Goal: Task Accomplishment & Management: Use online tool/utility

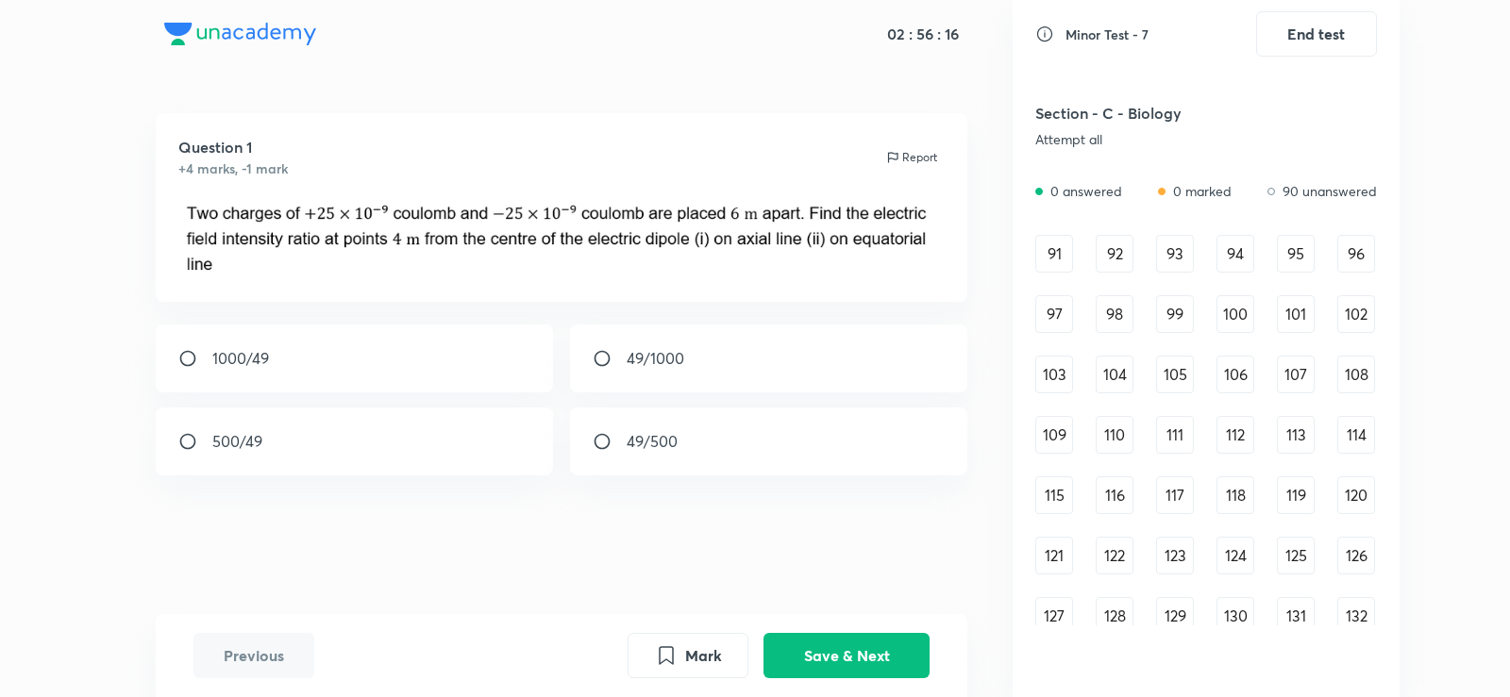
scroll to position [1231, 0]
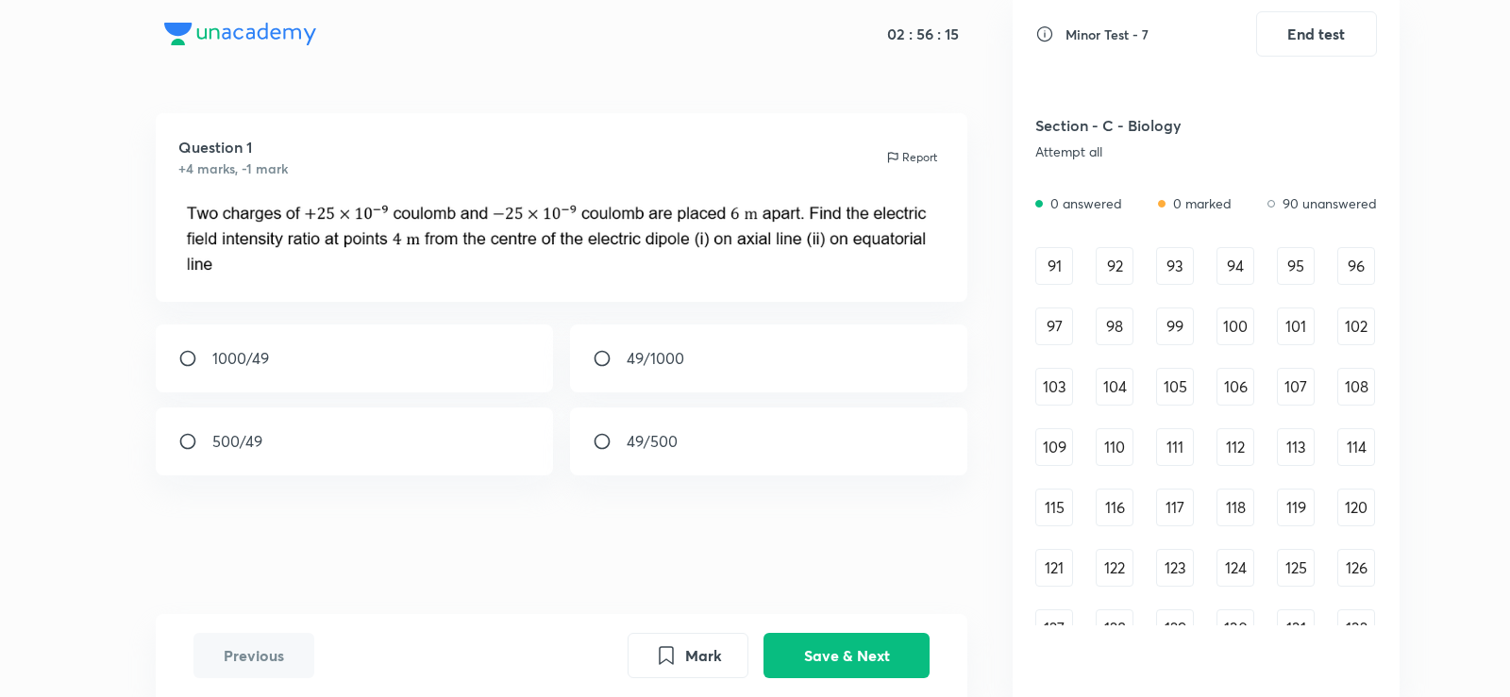
drag, startPoint x: 1254, startPoint y: 193, endPoint x: 1171, endPoint y: 223, distance: 88.0
click at [1224, 201] on div "0 answered 0 marked 90 unanswered" at bounding box center [1206, 208] width 342 height 31
click at [1046, 254] on div "91" at bounding box center [1054, 266] width 38 height 38
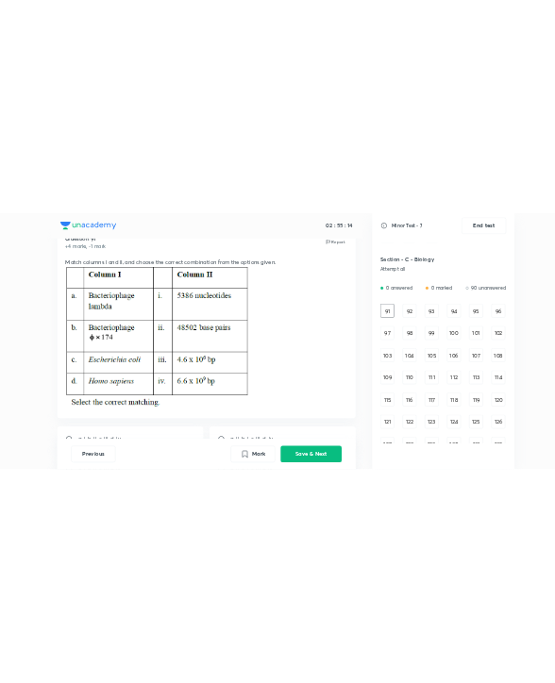
scroll to position [69, 0]
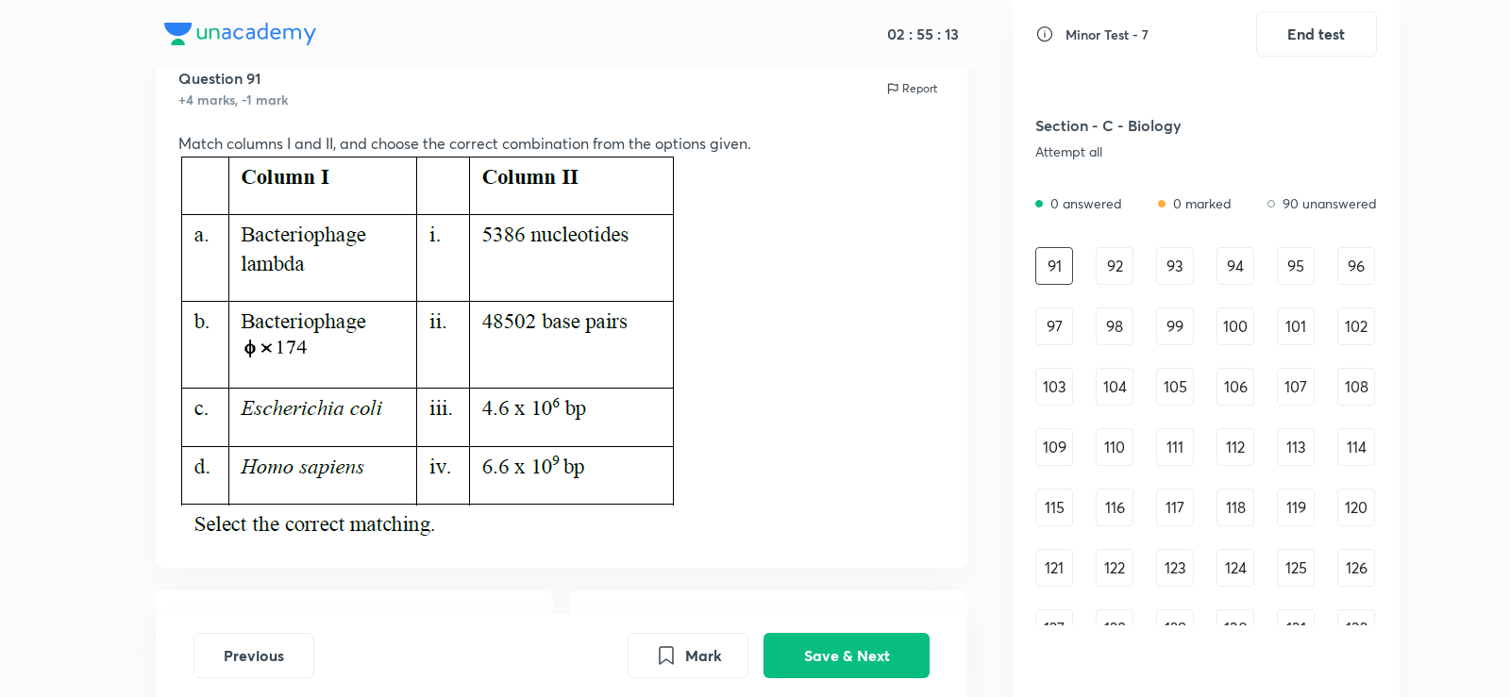
click at [575, 379] on img at bounding box center [427, 347] width 499 height 385
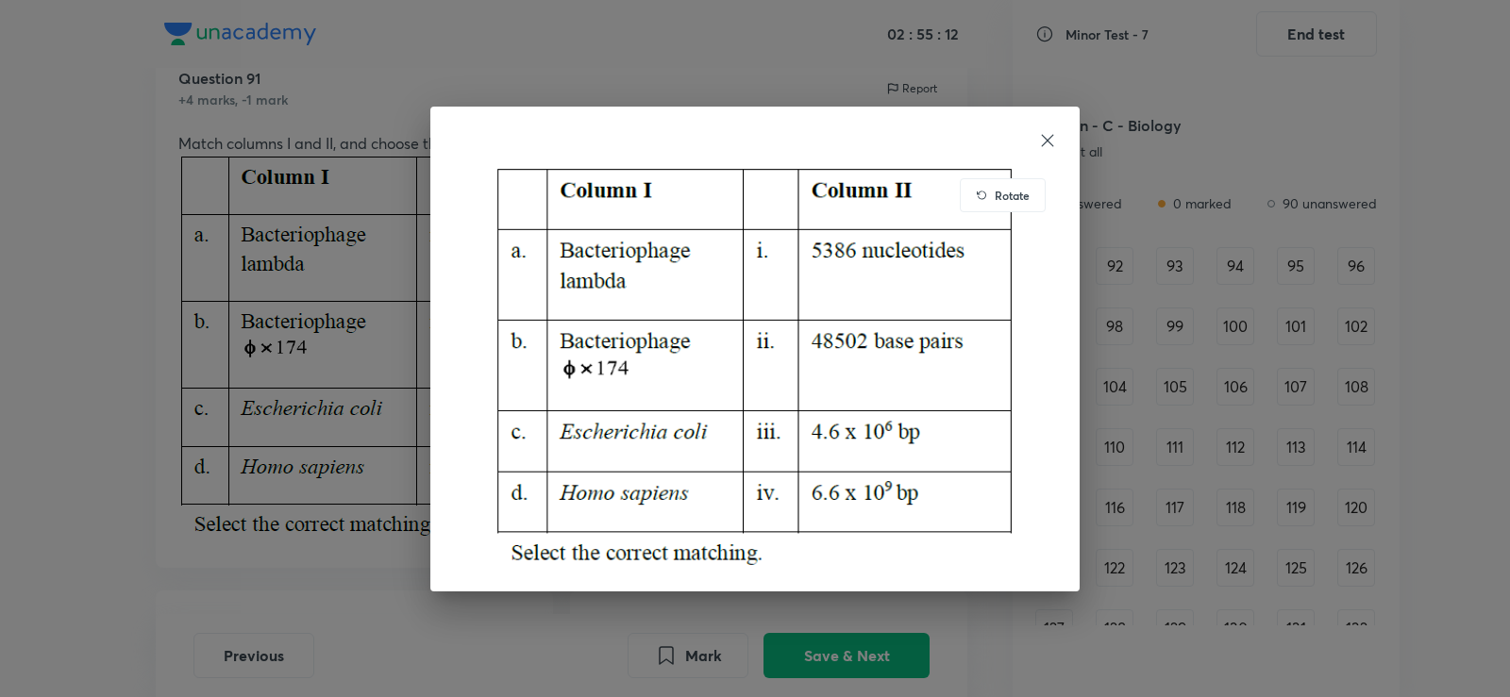
drag, startPoint x: 575, startPoint y: 379, endPoint x: 403, endPoint y: 335, distance: 177.4
click at [403, 335] on div "Rotate" at bounding box center [755, 348] width 1510 height 697
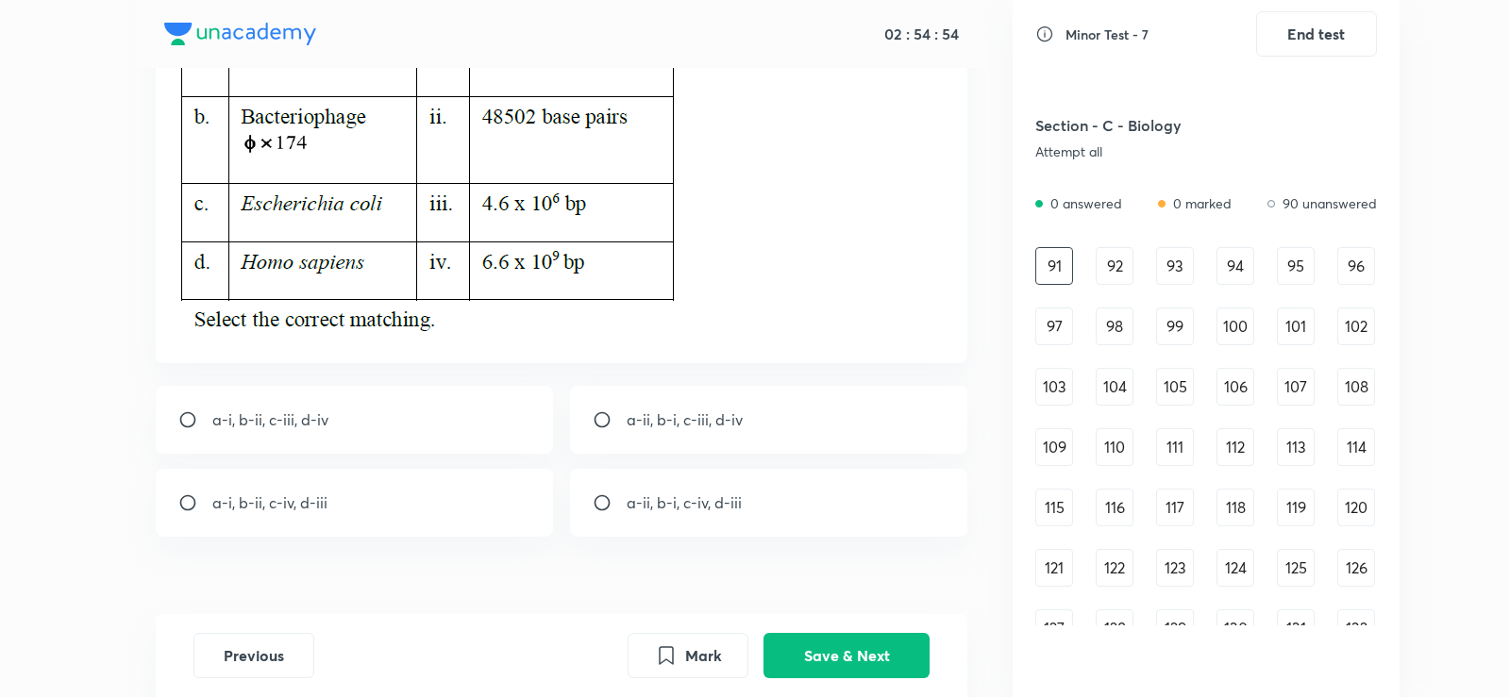
scroll to position [283, 0]
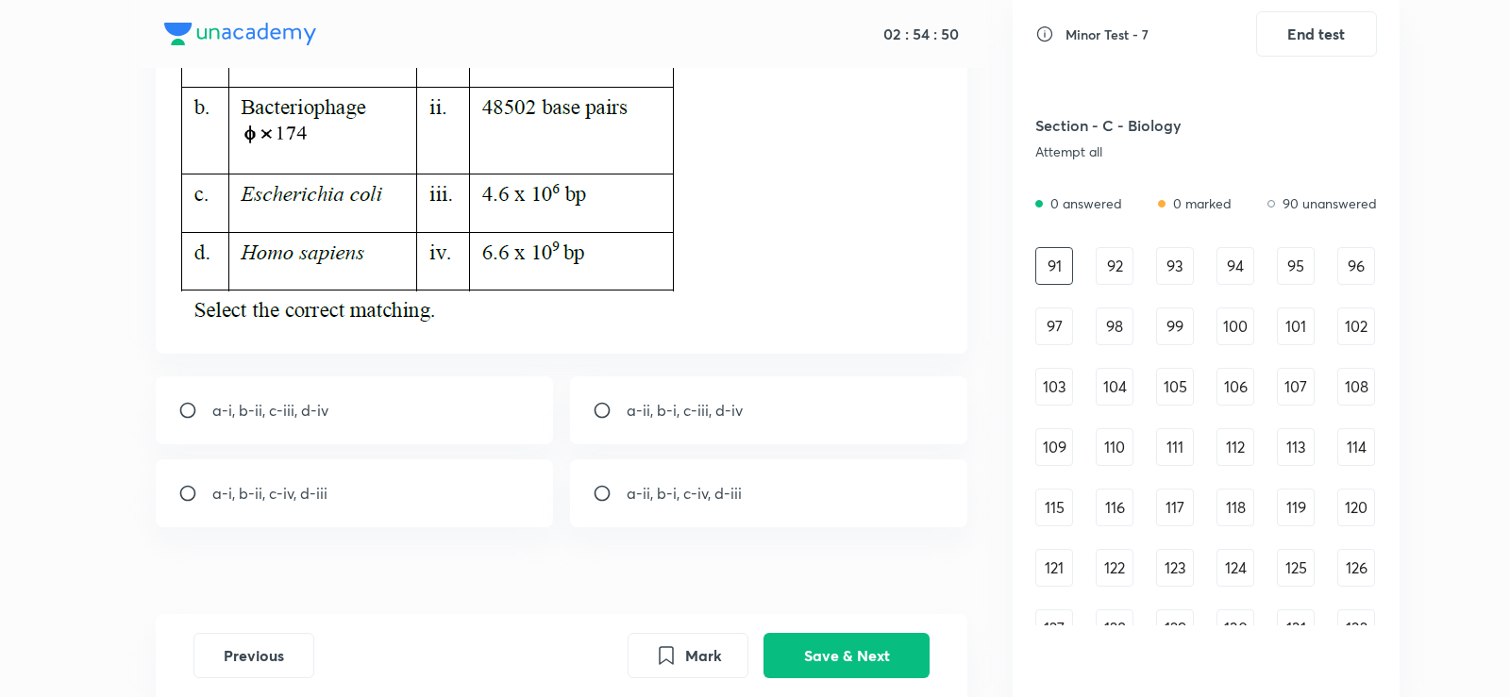
click at [625, 393] on div "a-ii, b-i, c-iii, d-iv" at bounding box center [769, 410] width 398 height 68
radio input "true"
click at [848, 643] on button "Save & Next" at bounding box center [846, 653] width 166 height 45
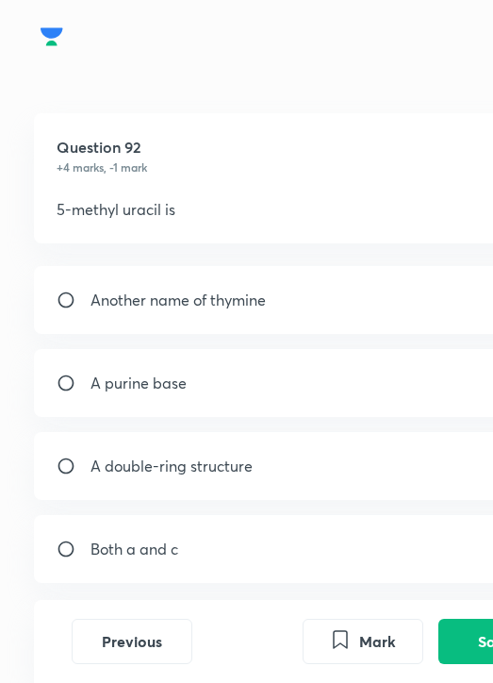
scroll to position [1231, 0]
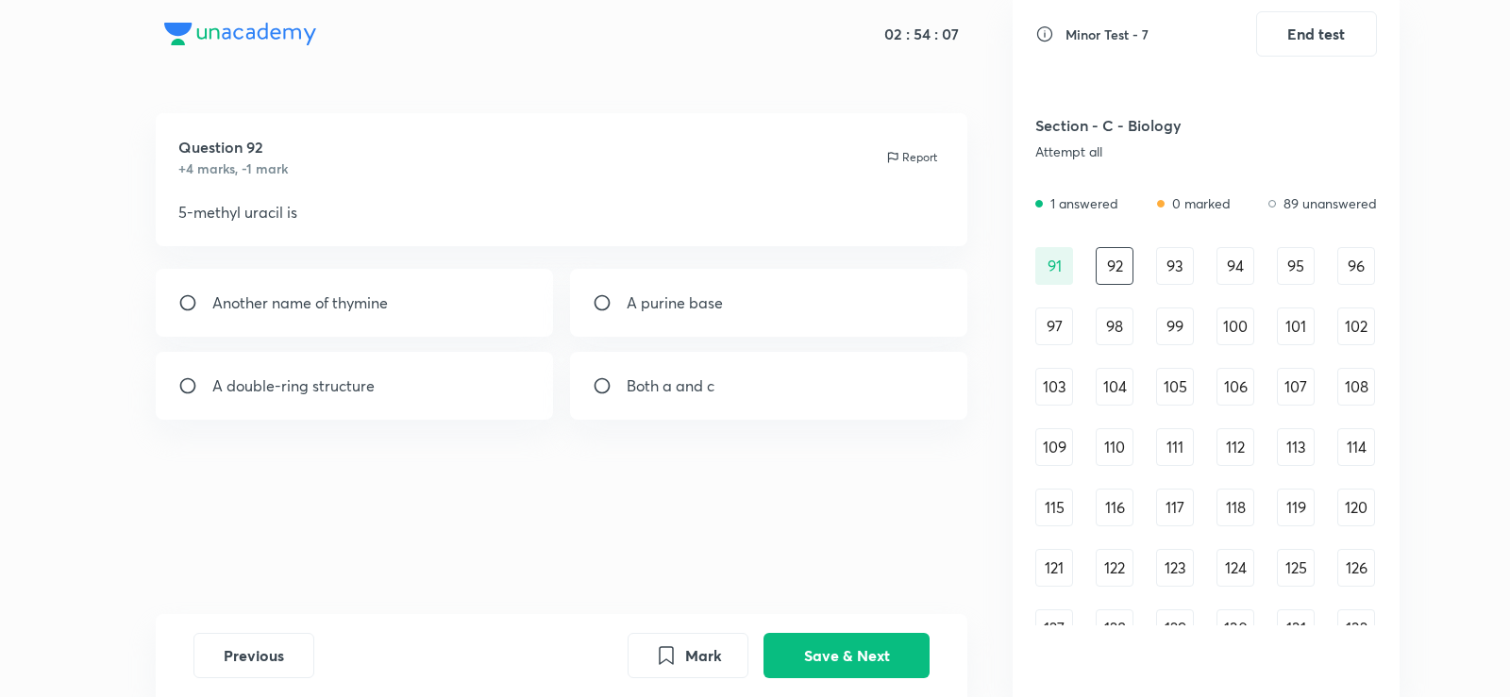
click at [451, 307] on div "Another name of thymine" at bounding box center [355, 303] width 398 height 68
radio input "true"
click at [878, 655] on button "Save & Next" at bounding box center [846, 653] width 166 height 45
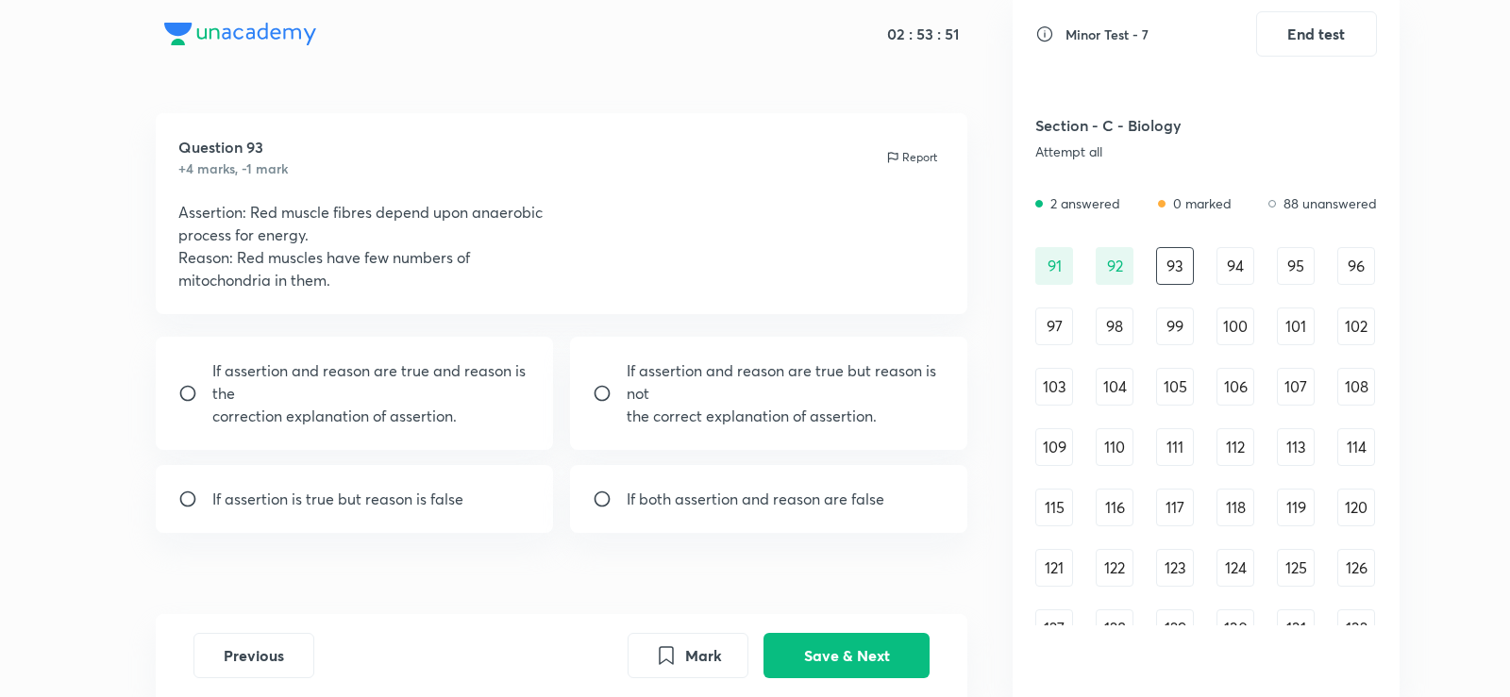
click at [925, 353] on div "If assertion and reason are true but reason is not the correct explanation of a…" at bounding box center [769, 393] width 398 height 113
click at [719, 376] on p "If assertion and reason are true but reason is not" at bounding box center [786, 382] width 319 height 45
radio input "false"
click at [659, 491] on p "If both assertion and reason are false" at bounding box center [756, 499] width 258 height 23
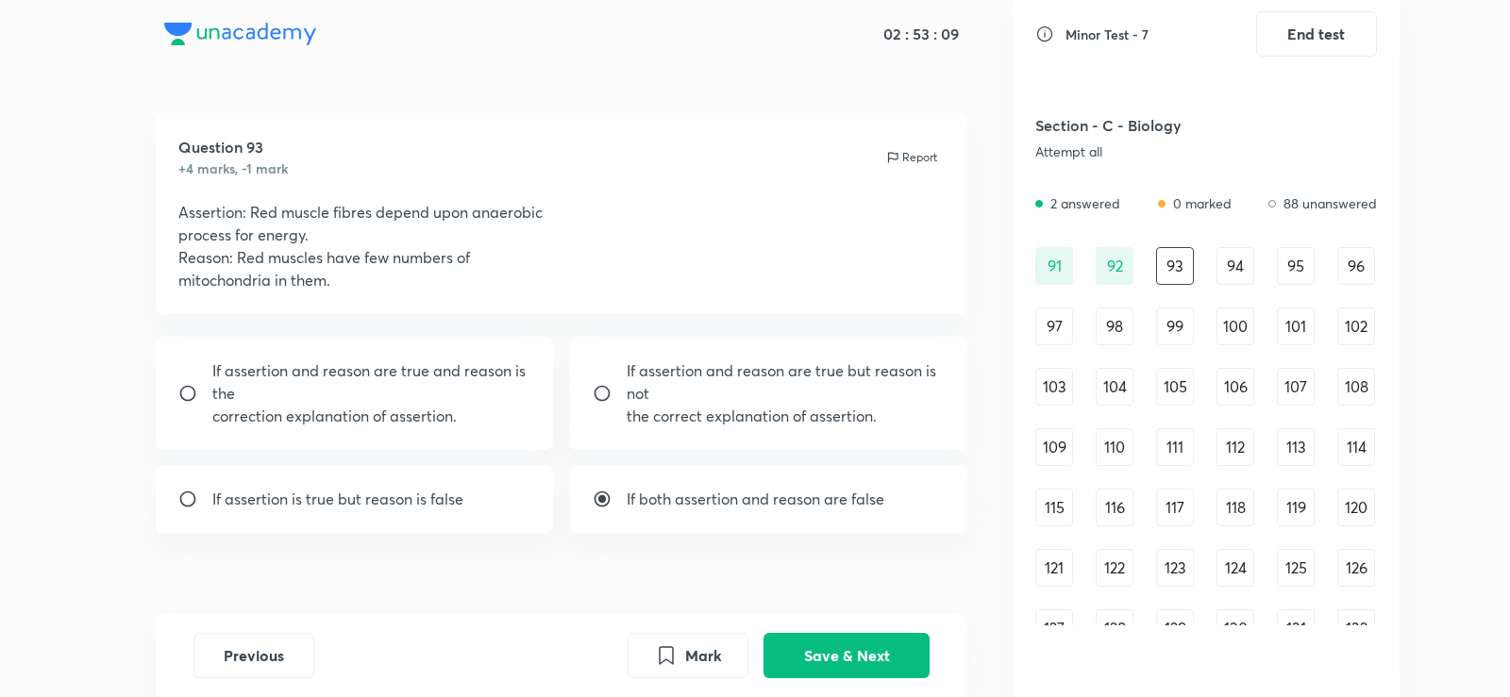
radio input "false"
click at [417, 385] on p "If assertion and reason are true and reason is the" at bounding box center [371, 382] width 319 height 45
radio input "true"
click at [868, 641] on button "Save & Next" at bounding box center [846, 653] width 166 height 45
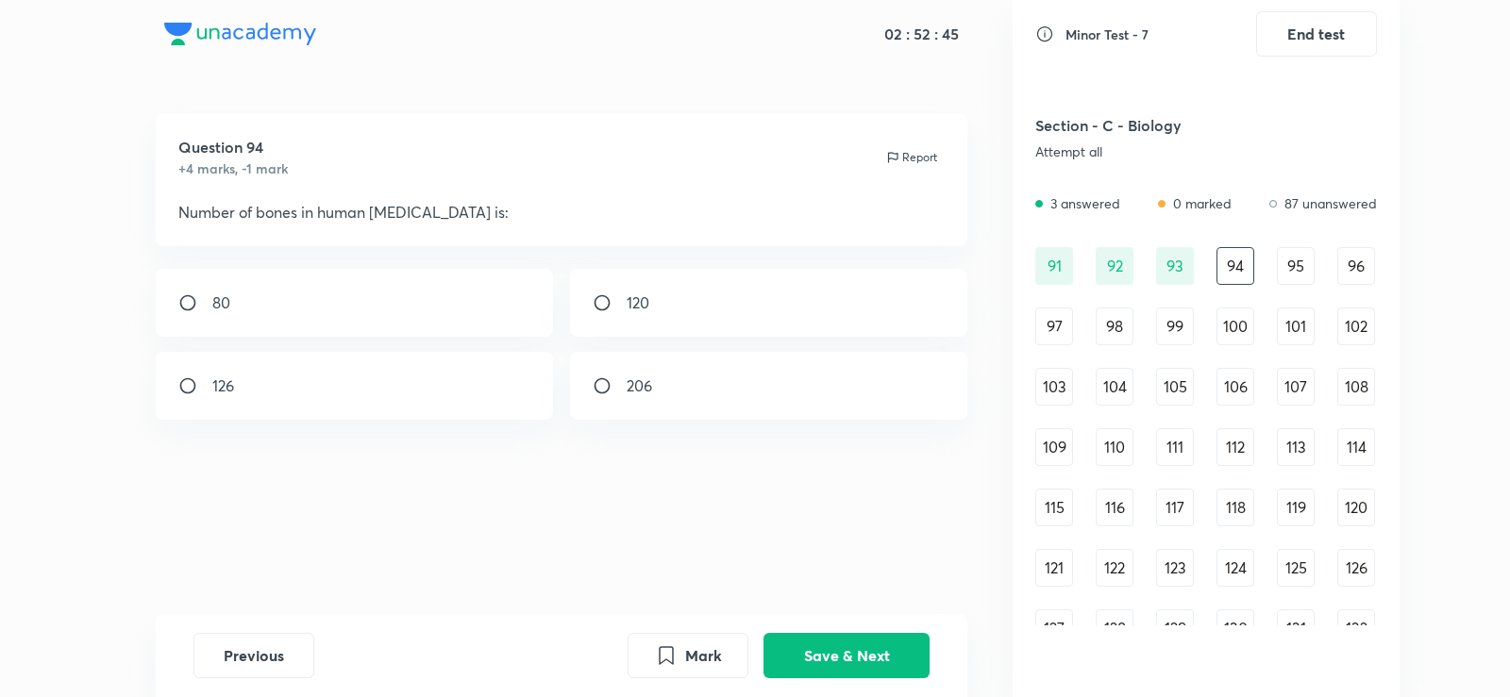
click at [613, 295] on input "radio" at bounding box center [610, 302] width 34 height 19
radio input "true"
click at [877, 687] on div "Previous Mark Save & Next" at bounding box center [562, 655] width 812 height 83
click at [878, 662] on button "Save & Next" at bounding box center [846, 653] width 166 height 45
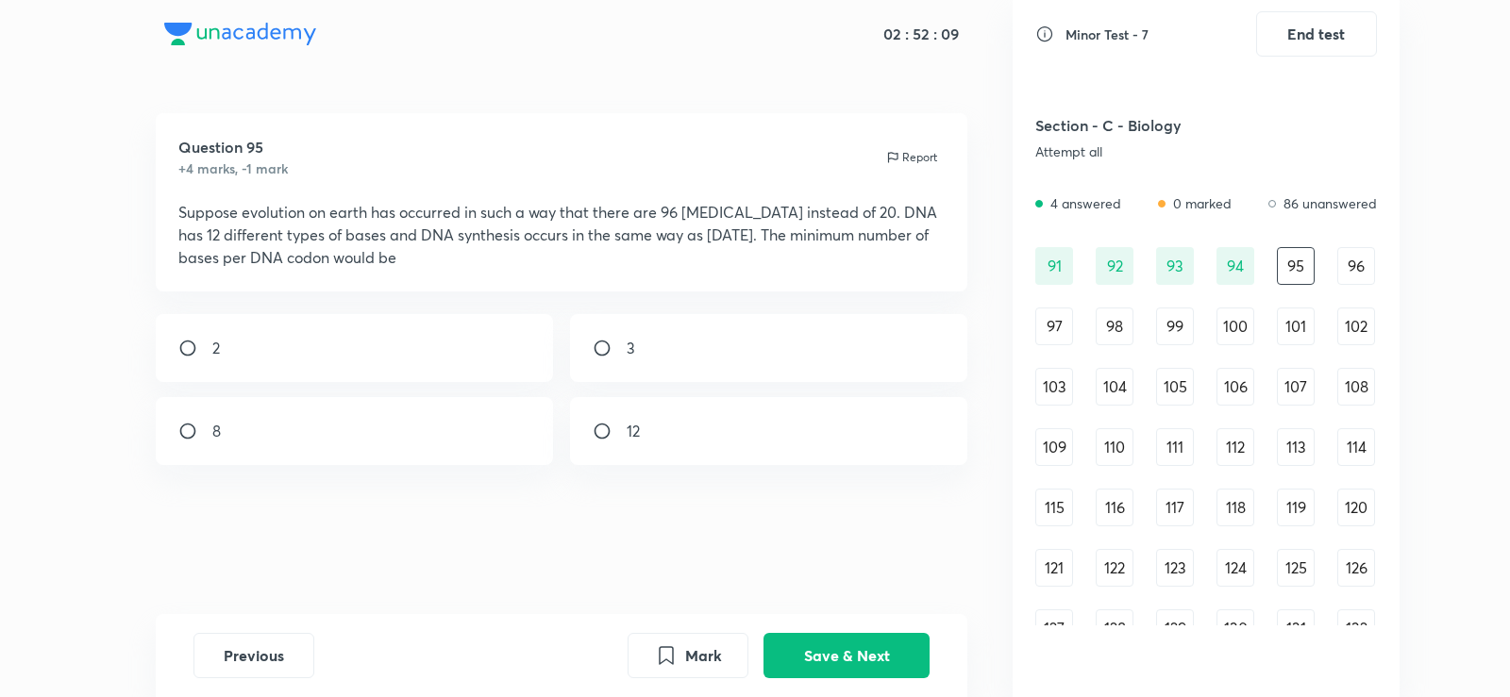
click at [346, 382] on div "2 3 8 12" at bounding box center [562, 389] width 812 height 151
click at [384, 364] on div "2" at bounding box center [355, 348] width 398 height 68
radio input "true"
click at [892, 649] on button "Save & Next" at bounding box center [846, 653] width 166 height 45
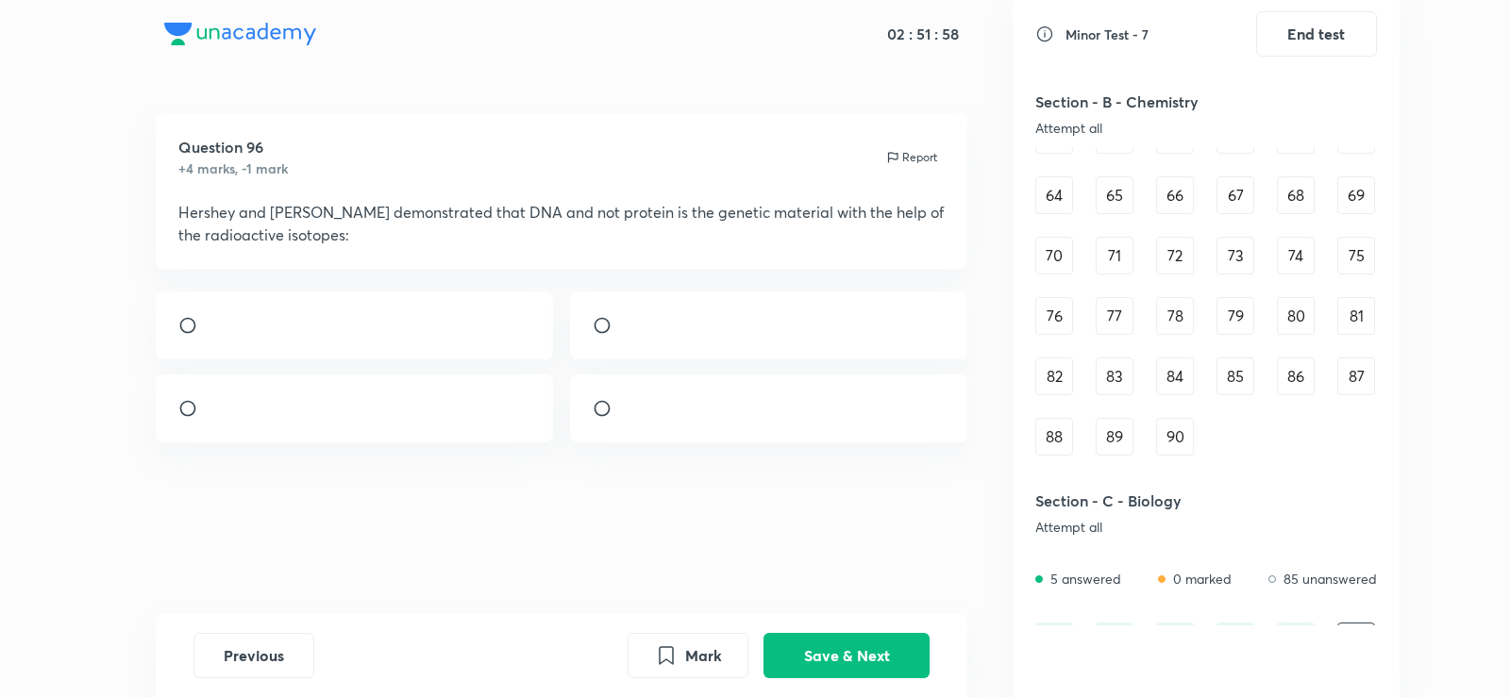
scroll to position [0, 0]
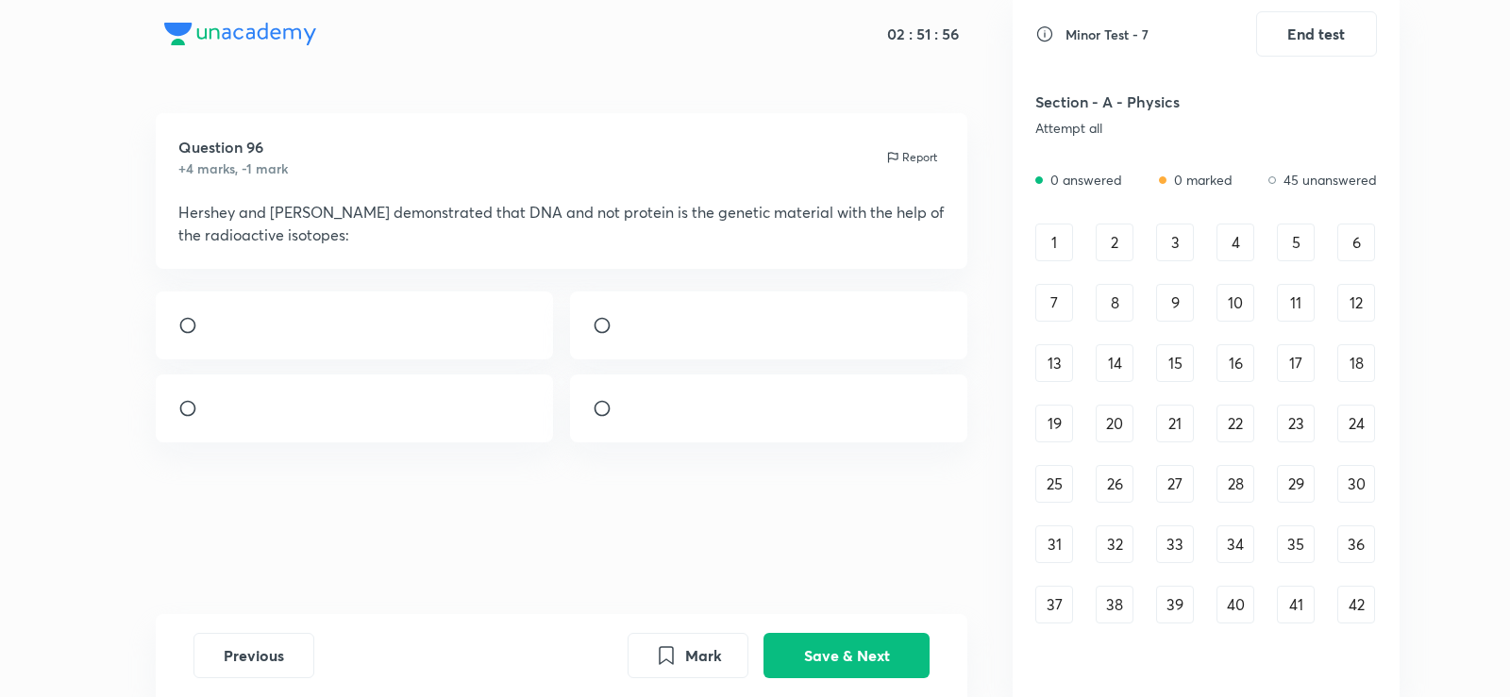
click at [1062, 240] on div "1" at bounding box center [1054, 243] width 38 height 38
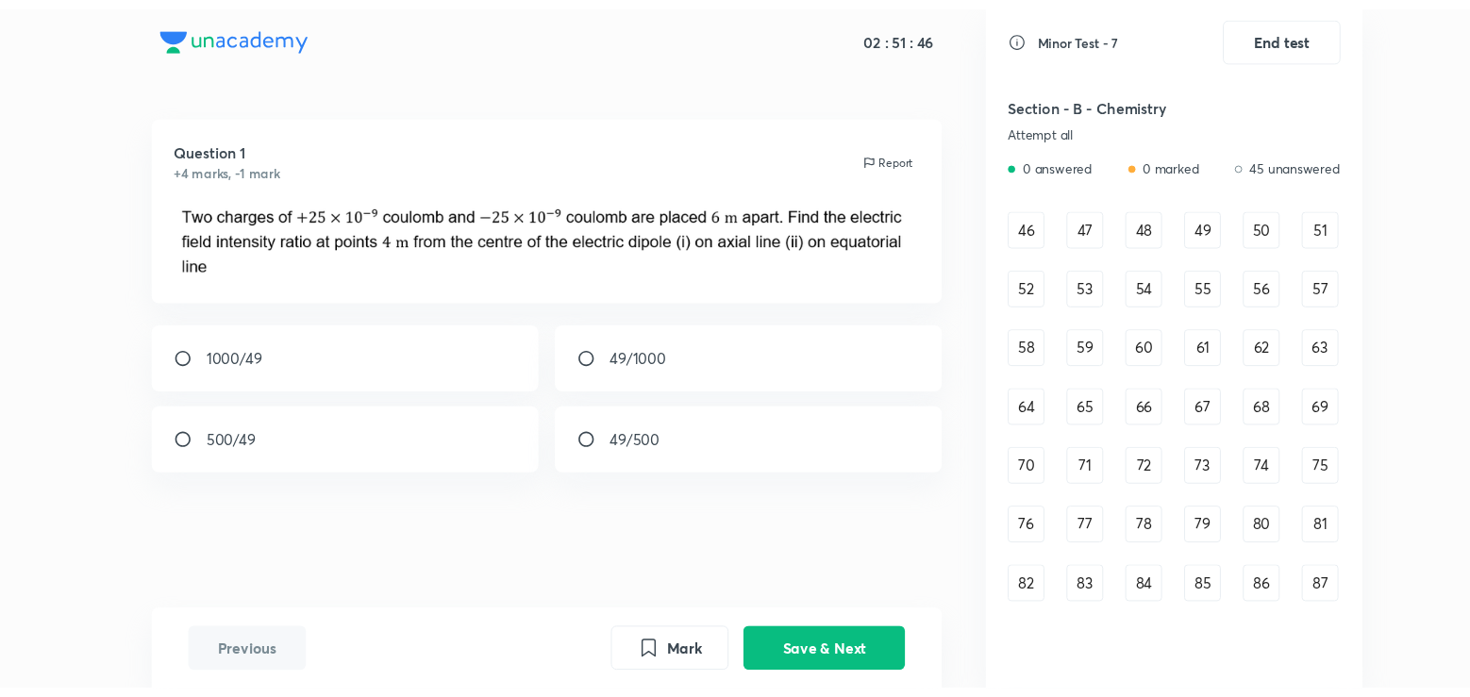
scroll to position [635, 0]
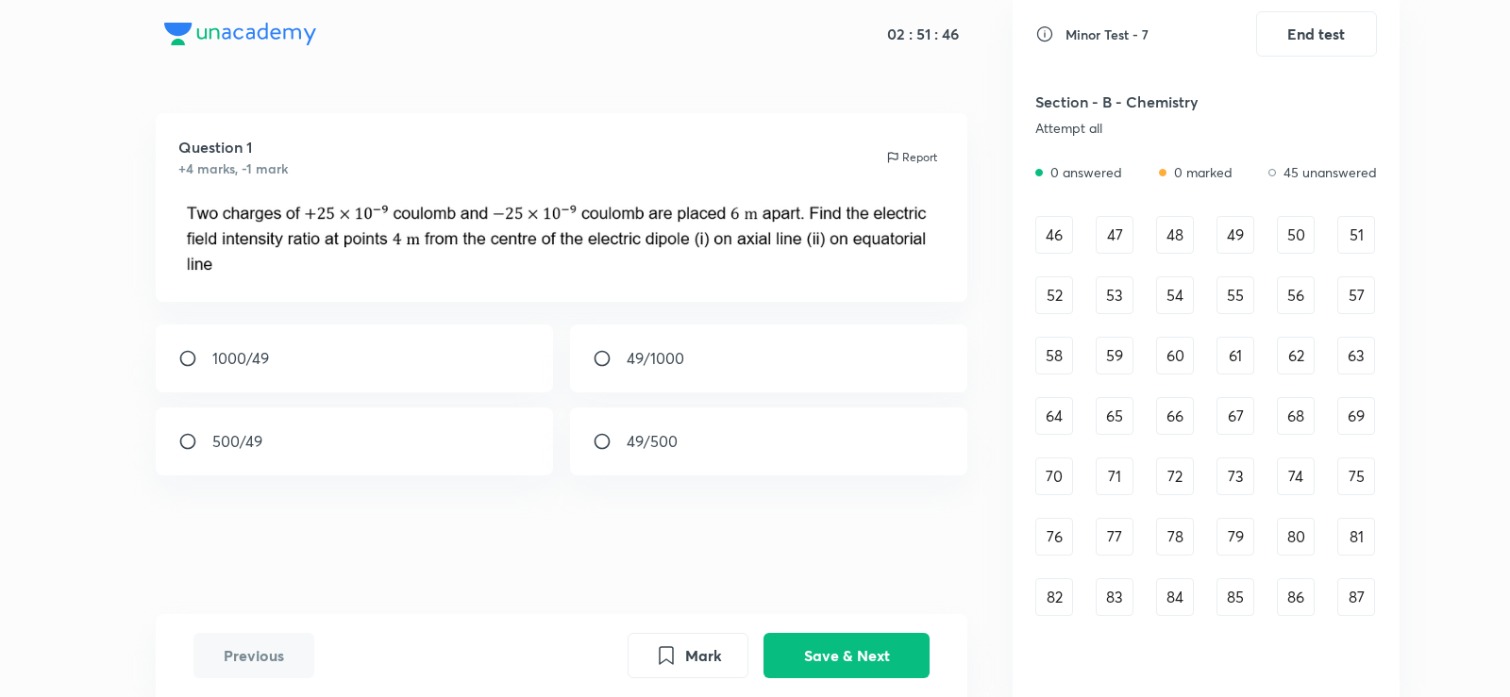
click at [1117, 382] on div "46 47 48 49 50 51 52 53 54 55 56 57 58 59 60 61 62 63 64 65 66 67 68 69 70 71 7…" at bounding box center [1206, 446] width 342 height 460
click at [1048, 239] on div "46" at bounding box center [1054, 235] width 38 height 38
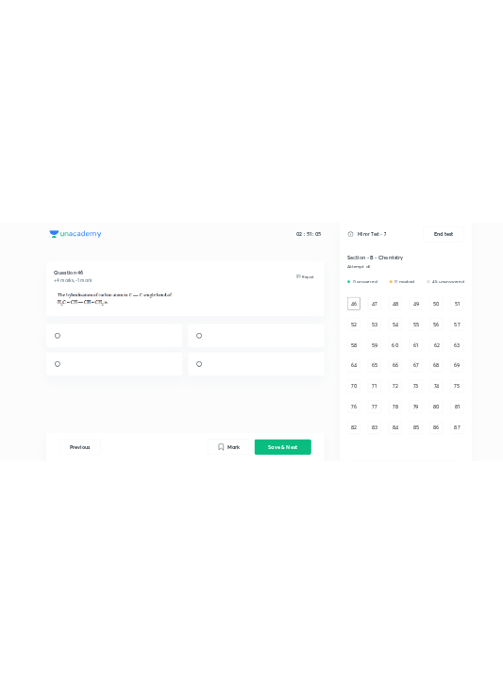
scroll to position [491, 0]
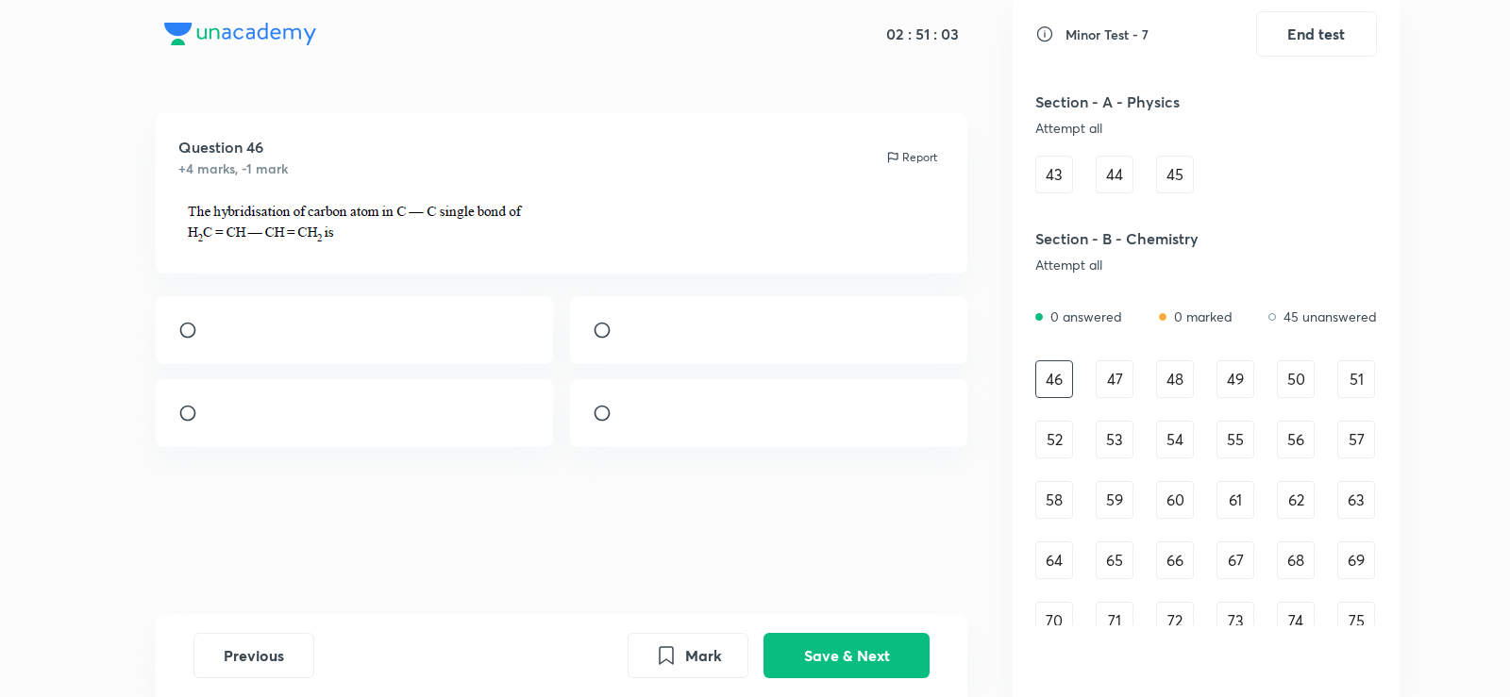
click at [487, 430] on div at bounding box center [355, 413] width 398 height 68
radio input "true"
click at [882, 644] on button "Save & Next" at bounding box center [846, 653] width 166 height 45
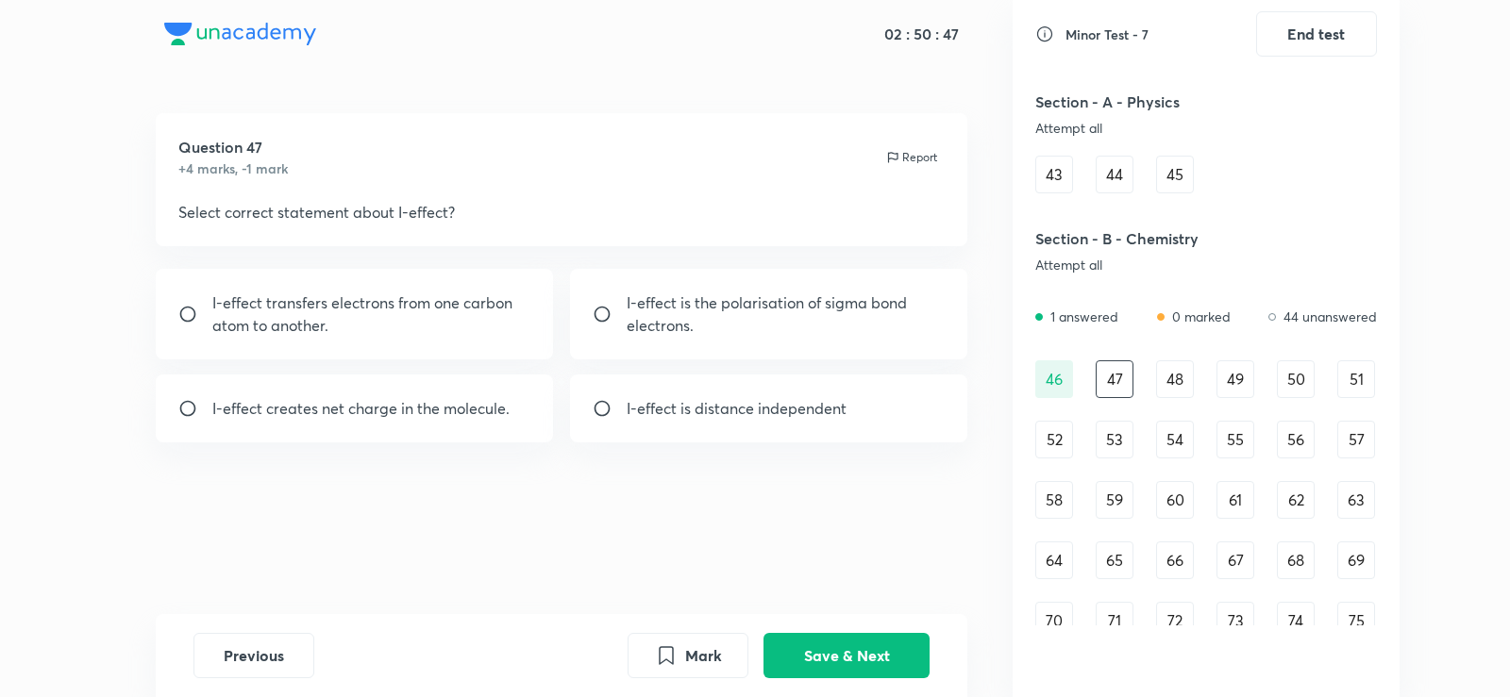
drag, startPoint x: 427, startPoint y: 266, endPoint x: 510, endPoint y: 141, distance: 150.5
click at [510, 141] on div "Question 47 +4 marks, -1 mark Report Select correct statement about I-effect? I…" at bounding box center [561, 363] width 902 height 501
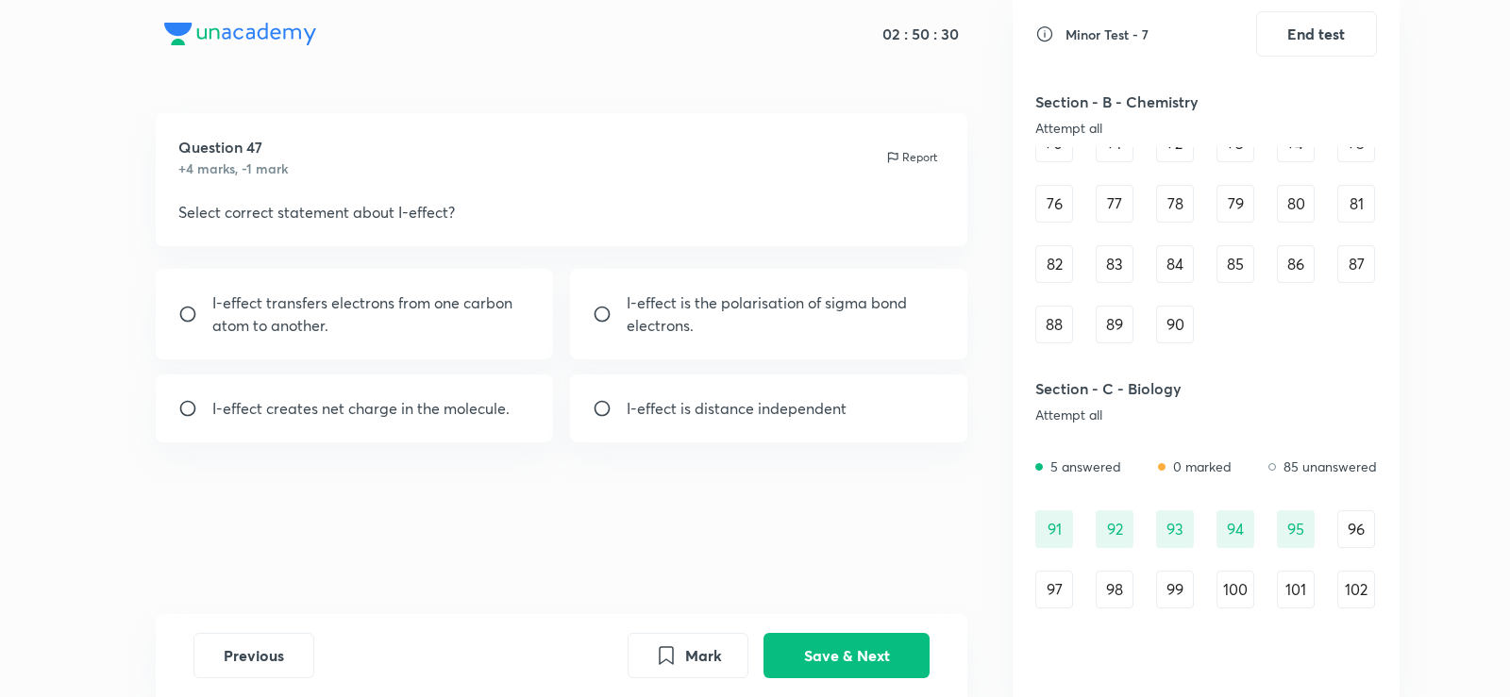
scroll to position [969, 0]
drag, startPoint x: 1199, startPoint y: 433, endPoint x: 1220, endPoint y: 433, distance: 20.8
click at [1368, 534] on div "96" at bounding box center [1356, 529] width 38 height 38
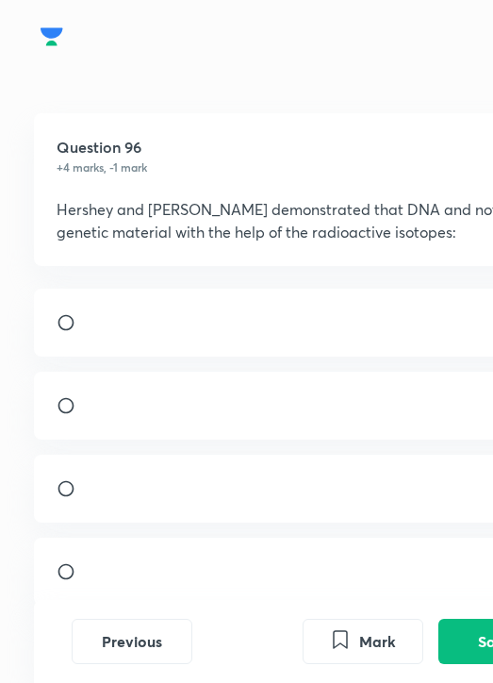
scroll to position [1196, 0]
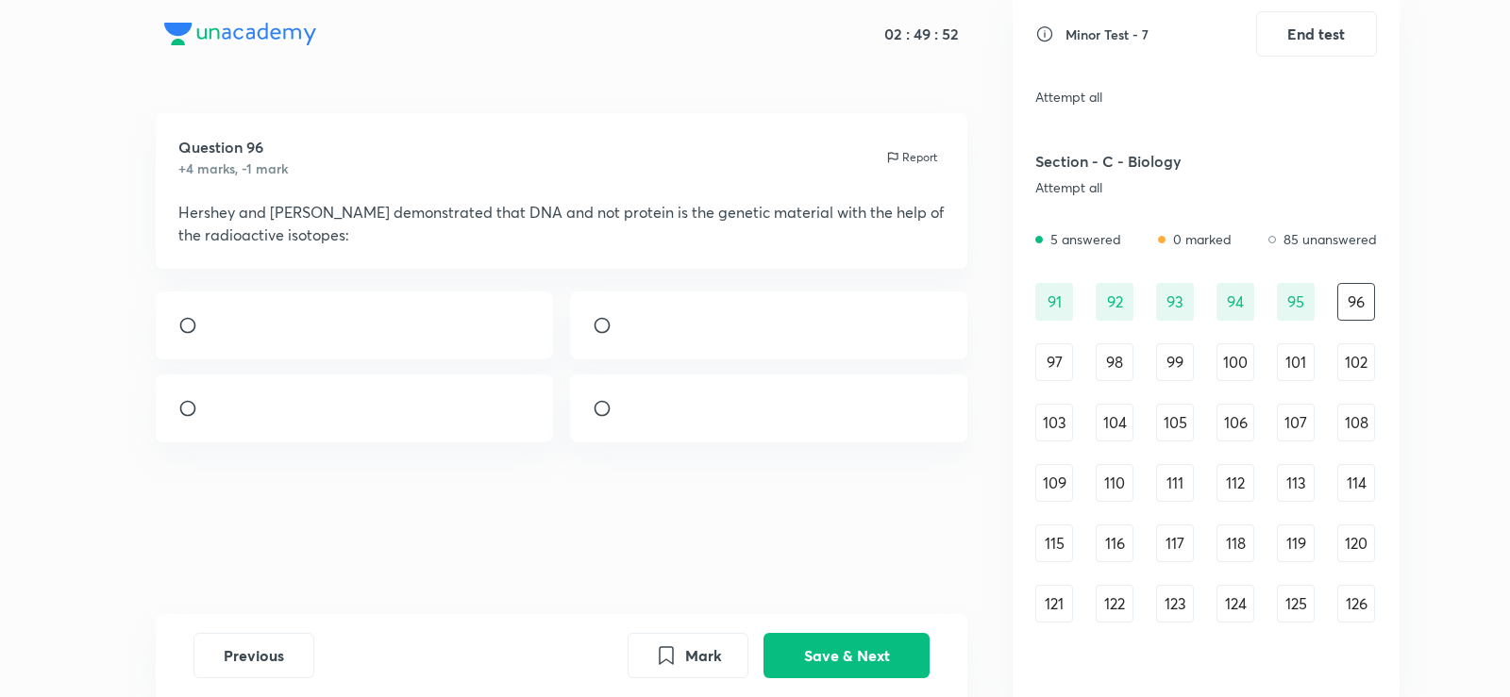
drag, startPoint x: 906, startPoint y: 76, endPoint x: 821, endPoint y: 194, distance: 145.3
click at [821, 194] on div "Question 96 +4 marks, -1 mark Report Hershey and [PERSON_NAME] demonstrated tha…" at bounding box center [562, 191] width 812 height 156
click at [627, 414] on img at bounding box center [627, 413] width 1 height 1
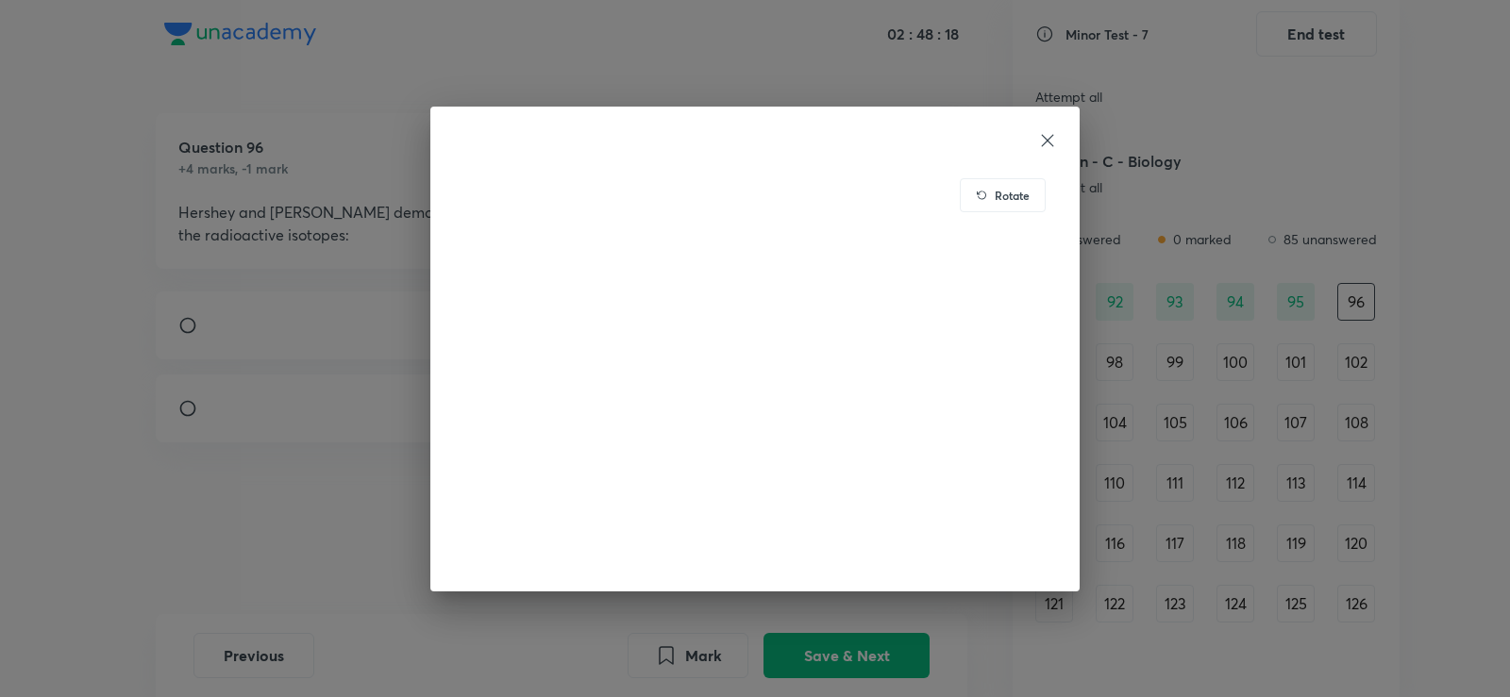
click at [1045, 139] on icon at bounding box center [1047, 140] width 19 height 19
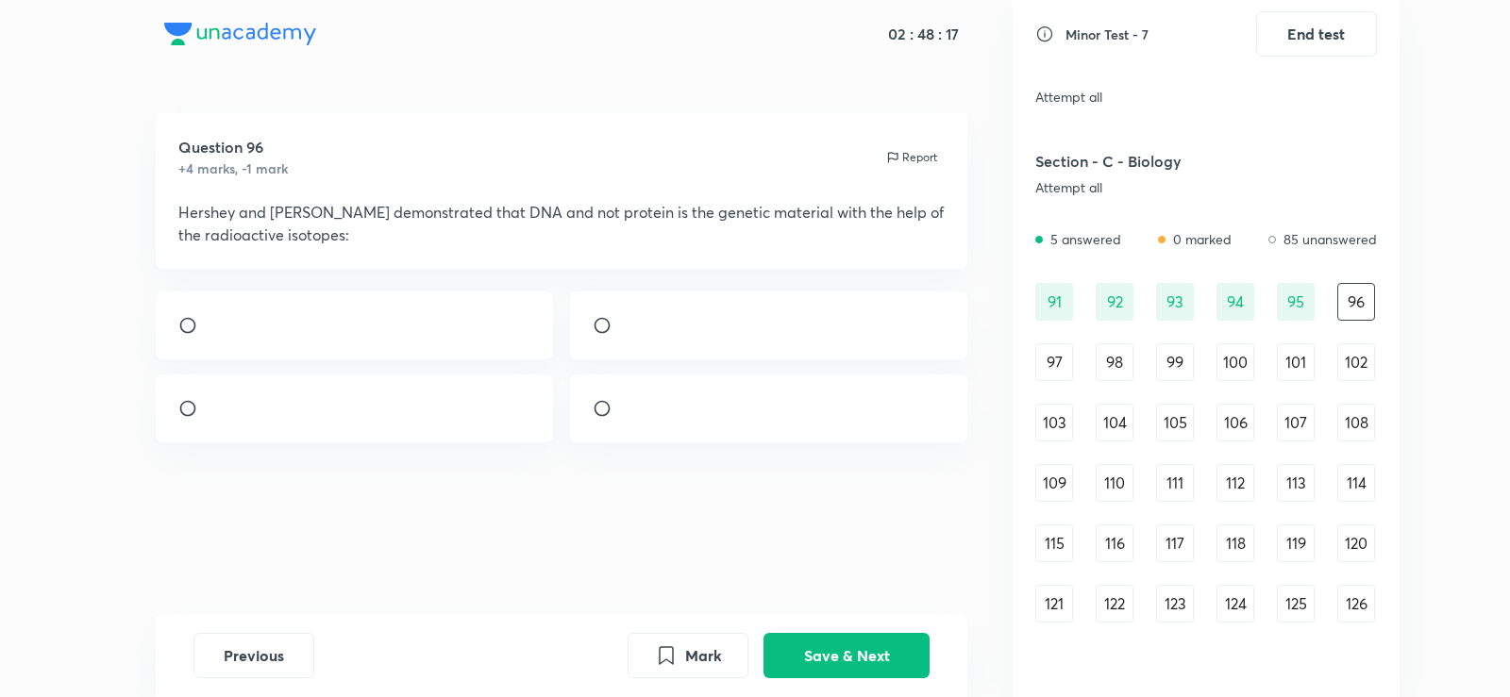
click at [605, 443] on div at bounding box center [769, 409] width 398 height 68
radio input "true"
click at [851, 668] on button "Save & Next" at bounding box center [846, 653] width 166 height 45
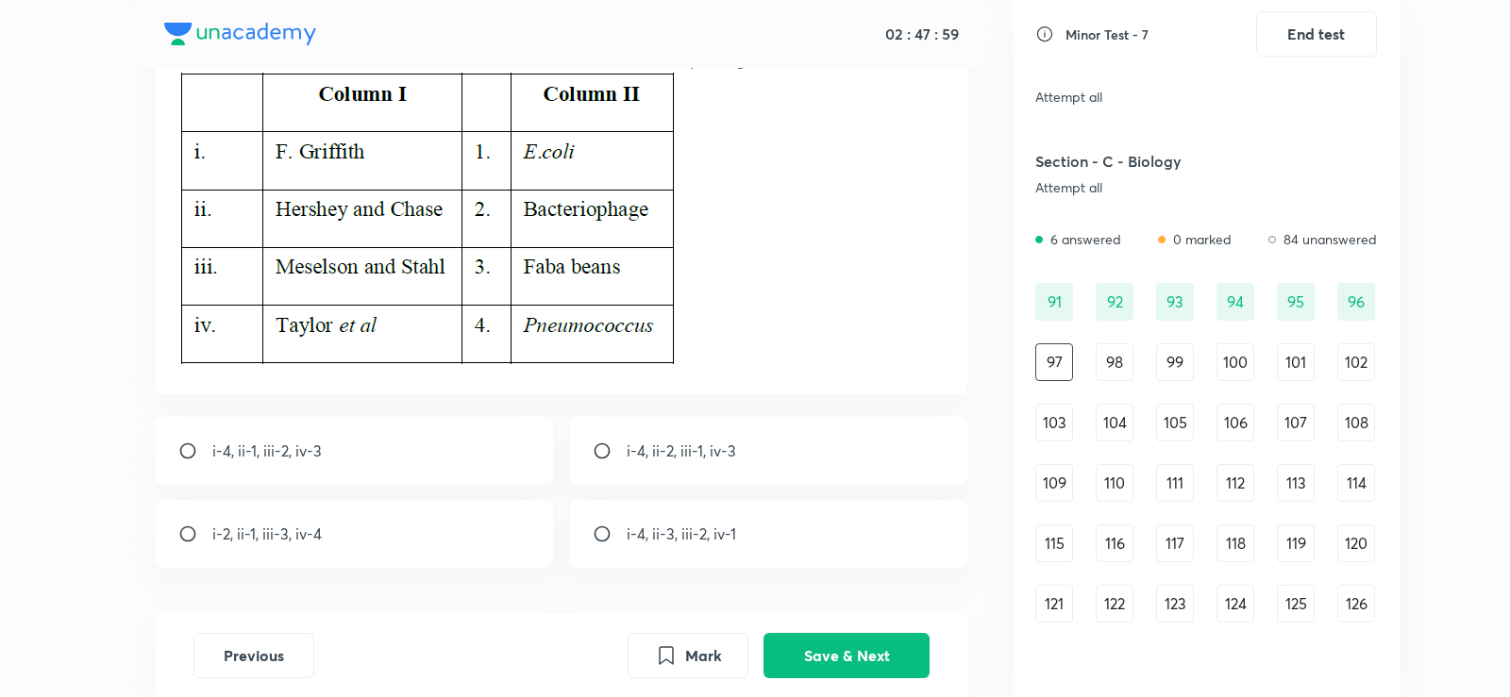
scroll to position [158, 0]
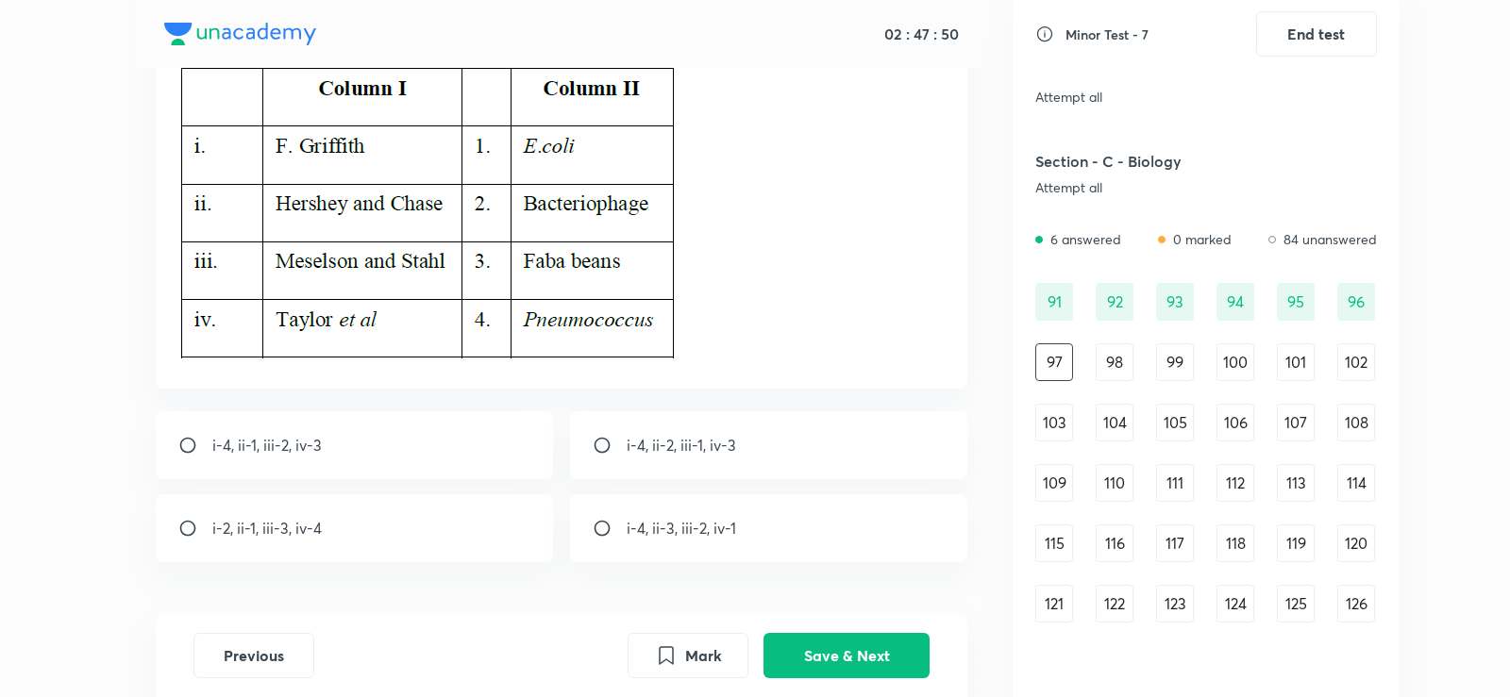
click at [718, 445] on p "i-4, ii-2, iii-1, iv-3" at bounding box center [681, 445] width 109 height 23
radio input "true"
click at [886, 661] on button "Save & Next" at bounding box center [846, 653] width 166 height 45
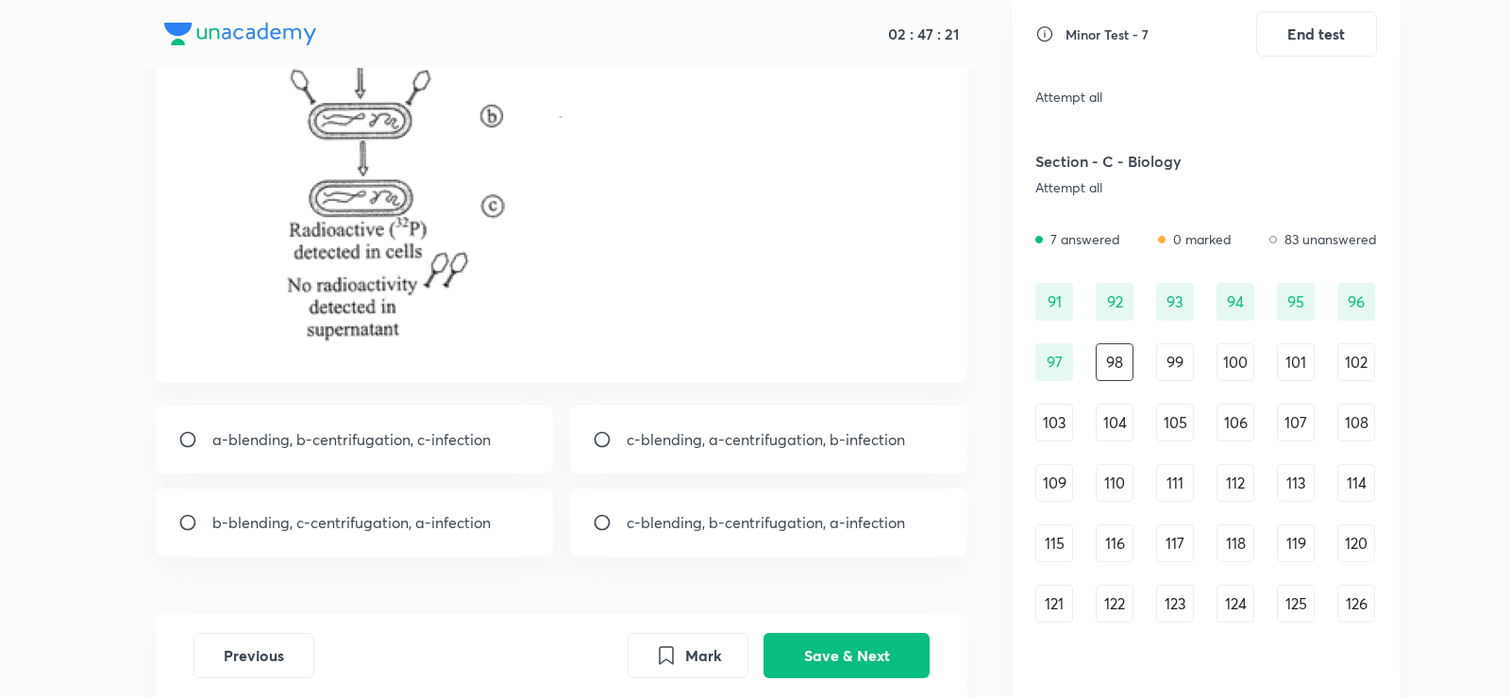
scroll to position [426, 0]
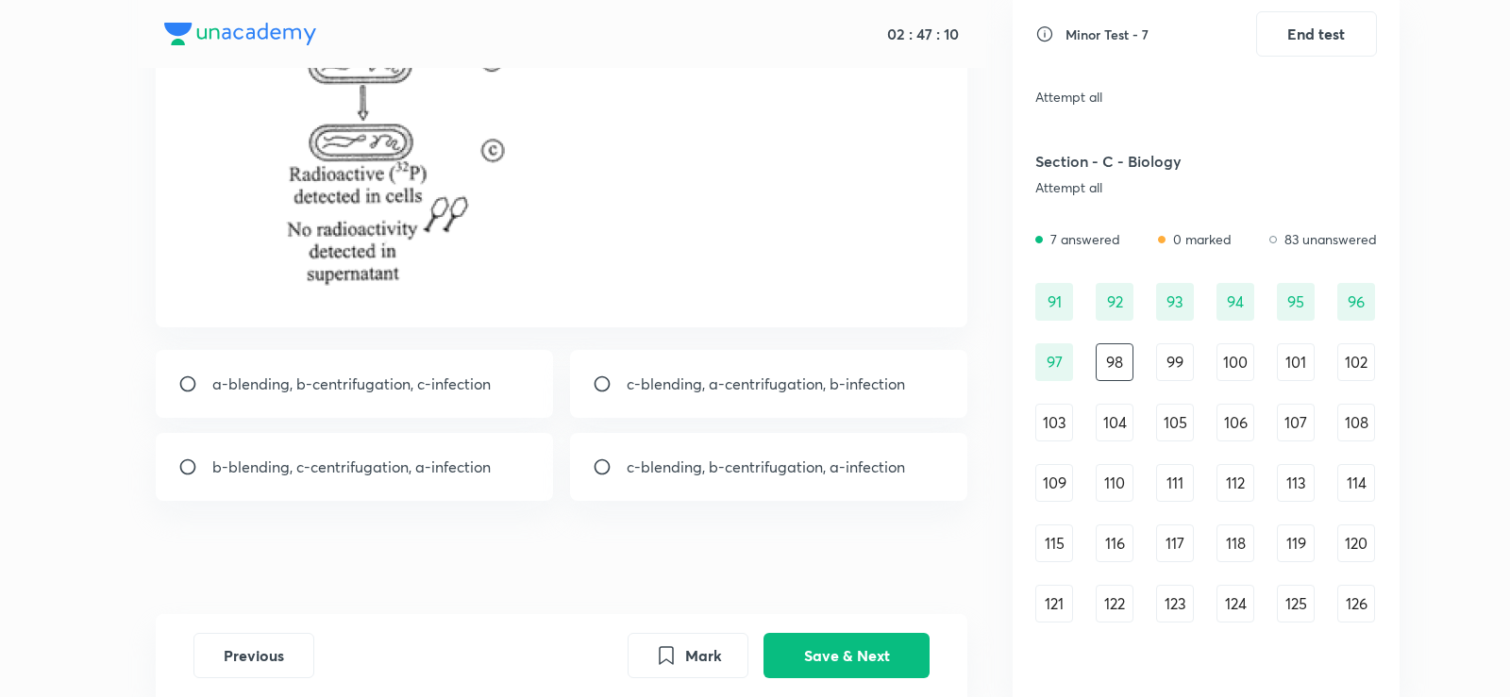
click at [447, 469] on p "b-blending, c-centrifugation, a-infection" at bounding box center [351, 467] width 278 height 23
radio input "true"
click at [895, 667] on button "Save & Next" at bounding box center [846, 653] width 166 height 45
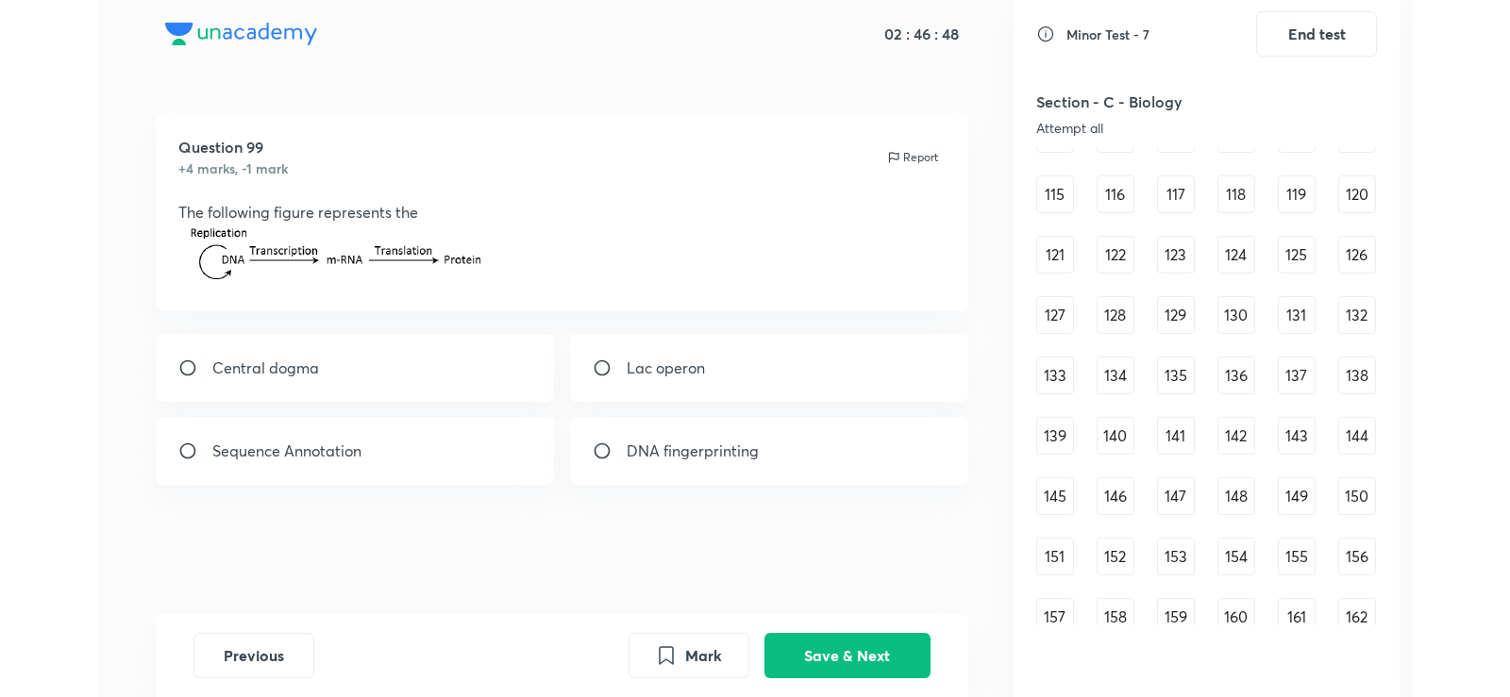
scroll to position [1196, 0]
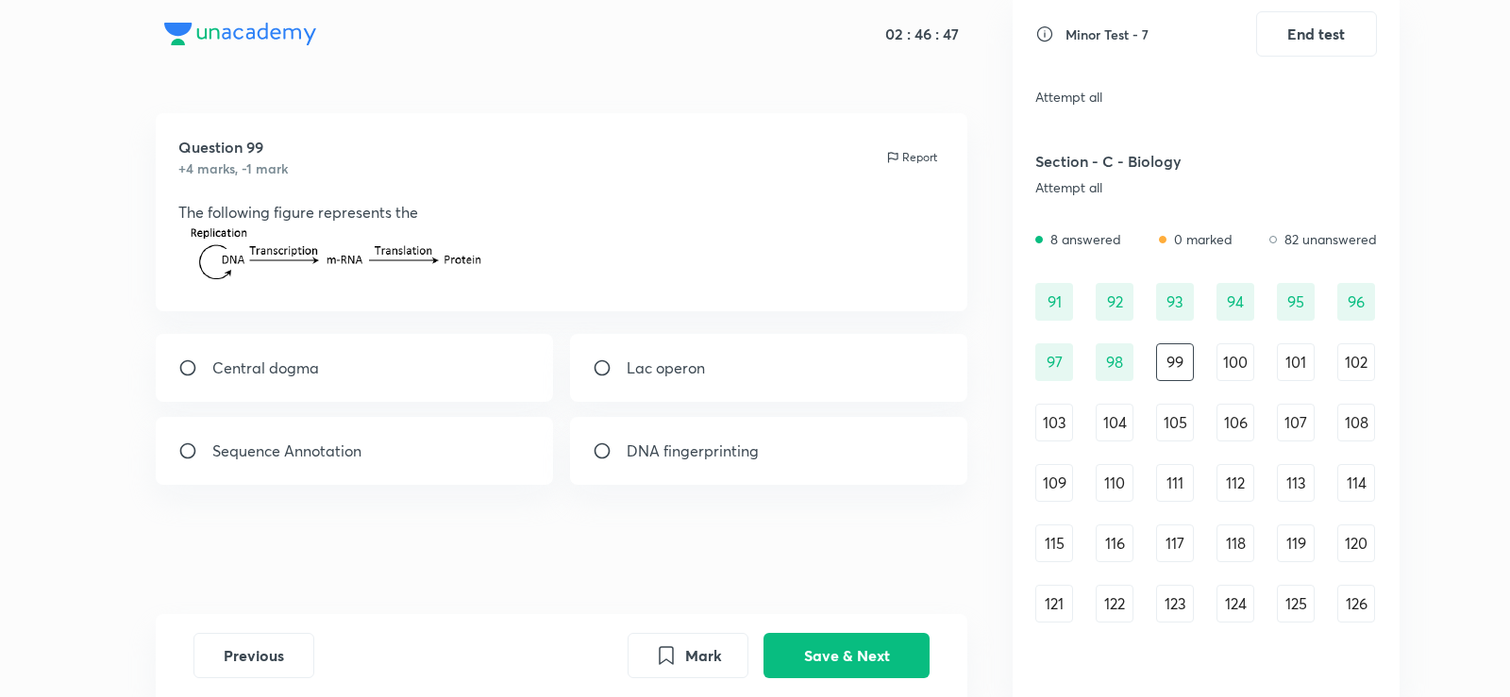
click at [721, 337] on div "Lac operon" at bounding box center [769, 368] width 398 height 68
radio input "true"
drag, startPoint x: 721, startPoint y: 337, endPoint x: 535, endPoint y: 405, distance: 197.9
click at [535, 405] on div "Central dogma Lac operon Sequence Annotation DNA fingerprinting" at bounding box center [562, 409] width 812 height 151
click at [474, 380] on div "Central dogma" at bounding box center [355, 368] width 398 height 68
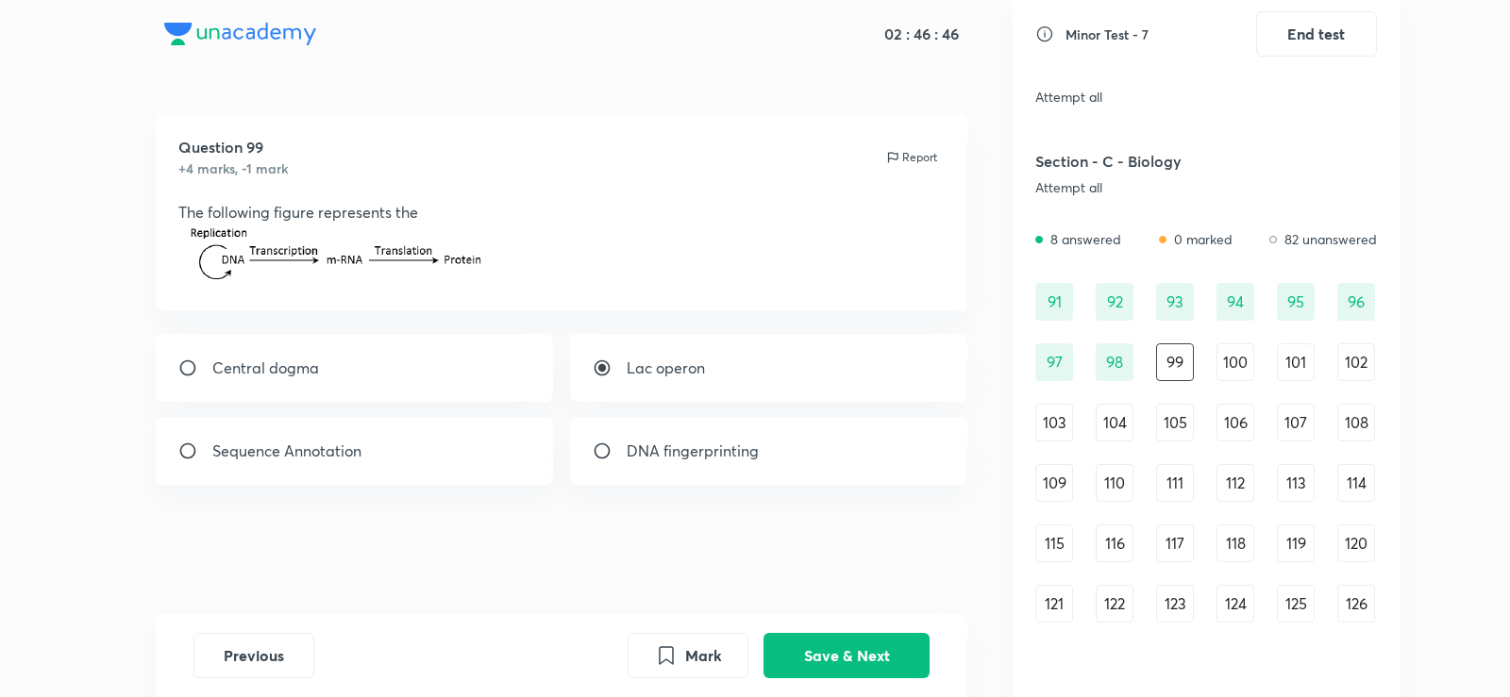
radio input "true"
radio input "false"
click at [861, 636] on button "Save & Next" at bounding box center [846, 653] width 166 height 45
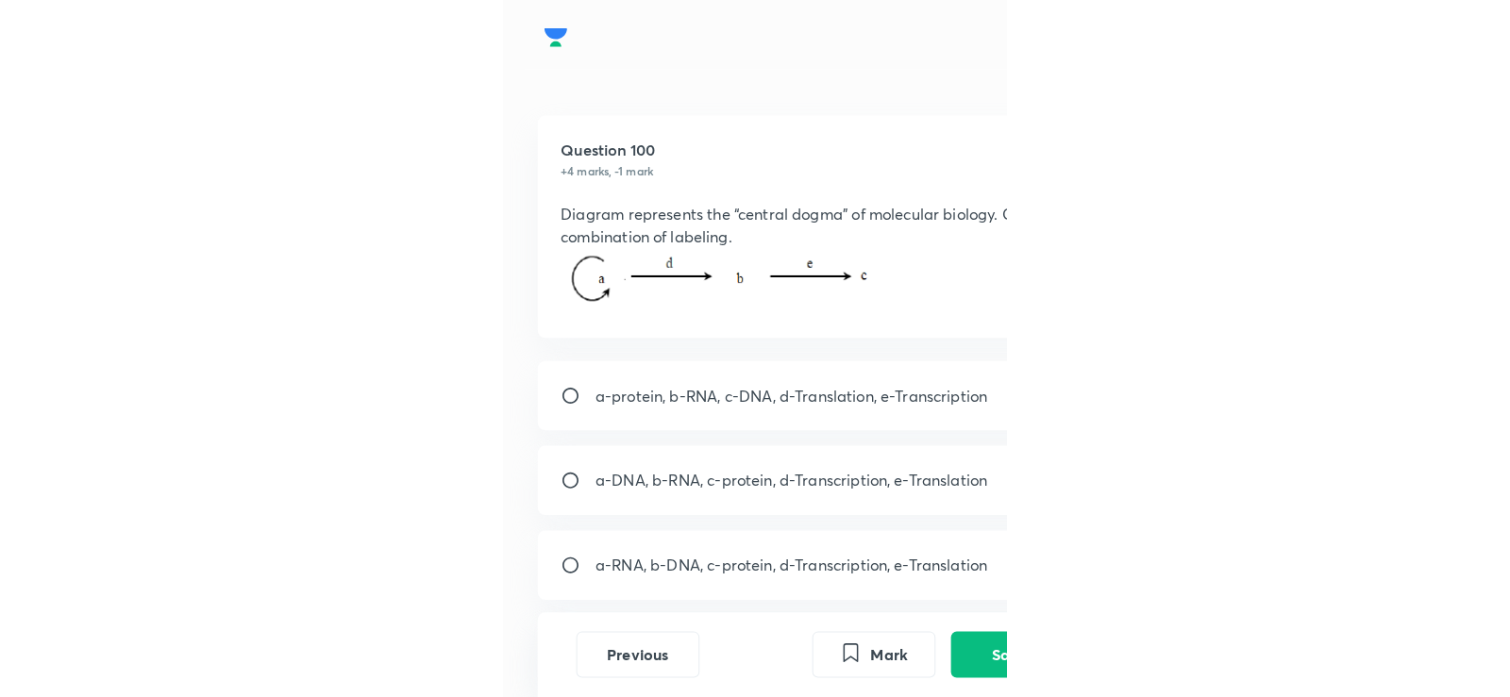
scroll to position [34, 0]
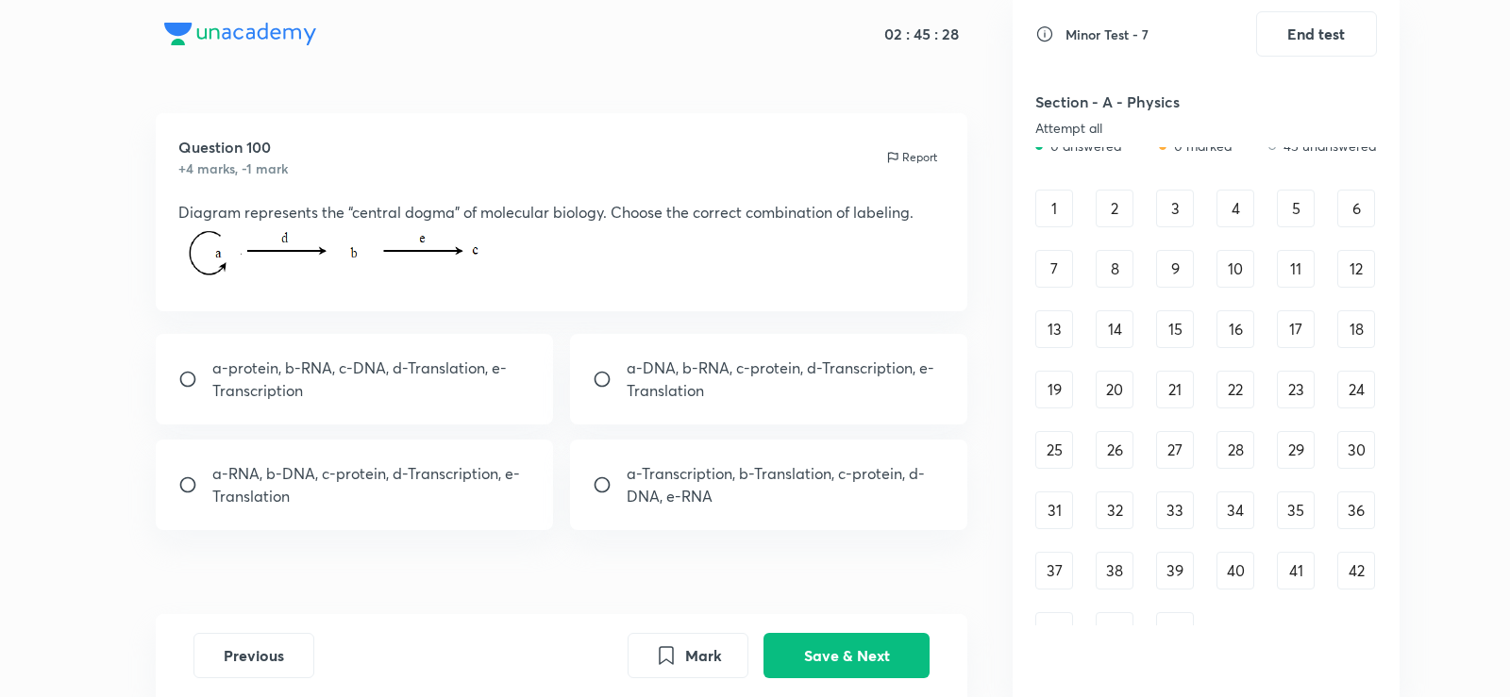
click at [676, 377] on p "a-DNA, b-RNA, c-protein, d-Transcription, e-Translation" at bounding box center [786, 379] width 319 height 45
radio input "true"
click at [845, 646] on button "Save & Next" at bounding box center [846, 653] width 166 height 45
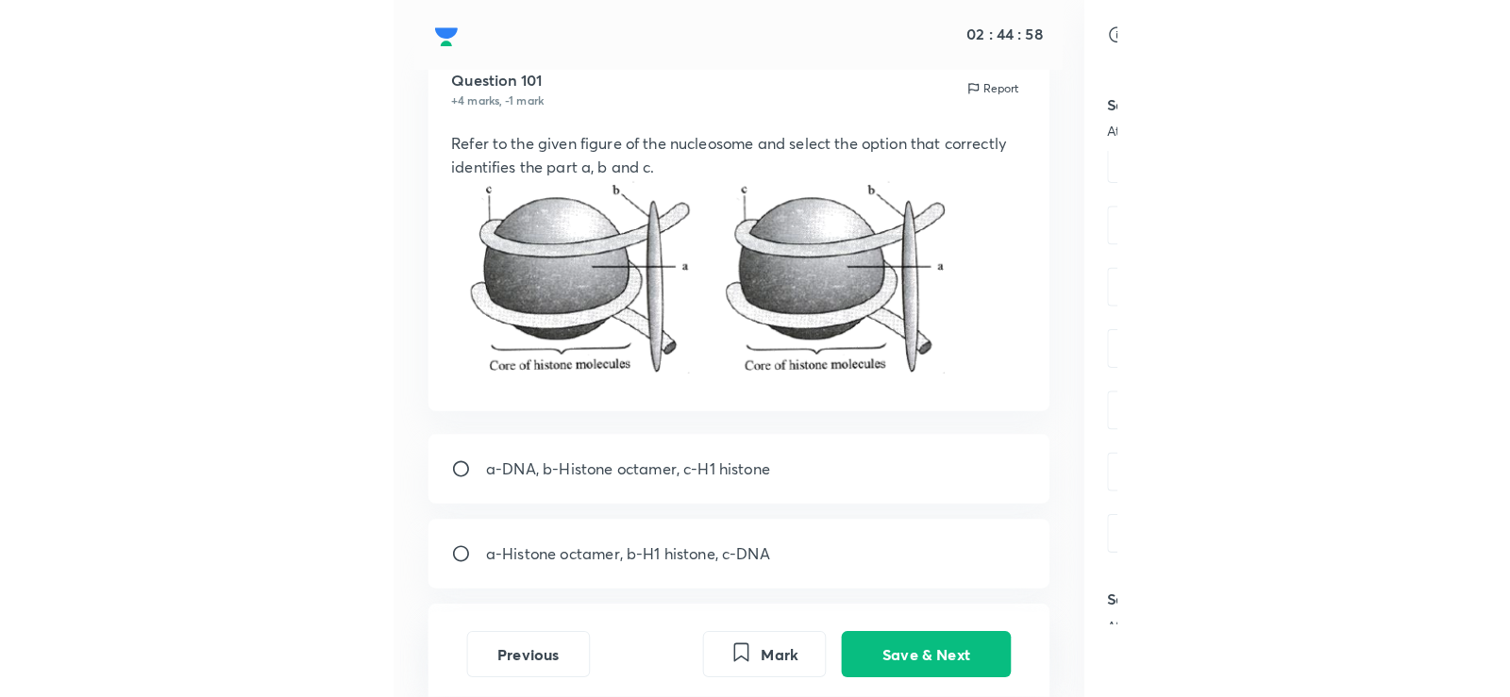
scroll to position [951, 0]
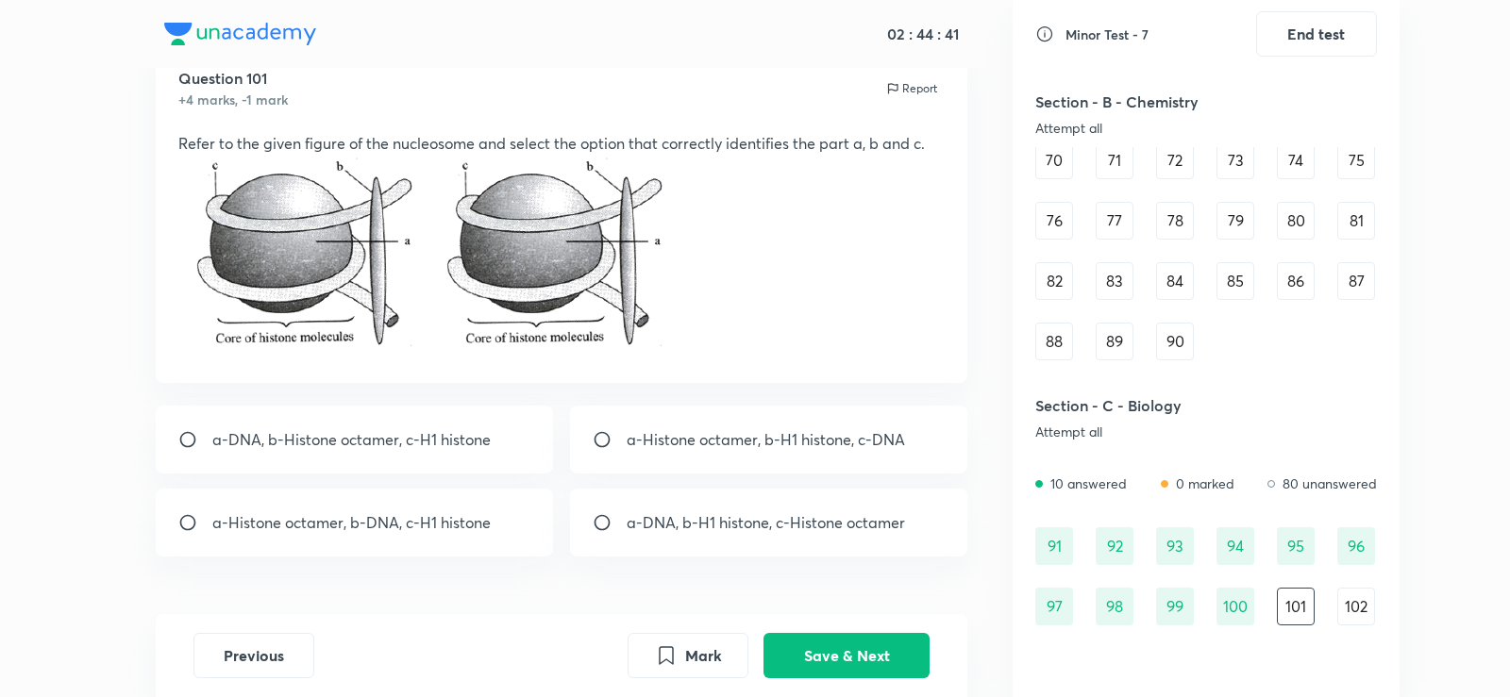
click at [678, 473] on div "a-Histone octamer, b-H1 histone, c-DNA" at bounding box center [769, 440] width 398 height 68
radio input "true"
click at [843, 667] on button "Save & Next" at bounding box center [846, 653] width 166 height 45
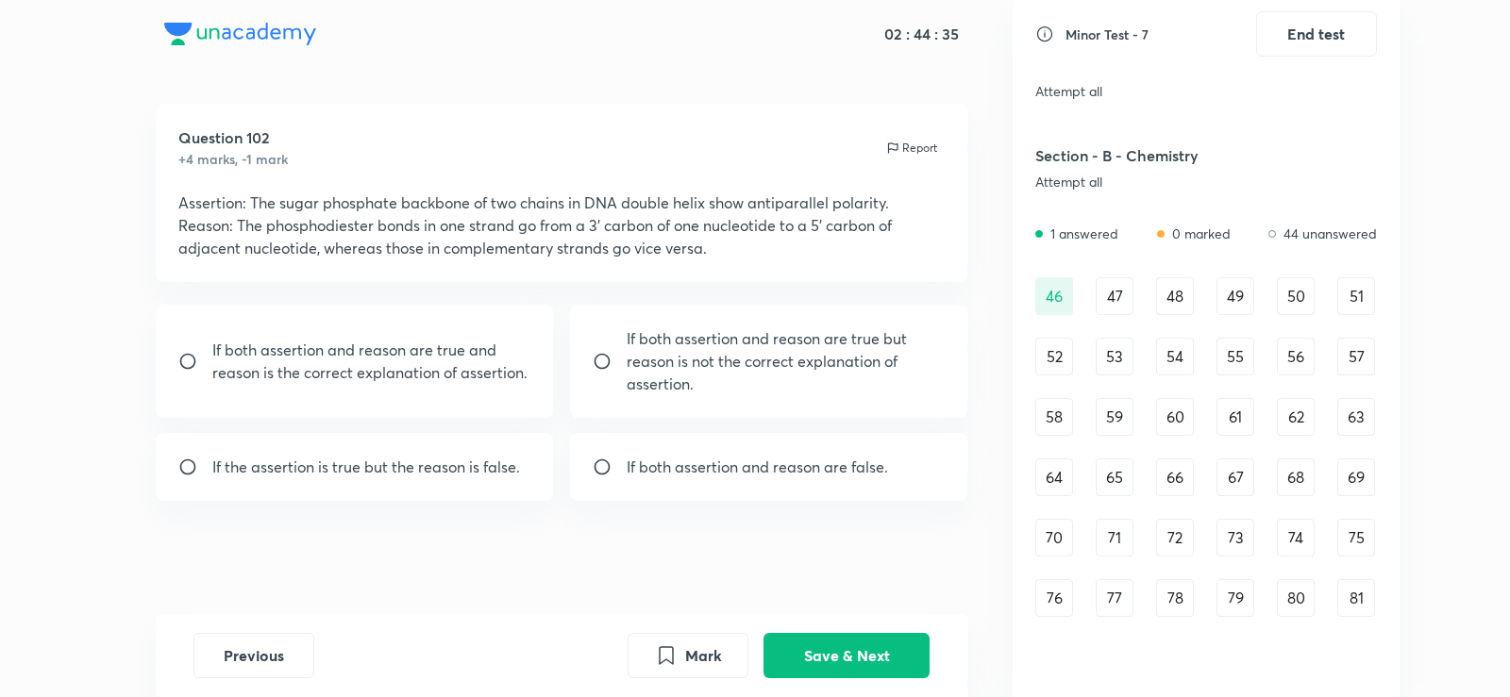
scroll to position [0, 0]
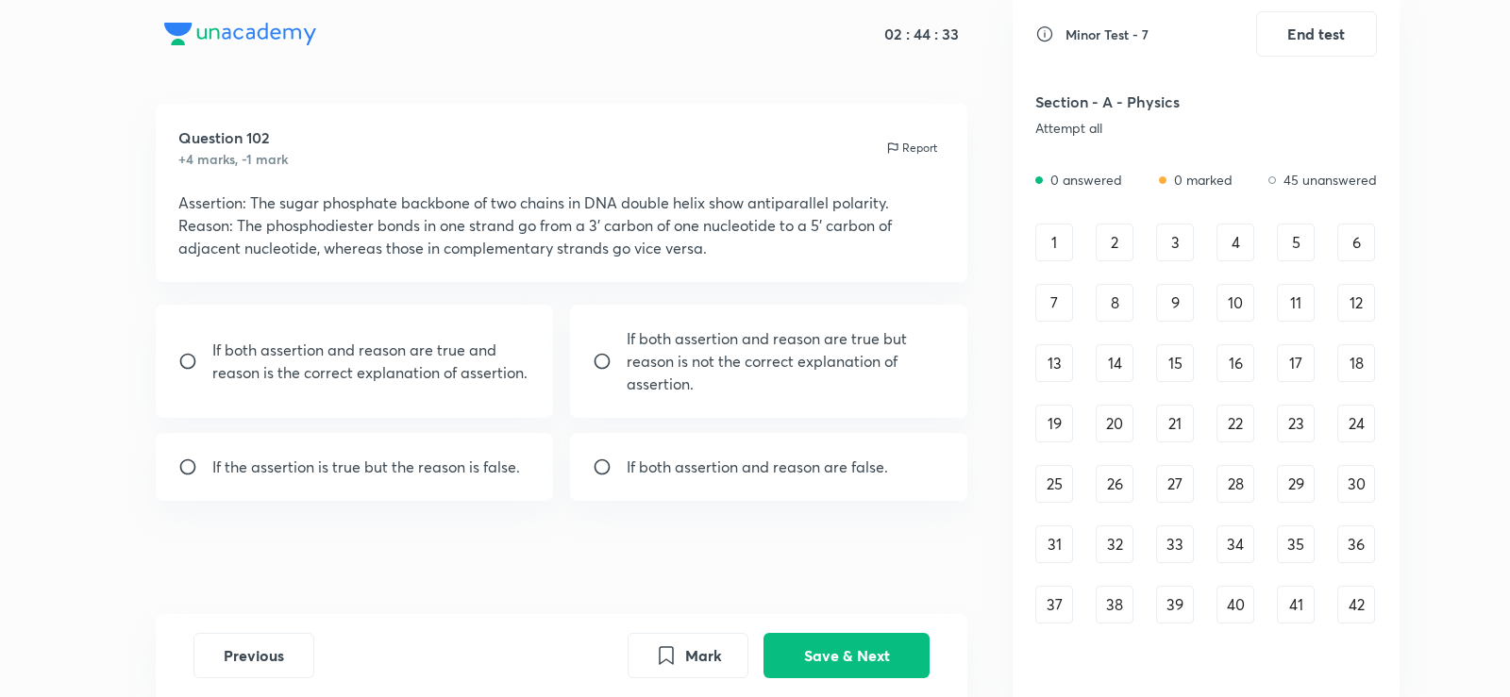
click at [1087, 244] on div "1 2 3 4 5 6 7 8 9 10 11 12 13 14 15 16 17 18 19 20 21 22 23 24 25 26 27 28 29 3…" at bounding box center [1206, 454] width 342 height 460
click at [1043, 240] on div "1" at bounding box center [1054, 243] width 38 height 38
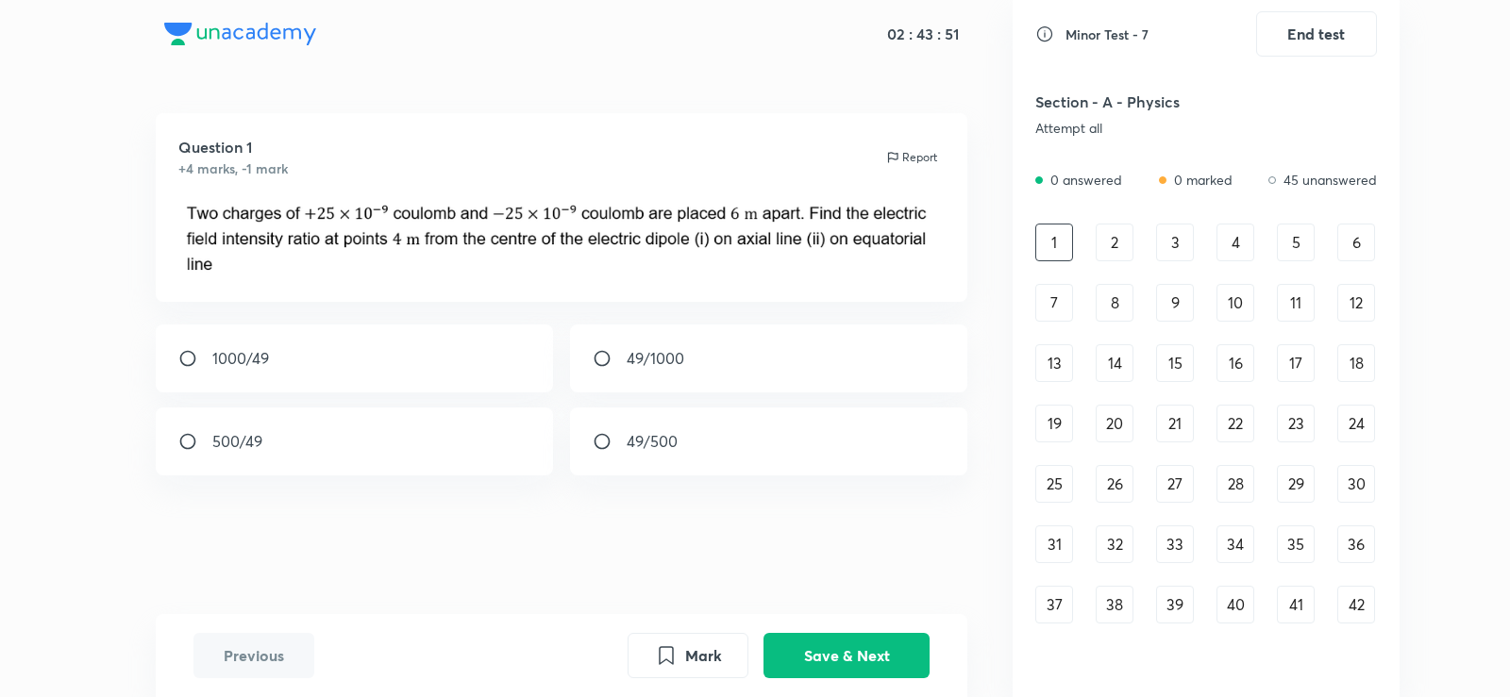
click at [510, 328] on div "1000/49" at bounding box center [355, 359] width 398 height 68
radio input "true"
click at [832, 646] on button "Save & Next" at bounding box center [846, 653] width 166 height 45
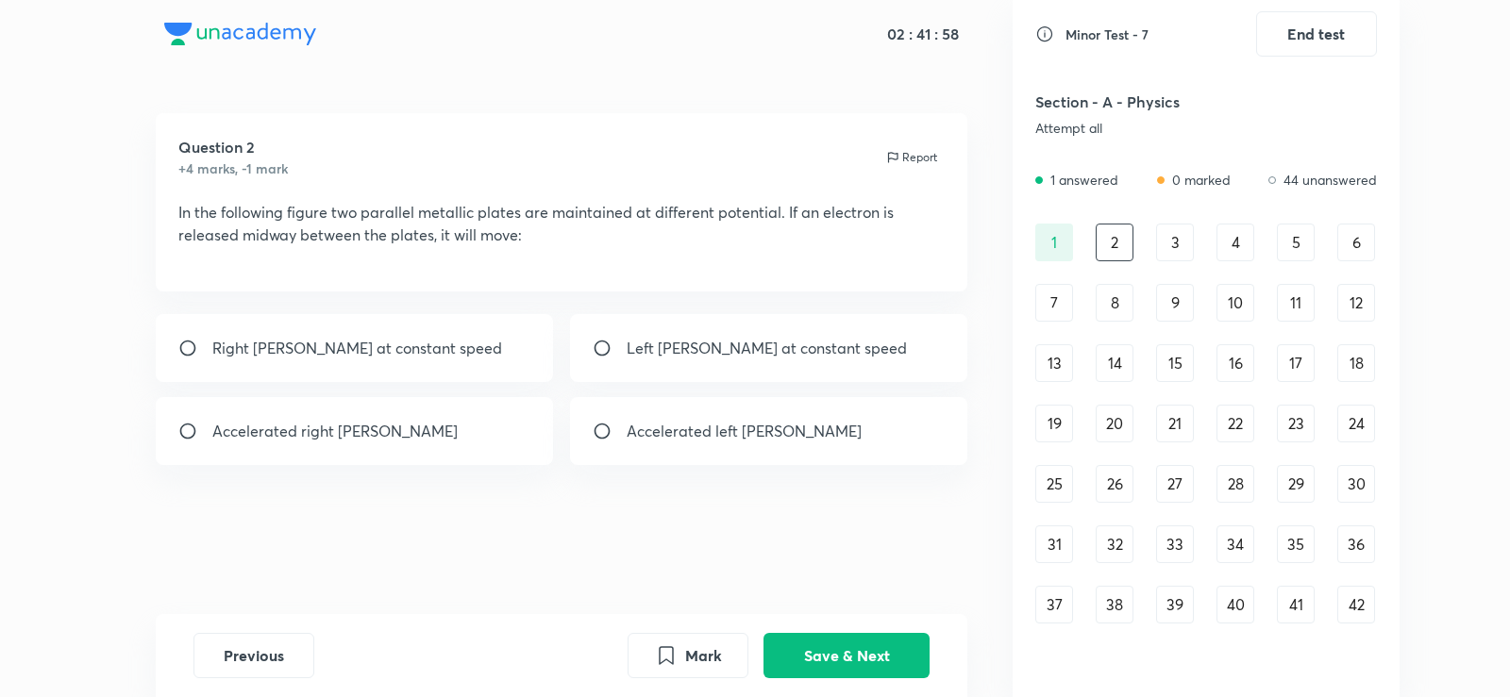
click at [644, 382] on div "Left [PERSON_NAME] at constant speed" at bounding box center [769, 348] width 398 height 68
radio input "true"
click at [902, 677] on div "Mark Save & Next" at bounding box center [778, 655] width 302 height 45
click at [892, 668] on button "Save & Next" at bounding box center [846, 653] width 166 height 45
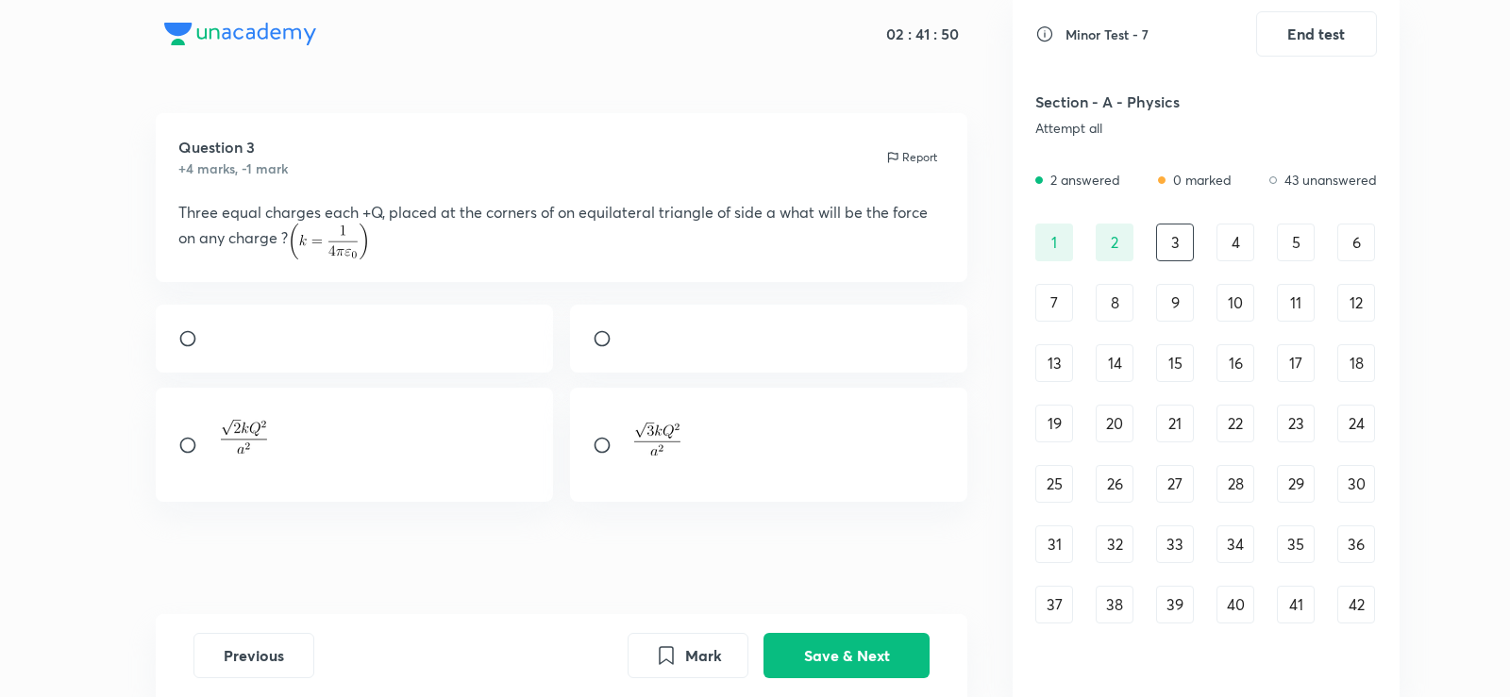
click at [442, 223] on p "Three equal charges each +Q, placed at the corners of on equilateral triangle o…" at bounding box center [561, 230] width 767 height 59
click at [673, 466] on img at bounding box center [661, 442] width 69 height 48
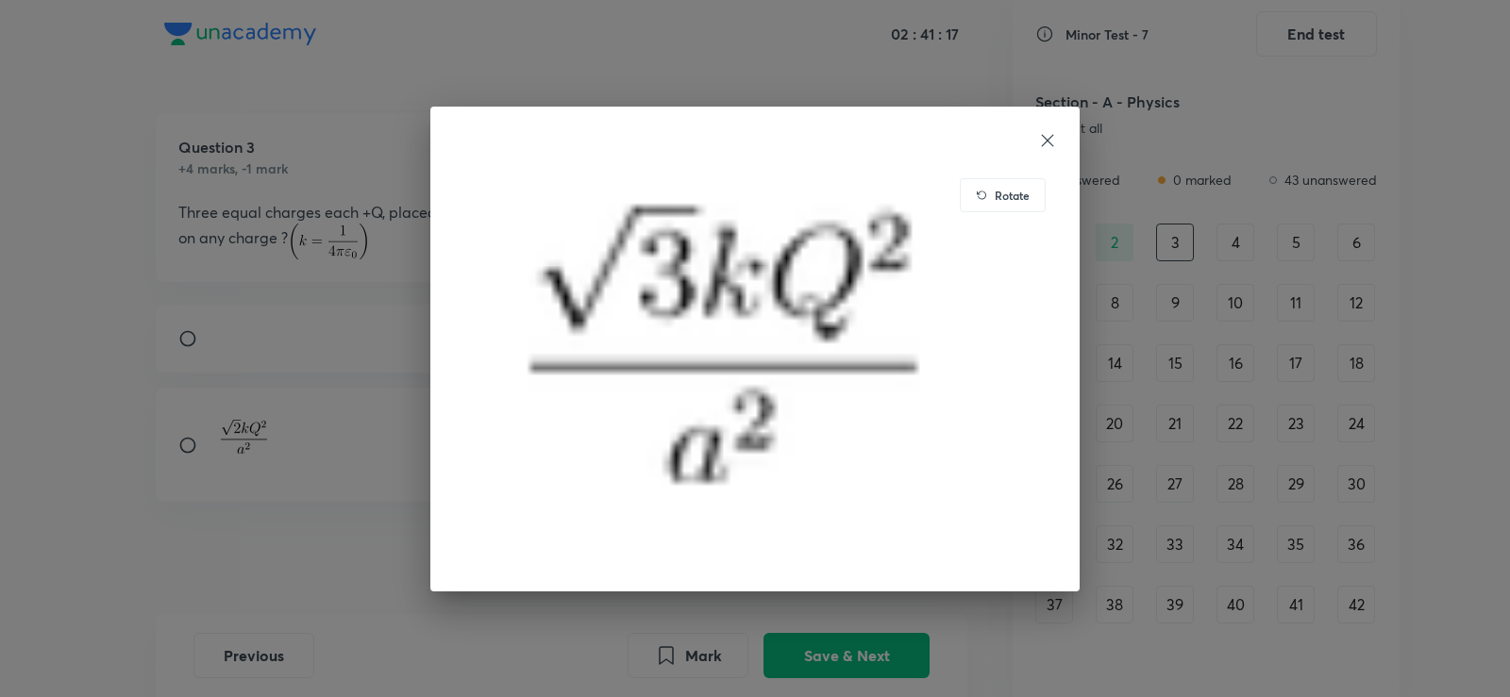
click at [1045, 138] on icon at bounding box center [1048, 140] width 12 height 12
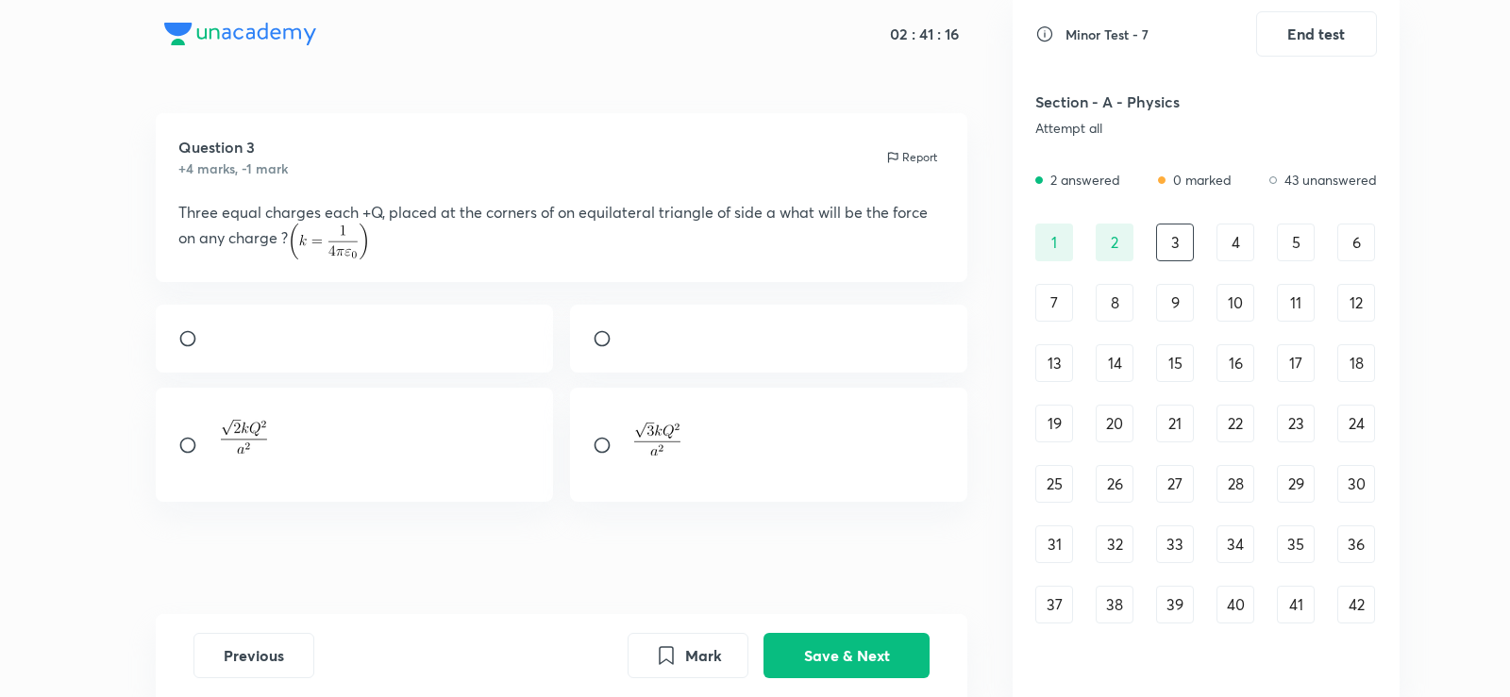
click at [629, 433] on div at bounding box center [769, 445] width 398 height 114
radio input "true"
click at [799, 654] on button "Save & Next" at bounding box center [846, 653] width 166 height 45
drag, startPoint x: 605, startPoint y: 222, endPoint x: 450, endPoint y: 325, distance: 185.8
click at [450, 324] on div "F" at bounding box center [355, 326] width 398 height 68
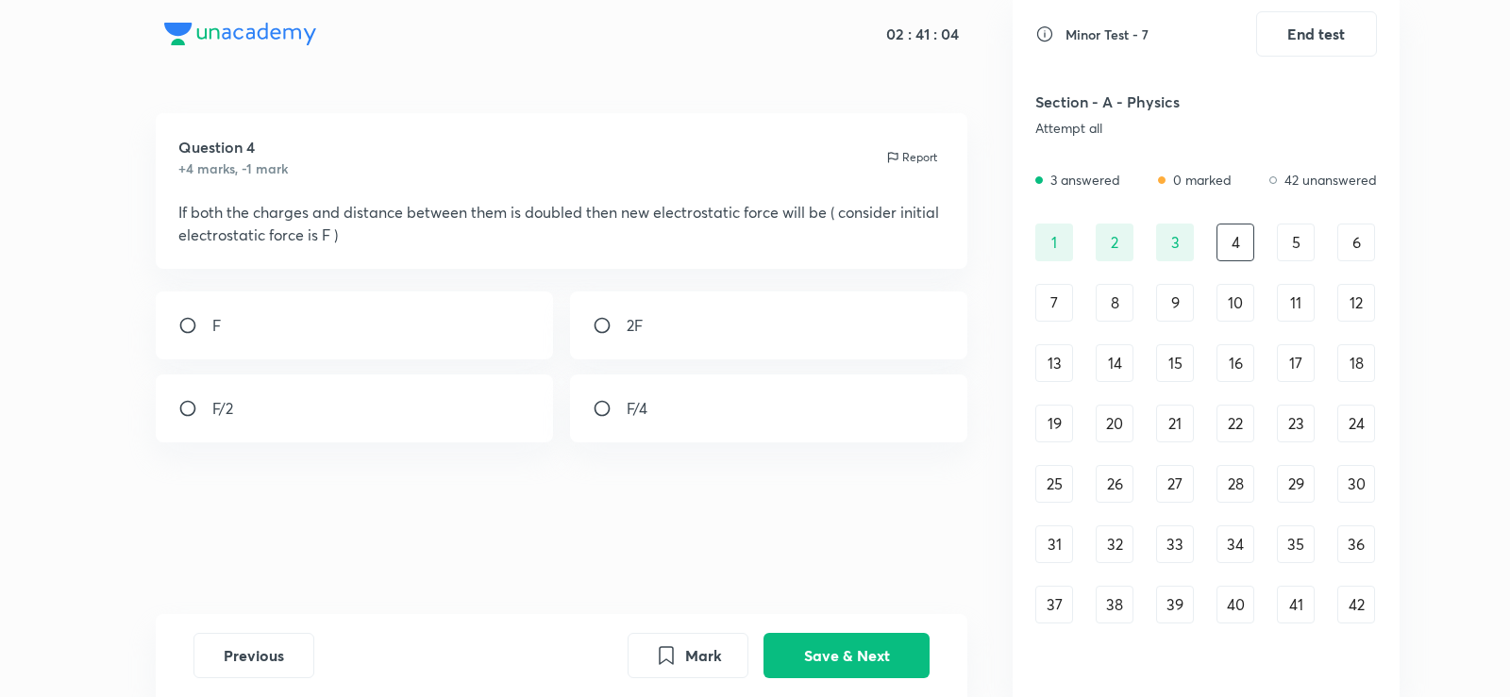
radio input "true"
click at [870, 647] on button "Save & Next" at bounding box center [846, 653] width 166 height 45
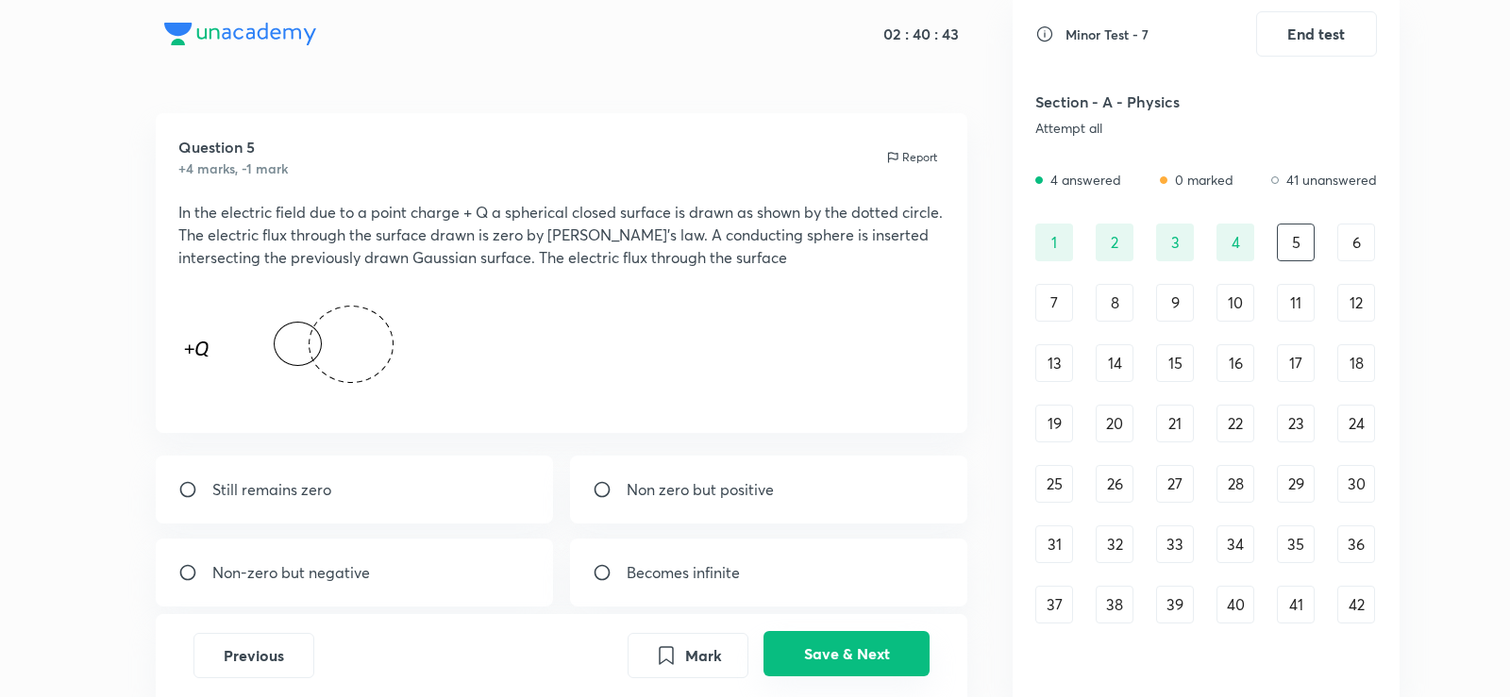
click at [863, 656] on button "Save & Next" at bounding box center [846, 653] width 166 height 45
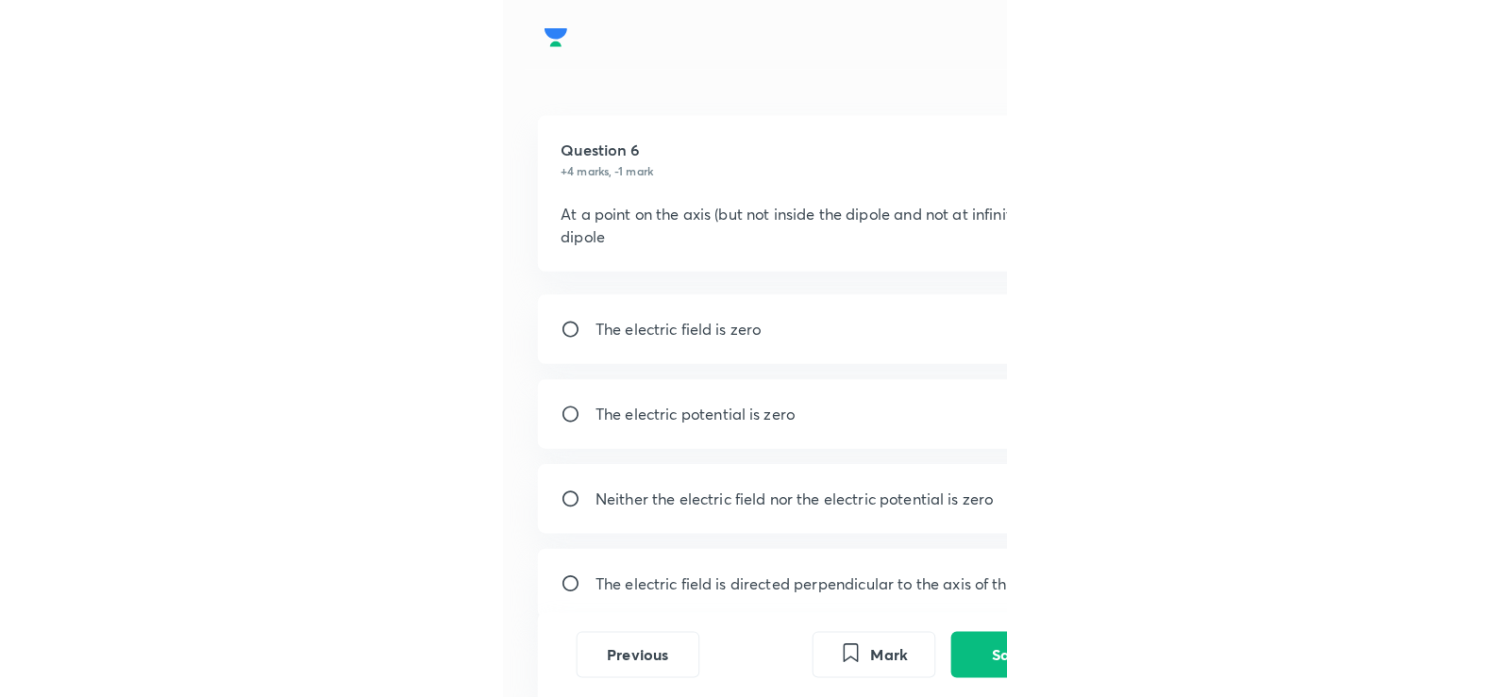
scroll to position [1130, 0]
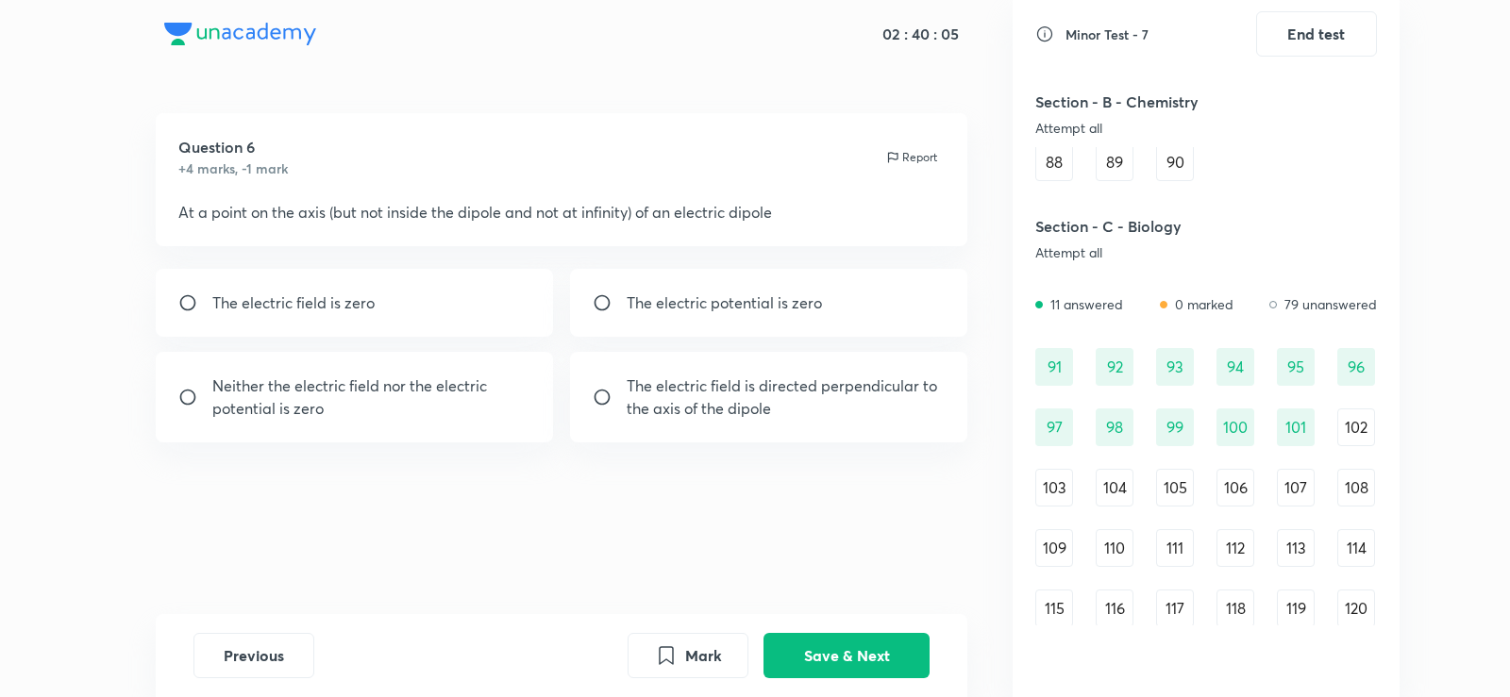
click at [1495, 10] on div "02 : 40 : 05 Question 6 +4 marks, -1 mark Report At a point on the axis (but no…" at bounding box center [755, 348] width 1510 height 697
click at [793, 422] on div "The electric field is directed perpendicular to the axis of the dipole" at bounding box center [769, 397] width 398 height 91
radio input "true"
click at [865, 650] on button "Save & Next" at bounding box center [846, 653] width 166 height 45
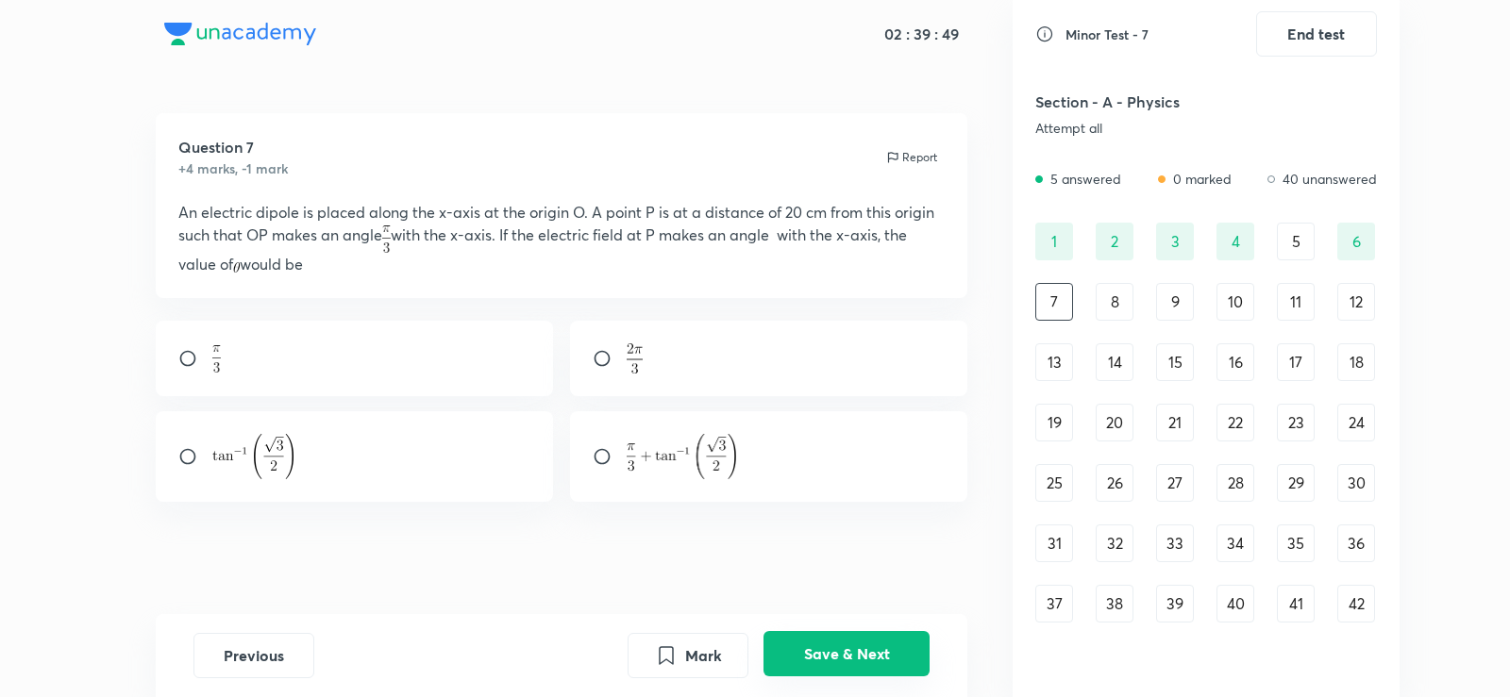
scroll to position [0, 0]
click at [865, 650] on button "Save & Next" at bounding box center [846, 653] width 166 height 45
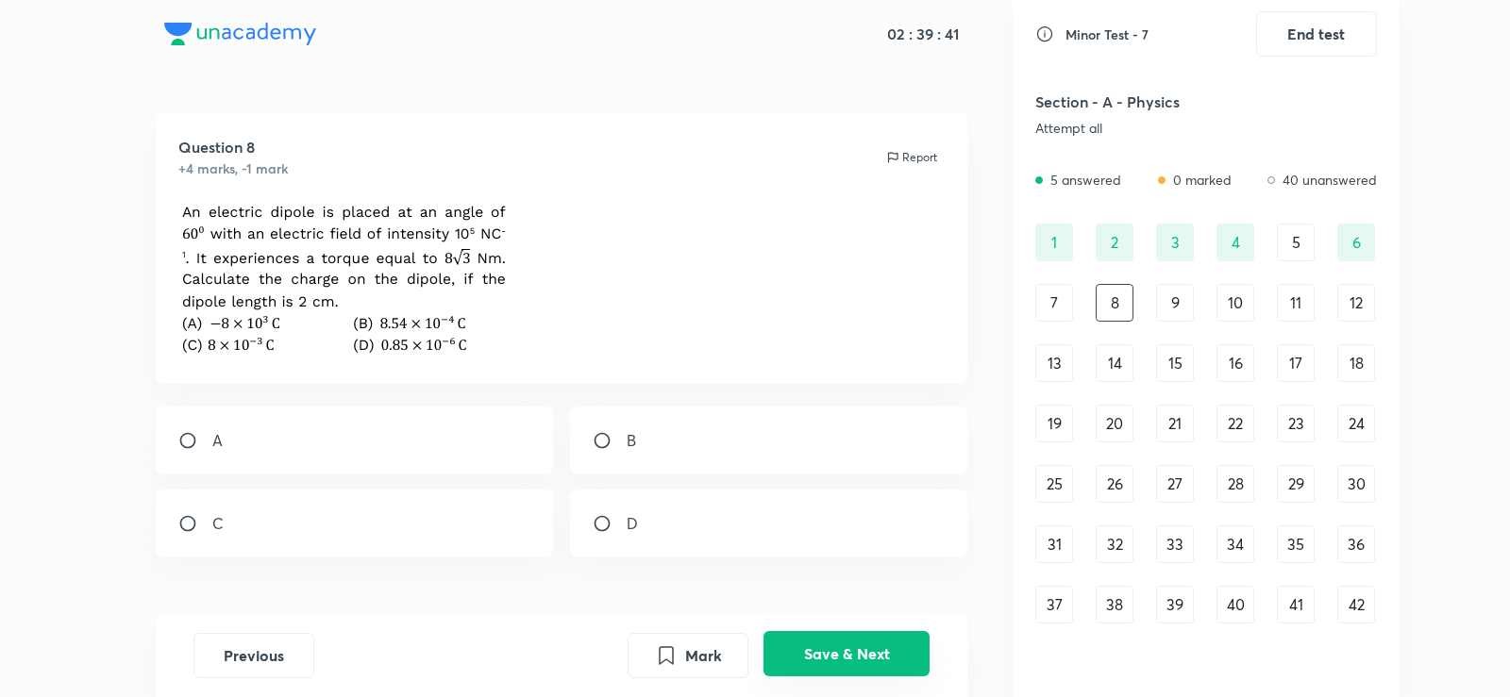
click at [865, 650] on button "Save & Next" at bounding box center [846, 653] width 166 height 45
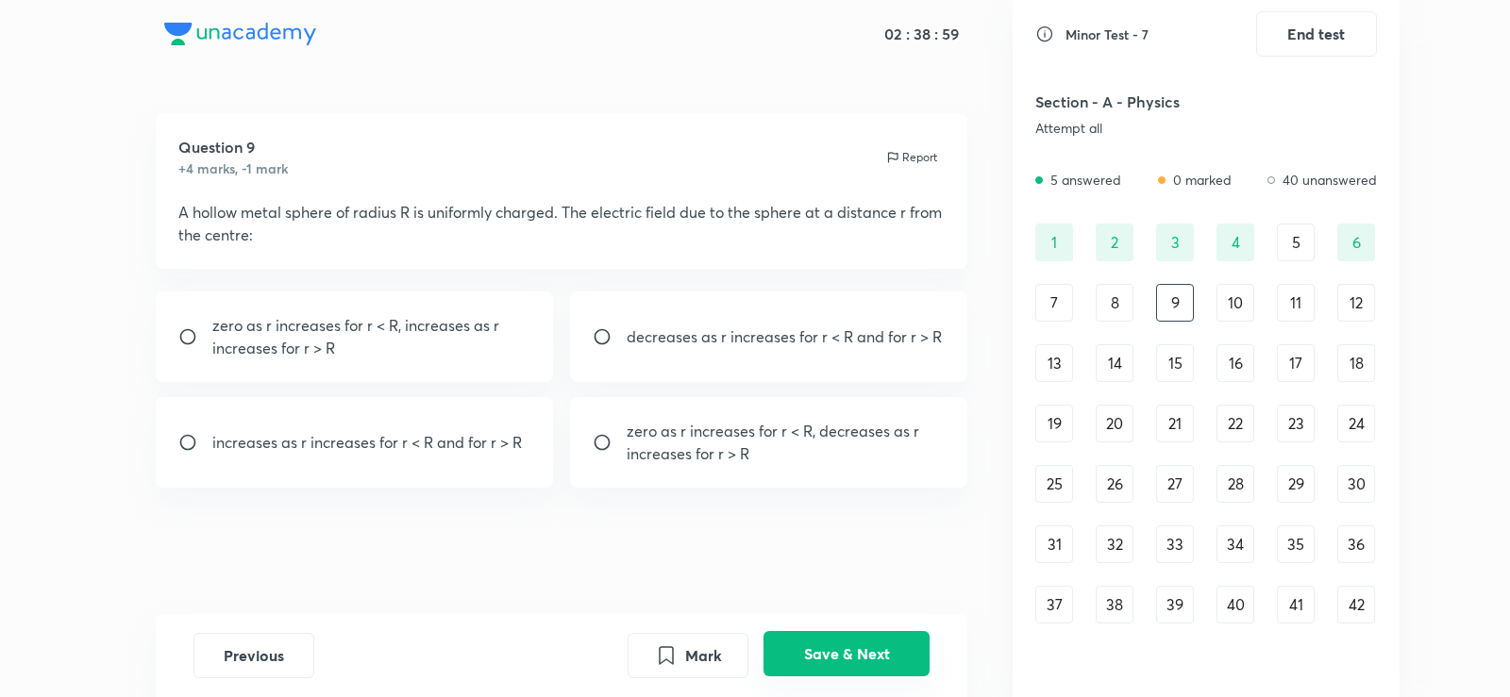
click at [850, 637] on button "Save & Next" at bounding box center [846, 653] width 166 height 45
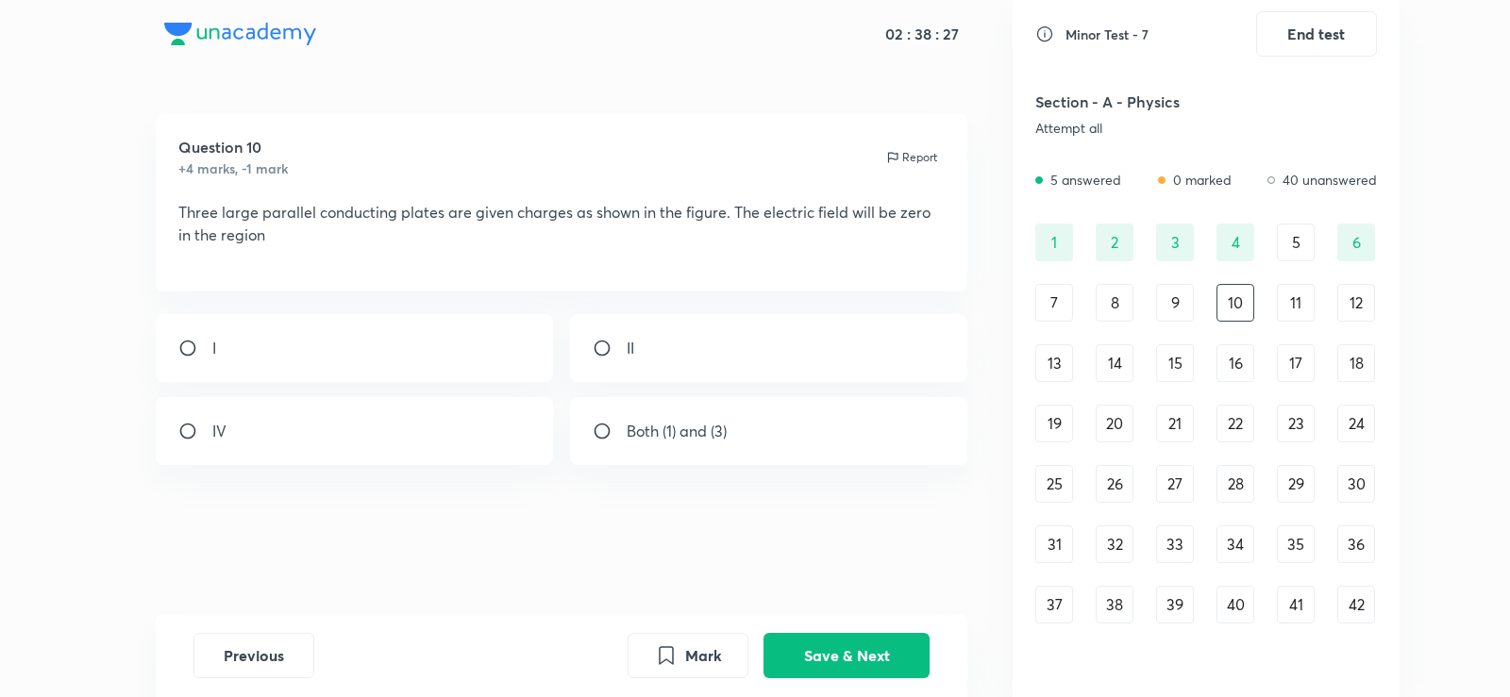
click at [598, 358] on input "radio" at bounding box center [610, 348] width 34 height 19
radio input "true"
click at [844, 659] on button "Save & Next" at bounding box center [846, 653] width 166 height 45
click at [629, 339] on div "b/a" at bounding box center [769, 326] width 398 height 68
radio input "true"
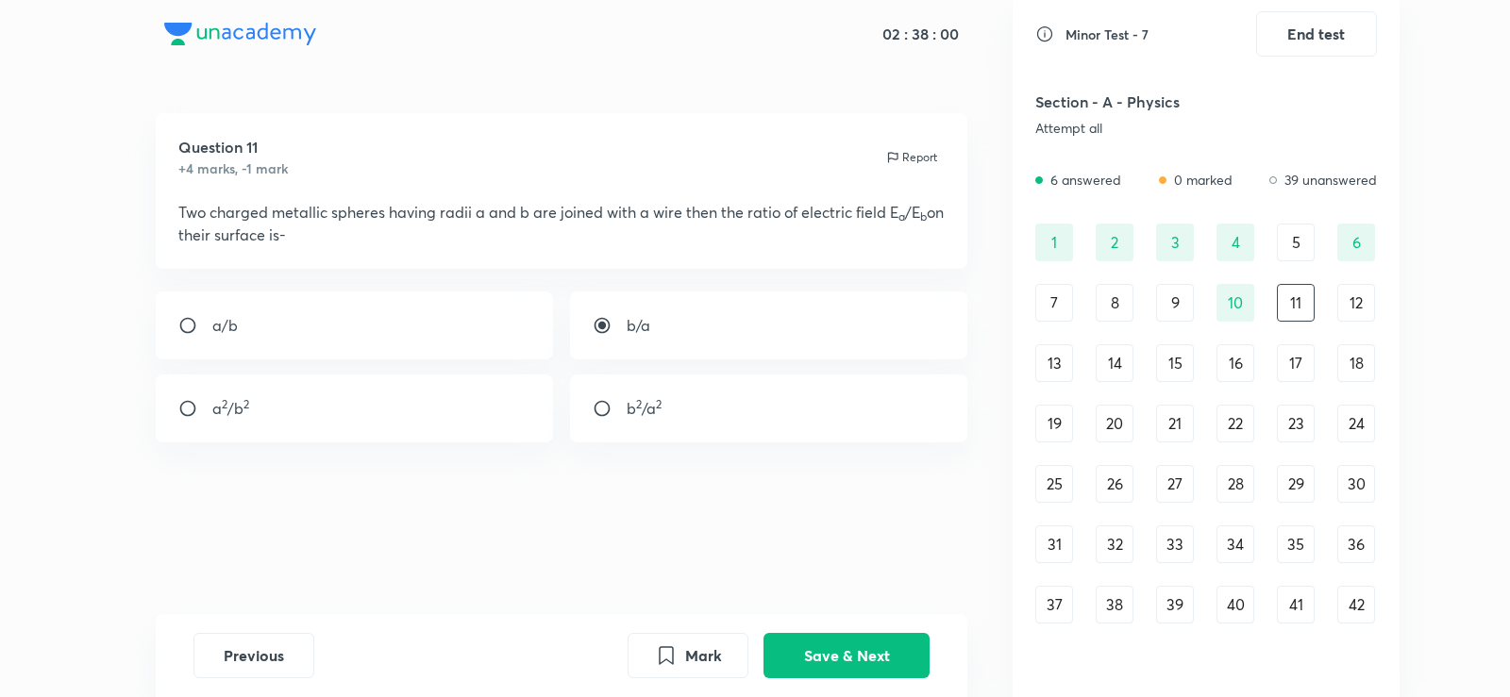
click at [807, 614] on div "Previous Mark Save & Next" at bounding box center [562, 655] width 812 height 83
click at [822, 650] on button "Save & Next" at bounding box center [846, 653] width 166 height 45
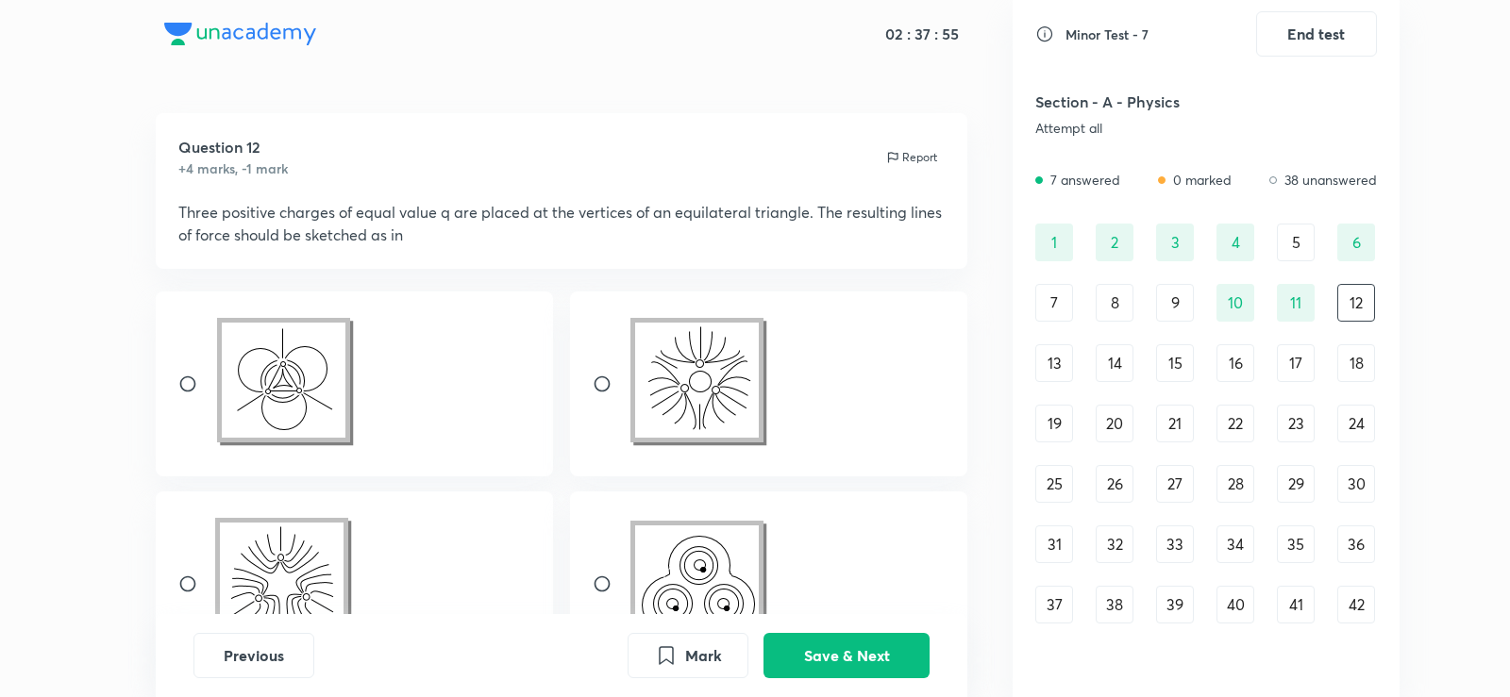
click at [800, 544] on div at bounding box center [769, 584] width 398 height 185
radio input "true"
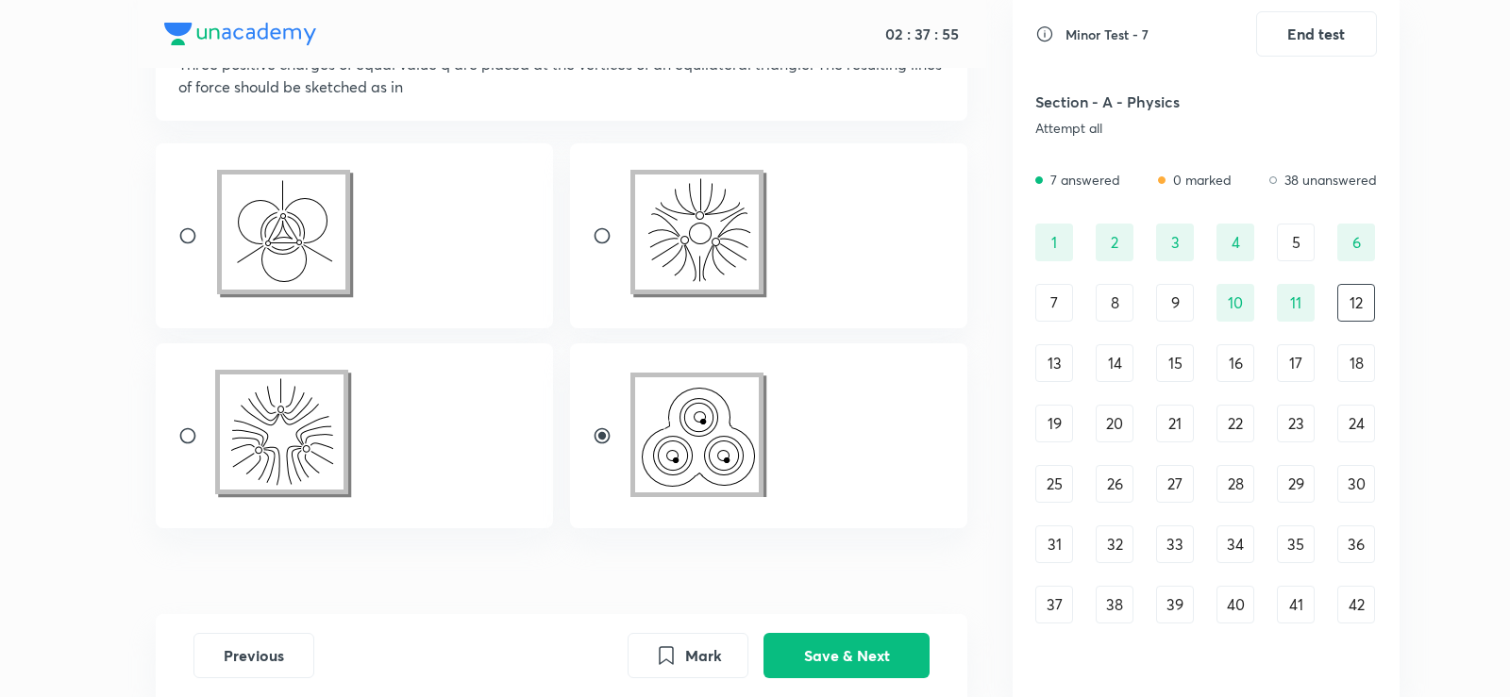
scroll to position [176, 0]
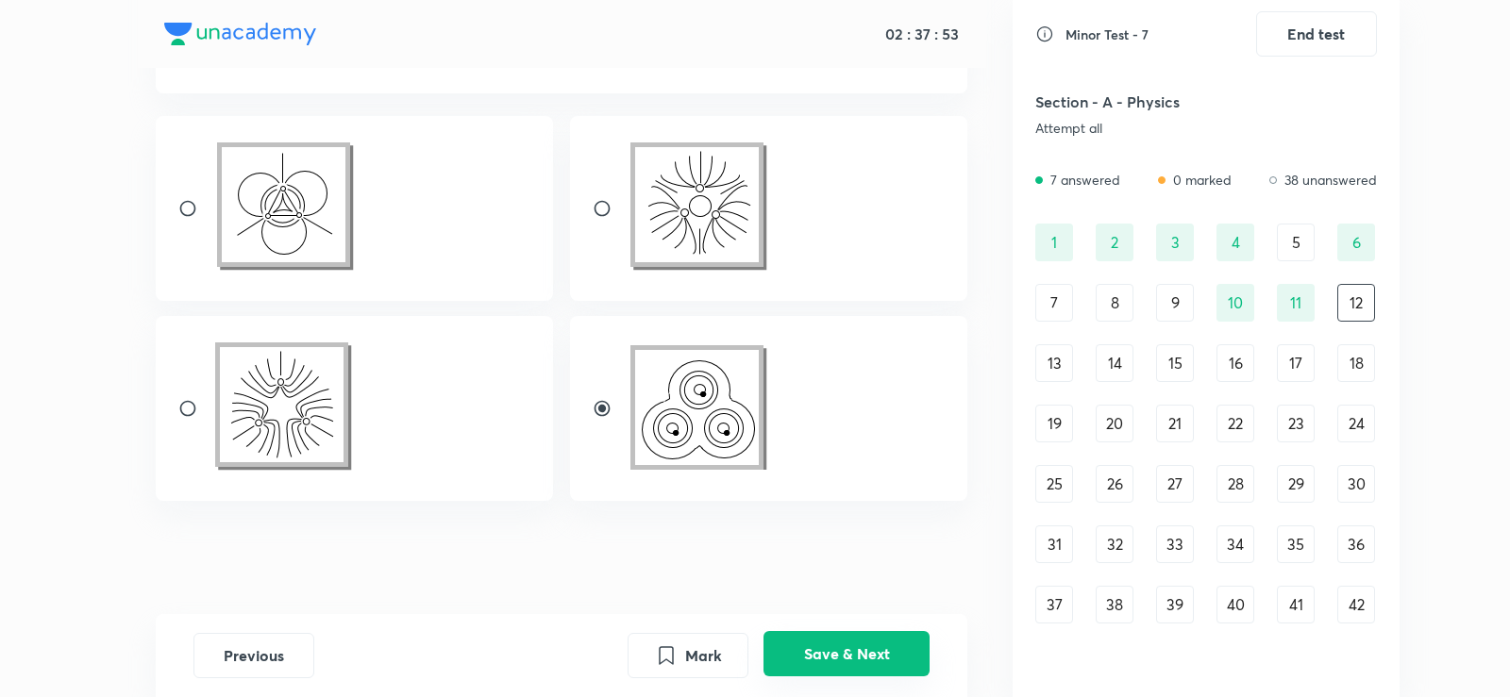
click at [828, 636] on button "Save & Next" at bounding box center [846, 653] width 166 height 45
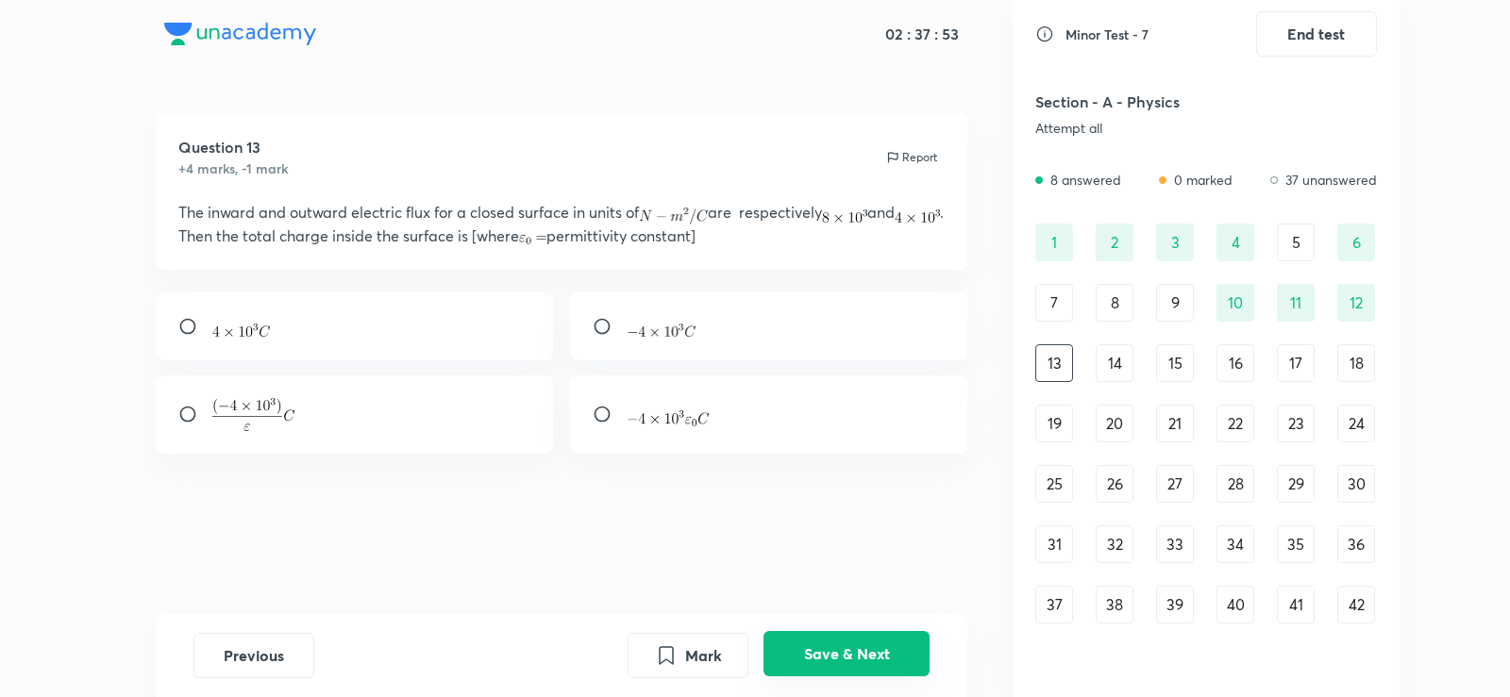
scroll to position [0, 0]
click at [289, 647] on button "Previous" at bounding box center [253, 653] width 121 height 45
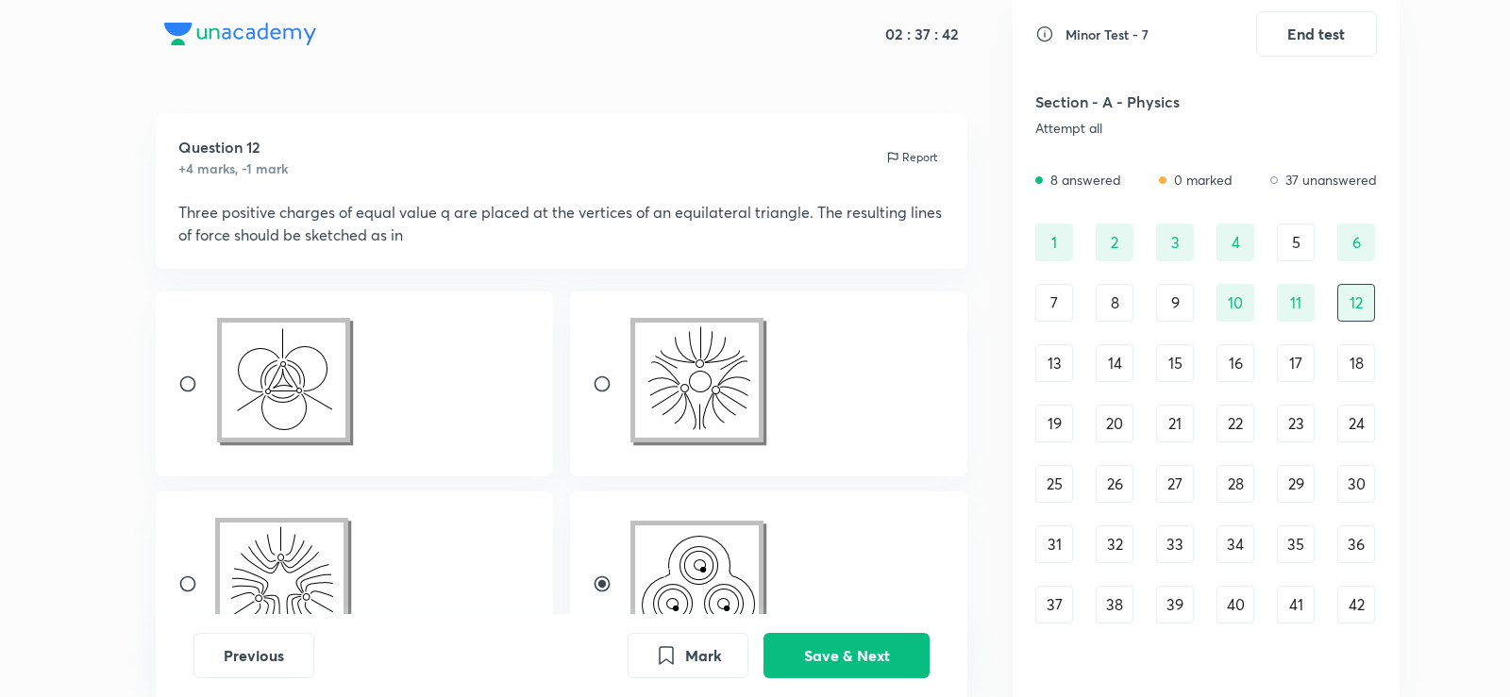
click at [622, 542] on div at bounding box center [769, 584] width 398 height 185
radio input "false"
click at [826, 654] on button "Save & Next" at bounding box center [846, 653] width 166 height 45
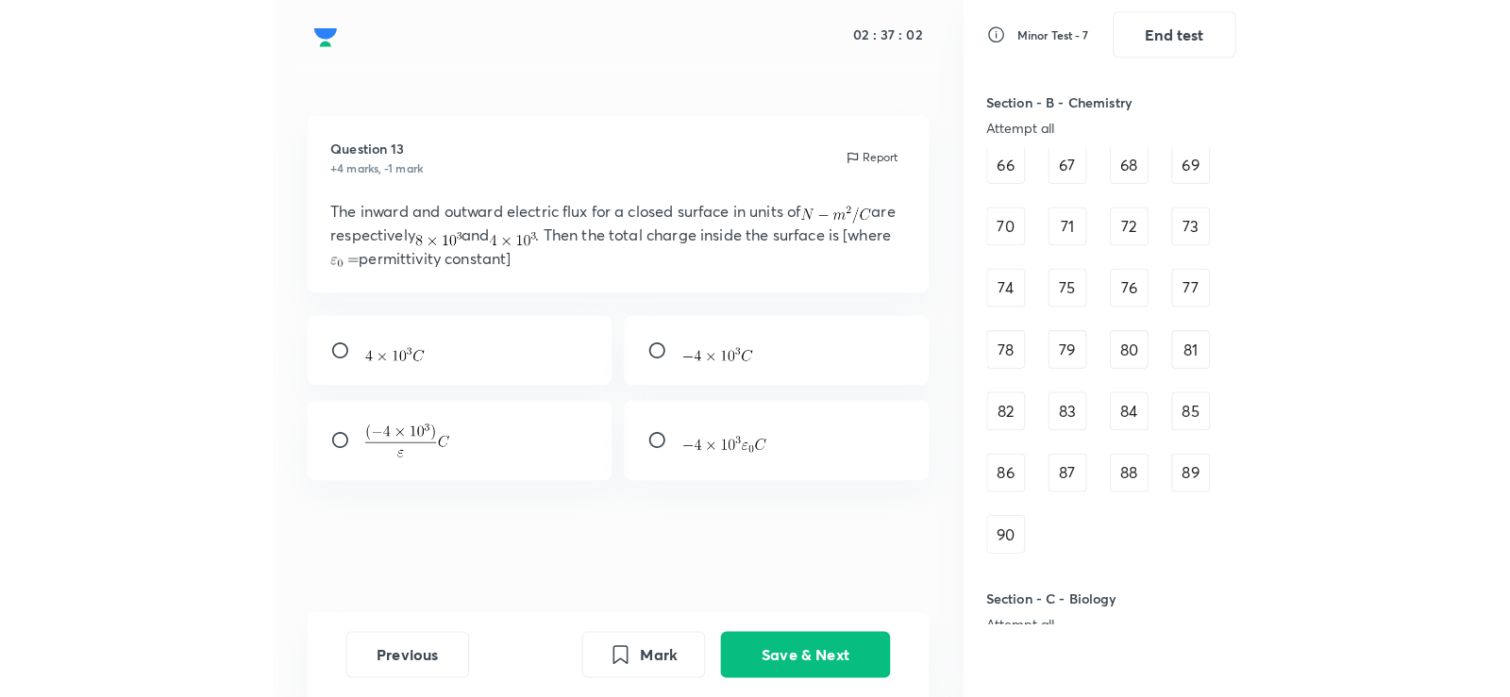
scroll to position [1020, 0]
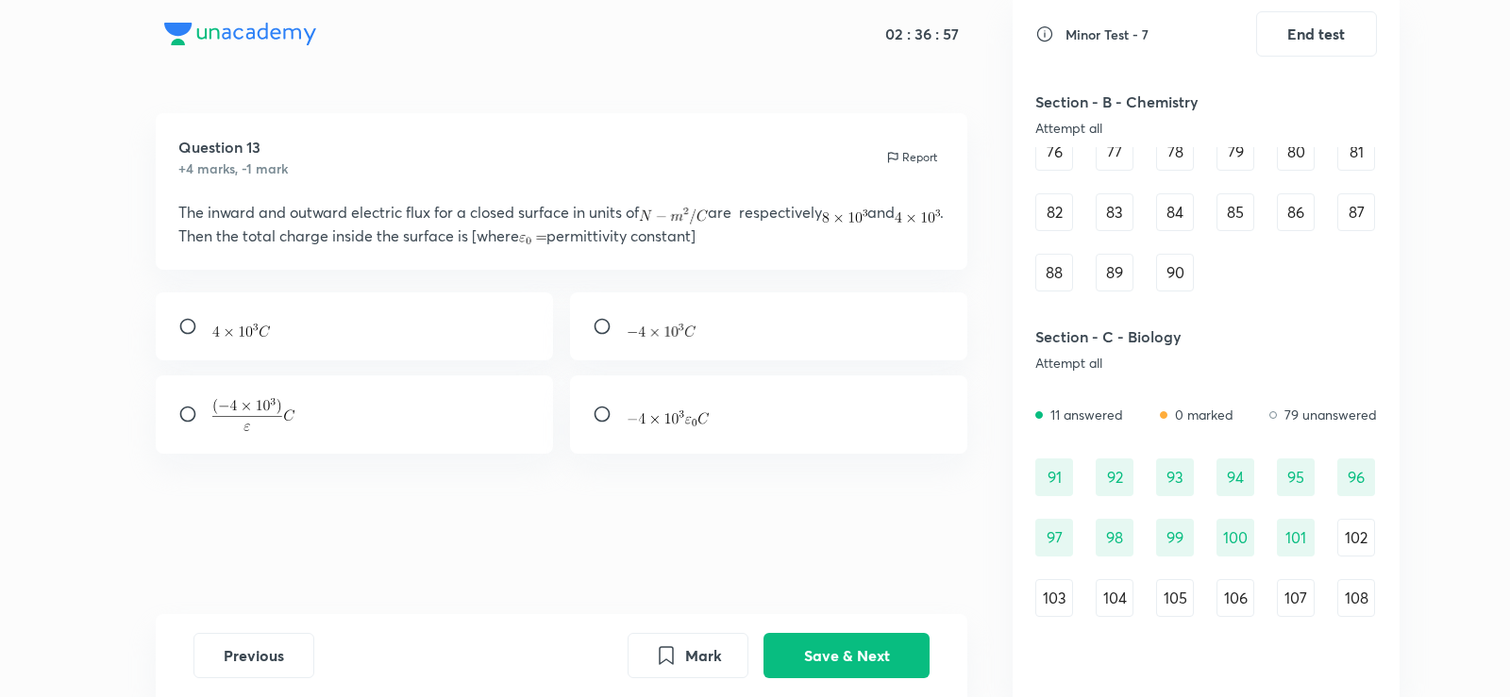
click at [692, 434] on div at bounding box center [769, 415] width 398 height 78
radio input "true"
click at [903, 637] on button "Save & Next" at bounding box center [846, 653] width 166 height 45
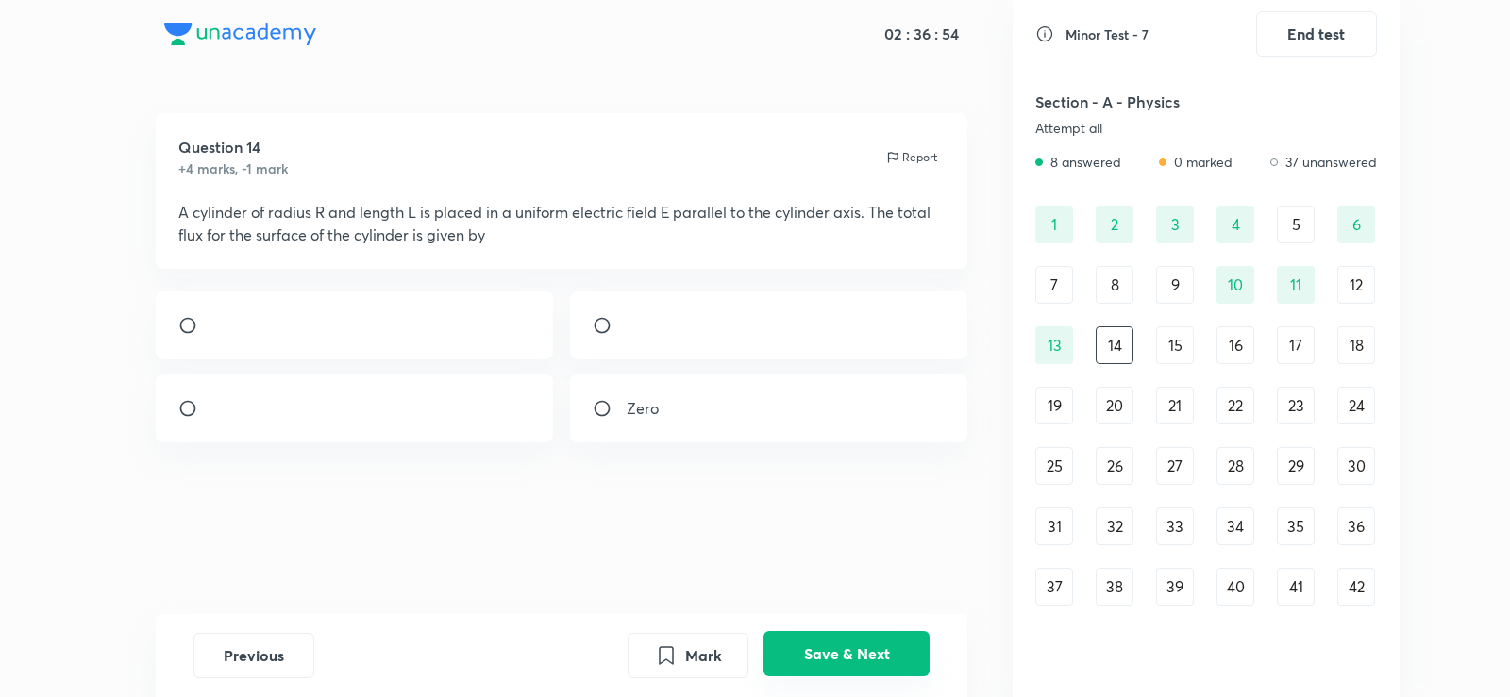
scroll to position [0, 0]
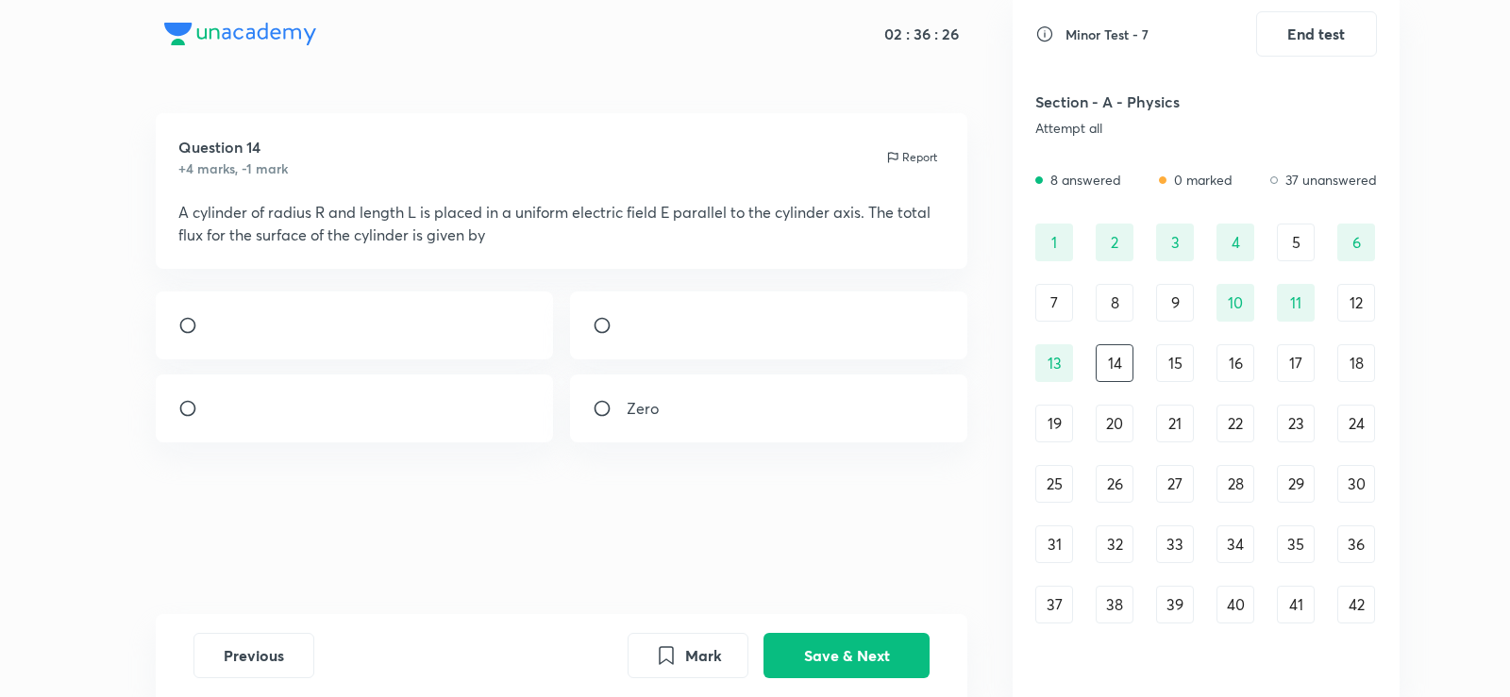
click at [559, 400] on div "Zero" at bounding box center [562, 367] width 812 height 151
click at [609, 417] on input "radio" at bounding box center [610, 408] width 34 height 19
radio input "true"
click at [880, 677] on div "Mark Save & Next" at bounding box center [778, 655] width 302 height 45
click at [884, 668] on button "Save & Next" at bounding box center [846, 653] width 166 height 45
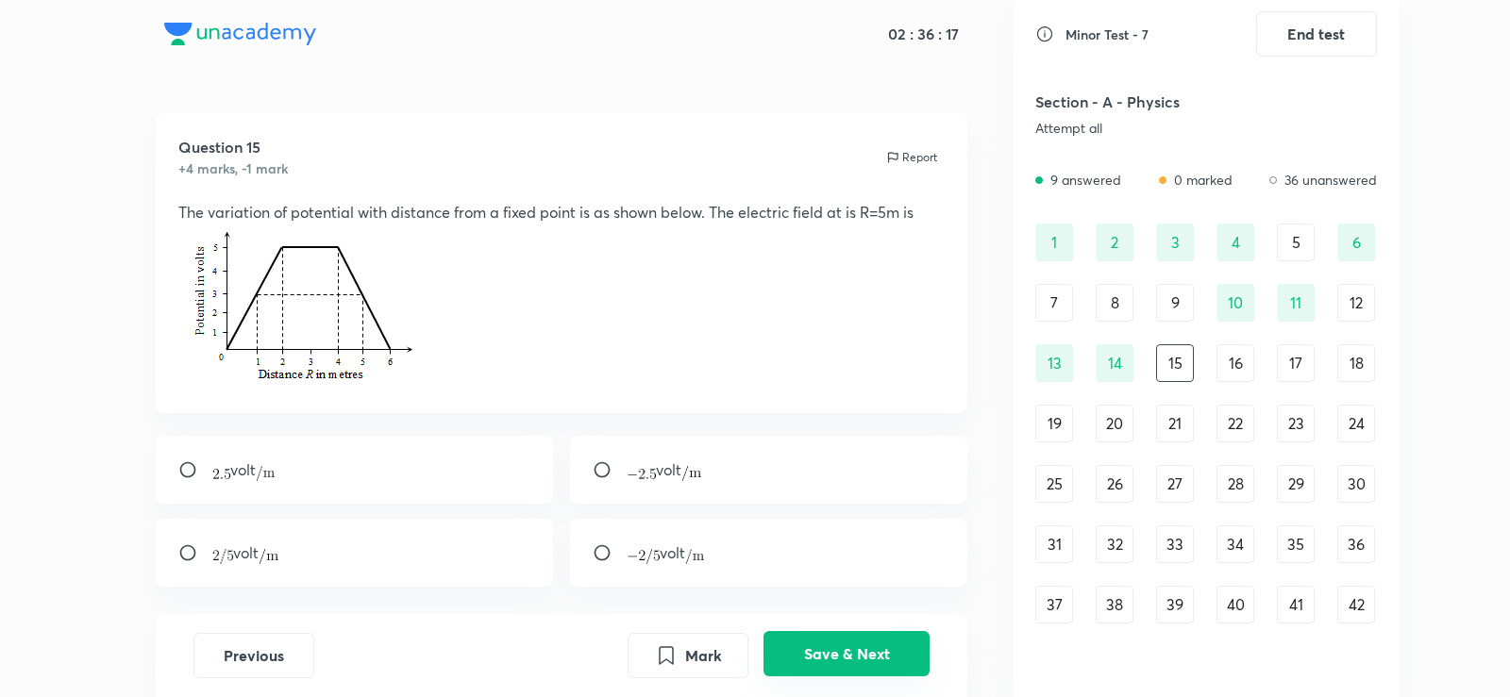
click at [884, 668] on button "Save & Next" at bounding box center [846, 653] width 166 height 45
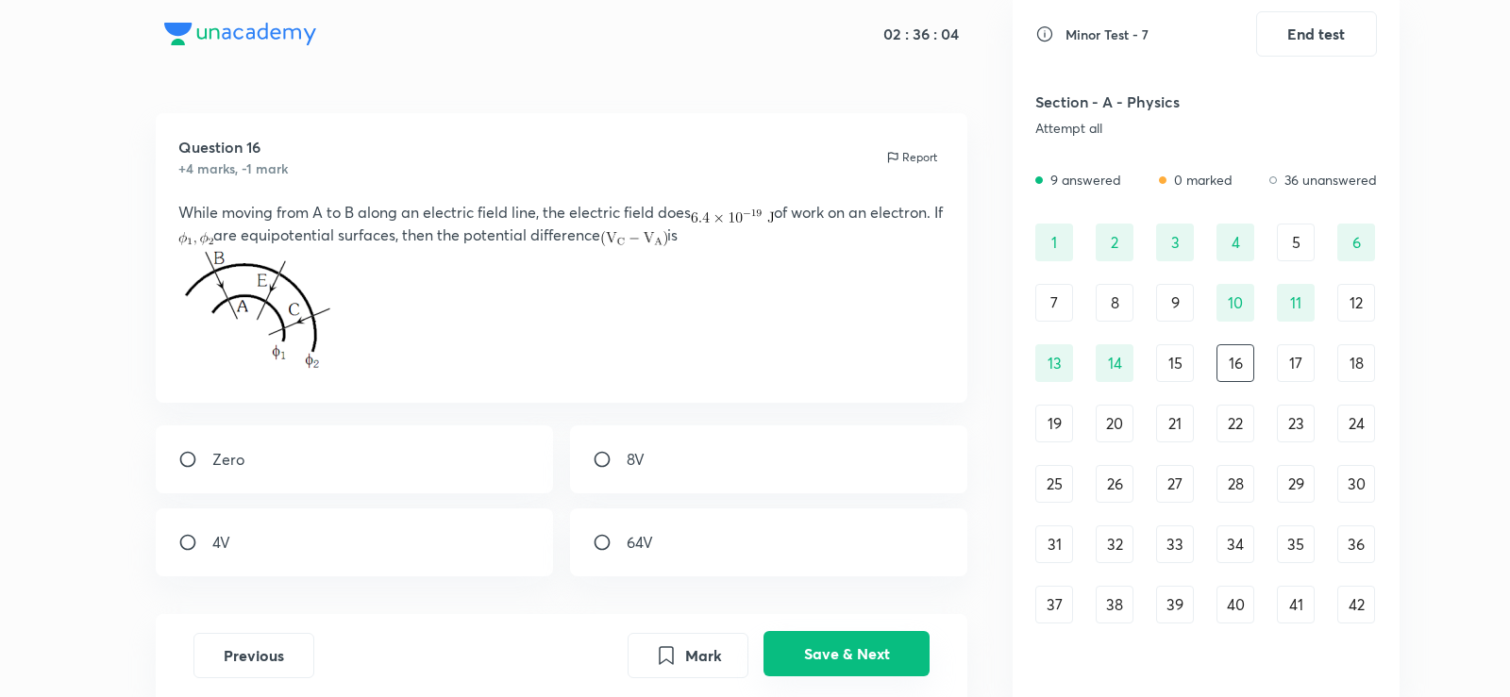
click at [860, 635] on button "Save & Next" at bounding box center [846, 653] width 166 height 45
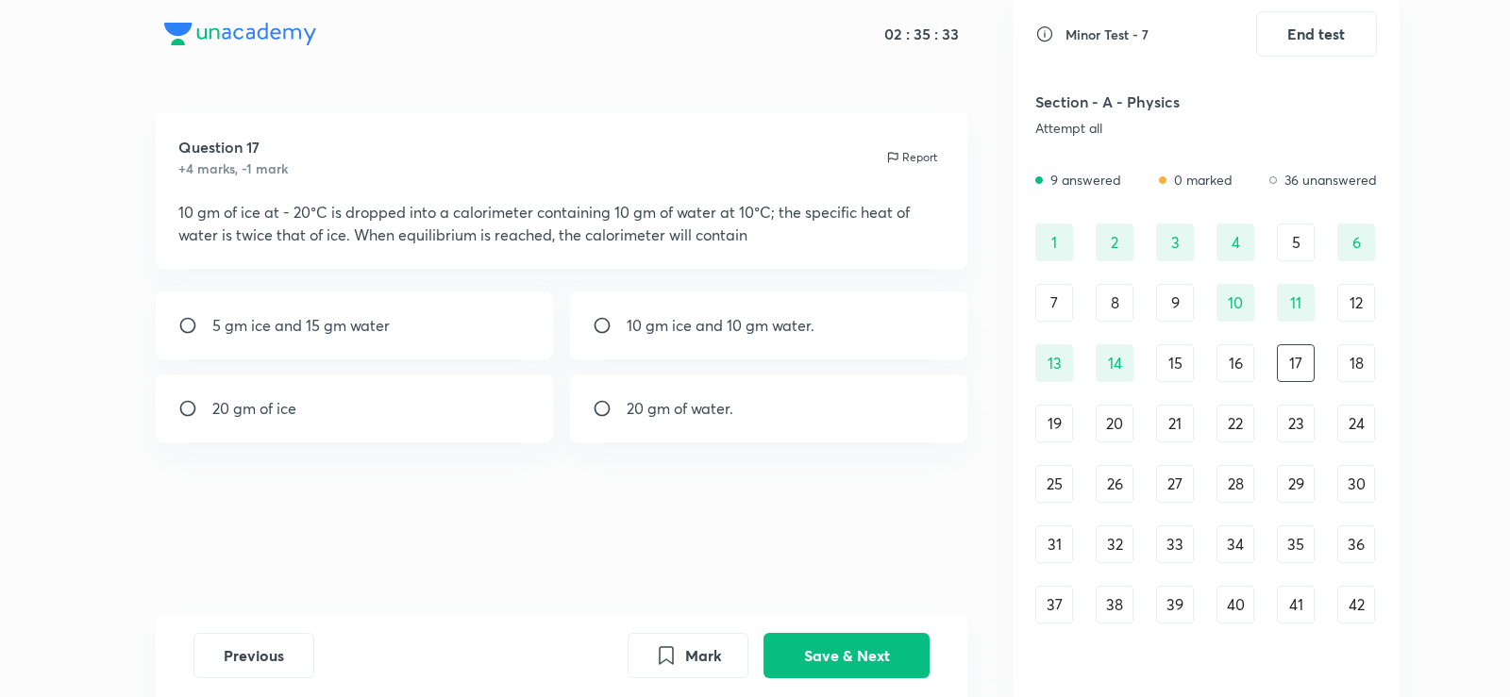
click at [660, 339] on div "10 gm ice and 10 gm water." at bounding box center [769, 326] width 398 height 68
radio input "true"
click at [841, 591] on div "Question 17 +4 marks, -1 mark Report 10 gm of ice at - 20°C is dropped into a c…" at bounding box center [561, 363] width 902 height 501
click at [860, 634] on button "Save & Next" at bounding box center [846, 653] width 166 height 45
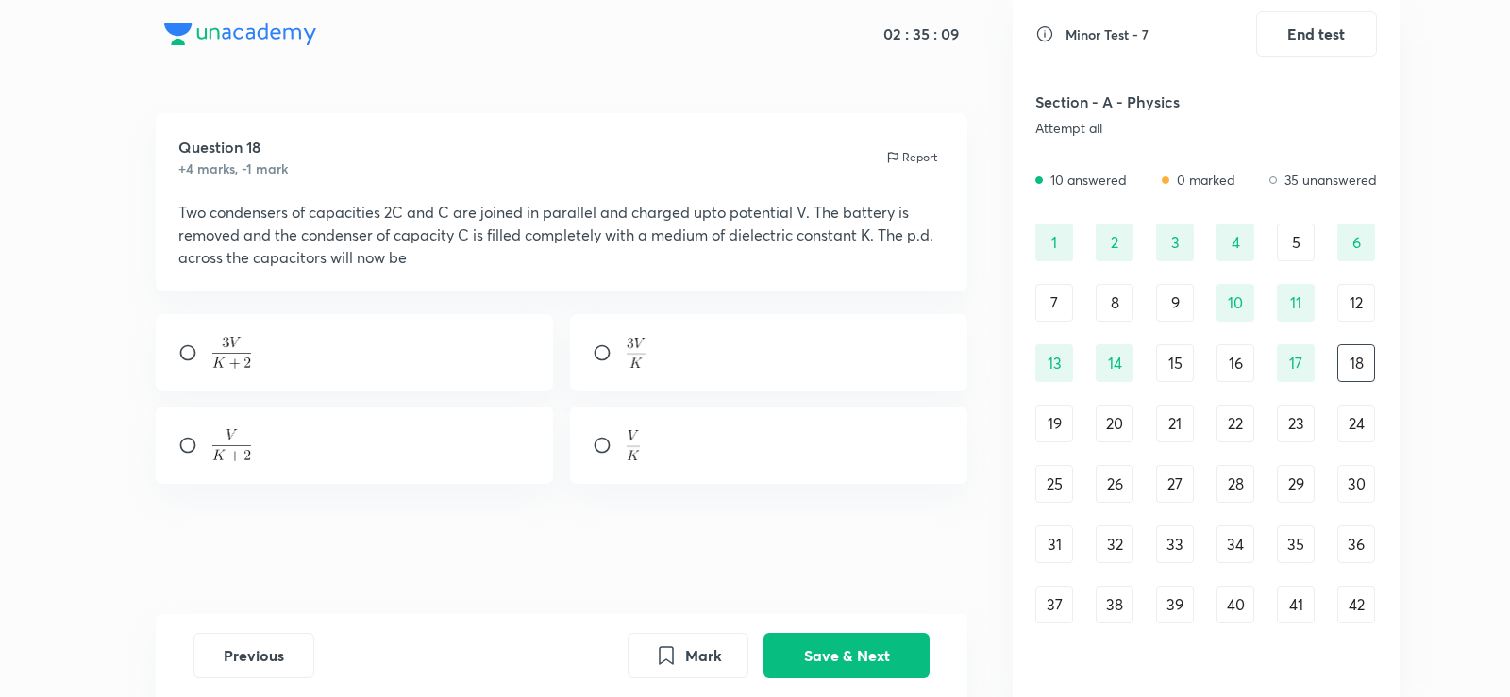
click at [495, 374] on div at bounding box center [355, 352] width 398 height 77
radio input "true"
click at [811, 656] on button "Save & Next" at bounding box center [846, 653] width 166 height 45
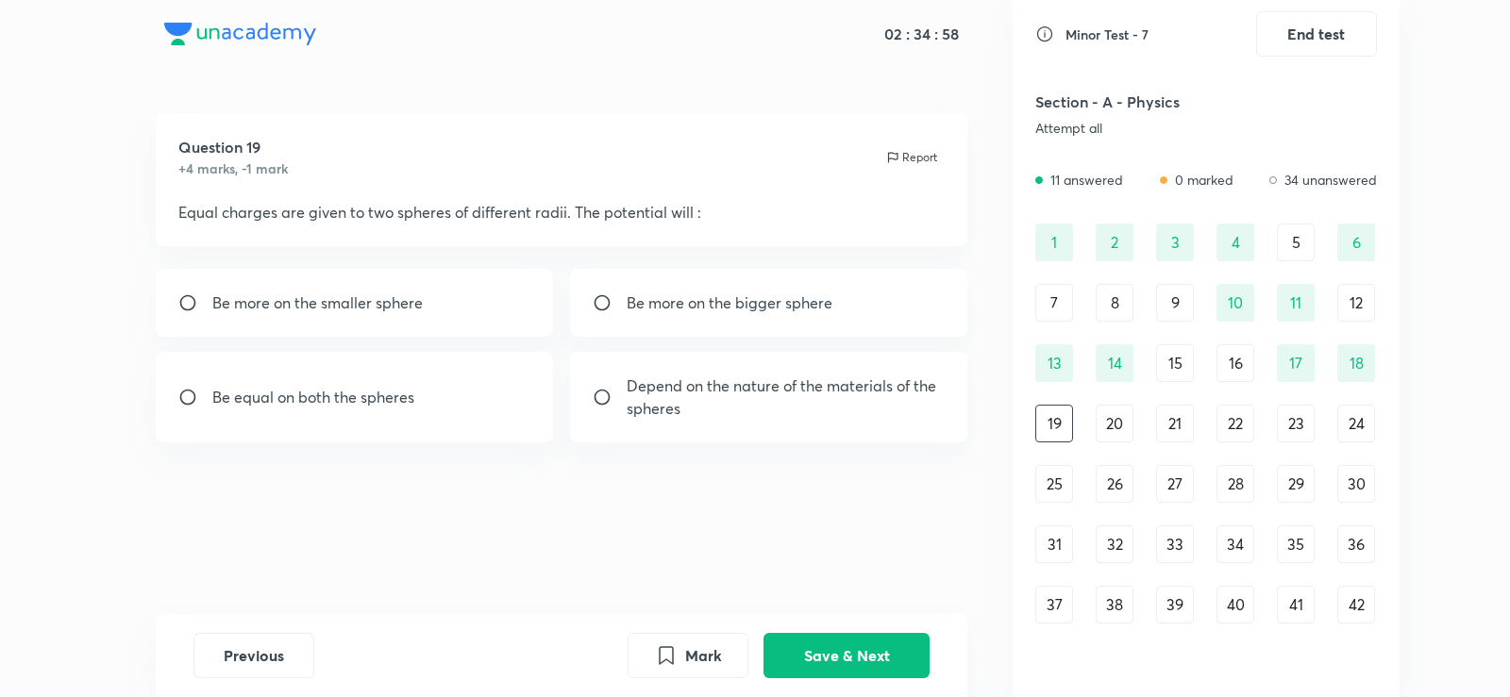
drag, startPoint x: 845, startPoint y: 475, endPoint x: 707, endPoint y: 341, distance: 192.2
click at [707, 341] on div "Question 19 +4 marks, -1 mark Report Equal charges are given to two spheres of …" at bounding box center [561, 363] width 902 height 501
click at [403, 311] on p "Be more on the smaller sphere" at bounding box center [317, 303] width 210 height 23
radio input "true"
click at [851, 643] on button "Save & Next" at bounding box center [846, 653] width 166 height 45
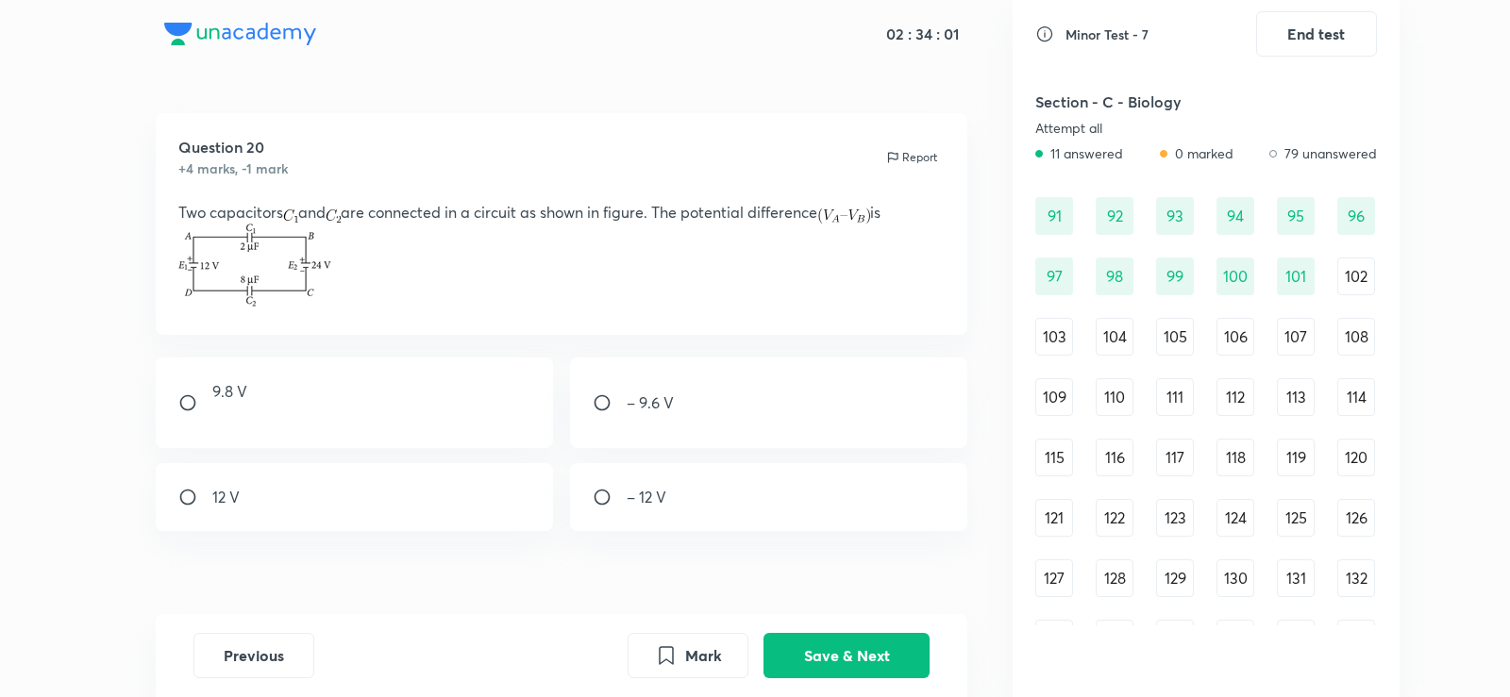
scroll to position [1271, 0]
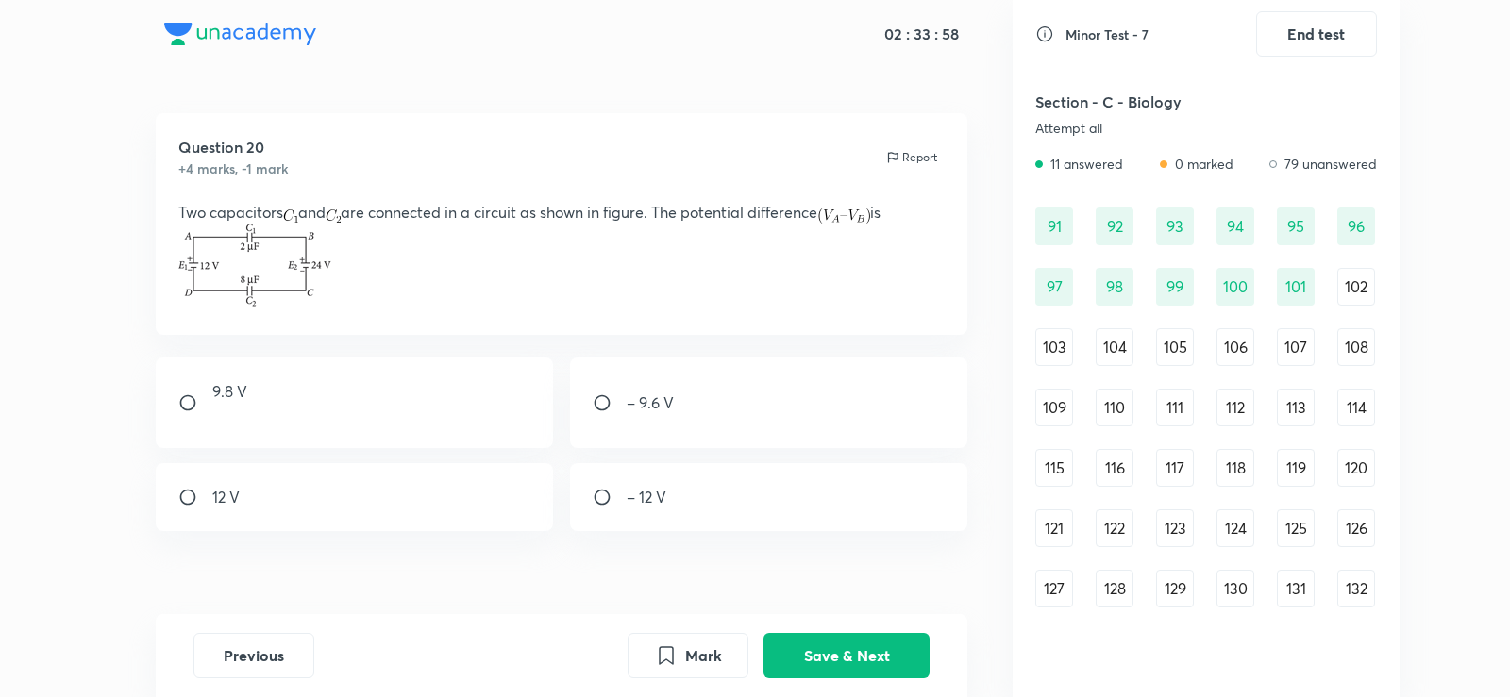
click at [1350, 278] on div "102" at bounding box center [1356, 287] width 38 height 38
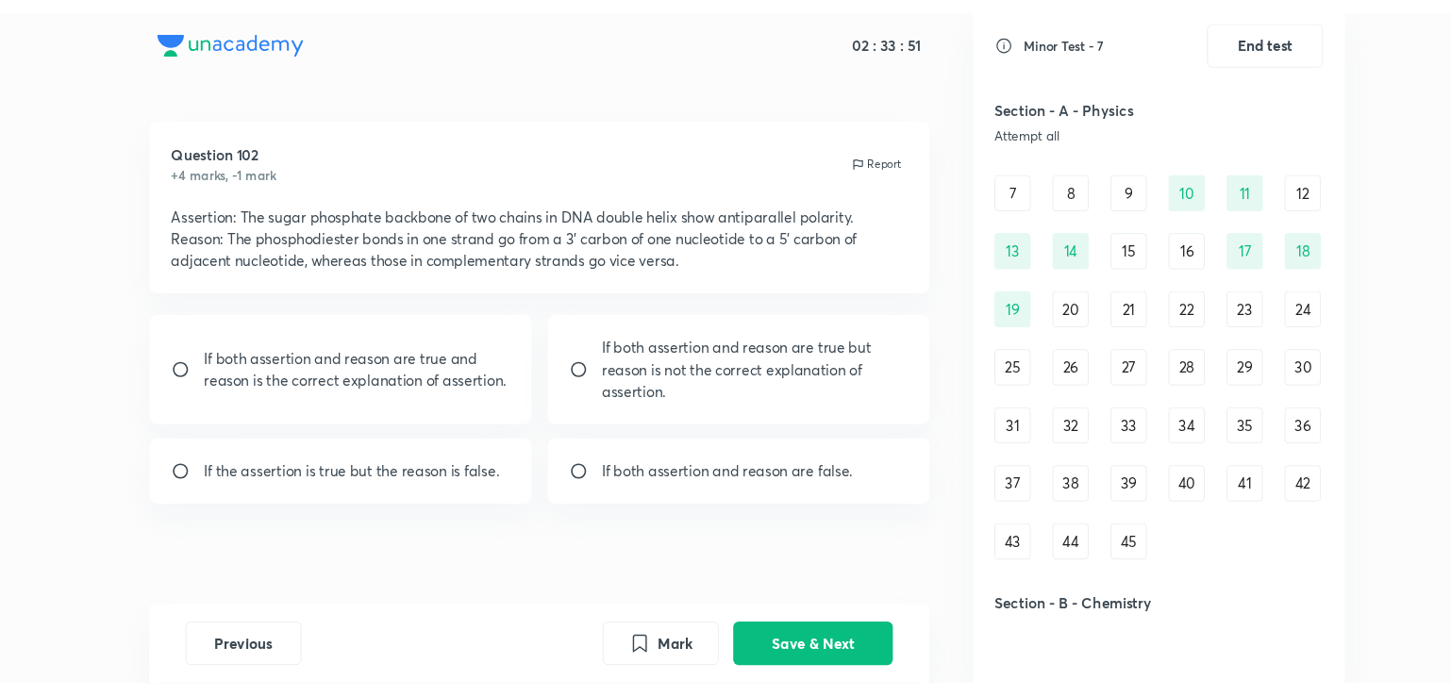
scroll to position [7, 0]
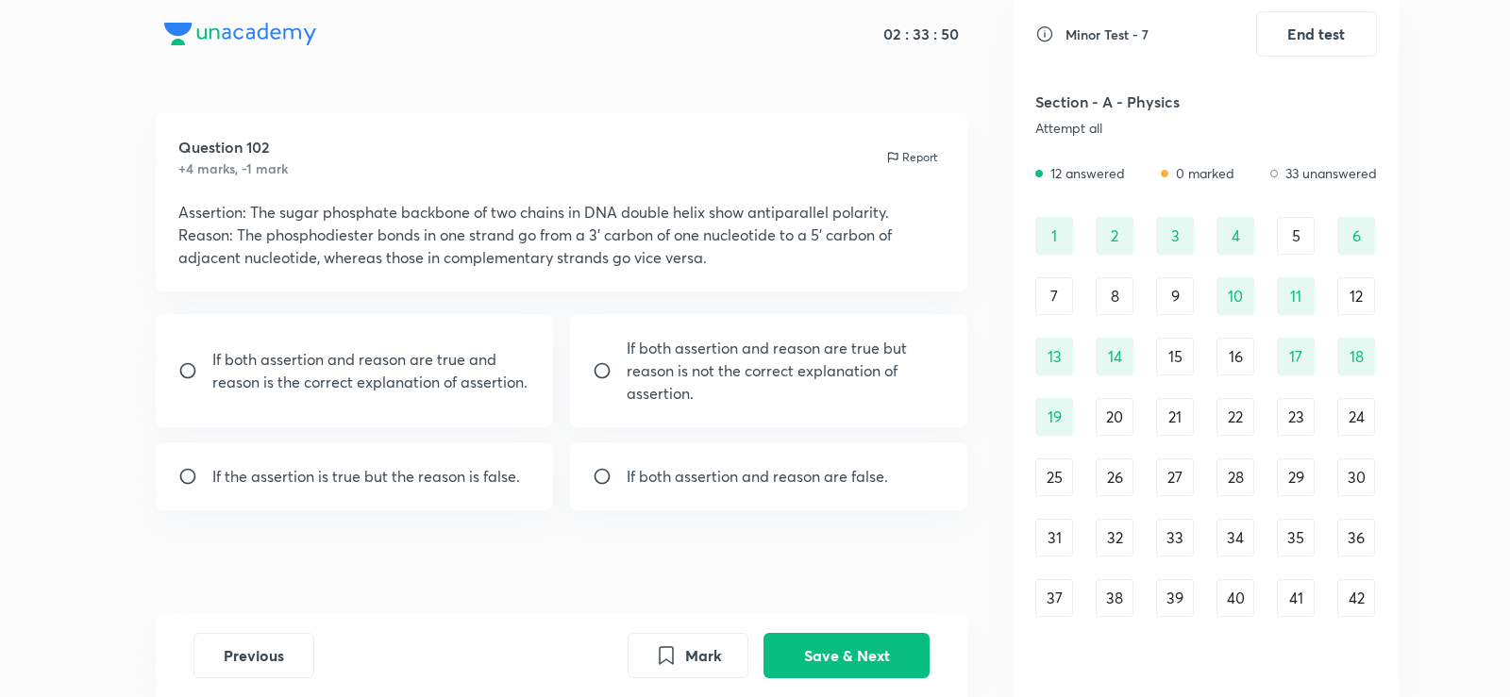
click at [1108, 411] on div "20" at bounding box center [1114, 417] width 38 height 38
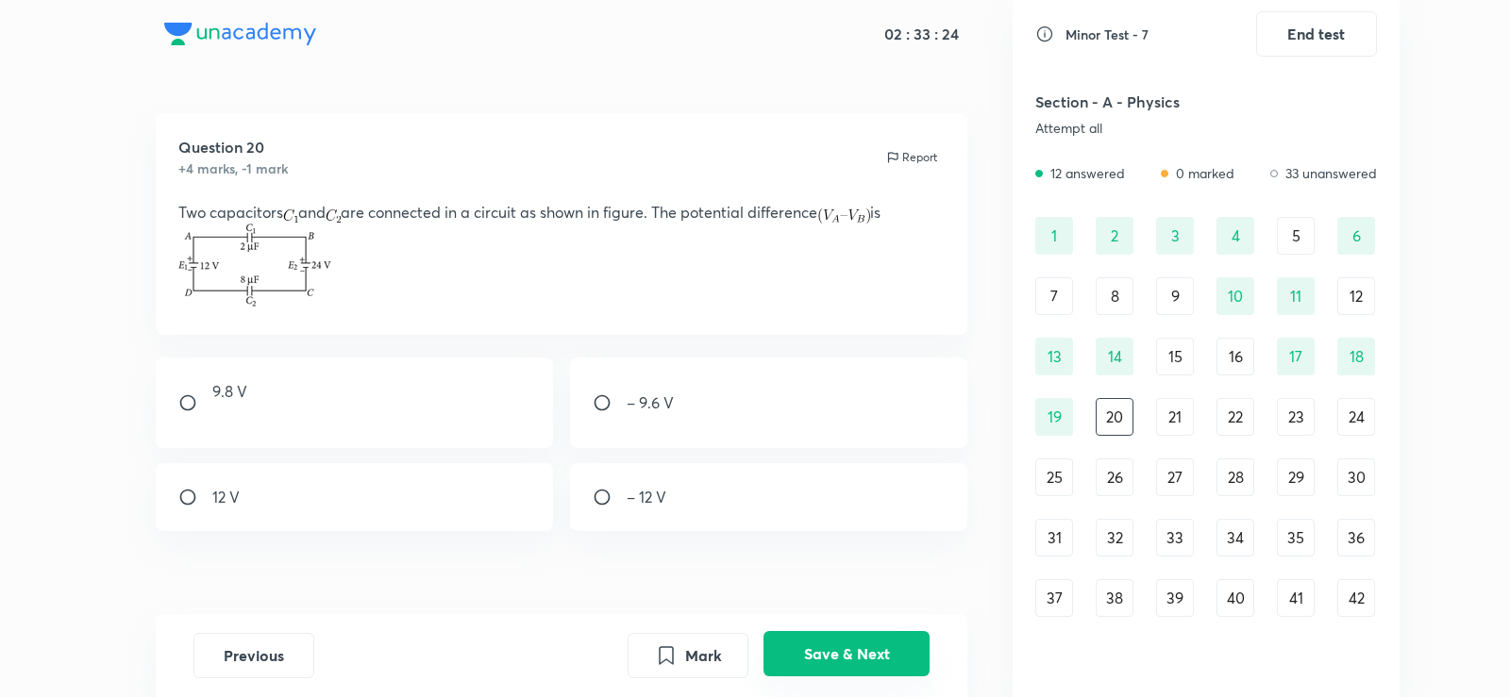
click at [804, 634] on button "Save & Next" at bounding box center [846, 653] width 166 height 45
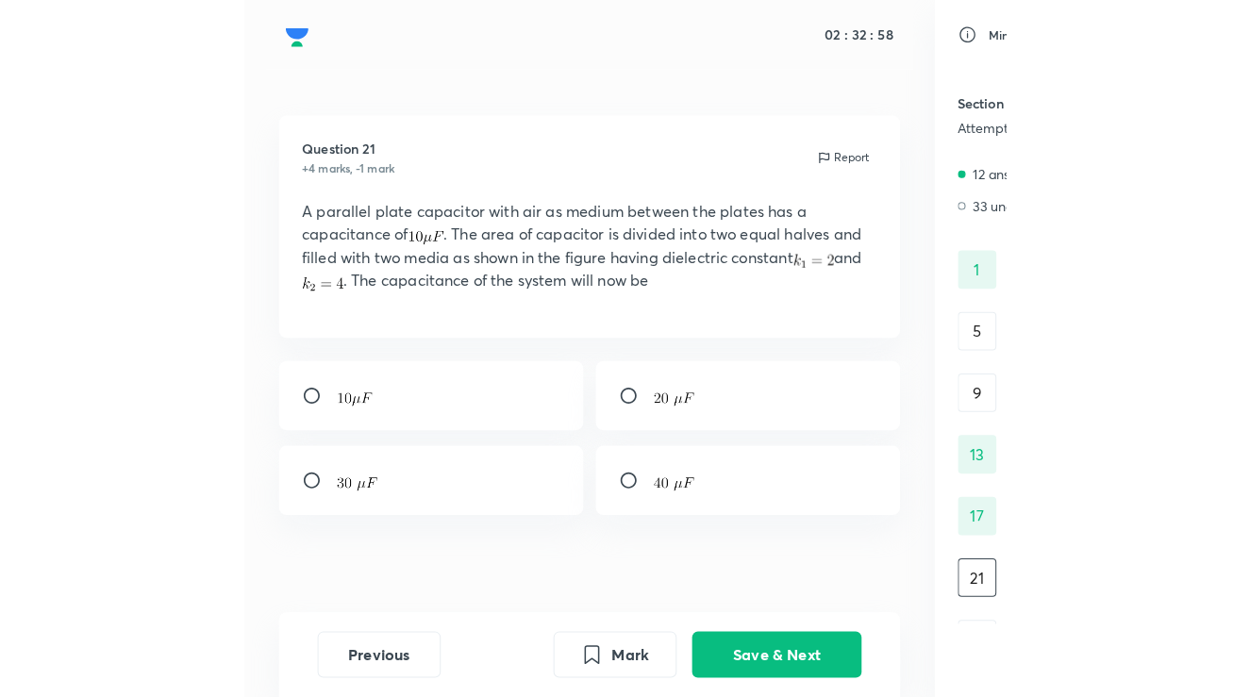
scroll to position [9, 0]
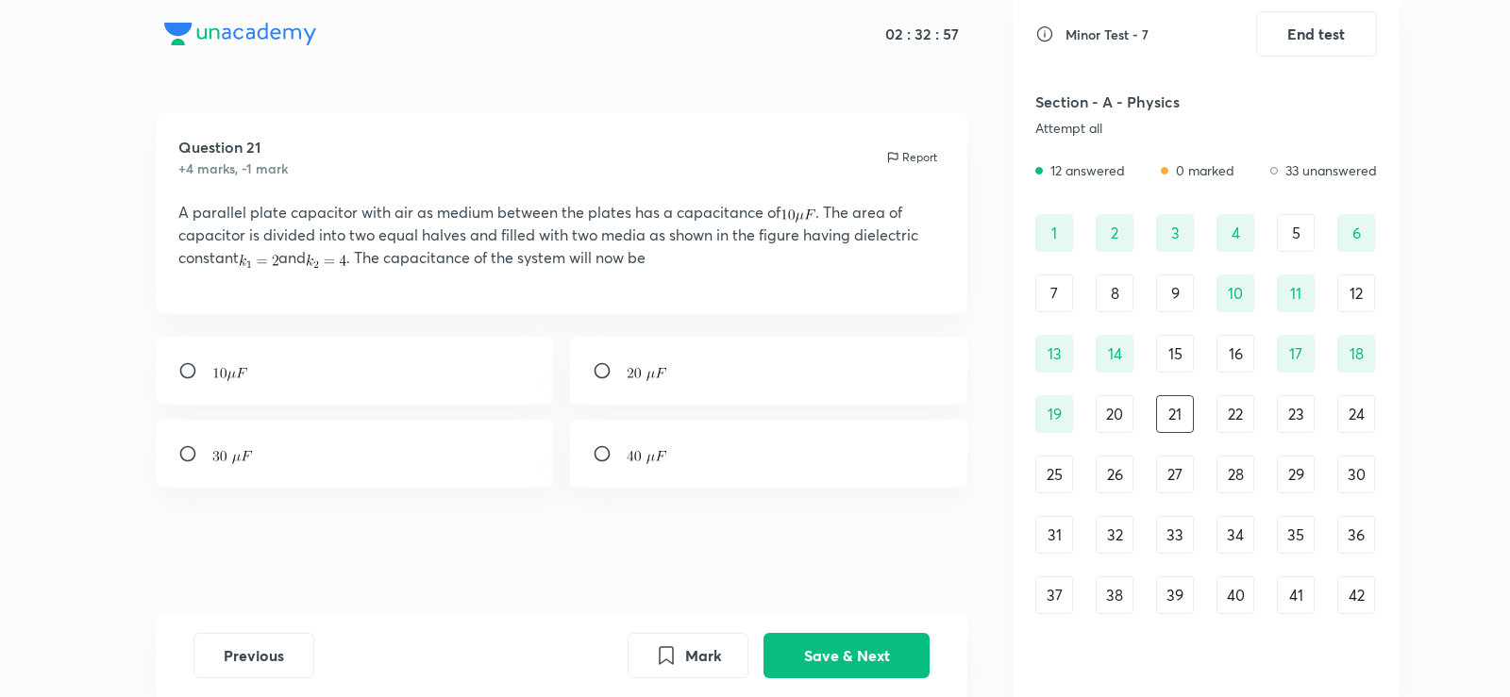
click at [501, 488] on div at bounding box center [355, 454] width 398 height 68
radio input "true"
click at [872, 665] on button "Save & Next" at bounding box center [846, 653] width 166 height 45
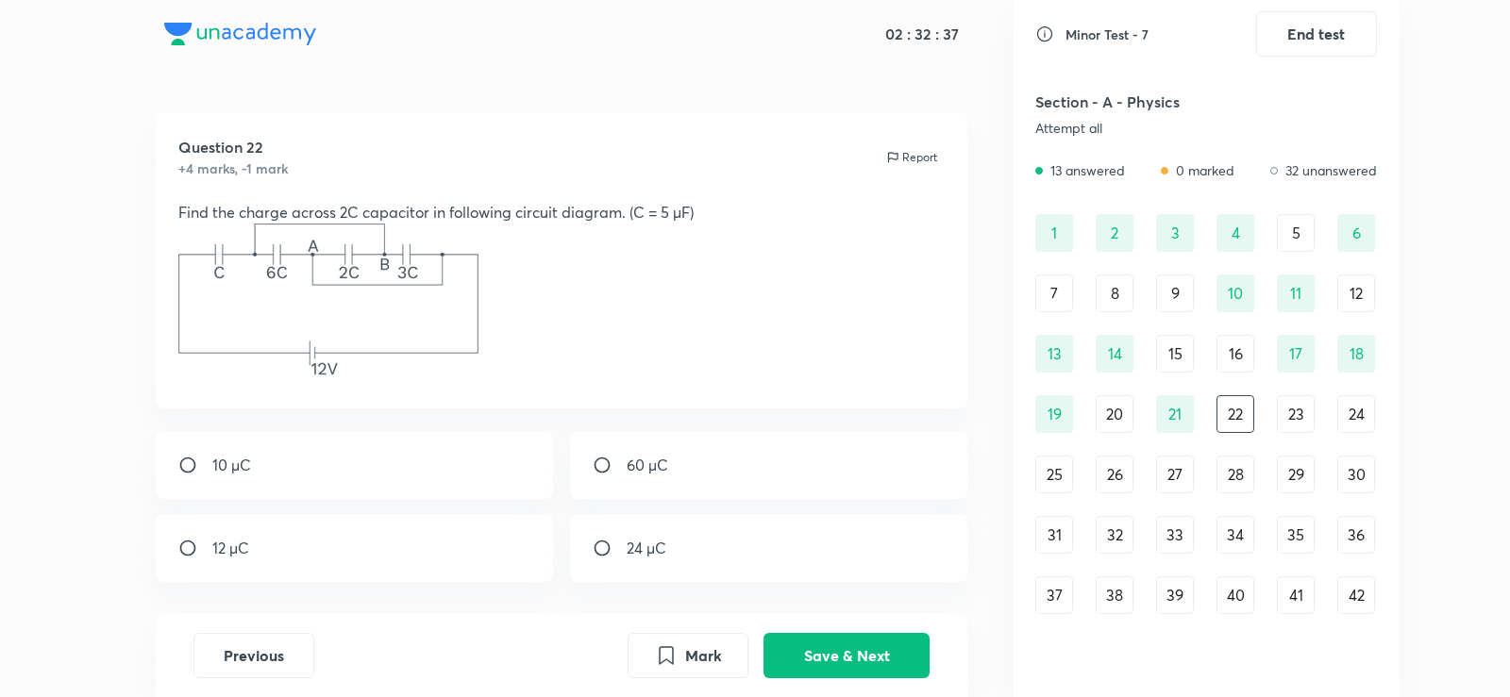
click at [635, 468] on p "60 µC" at bounding box center [648, 465] width 42 height 23
radio input "true"
click at [839, 655] on button "Save & Next" at bounding box center [846, 653] width 166 height 45
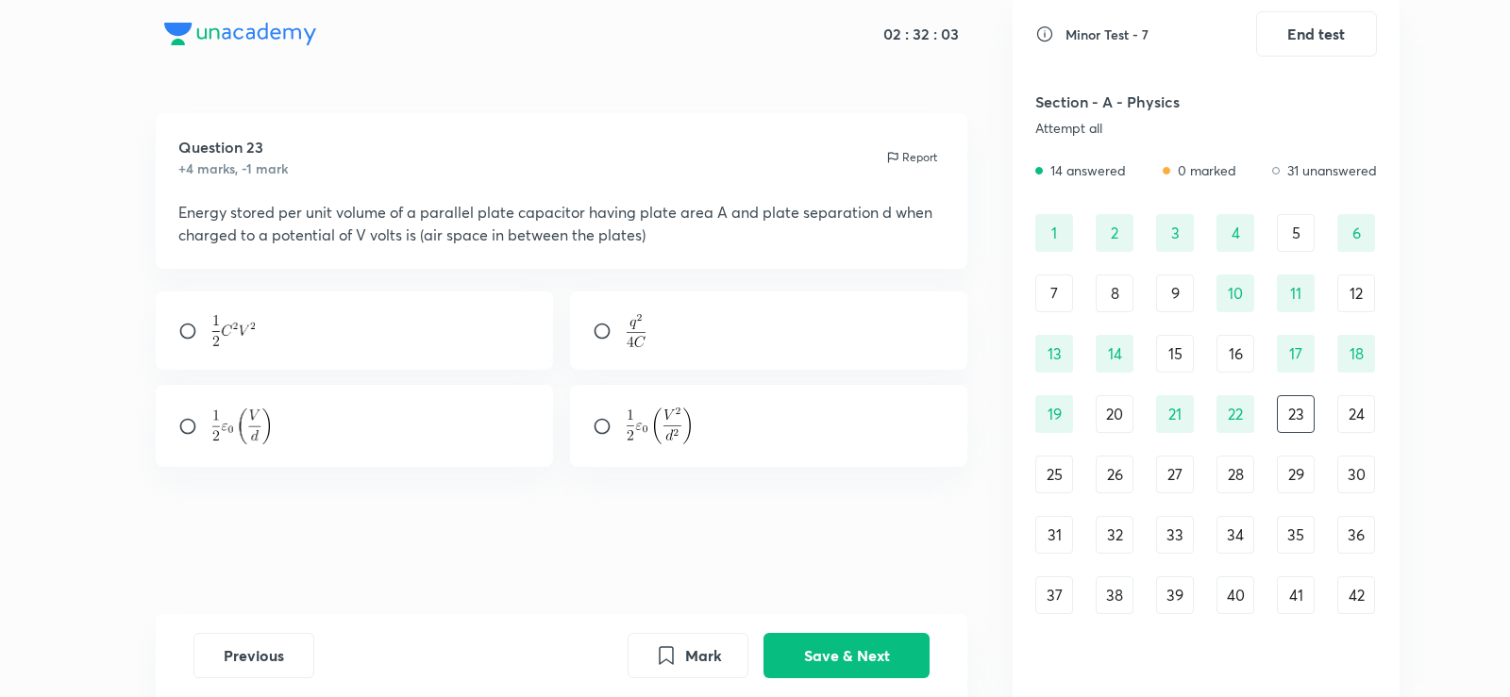
click at [645, 407] on div at bounding box center [769, 426] width 398 height 82
radio input "true"
click at [839, 645] on button "Save & Next" at bounding box center [846, 653] width 166 height 45
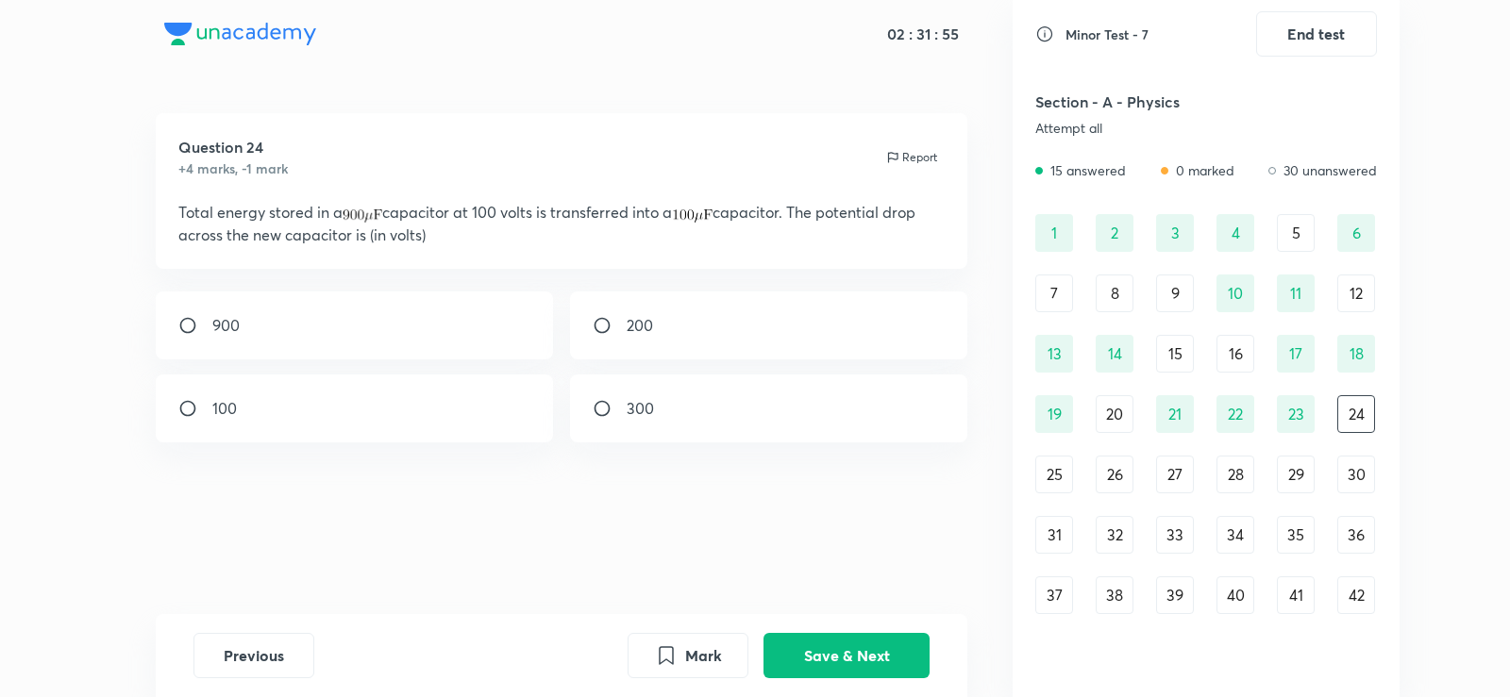
click at [639, 244] on p "Total energy stored in a capacitor at 100 volts is transferred into a capacitor…" at bounding box center [561, 223] width 767 height 45
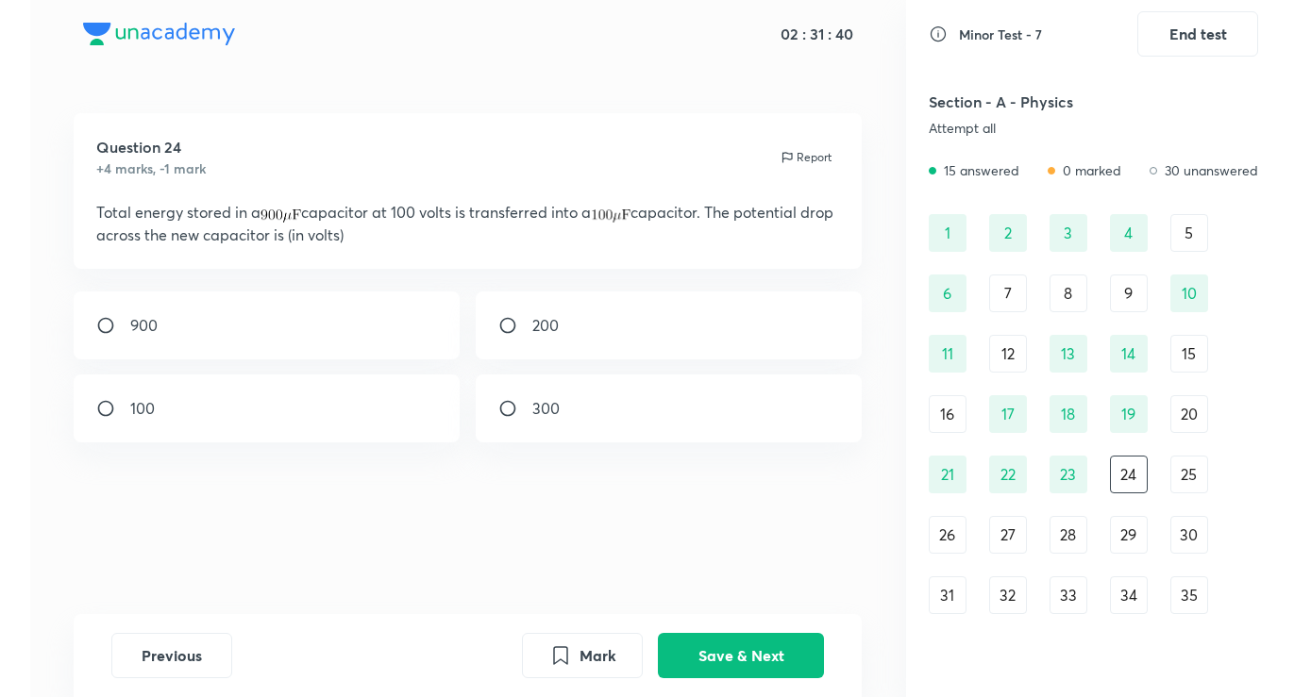
scroll to position [12, 0]
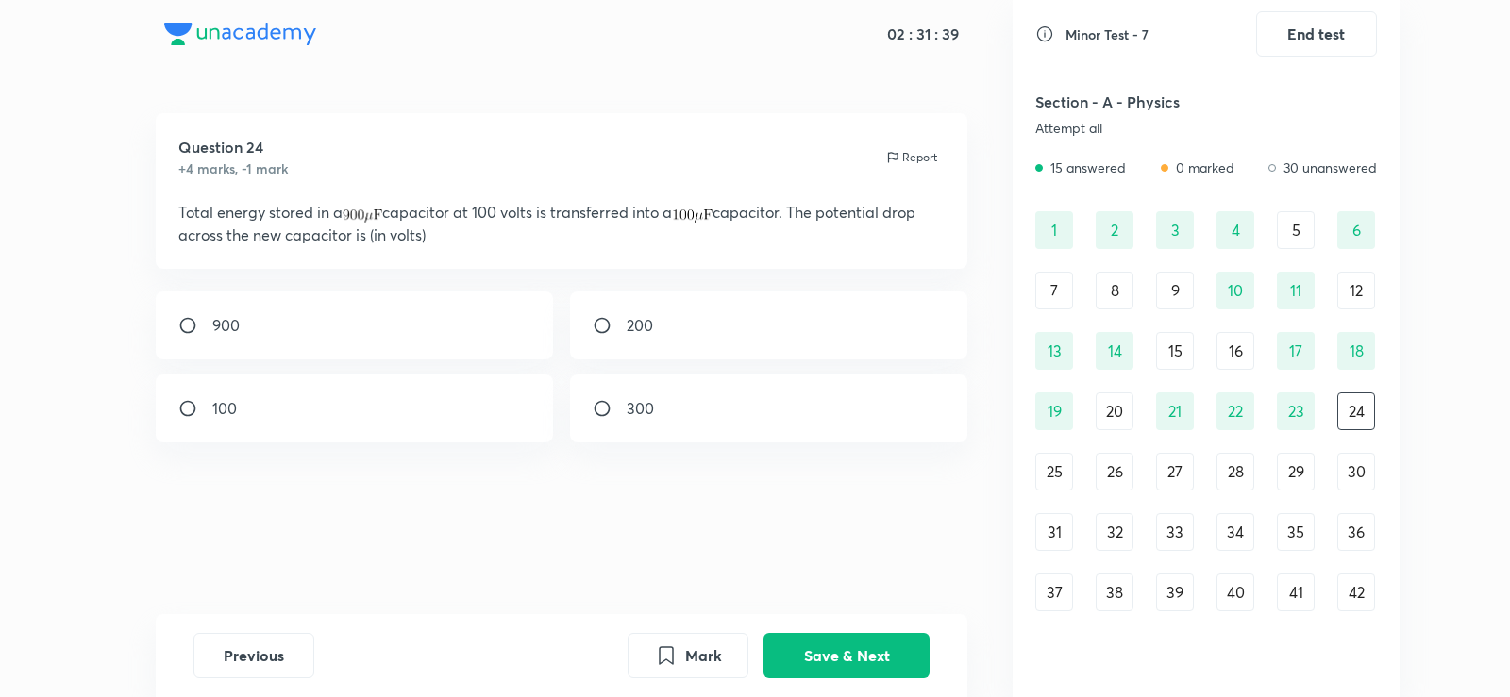
click at [628, 291] on div "Question 24 +4 marks, -1 mark Report Total energy stored in a capacitor at 100 …" at bounding box center [561, 363] width 902 height 501
click at [625, 427] on div "300" at bounding box center [769, 409] width 398 height 68
radio input "true"
click at [844, 657] on button "Save & Next" at bounding box center [846, 653] width 166 height 45
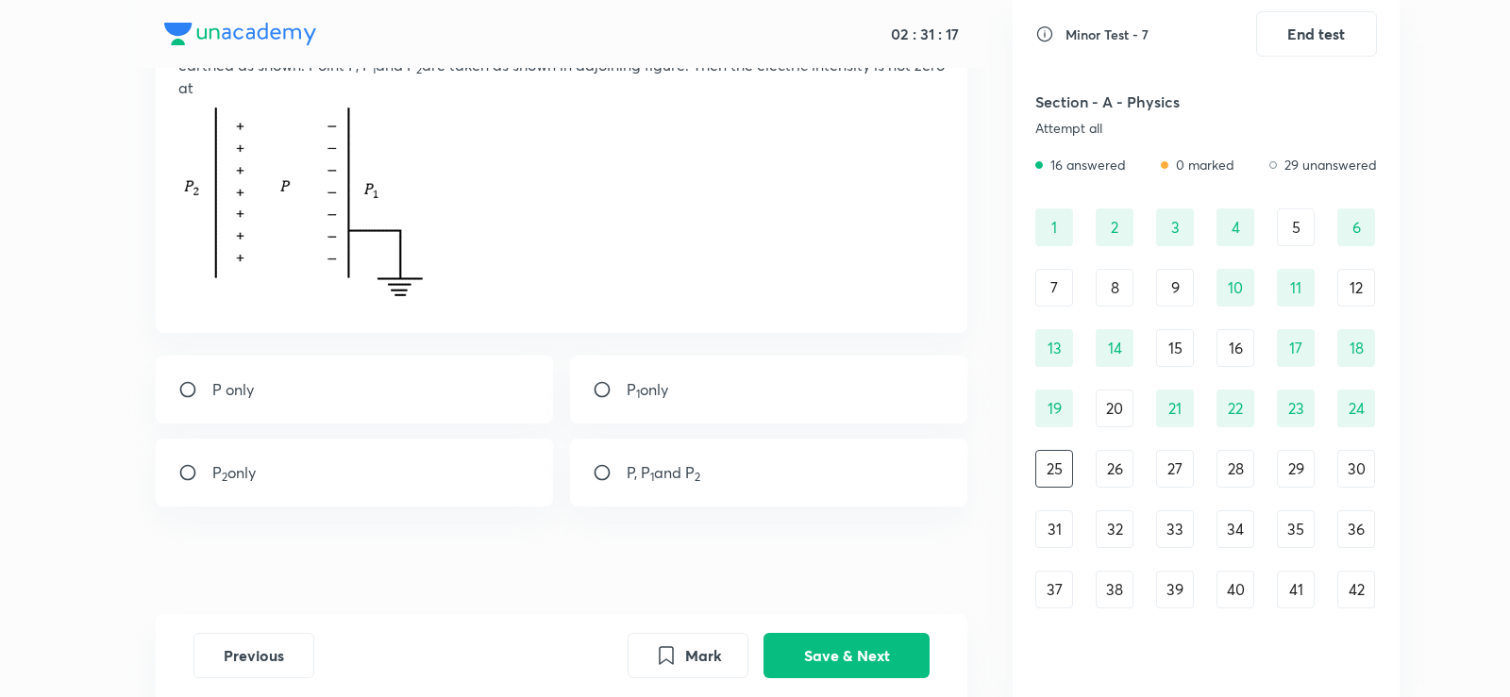
scroll to position [176, 0]
click at [644, 372] on div "P 1 only" at bounding box center [769, 384] width 398 height 68
radio input "true"
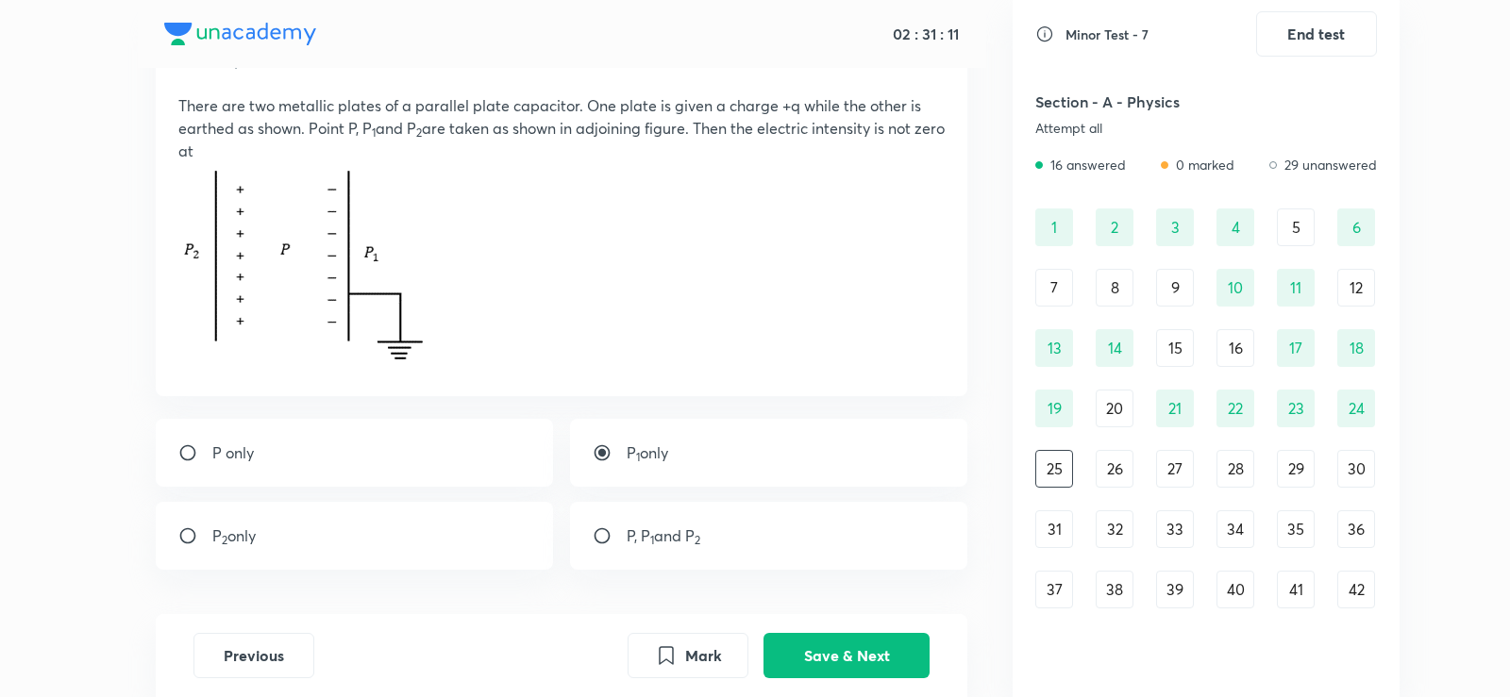
scroll to position [120, 0]
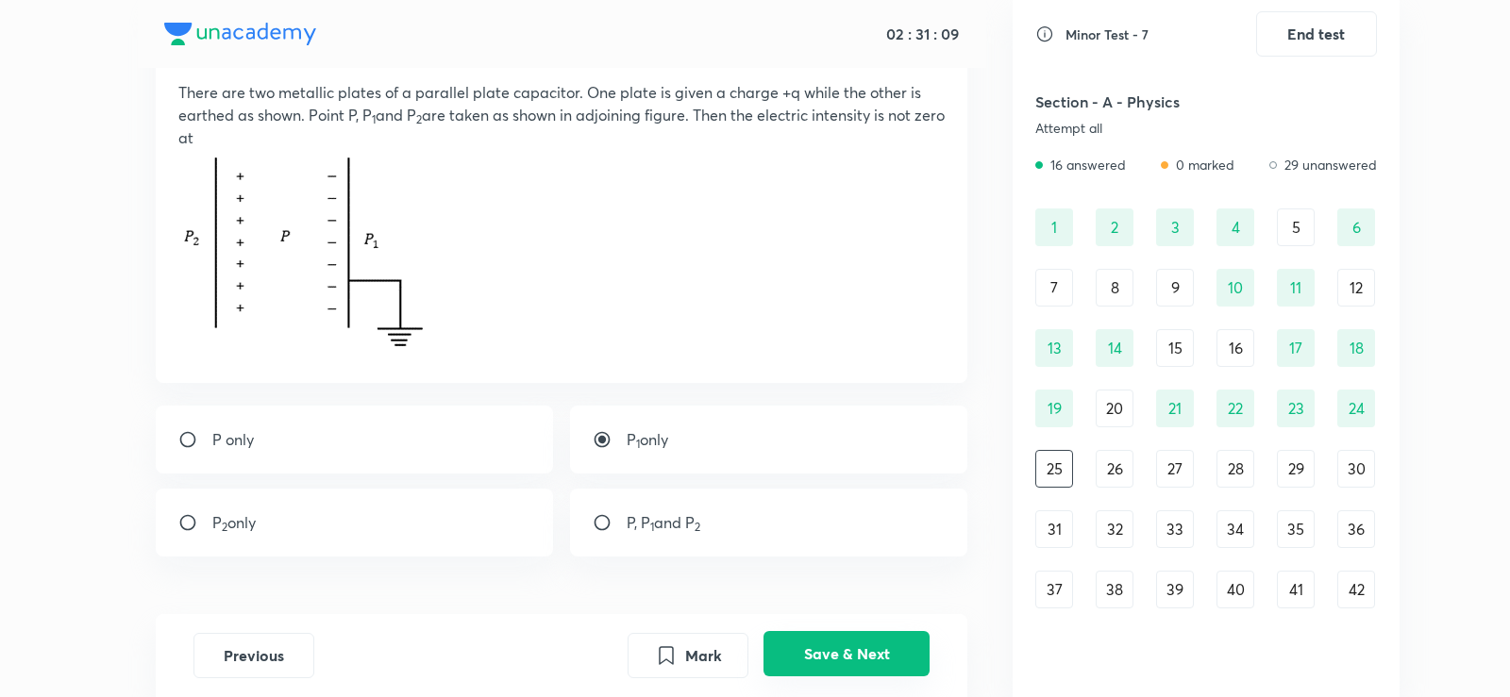
click at [820, 646] on button "Save & Next" at bounding box center [846, 653] width 166 height 45
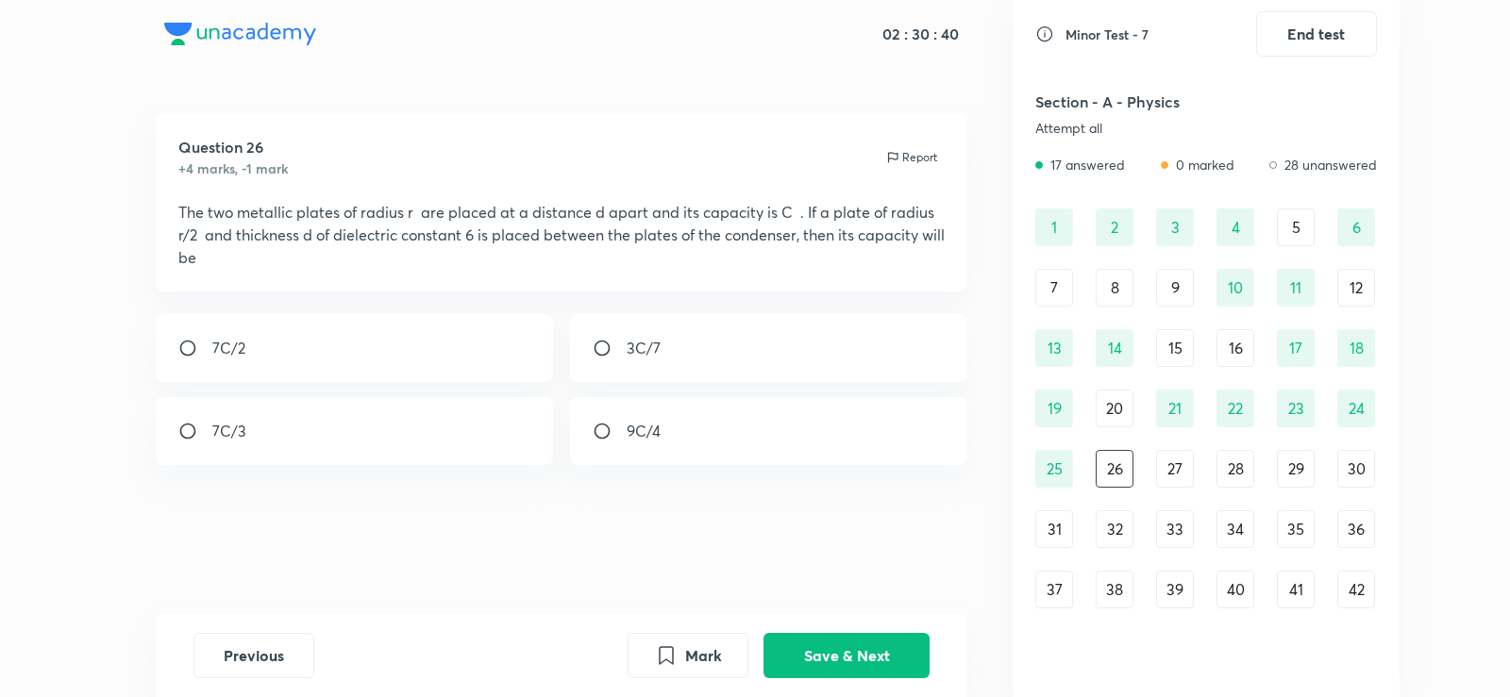
click at [635, 438] on p "9C/4" at bounding box center [644, 431] width 34 height 23
radio input "true"
click at [853, 641] on button "Save & Next" at bounding box center [846, 653] width 166 height 45
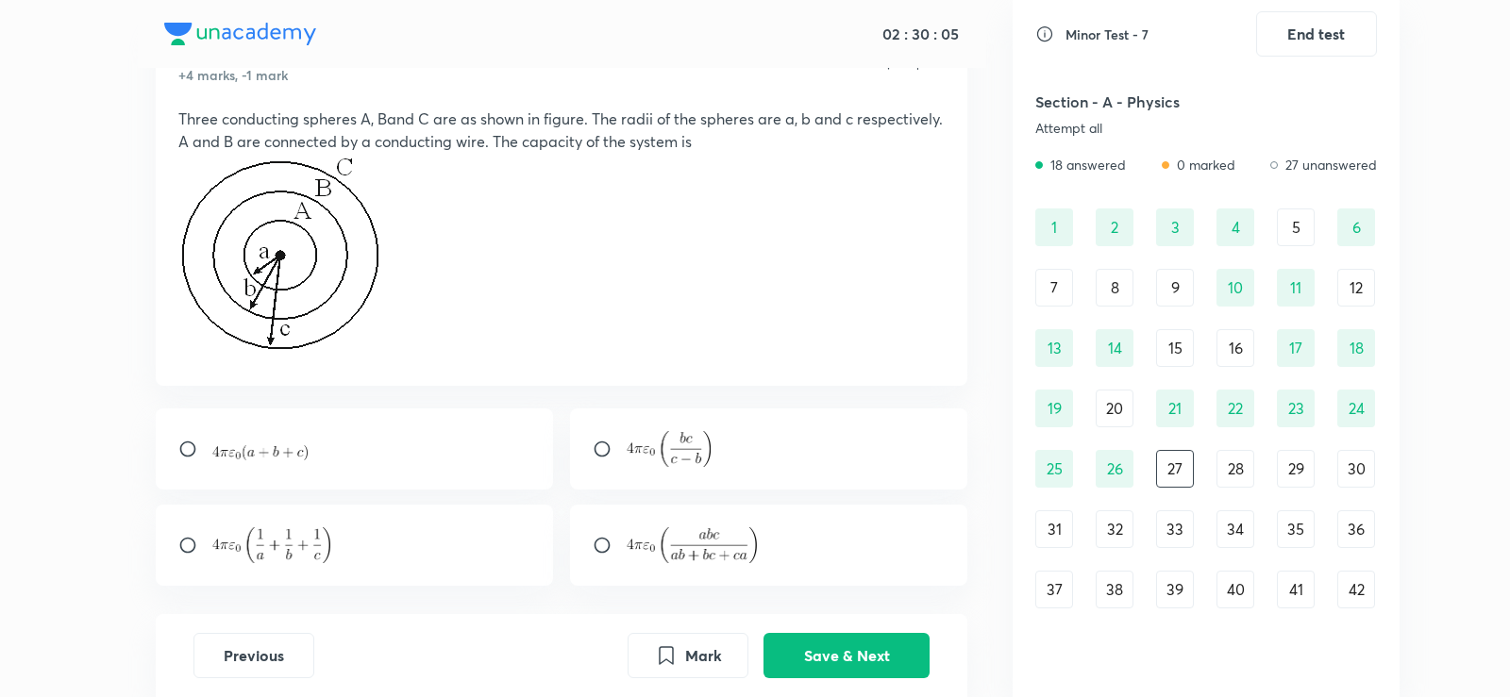
scroll to position [170, 0]
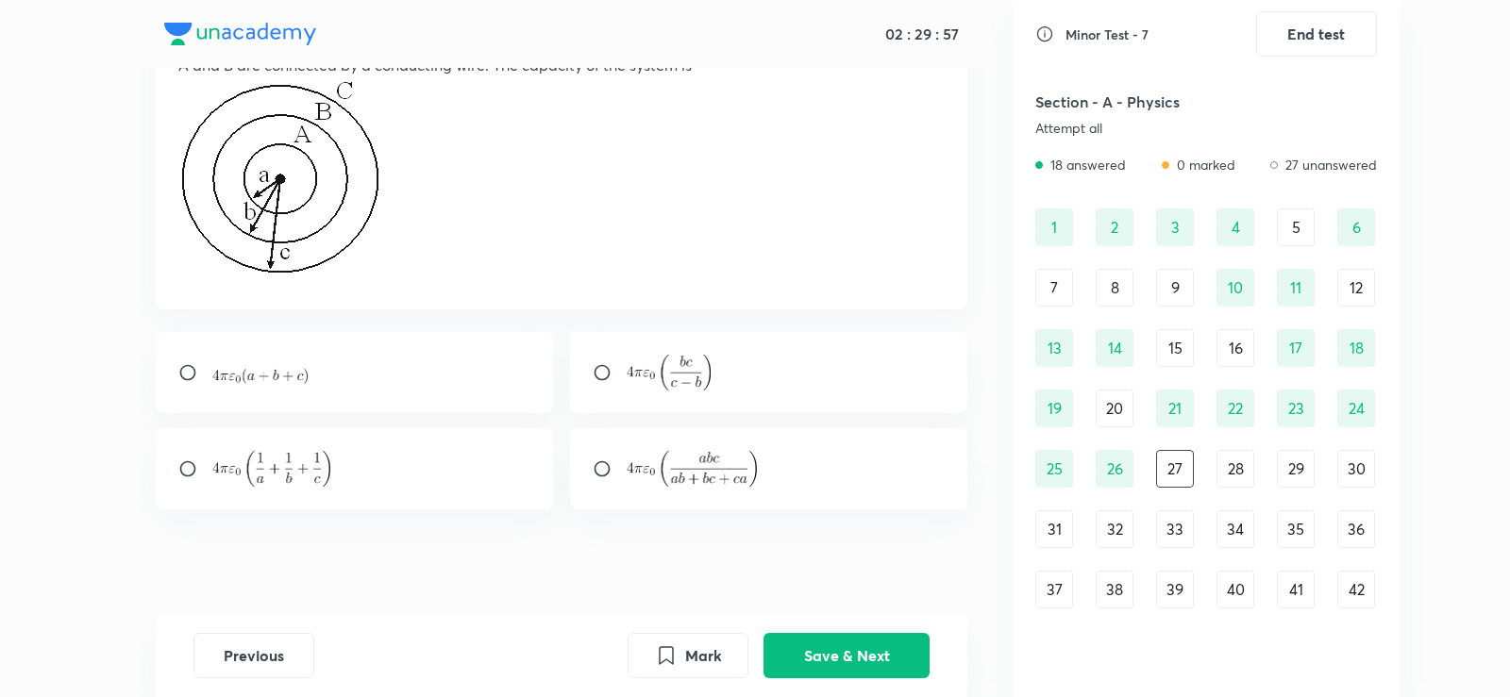
click at [650, 368] on img at bounding box center [669, 373] width 85 height 36
radio input "true"
click at [858, 645] on button "Save & Next" at bounding box center [846, 653] width 166 height 45
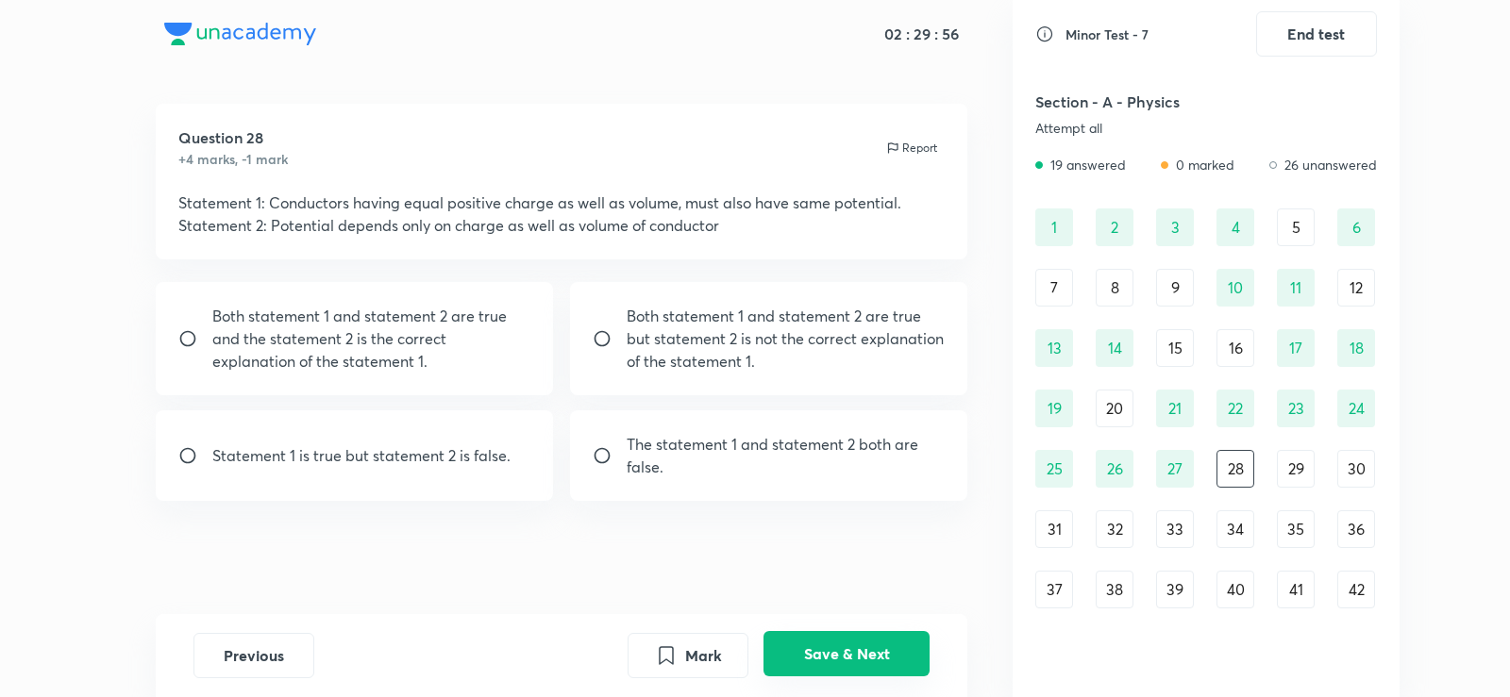
scroll to position [9, 0]
click at [858, 645] on button "Save & Next" at bounding box center [846, 653] width 166 height 45
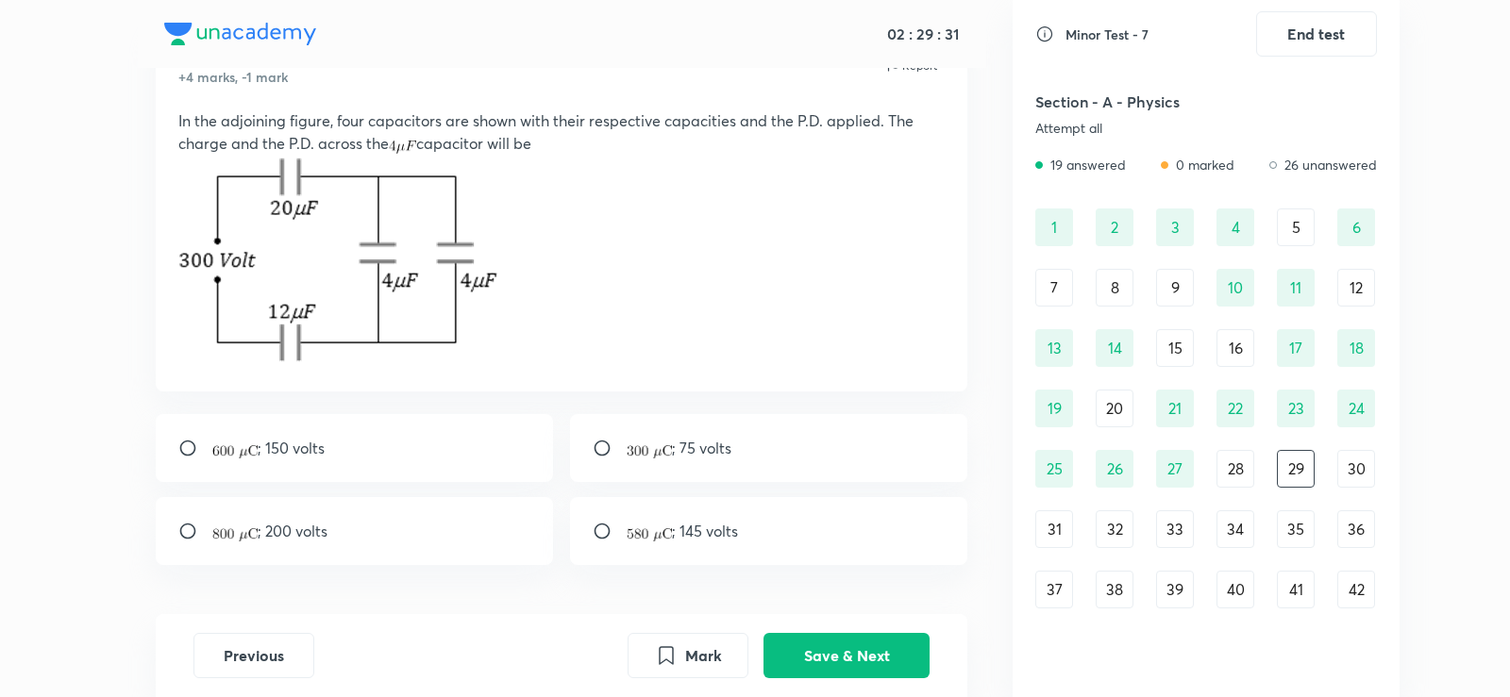
scroll to position [156, 0]
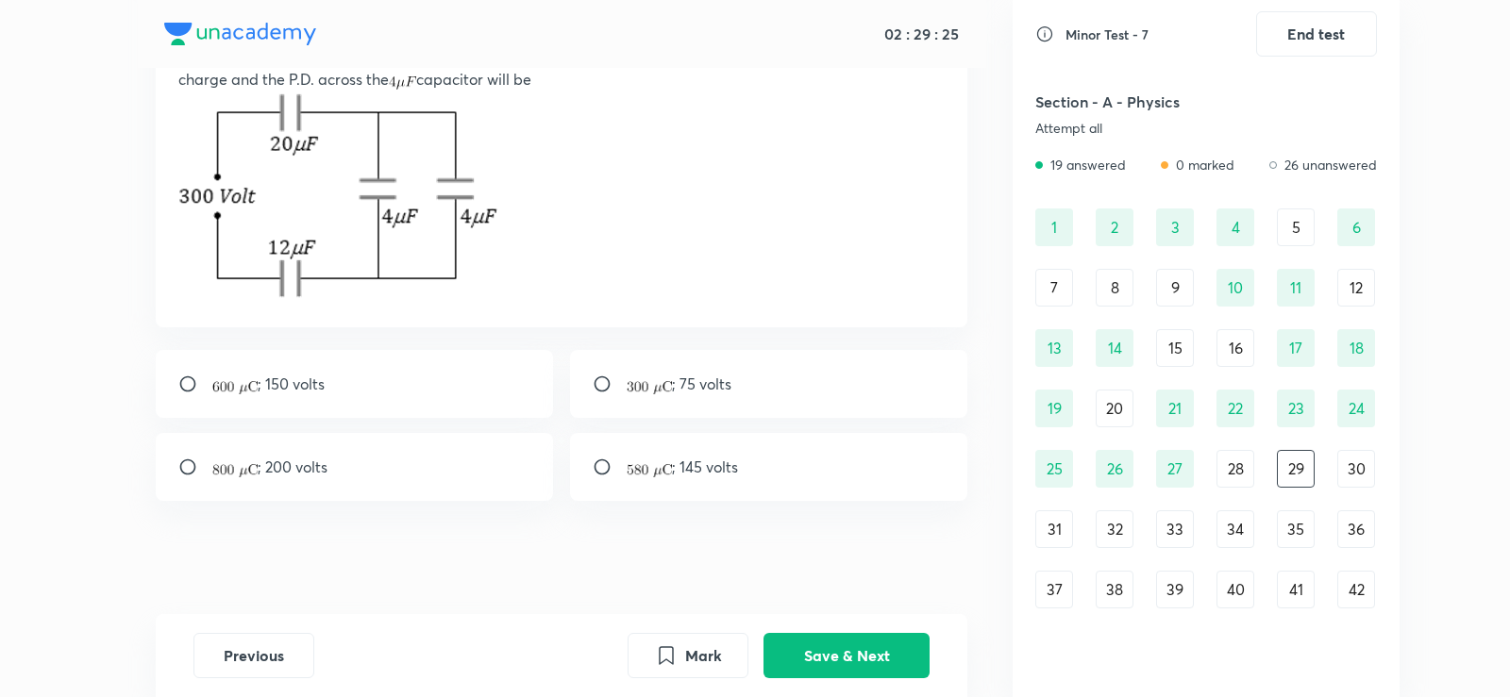
click at [657, 446] on div "; 145 volts" at bounding box center [769, 467] width 398 height 68
radio input "true"
click at [817, 642] on button "Save & Next" at bounding box center [846, 653] width 166 height 45
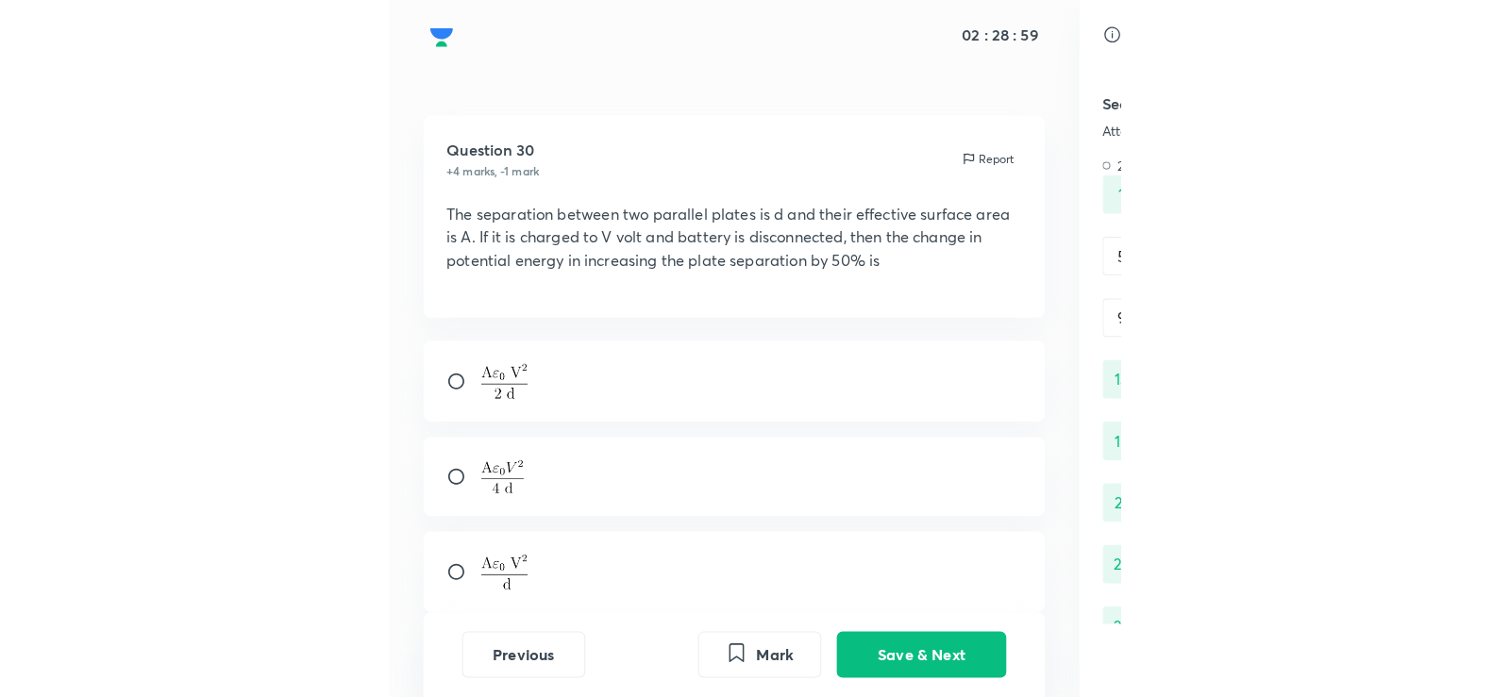
scroll to position [18, 0]
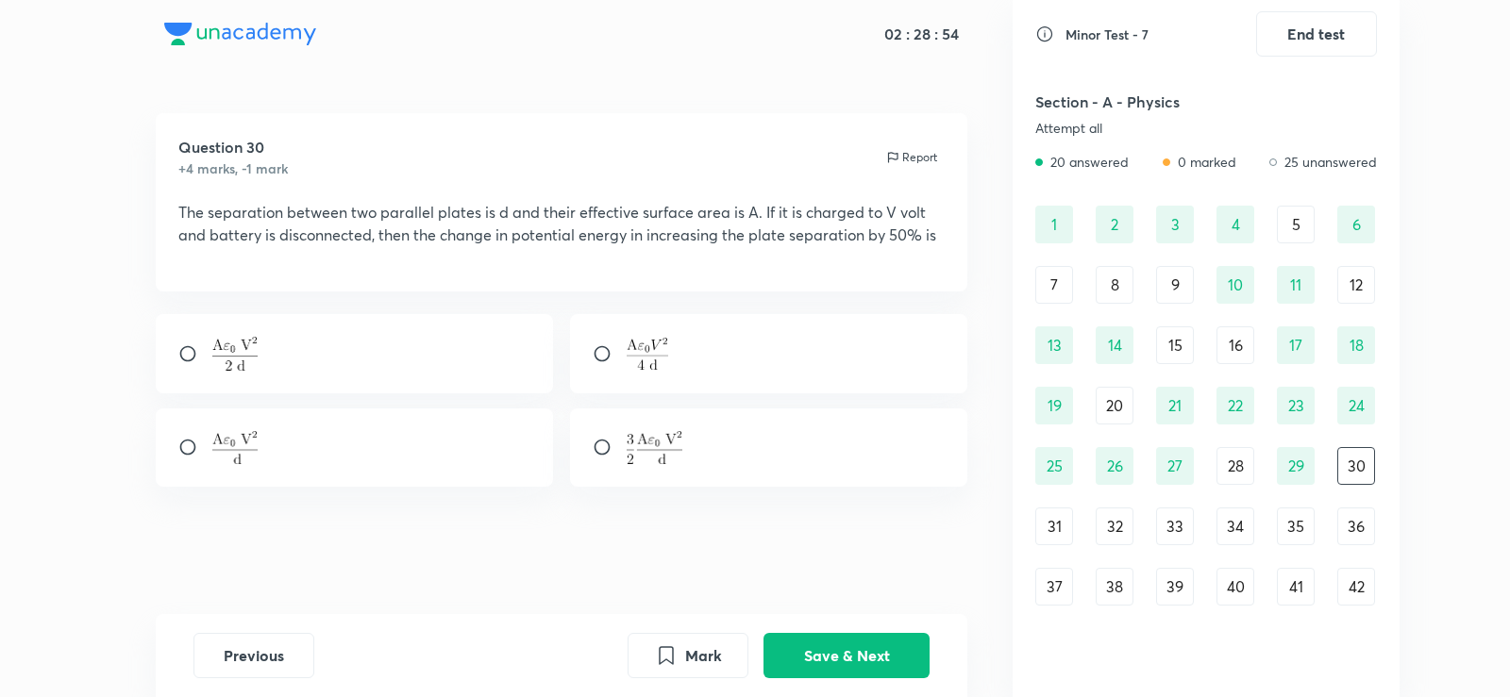
click at [662, 363] on img at bounding box center [648, 354] width 42 height 33
radio input "true"
click at [863, 642] on button "Save & Next" at bounding box center [846, 653] width 166 height 45
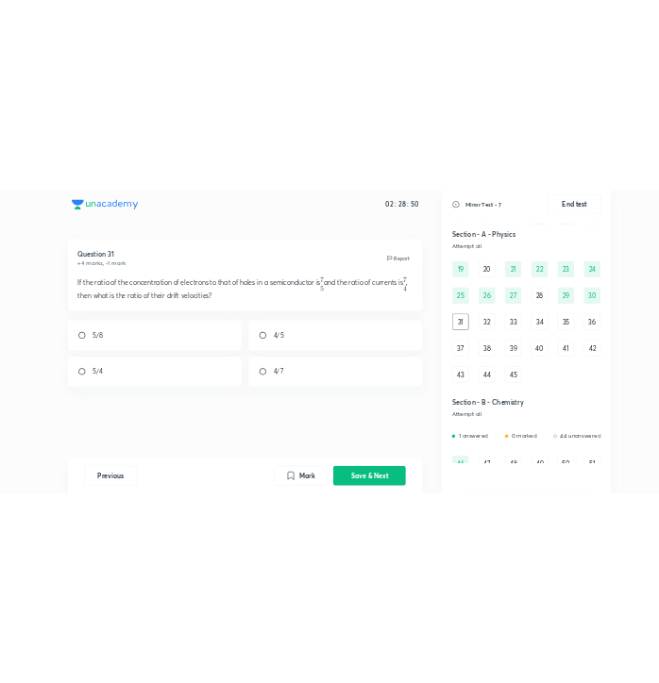
scroll to position [238, 0]
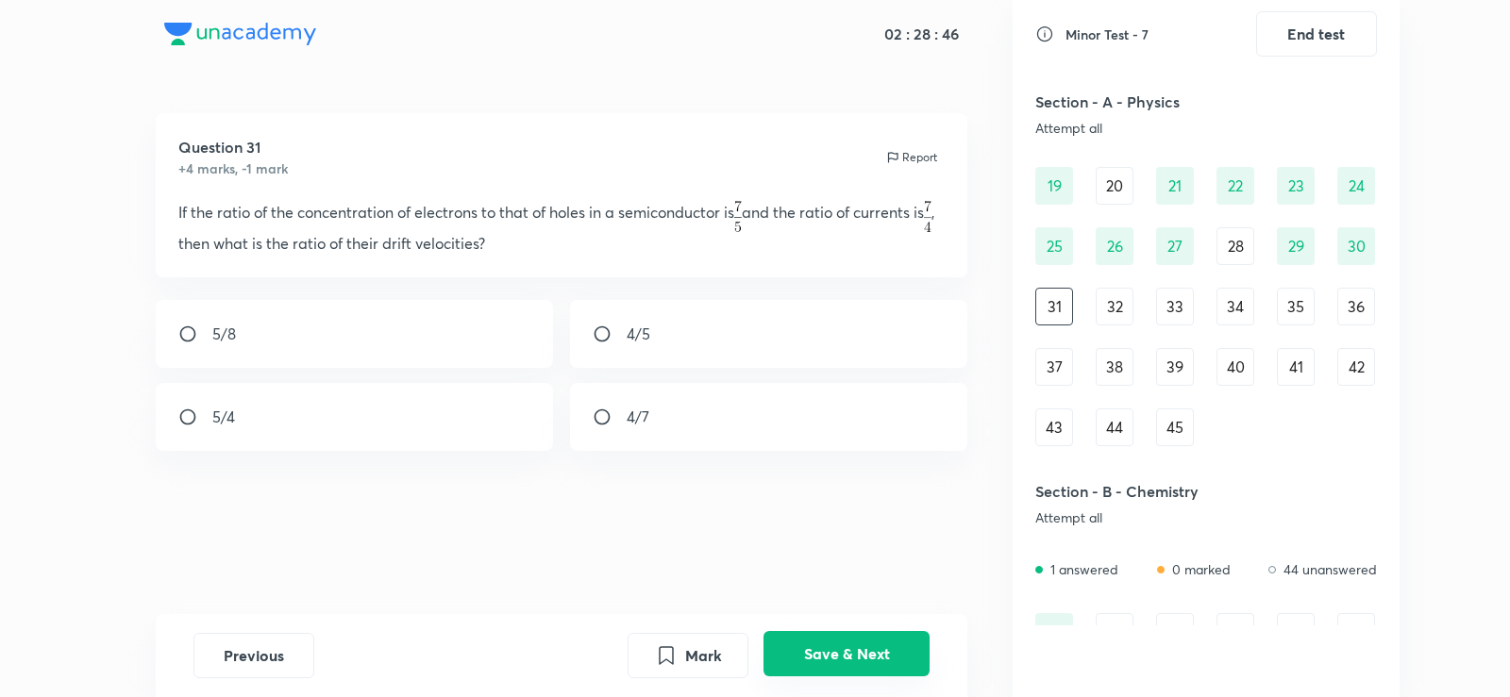
click at [773, 653] on button "Save & Next" at bounding box center [846, 653] width 166 height 45
click at [839, 659] on button "Save & Next" at bounding box center [846, 653] width 166 height 45
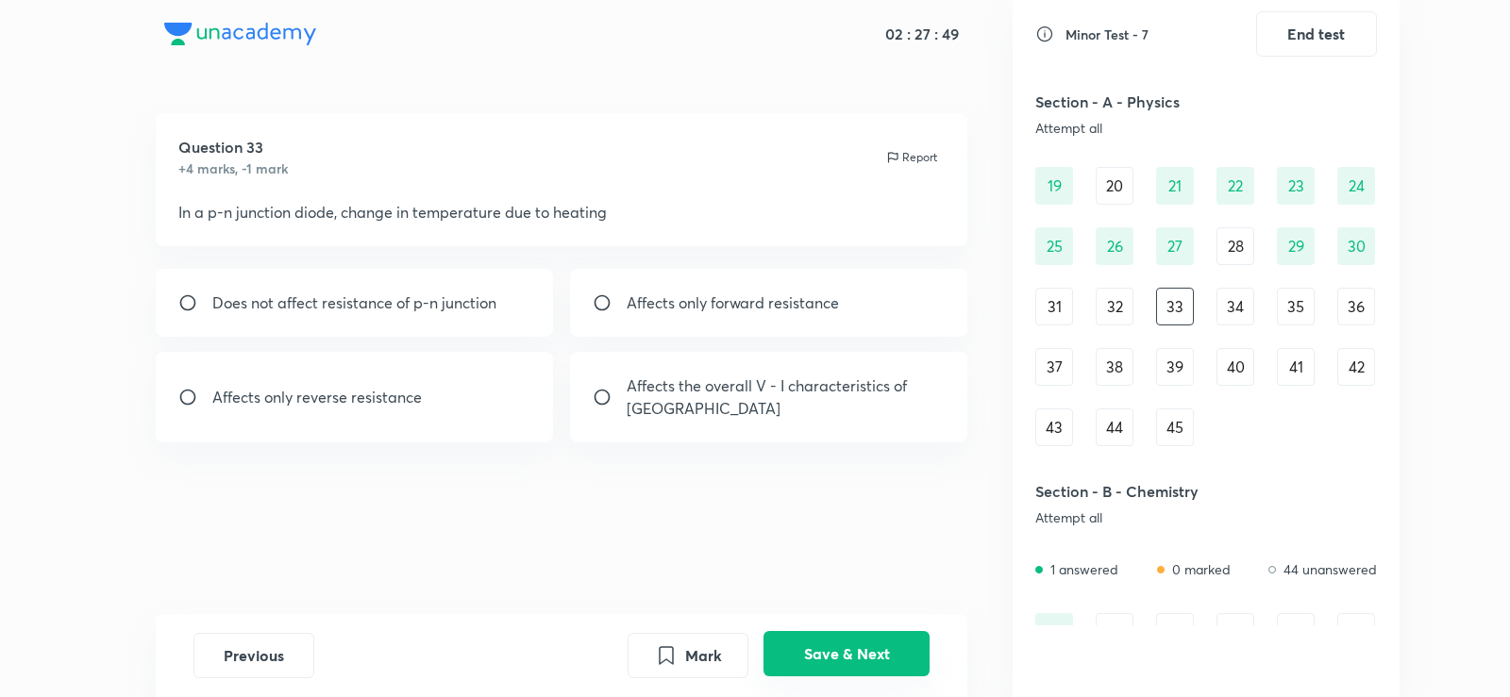
click at [867, 635] on button "Save & Next" at bounding box center [846, 653] width 166 height 45
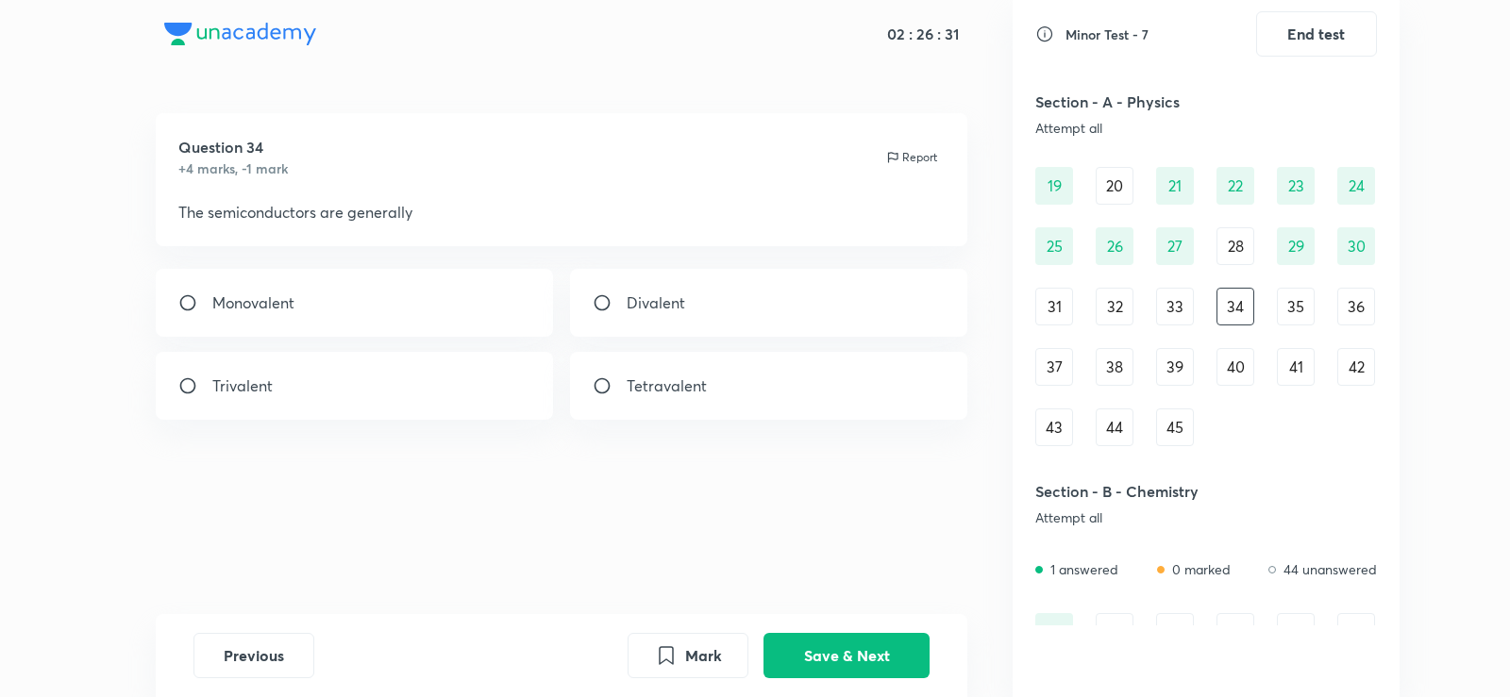
click at [743, 370] on div "Tetravalent" at bounding box center [769, 386] width 398 height 68
radio input "true"
click at [867, 624] on div "Previous Mark Save & Next" at bounding box center [562, 655] width 812 height 83
click at [884, 646] on button "Save & Next" at bounding box center [846, 653] width 166 height 45
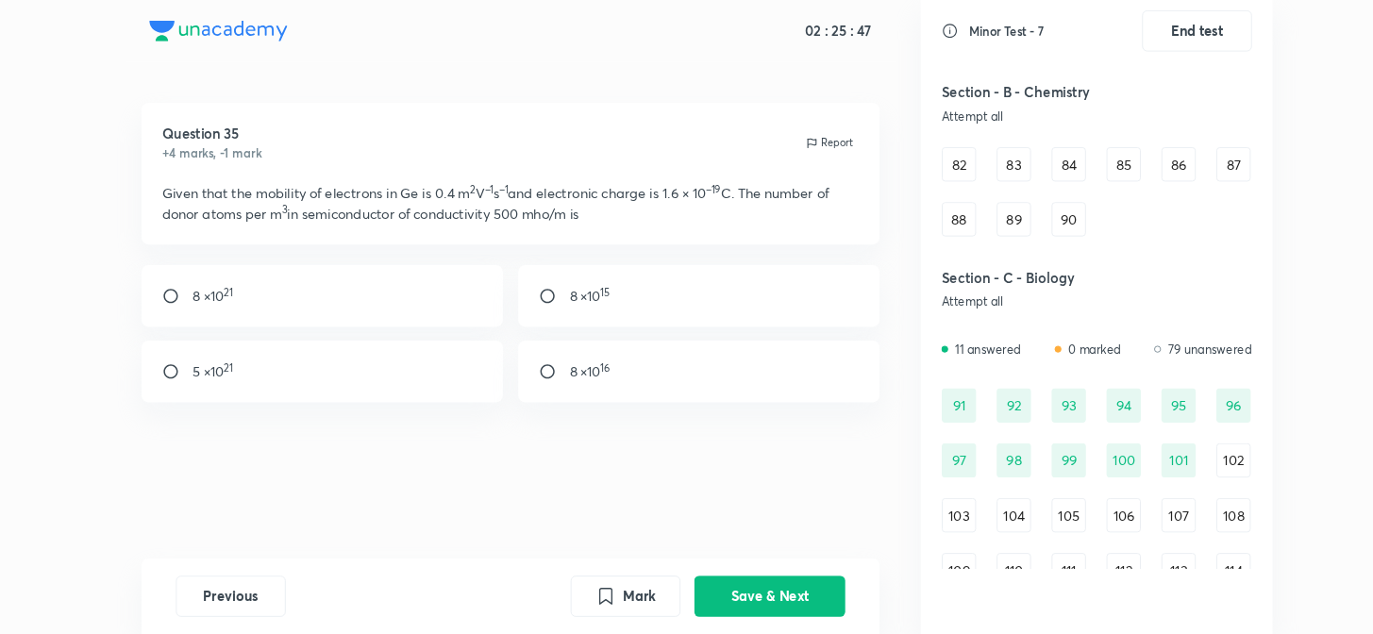
scroll to position [1181, 0]
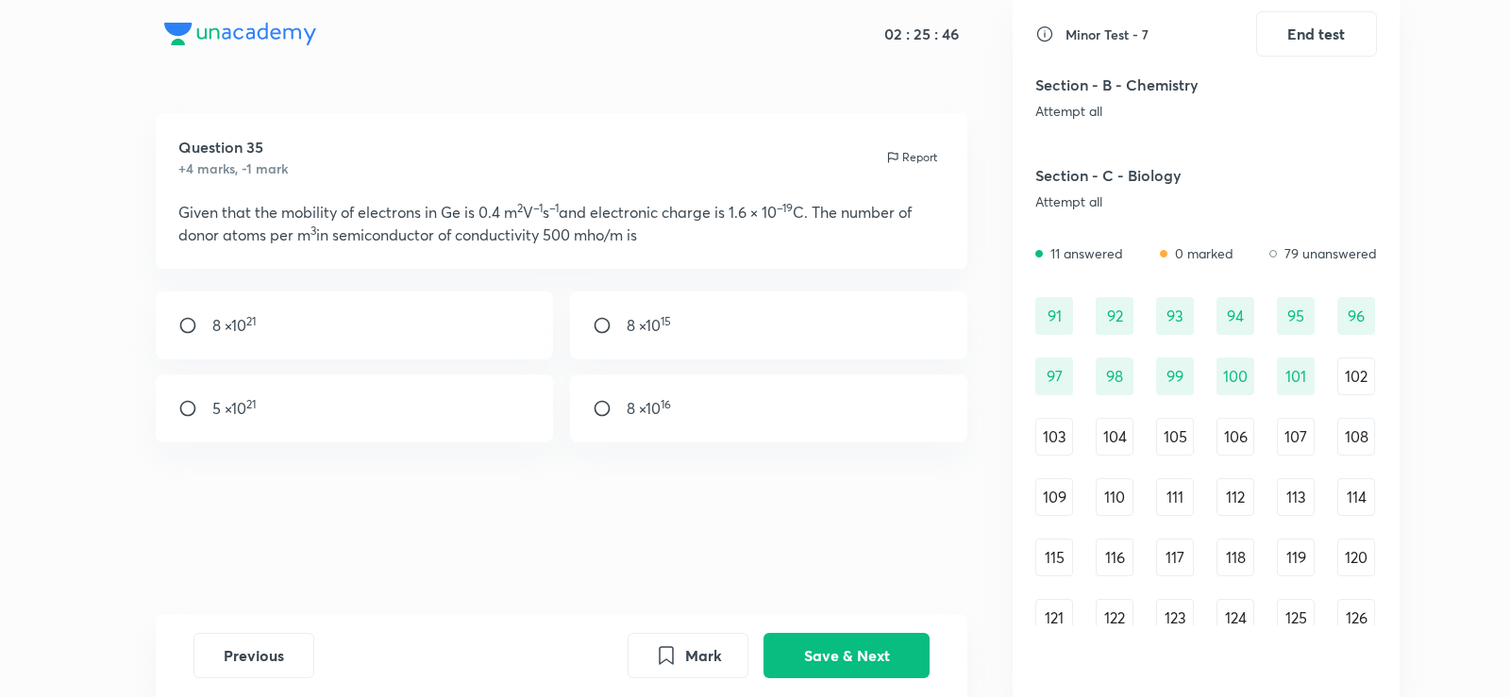
click at [1368, 393] on div "102" at bounding box center [1356, 377] width 38 height 38
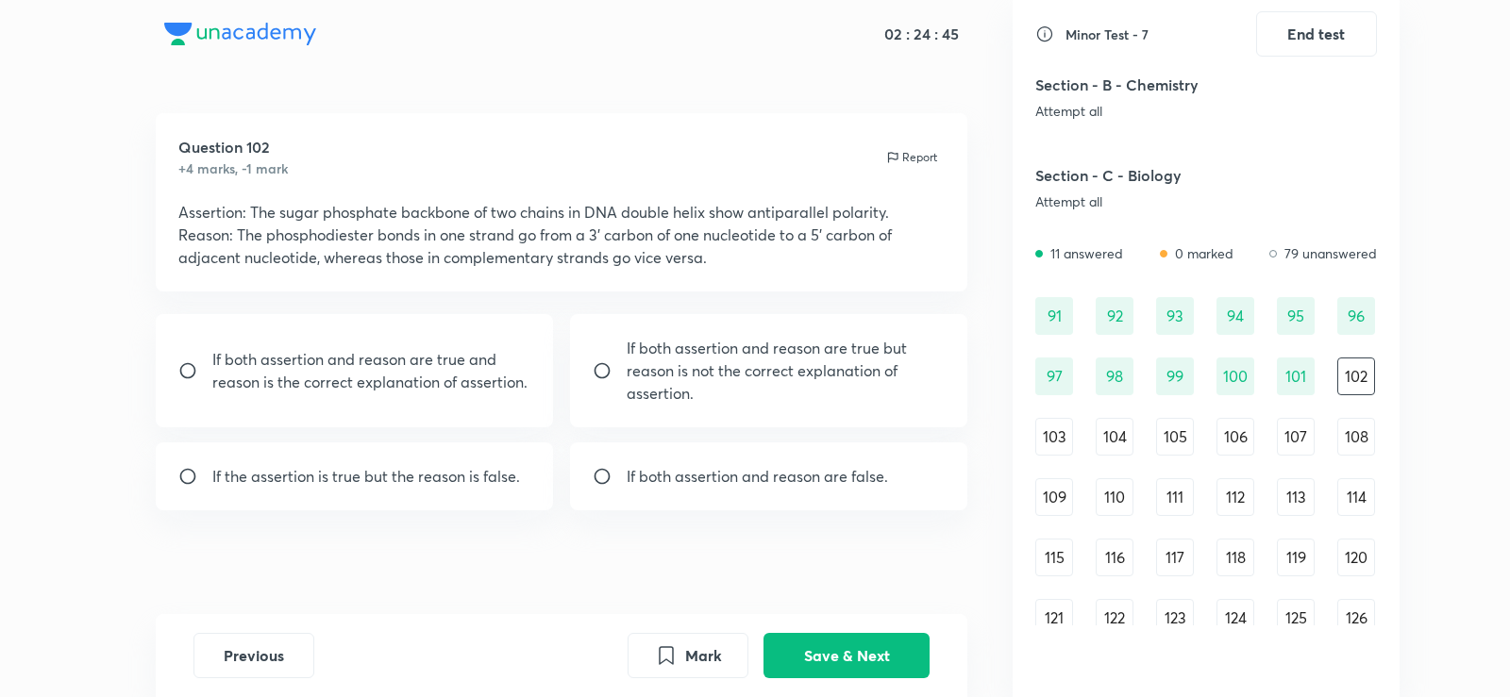
click at [904, 133] on div "Question 102 +4 marks, -1 mark Report Assertion: The sugar phosphate backbone o…" at bounding box center [562, 202] width 812 height 178
click at [839, 655] on button "Save & Next" at bounding box center [846, 653] width 166 height 45
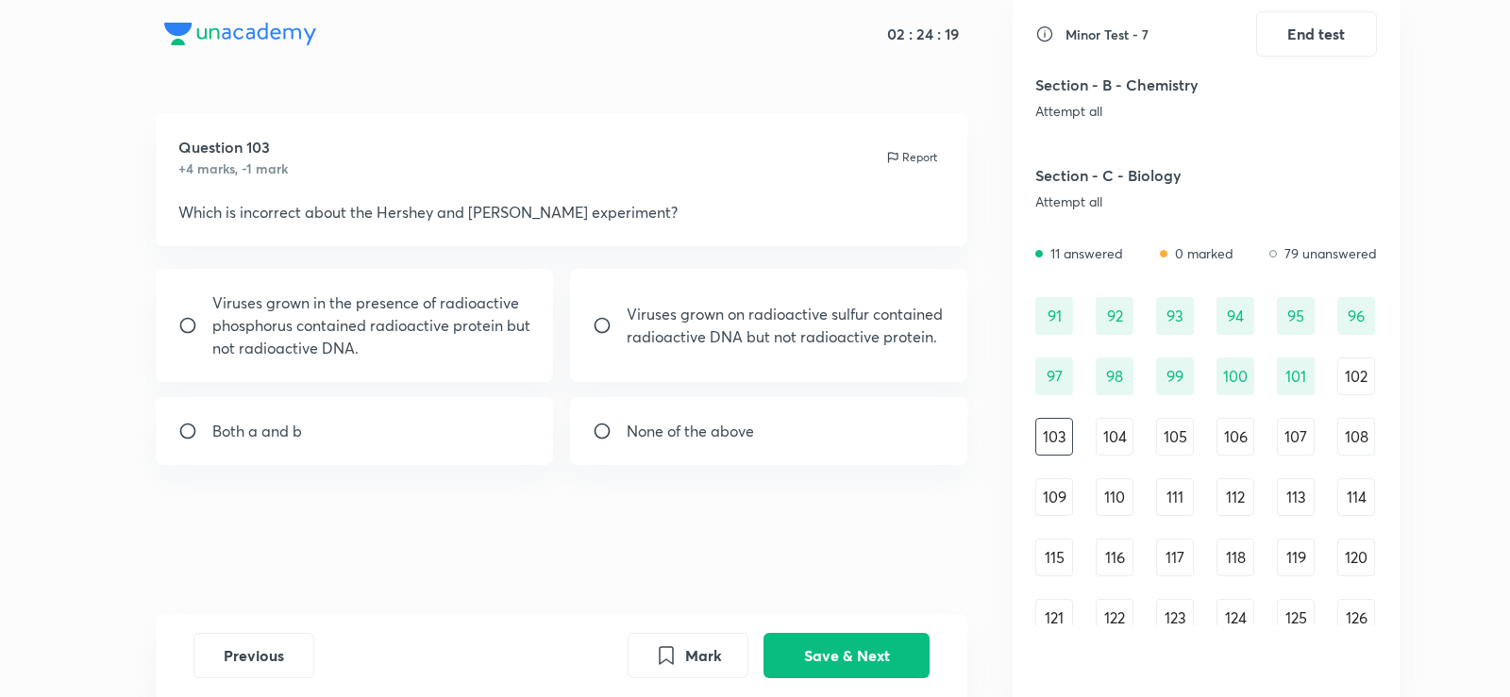
click at [359, 422] on div "Both a and b" at bounding box center [355, 431] width 398 height 68
radio input "true"
click at [852, 644] on button "Save & Next" at bounding box center [846, 653] width 166 height 45
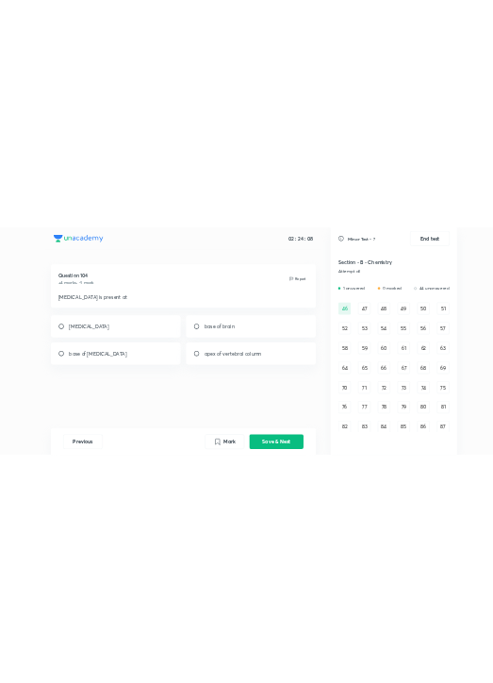
scroll to position [552, 0]
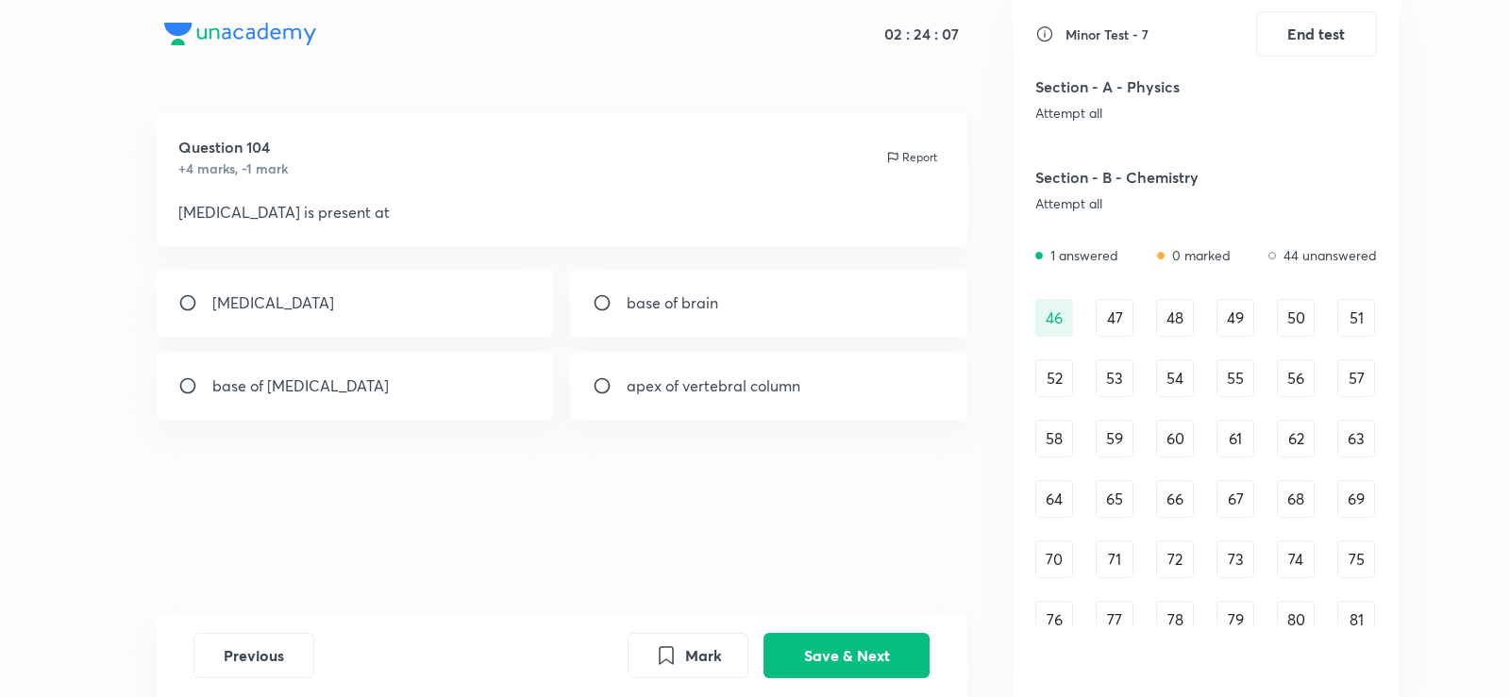
click at [1118, 320] on div "47" at bounding box center [1114, 318] width 38 height 38
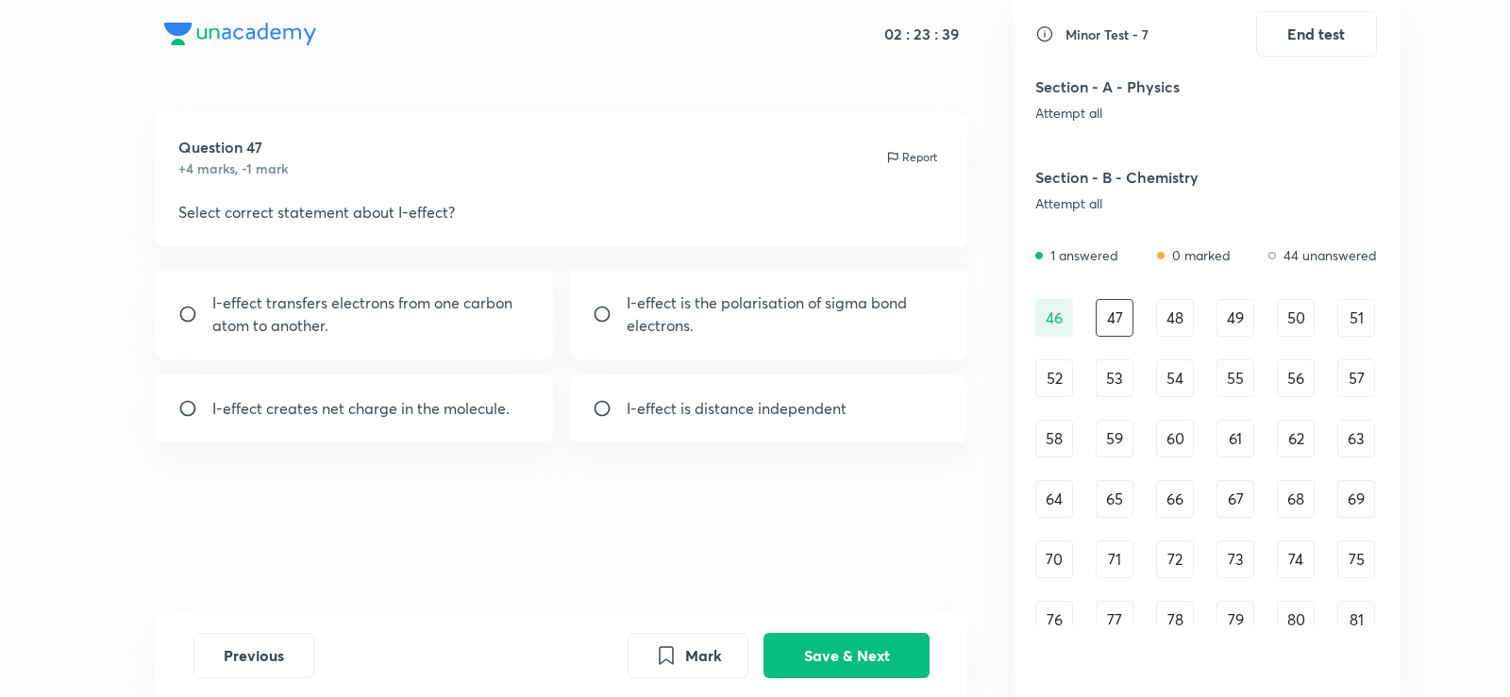
click at [627, 314] on p "I-effect is the polarisation of sigma bond electrons." at bounding box center [786, 314] width 319 height 45
radio input "true"
click at [837, 655] on button "Save & Next" at bounding box center [846, 653] width 166 height 45
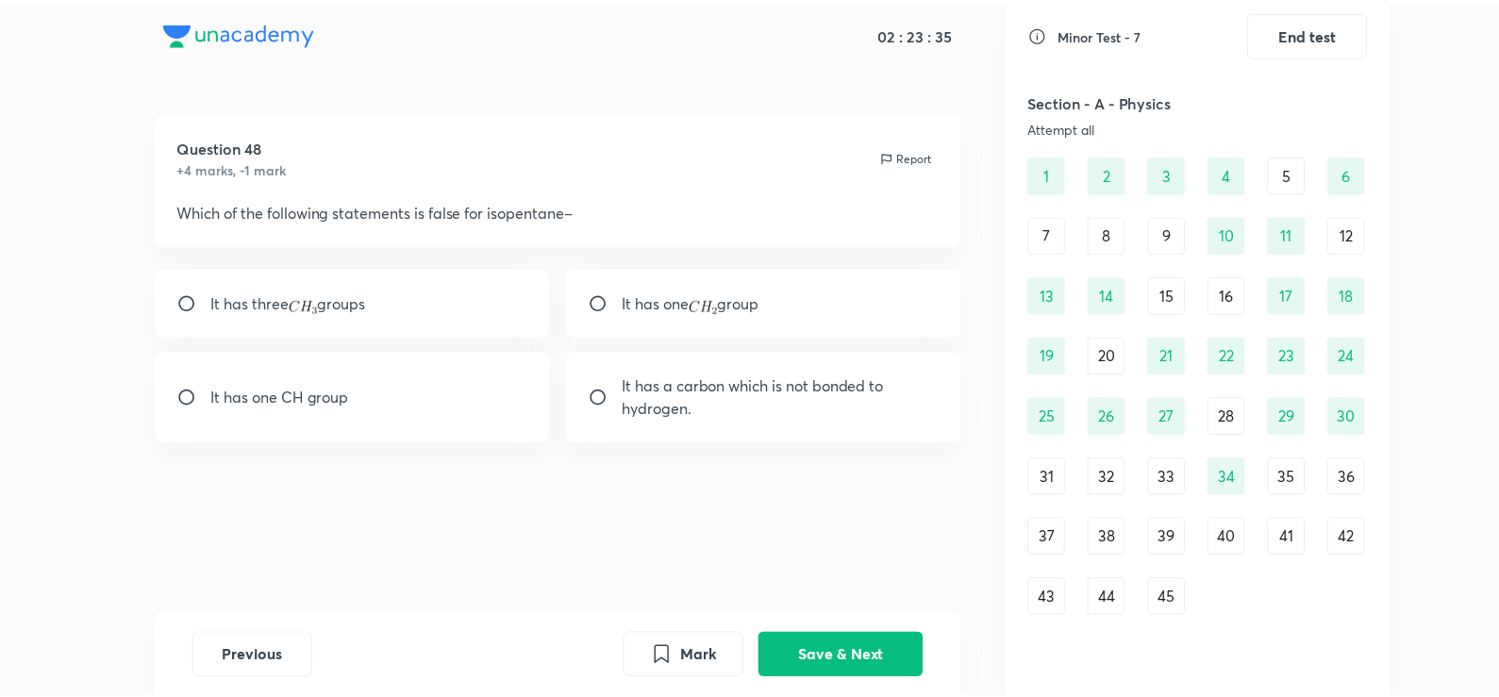
scroll to position [120, 0]
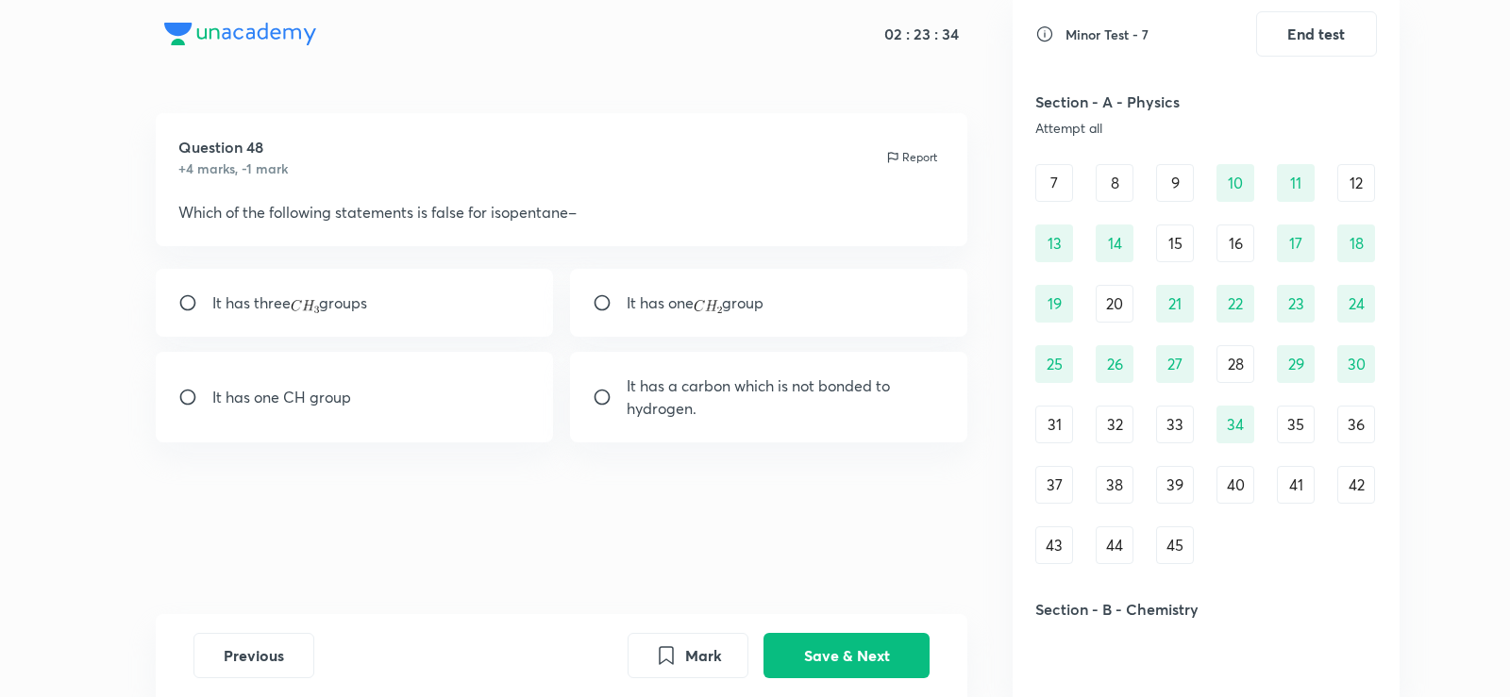
click at [1304, 429] on div "35" at bounding box center [1296, 425] width 38 height 38
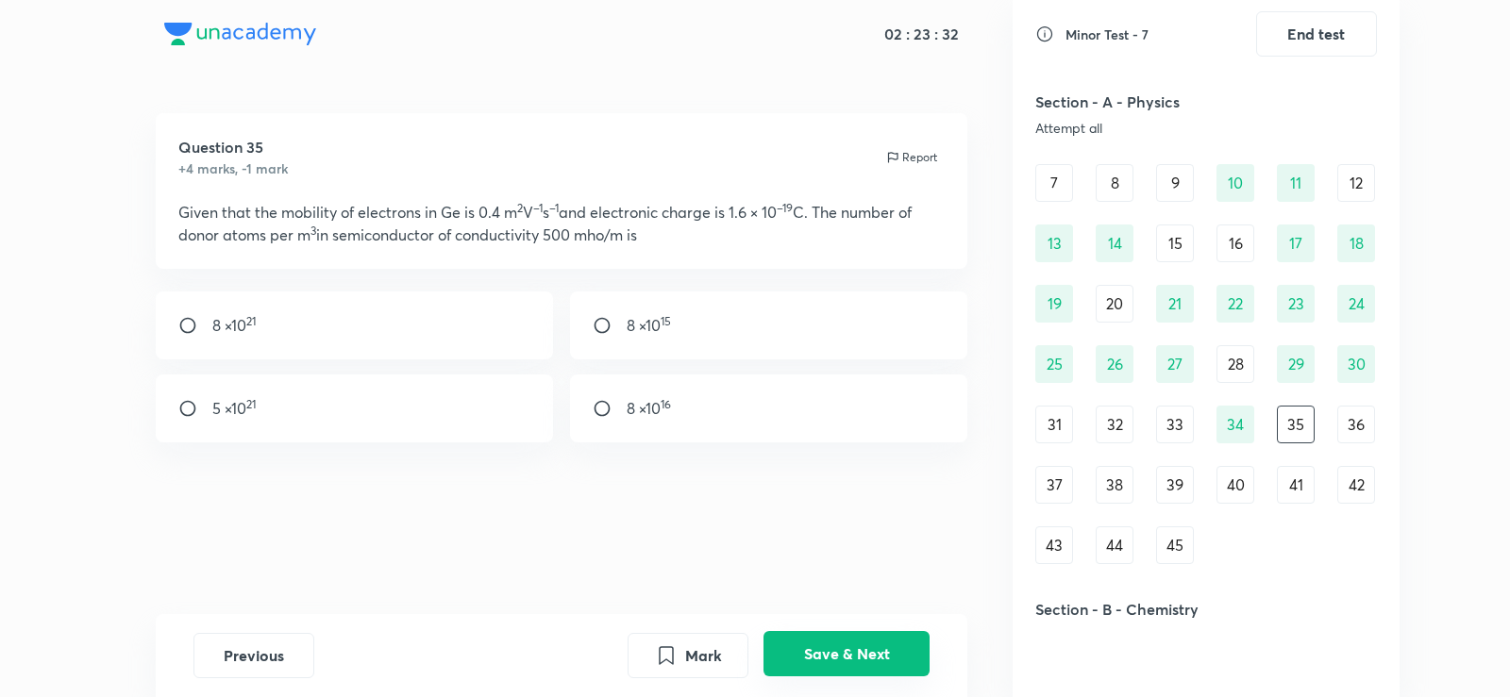
click at [866, 672] on button "Save & Next" at bounding box center [846, 653] width 166 height 45
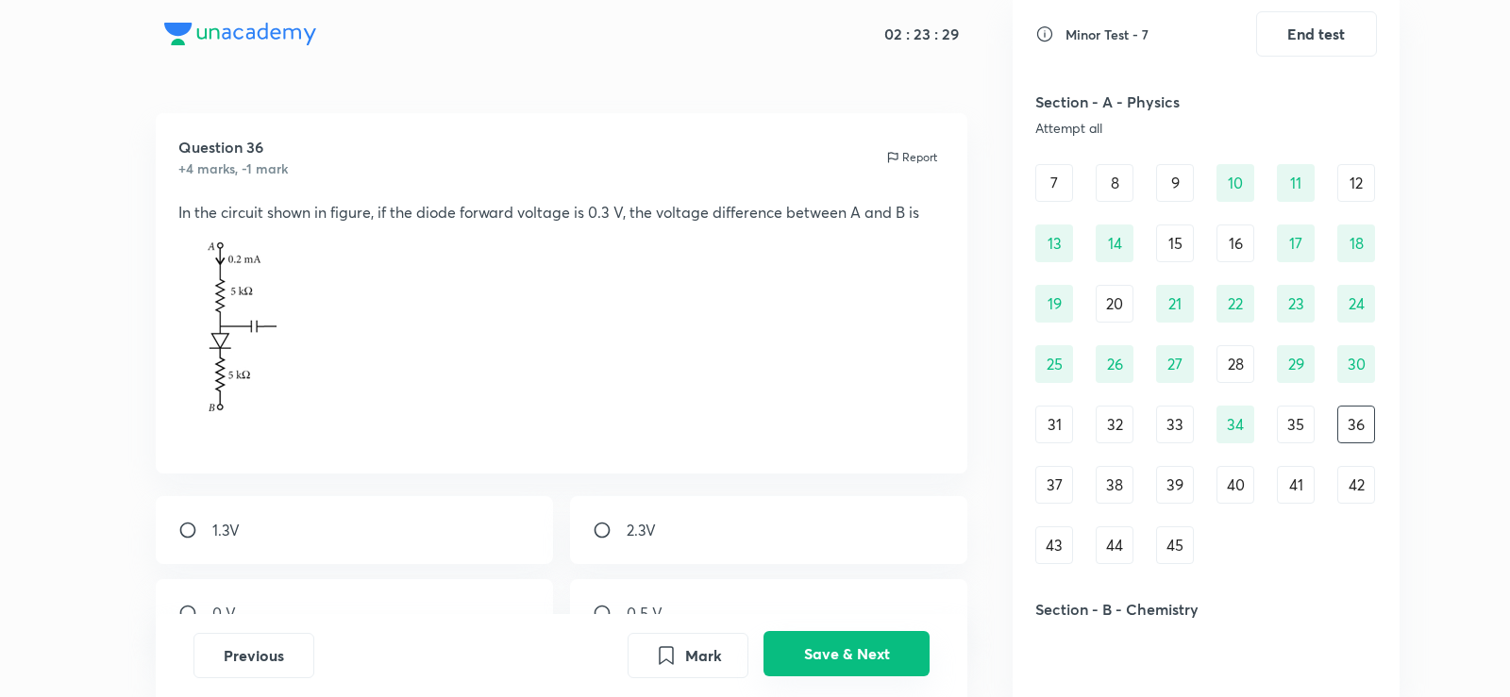
click at [857, 649] on button "Save & Next" at bounding box center [846, 653] width 166 height 45
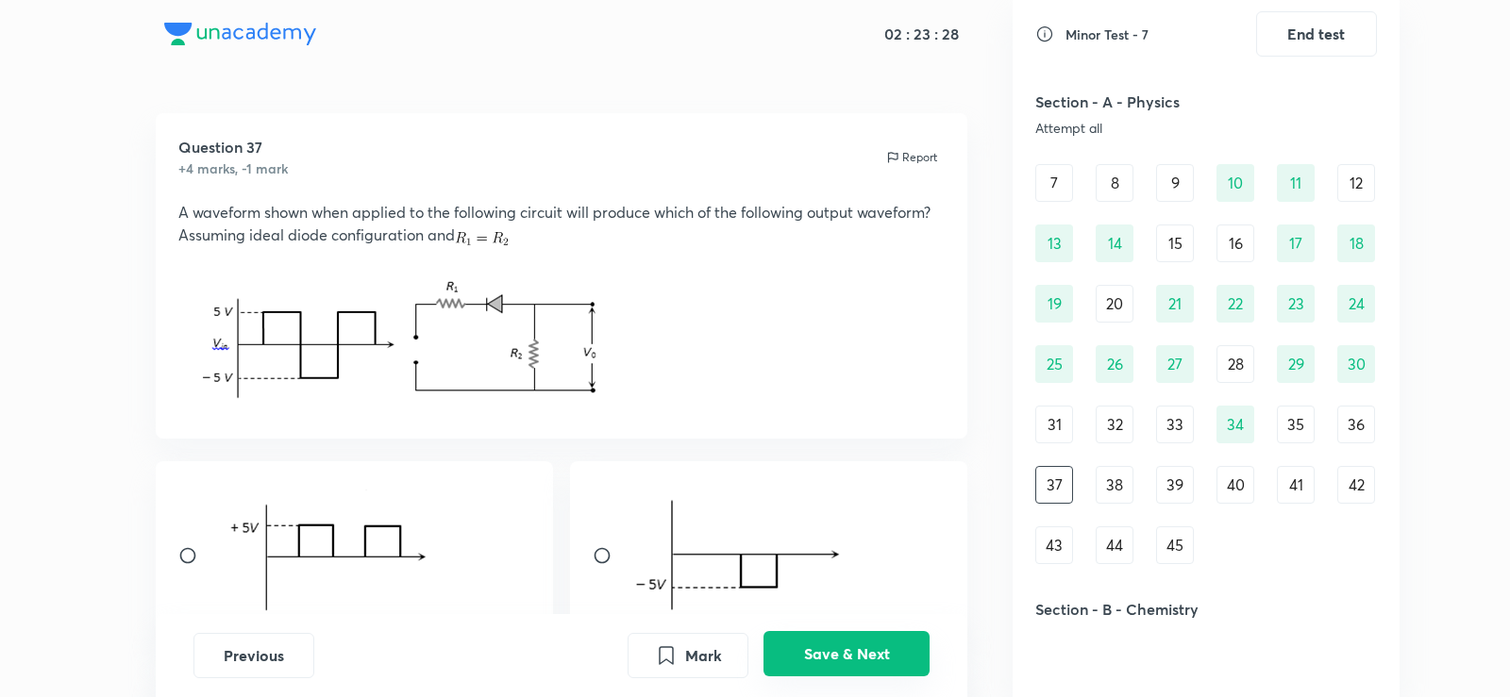
click at [857, 649] on button "Save & Next" at bounding box center [846, 653] width 166 height 45
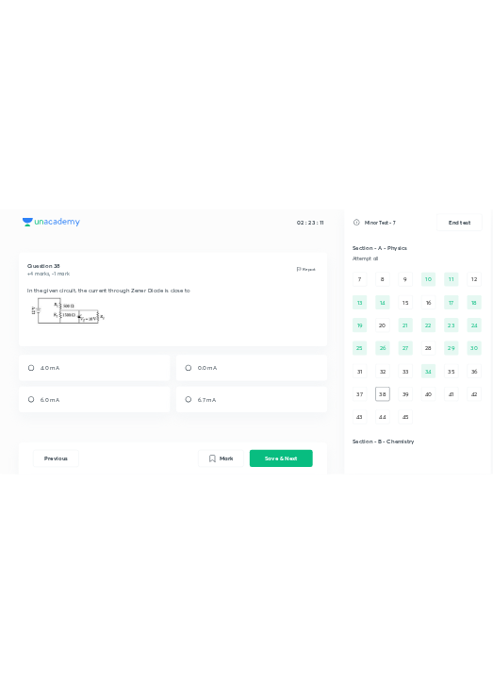
scroll to position [157, 0]
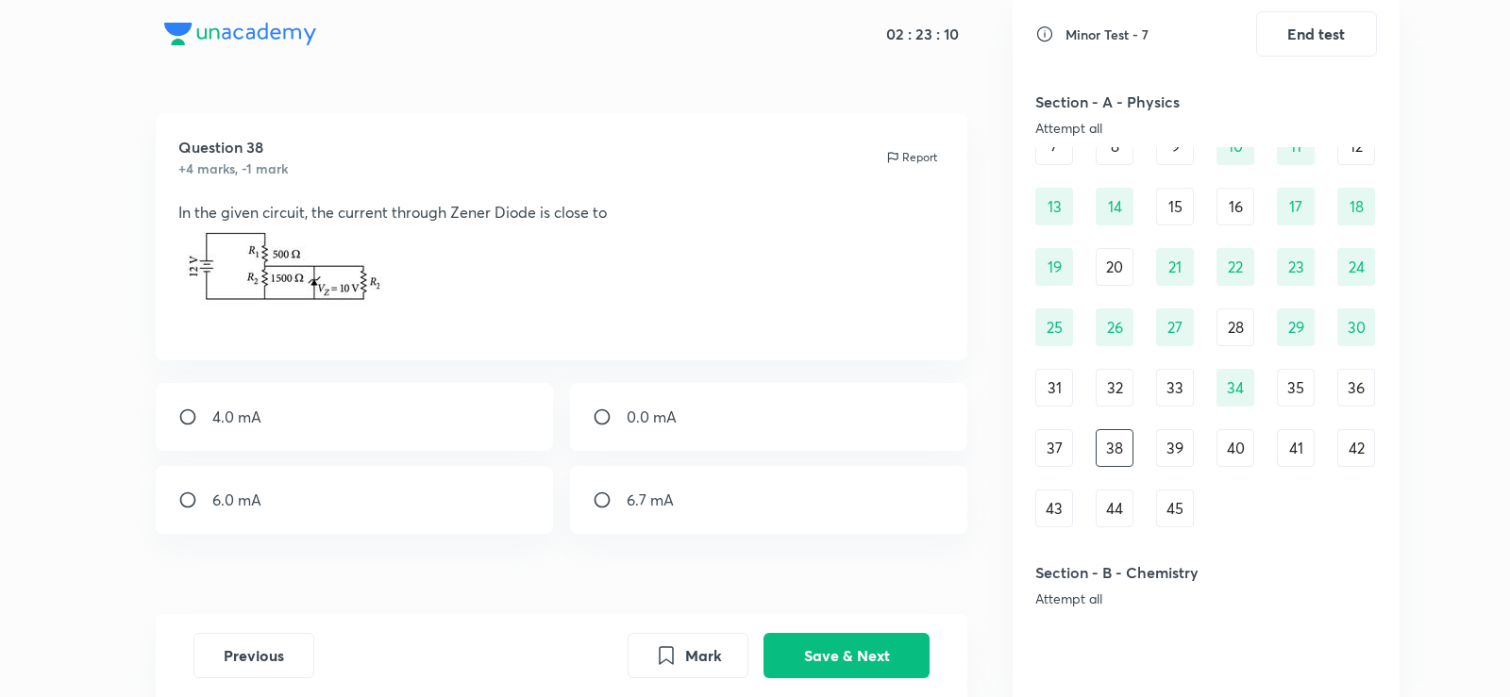
click at [572, 410] on div "0.0 mA" at bounding box center [769, 417] width 398 height 68
radio input "true"
click at [820, 652] on button "Save & Next" at bounding box center [846, 653] width 166 height 45
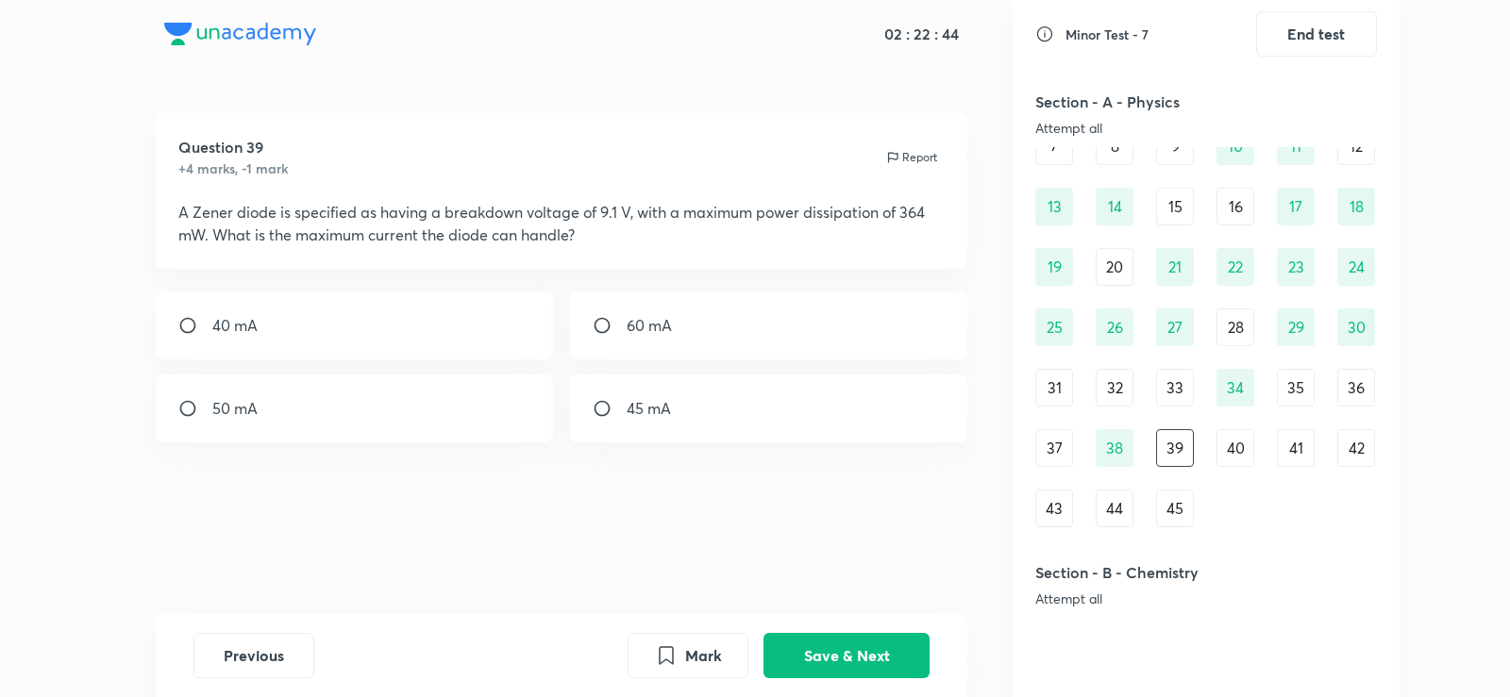
click at [515, 315] on div "40 mA" at bounding box center [355, 326] width 398 height 68
radio input "true"
click at [890, 657] on button "Save & Next" at bounding box center [846, 653] width 166 height 45
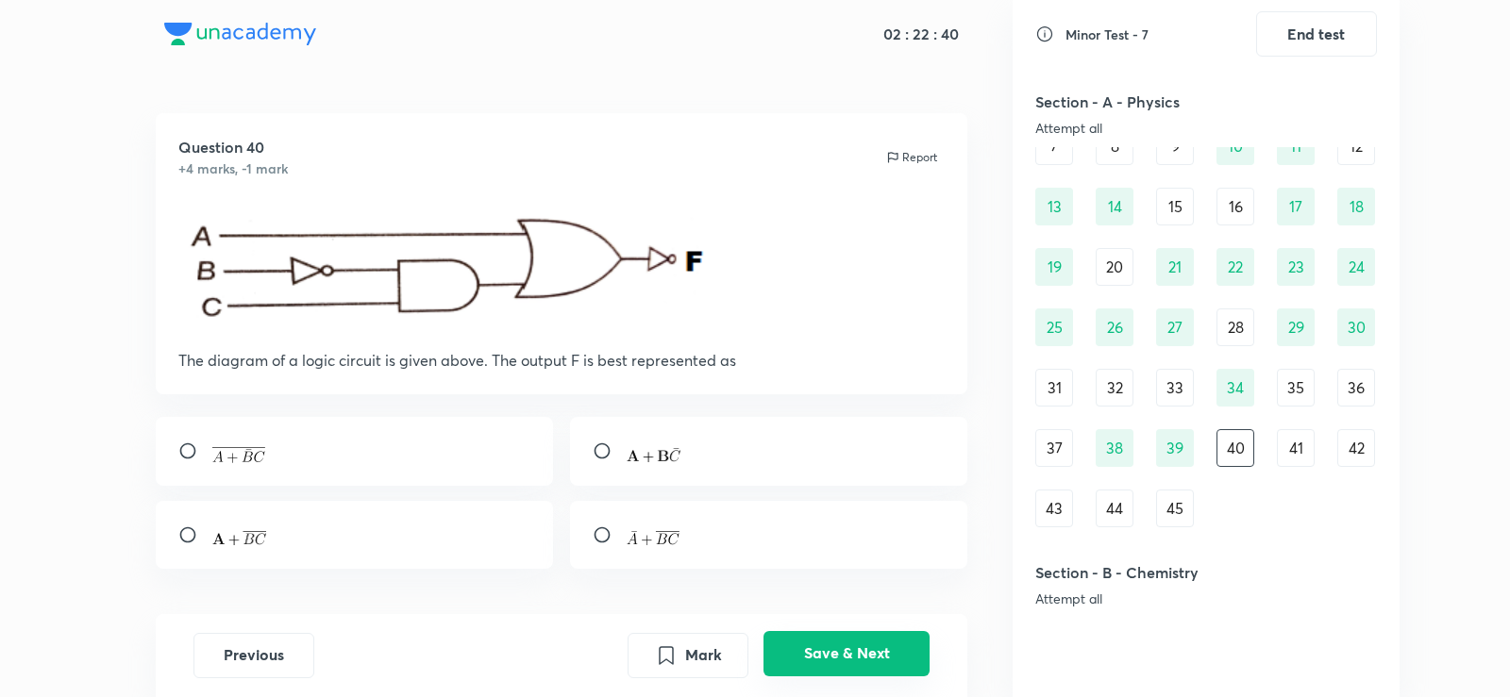
click at [890, 657] on button "Save & Next" at bounding box center [846, 653] width 166 height 45
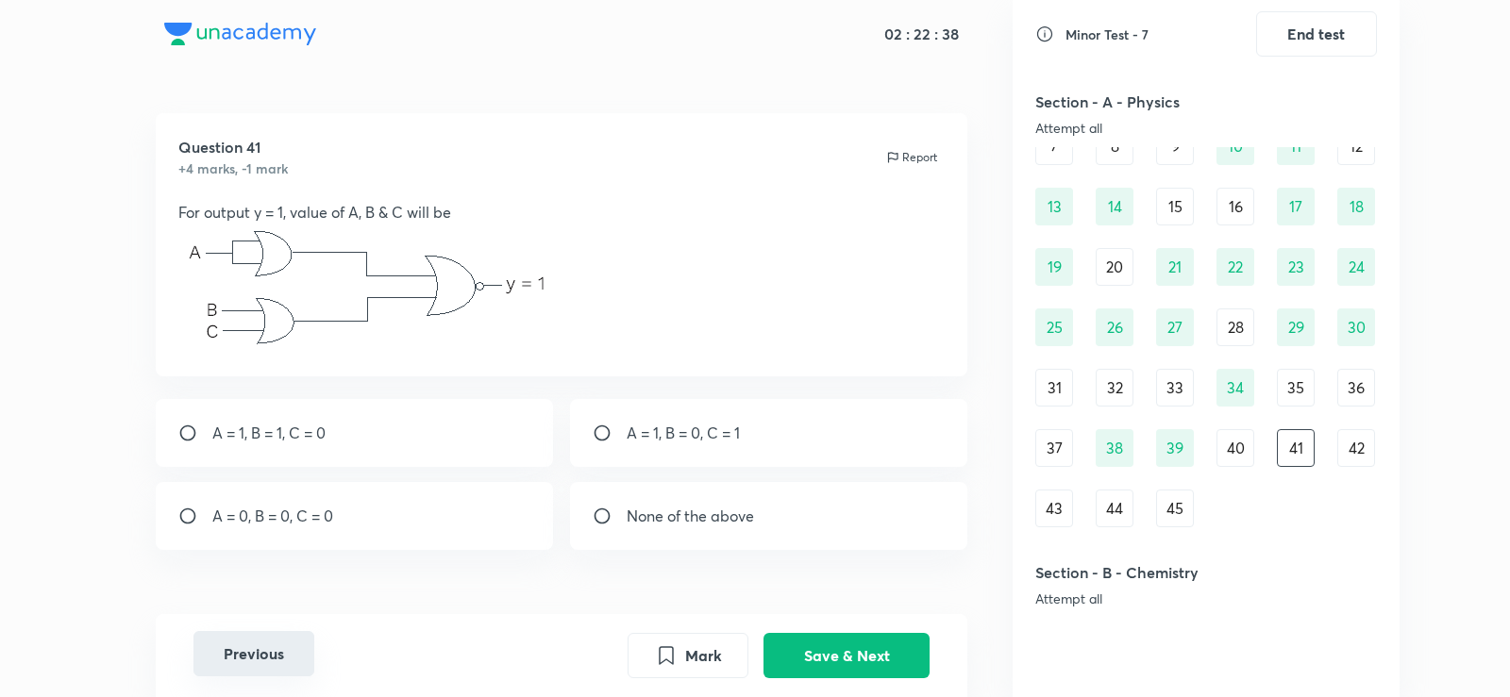
click at [273, 661] on button "Previous" at bounding box center [253, 653] width 121 height 45
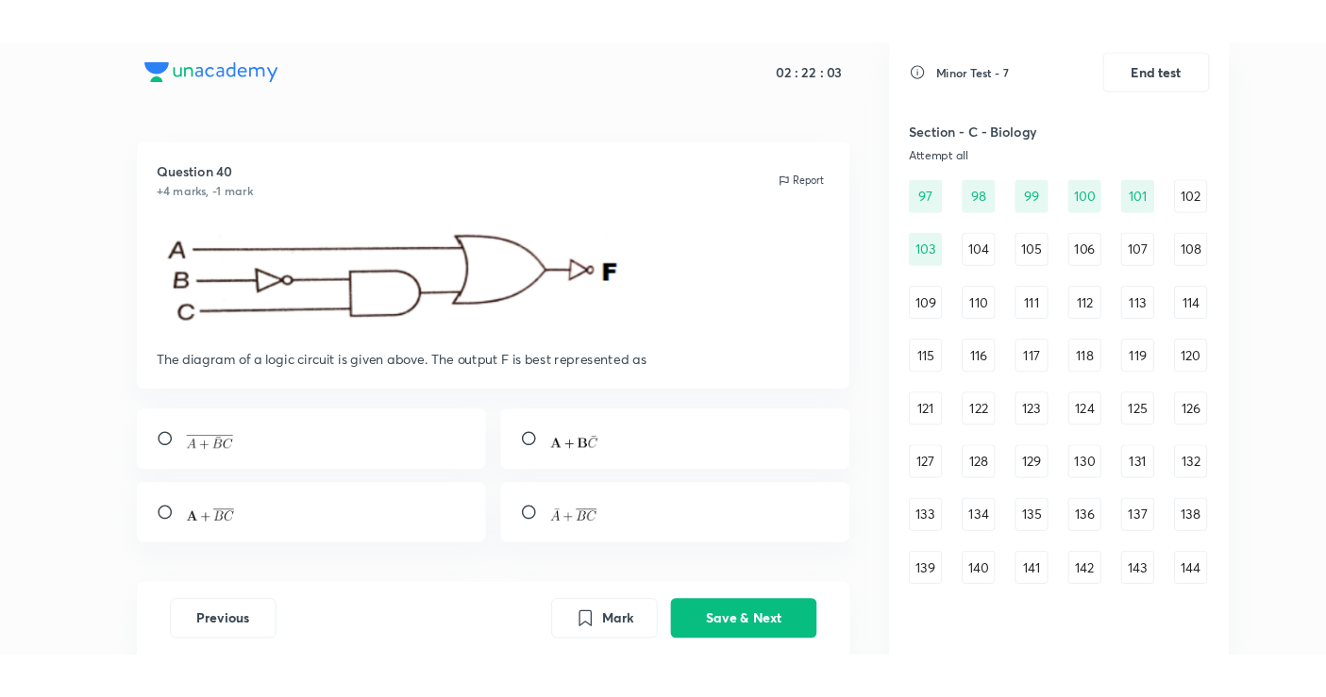
scroll to position [1363, 0]
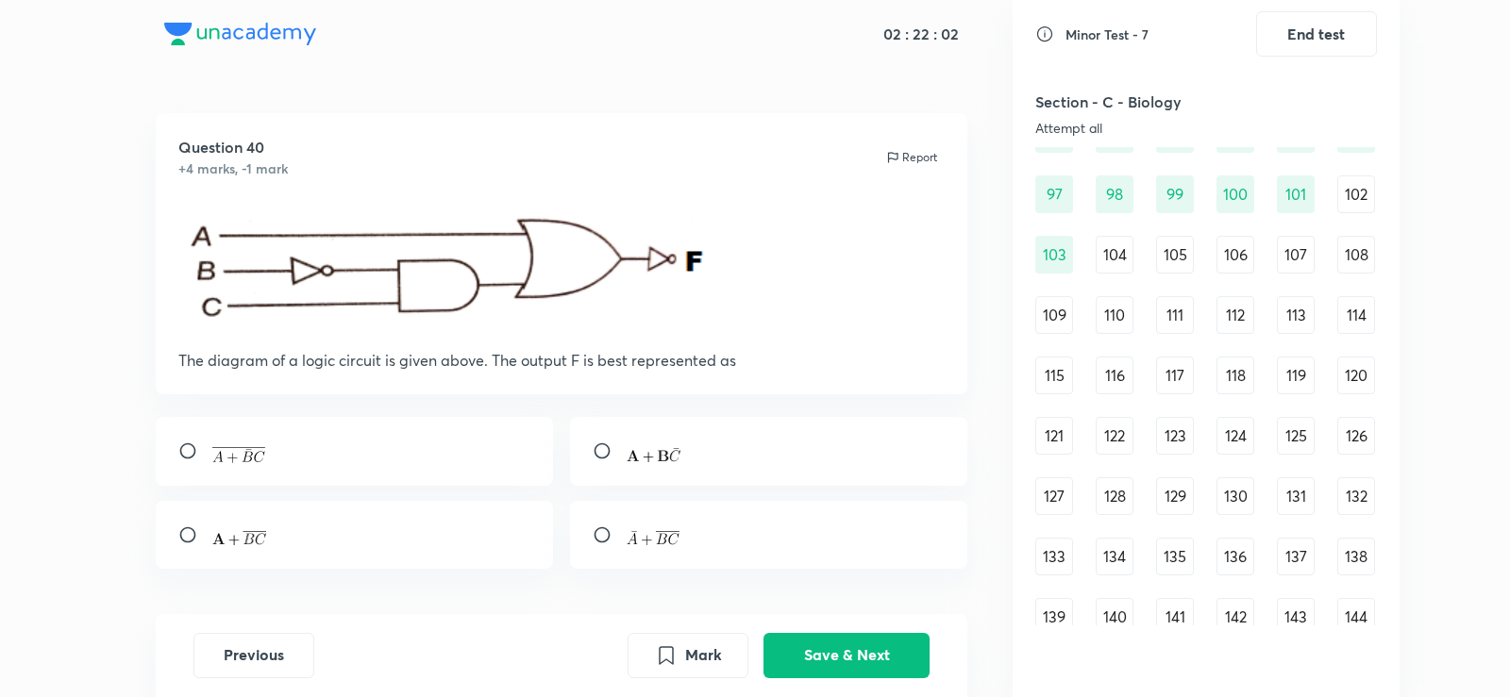
click at [1118, 251] on div "104" at bounding box center [1114, 255] width 38 height 38
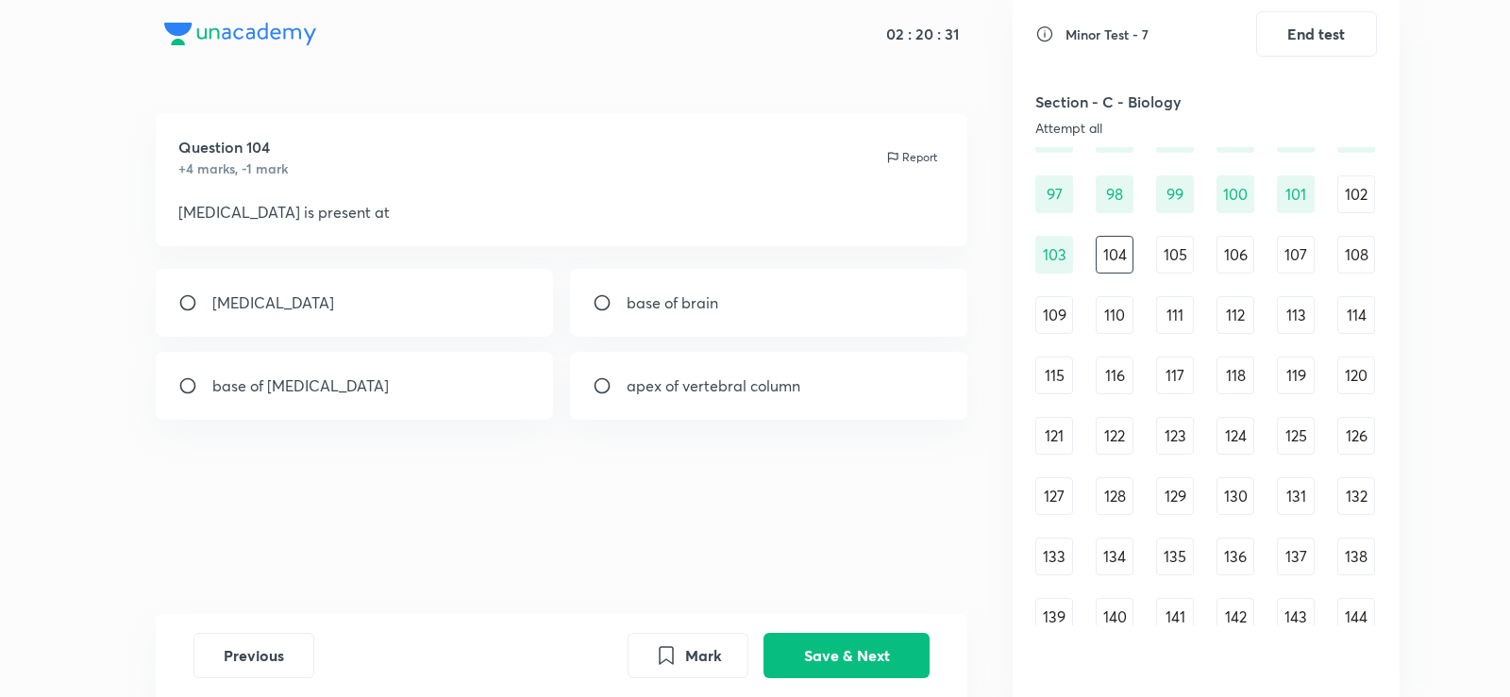
click at [664, 311] on p "base of brain" at bounding box center [673, 303] width 92 height 23
radio input "true"
click at [831, 658] on button "Save & Next" at bounding box center [846, 653] width 166 height 45
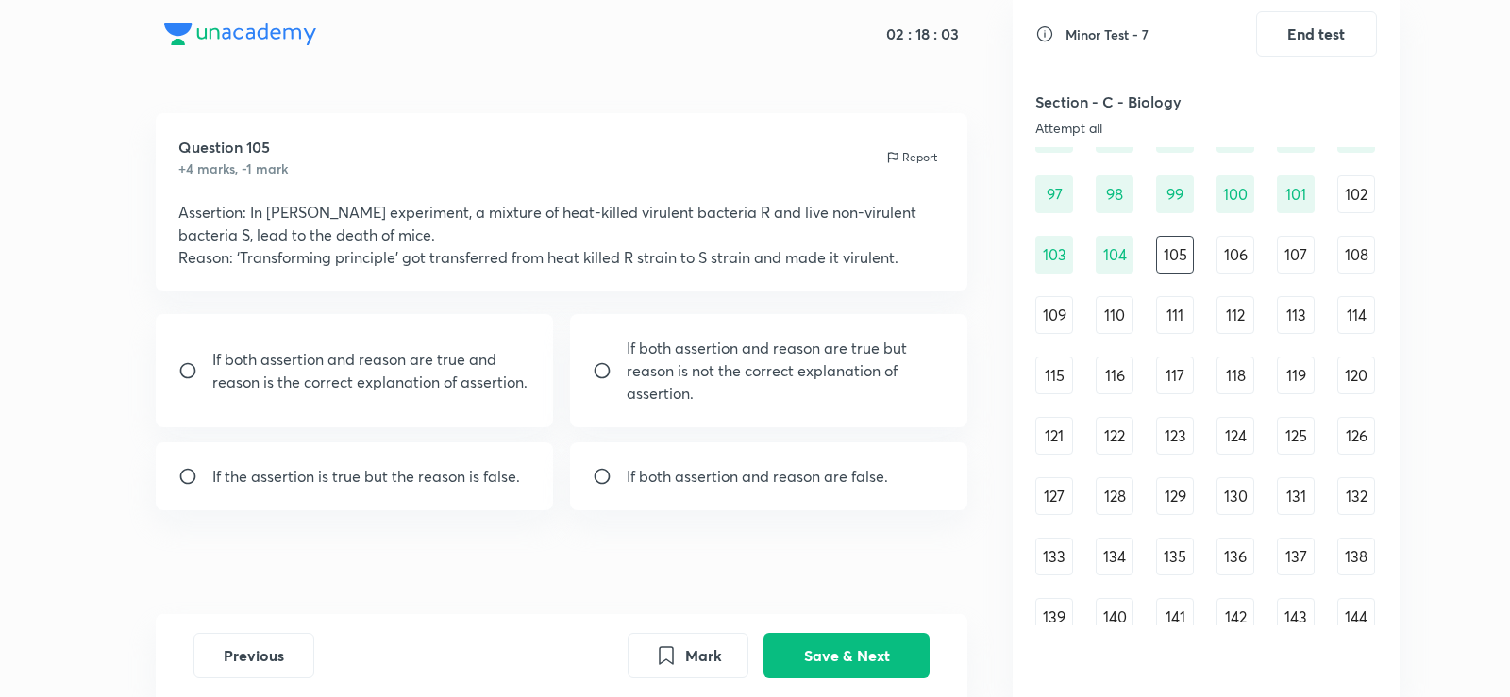
click at [716, 411] on div "If both assertion and reason are true but reason is not the correct explanation…" at bounding box center [769, 370] width 398 height 113
radio input "true"
click at [850, 640] on button "Save & Next" at bounding box center [846, 653] width 166 height 45
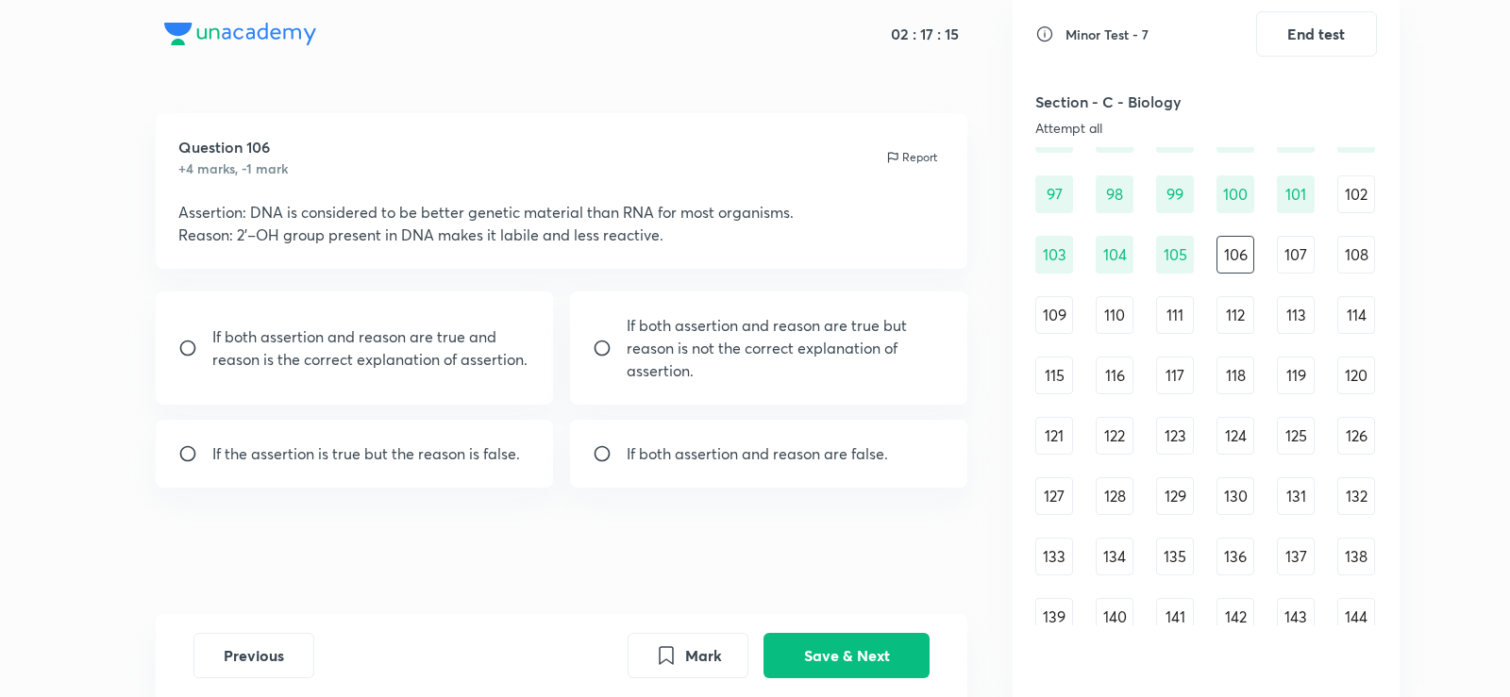
click at [685, 342] on p "If both assertion and reason are true but reason is not the correct explanation…" at bounding box center [786, 348] width 319 height 68
radio input "true"
click at [891, 662] on button "Save & Next" at bounding box center [846, 653] width 166 height 45
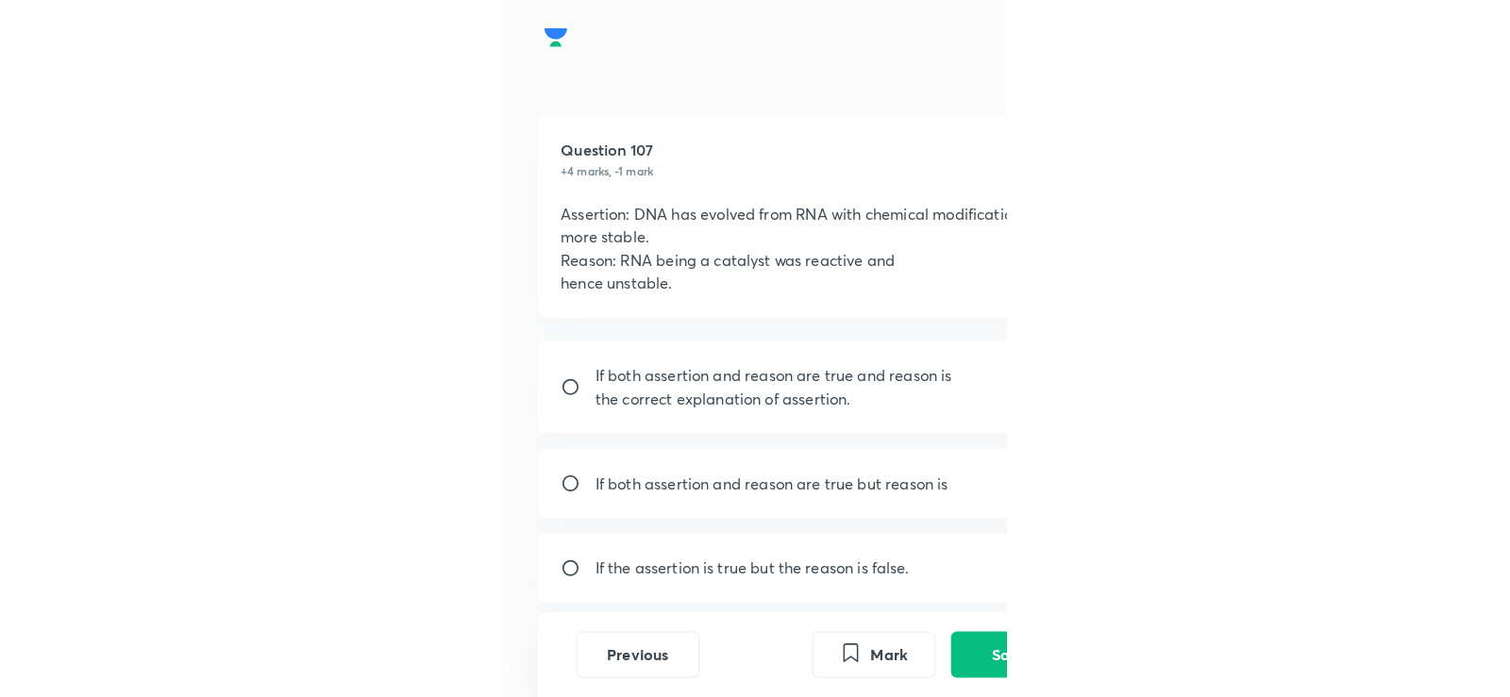
scroll to position [1014, 0]
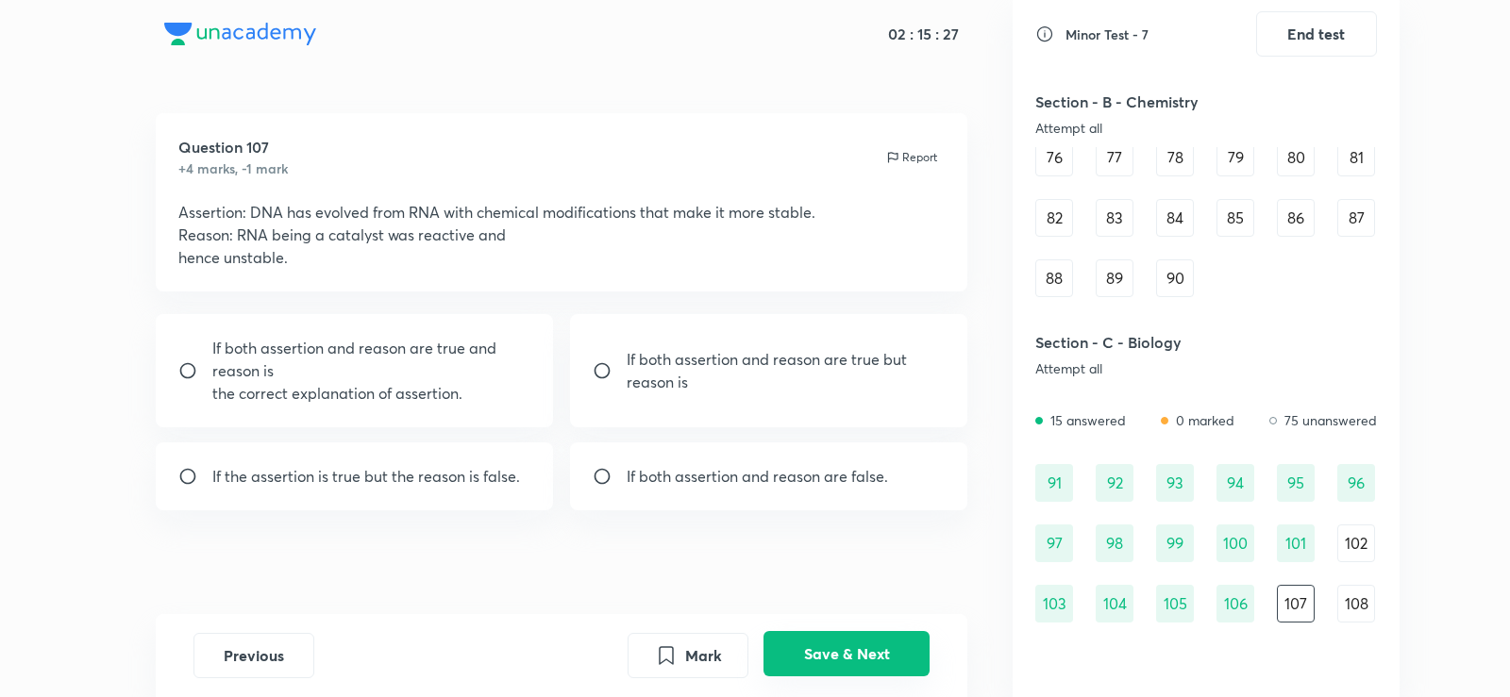
click at [903, 661] on button "Save & Next" at bounding box center [846, 653] width 166 height 45
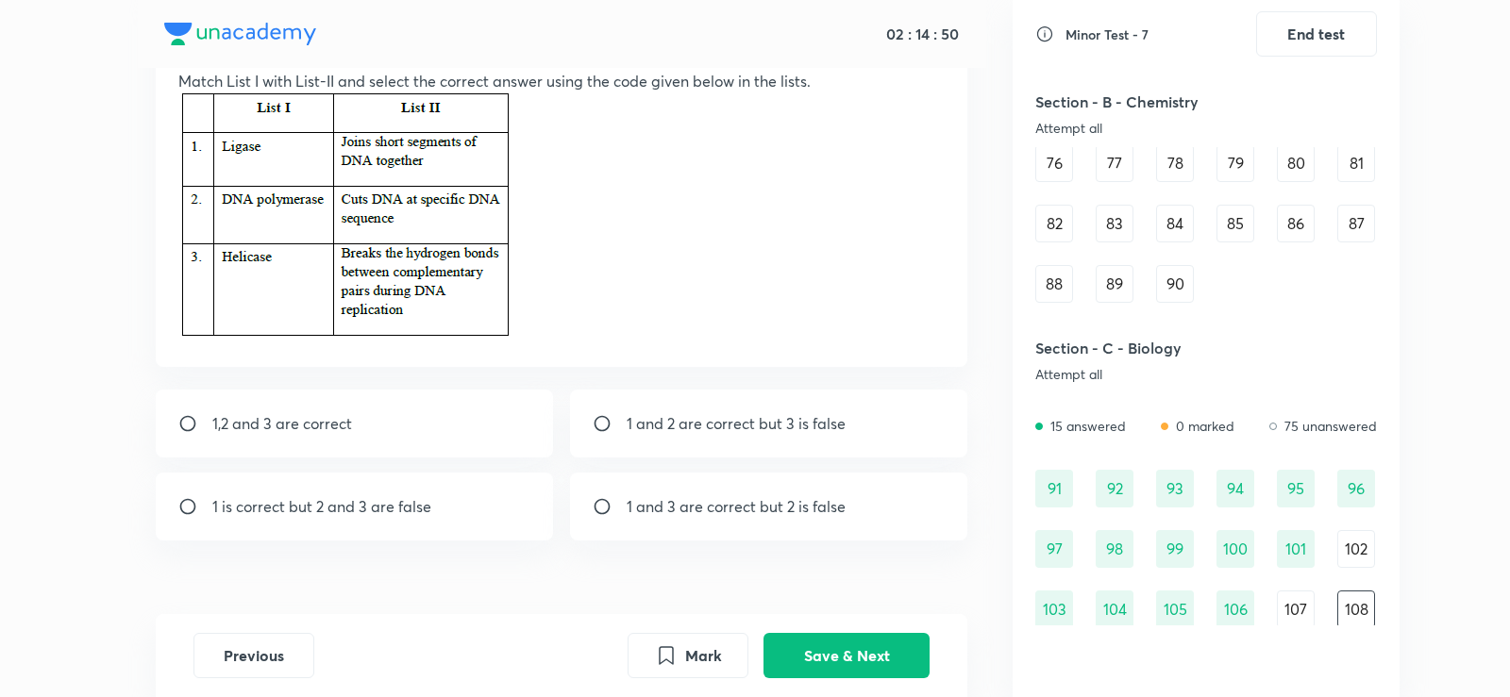
scroll to position [171, 0]
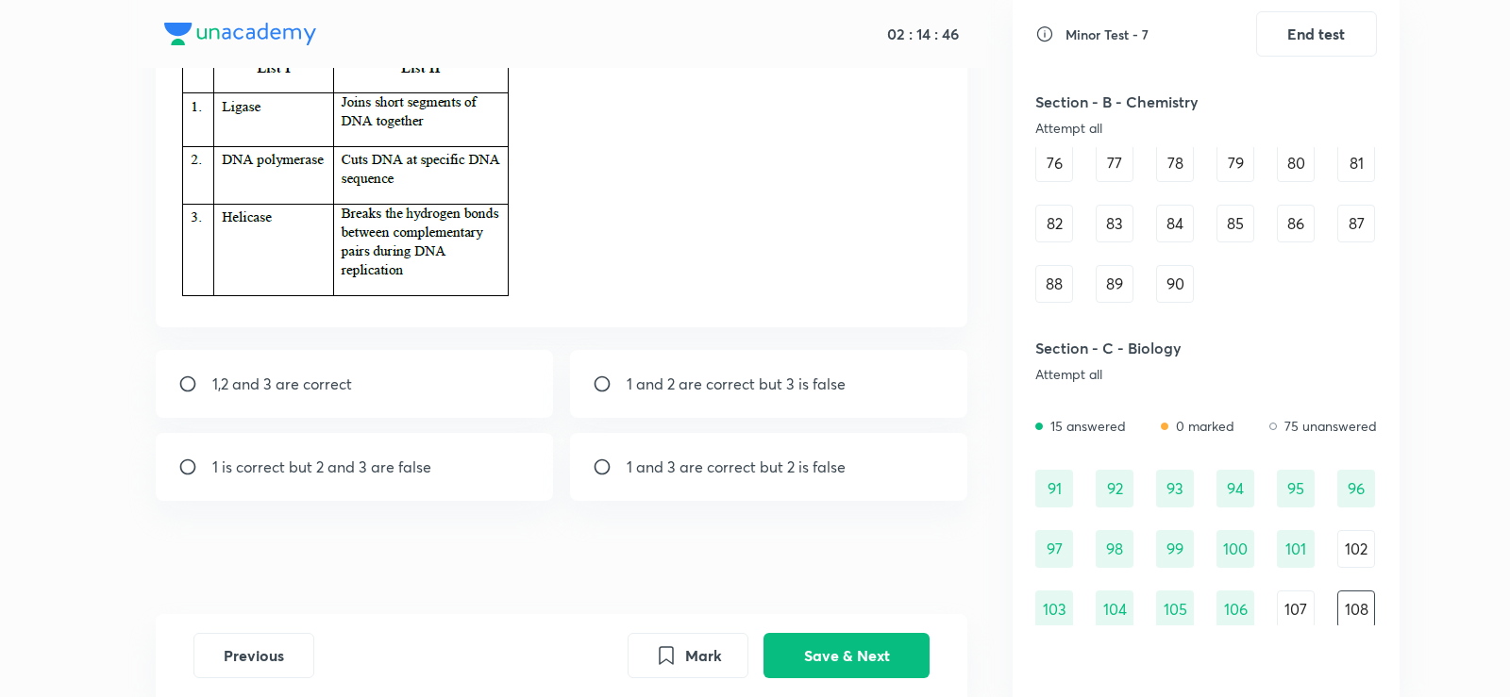
click at [680, 431] on div "1,2 and 3 are correct 1 and 2 are correct but 3 is false 1 is correct but 2 and…" at bounding box center [562, 425] width 812 height 151
click at [691, 477] on p "1 and 3 are correct but 2 is false" at bounding box center [736, 467] width 219 height 23
radio input "true"
click at [856, 646] on button "Save & Next" at bounding box center [846, 653] width 166 height 45
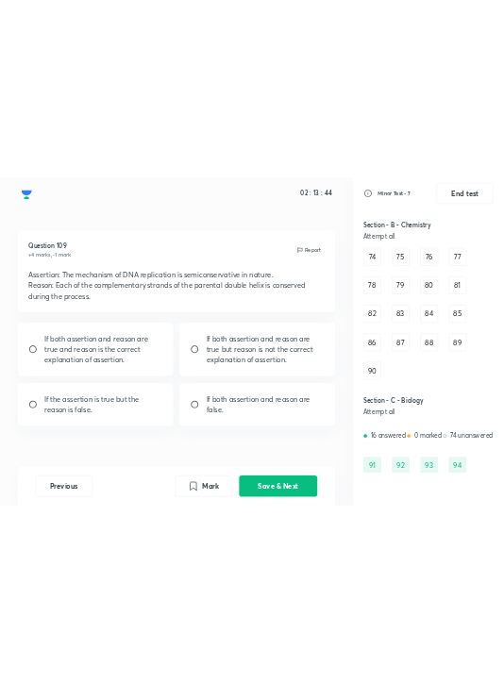
scroll to position [1072, 0]
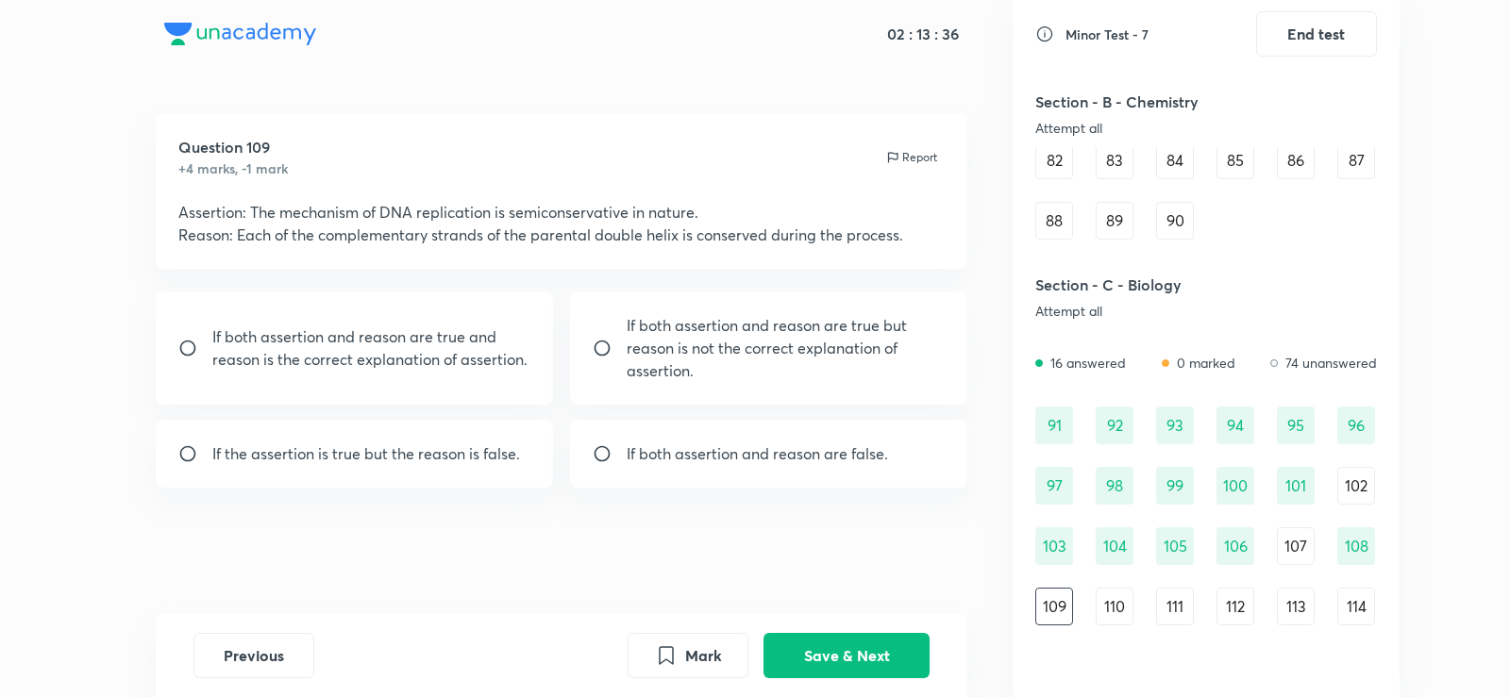
click at [313, 418] on div "If both assertion and reason are true and reason is the correct explanation of …" at bounding box center [562, 390] width 812 height 196
click at [342, 362] on p "If both assertion and reason are true and reason is the correct explanation of …" at bounding box center [371, 348] width 319 height 45
radio input "true"
click at [861, 667] on button "Save & Next" at bounding box center [846, 653] width 166 height 45
click at [692, 334] on p "If both assertion and reason are true but reason is not the correct explanation…" at bounding box center [786, 348] width 319 height 68
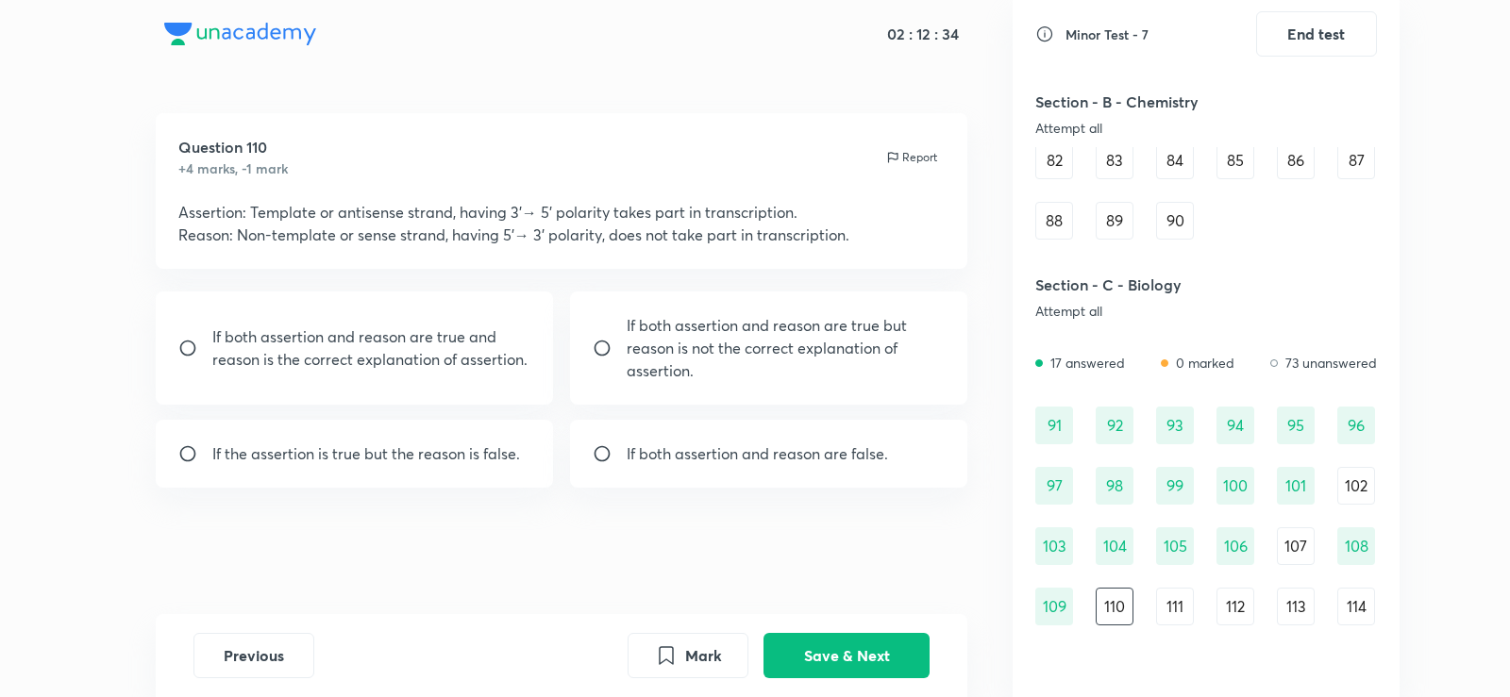
radio input "true"
click at [873, 632] on div "Previous Mark Save & Next" at bounding box center [562, 655] width 812 height 83
click at [881, 651] on button "Save & Next" at bounding box center [846, 653] width 166 height 45
click at [493, 327] on p "If both assertion and reason are true and reason is the correct explanation of …" at bounding box center [371, 348] width 319 height 45
radio input "true"
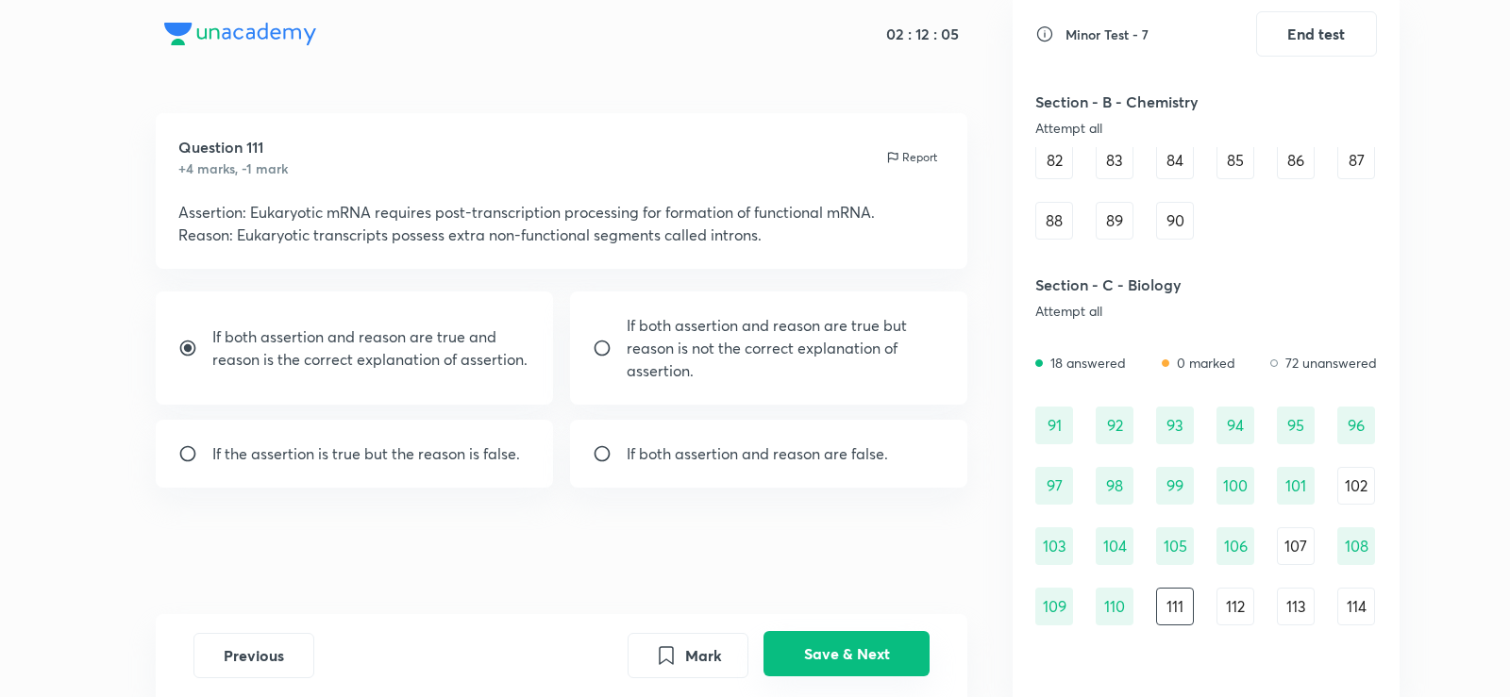
click at [878, 655] on button "Save & Next" at bounding box center [846, 653] width 166 height 45
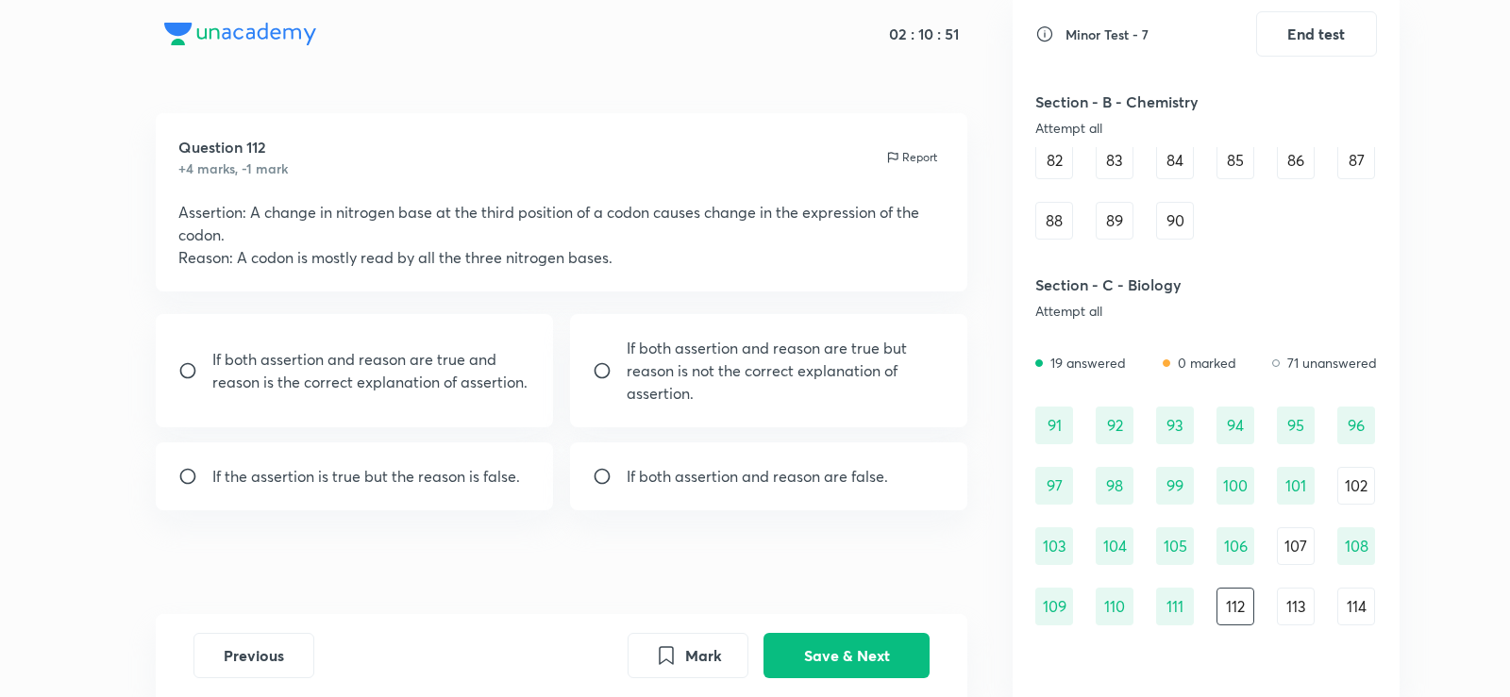
click at [737, 481] on p "If both assertion and reason are false." at bounding box center [757, 476] width 261 height 23
click at [882, 689] on div "Previous Mark Save & Next" at bounding box center [562, 655] width 812 height 83
click at [694, 474] on p "If both assertion and reason are false." at bounding box center [757, 476] width 261 height 23
radio input "false"
click at [833, 627] on div "Previous Mark Save & Next" at bounding box center [562, 655] width 812 height 83
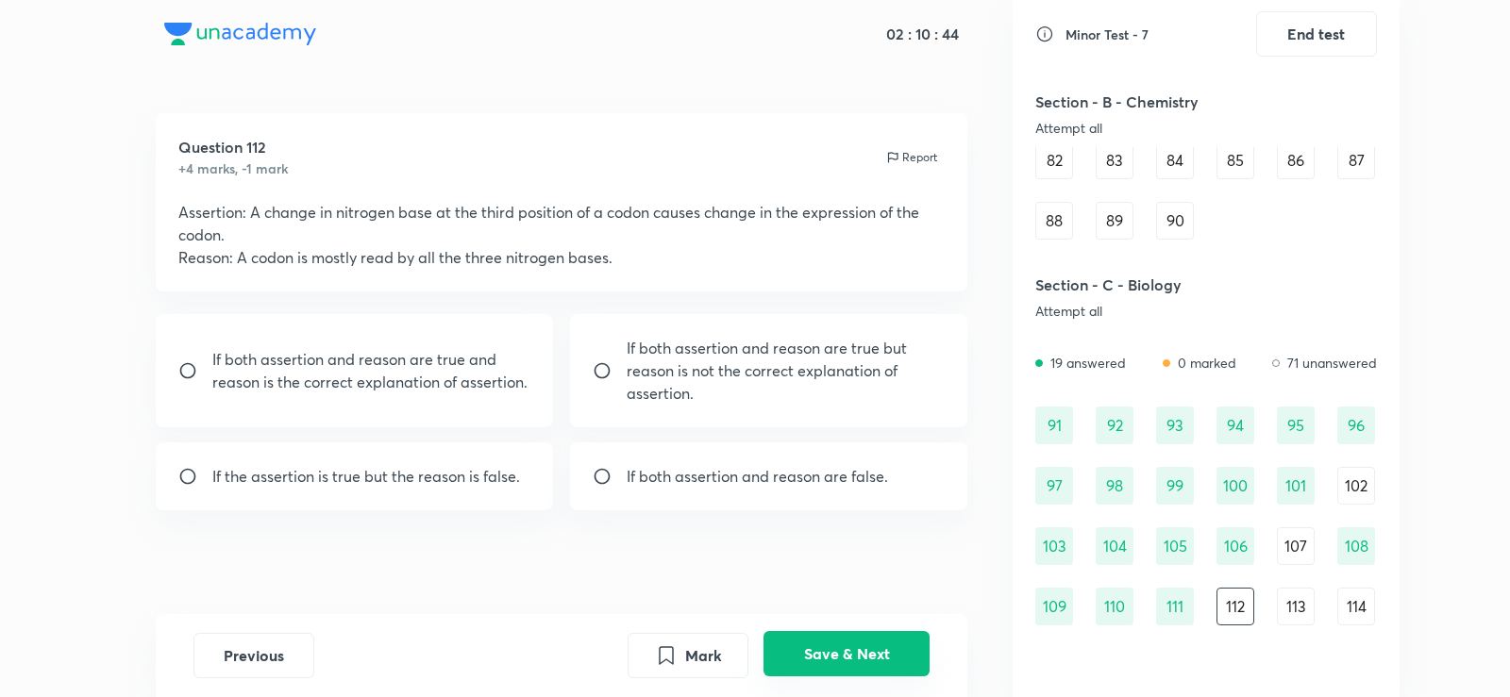
click at [846, 644] on button "Save & Next" at bounding box center [846, 653] width 166 height 45
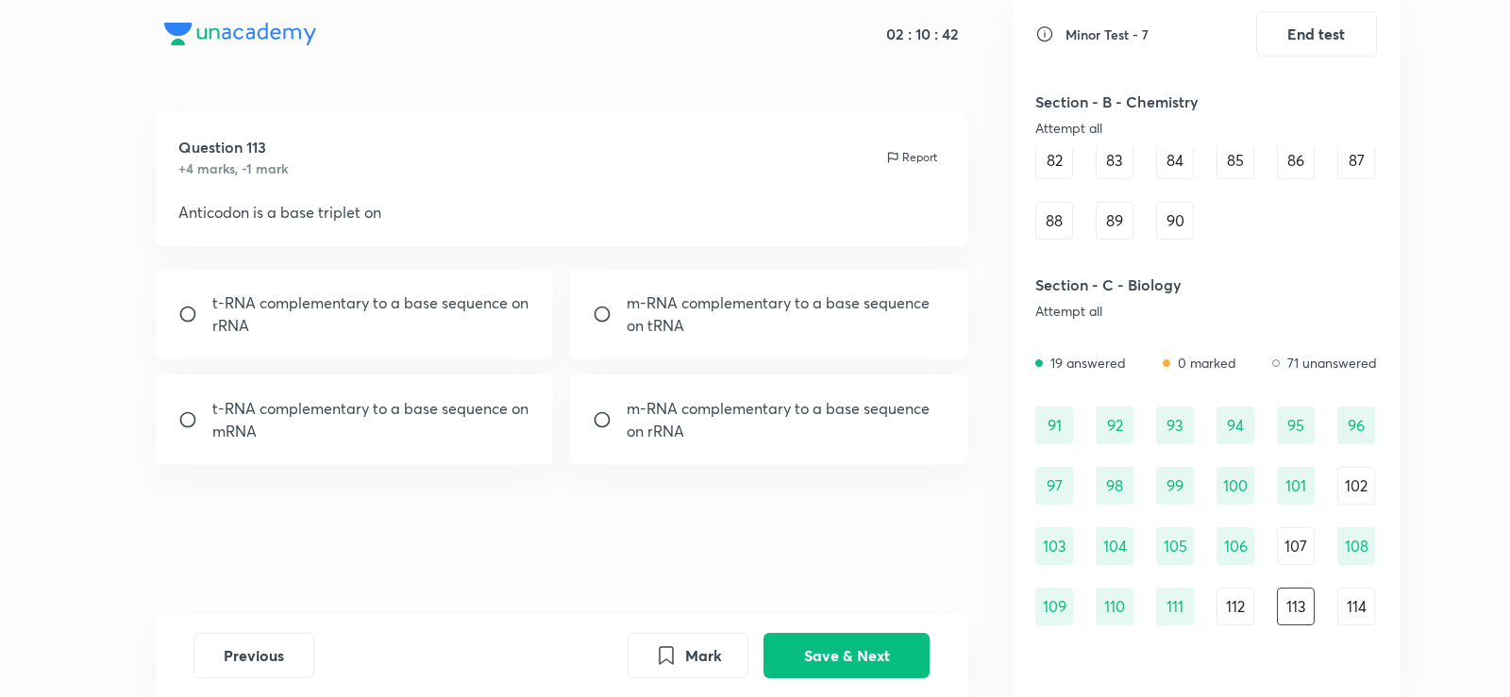
drag, startPoint x: 540, startPoint y: 292, endPoint x: 500, endPoint y: 263, distance: 48.7
click at [500, 263] on div "Question 113 +4 marks, -1 mark Report Anticodon is a base triplet on t-RNA comp…" at bounding box center [561, 363] width 902 height 501
click at [431, 436] on p "t-RNA complementary to a base sequence on mRNA" at bounding box center [371, 419] width 319 height 45
radio input "true"
click at [837, 660] on button "Save & Next" at bounding box center [846, 653] width 166 height 45
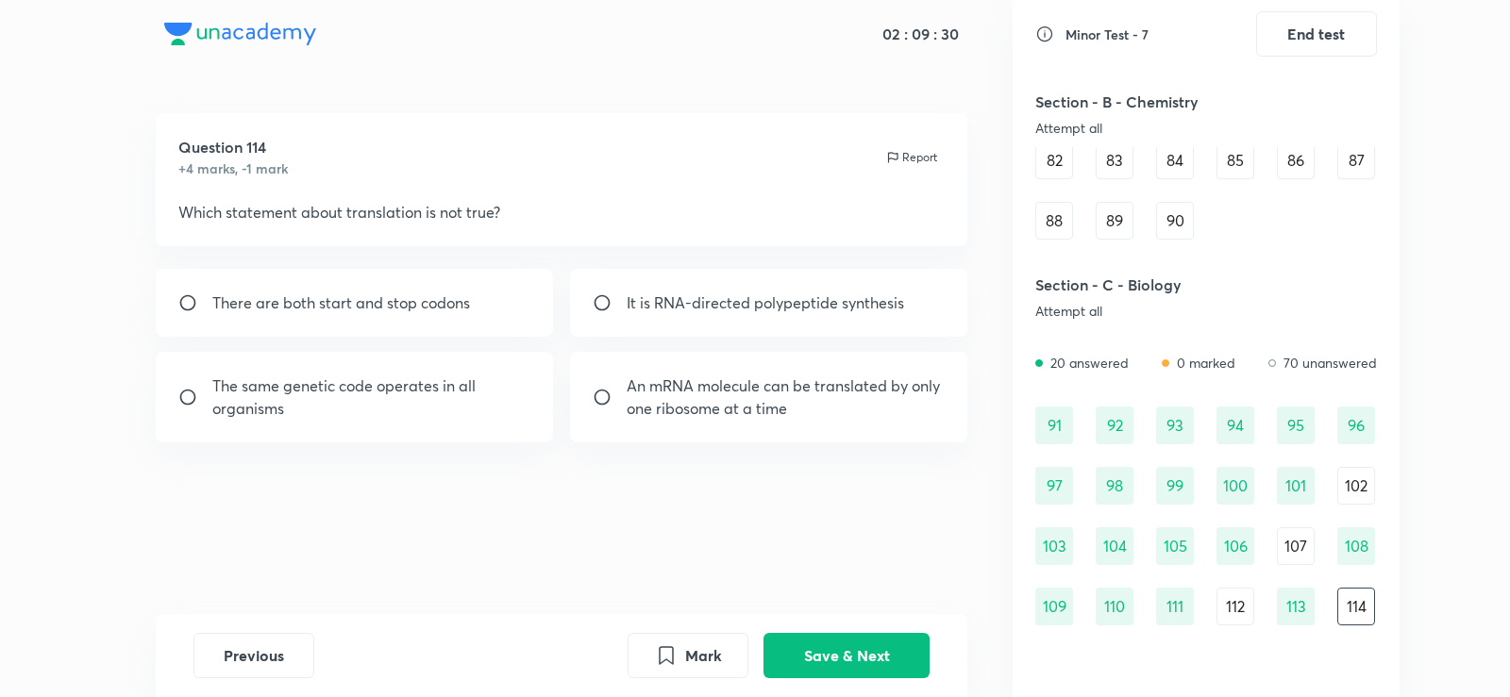
click at [643, 371] on div "An mRNA molecule can be translated by only one ribosome at a time" at bounding box center [769, 397] width 398 height 91
radio input "true"
click at [885, 632] on div "Previous Mark Save & Next" at bounding box center [562, 655] width 812 height 83
click at [891, 646] on button "Save & Next" at bounding box center [846, 653] width 166 height 45
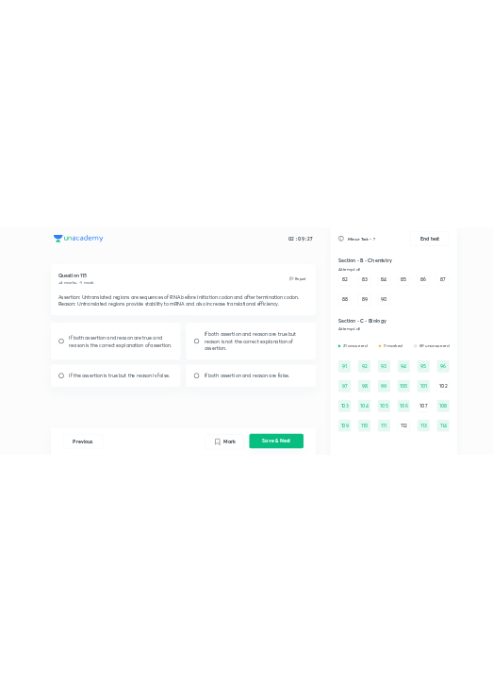
scroll to position [1132, 0]
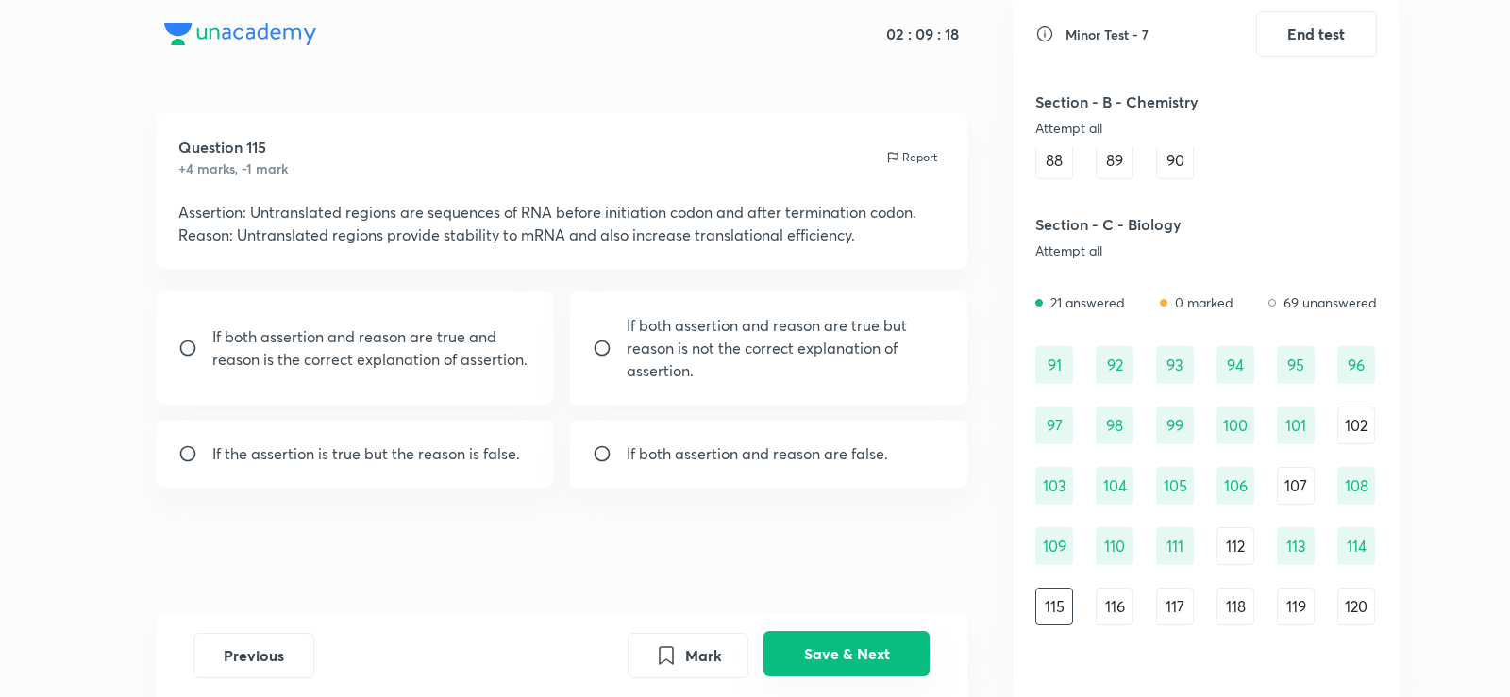
click at [895, 654] on button "Save & Next" at bounding box center [846, 653] width 166 height 45
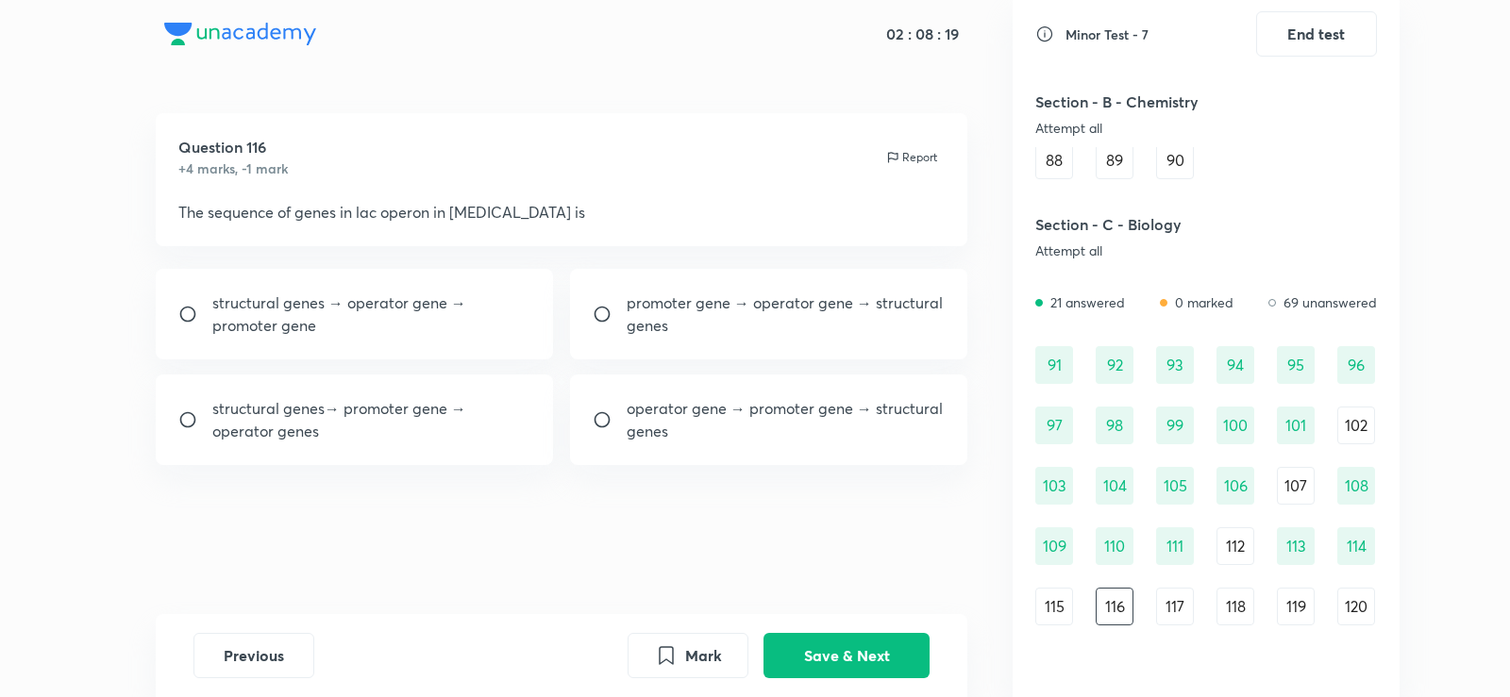
click at [678, 310] on p "promoter gene → operator gene → structural genes" at bounding box center [786, 314] width 319 height 45
radio input "true"
click at [861, 654] on button "Save & Next" at bounding box center [846, 653] width 166 height 45
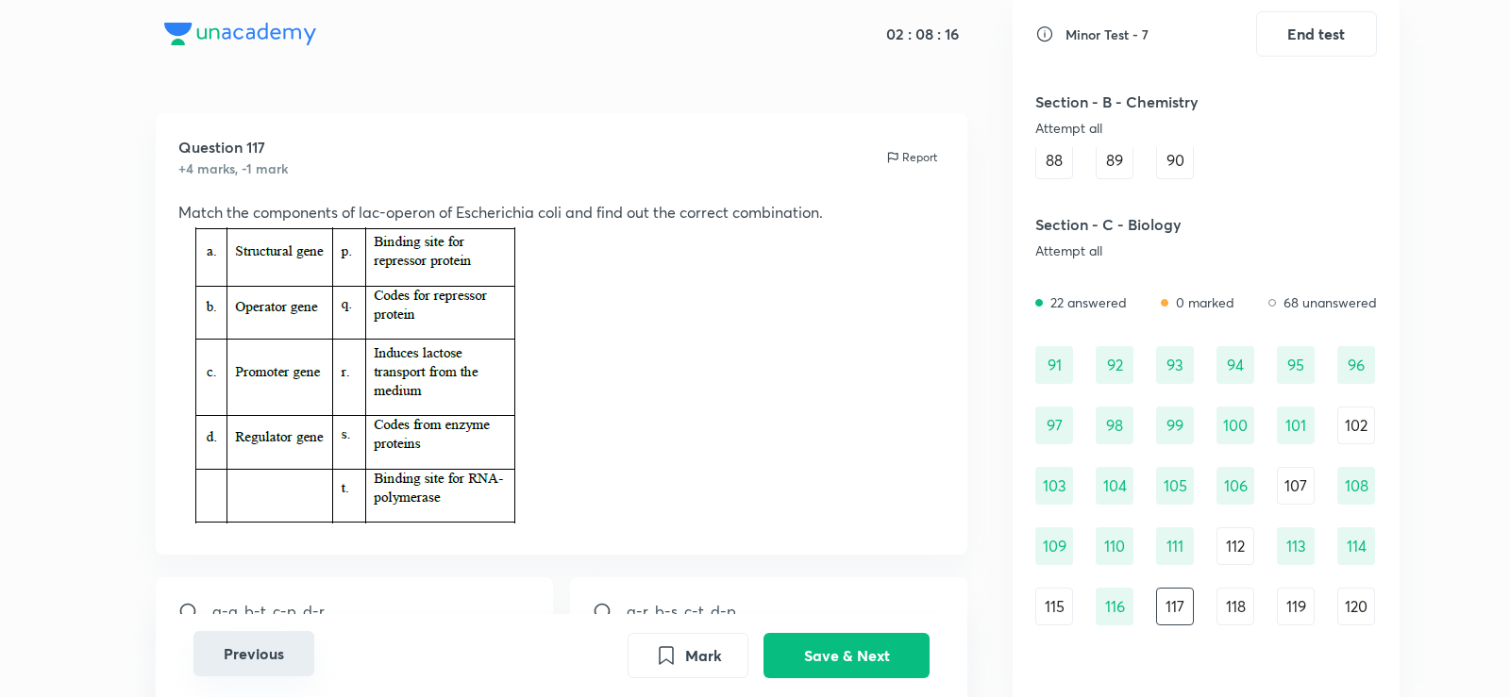
click at [257, 664] on button "Previous" at bounding box center [253, 653] width 121 height 45
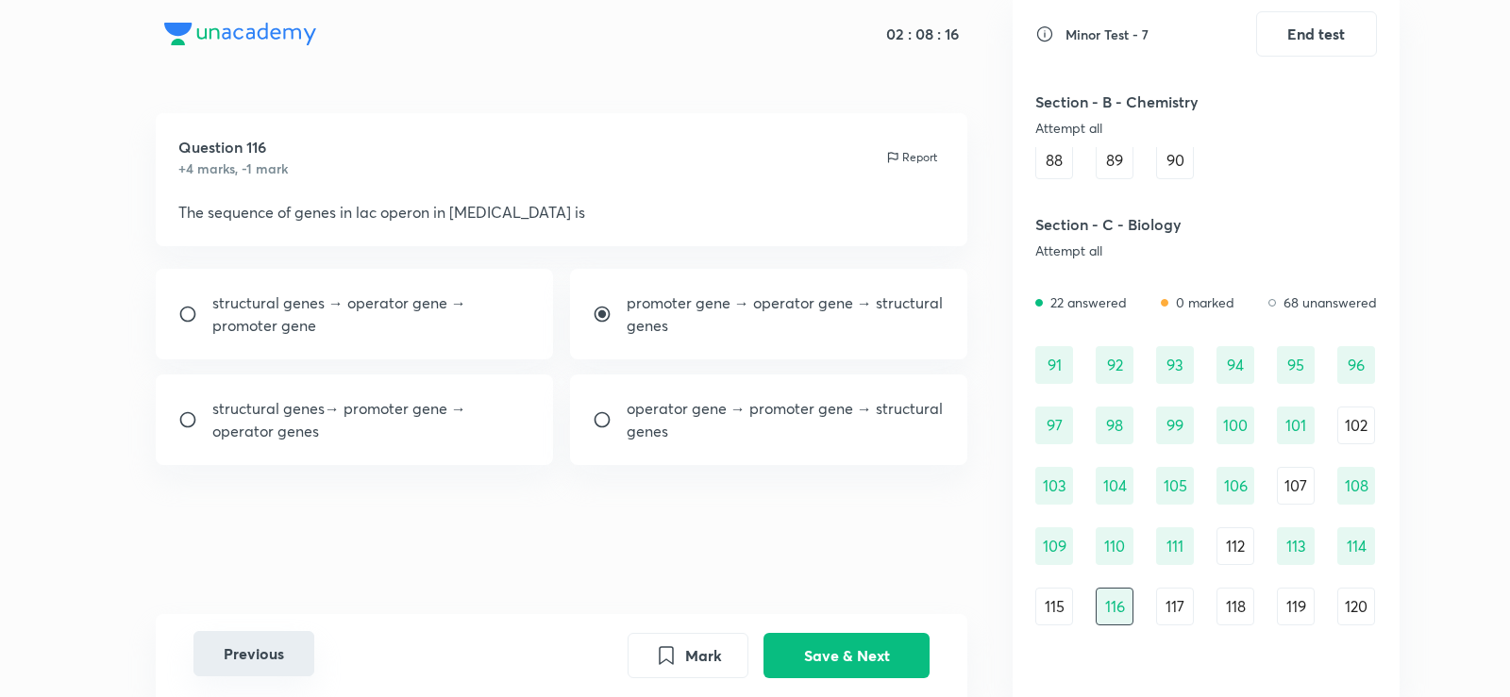
click at [257, 664] on button "Previous" at bounding box center [253, 653] width 121 height 45
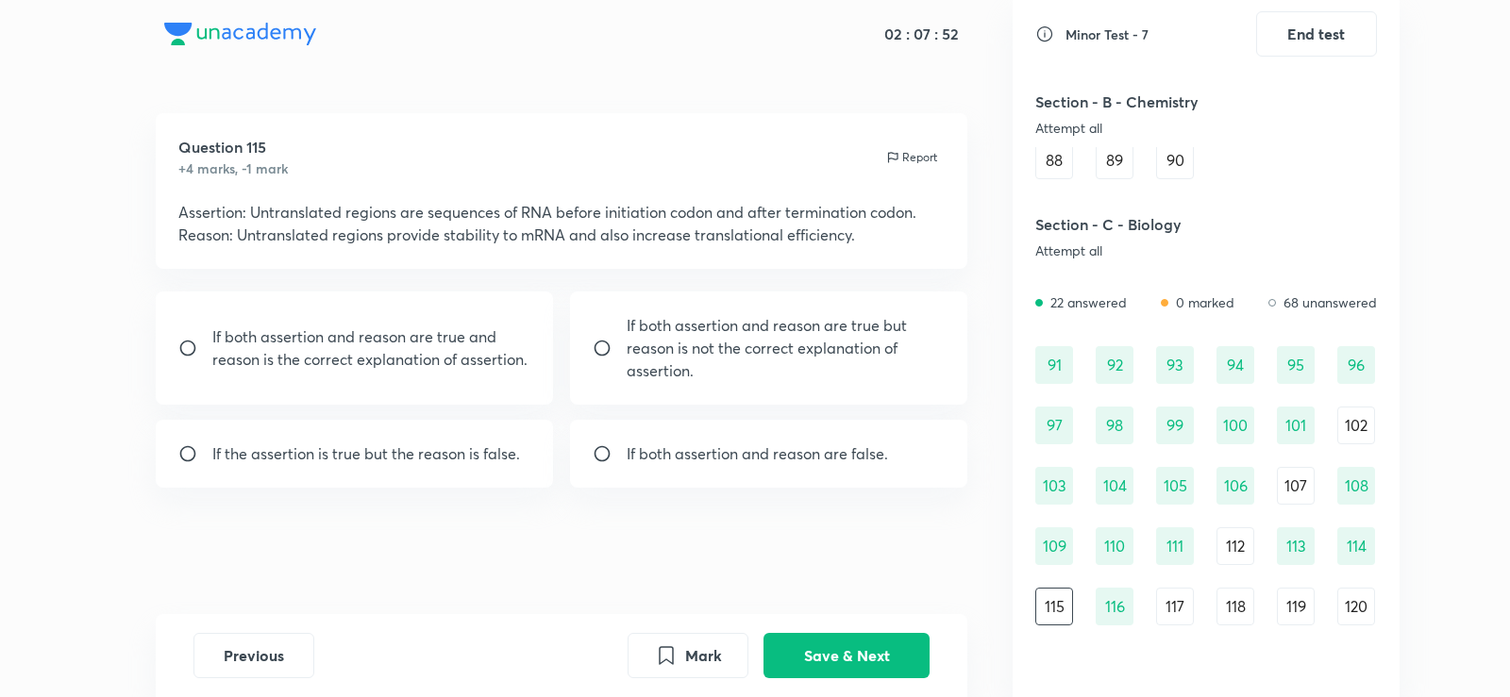
click at [480, 358] on p "If both assertion and reason are true and reason is the correct explanation of …" at bounding box center [371, 348] width 319 height 45
radio input "true"
click at [818, 644] on button "Save & Next" at bounding box center [846, 653] width 166 height 45
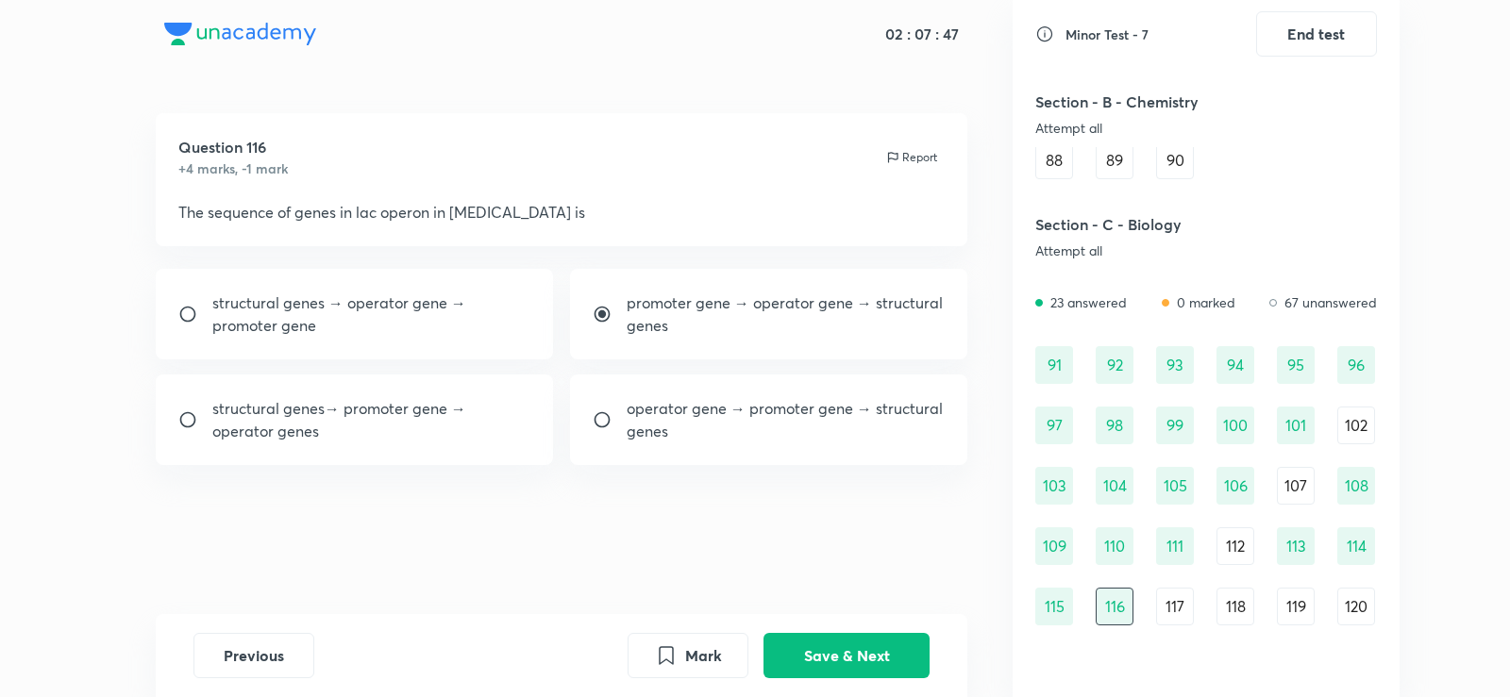
drag, startPoint x: 685, startPoint y: 238, endPoint x: 583, endPoint y: 547, distance: 325.8
click at [583, 547] on div "Question 116 +4 marks, -1 mark Report The sequence of genes in lac operon in [M…" at bounding box center [561, 363] width 902 height 501
click at [804, 657] on button "Save & Next" at bounding box center [846, 653] width 166 height 45
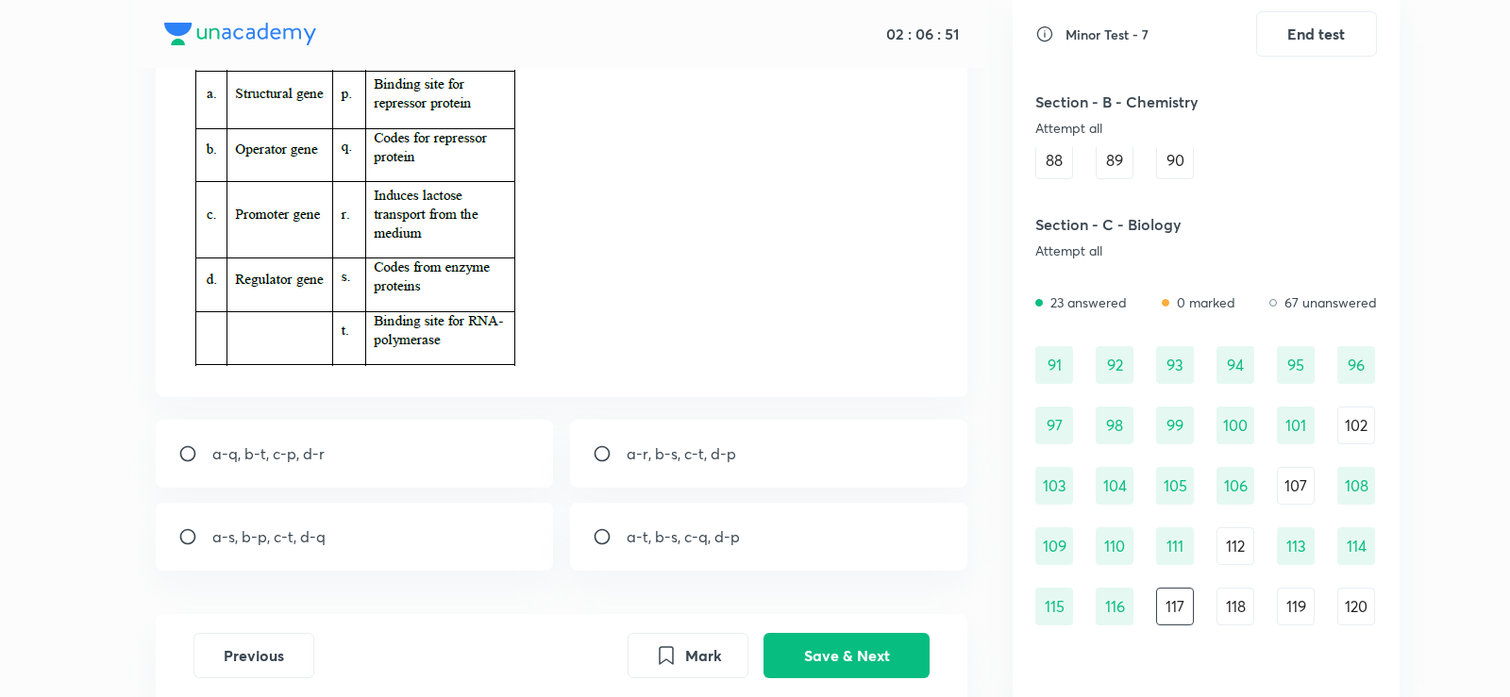
click at [236, 551] on div "a-s, b-p, c-t, d-q" at bounding box center [355, 537] width 398 height 68
radio input "true"
click at [834, 663] on button "Save & Next" at bounding box center [846, 653] width 166 height 45
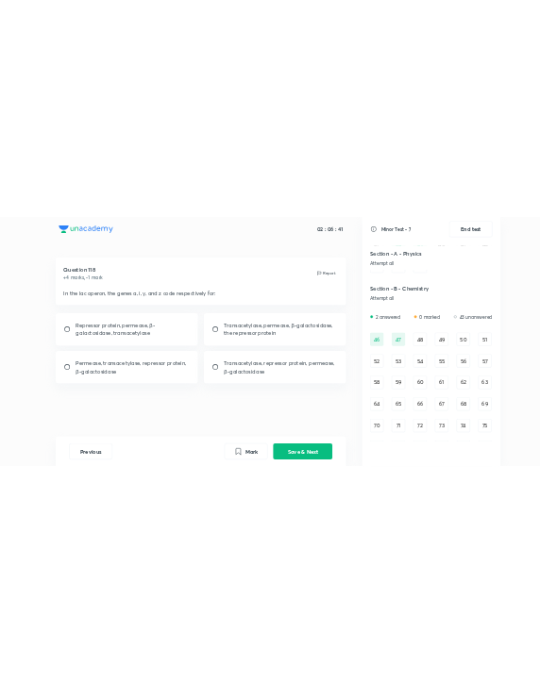
scroll to position [535, 0]
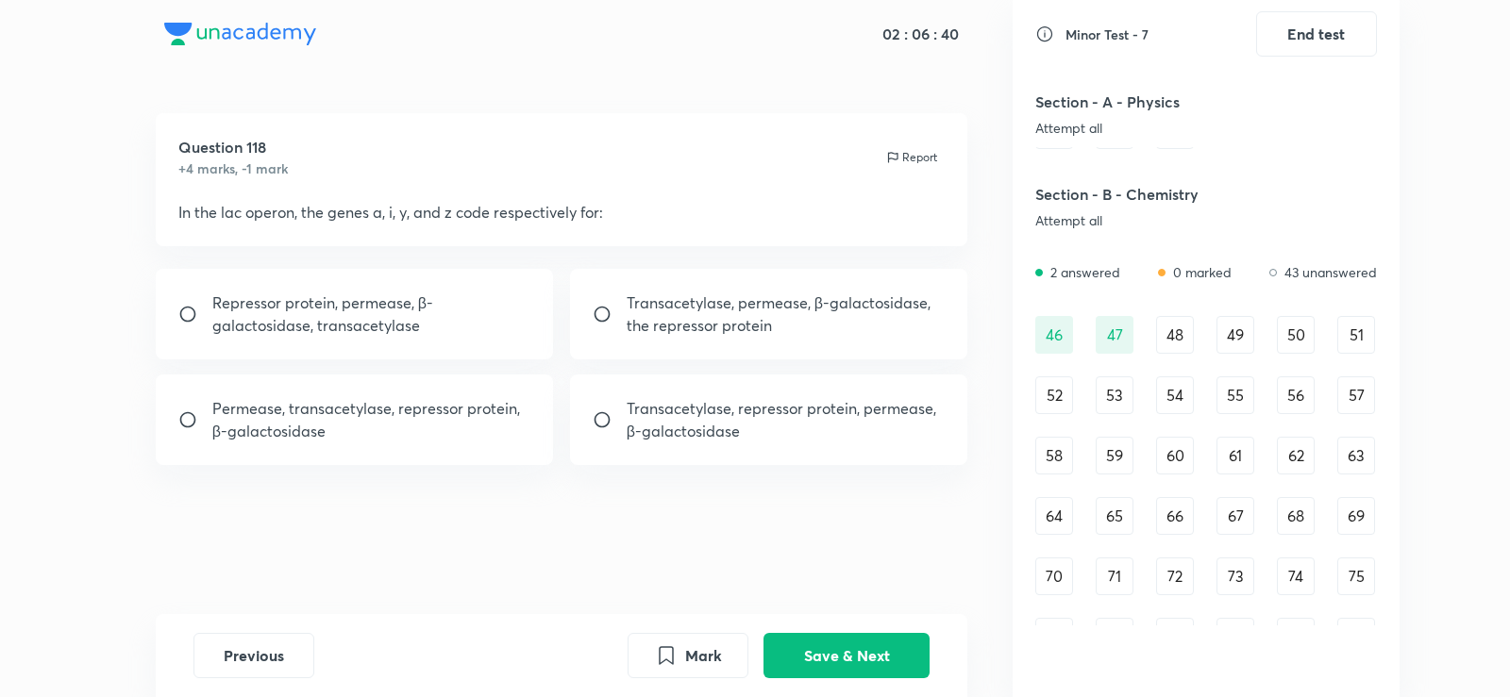
click at [1179, 353] on div "48" at bounding box center [1175, 335] width 38 height 38
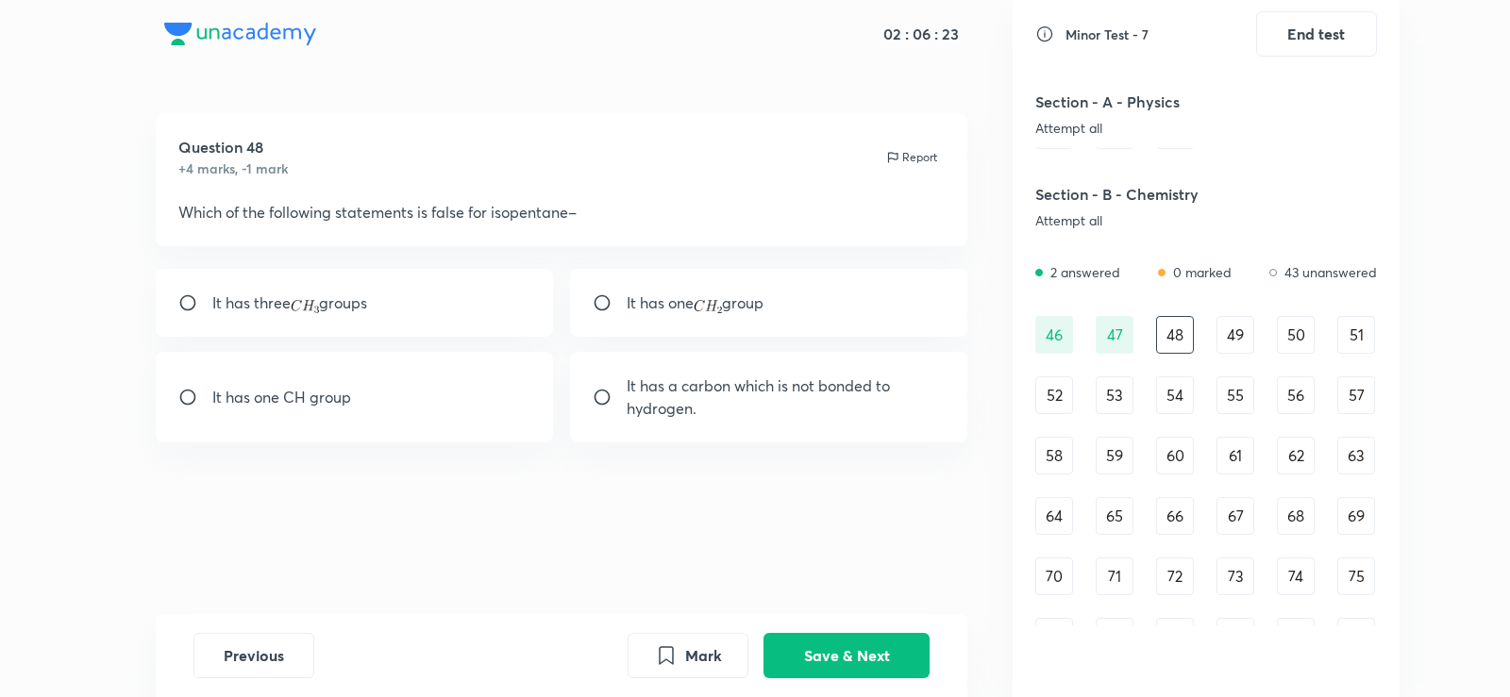
click at [356, 378] on div "It has one CH group" at bounding box center [355, 397] width 398 height 91
radio input "true"
click at [673, 307] on p "It has one group" at bounding box center [696, 303] width 138 height 23
radio input "true"
radio input "false"
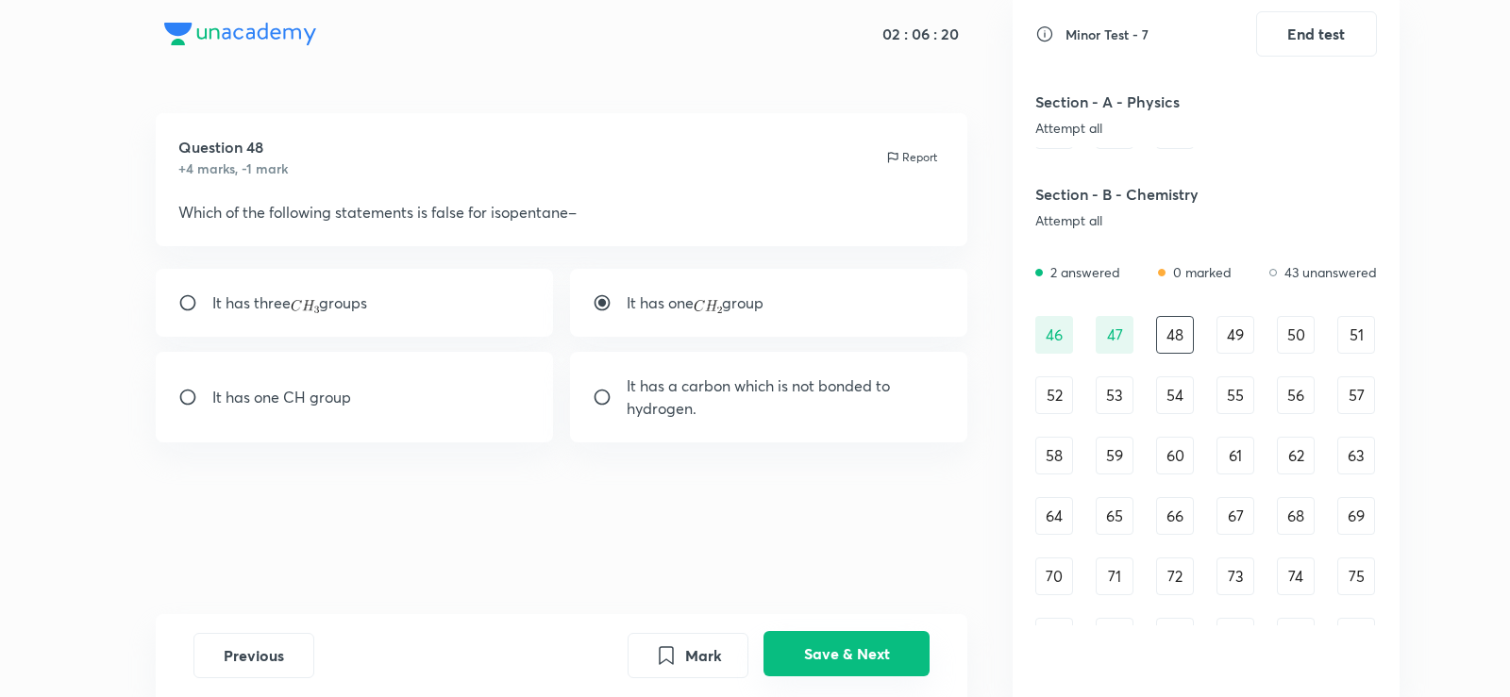
click at [852, 657] on button "Save & Next" at bounding box center [846, 653] width 166 height 45
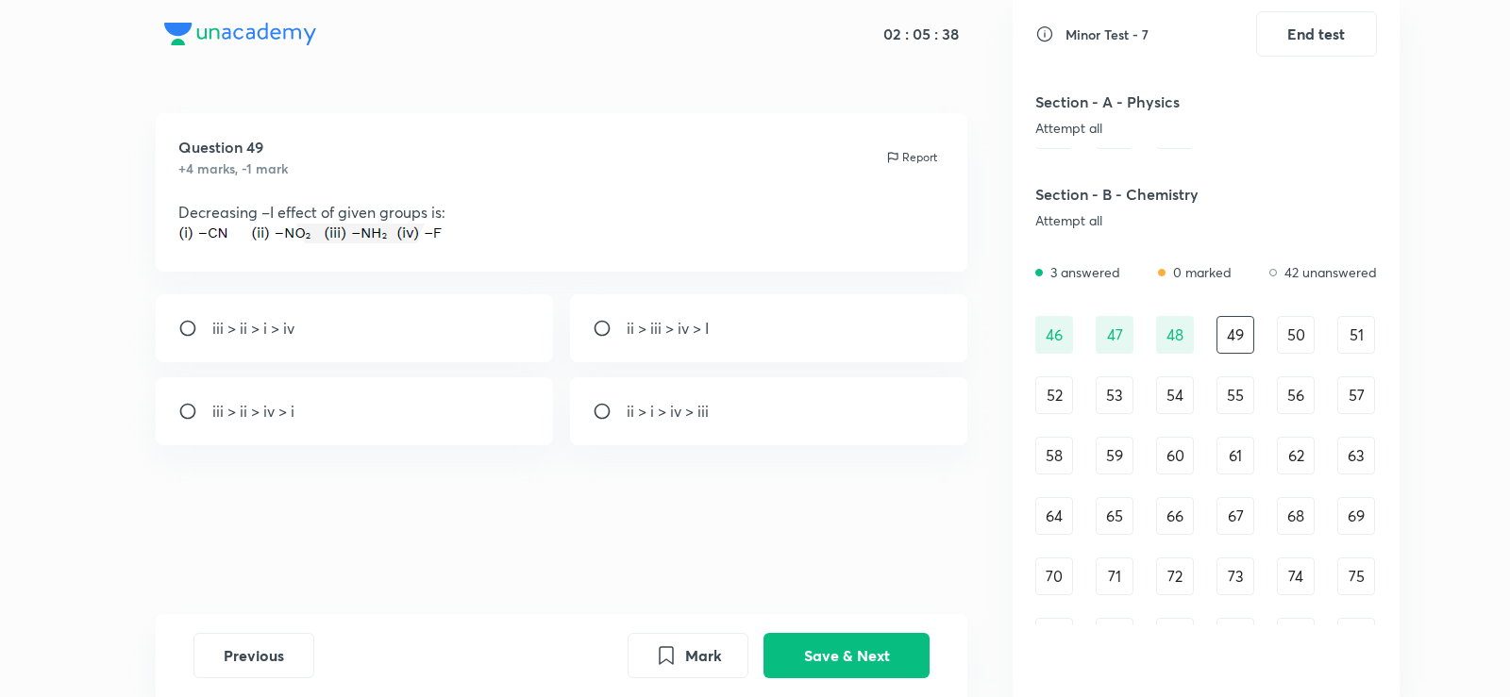
click at [627, 392] on div "ii > i > iv > iii" at bounding box center [769, 411] width 398 height 68
radio input "true"
click at [858, 653] on button "Save & Next" at bounding box center [846, 653] width 166 height 45
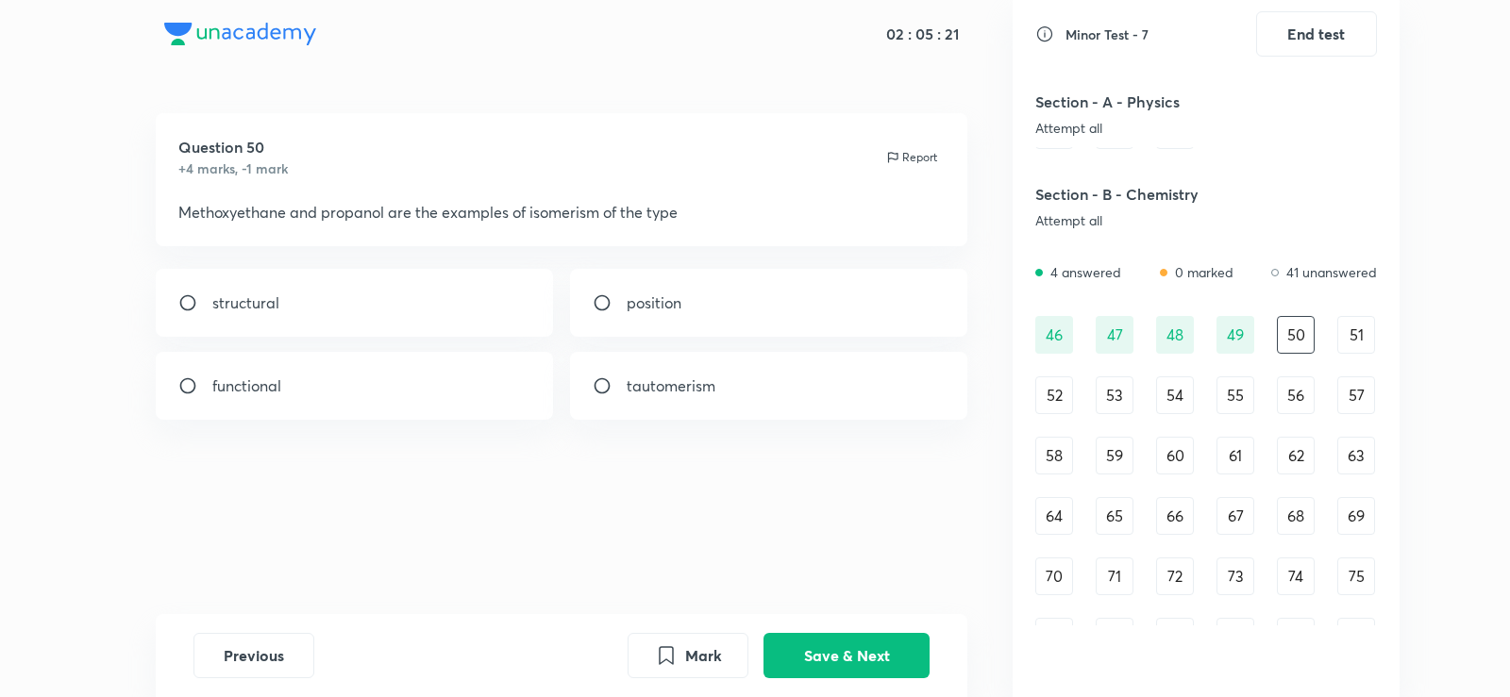
click at [402, 360] on div "functional" at bounding box center [355, 386] width 398 height 68
radio input "true"
click at [857, 632] on div "Previous Mark Save & Next" at bounding box center [562, 655] width 812 height 83
click at [862, 644] on button "Save & Next" at bounding box center [846, 653] width 166 height 45
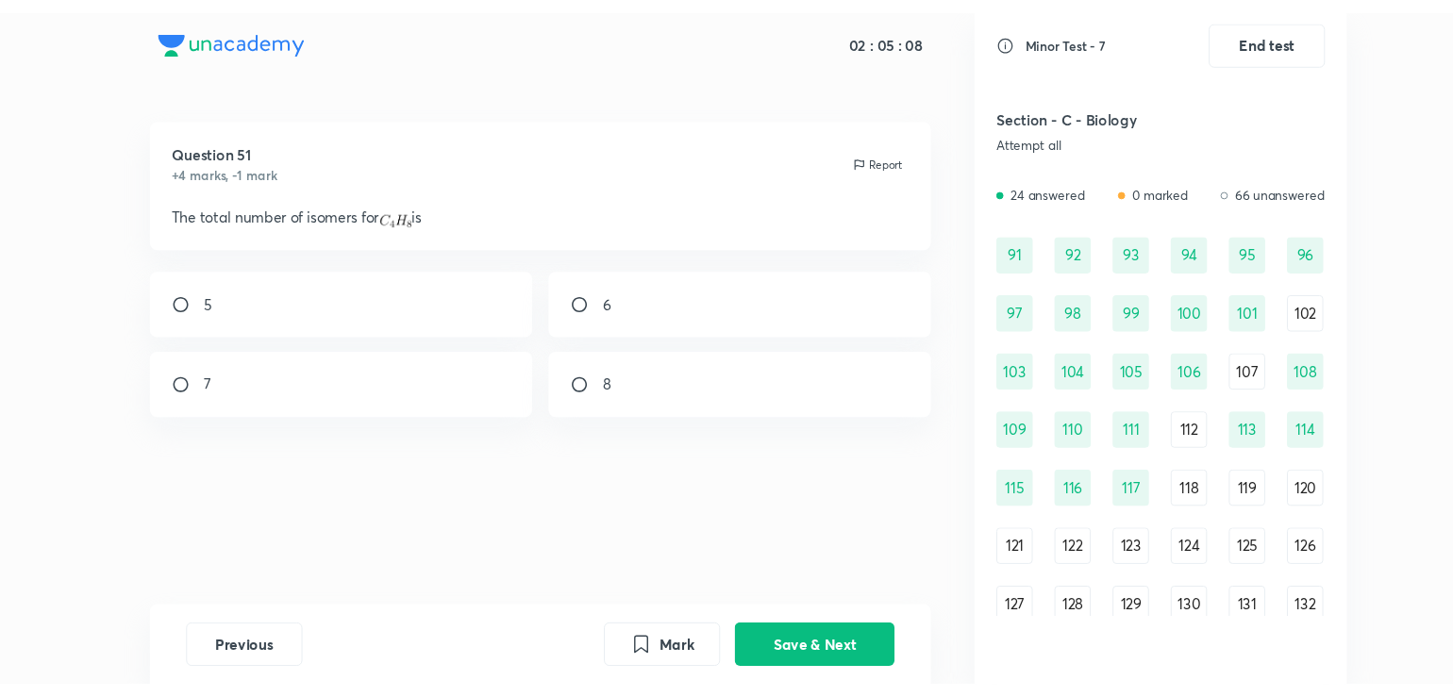
scroll to position [1271, 0]
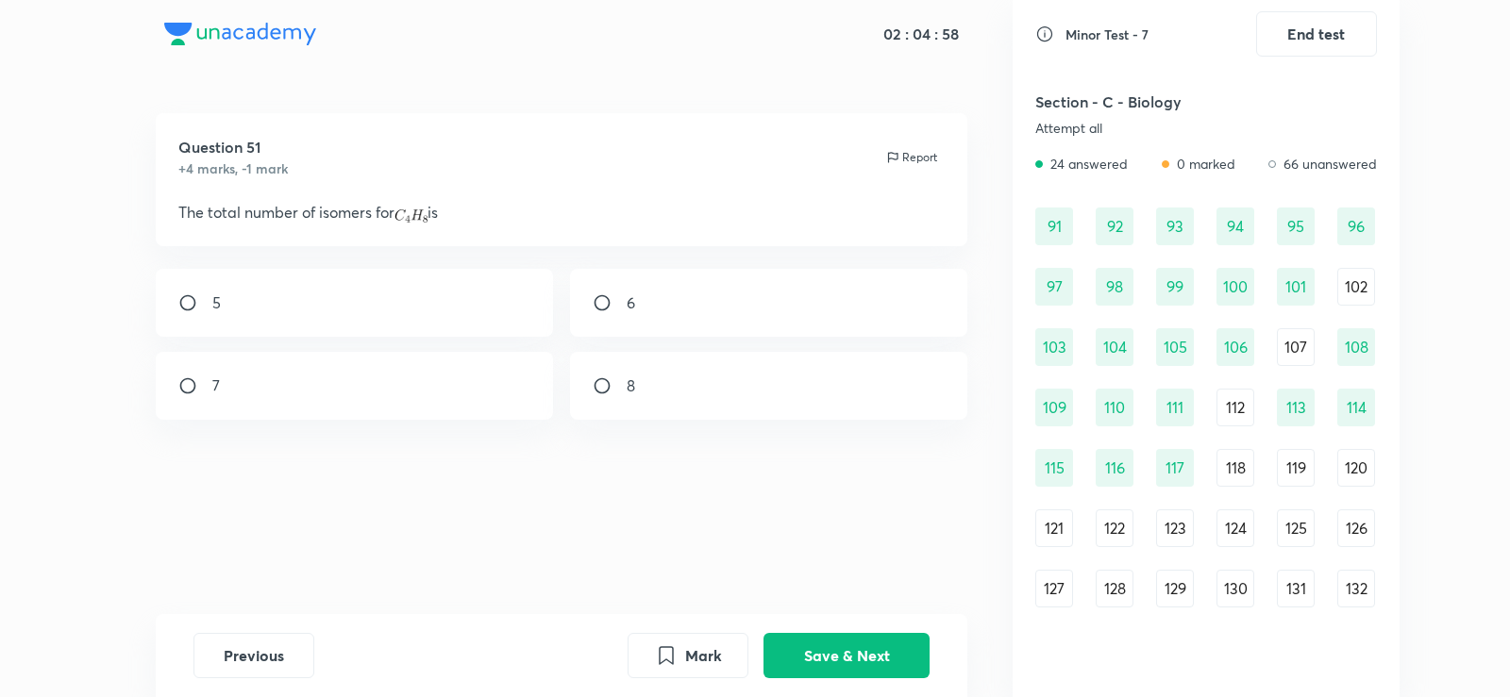
click at [1235, 460] on div "118" at bounding box center [1235, 468] width 38 height 38
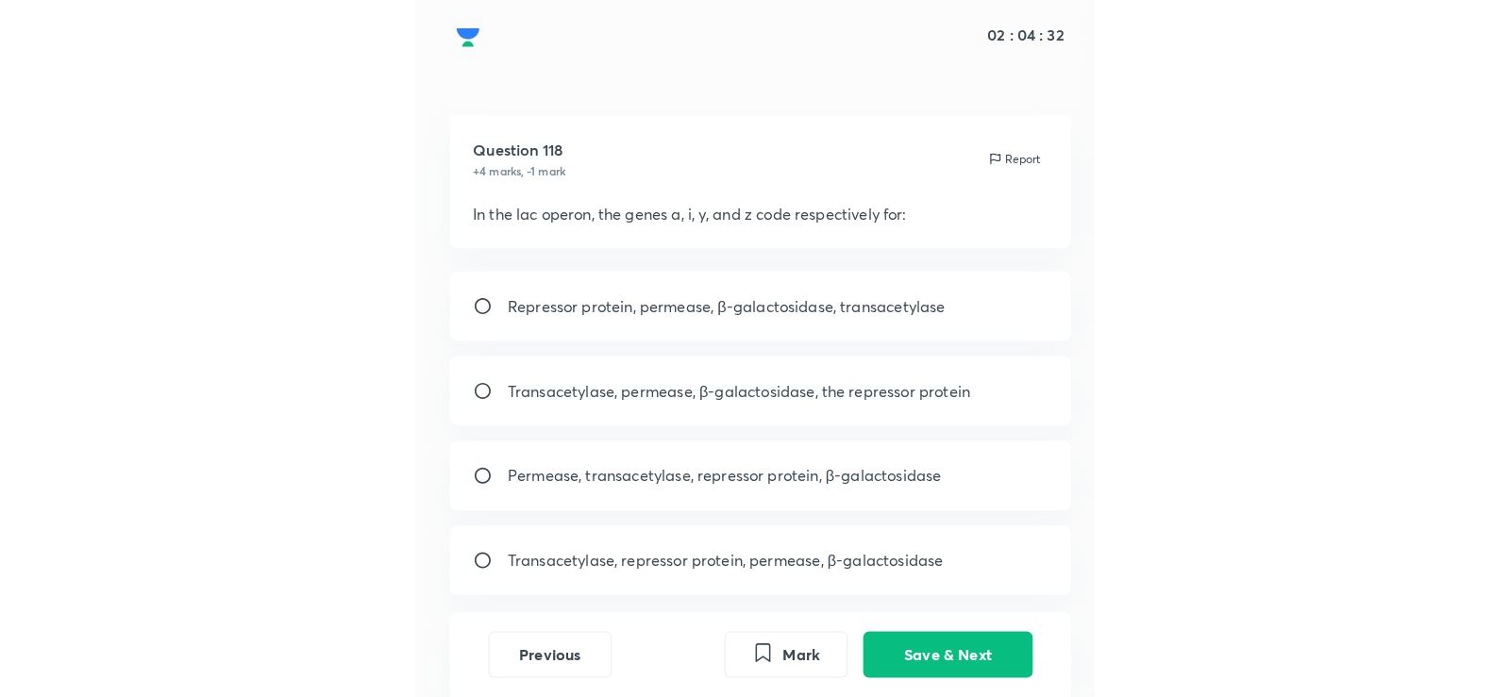
scroll to position [982, 0]
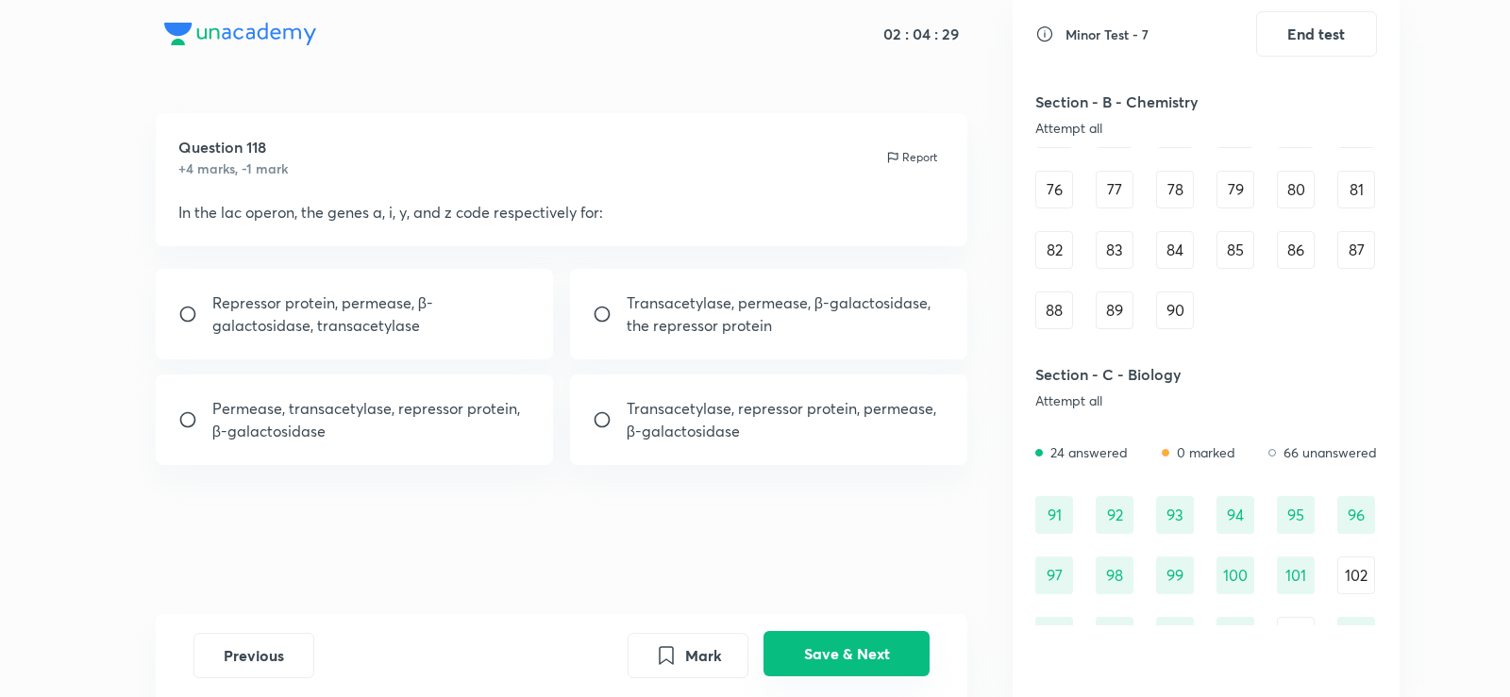
click at [878, 647] on button "Save & Next" at bounding box center [846, 653] width 166 height 45
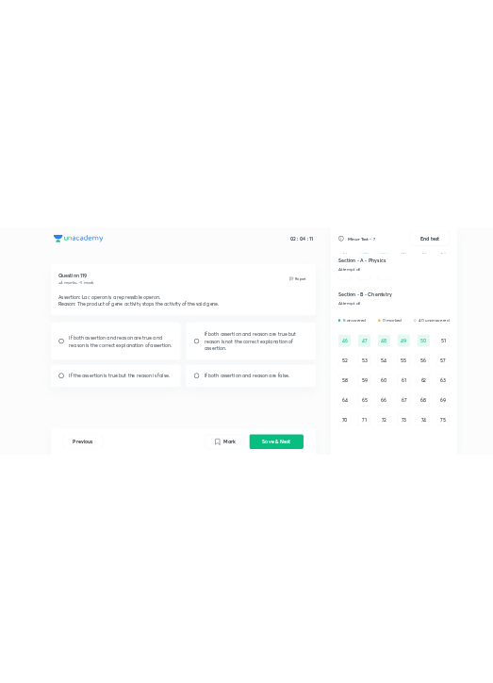
scroll to position [554, 0]
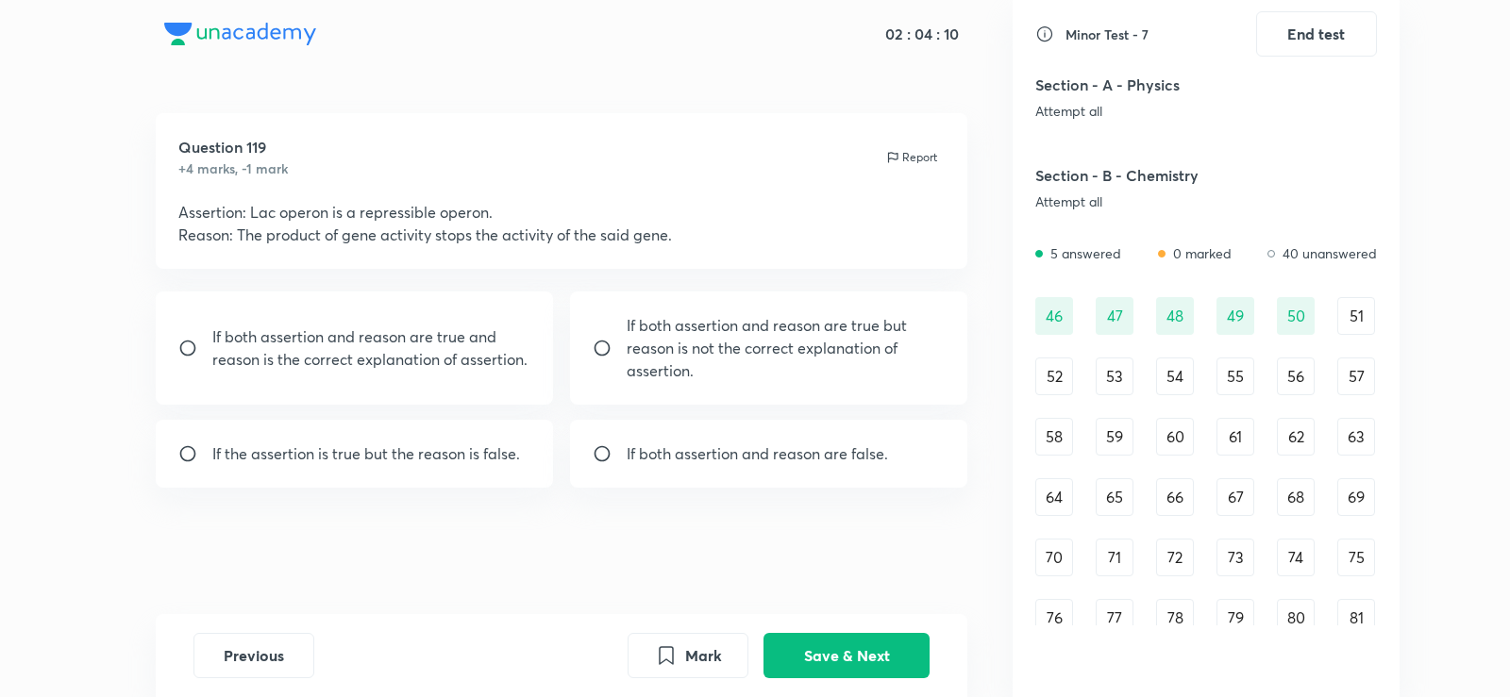
click at [1346, 315] on div "51" at bounding box center [1356, 316] width 38 height 38
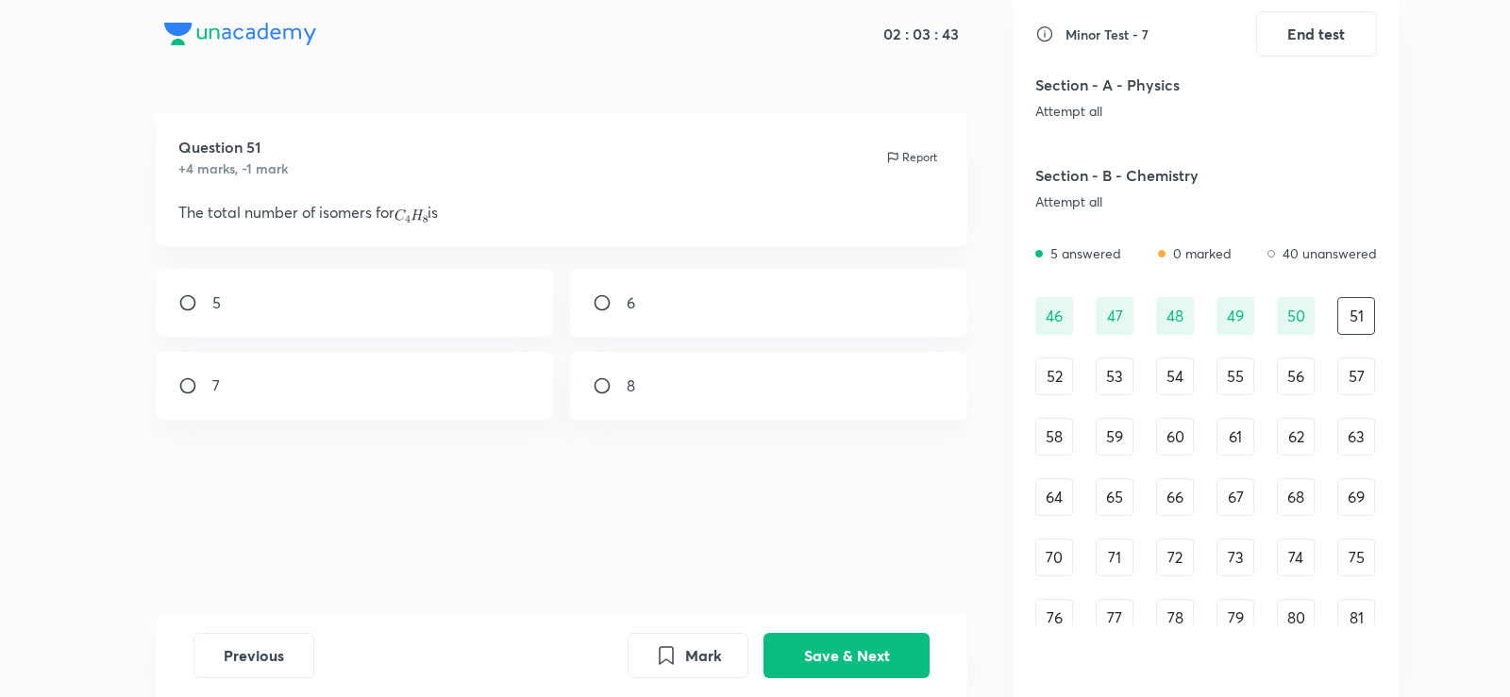
click at [357, 325] on div "5" at bounding box center [355, 303] width 398 height 68
radio input "true"
click at [795, 677] on div "Mark Save & Next" at bounding box center [778, 655] width 302 height 45
click at [873, 654] on button "Save & Next" at bounding box center [846, 653] width 166 height 45
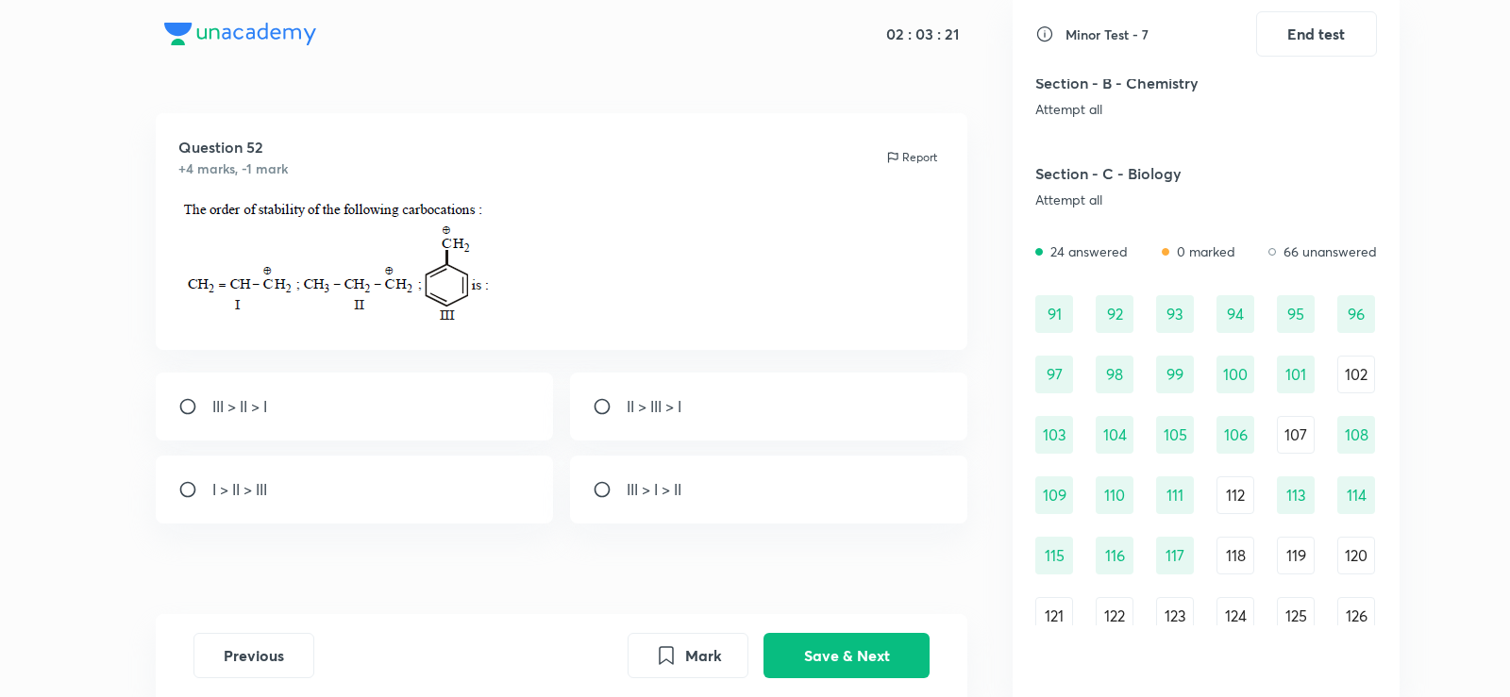
scroll to position [1201, 0]
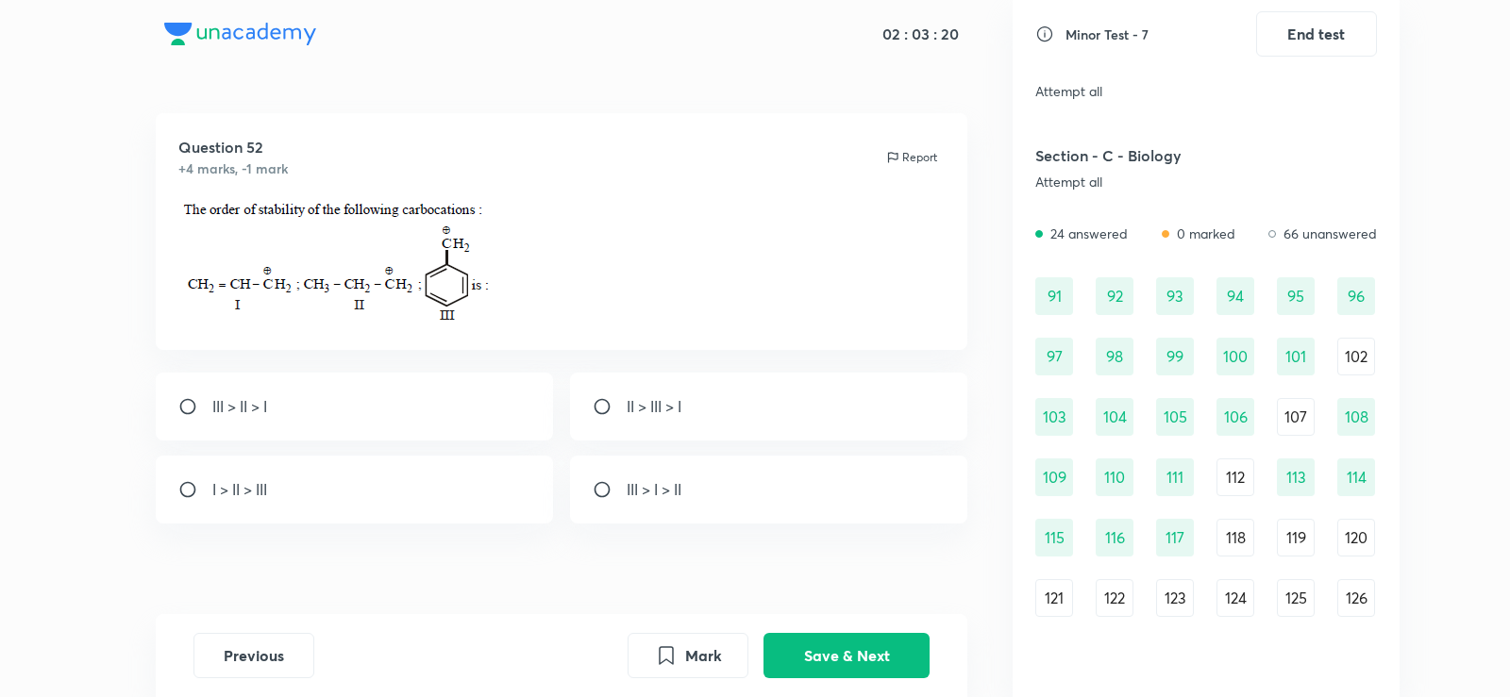
click at [1242, 540] on div "118" at bounding box center [1235, 538] width 38 height 38
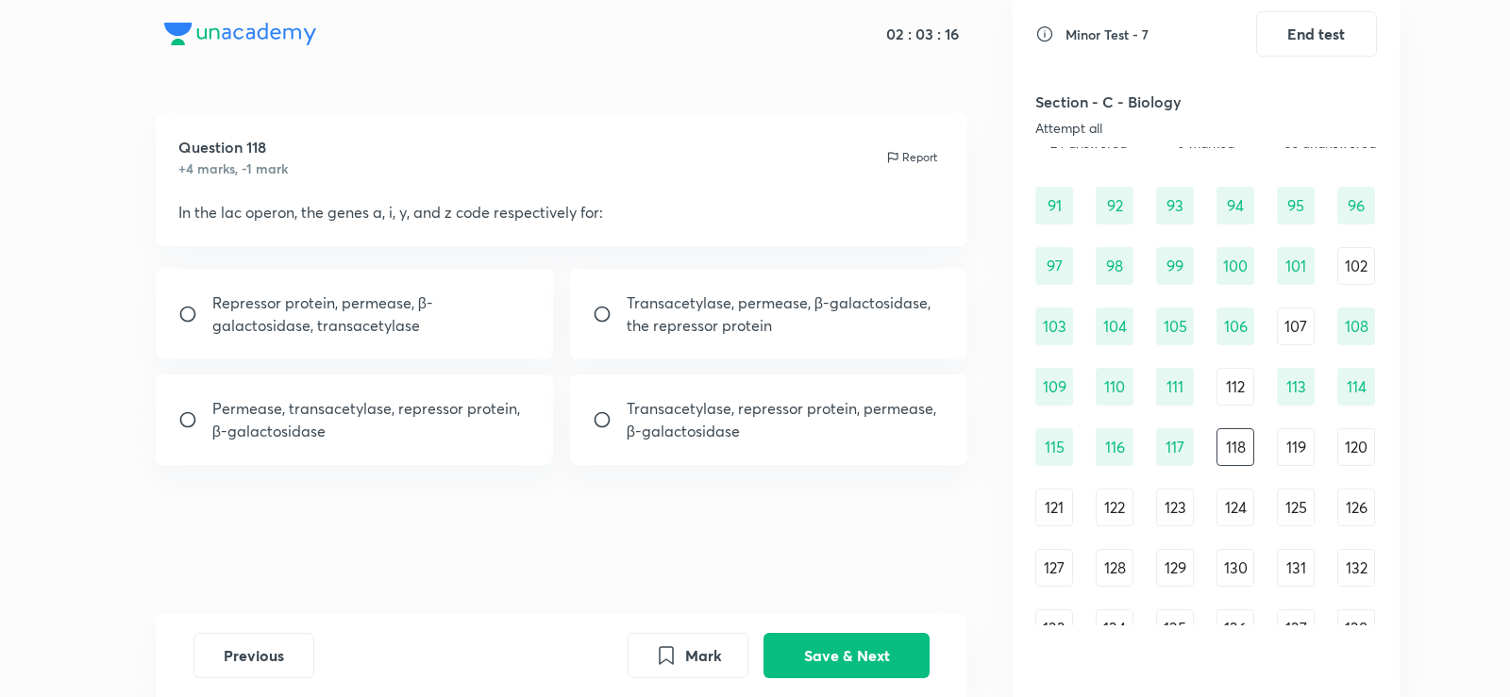
scroll to position [1346, 0]
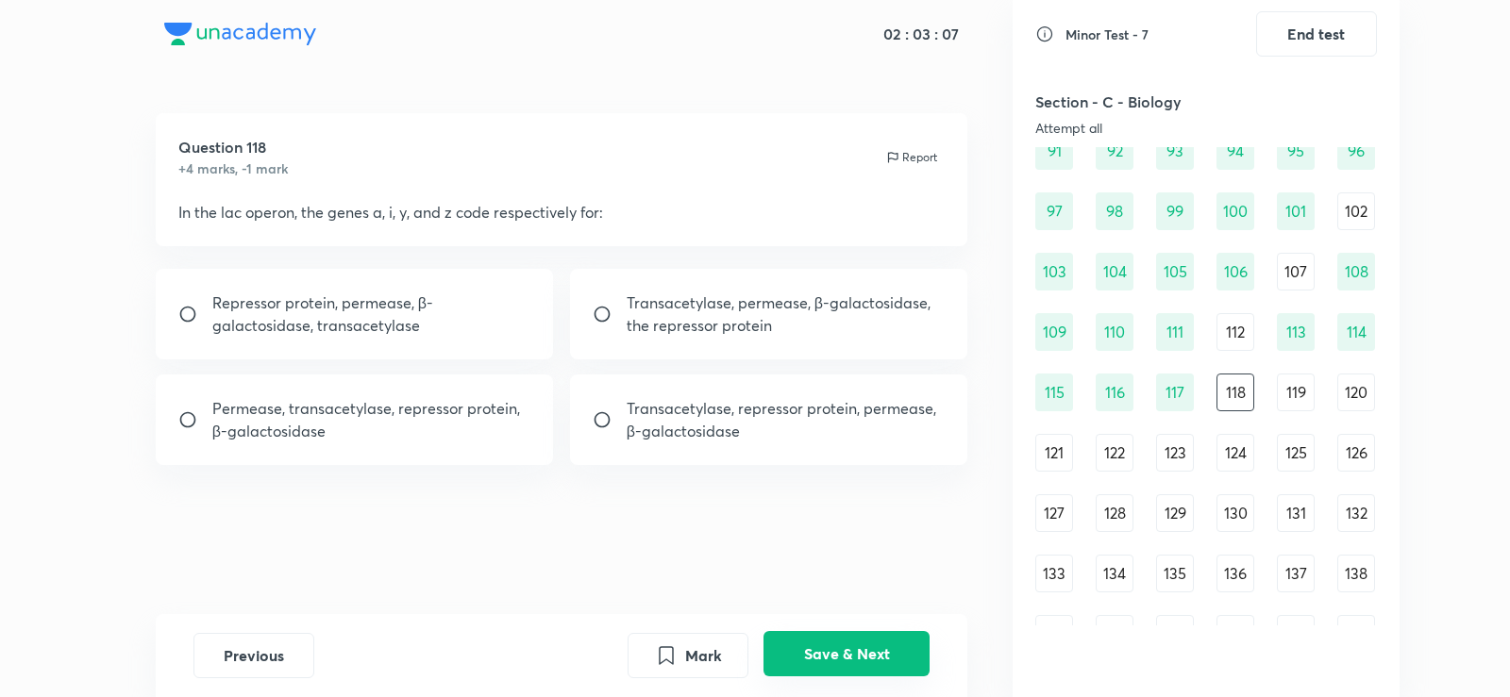
click at [859, 648] on button "Save & Next" at bounding box center [846, 653] width 166 height 45
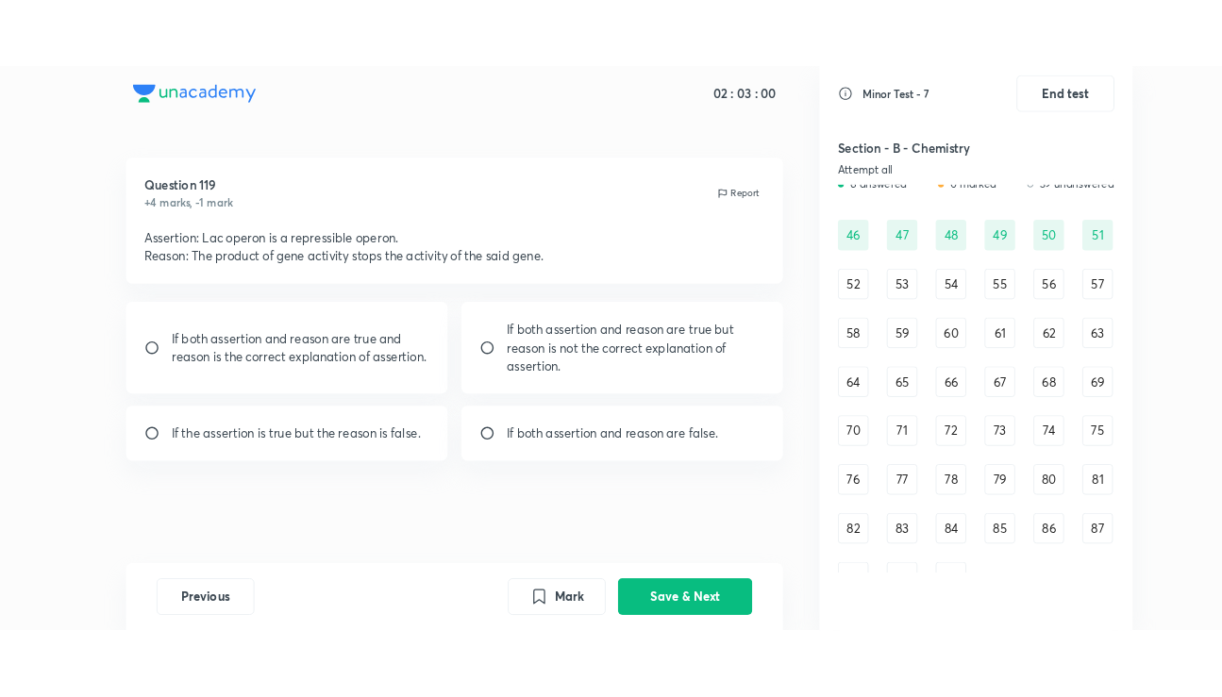
scroll to position [661, 0]
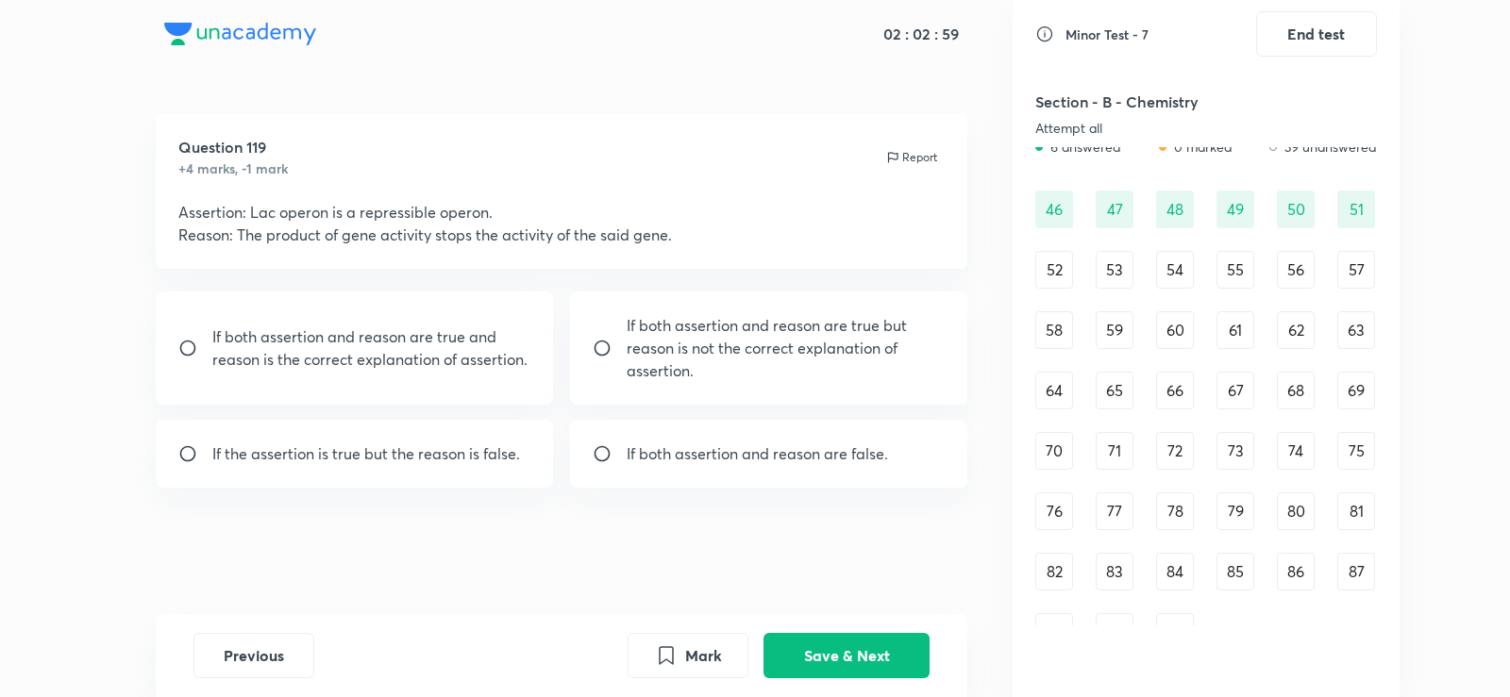
click at [1047, 275] on div "52" at bounding box center [1054, 270] width 38 height 38
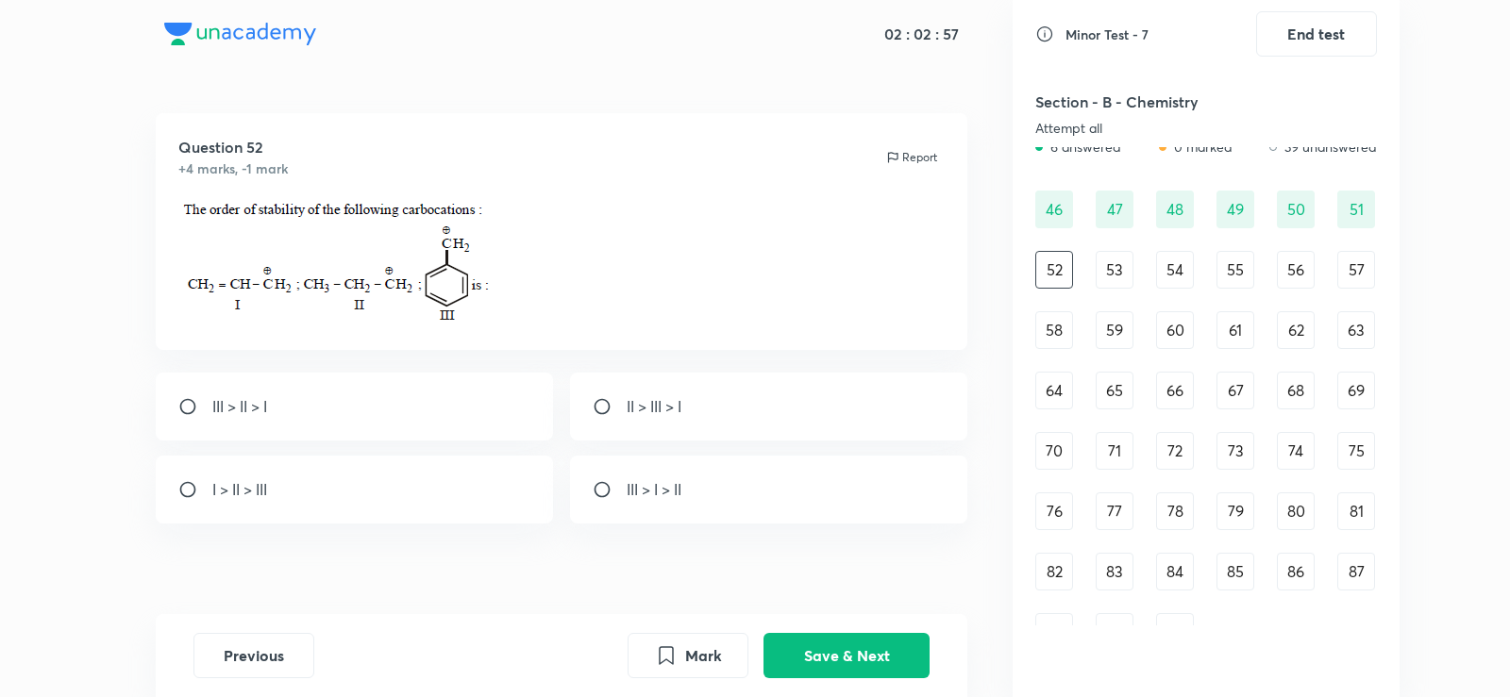
click at [636, 478] on p "III > I > II" at bounding box center [654, 489] width 55 height 23
radio input "true"
click at [874, 650] on button "Save & Next" at bounding box center [846, 653] width 166 height 45
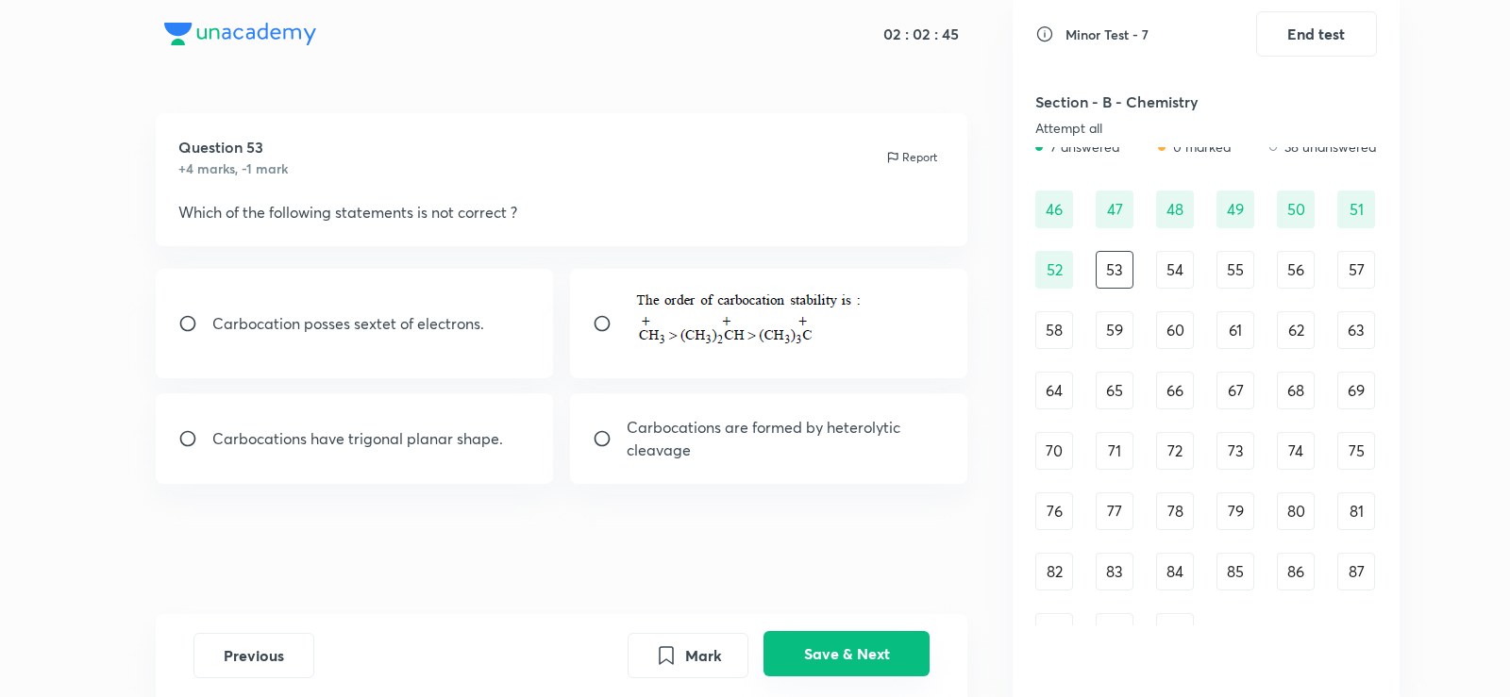
click at [846, 651] on button "Save & Next" at bounding box center [846, 653] width 166 height 45
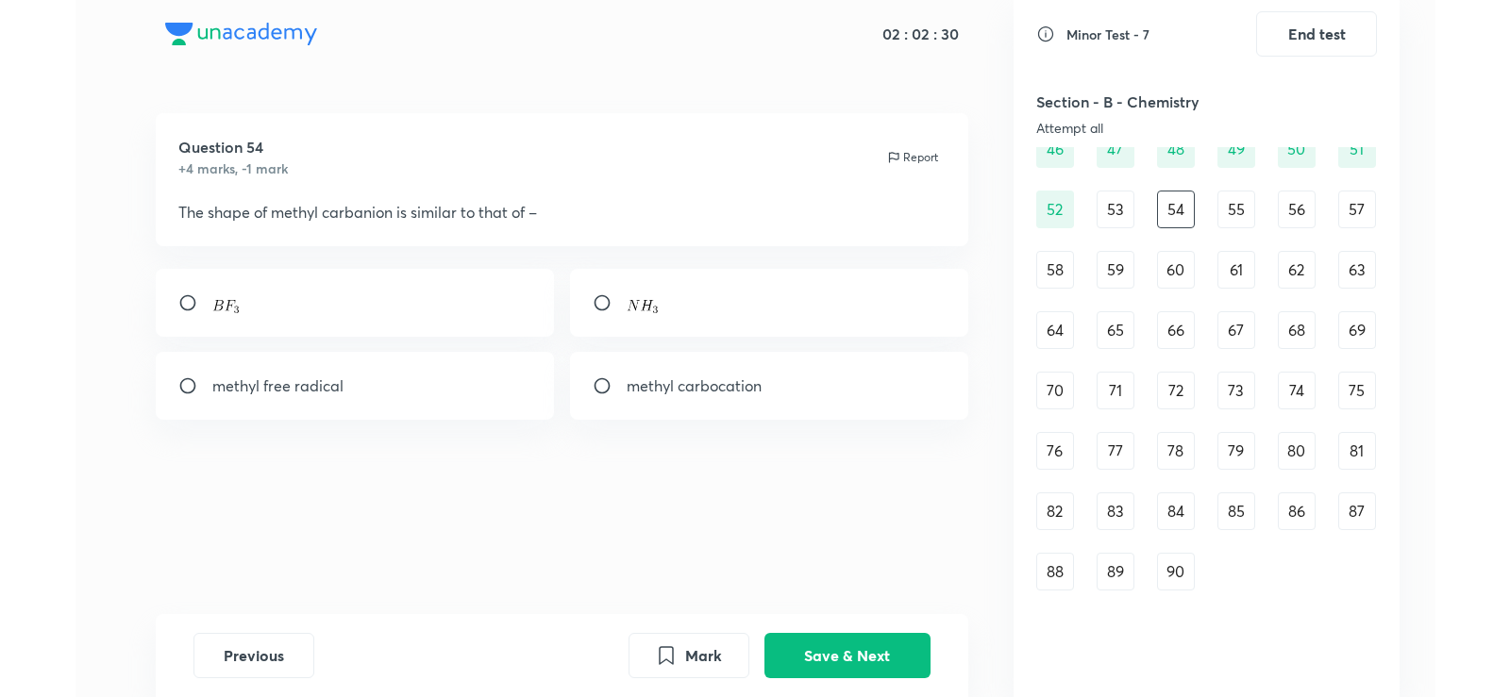
scroll to position [516, 0]
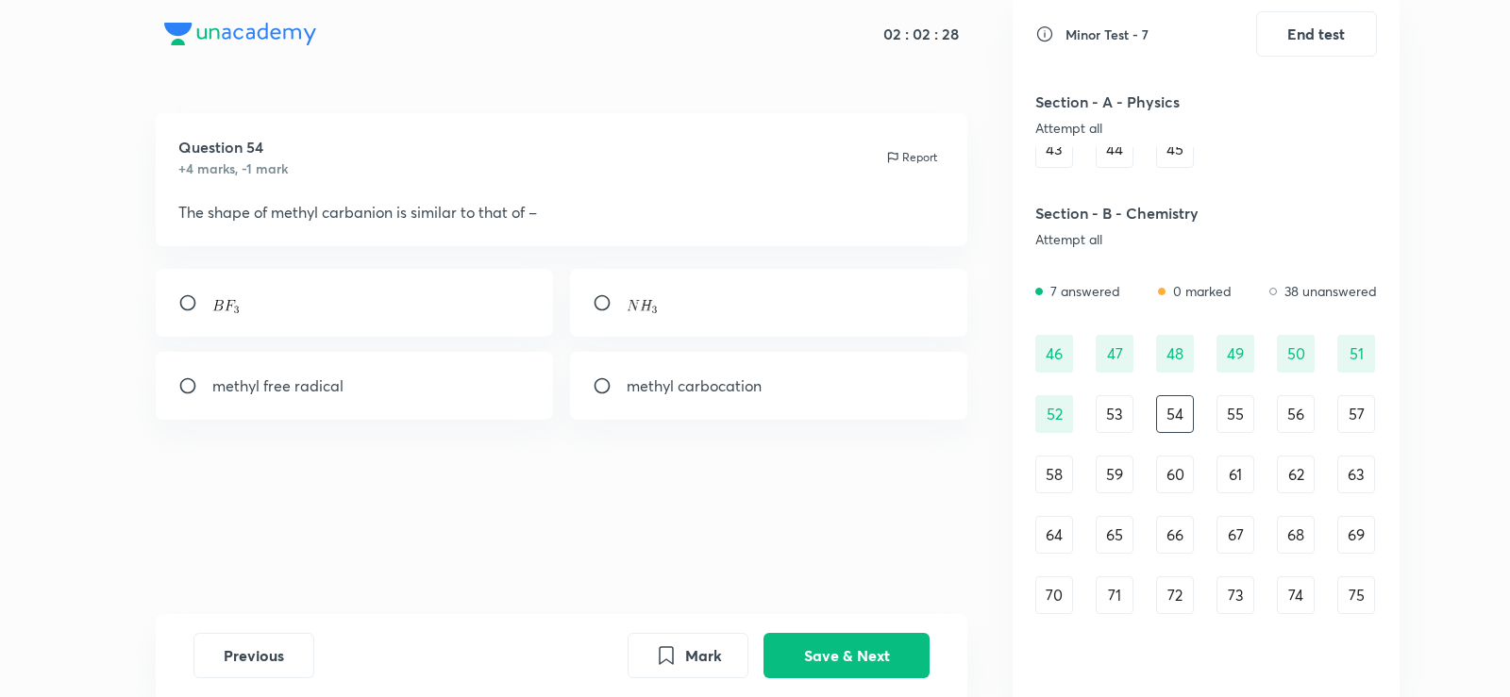
click at [625, 324] on div at bounding box center [769, 303] width 398 height 68
radio input "true"
click at [799, 667] on button "Save & Next" at bounding box center [846, 653] width 166 height 45
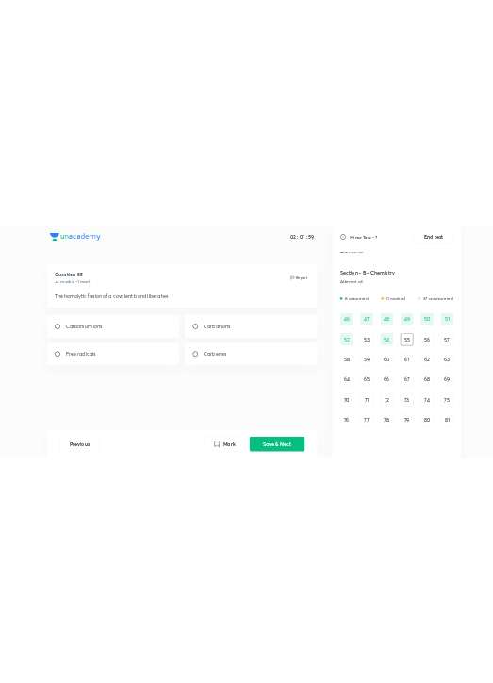
scroll to position [528, 0]
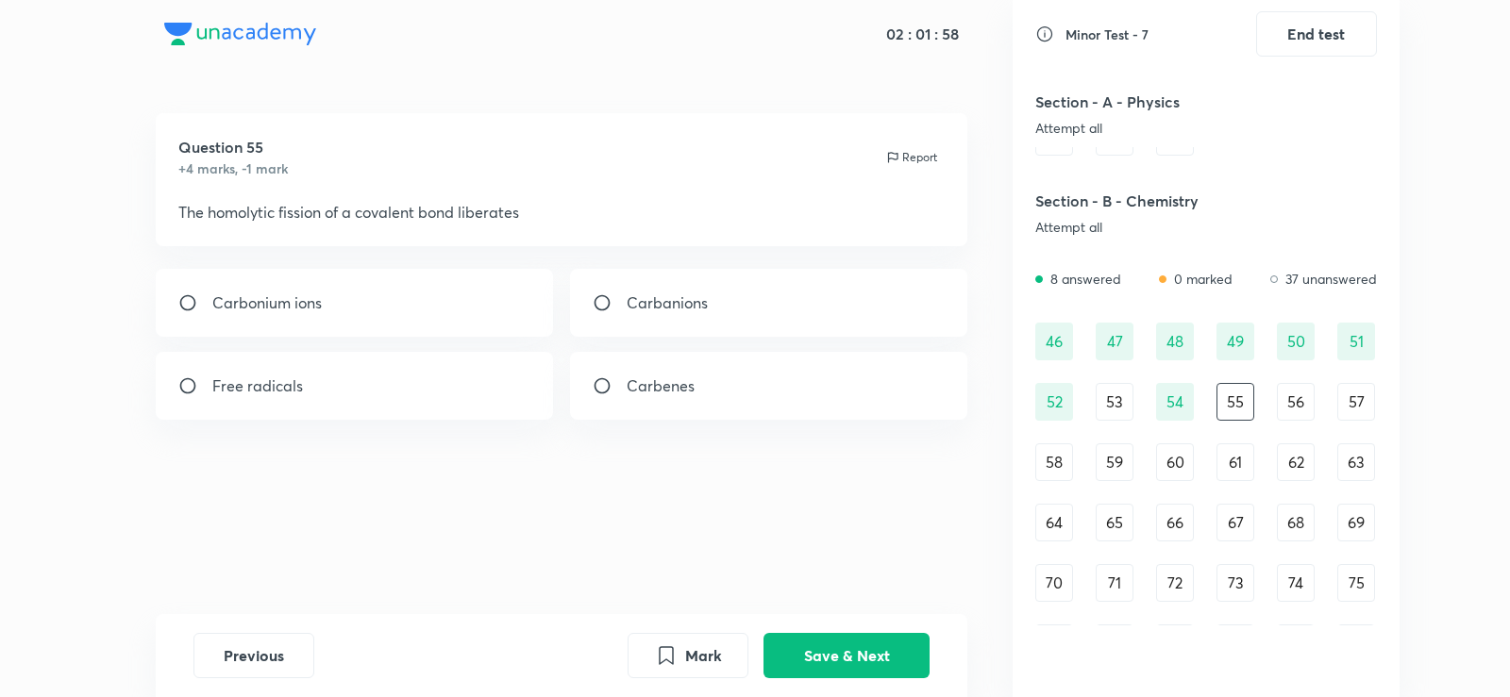
click at [579, 351] on div "Carbonium ions Carbanions Free radicals Carbenes" at bounding box center [562, 344] width 812 height 151
click at [494, 366] on div "Free radicals" at bounding box center [355, 386] width 398 height 68
radio input "true"
click at [828, 637] on button "Save & Next" at bounding box center [846, 653] width 166 height 45
click at [413, 308] on div "[PERSON_NAME] acid" at bounding box center [355, 303] width 398 height 68
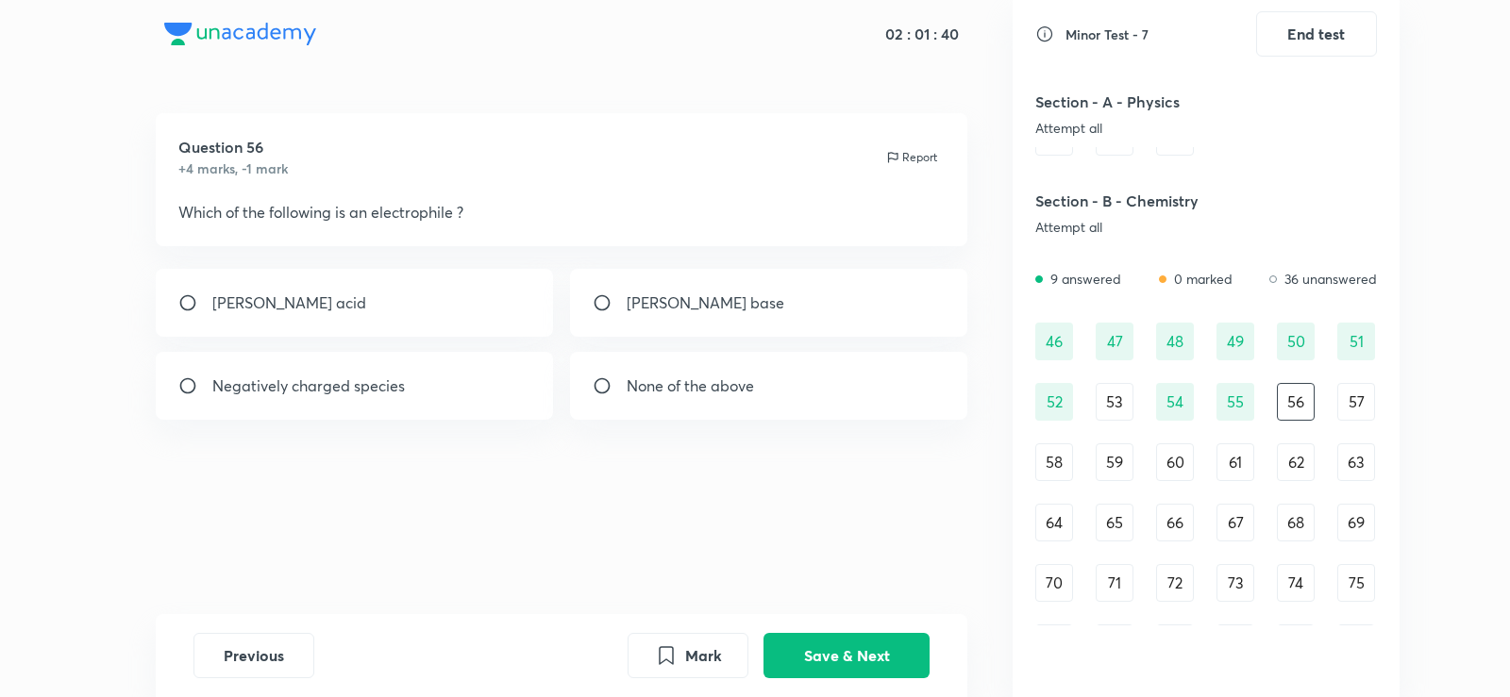
radio input "true"
click at [837, 653] on button "Save & Next" at bounding box center [846, 653] width 166 height 45
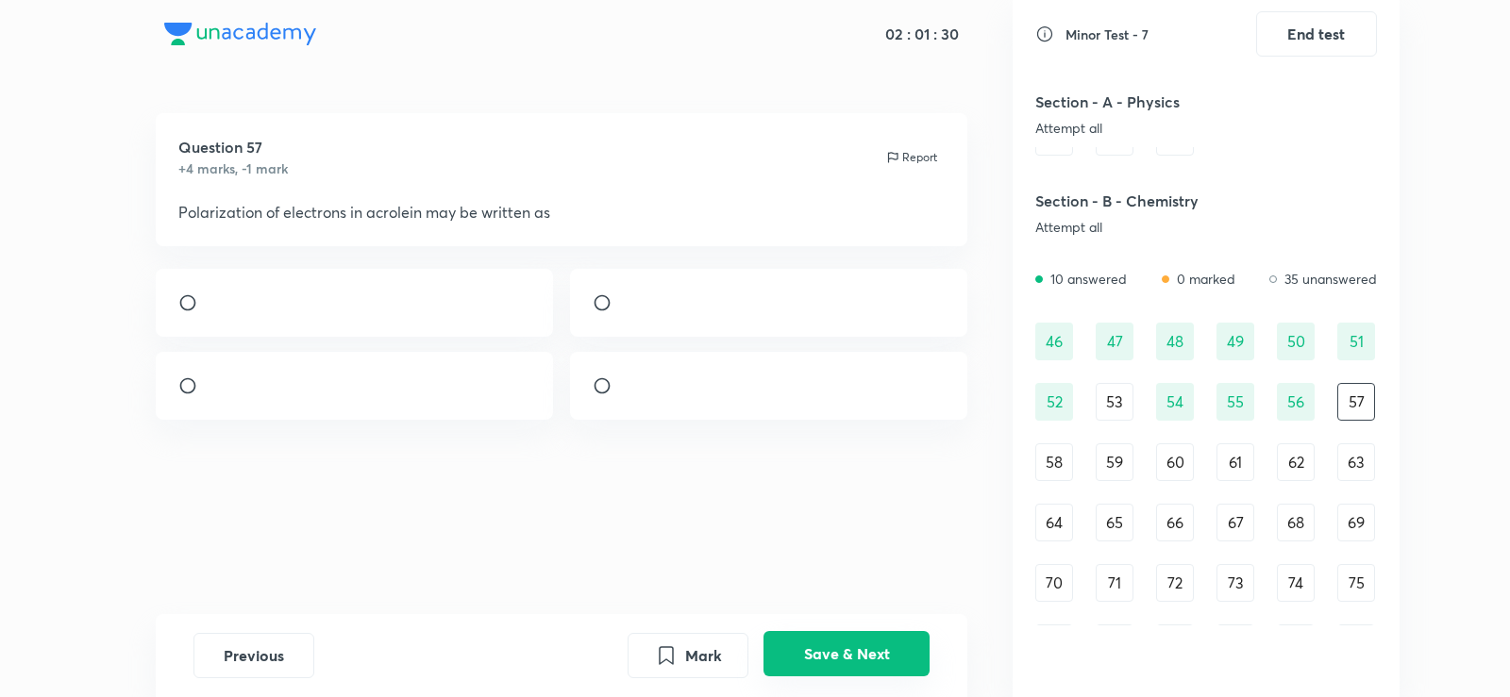
click at [831, 657] on button "Save & Next" at bounding box center [846, 653] width 166 height 45
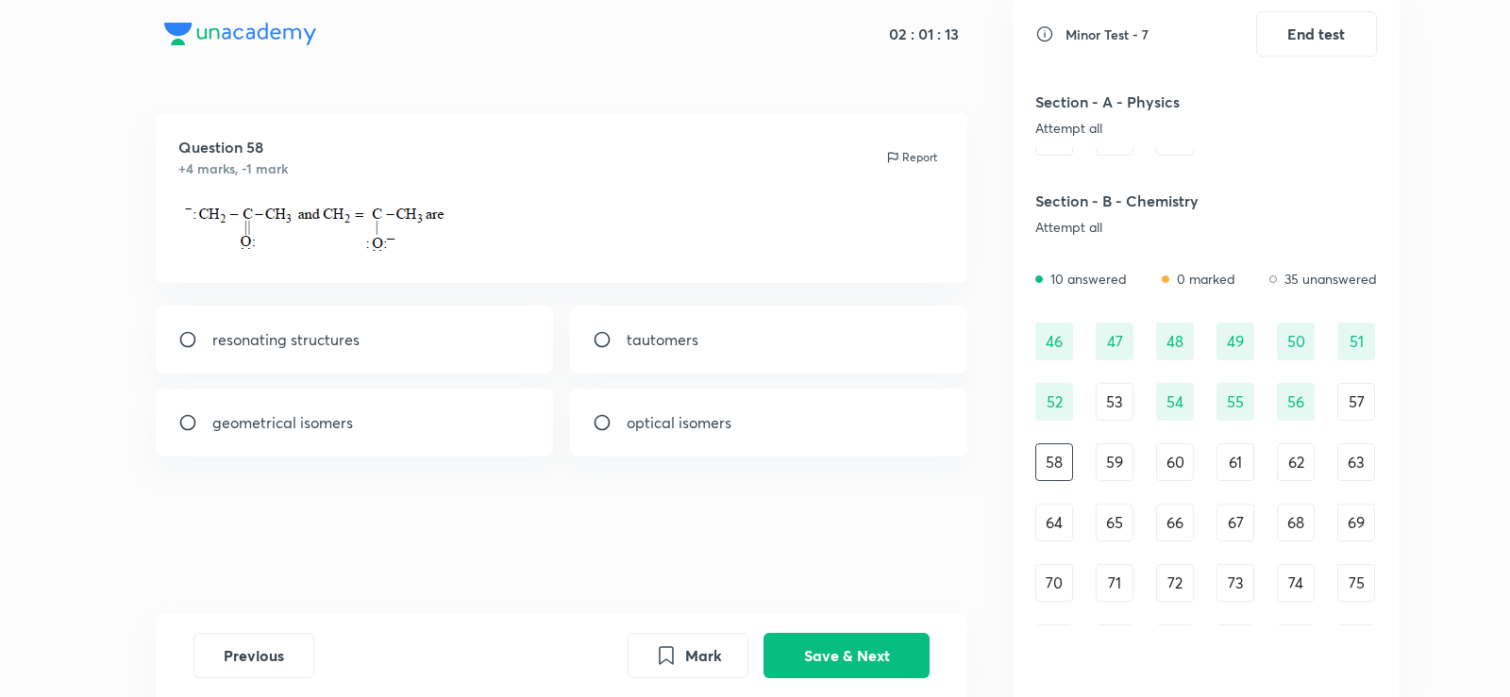
click at [376, 325] on div "resonating structures" at bounding box center [355, 340] width 398 height 68
radio input "true"
click at [837, 637] on button "Save & Next" at bounding box center [846, 653] width 166 height 45
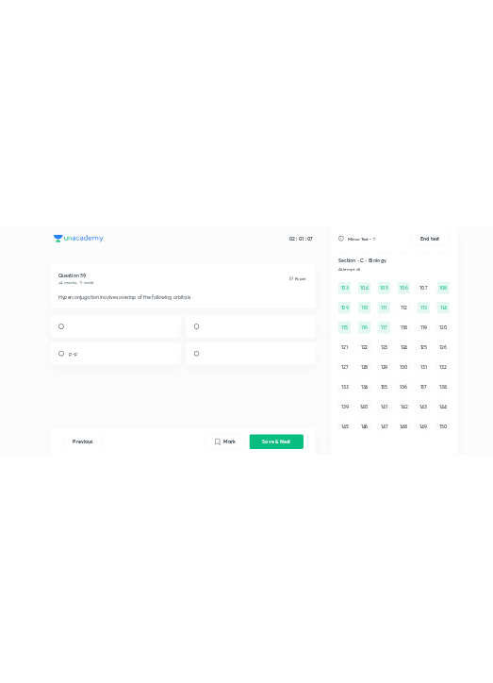
scroll to position [1434, 0]
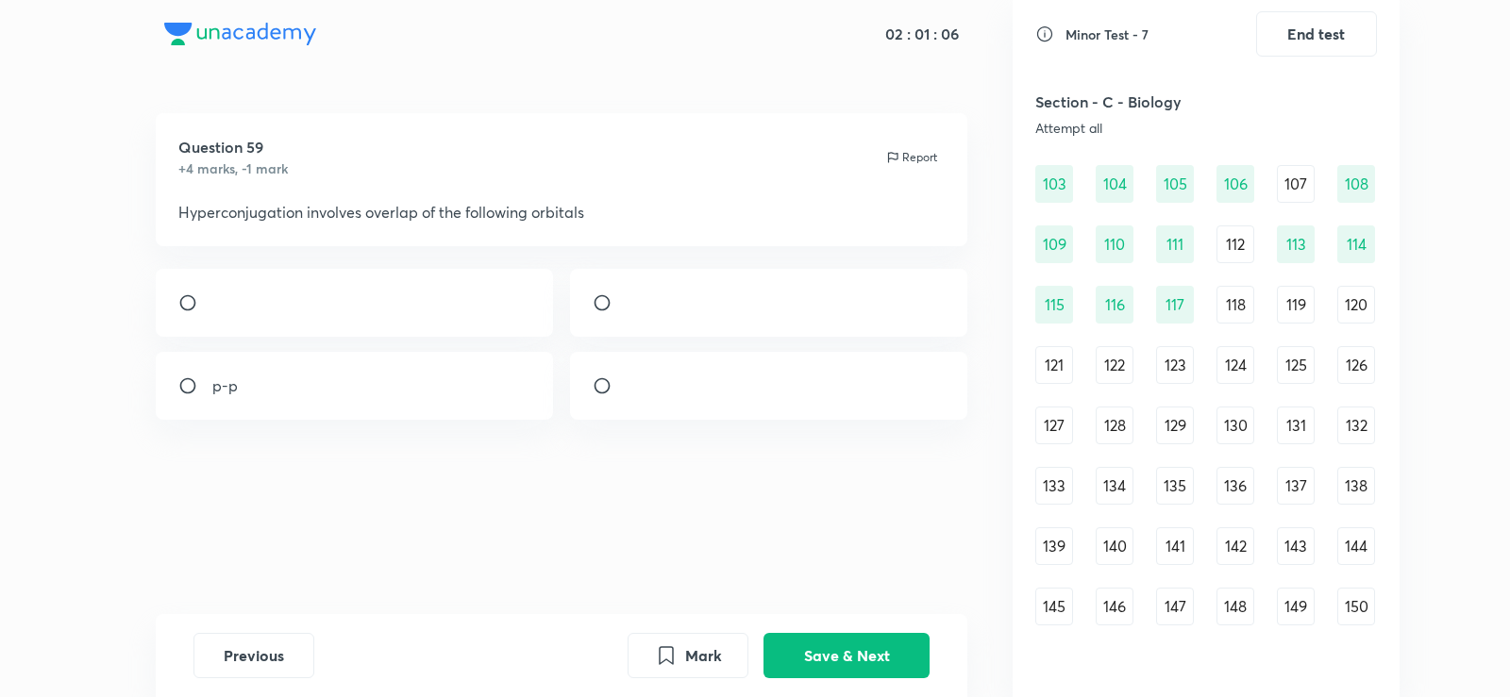
click at [1246, 309] on div "118" at bounding box center [1235, 305] width 38 height 38
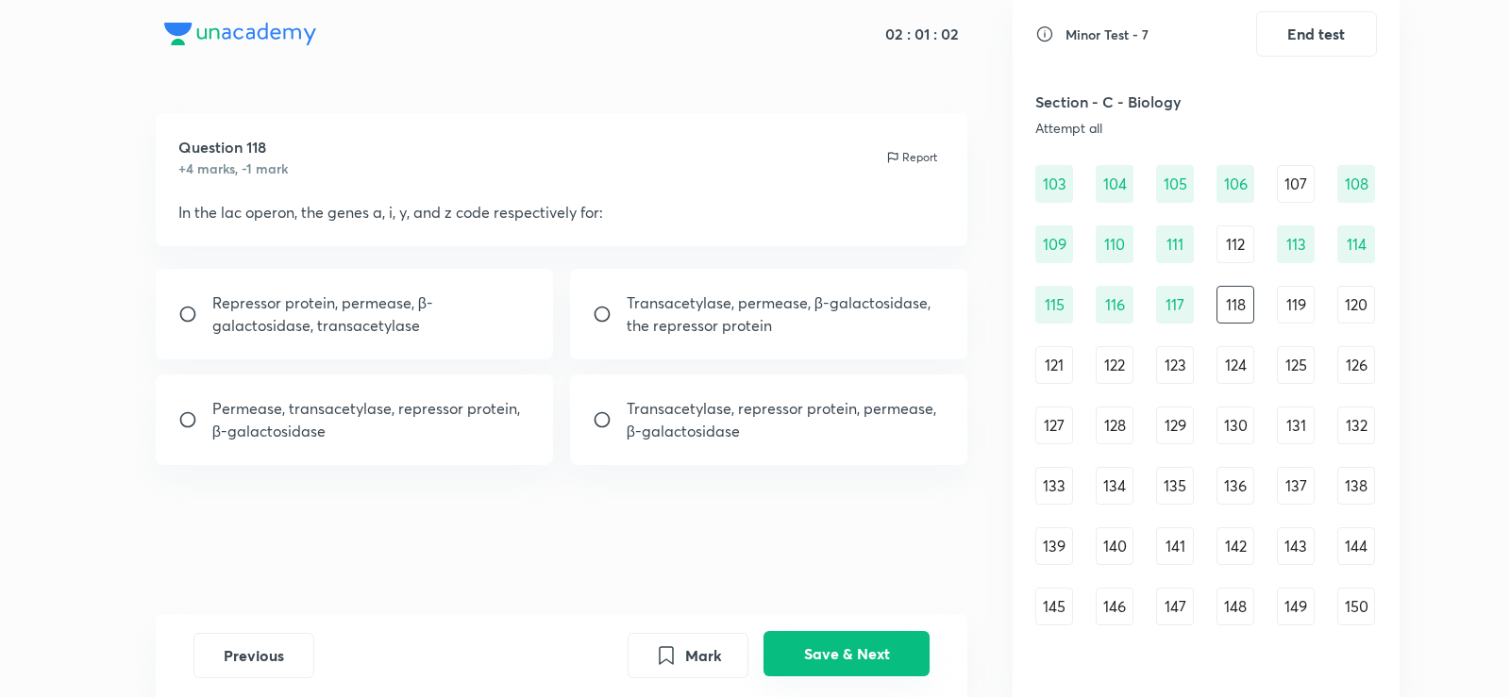
click at [870, 646] on button "Save & Next" at bounding box center [846, 653] width 166 height 45
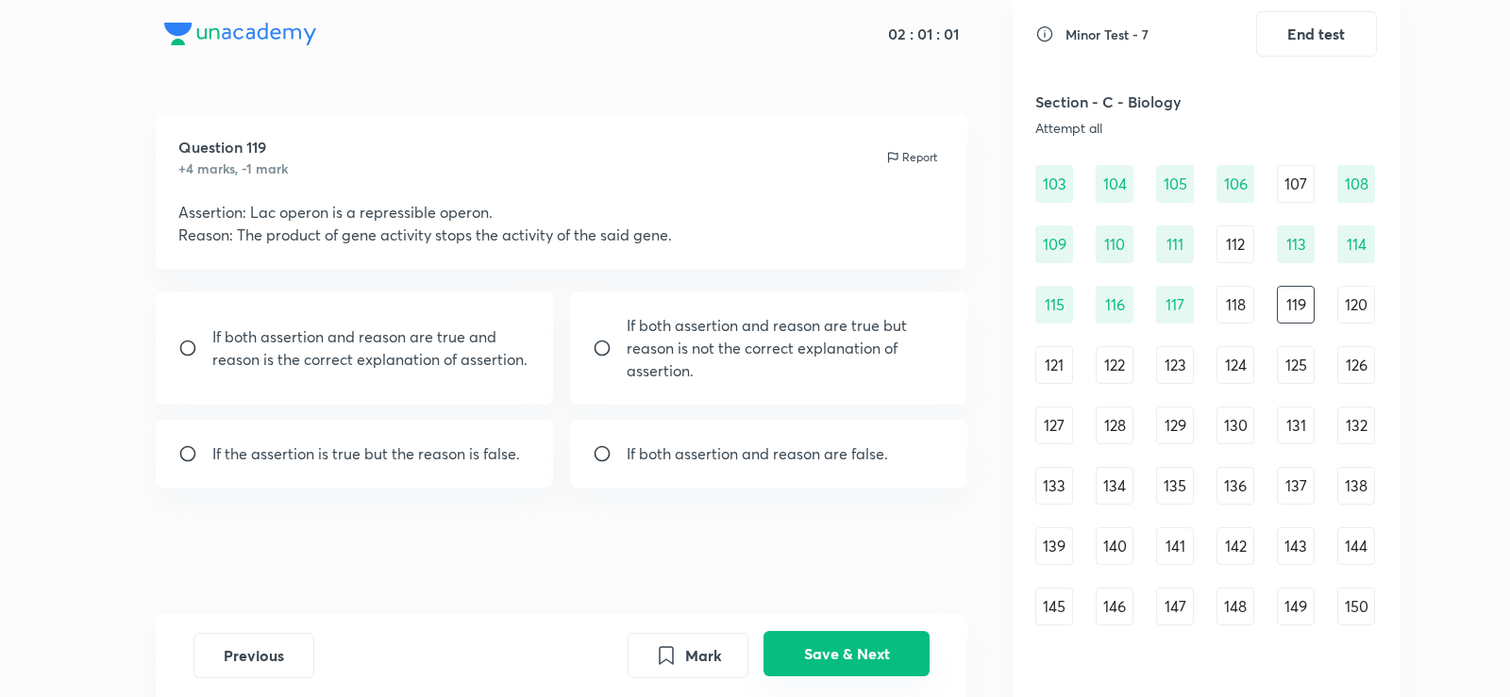
click at [870, 646] on button "Save & Next" at bounding box center [846, 653] width 166 height 45
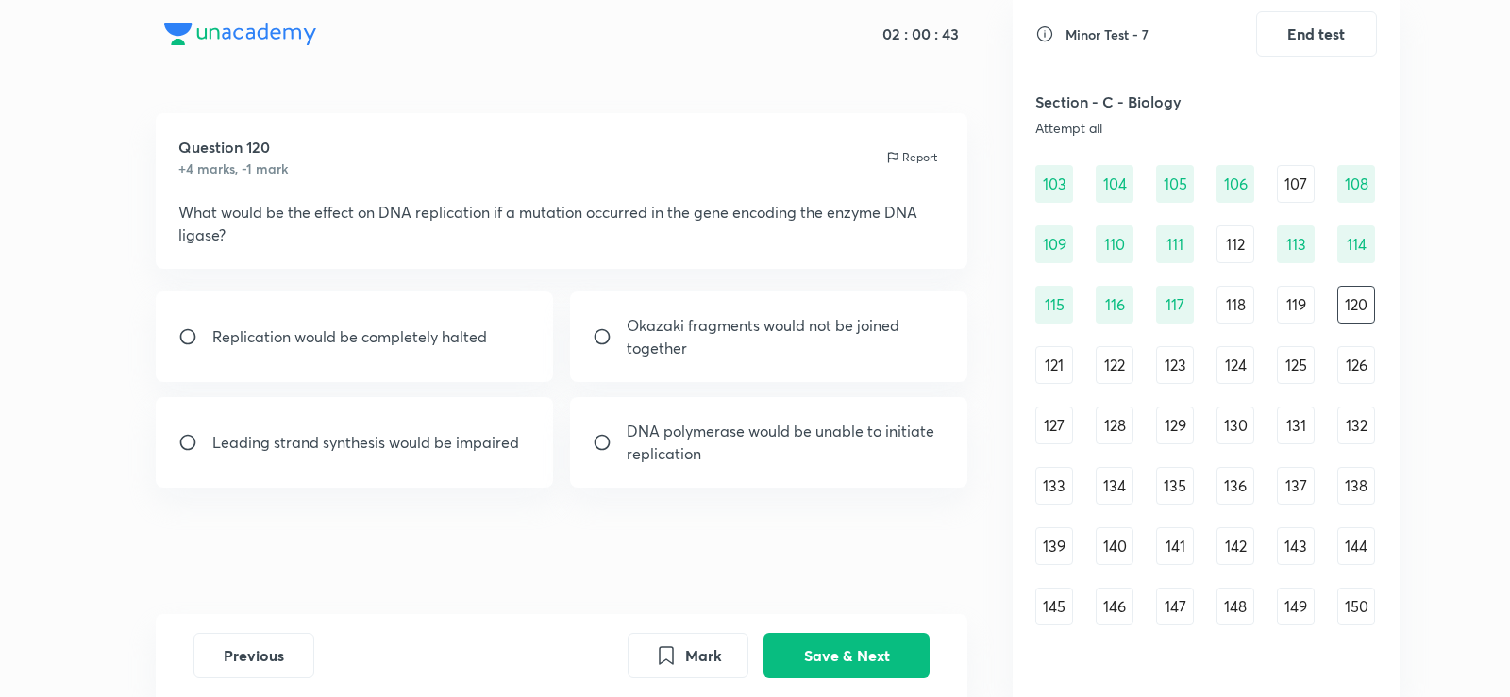
click at [720, 297] on div "Okazaki fragments would not be joined together" at bounding box center [769, 337] width 398 height 91
radio input "true"
click at [835, 651] on button "Save & Next" at bounding box center [846, 653] width 166 height 45
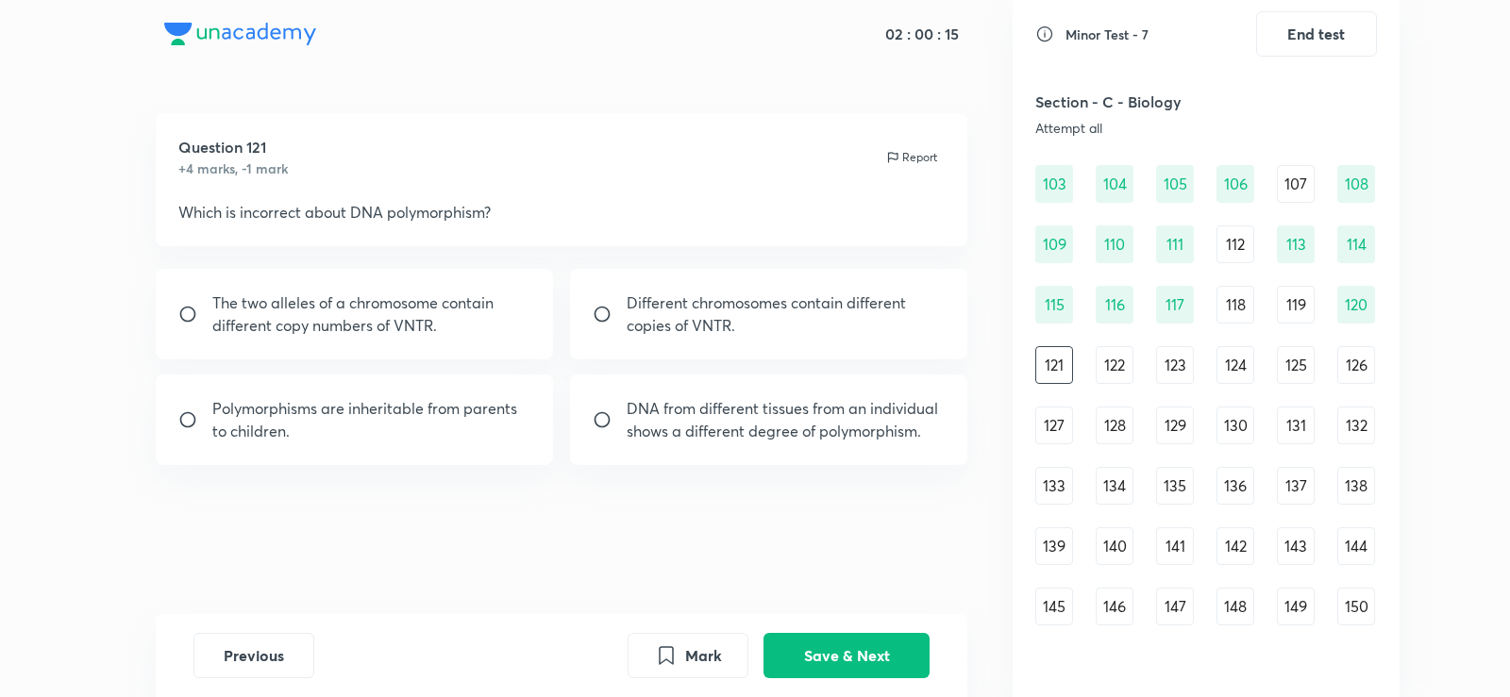
click at [708, 435] on p "DNA from different tissues from an individual shows a different degree of polym…" at bounding box center [786, 419] width 319 height 45
radio input "true"
click at [866, 650] on button "Save & Next" at bounding box center [846, 653] width 166 height 45
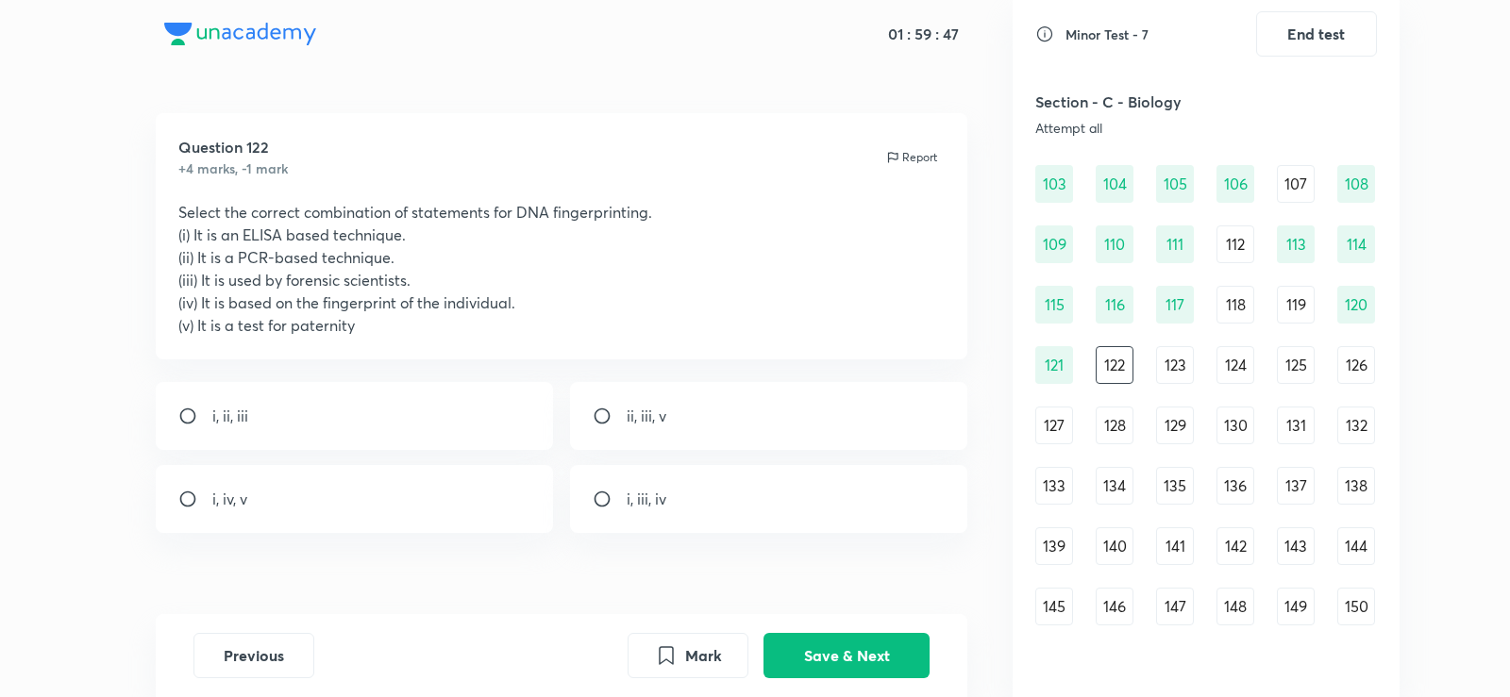
click at [710, 421] on div "ii, iii, v" at bounding box center [769, 416] width 398 height 68
radio input "true"
click at [836, 650] on button "Save & Next" at bounding box center [846, 653] width 166 height 45
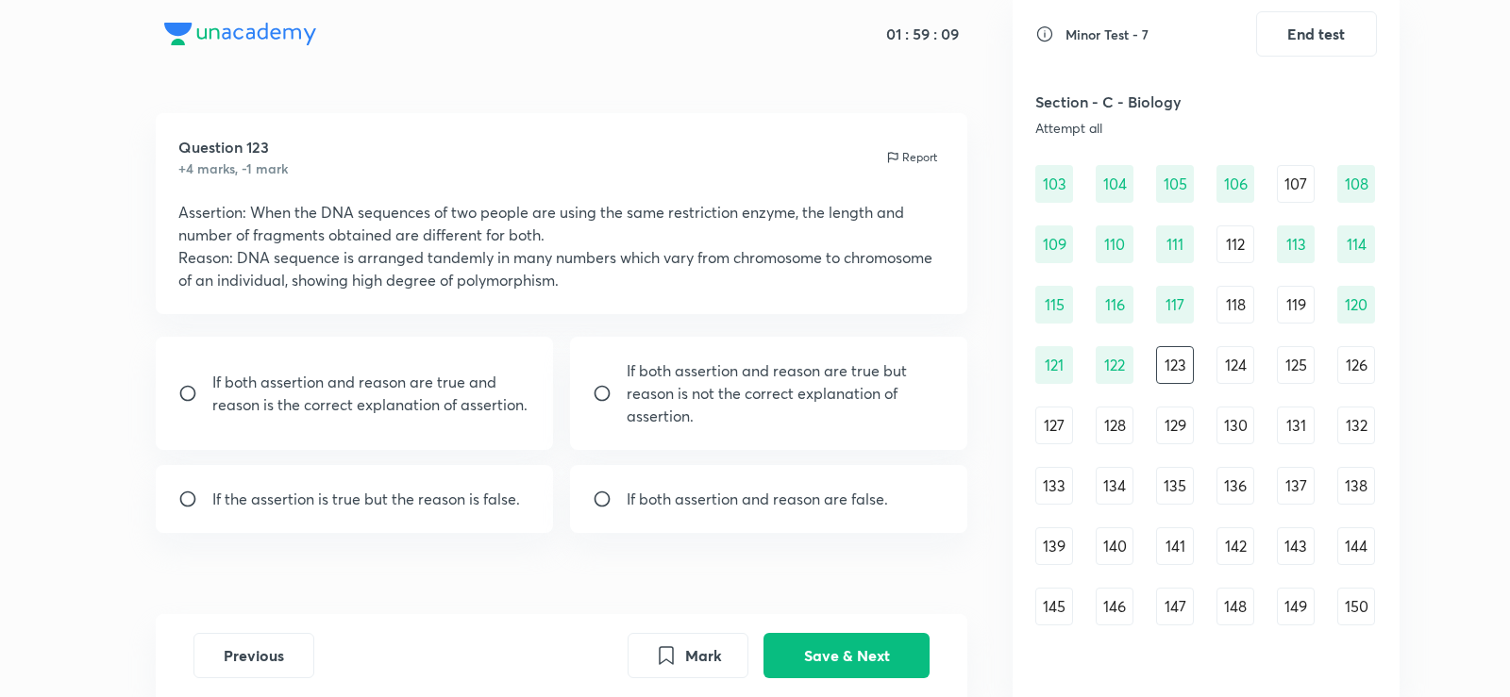
click at [506, 390] on p "If both assertion and reason are true and reason is the correct explanation of …" at bounding box center [371, 393] width 319 height 45
radio input "true"
click at [878, 638] on button "Save & Next" at bounding box center [846, 653] width 166 height 45
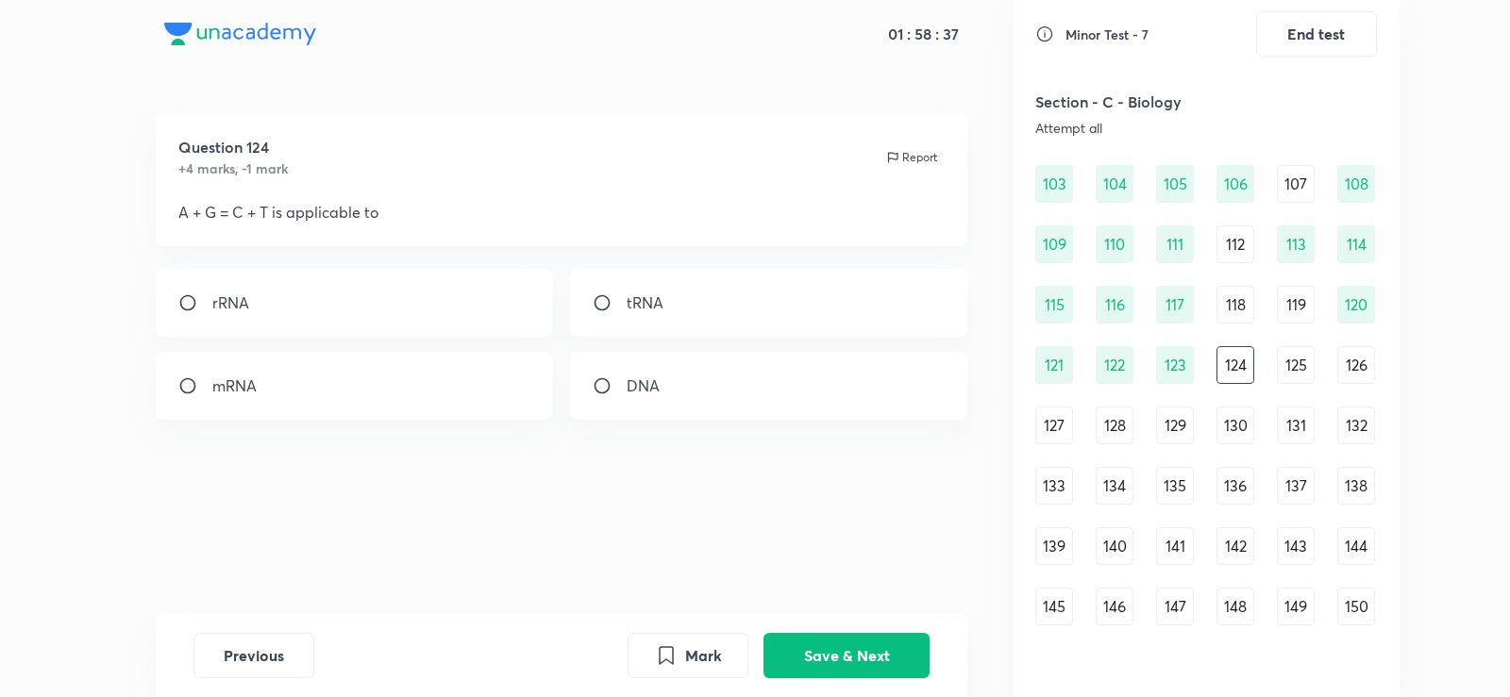
click at [647, 407] on div "DNA" at bounding box center [769, 386] width 398 height 68
radio input "true"
click at [910, 640] on button "Save & Next" at bounding box center [846, 653] width 166 height 45
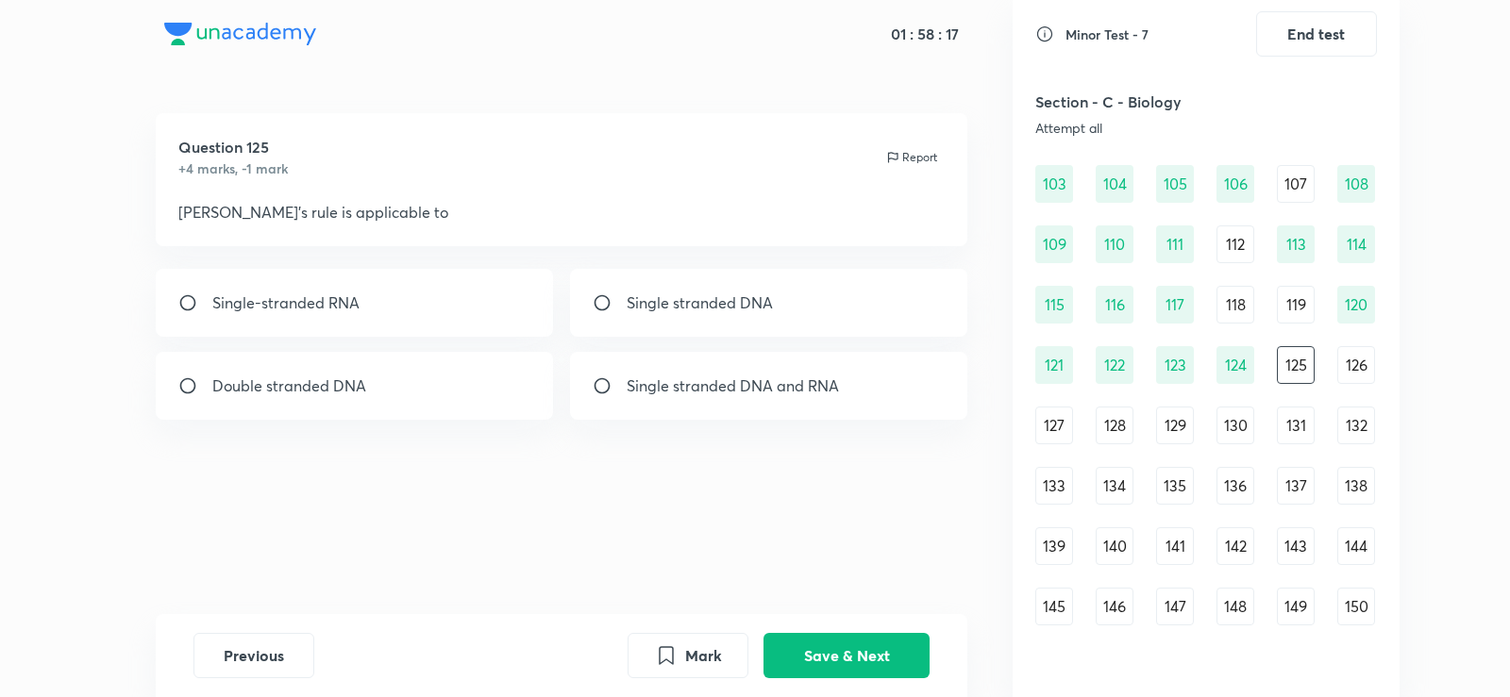
click at [363, 374] on div "Double stranded DNA" at bounding box center [355, 386] width 398 height 68
radio input "true"
click at [820, 642] on button "Save & Next" at bounding box center [846, 653] width 166 height 45
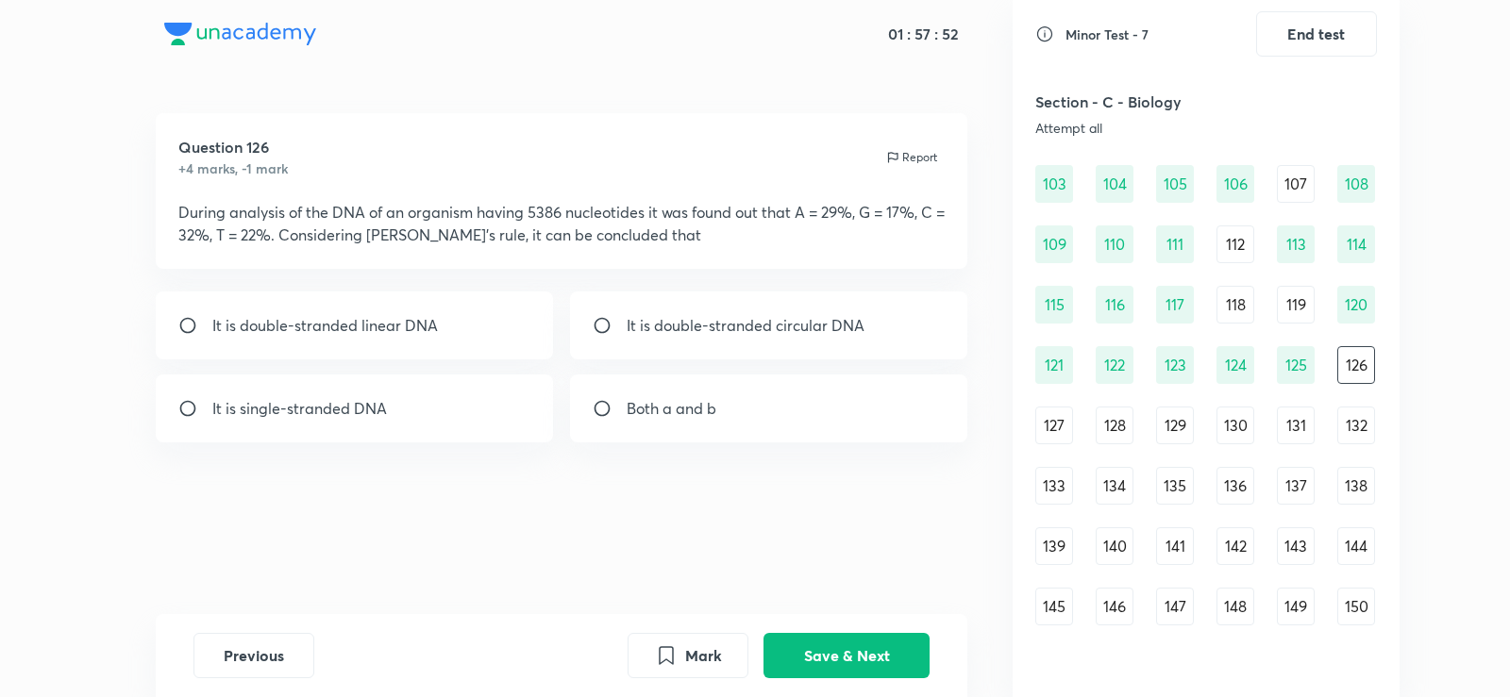
click at [432, 421] on div "It is single-stranded DNA" at bounding box center [355, 409] width 398 height 68
radio input "true"
click at [838, 646] on button "Save & Next" at bounding box center [846, 653] width 166 height 45
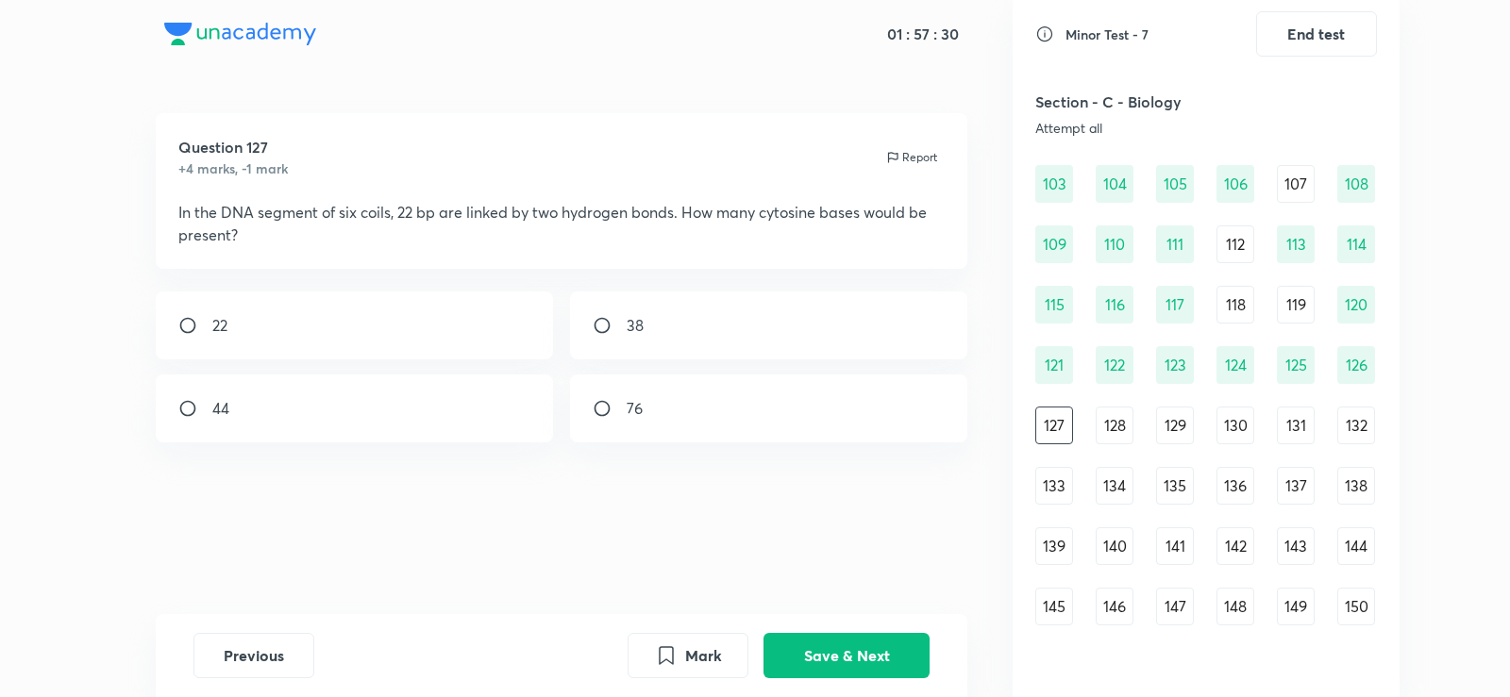
click at [629, 308] on div "38" at bounding box center [769, 326] width 398 height 68
radio input "true"
click at [893, 645] on button "Save & Next" at bounding box center [846, 653] width 166 height 45
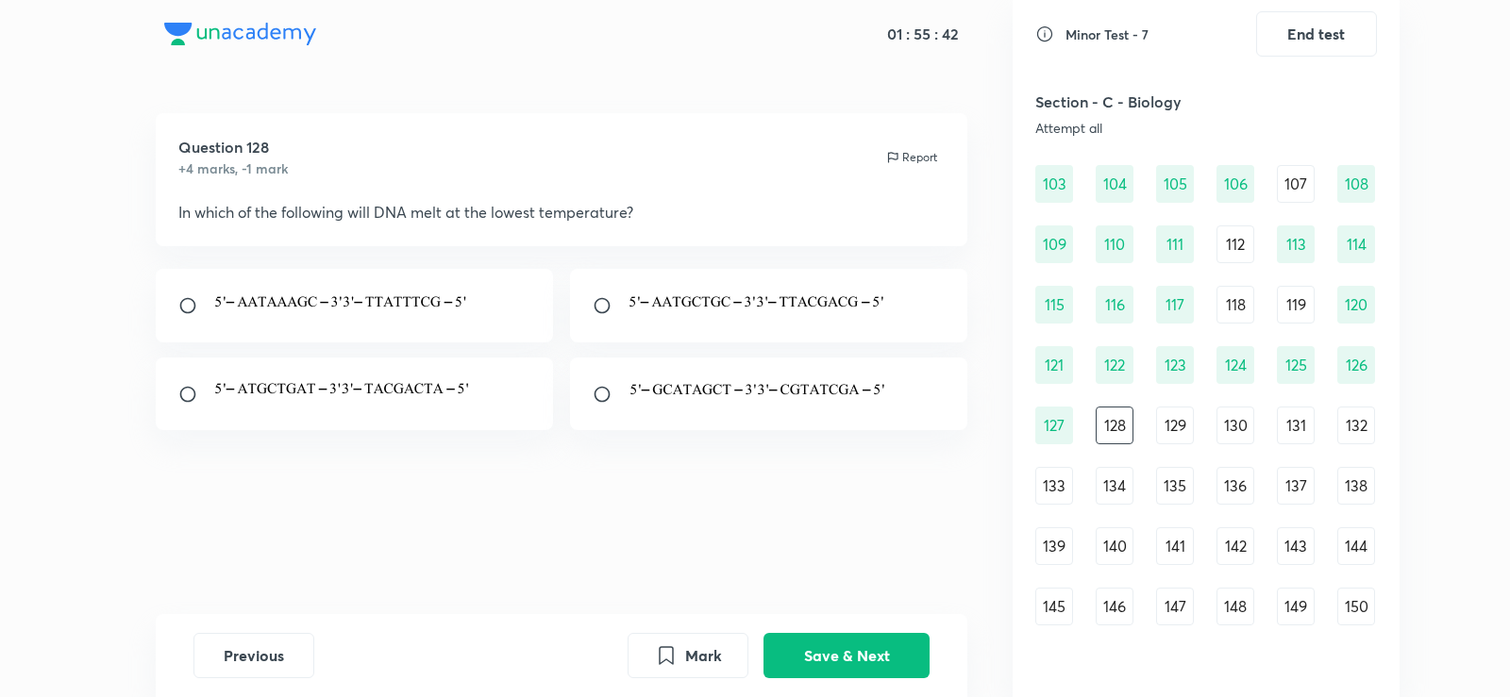
click at [317, 300] on img at bounding box center [342, 303] width 261 height 23
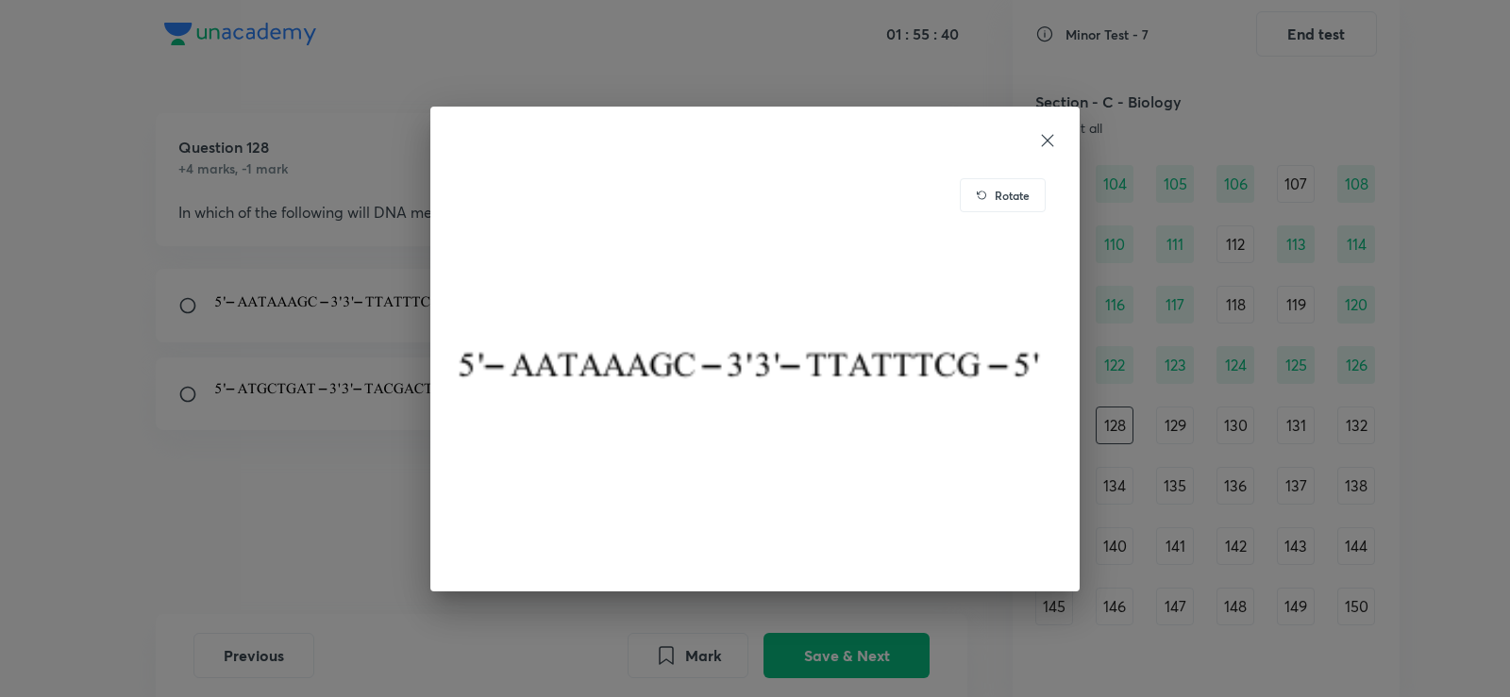
click at [1039, 142] on icon at bounding box center [1047, 140] width 19 height 19
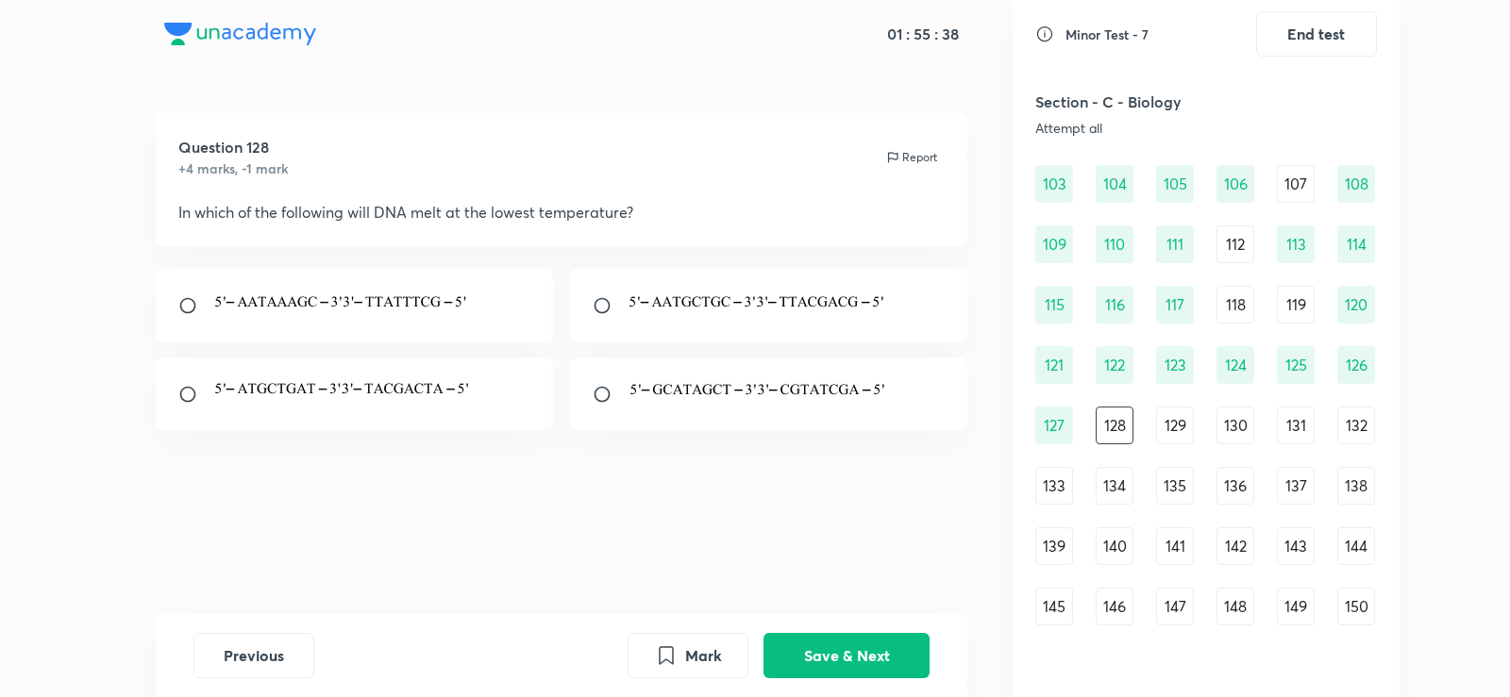
click at [181, 293] on div at bounding box center [355, 306] width 398 height 74
radio input "true"
click at [918, 658] on button "Save & Next" at bounding box center [846, 653] width 166 height 45
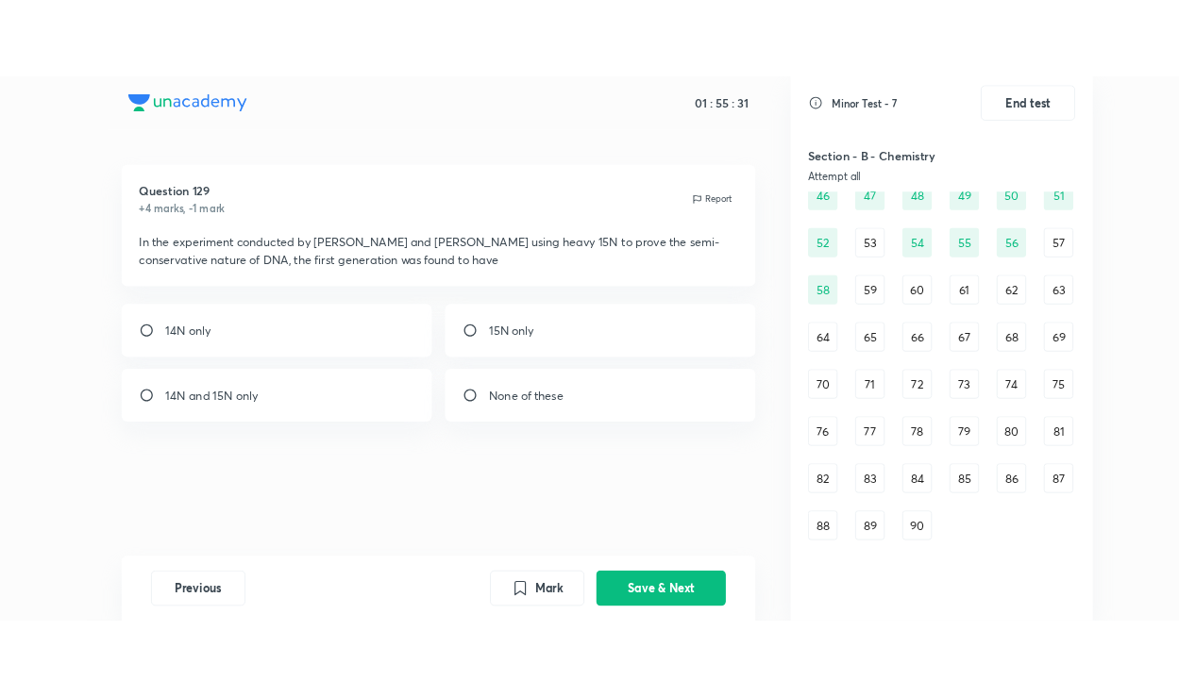
scroll to position [717, 0]
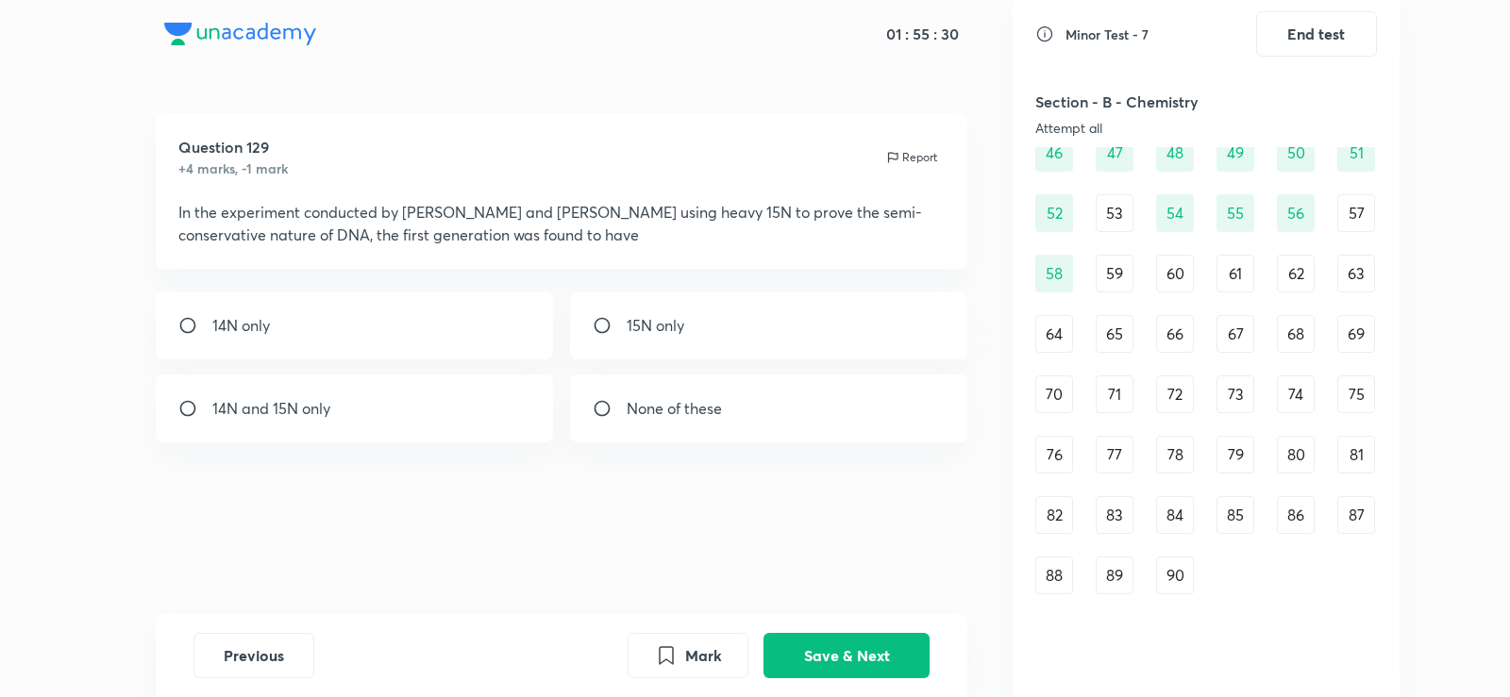
click at [1119, 274] on div "59" at bounding box center [1114, 274] width 38 height 38
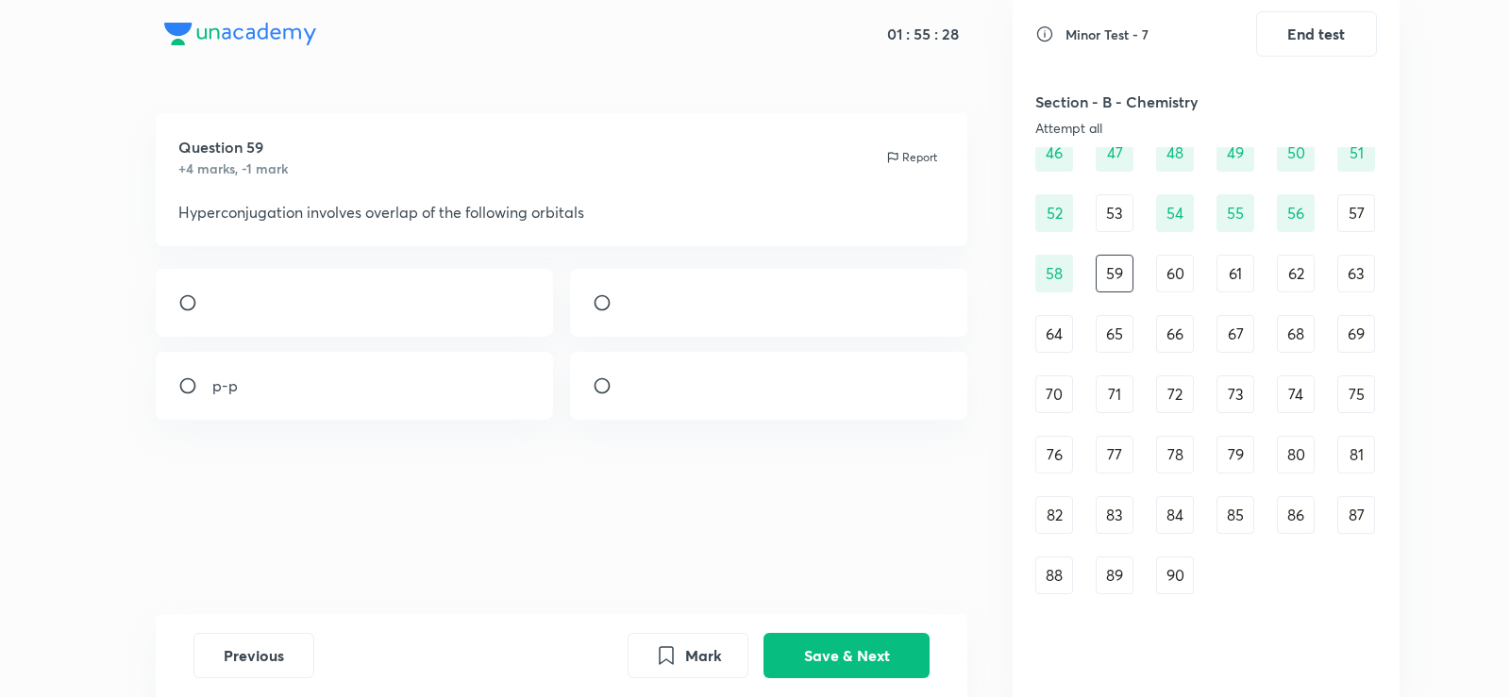
click at [629, 176] on div "Question 59 +4 marks, -1 mark Report" at bounding box center [561, 157] width 767 height 42
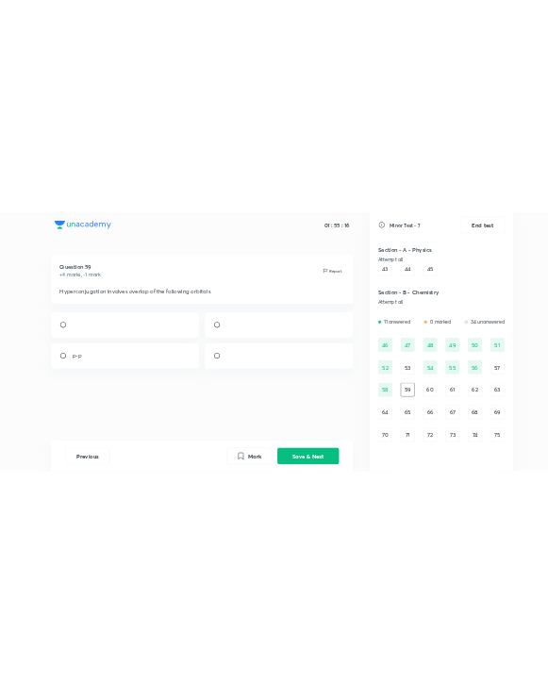
scroll to position [512, 0]
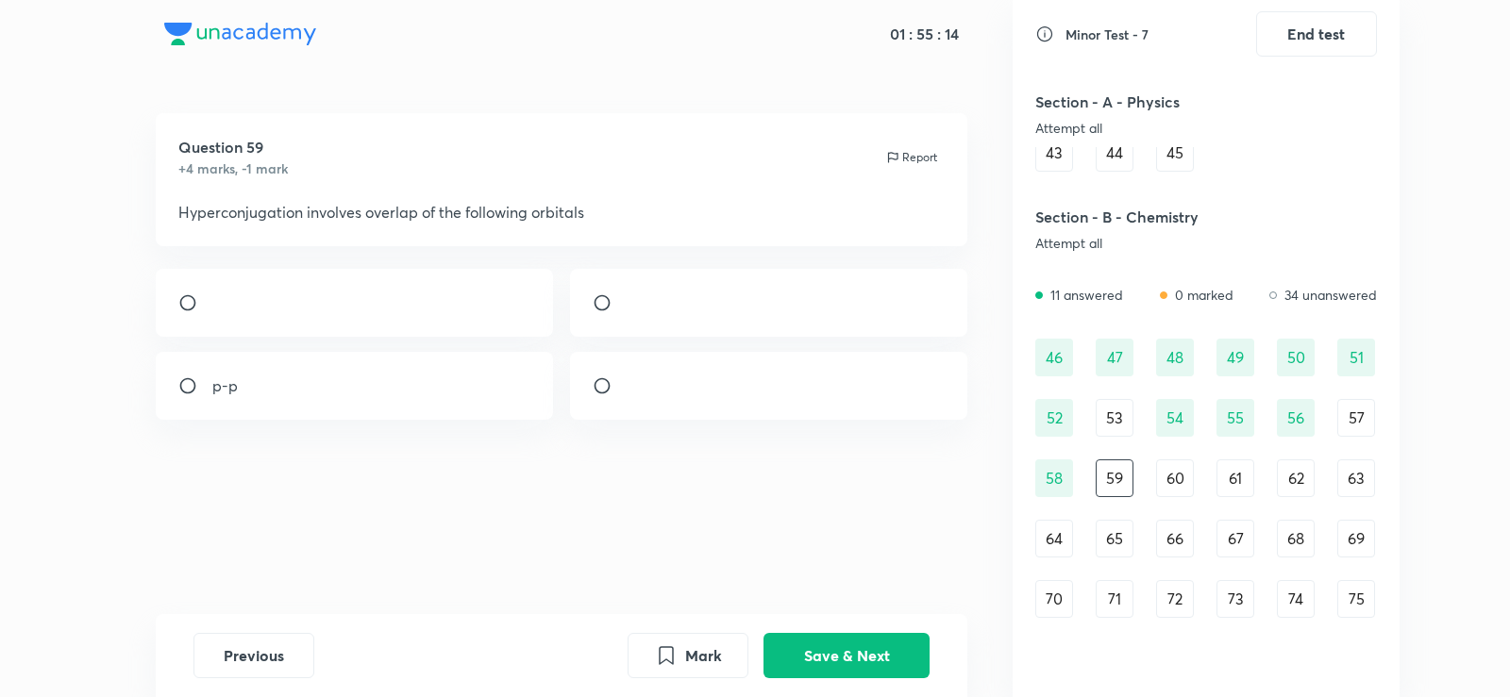
click at [604, 305] on input "radio" at bounding box center [610, 302] width 34 height 19
radio input "true"
click at [850, 645] on button "Save & Next" at bounding box center [846, 653] width 166 height 45
click at [627, 303] on p "temporary effect" at bounding box center [685, 303] width 117 height 23
radio input "true"
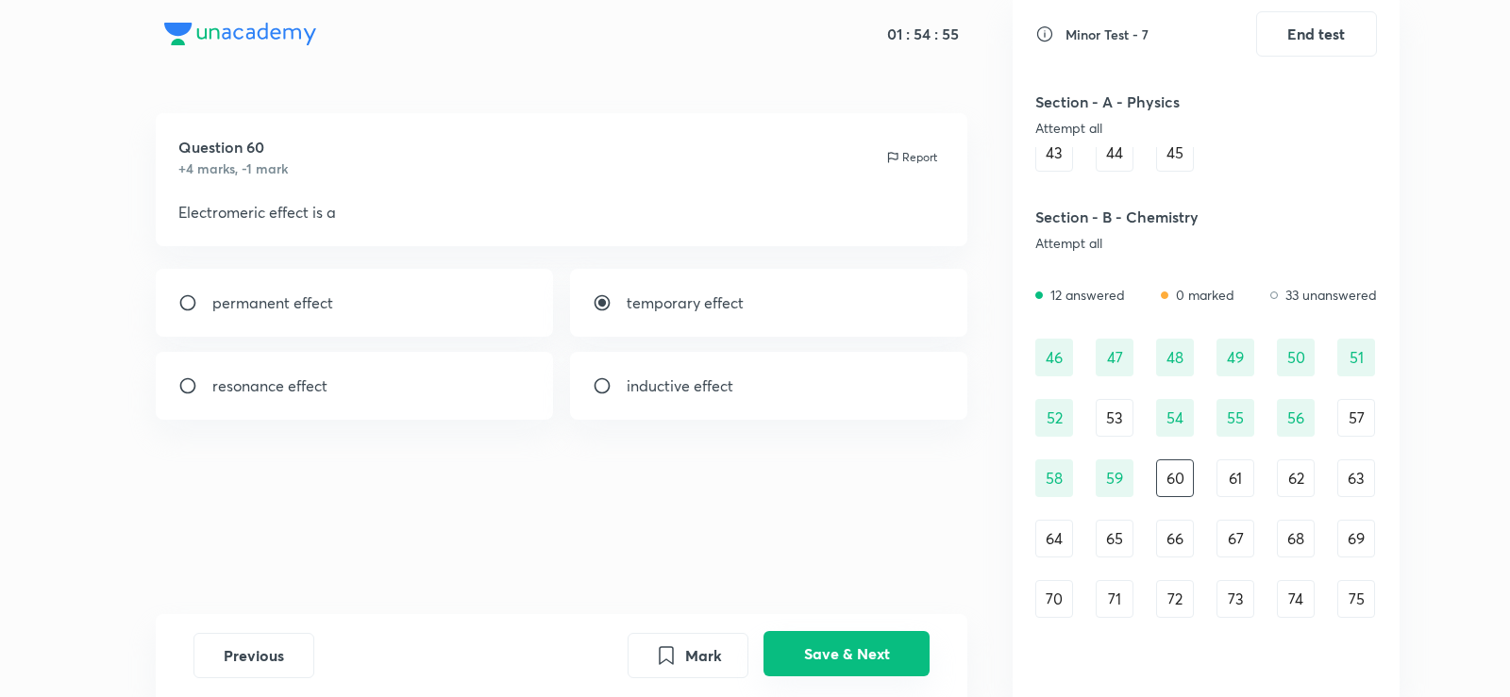
click at [874, 641] on button "Save & Next" at bounding box center [846, 653] width 166 height 45
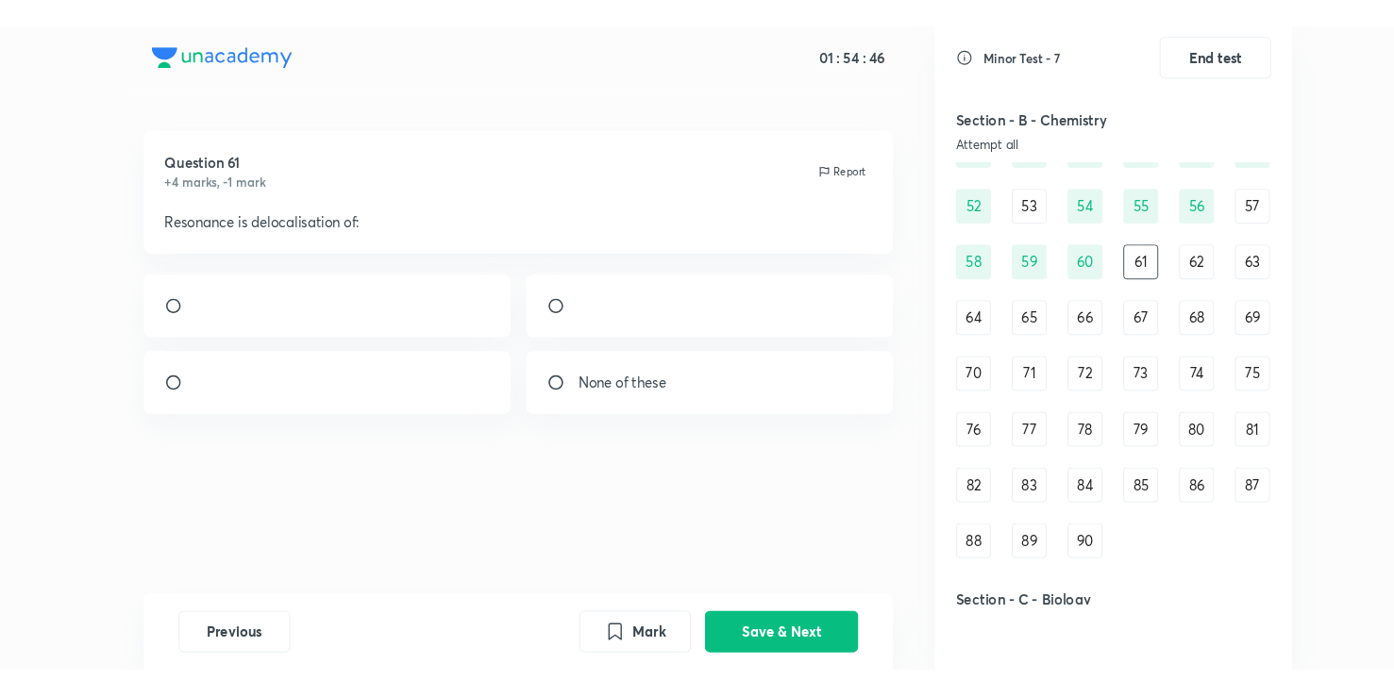
scroll to position [734, 0]
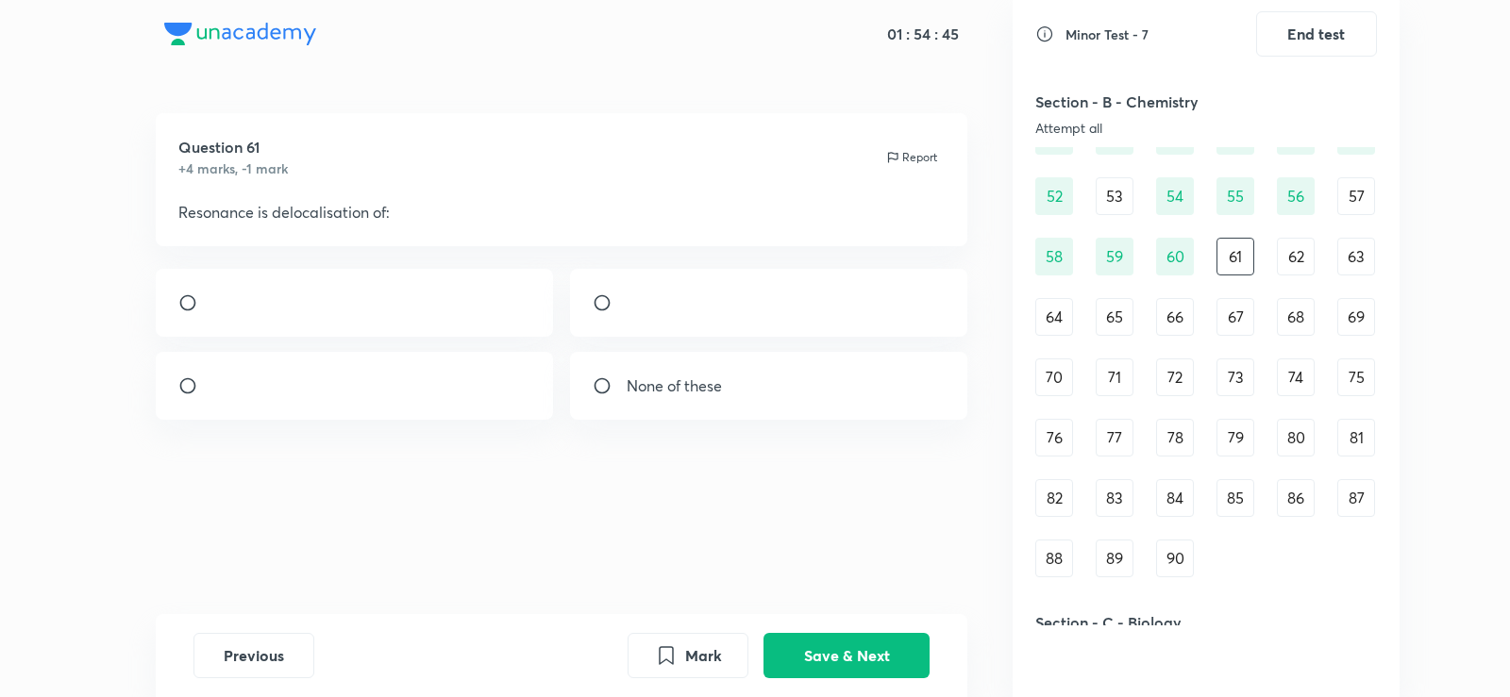
click at [1244, 259] on div "61" at bounding box center [1235, 257] width 38 height 38
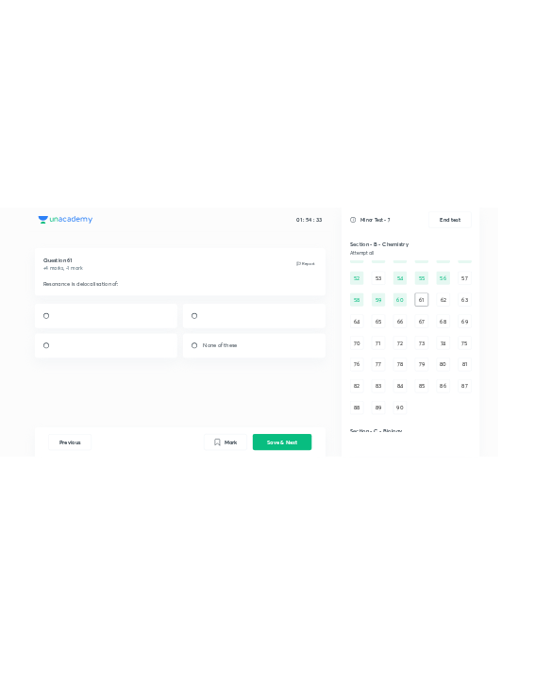
scroll to position [529, 0]
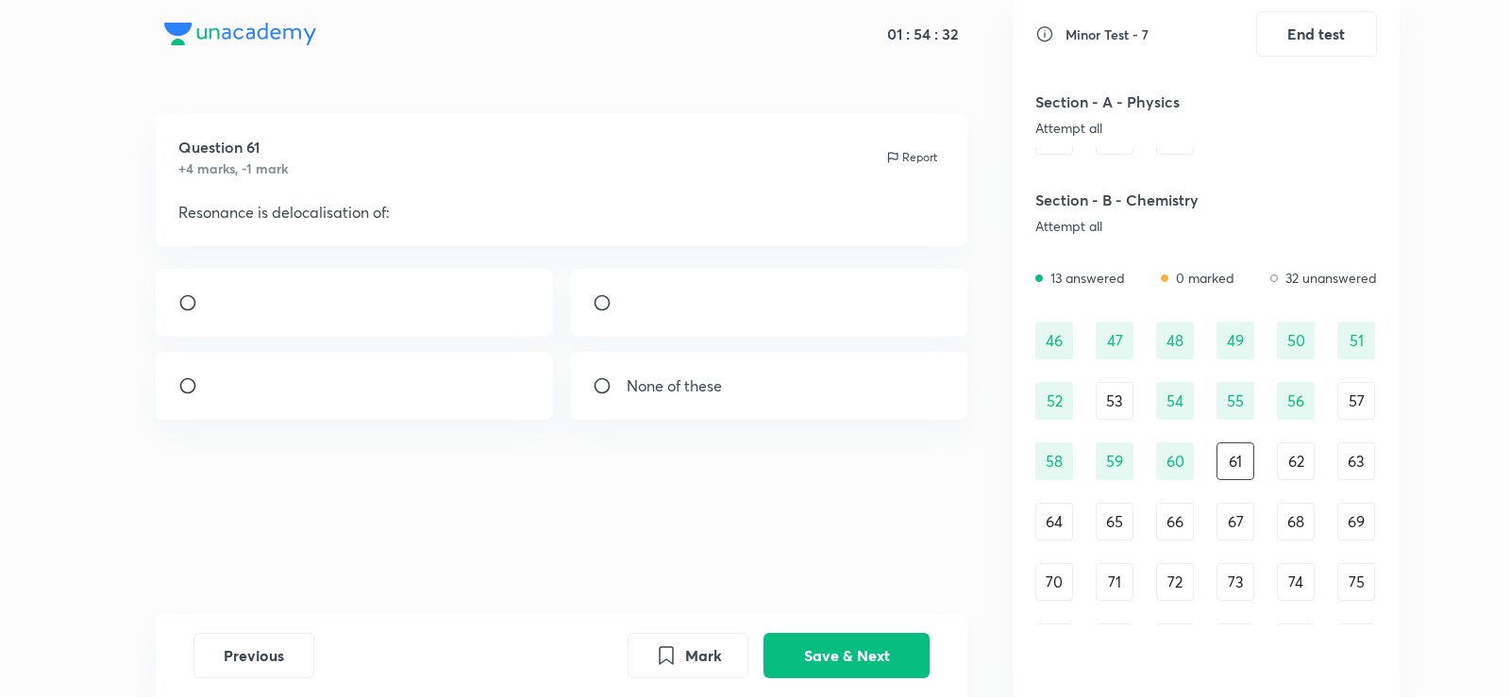
click at [471, 280] on div at bounding box center [355, 303] width 398 height 68
radio input "true"
click at [856, 654] on button "Save & Next" at bounding box center [846, 653] width 166 height 45
click at [627, 392] on img at bounding box center [627, 391] width 1 height 1
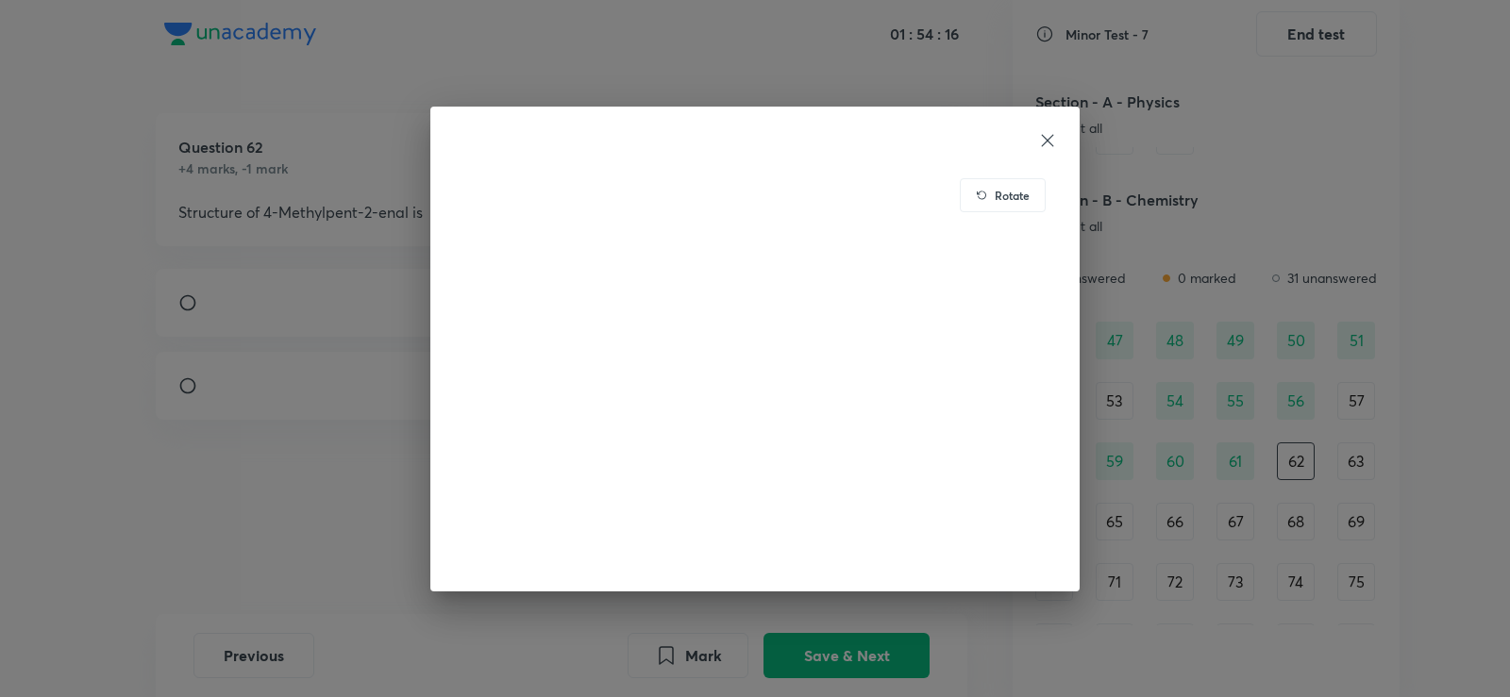
click at [338, 450] on div "Rotate" at bounding box center [755, 348] width 1510 height 697
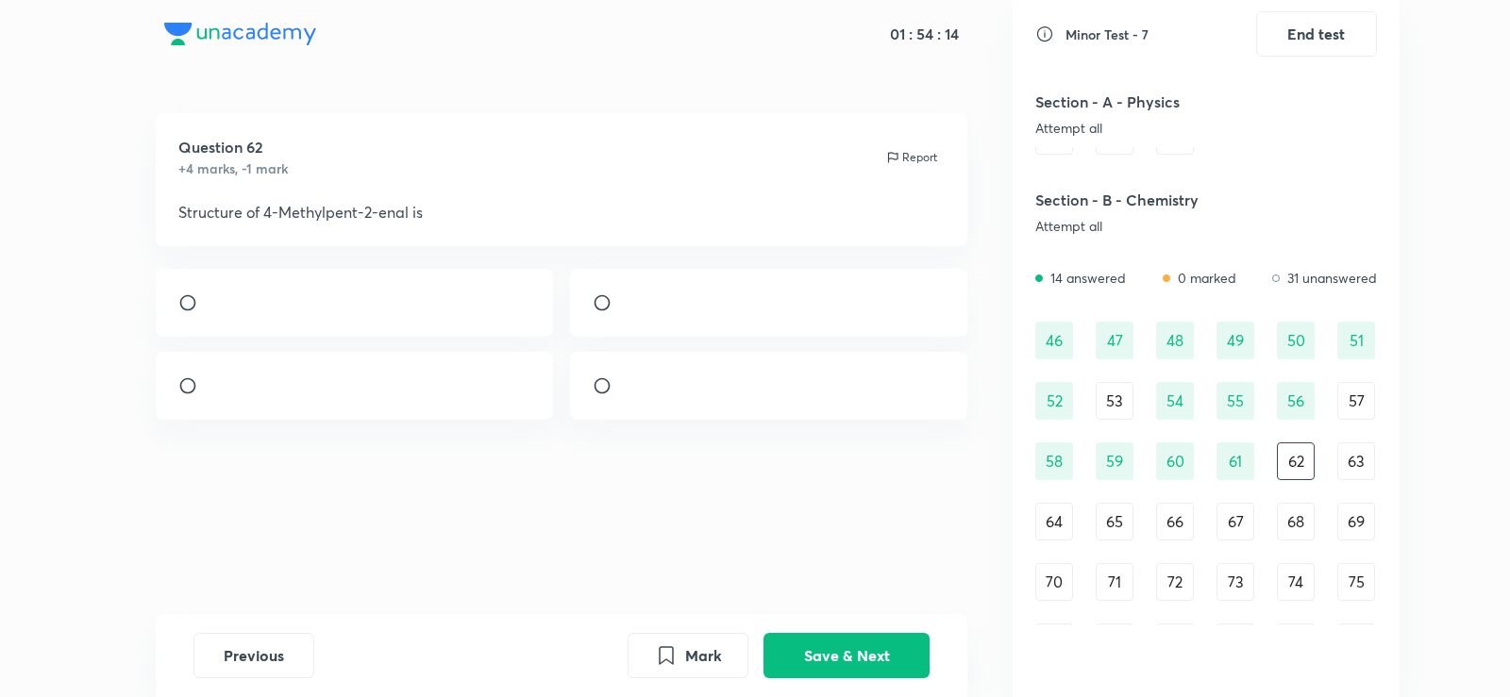
click at [595, 420] on div at bounding box center [769, 386] width 398 height 68
radio input "true"
click at [884, 642] on button "Save & Next" at bounding box center [846, 653] width 166 height 45
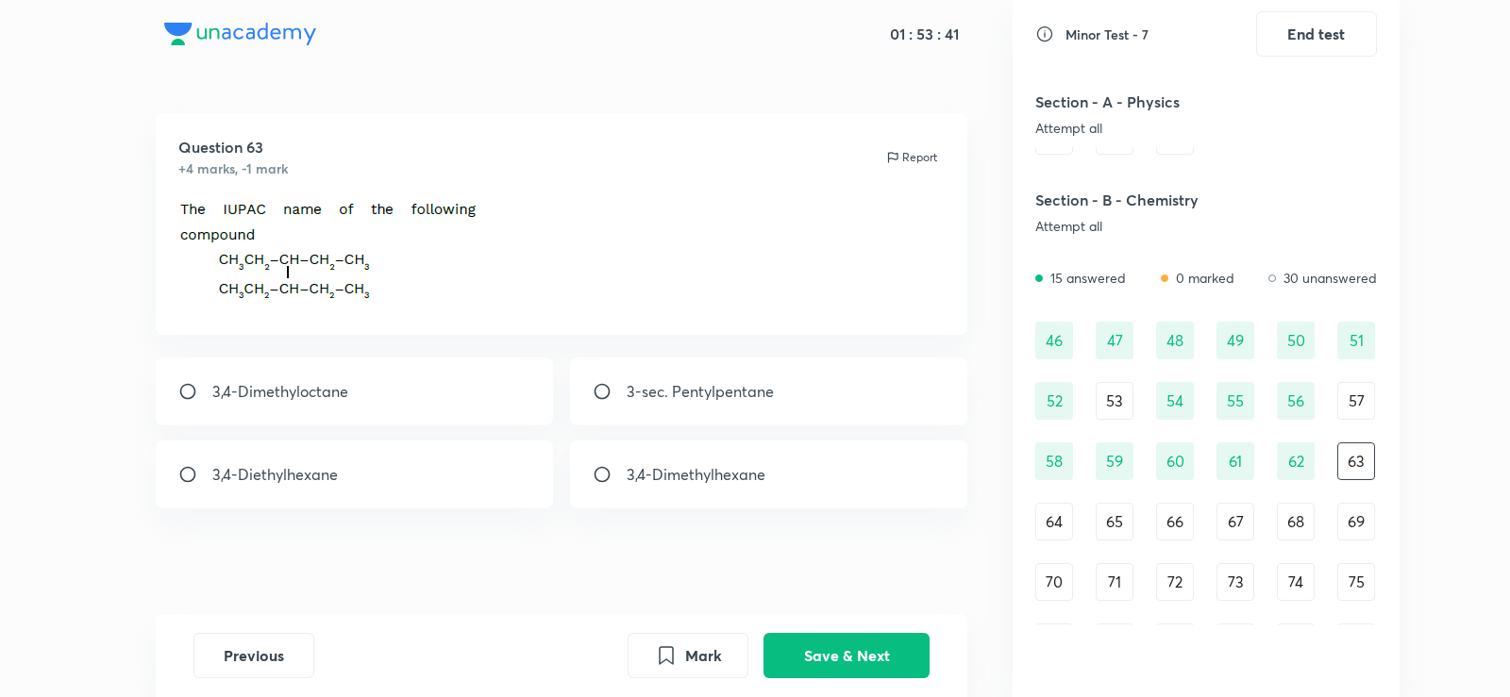
click at [630, 378] on div "3-sec. Pentylpentane" at bounding box center [769, 392] width 398 height 68
radio input "true"
click at [790, 614] on div "Previous Mark Save & Next" at bounding box center [562, 655] width 812 height 83
click at [804, 634] on button "Save & Next" at bounding box center [846, 653] width 166 height 45
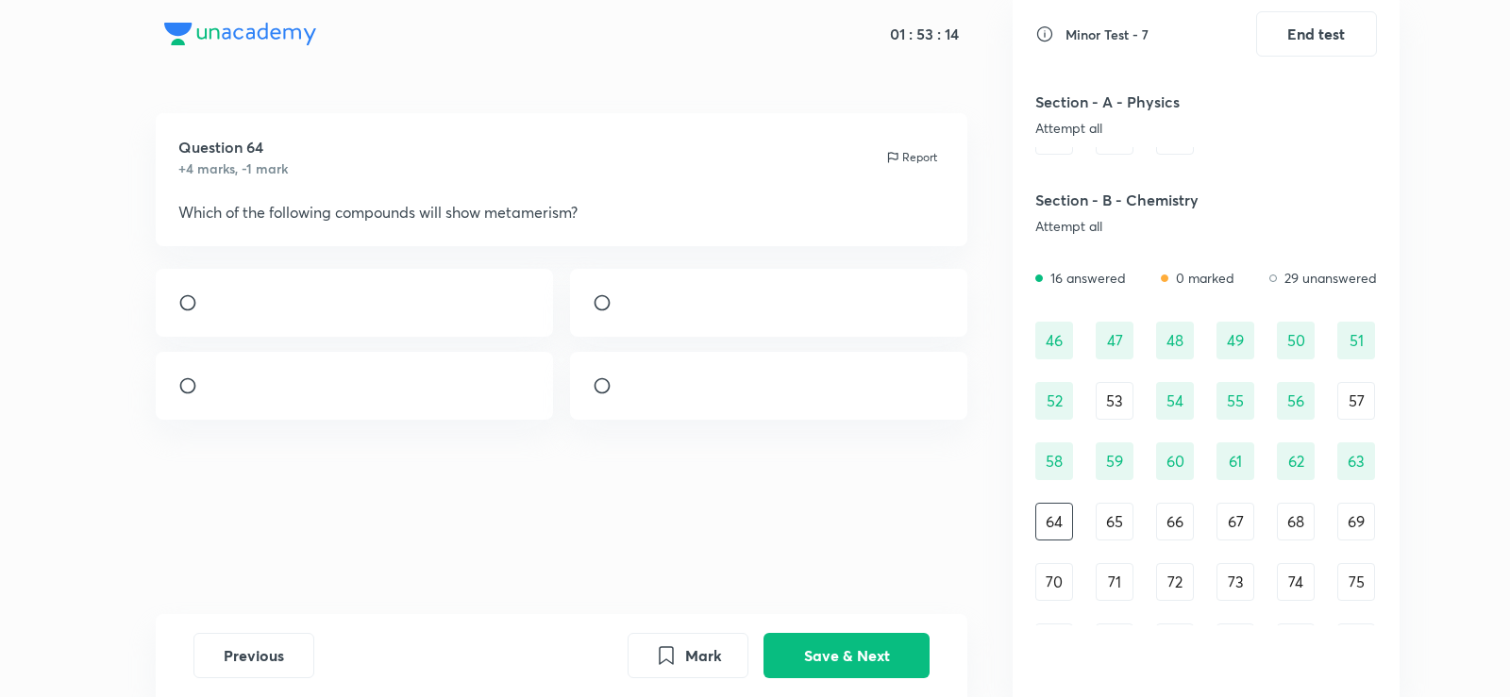
click at [627, 309] on img at bounding box center [627, 308] width 1 height 1
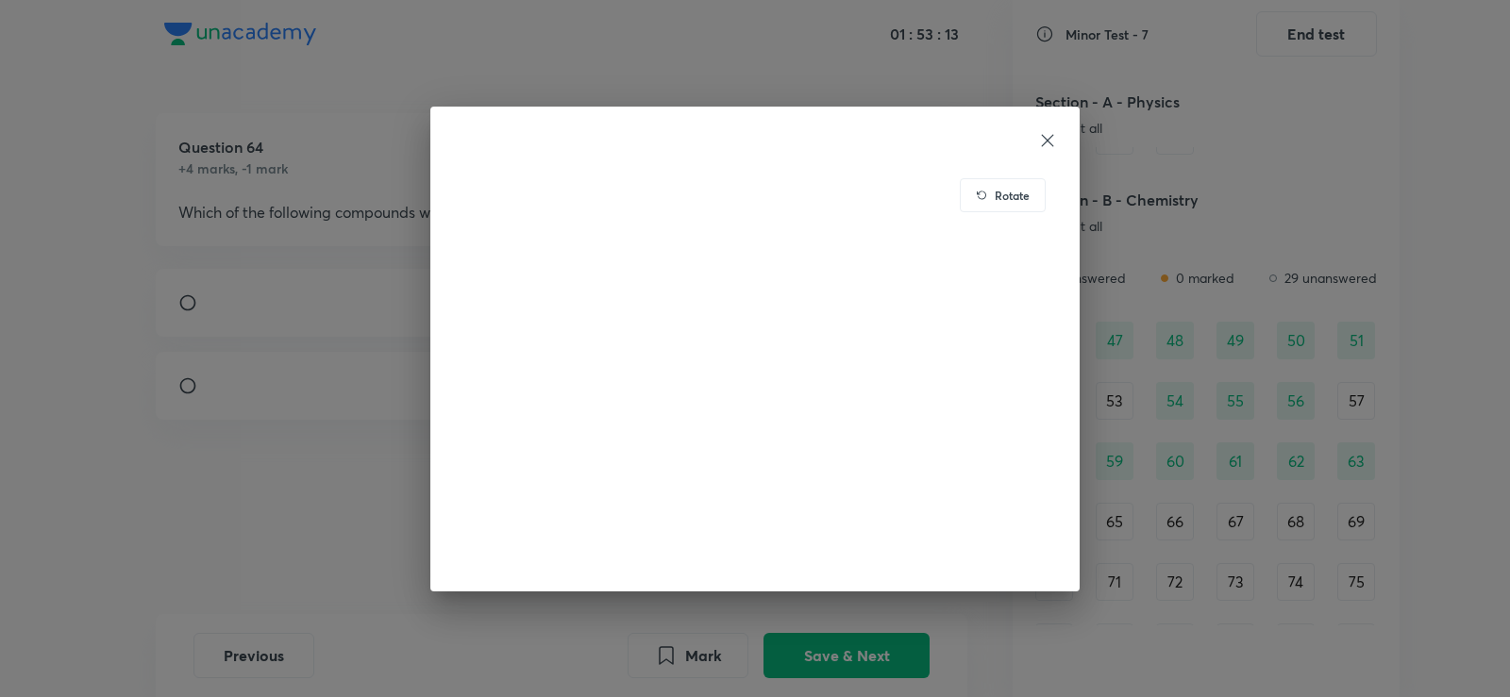
click at [235, 320] on div "Rotate" at bounding box center [755, 348] width 1510 height 697
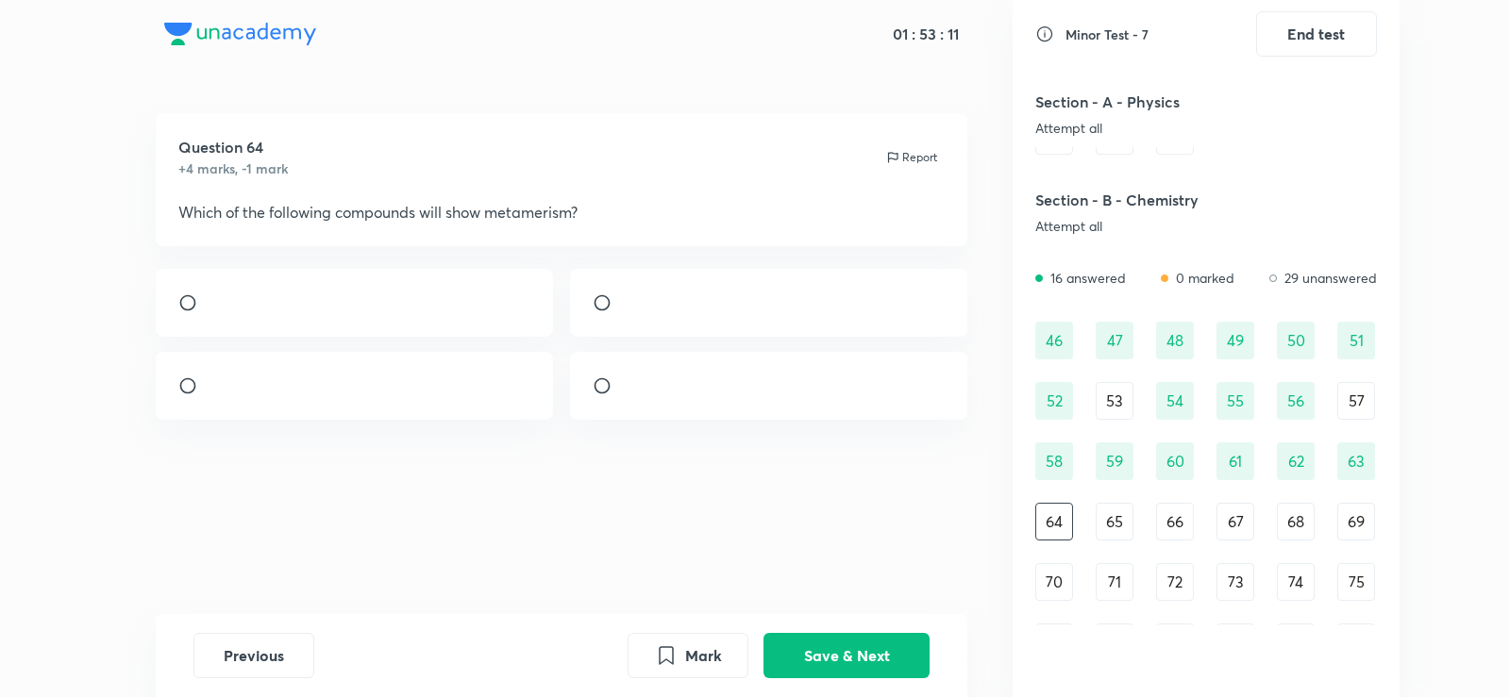
click at [599, 312] on input "radio" at bounding box center [610, 302] width 34 height 19
radio input "true"
click at [850, 649] on button "Save & Next" at bounding box center [846, 653] width 166 height 45
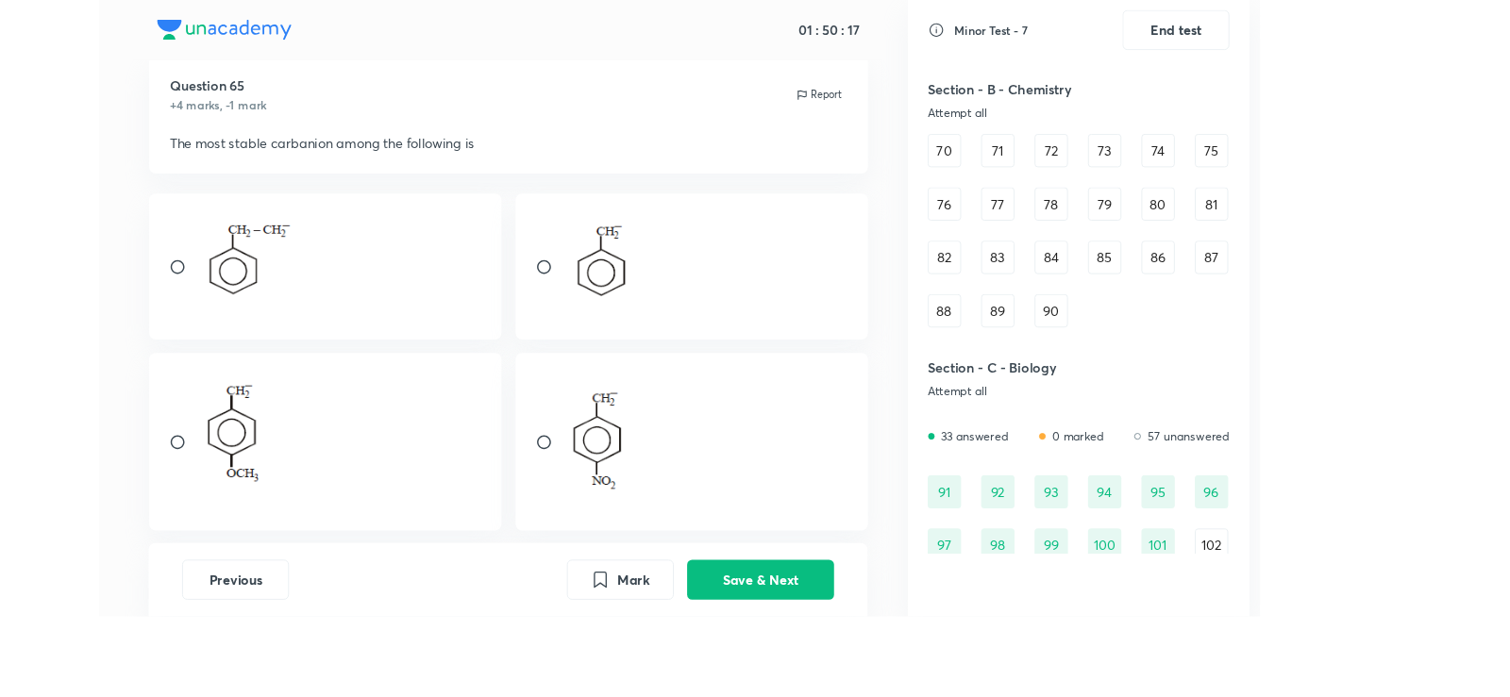
scroll to position [774, 0]
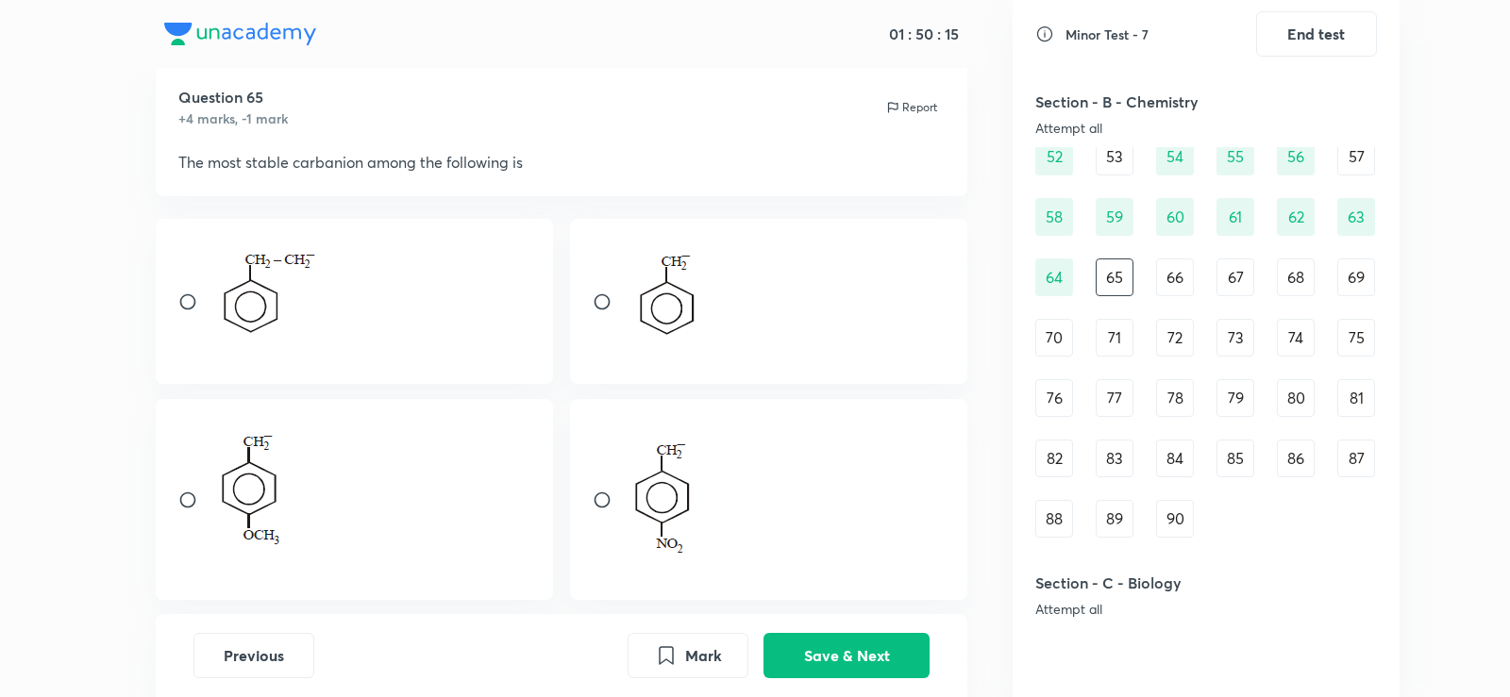
drag, startPoint x: 758, startPoint y: 392, endPoint x: 764, endPoint y: 448, distance: 57.0
click at [764, 448] on div at bounding box center [562, 409] width 812 height 381
click at [764, 448] on div at bounding box center [769, 499] width 398 height 201
radio input "true"
click at [874, 644] on button "Save & Next" at bounding box center [846, 653] width 166 height 45
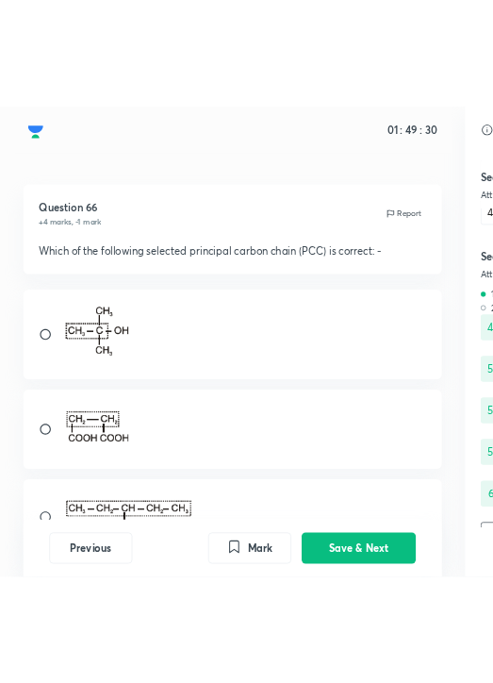
scroll to position [573, 0]
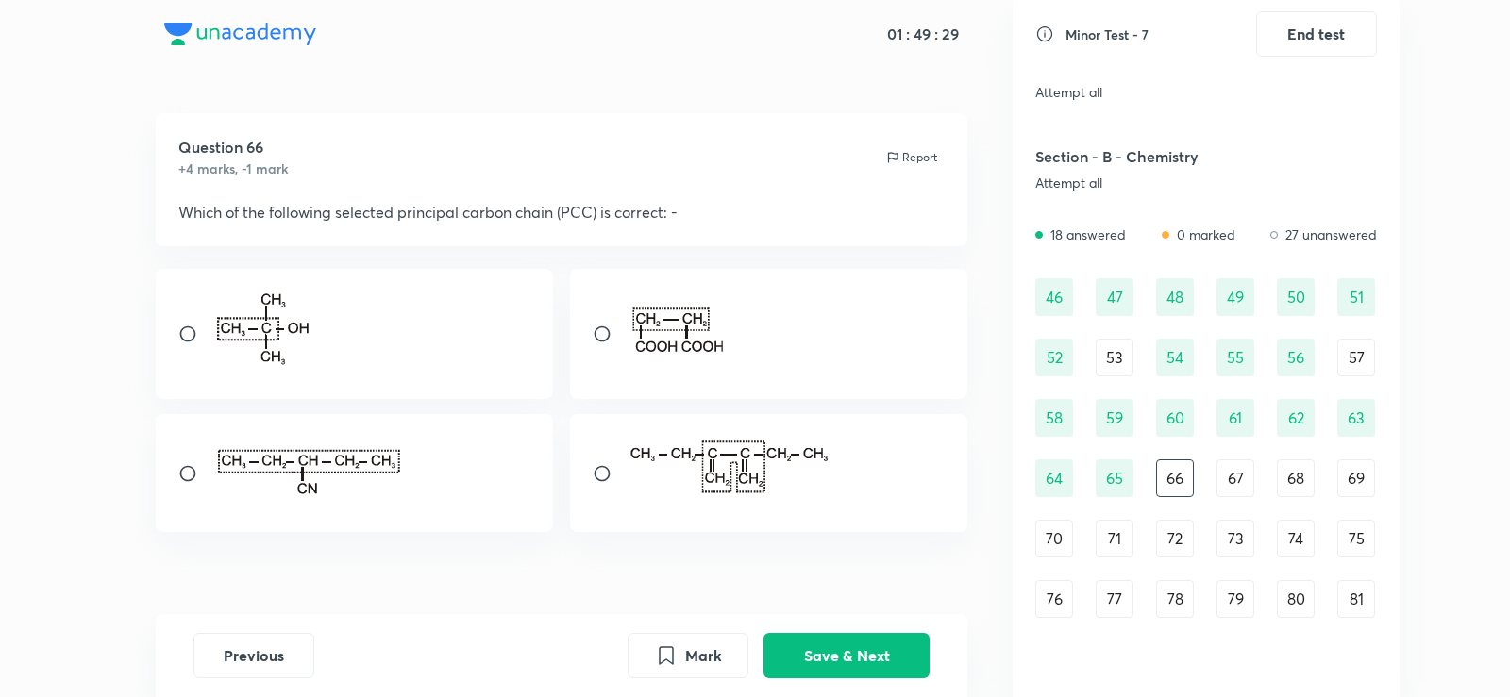
click at [397, 337] on div at bounding box center [355, 334] width 398 height 130
radio input "true"
click at [807, 625] on div "Previous Mark Save & Next" at bounding box center [562, 655] width 812 height 83
click at [822, 643] on button "Save & Next" at bounding box center [846, 653] width 166 height 45
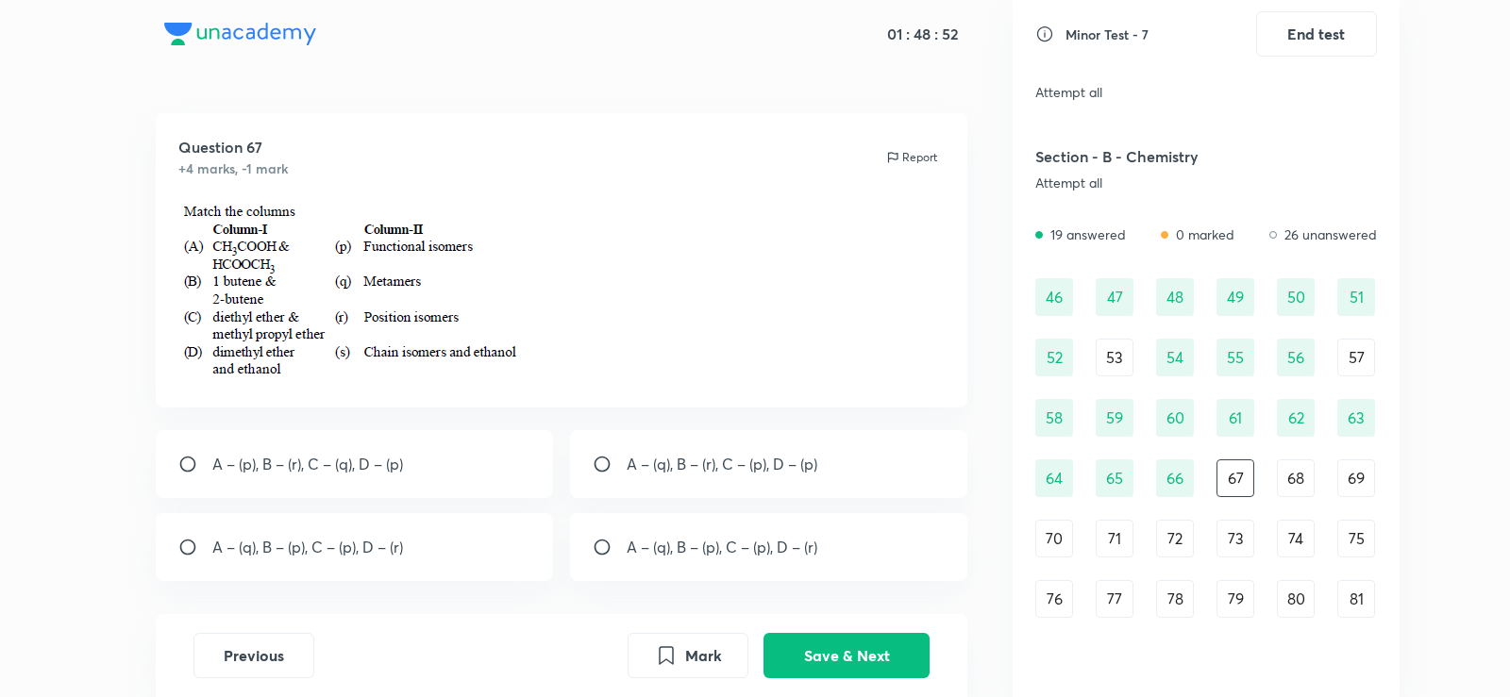
click at [389, 459] on p "A – (p), B – (r), C – (q), D – (p)" at bounding box center [307, 464] width 191 height 23
radio input "true"
click at [843, 627] on div "Previous Mark Save & Next" at bounding box center [562, 655] width 812 height 83
click at [857, 644] on button "Save & Next" at bounding box center [846, 653] width 166 height 45
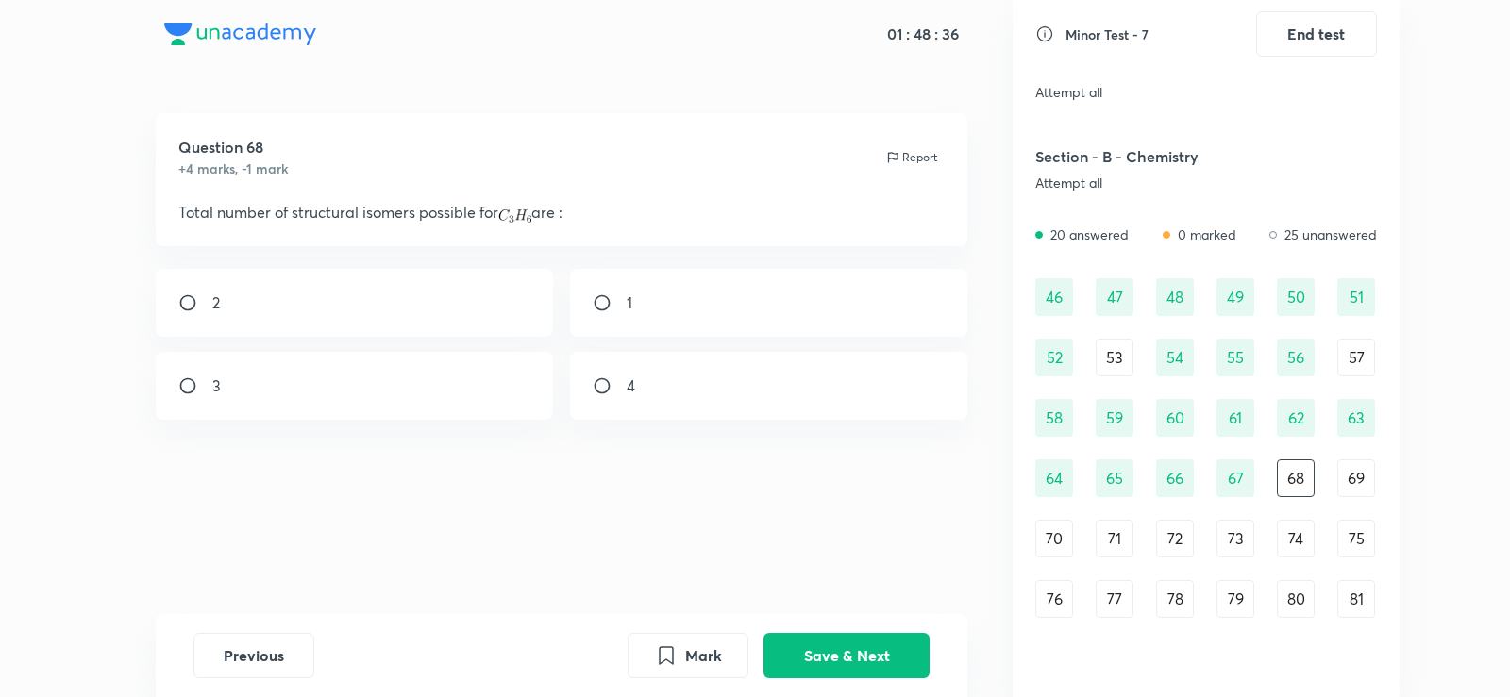
click at [267, 387] on div "3" at bounding box center [355, 386] width 398 height 68
radio input "true"
click at [439, 331] on div "2" at bounding box center [355, 303] width 398 height 68
radio input "true"
radio input "false"
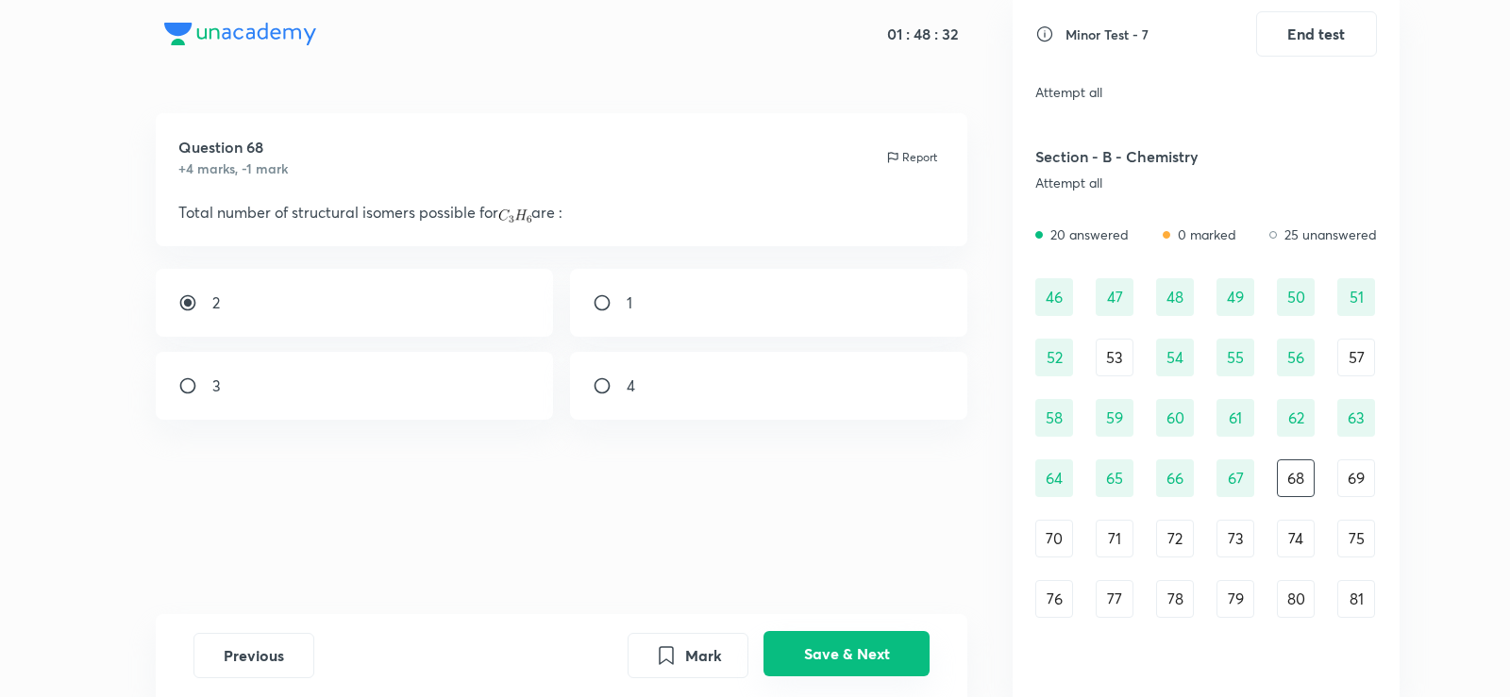
click at [822, 642] on button "Save & Next" at bounding box center [846, 653] width 166 height 45
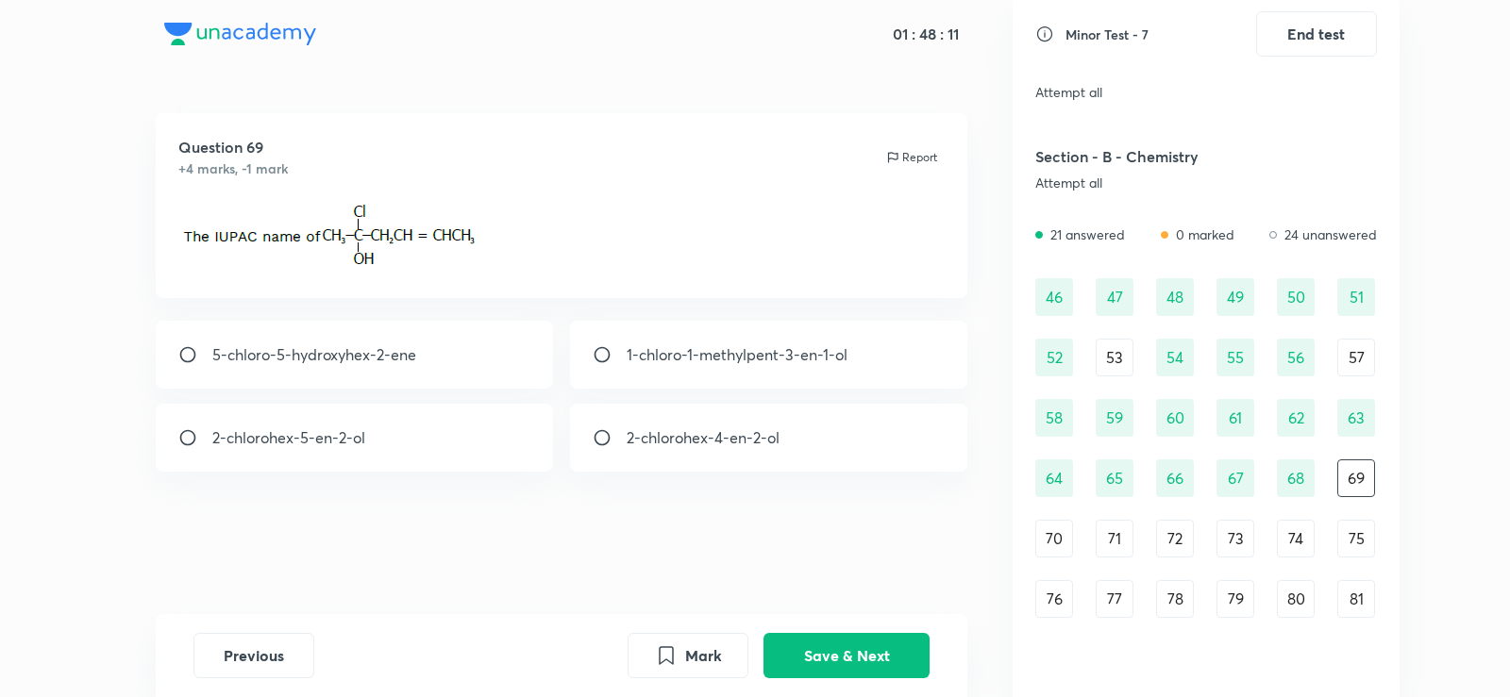
click at [666, 438] on p "2-chlorohex-4-en-2-ol" at bounding box center [703, 437] width 153 height 23
radio input "true"
click at [871, 661] on button "Save & Next" at bounding box center [846, 653] width 166 height 45
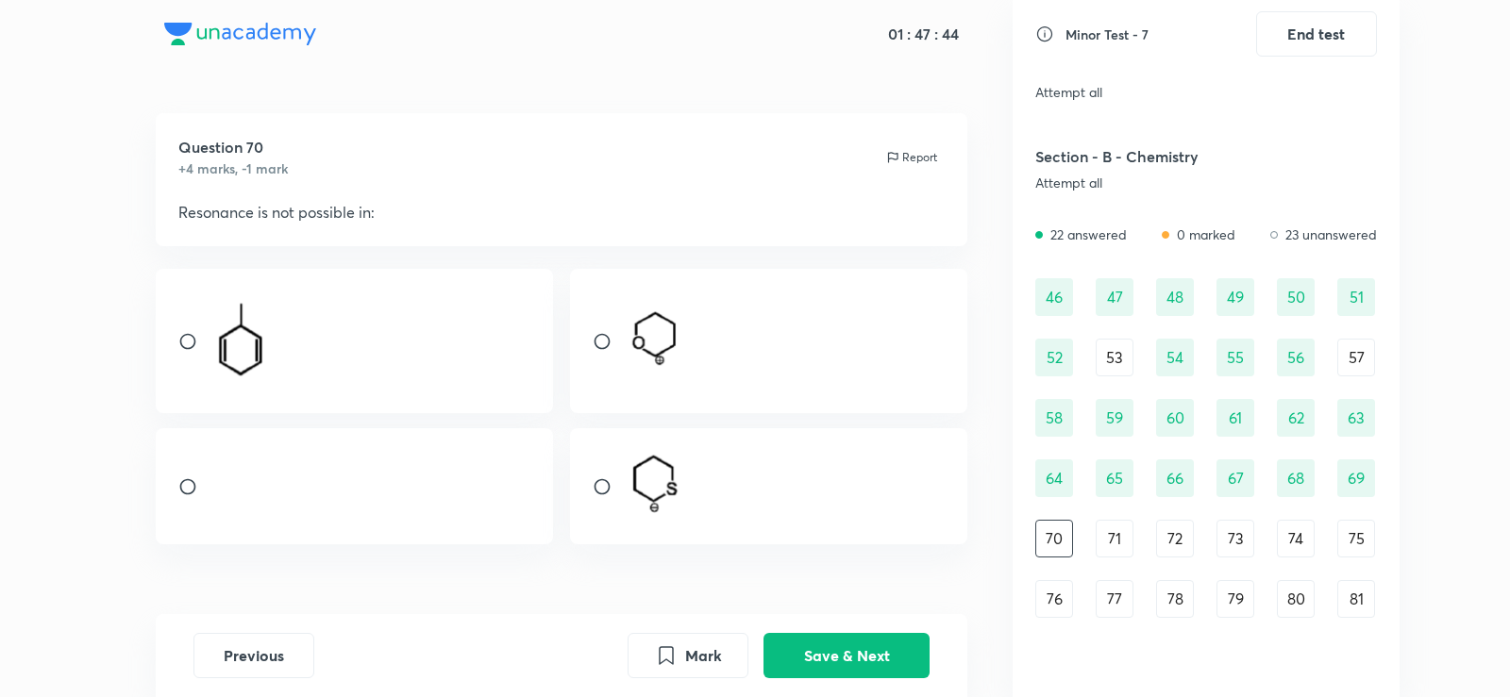
click at [634, 346] on img at bounding box center [659, 338] width 64 height 63
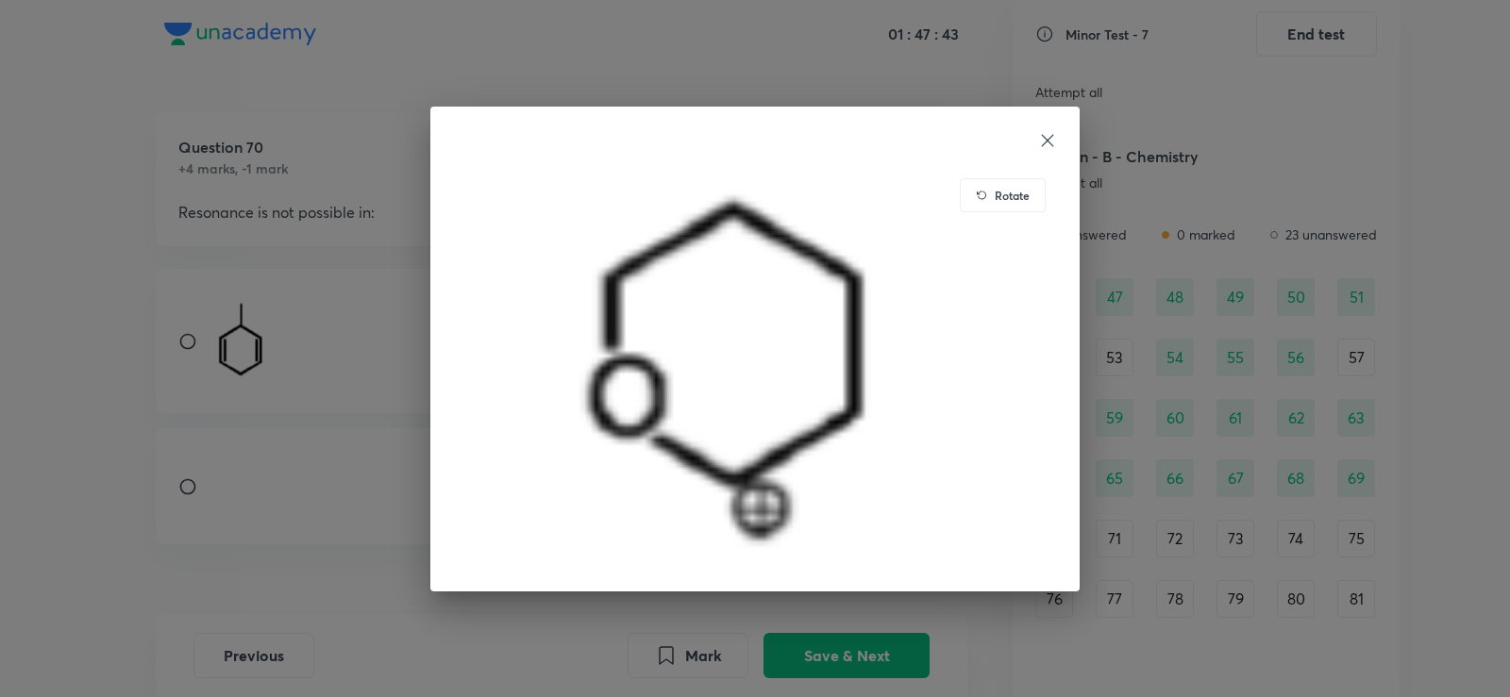
click at [271, 257] on div "Rotate" at bounding box center [755, 348] width 1510 height 697
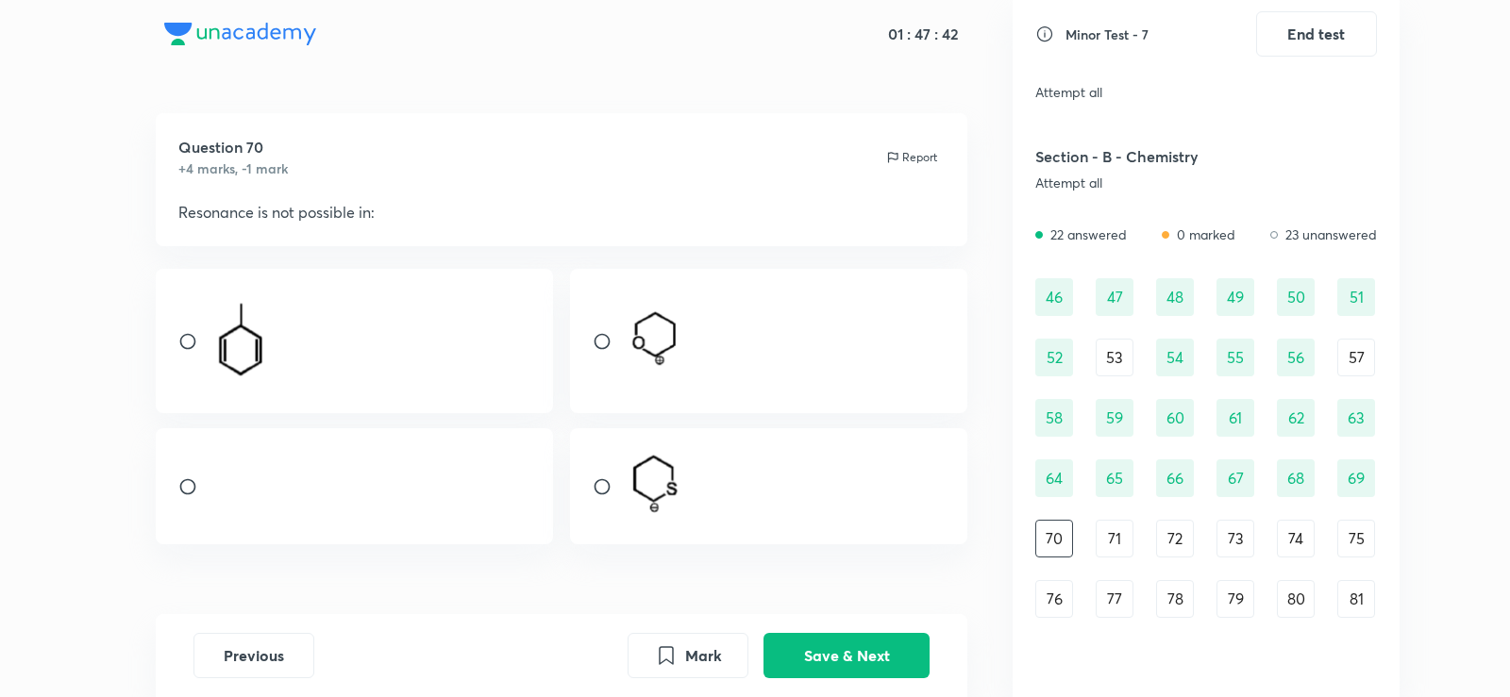
click at [593, 345] on input "radio" at bounding box center [610, 341] width 34 height 19
radio input "true"
click at [830, 659] on button "Save & Next" at bounding box center [846, 653] width 166 height 45
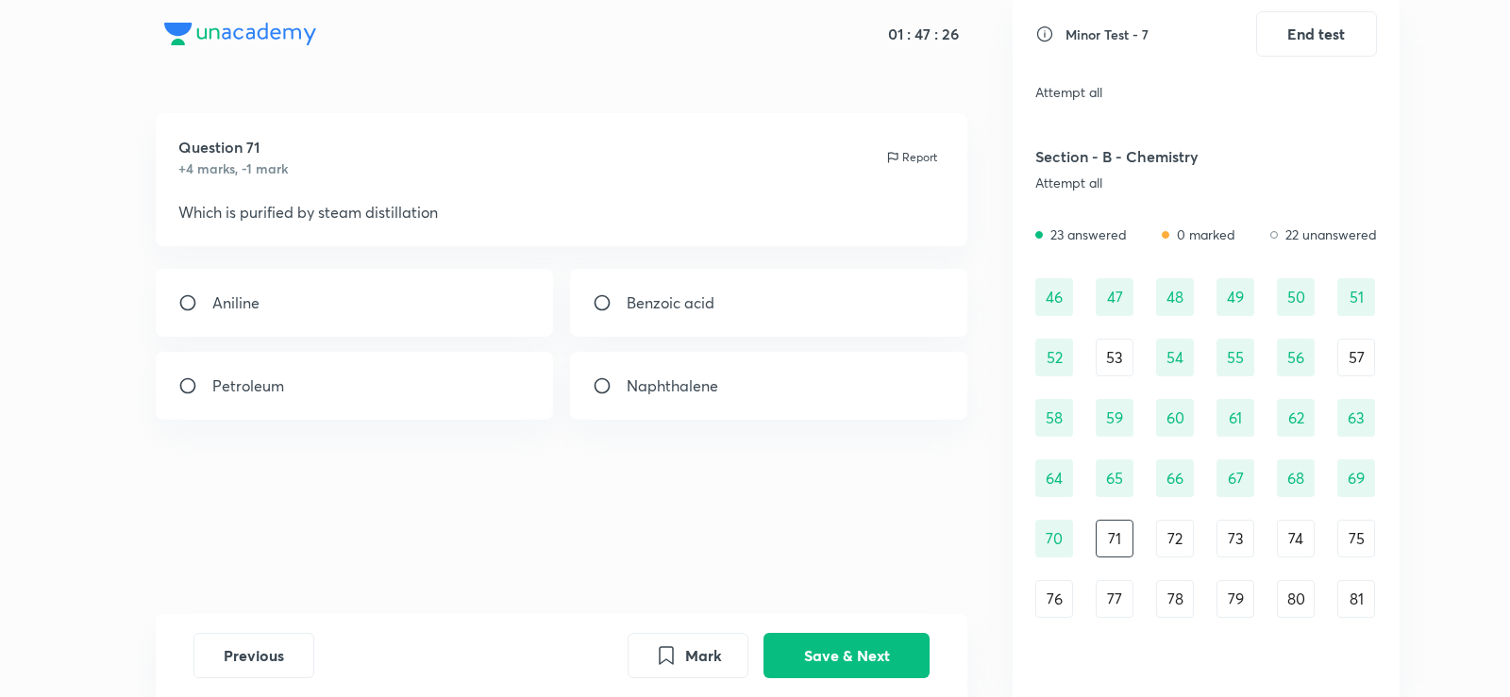
click at [476, 298] on div "Aniline" at bounding box center [355, 303] width 398 height 68
radio input "true"
click at [886, 637] on button "Save & Next" at bounding box center [846, 653] width 166 height 45
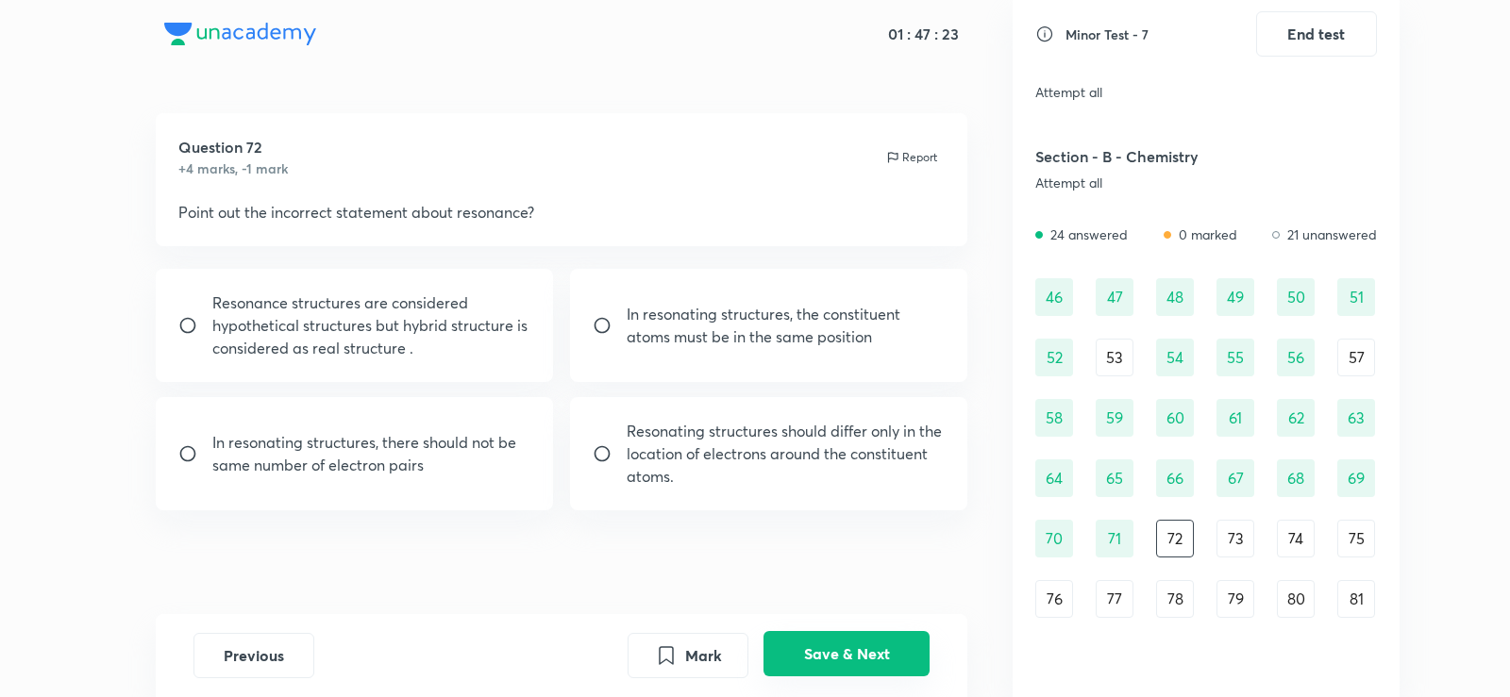
click at [886, 637] on button "Save & Next" at bounding box center [846, 653] width 166 height 45
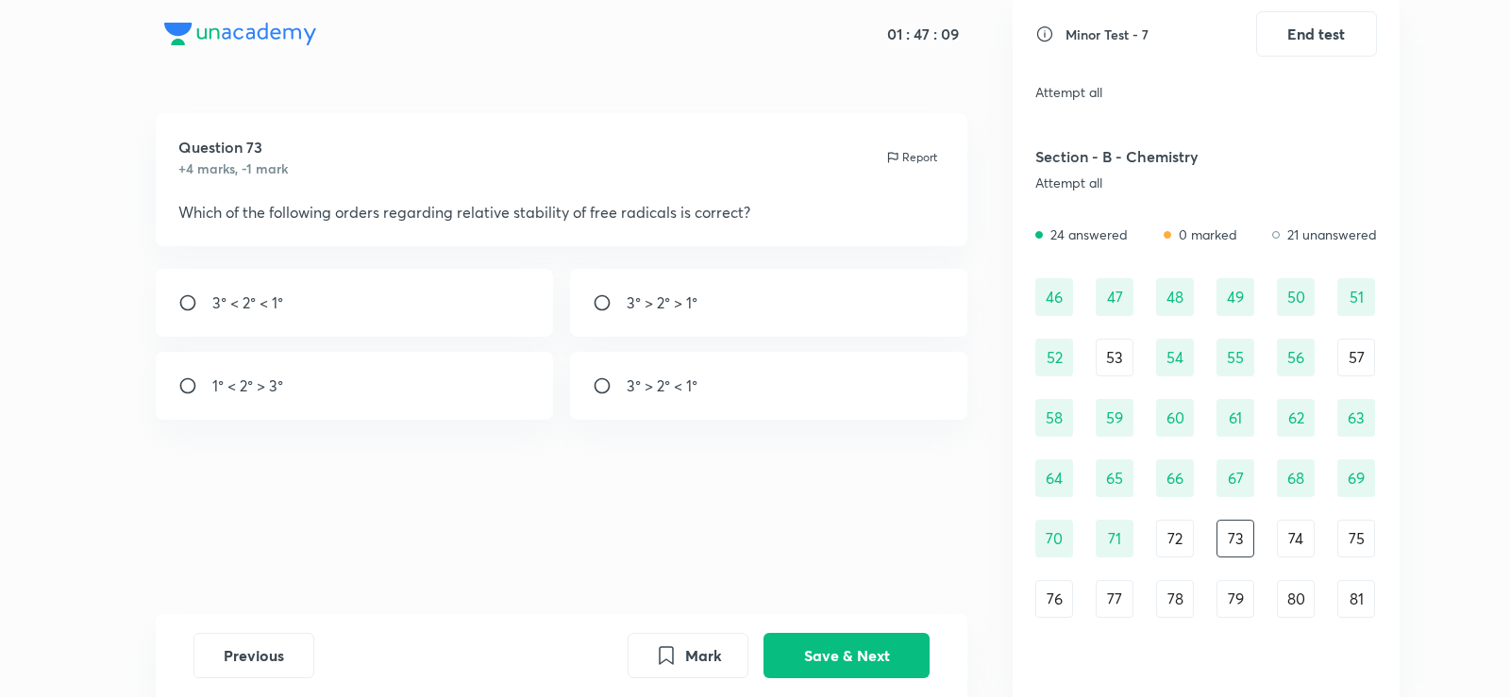
click at [690, 386] on p "3° > 2° < 1°" at bounding box center [662, 386] width 71 height 23
radio input "true"
click at [635, 296] on p "3° > 2° > 1°" at bounding box center [662, 303] width 71 height 23
radio input "true"
radio input "false"
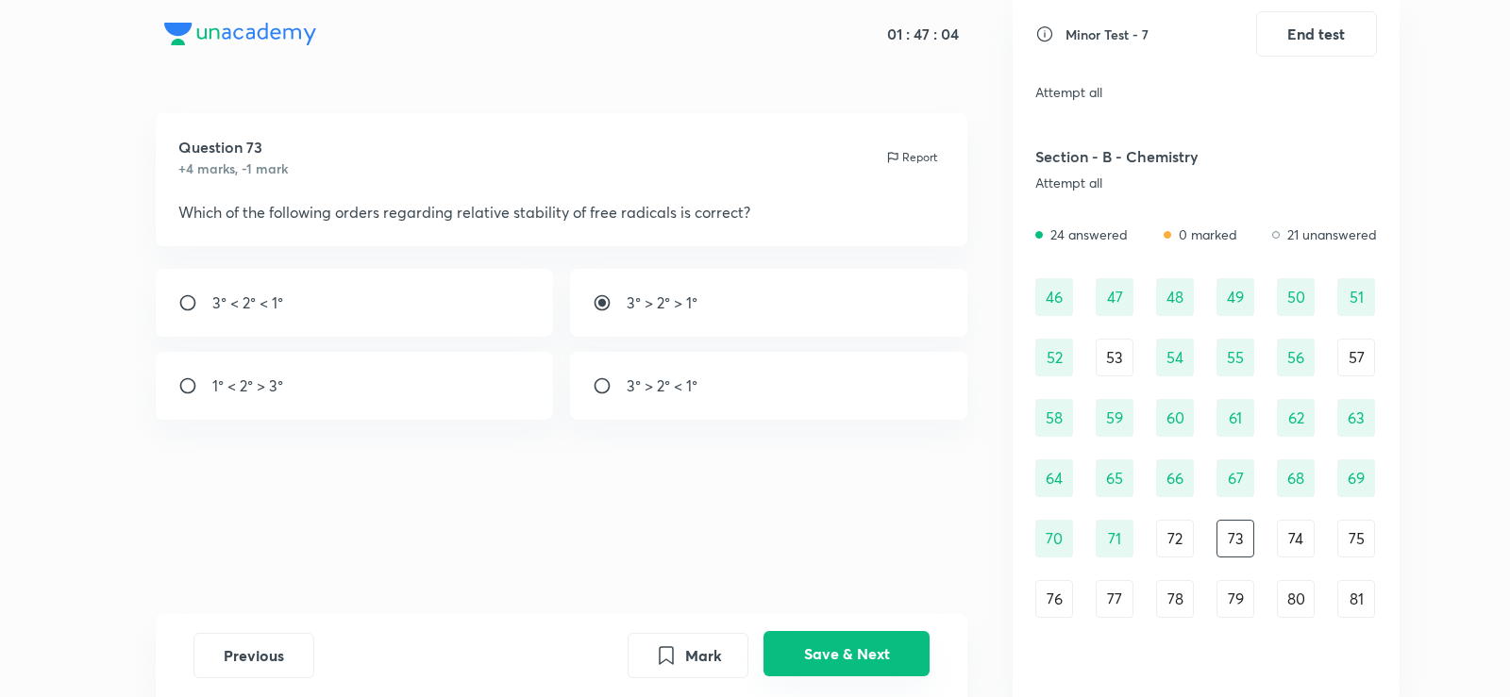
click at [879, 650] on button "Save & Next" at bounding box center [846, 653] width 166 height 45
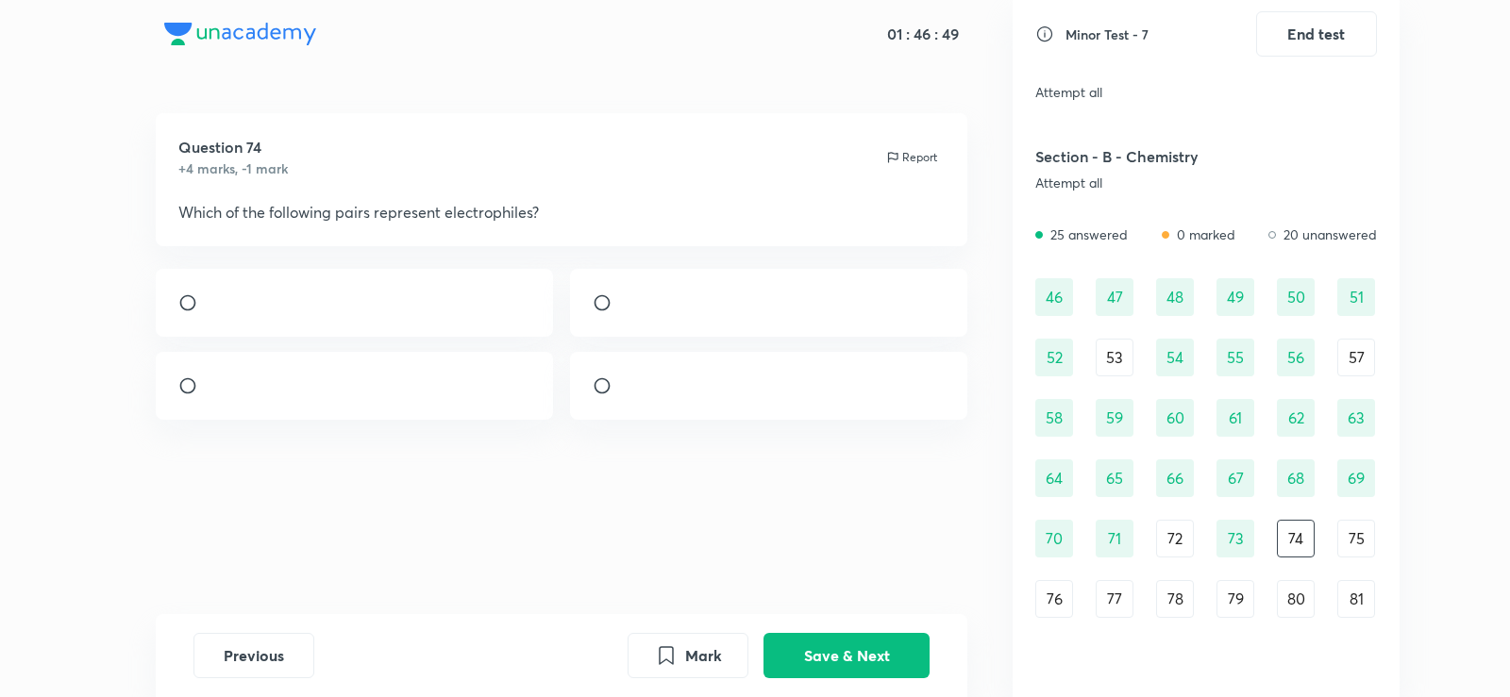
click at [627, 314] on p at bounding box center [627, 303] width 1 height 23
radio input "true"
click at [850, 634] on button "Save & Next" at bounding box center [846, 653] width 166 height 45
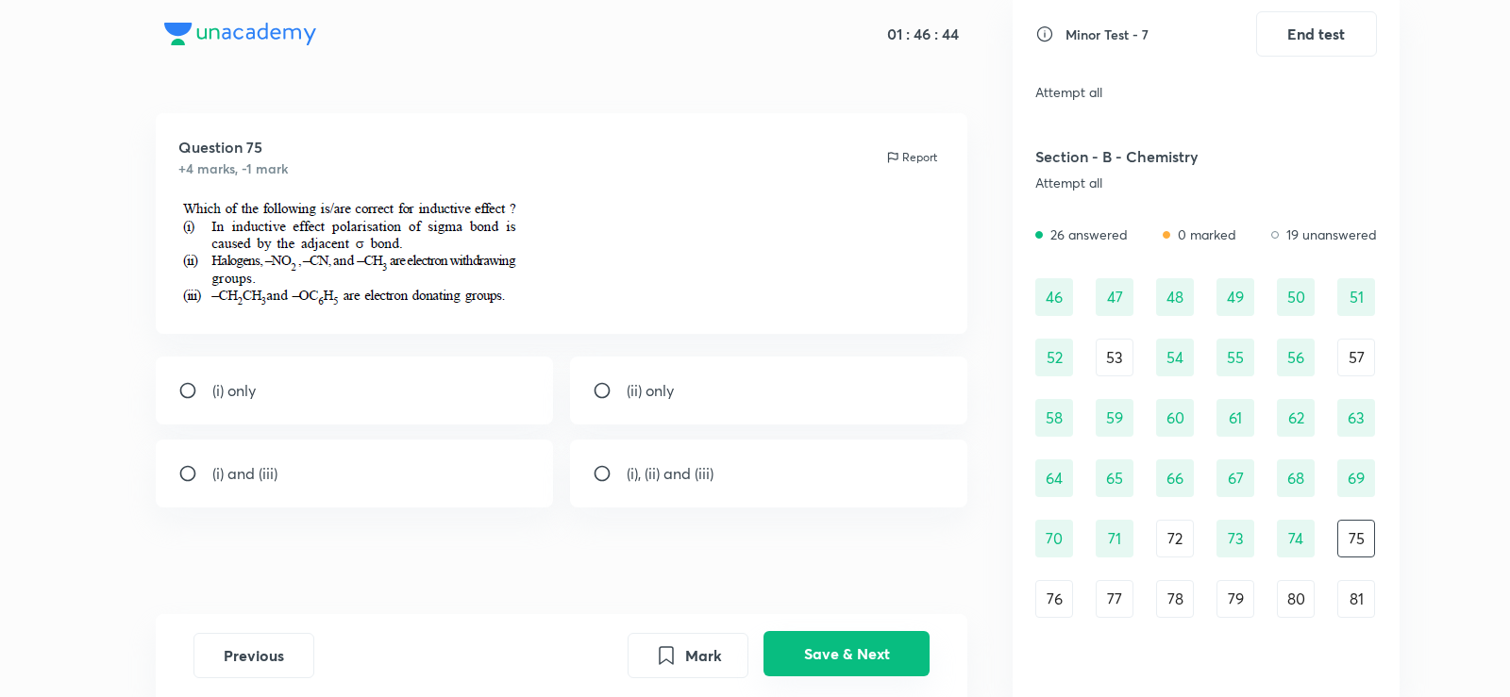
click at [850, 634] on button "Save & Next" at bounding box center [846, 653] width 166 height 45
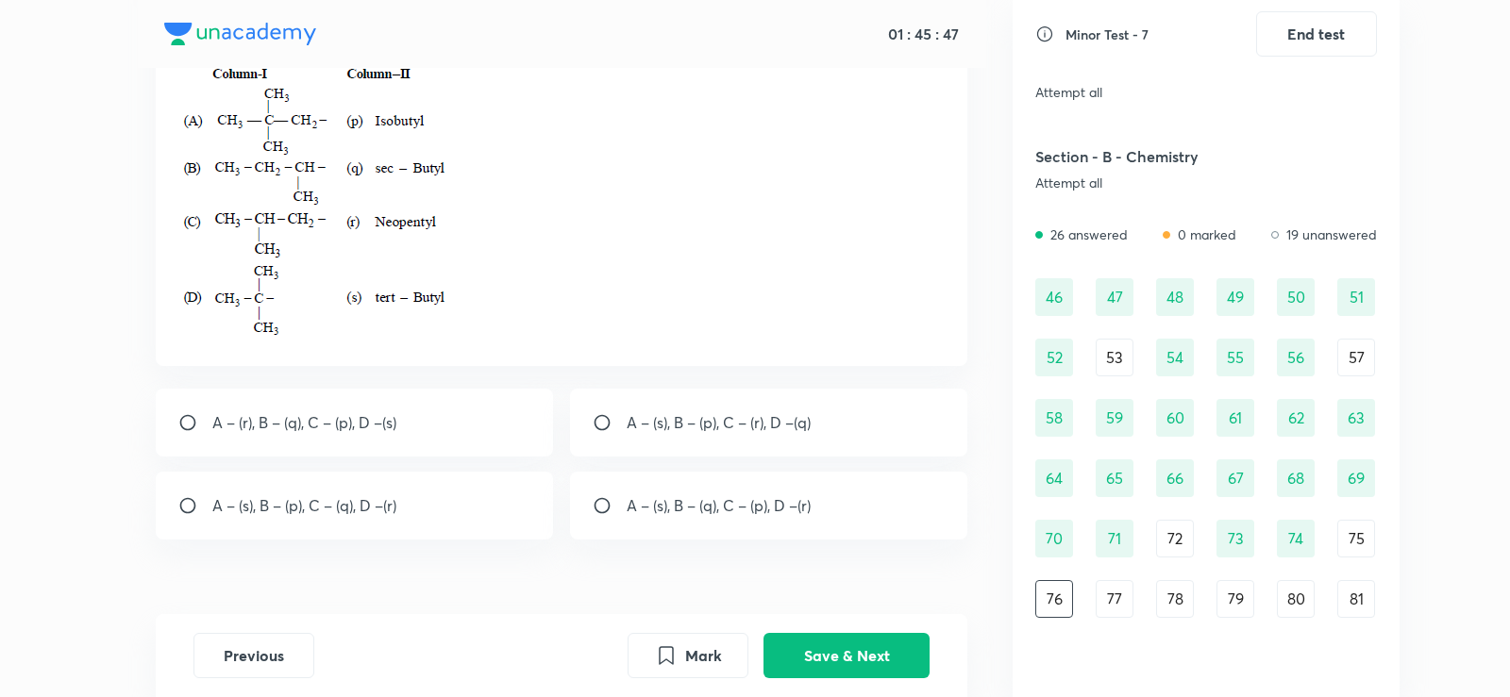
scroll to position [158, 0]
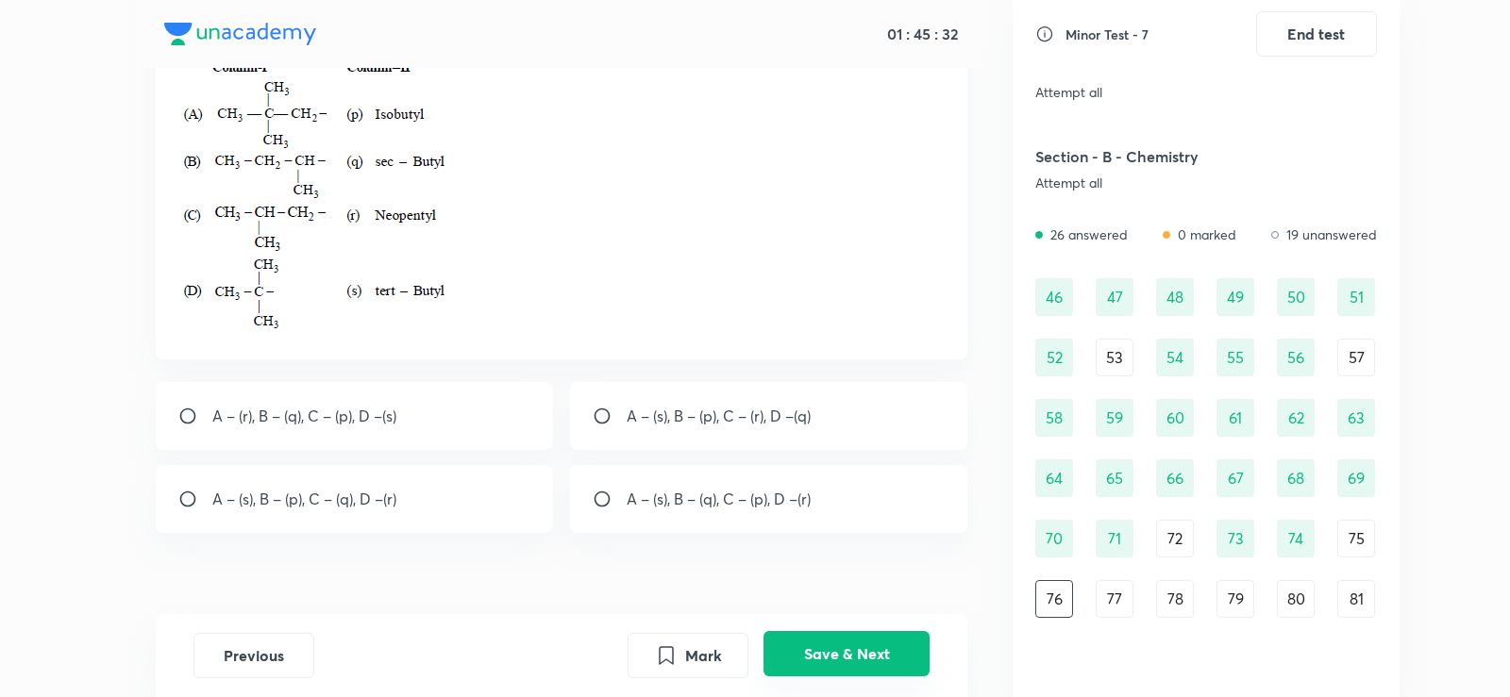
click at [860, 654] on button "Save & Next" at bounding box center [846, 653] width 166 height 45
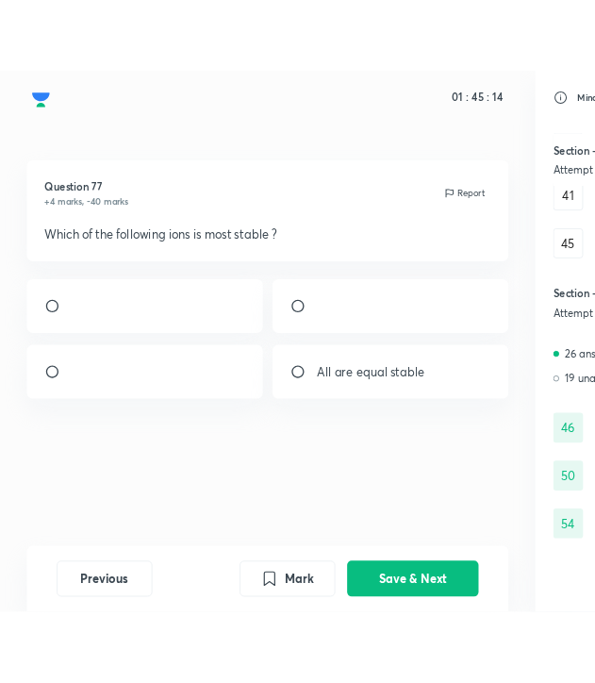
scroll to position [573, 0]
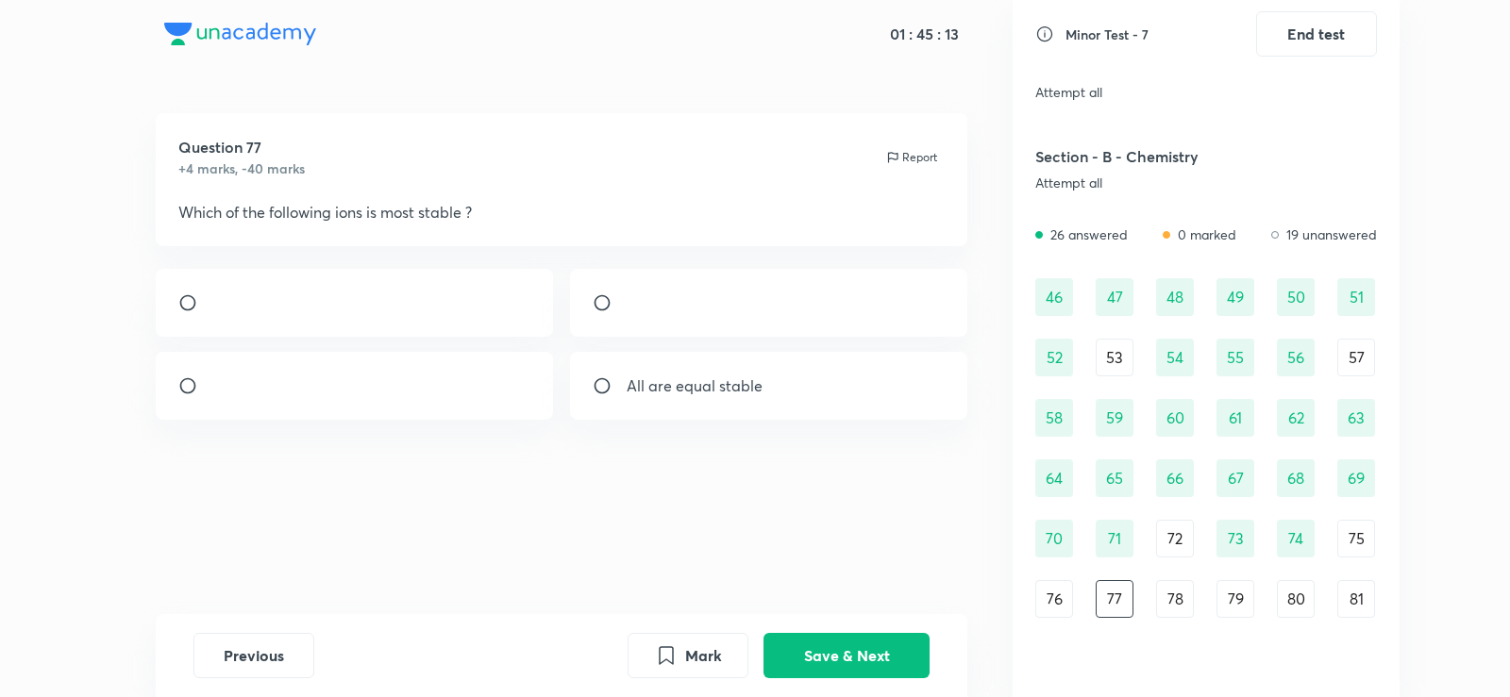
click at [213, 308] on img at bounding box center [212, 308] width 1 height 1
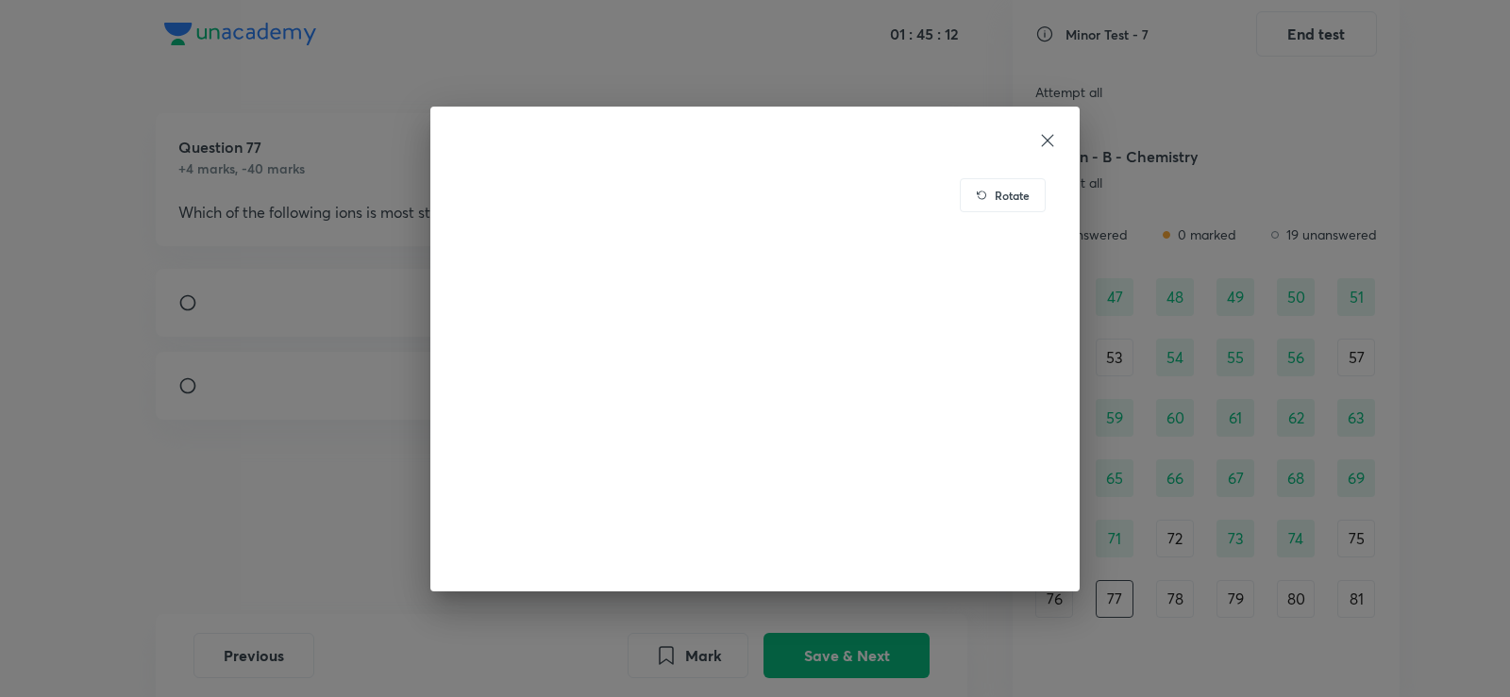
click at [311, 316] on div "Rotate" at bounding box center [755, 348] width 1510 height 697
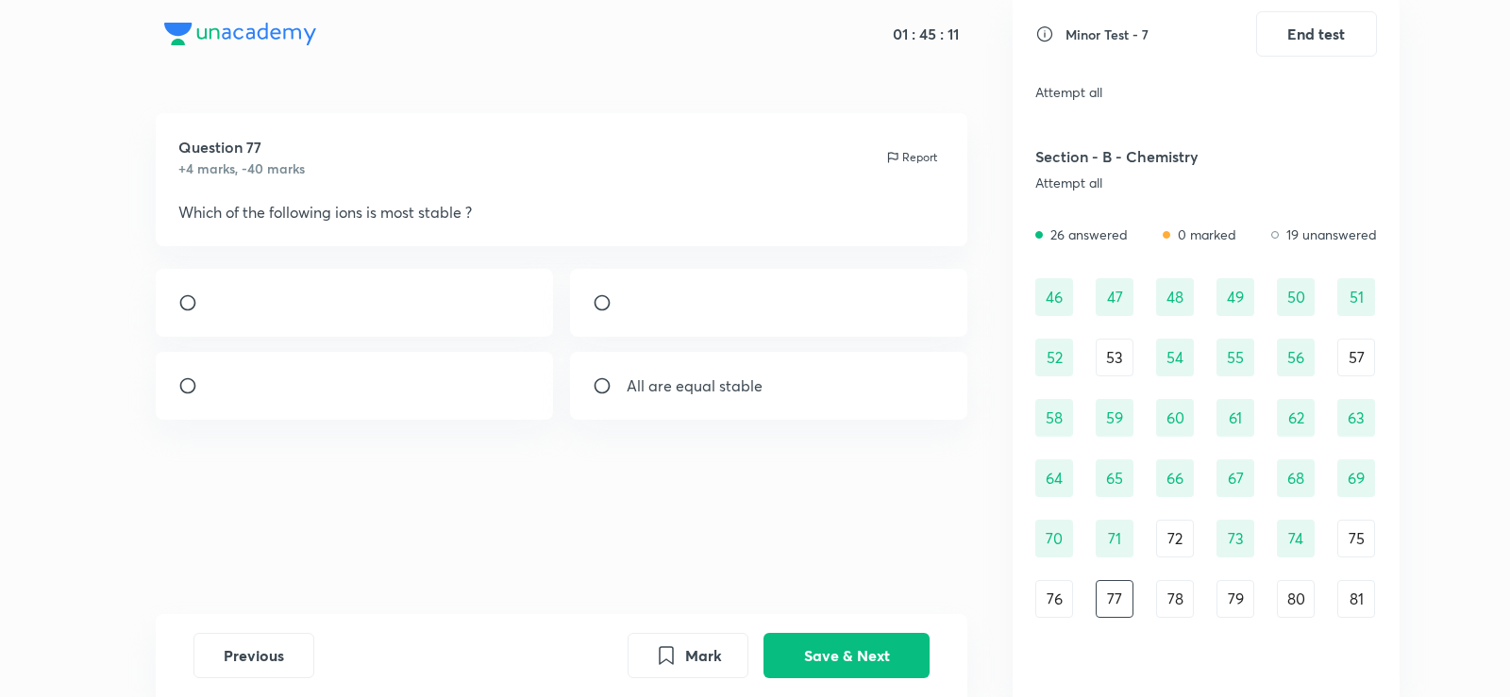
click at [213, 309] on img at bounding box center [212, 308] width 1 height 1
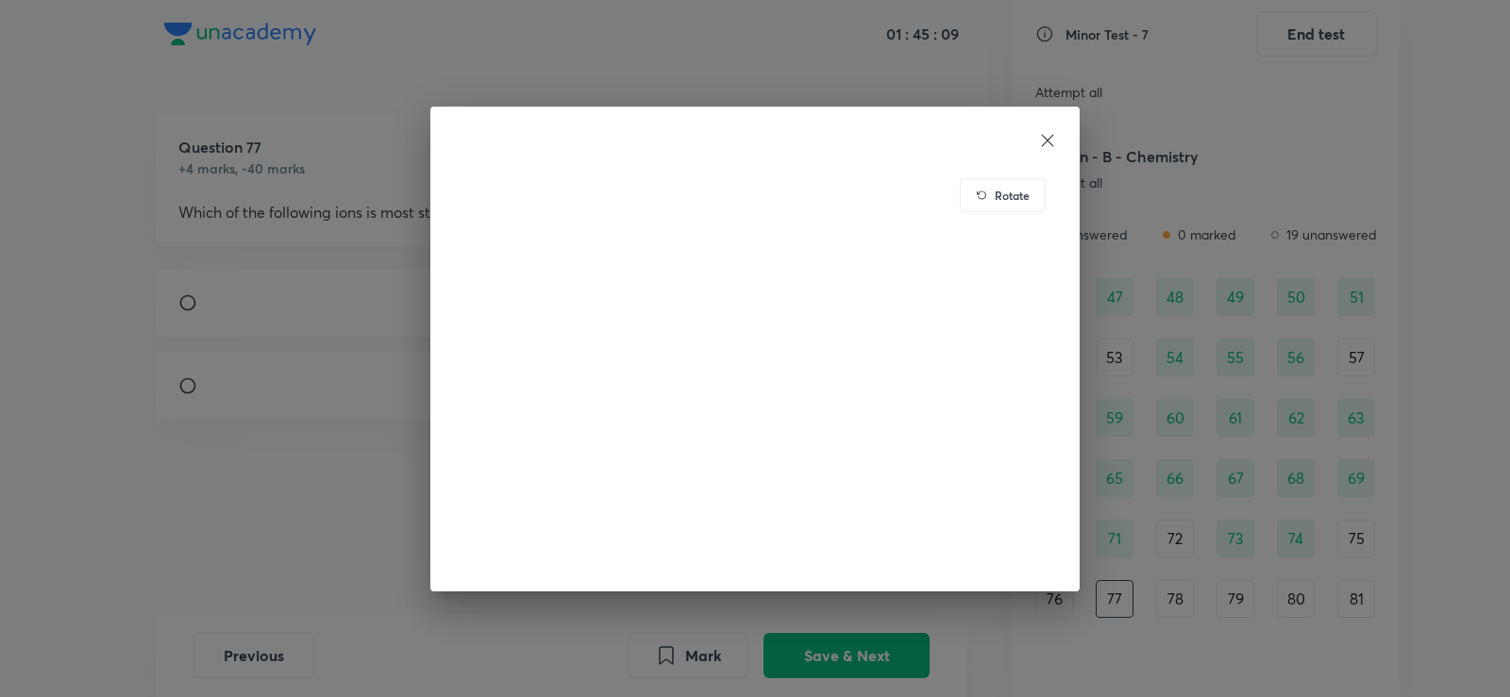
click at [224, 412] on div "Rotate" at bounding box center [755, 348] width 1510 height 697
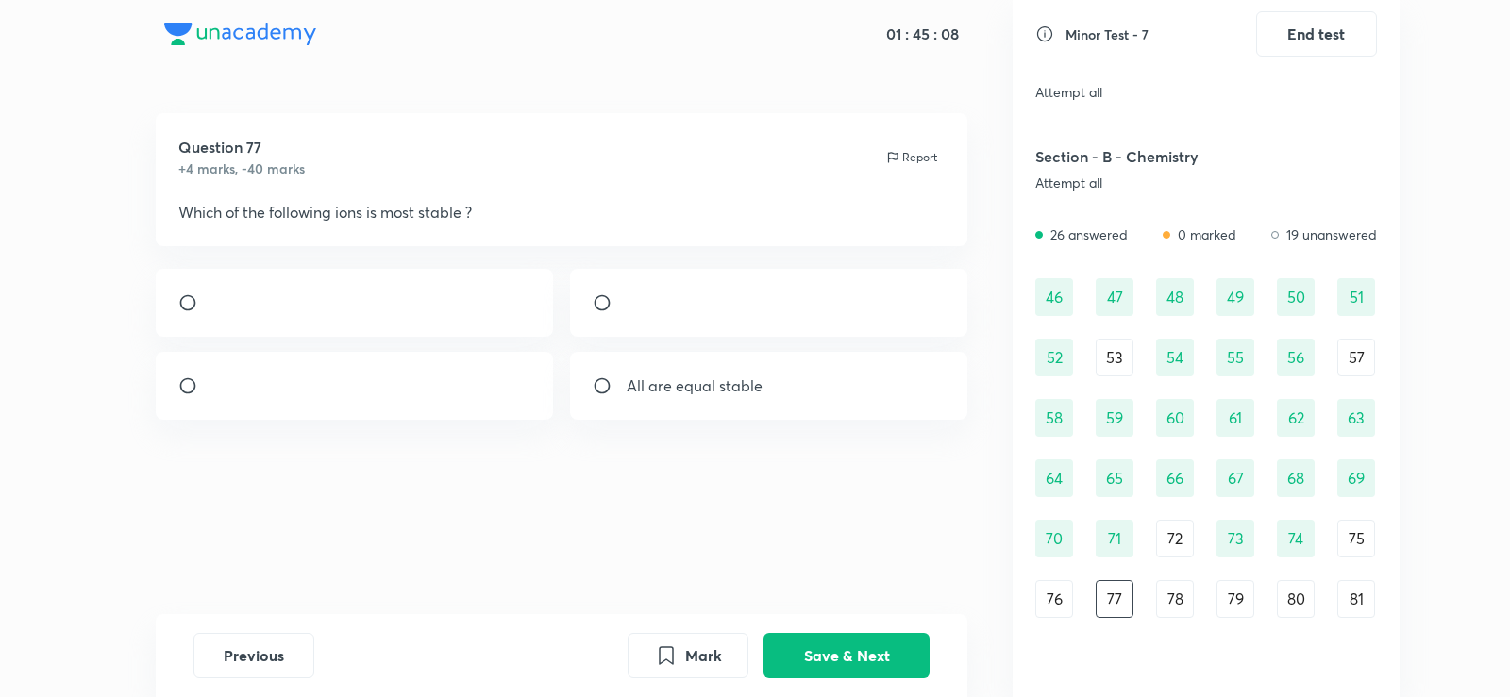
click at [191, 318] on div at bounding box center [355, 303] width 398 height 68
radio input "true"
click at [907, 656] on button "Save & Next" at bounding box center [846, 653] width 166 height 45
click at [641, 317] on div "carbanion" at bounding box center [769, 303] width 398 height 68
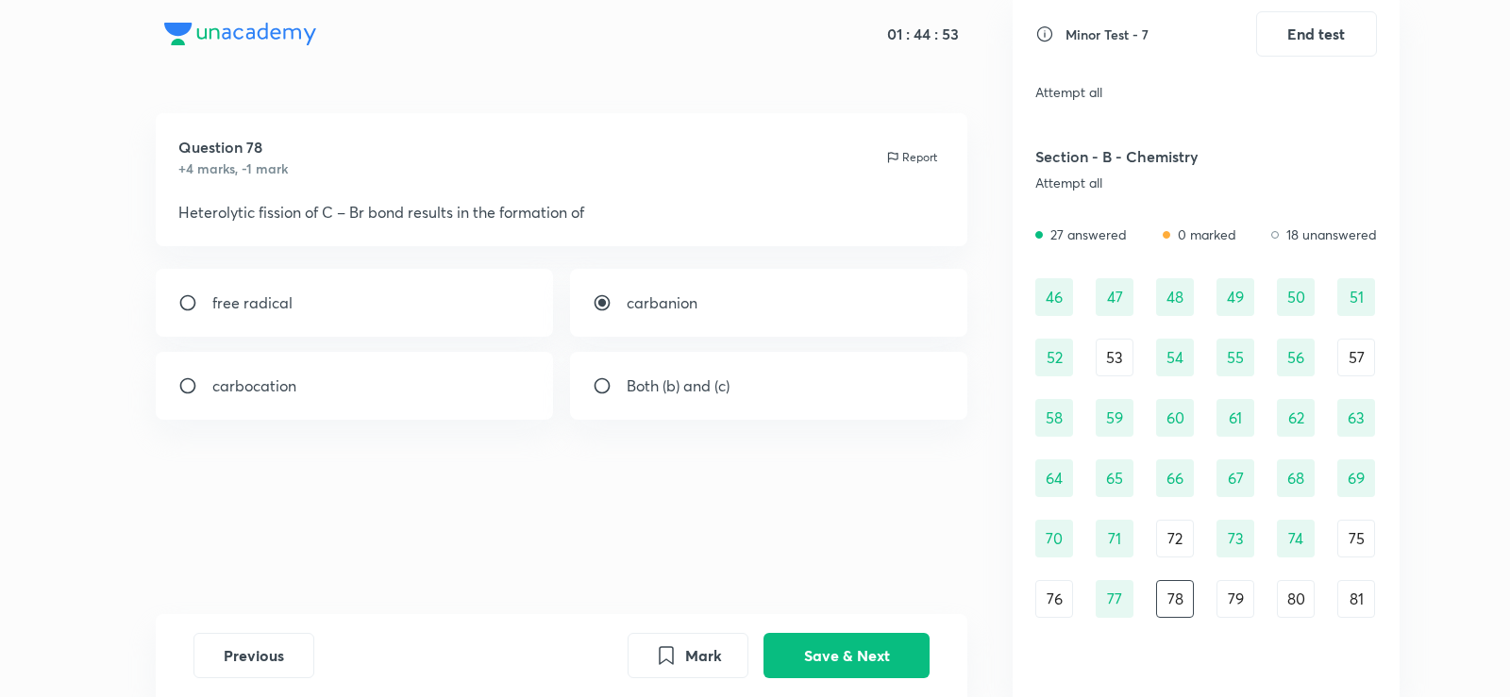
radio input "false"
click at [510, 371] on div "carbocation" at bounding box center [355, 386] width 398 height 68
radio input "true"
click at [855, 646] on button "Save & Next" at bounding box center [846, 653] width 166 height 45
click at [645, 374] on div "Methyl" at bounding box center [769, 386] width 398 height 68
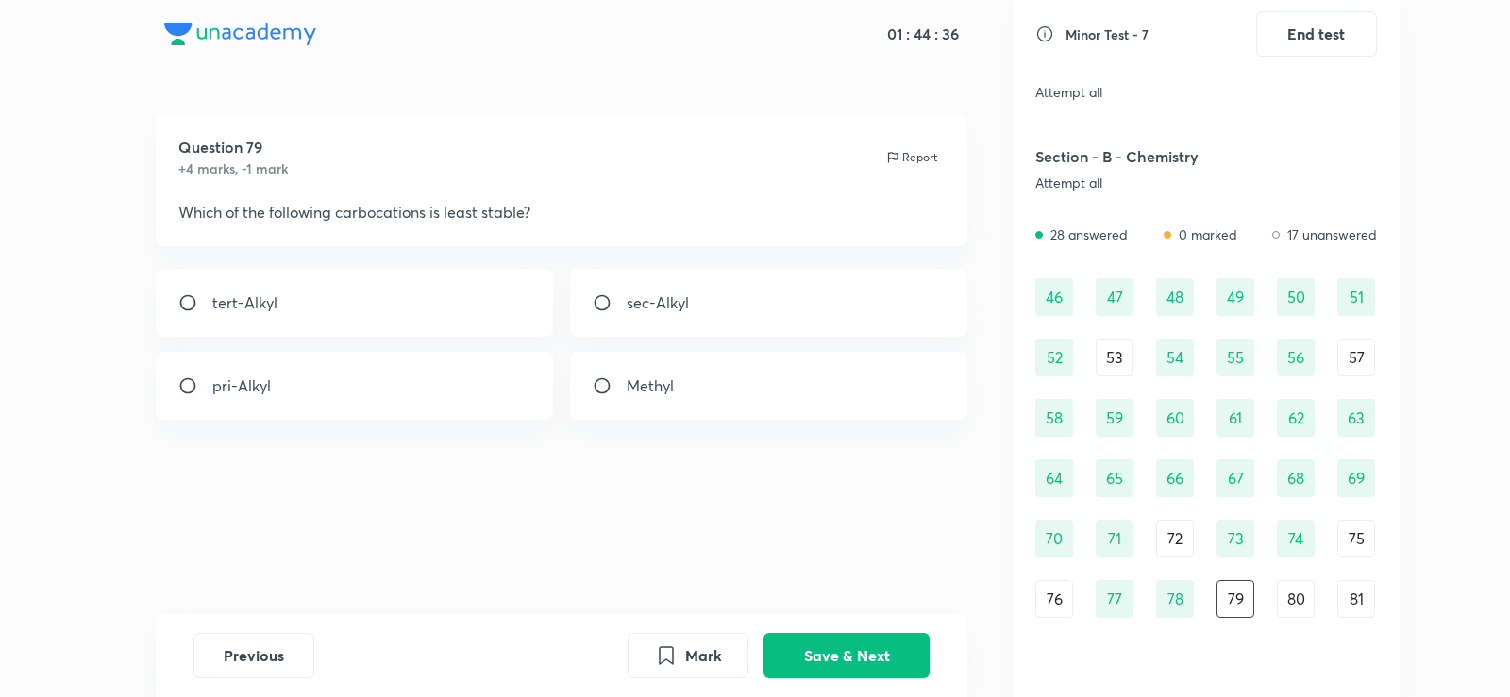
radio input "true"
click at [872, 627] on div "Previous Mark Save & Next" at bounding box center [562, 655] width 812 height 83
click at [881, 648] on button "Save & Next" at bounding box center [846, 653] width 166 height 45
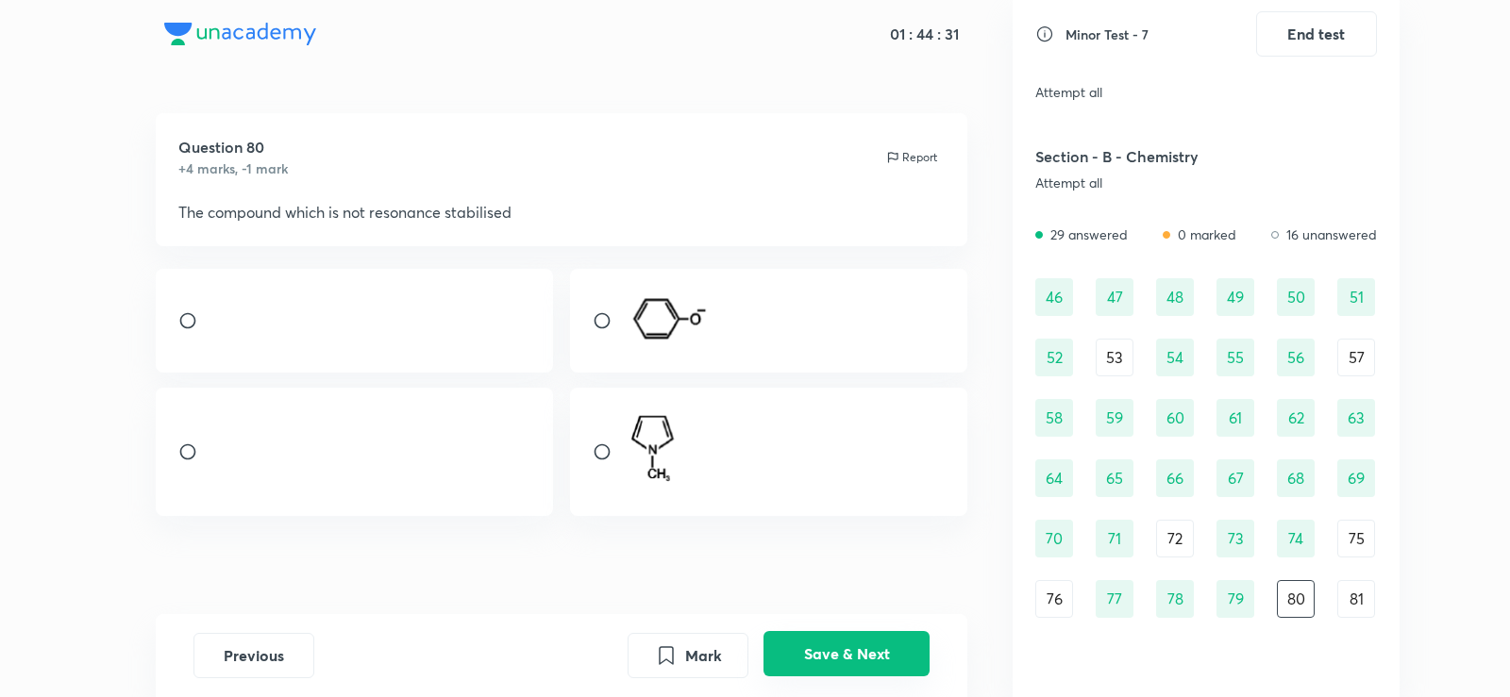
click at [881, 649] on button "Save & Next" at bounding box center [846, 653] width 166 height 45
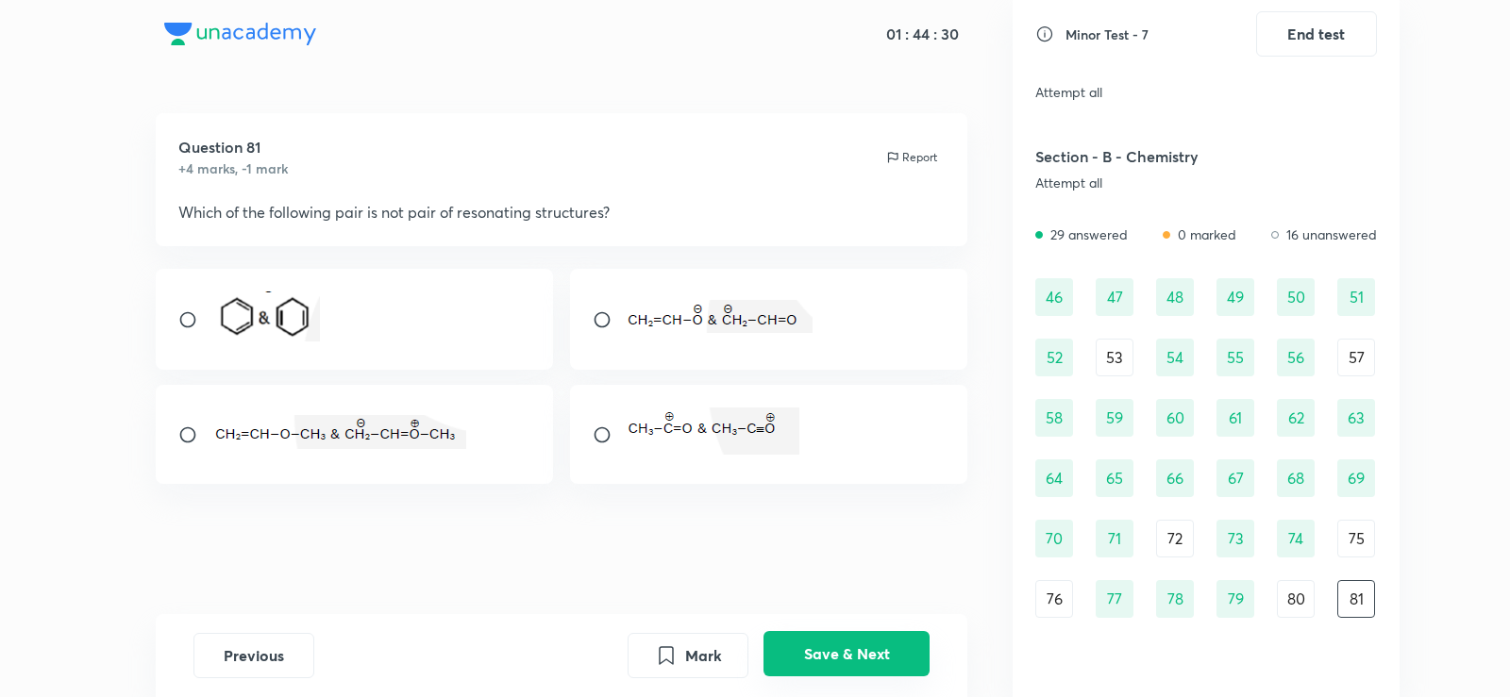
click at [881, 649] on button "Save & Next" at bounding box center [846, 653] width 166 height 45
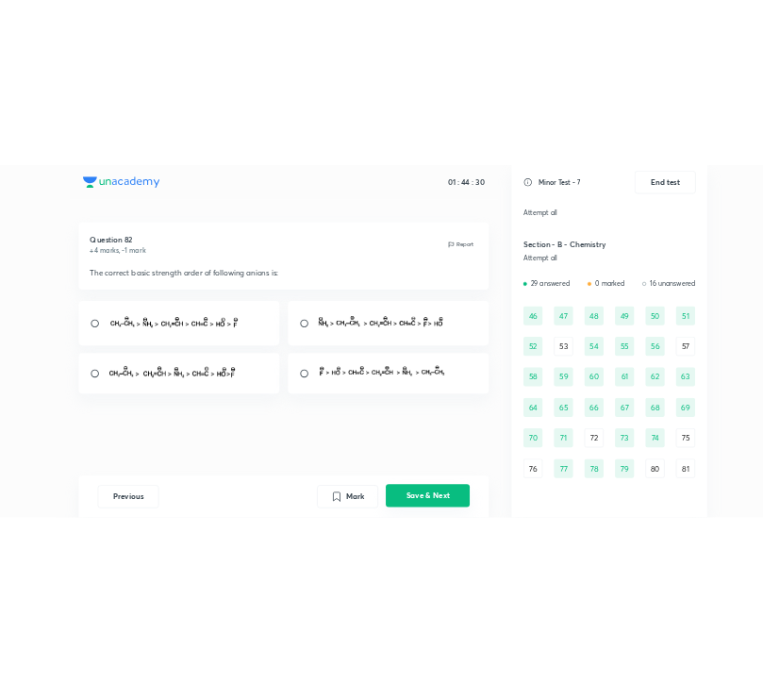
scroll to position [626, 0]
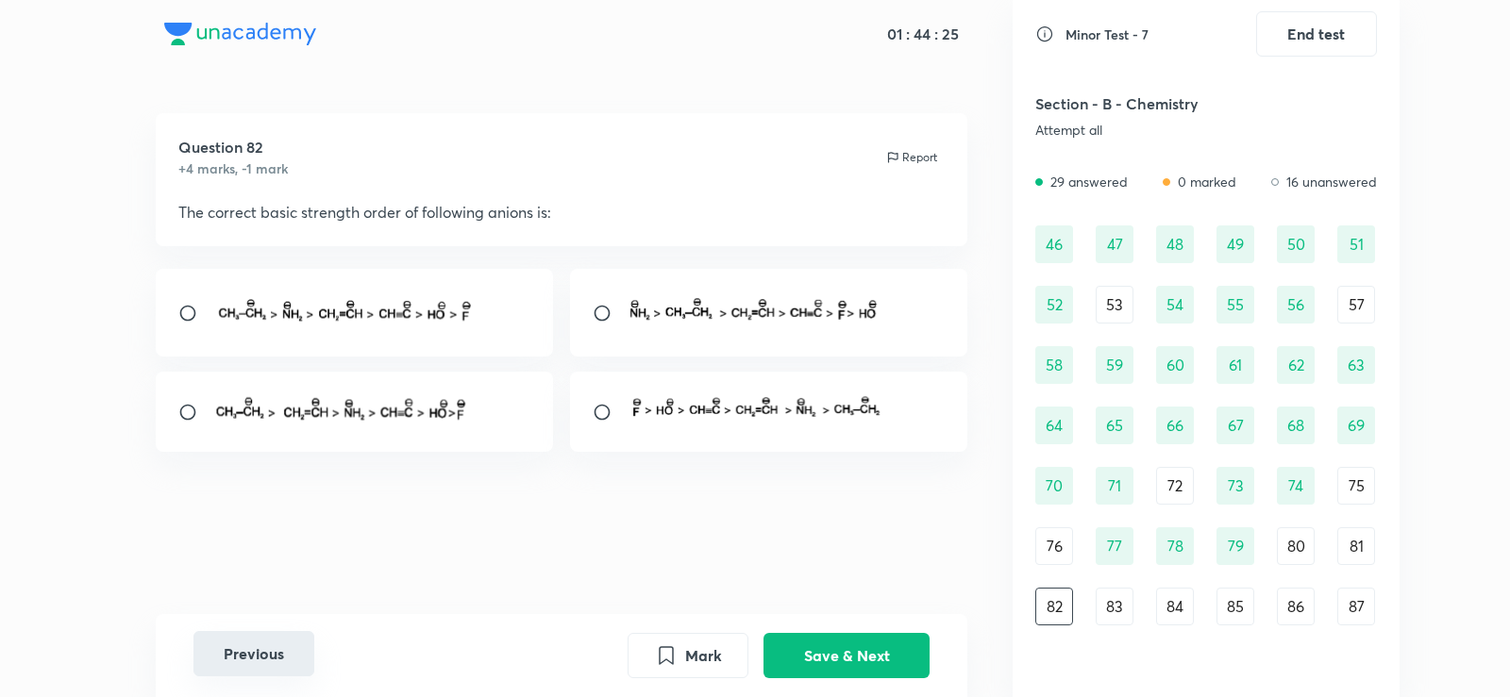
click at [221, 655] on button "Previous" at bounding box center [253, 653] width 121 height 45
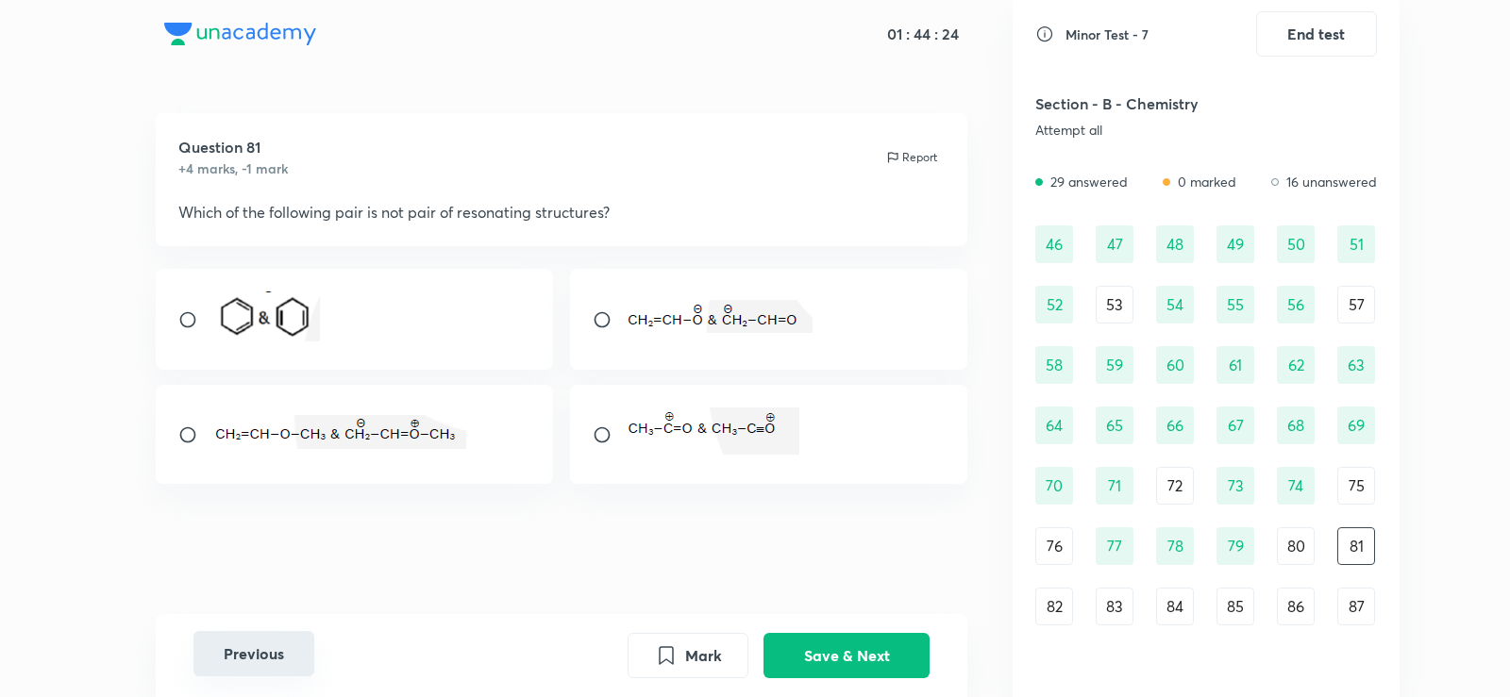
click at [221, 655] on button "Previous" at bounding box center [253, 653] width 121 height 45
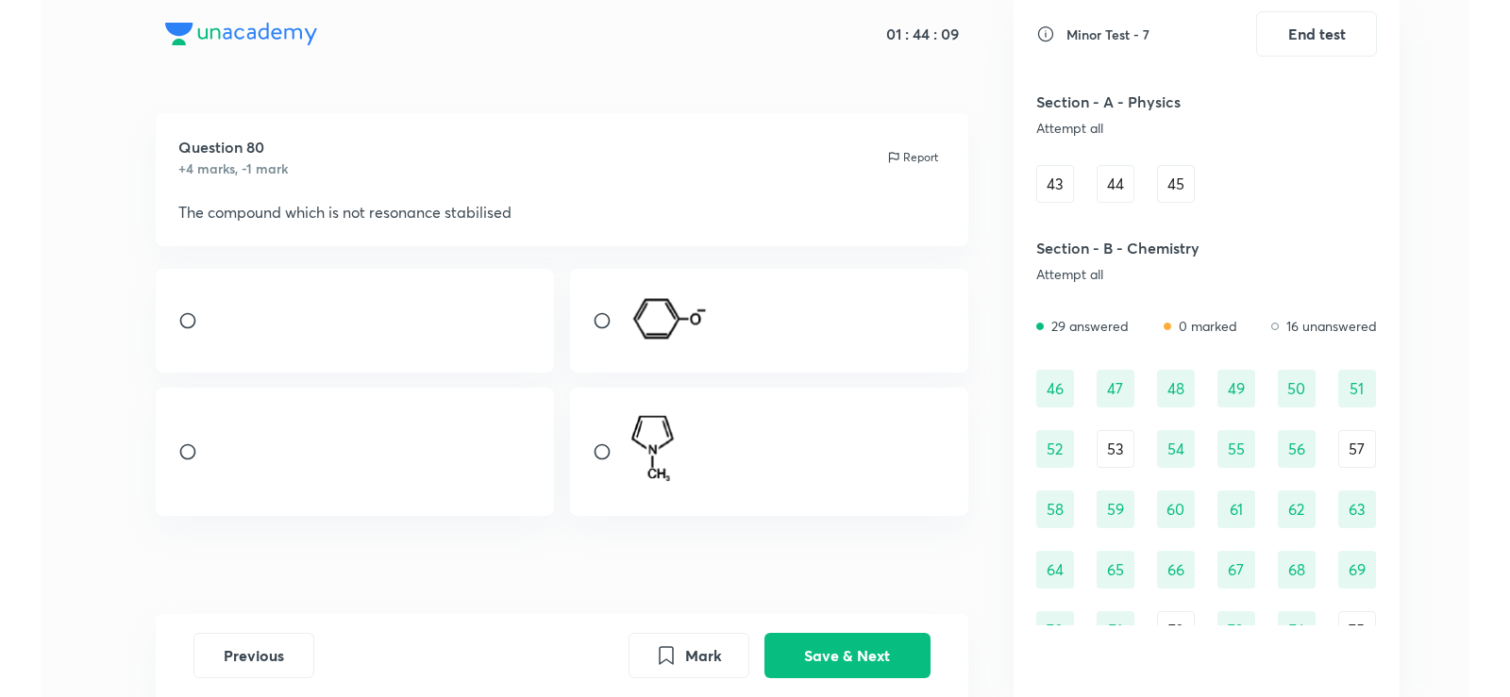
scroll to position [481, 0]
click at [605, 324] on input "radio" at bounding box center [610, 320] width 34 height 19
radio input "true"
click at [849, 672] on button "Save & Next" at bounding box center [846, 653] width 166 height 45
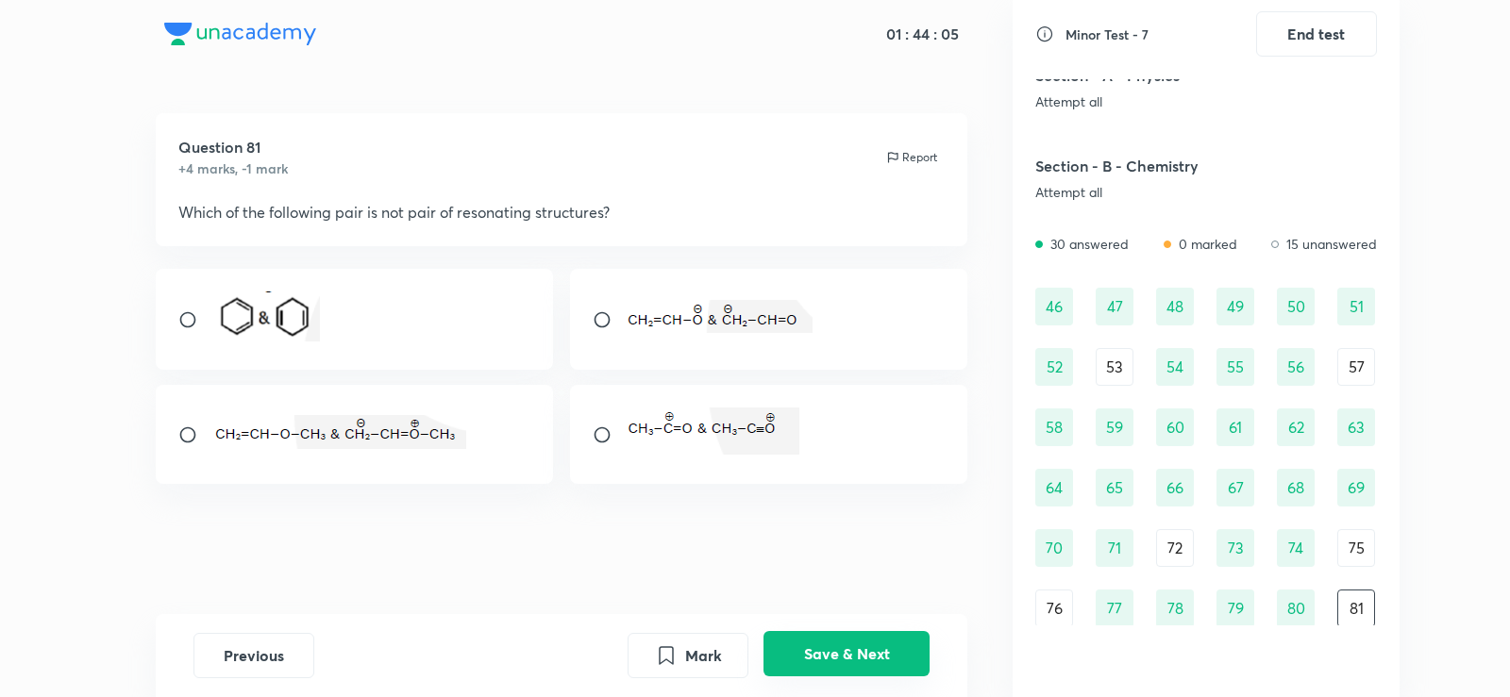
scroll to position [565, 0]
click at [818, 651] on button "Save & Next" at bounding box center [846, 653] width 166 height 45
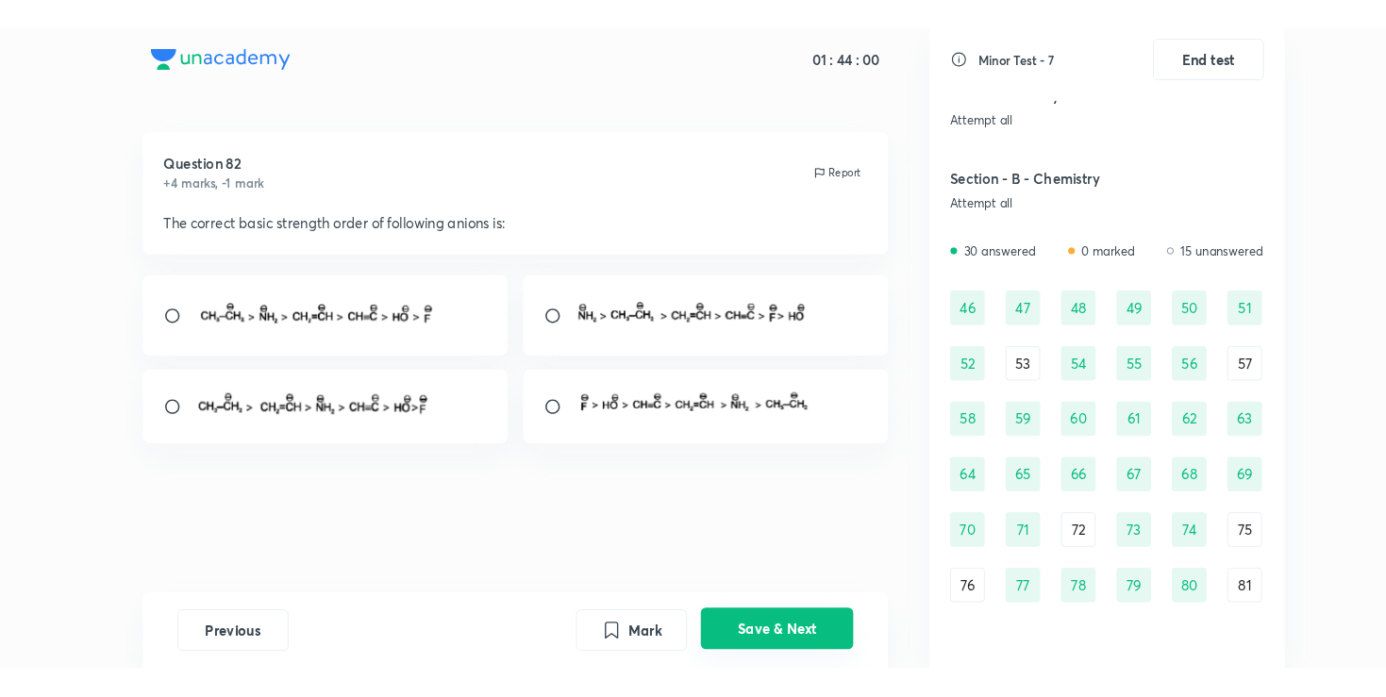
scroll to position [626, 0]
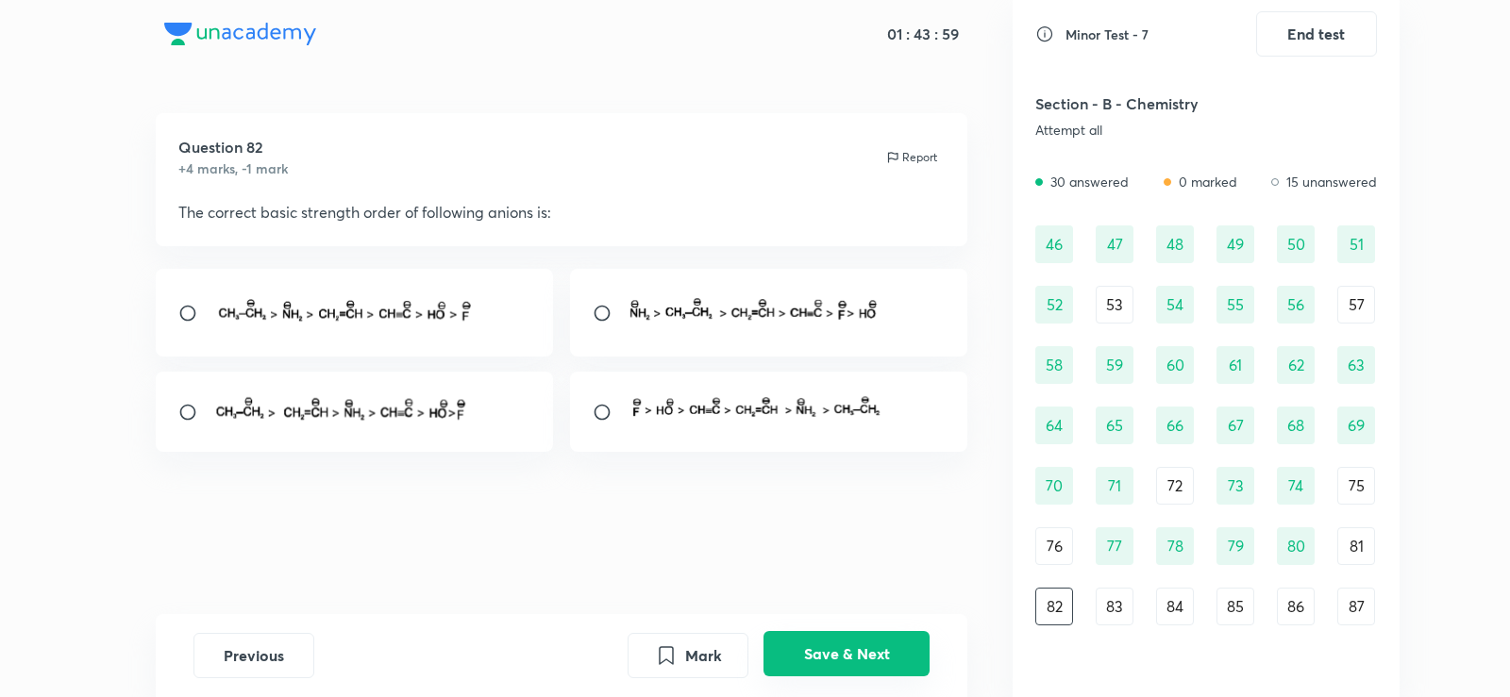
click at [818, 651] on button "Save & Next" at bounding box center [846, 653] width 166 height 45
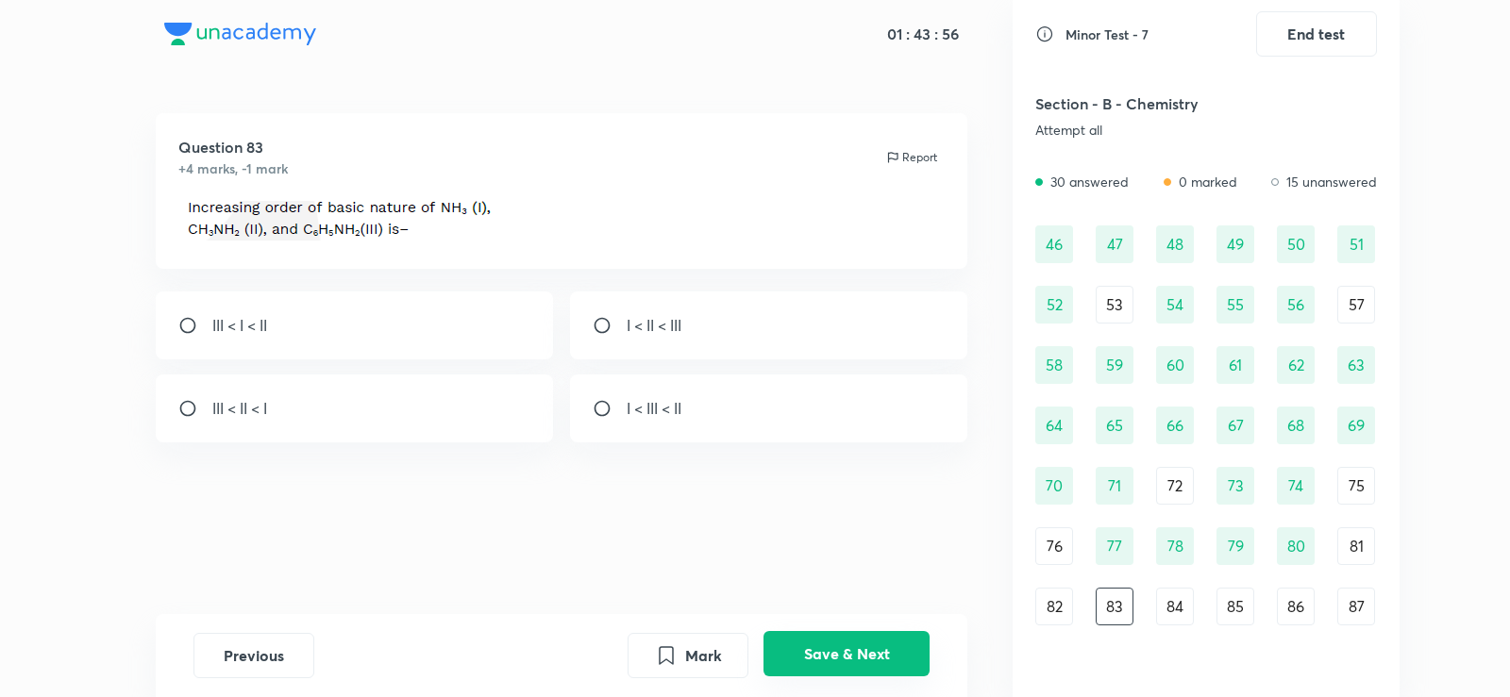
click at [818, 651] on button "Save & Next" at bounding box center [846, 653] width 166 height 45
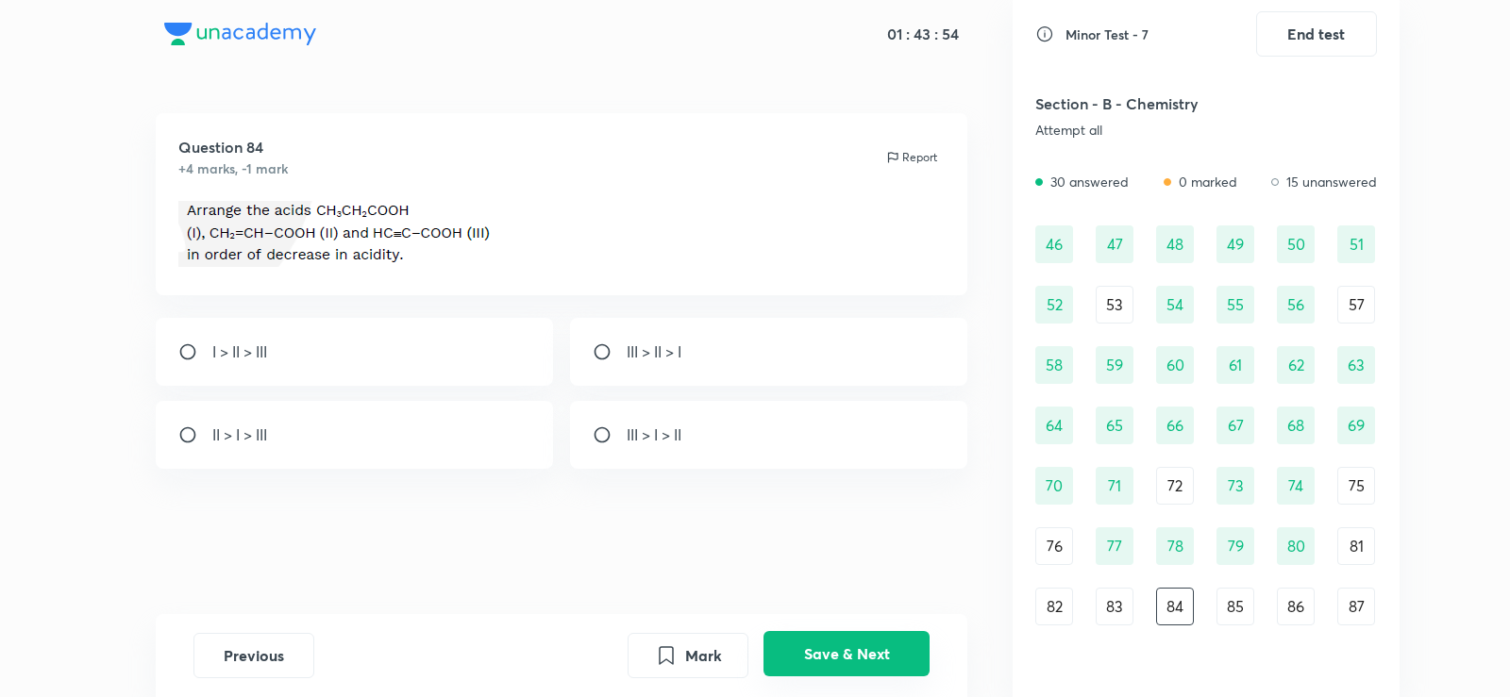
click at [818, 651] on button "Save & Next" at bounding box center [846, 653] width 166 height 45
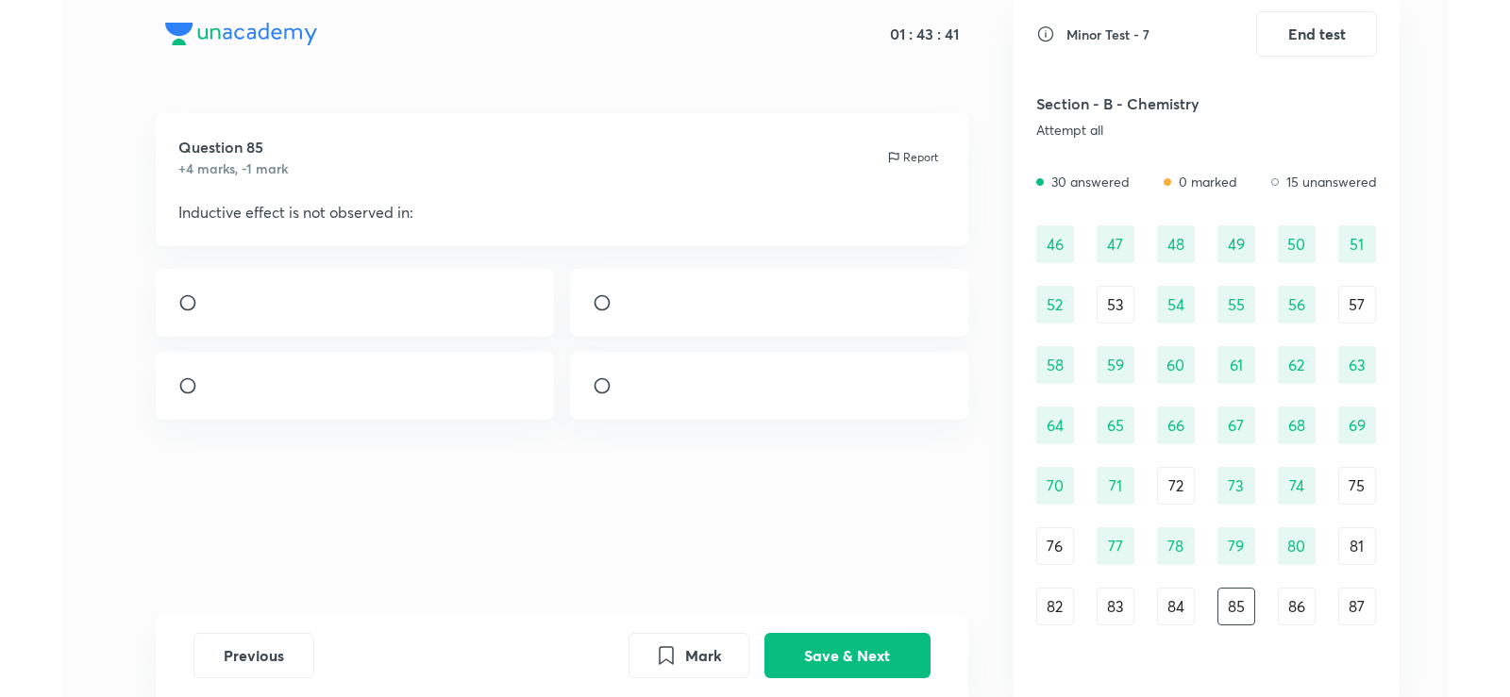
scroll to position [481, 0]
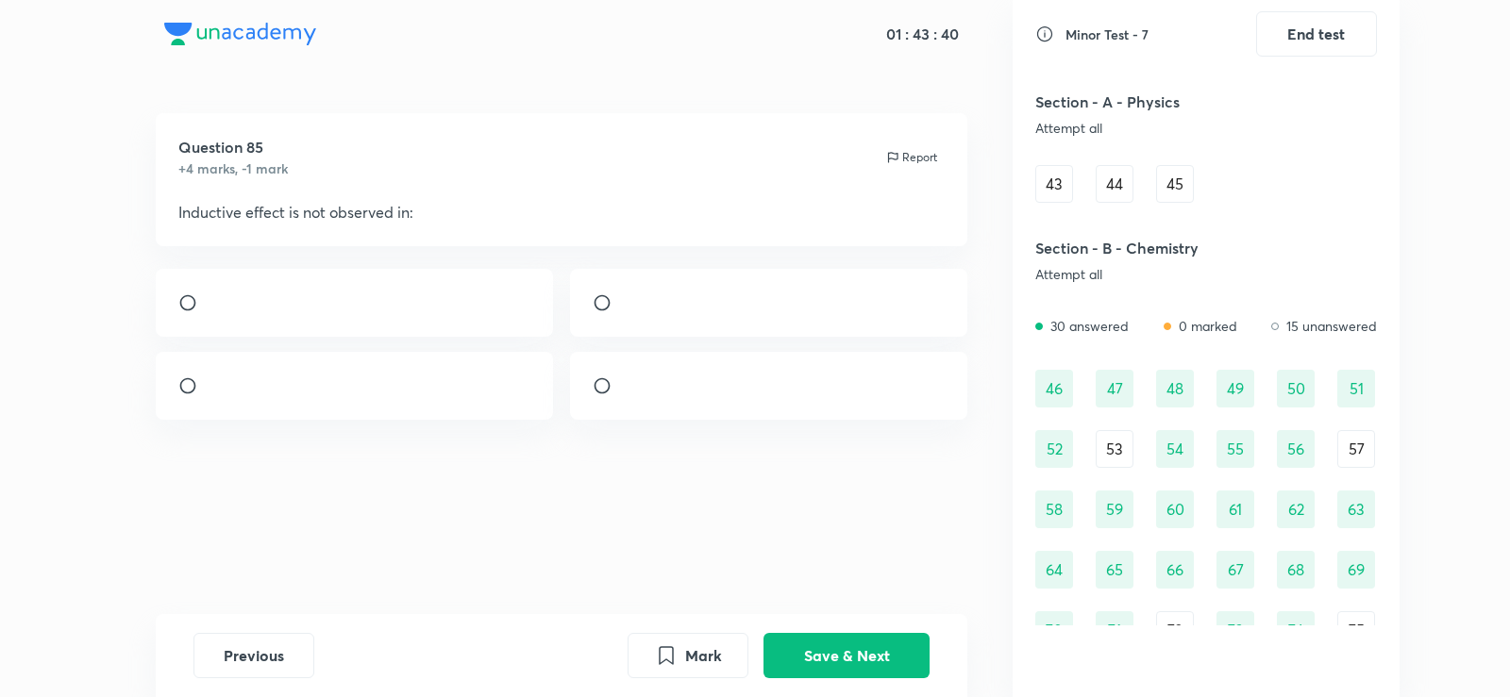
click at [711, 438] on div "Question 85 +4 marks, -1 mark Report Inductive effect is not observed in:" at bounding box center [561, 363] width 902 height 501
click at [627, 392] on img at bounding box center [627, 391] width 1 height 1
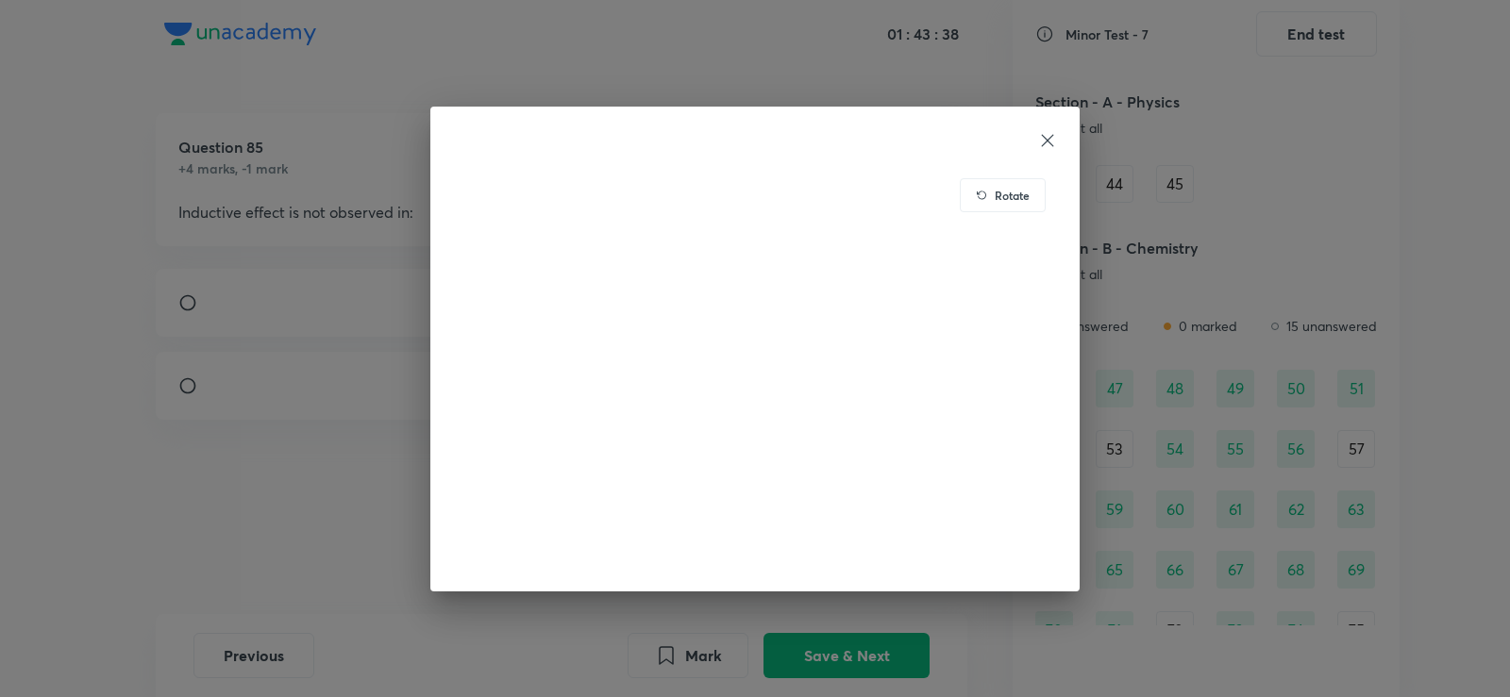
click at [301, 346] on div "Rotate" at bounding box center [755, 348] width 1510 height 697
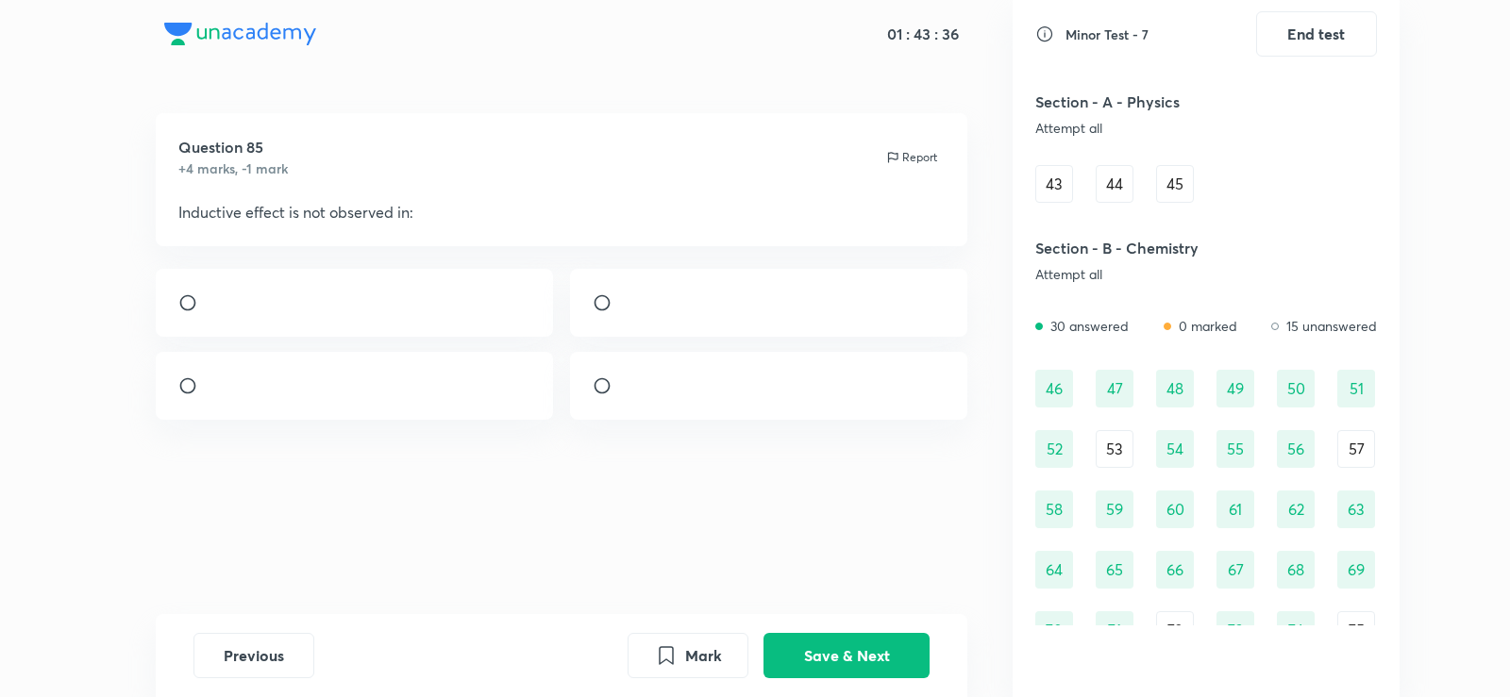
click at [604, 390] on input "radio" at bounding box center [610, 385] width 34 height 19
radio input "true"
click at [817, 661] on button "Save & Next" at bounding box center [846, 653] width 166 height 45
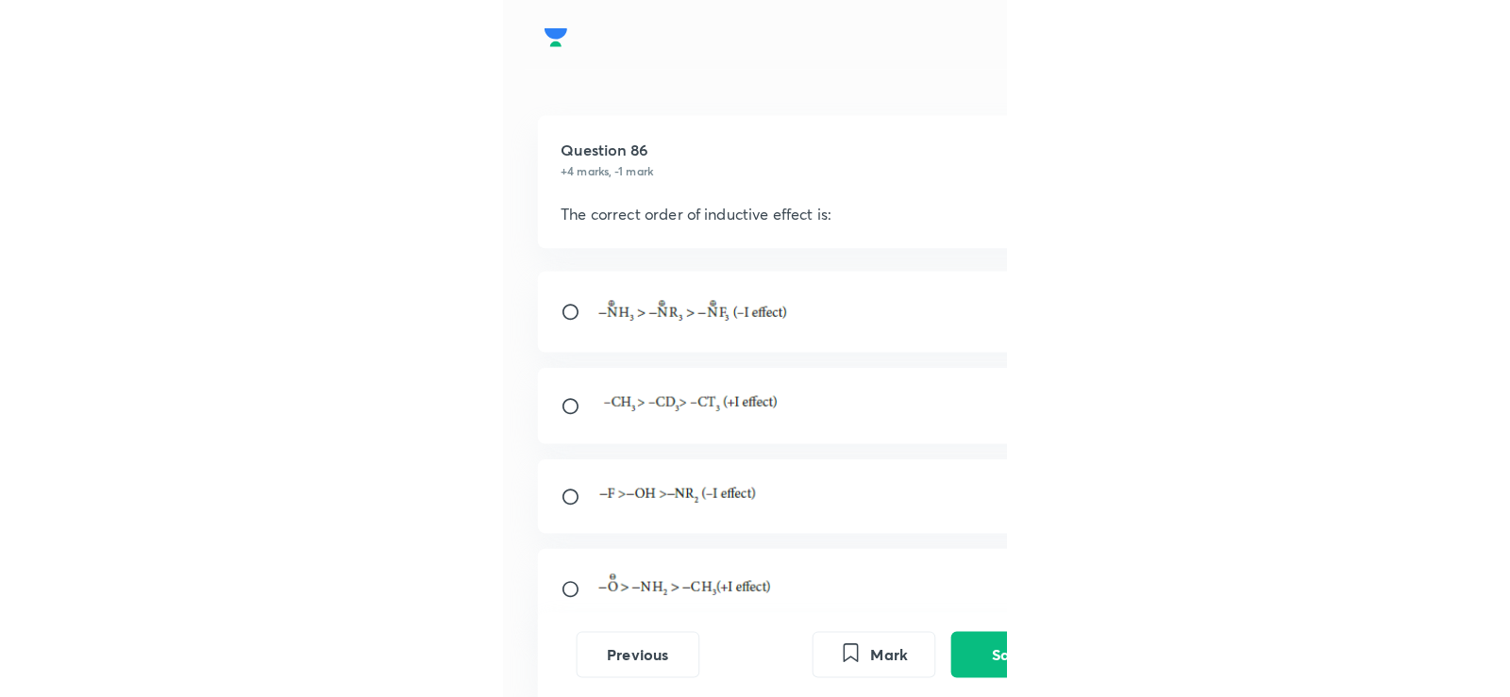
scroll to position [542, 0]
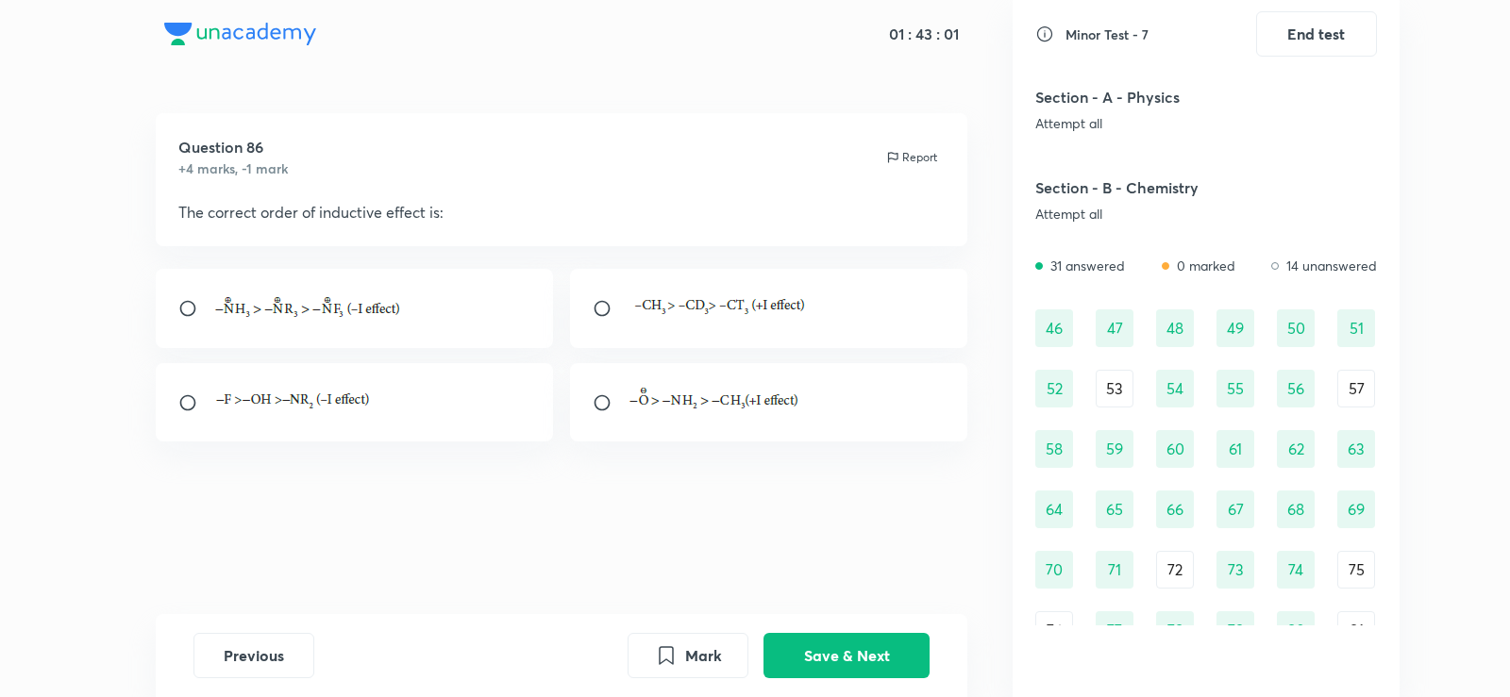
click at [628, 300] on img at bounding box center [719, 306] width 185 height 24
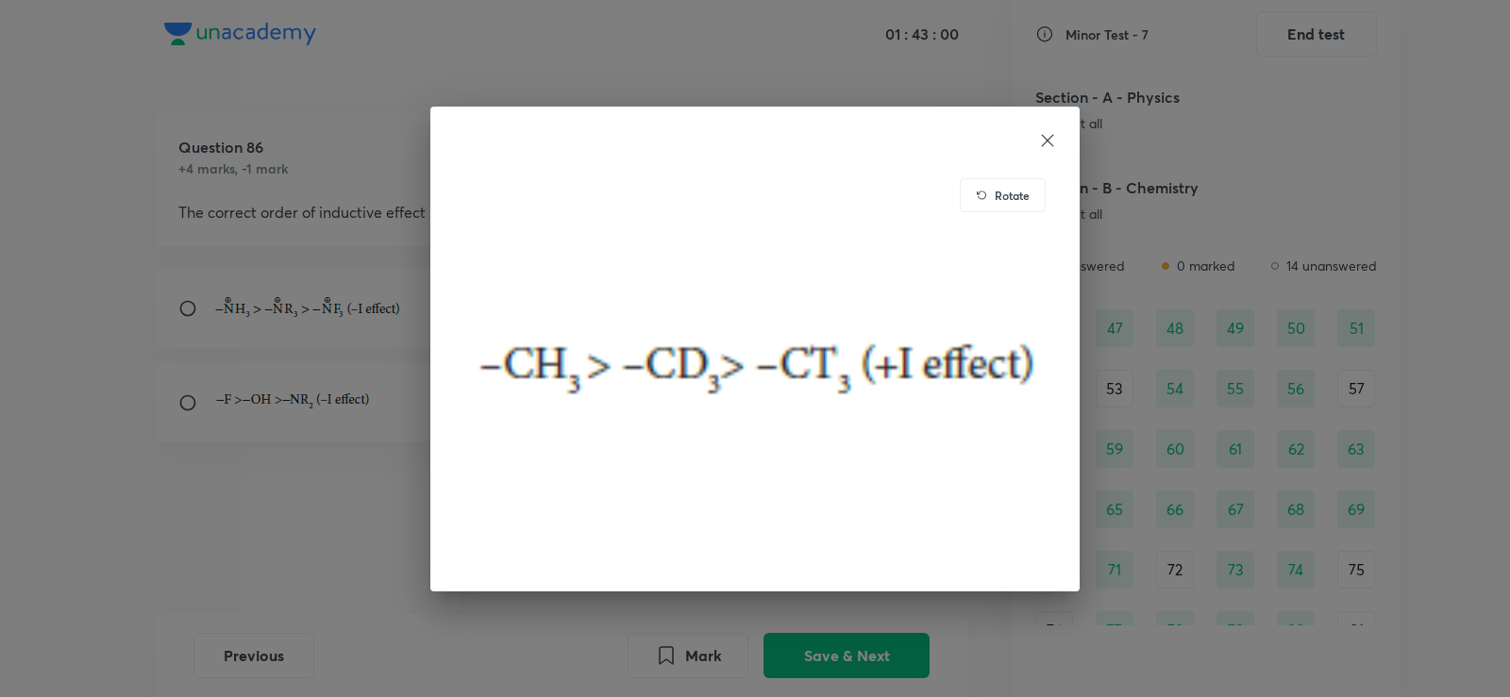
click at [276, 327] on div "Rotate" at bounding box center [755, 348] width 1510 height 697
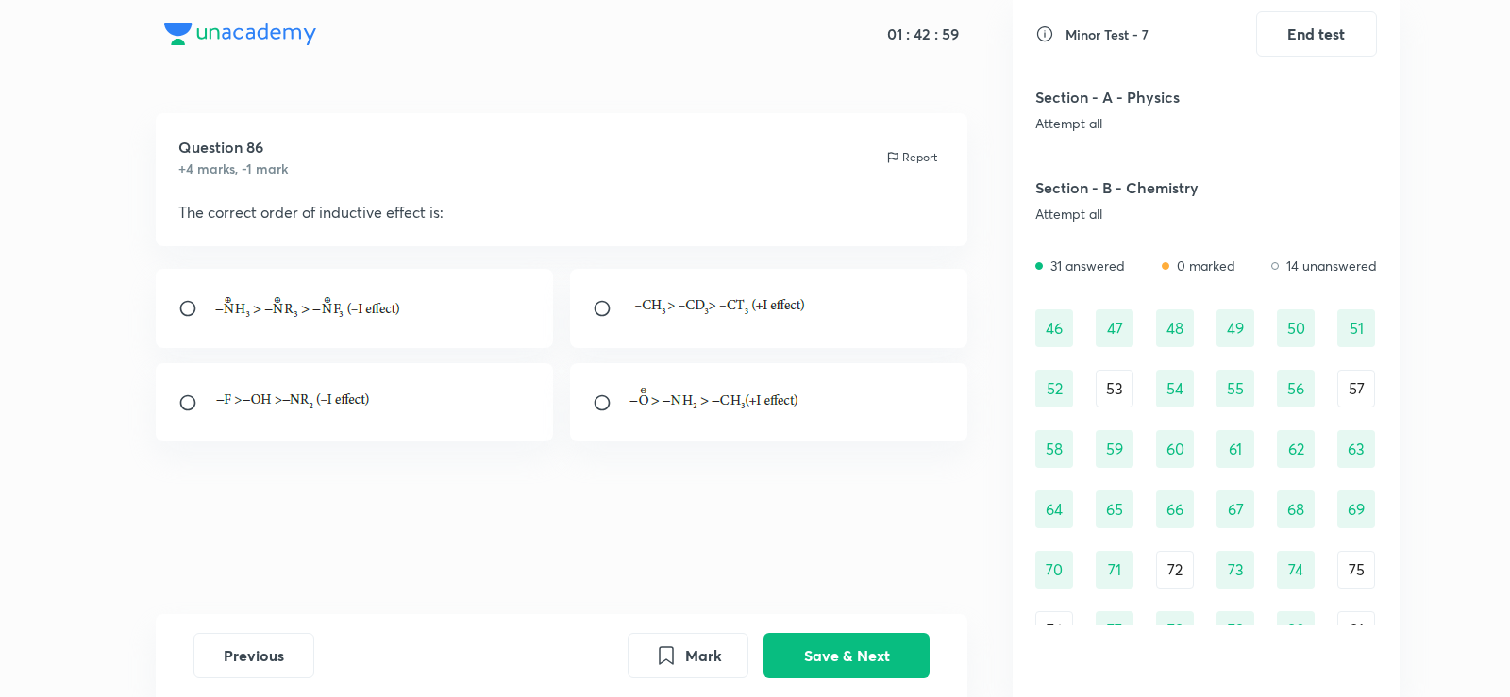
click at [598, 309] on input "radio" at bounding box center [610, 308] width 34 height 19
radio input "true"
click at [801, 641] on button "Save & Next" at bounding box center [846, 653] width 166 height 45
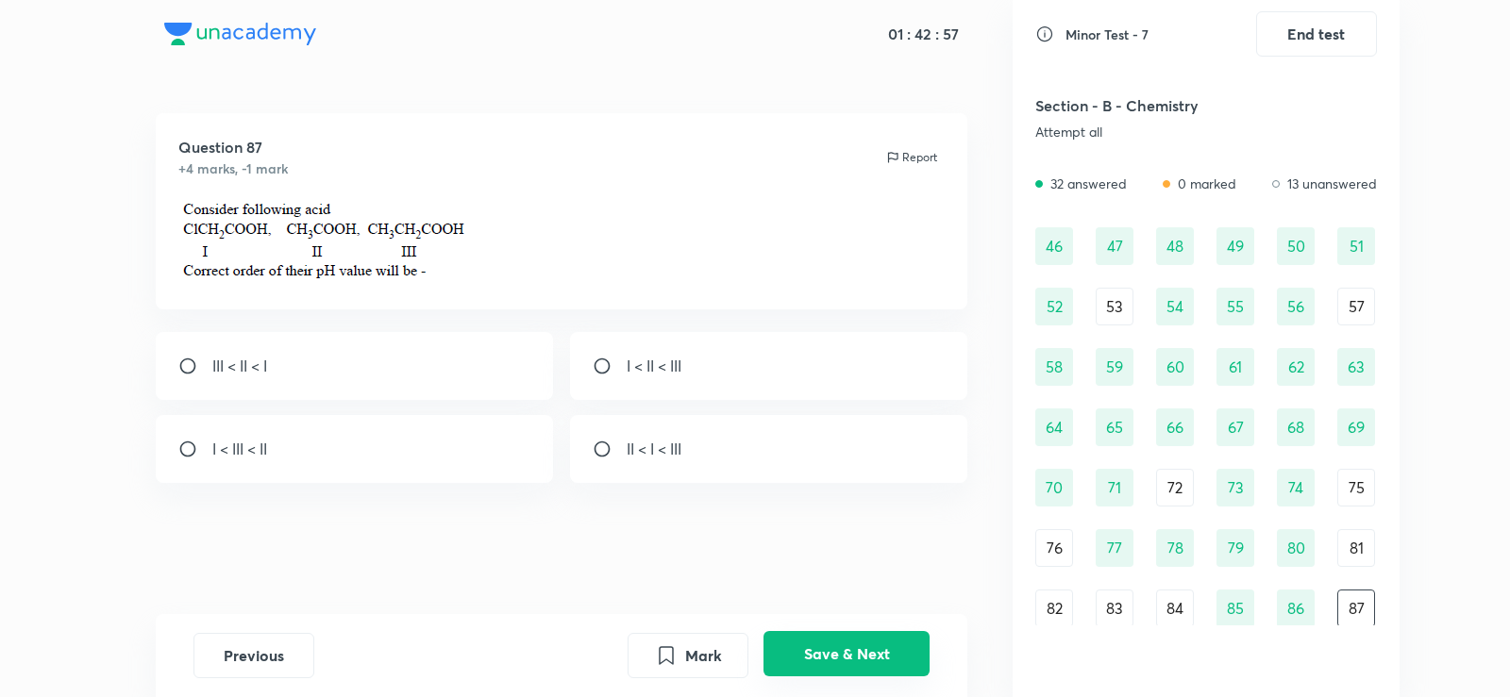
scroll to position [626, 0]
click at [801, 641] on button "Save & Next" at bounding box center [846, 653] width 166 height 45
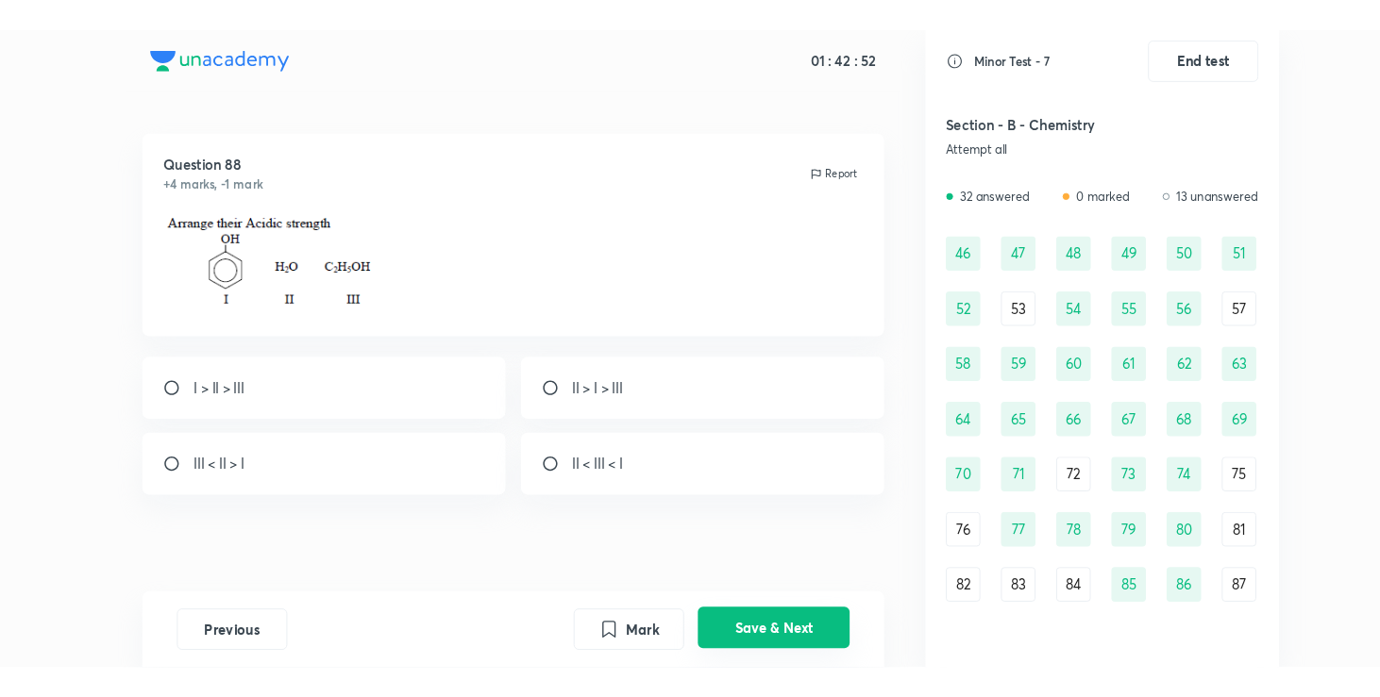
scroll to position [686, 0]
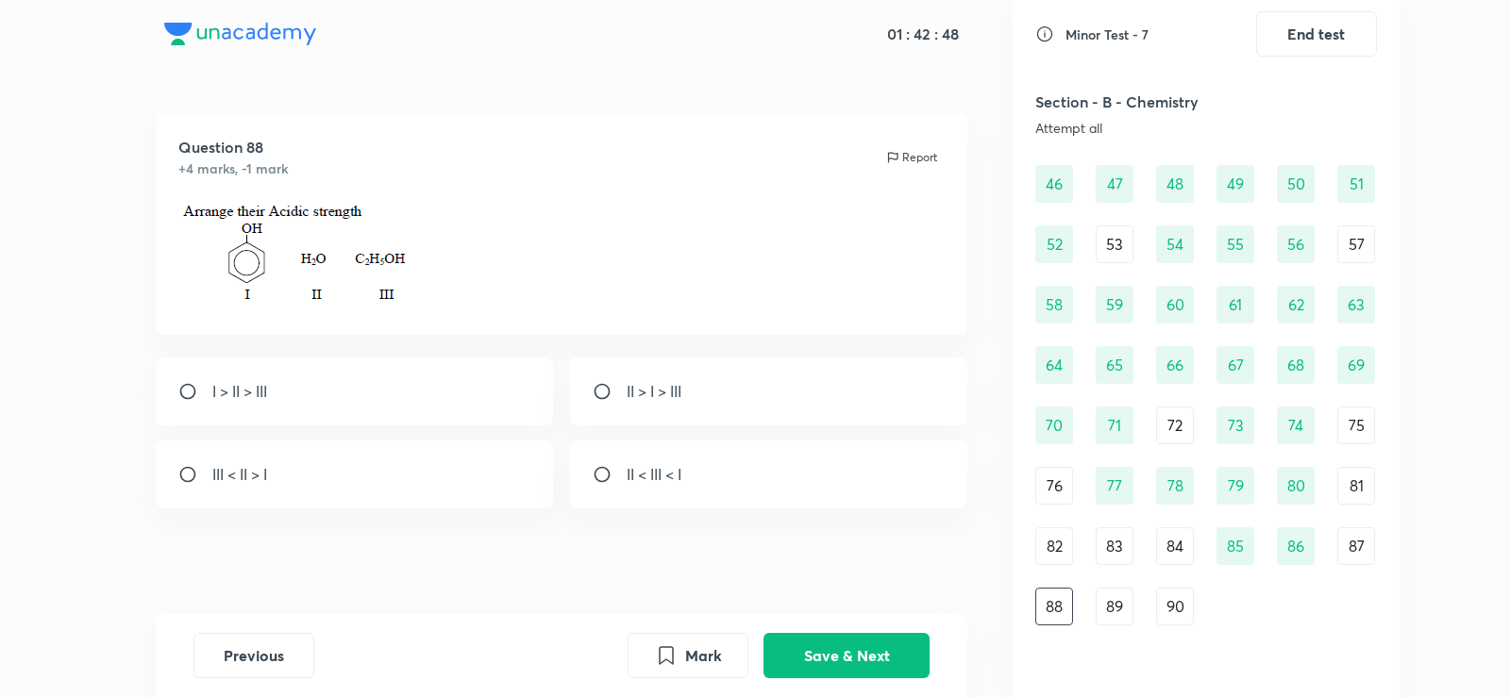
click at [592, 261] on p at bounding box center [561, 256] width 767 height 111
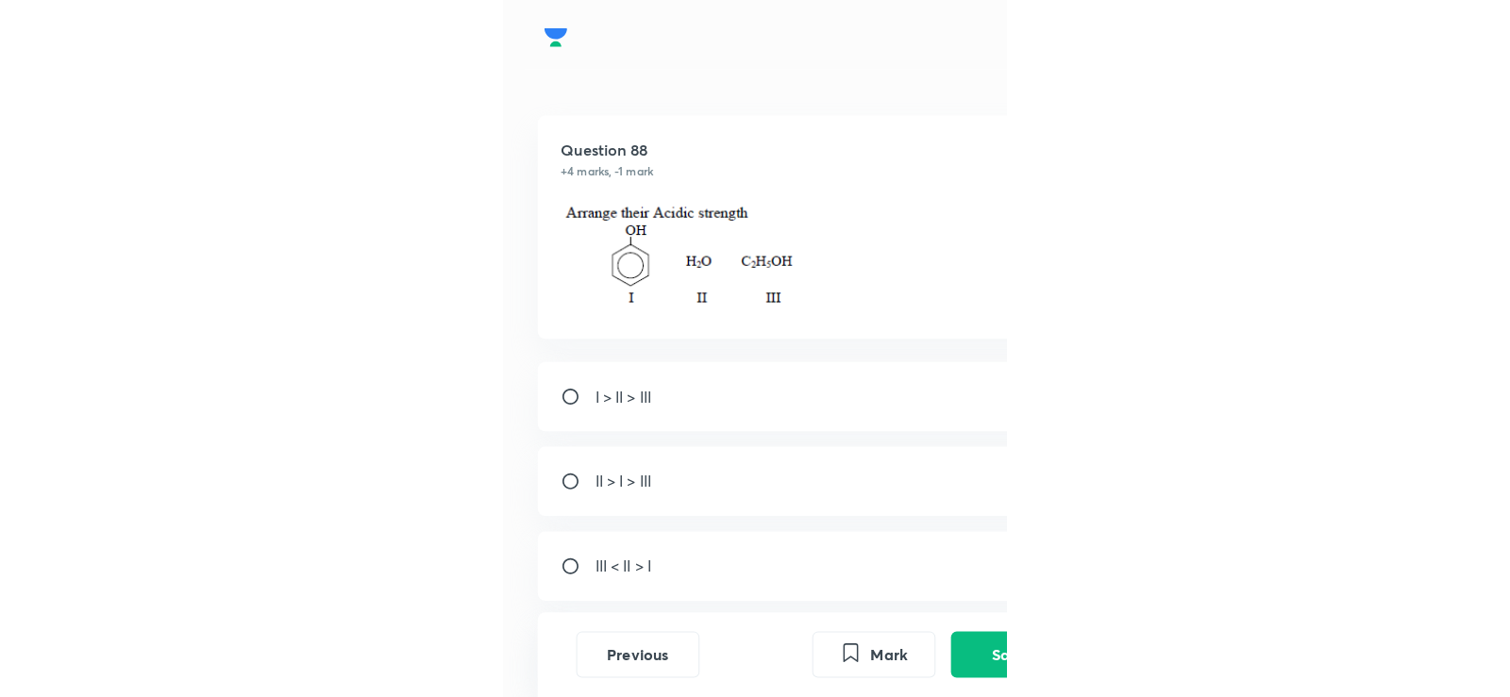
scroll to position [542, 0]
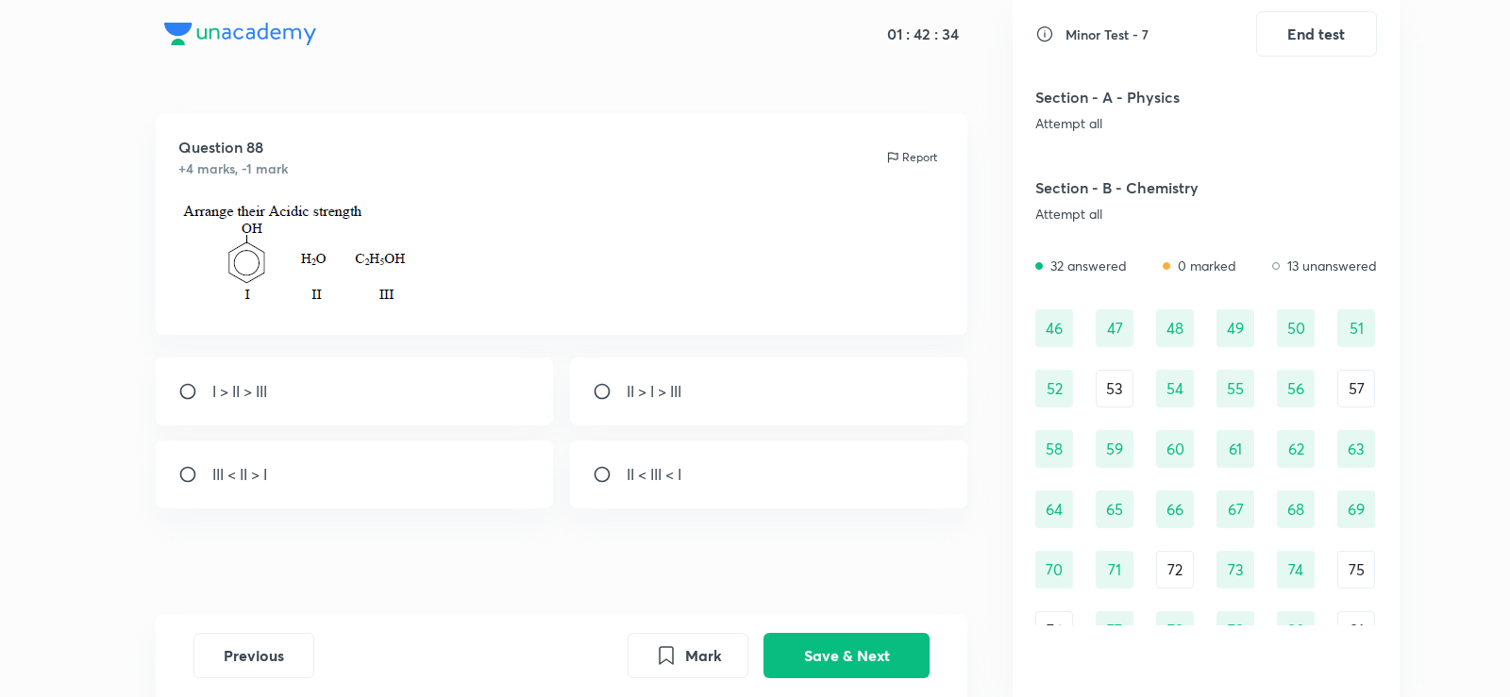
click at [356, 371] on div "I > II > III" at bounding box center [355, 392] width 398 height 68
radio input "true"
click at [882, 646] on button "Save & Next" at bounding box center [846, 653] width 166 height 45
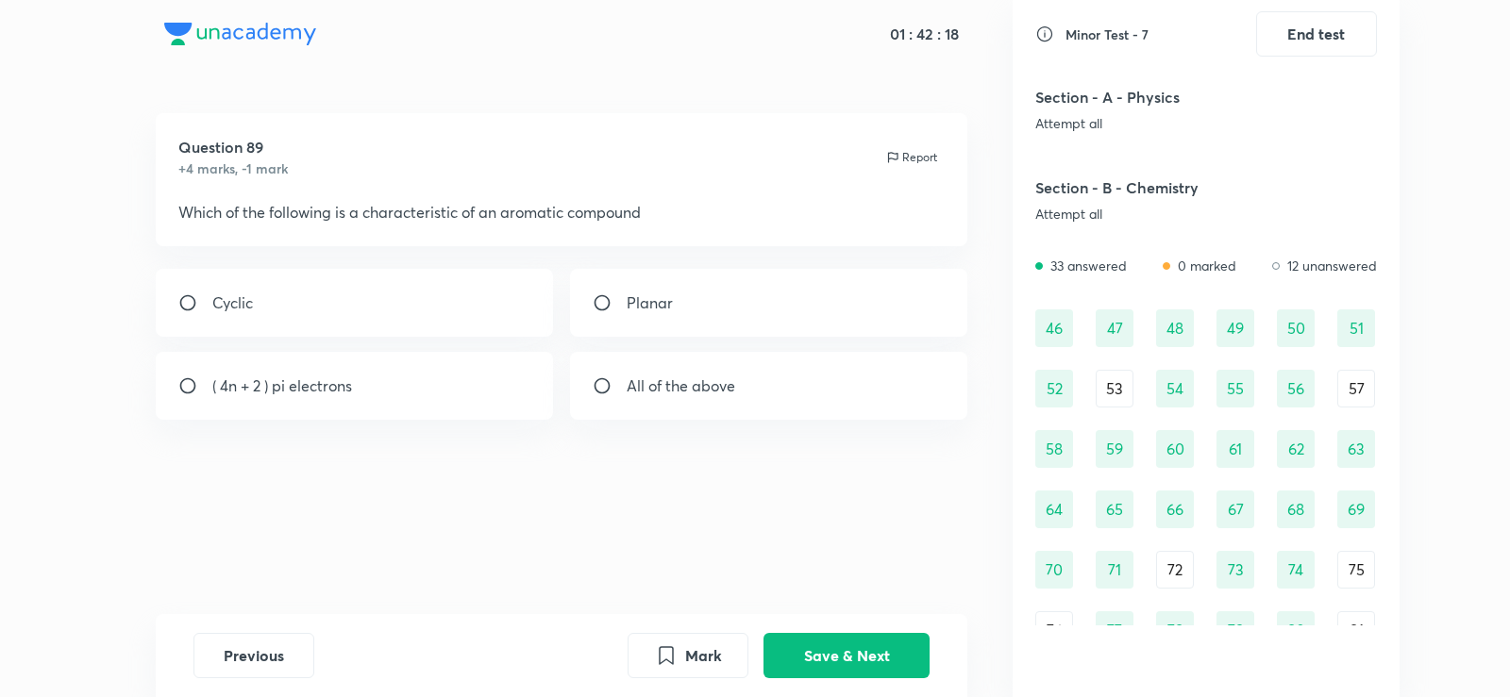
click at [622, 359] on div "All of the above" at bounding box center [769, 386] width 398 height 68
radio input "true"
click at [855, 644] on button "Save & Next" at bounding box center [846, 653] width 166 height 45
click at [627, 392] on img at bounding box center [627, 391] width 1 height 1
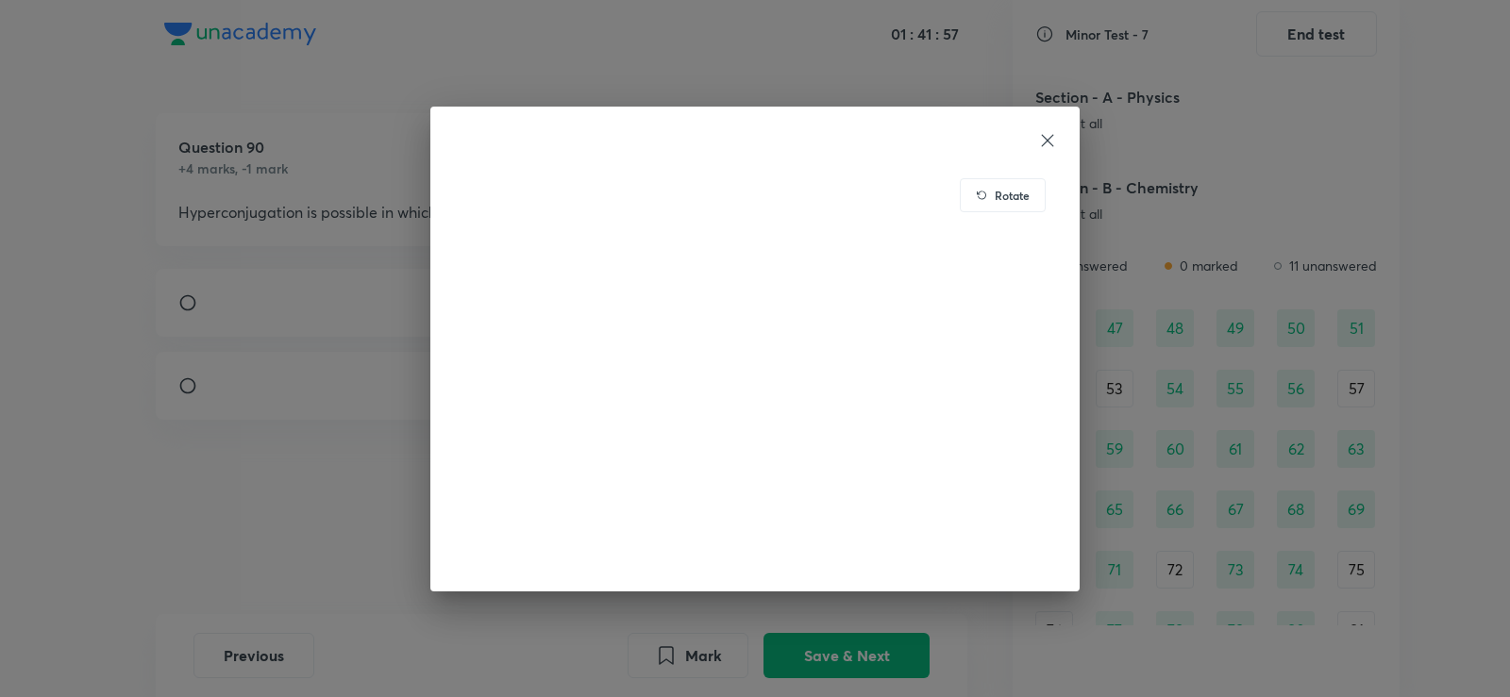
drag, startPoint x: 227, startPoint y: 386, endPoint x: 304, endPoint y: 393, distance: 76.8
click at [304, 393] on div "Rotate" at bounding box center [755, 348] width 1510 height 697
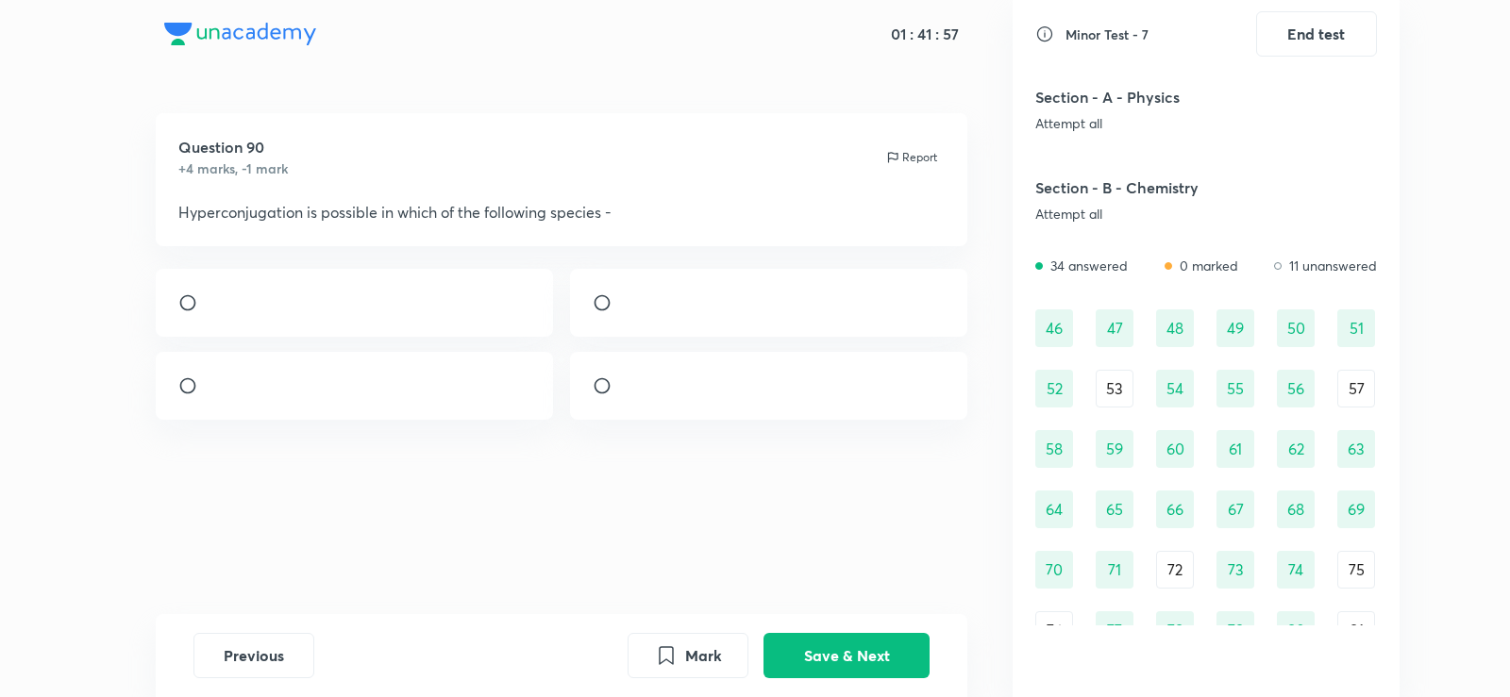
click at [304, 393] on div at bounding box center [355, 386] width 398 height 68
radio input "true"
click at [611, 395] on input "radio" at bounding box center [610, 385] width 34 height 19
radio input "true"
radio input "false"
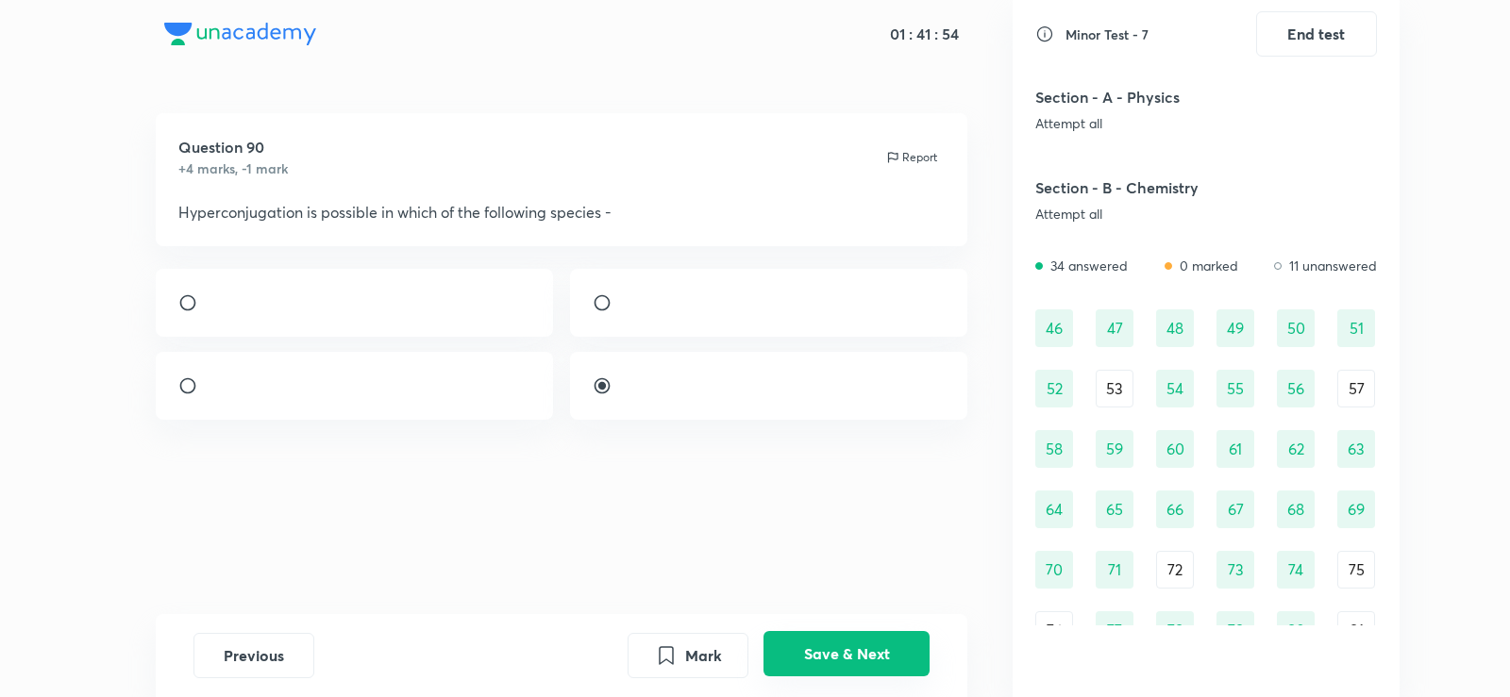
click at [856, 654] on button "Save & Next" at bounding box center [846, 653] width 166 height 45
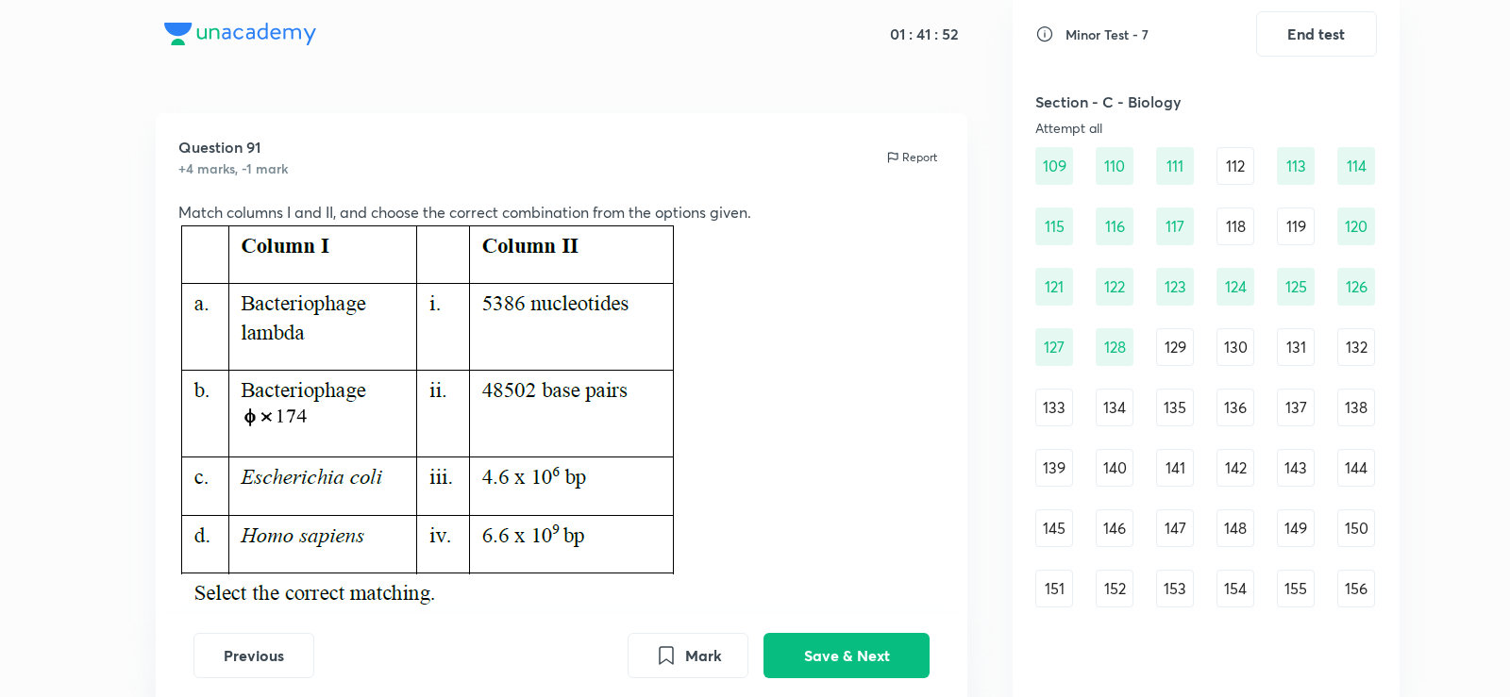
scroll to position [1513, 0]
click at [1171, 349] on div "129" at bounding box center [1175, 346] width 38 height 38
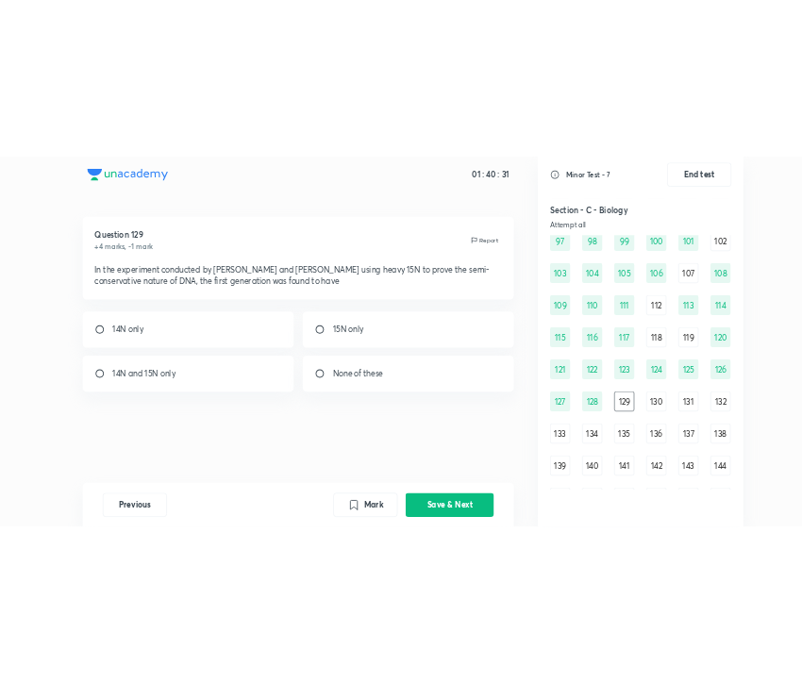
scroll to position [1400, 0]
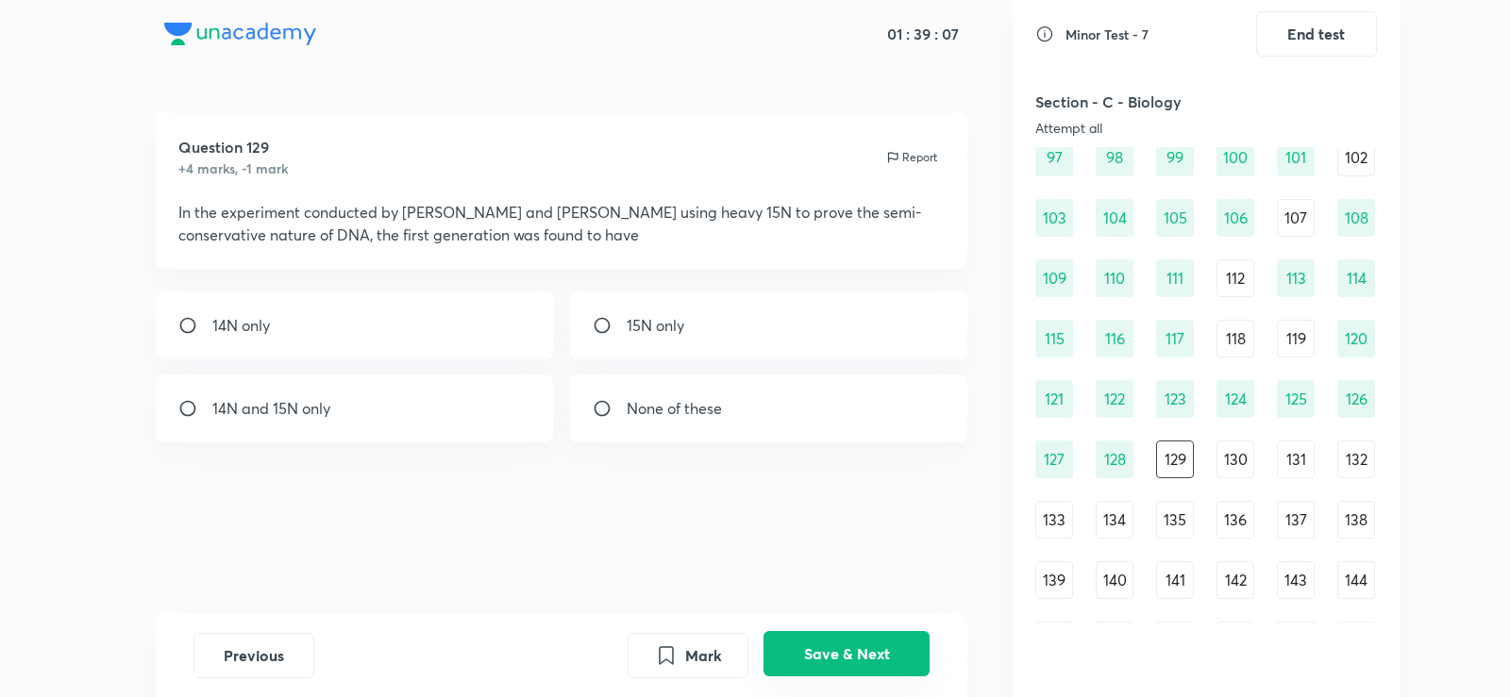
click at [867, 641] on button "Save & Next" at bounding box center [846, 653] width 166 height 45
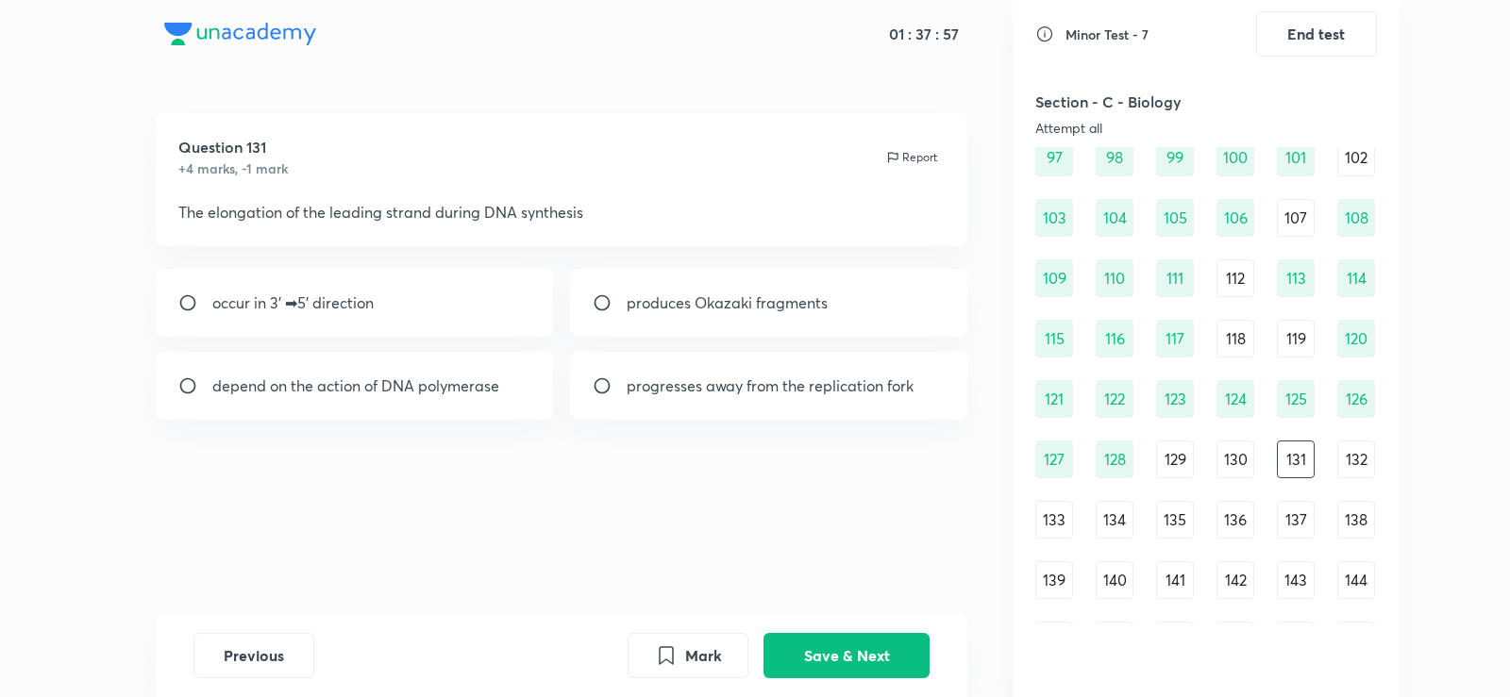
click at [434, 372] on div "depend on the action of DNA polymerase" at bounding box center [355, 386] width 398 height 68
radio input "true"
click at [882, 662] on button "Save & Next" at bounding box center [846, 653] width 166 height 45
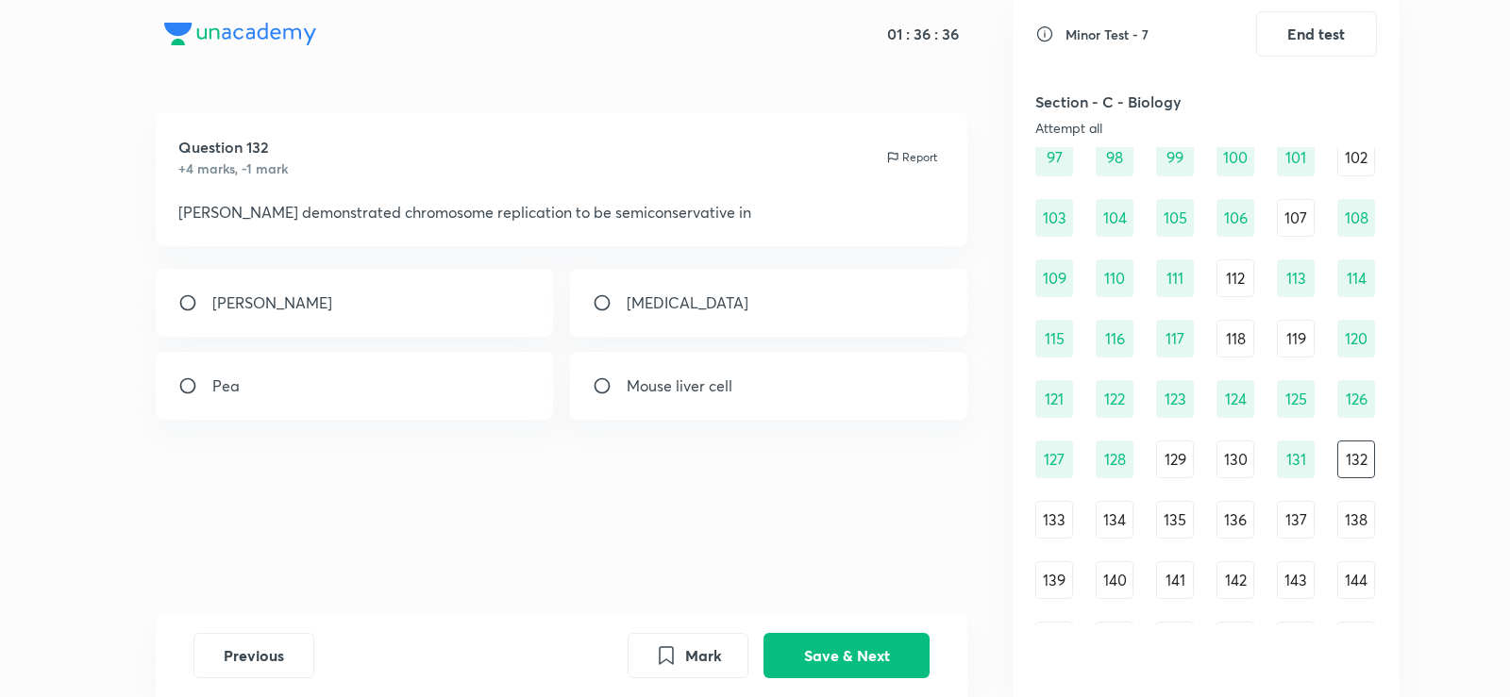
drag, startPoint x: 580, startPoint y: 211, endPoint x: 791, endPoint y: 161, distance: 216.3
click at [791, 161] on div "Question 132 +4 marks, -1 mark Report" at bounding box center [561, 157] width 767 height 42
drag, startPoint x: 791, startPoint y: 161, endPoint x: 671, endPoint y: 247, distance: 147.4
click at [671, 247] on div "Question 132 +4 marks, -1 mark Report [PERSON_NAME] demonstrated chromosome rep…" at bounding box center [561, 363] width 902 height 501
click at [396, 393] on div "Pea" at bounding box center [355, 386] width 398 height 68
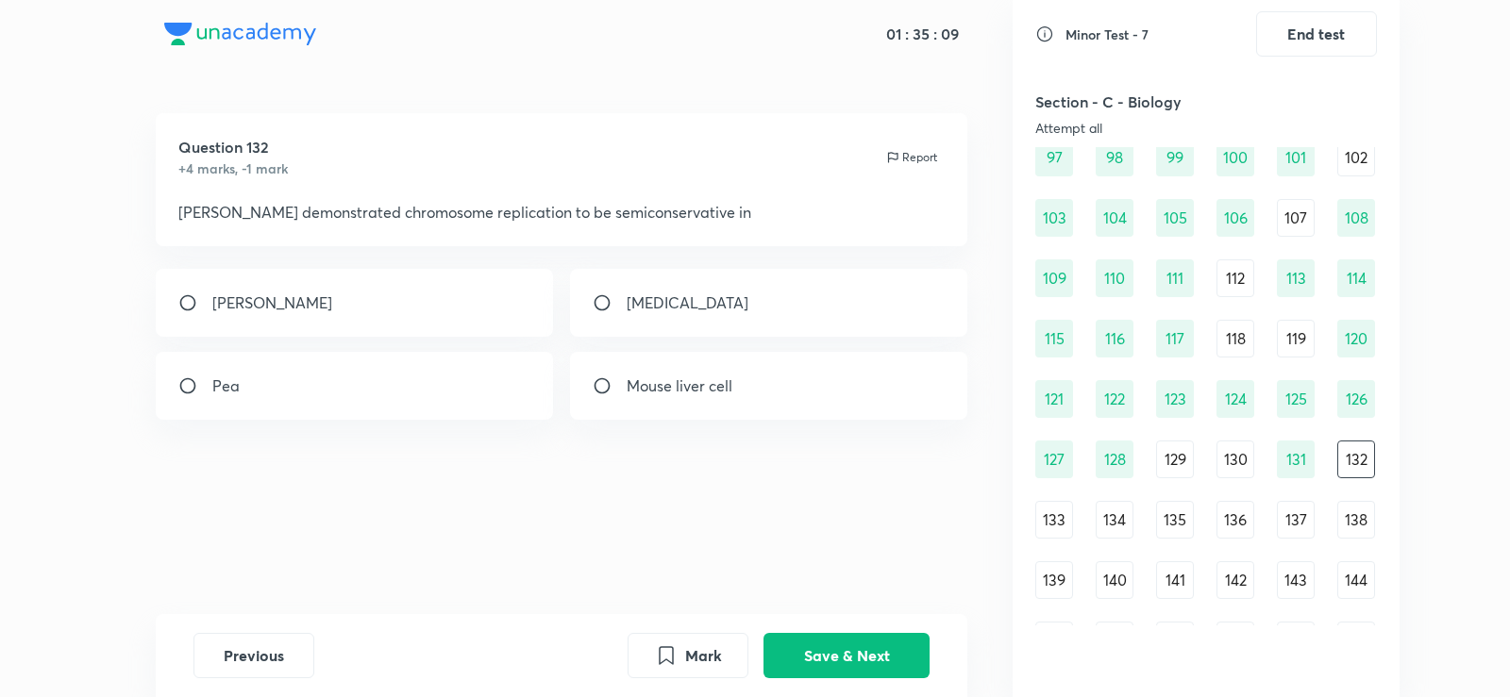
radio input "true"
click at [366, 302] on div "[PERSON_NAME]" at bounding box center [355, 303] width 398 height 68
radio input "true"
radio input "false"
click at [846, 645] on button "Save & Next" at bounding box center [846, 653] width 166 height 45
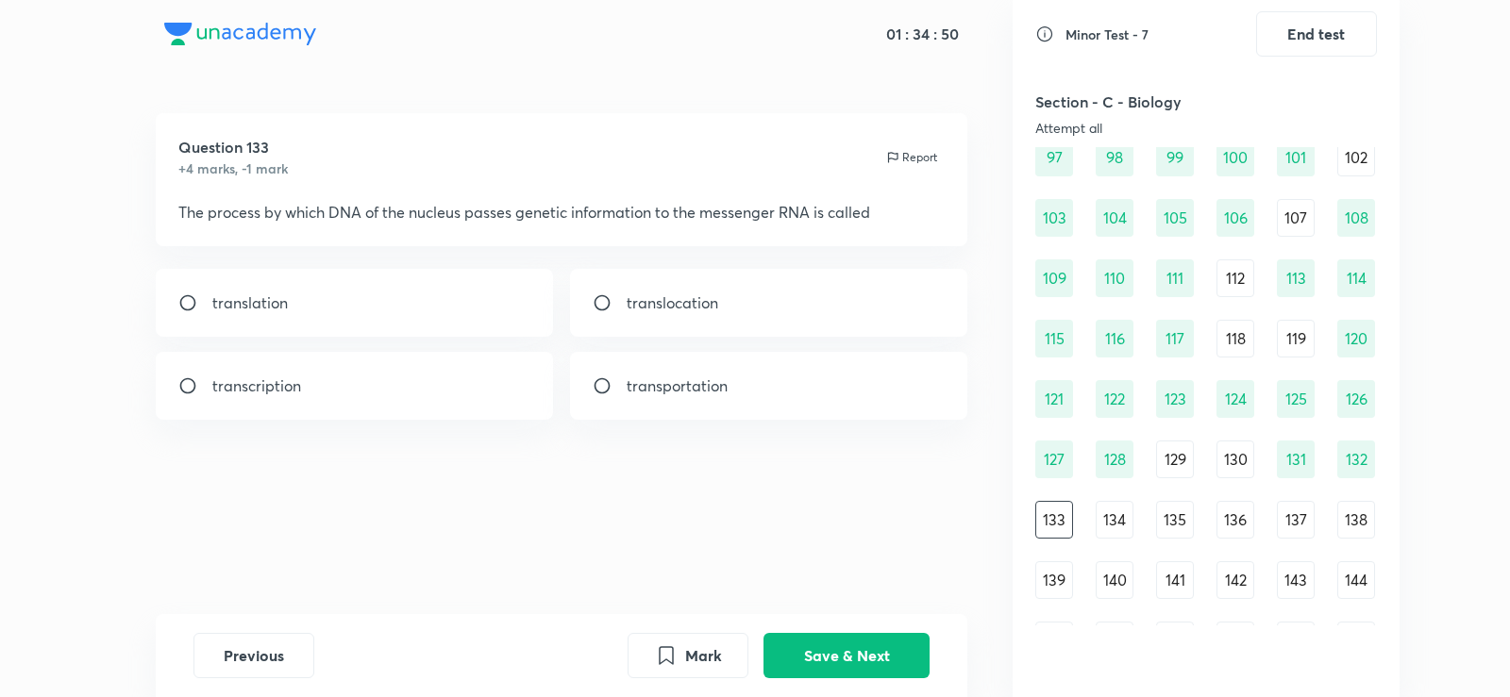
click at [382, 377] on div "transcription" at bounding box center [355, 386] width 398 height 68
click at [400, 395] on div "transcription" at bounding box center [355, 386] width 398 height 68
radio input "true"
click at [837, 650] on button "Save & Next" at bounding box center [846, 653] width 166 height 45
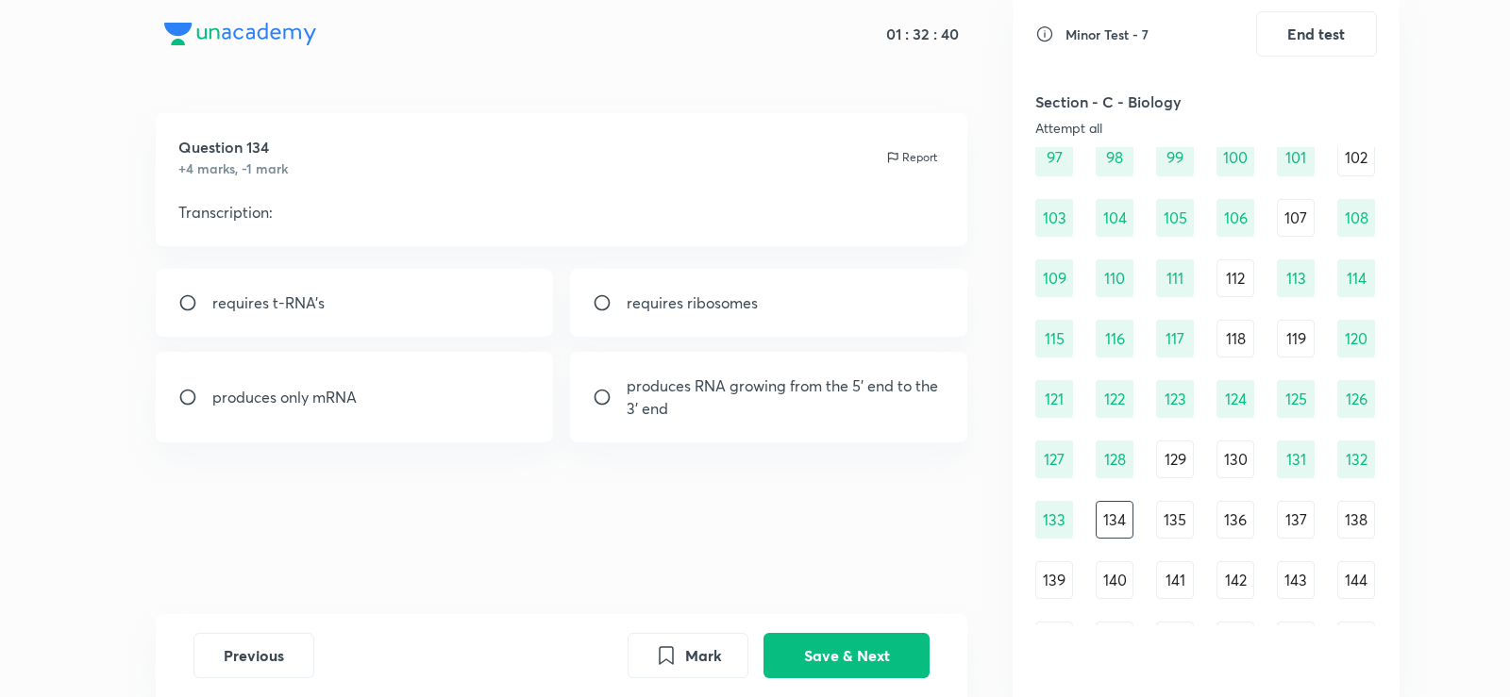
click at [343, 423] on div "produces only mRNA" at bounding box center [355, 397] width 398 height 91
radio input "true"
click at [847, 620] on div "Previous Mark Save & Next" at bounding box center [562, 655] width 812 height 83
click at [861, 650] on button "Save & Next" at bounding box center [846, 653] width 166 height 45
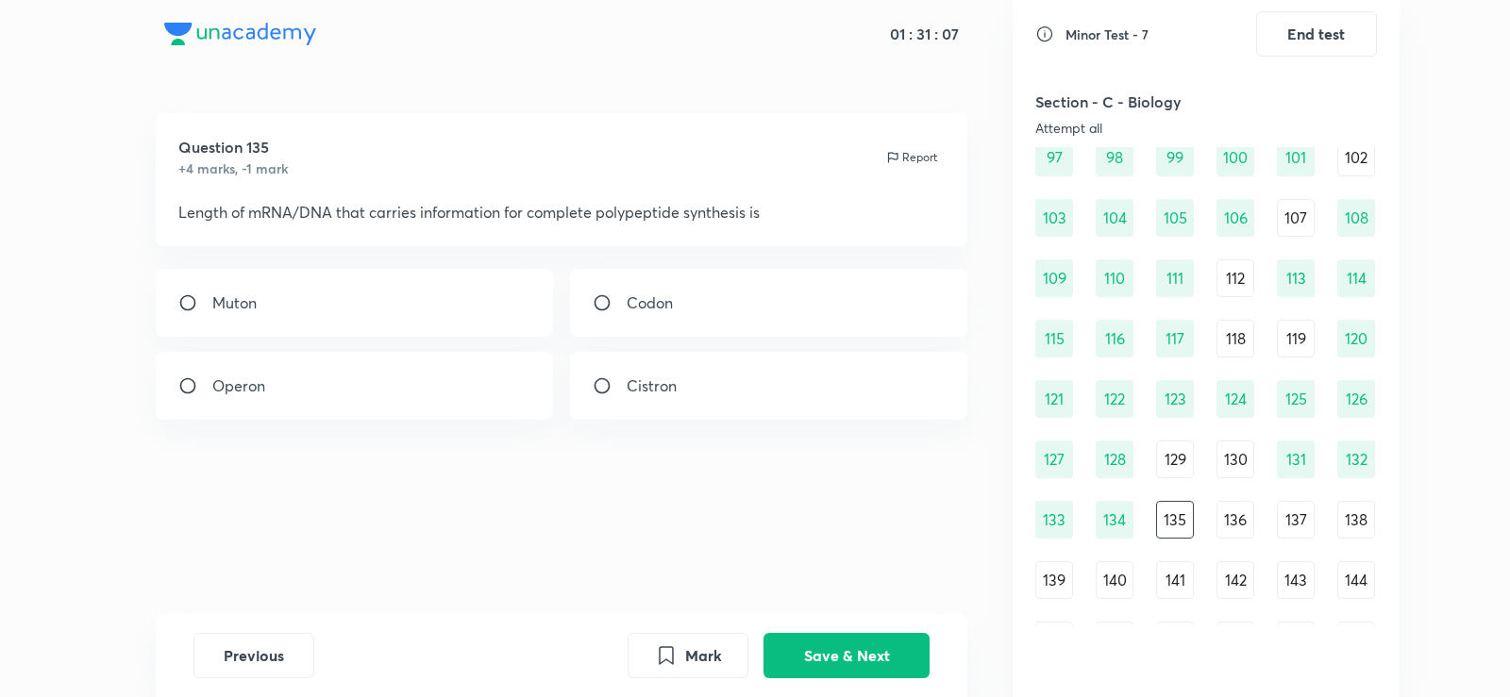
drag, startPoint x: 474, startPoint y: 252, endPoint x: 483, endPoint y: 31, distance: 221.0
click at [483, 31] on div "01 : 31 : 07" at bounding box center [562, 34] width 848 height 68
drag, startPoint x: 464, startPoint y: 117, endPoint x: 916, endPoint y: 264, distance: 475.3
click at [916, 264] on div "Question 135 +4 marks, -1 mark Report Length of mRNA/DNA that carries informati…" at bounding box center [561, 363] width 902 height 501
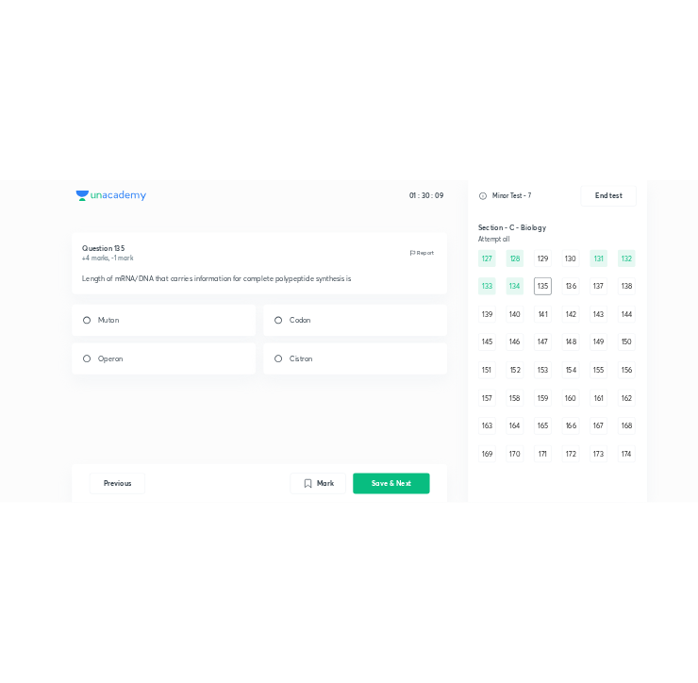
scroll to position [1672, 0]
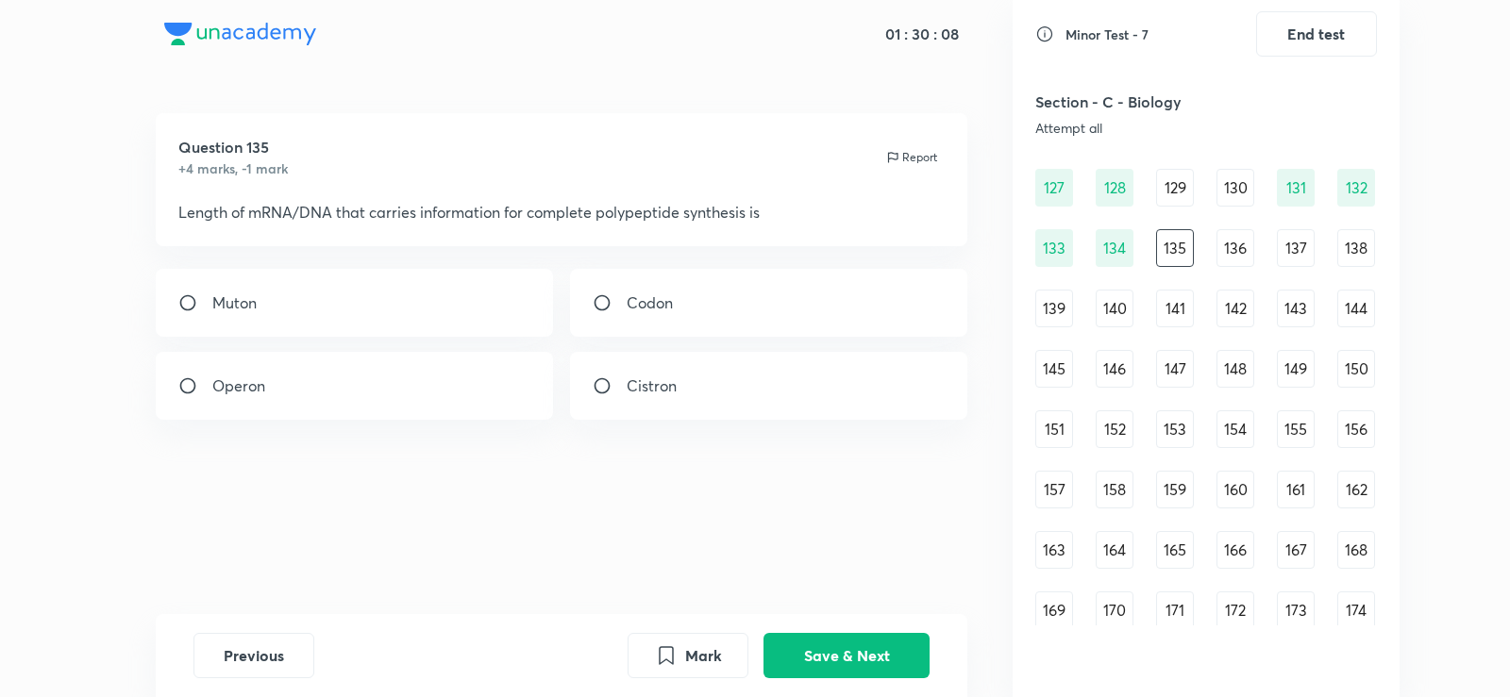
click at [1181, 249] on div "135" at bounding box center [1175, 248] width 38 height 38
click at [656, 387] on p "Cistron" at bounding box center [652, 386] width 50 height 23
radio input "true"
click at [880, 639] on button "Save & Next" at bounding box center [846, 653] width 166 height 45
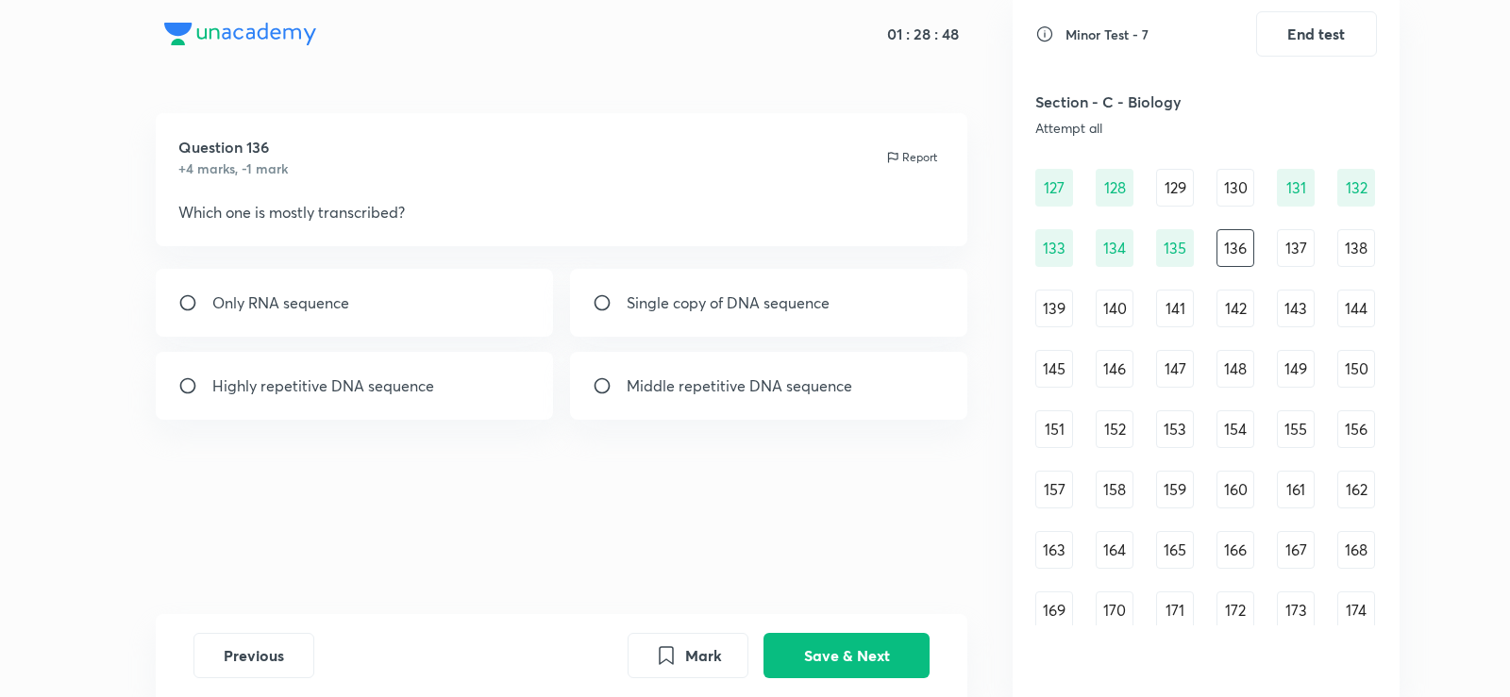
click at [637, 302] on p "Single copy of DNA sequence" at bounding box center [728, 303] width 203 height 23
radio input "true"
click at [876, 643] on button "Save & Next" at bounding box center [846, 653] width 166 height 45
click at [682, 301] on p "Degeneracy of genetic code" at bounding box center [724, 303] width 195 height 23
radio input "true"
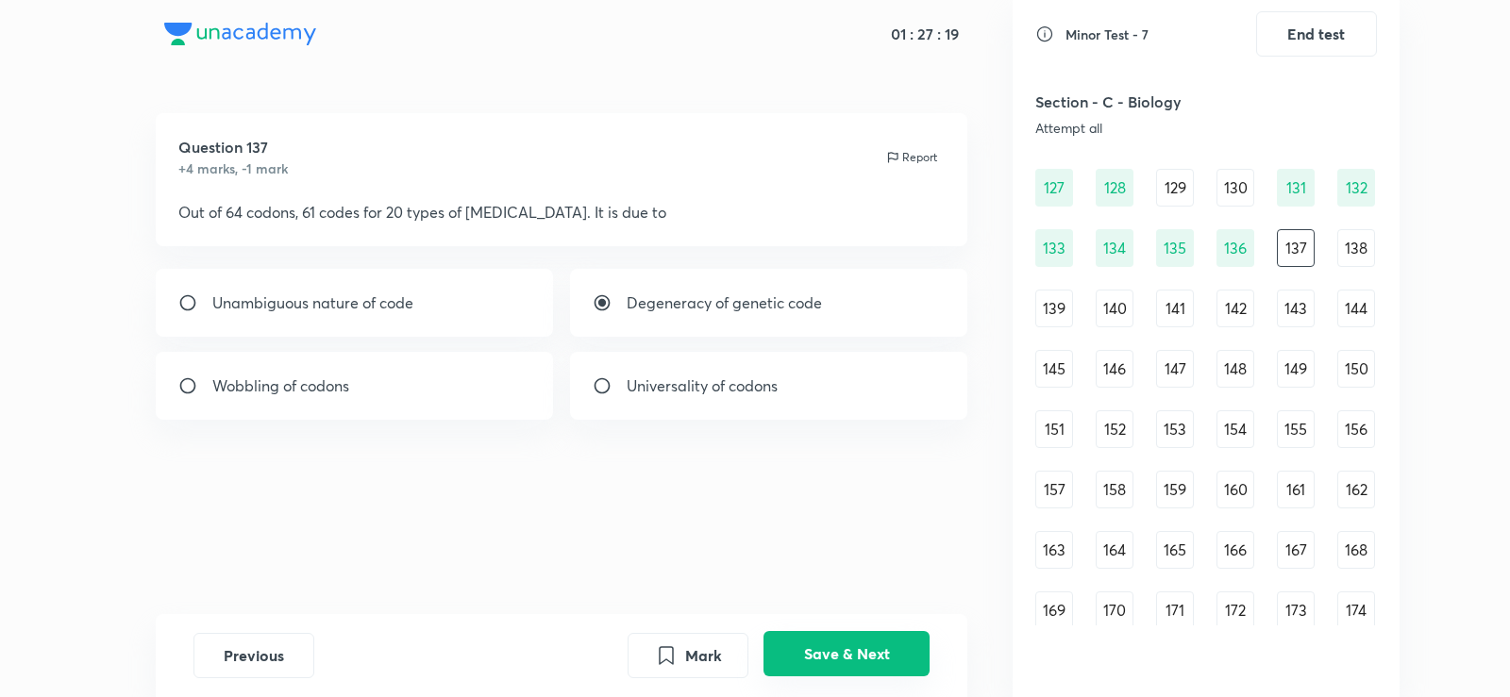
click at [895, 643] on button "Save & Next" at bounding box center [846, 653] width 166 height 45
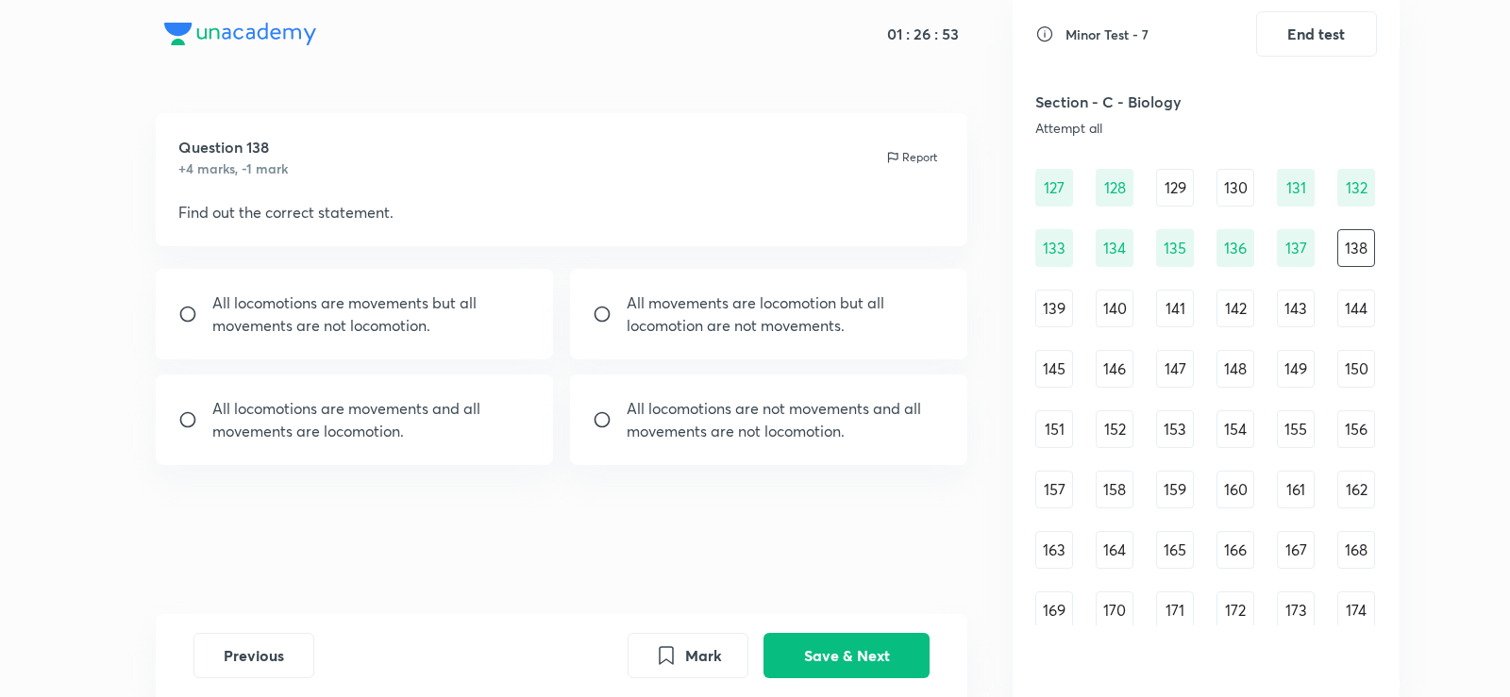
click at [742, 341] on div "All movements are locomotion but all locomotion are not movements." at bounding box center [769, 314] width 398 height 91
radio input "true"
click at [852, 666] on button "Save & Next" at bounding box center [846, 653] width 166 height 45
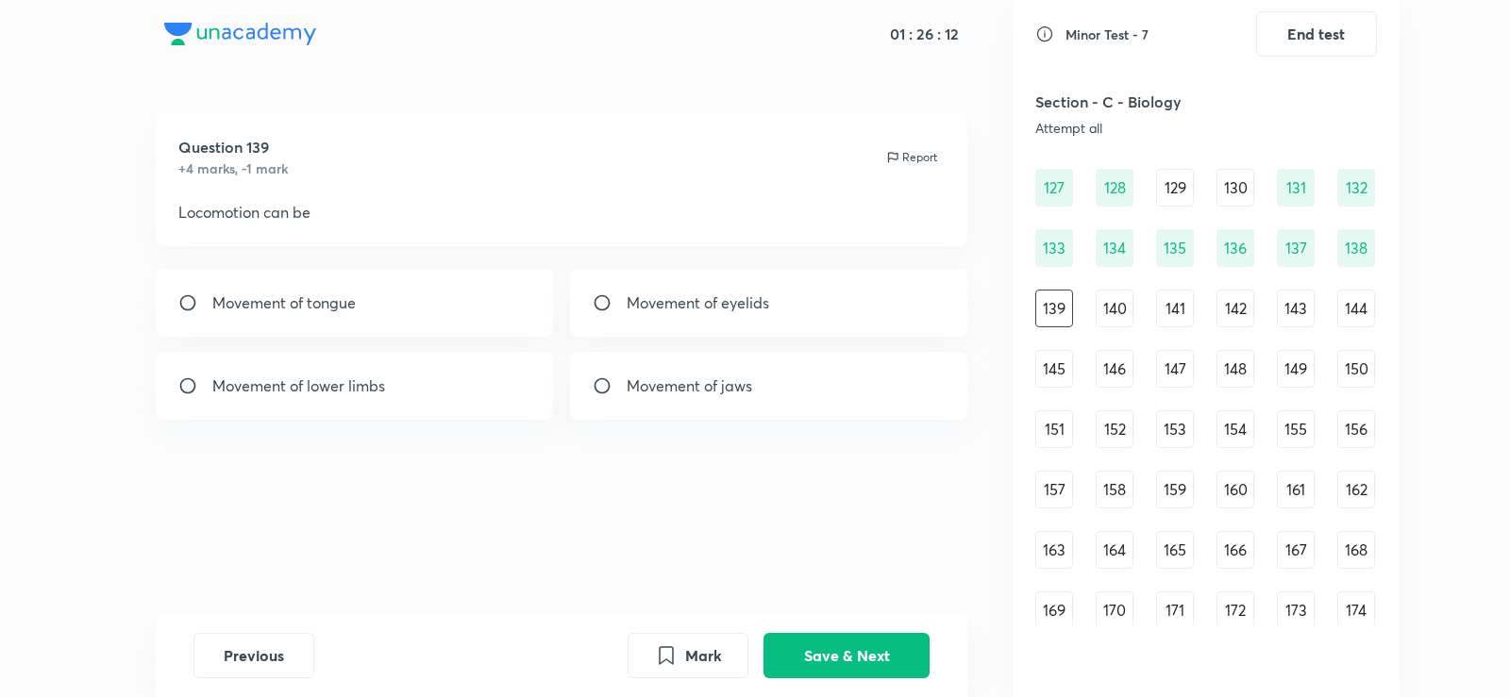
click at [642, 377] on p "Movement of jaws" at bounding box center [689, 386] width 125 height 23
radio input "true"
click at [877, 644] on button "Save & Next" at bounding box center [846, 653] width 166 height 45
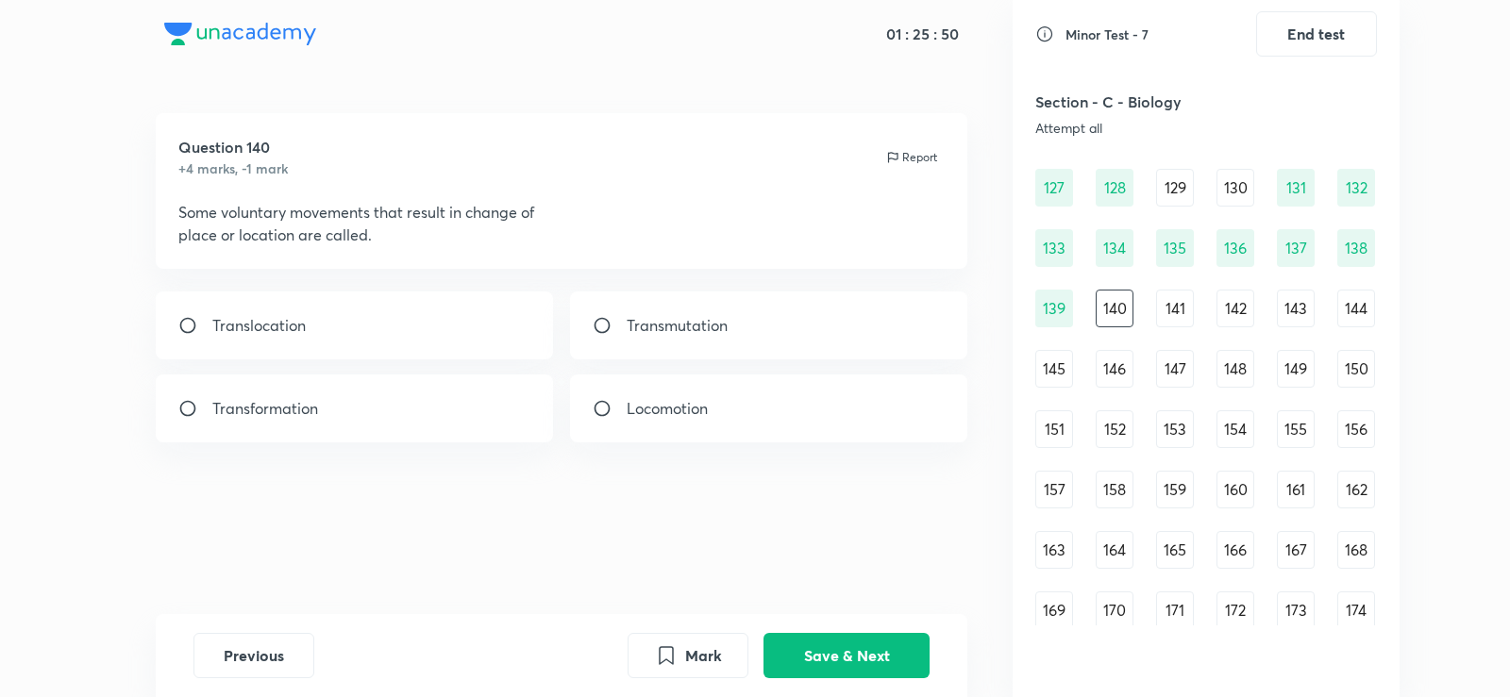
click at [645, 315] on p "Transmutation" at bounding box center [677, 325] width 101 height 23
click at [646, 407] on p "Locomotion" at bounding box center [667, 408] width 81 height 23
radio input "false"
radio input "true"
click at [870, 648] on button "Save & Next" at bounding box center [846, 653] width 166 height 45
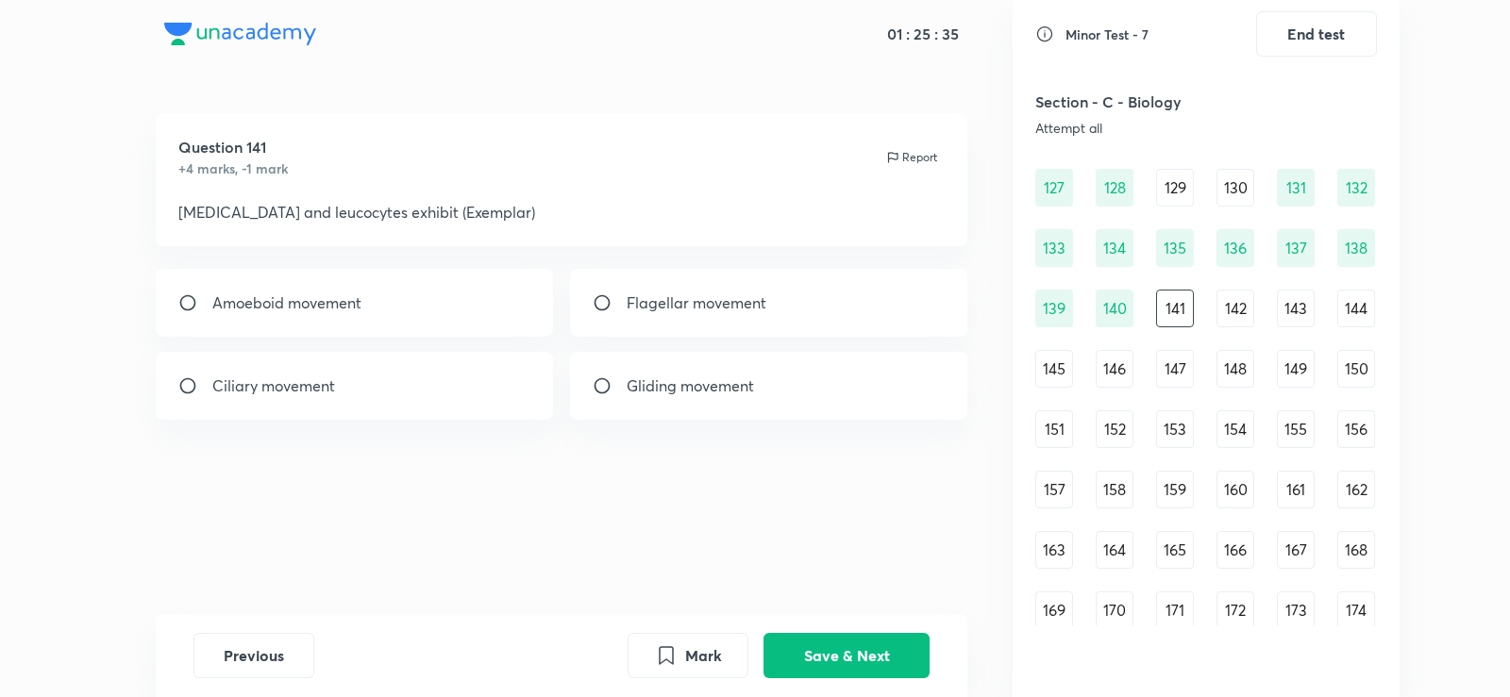
click at [376, 300] on div "Amoeboid movement" at bounding box center [355, 303] width 398 height 68
radio input "true"
click at [856, 648] on button "Save & Next" at bounding box center [846, 653] width 166 height 45
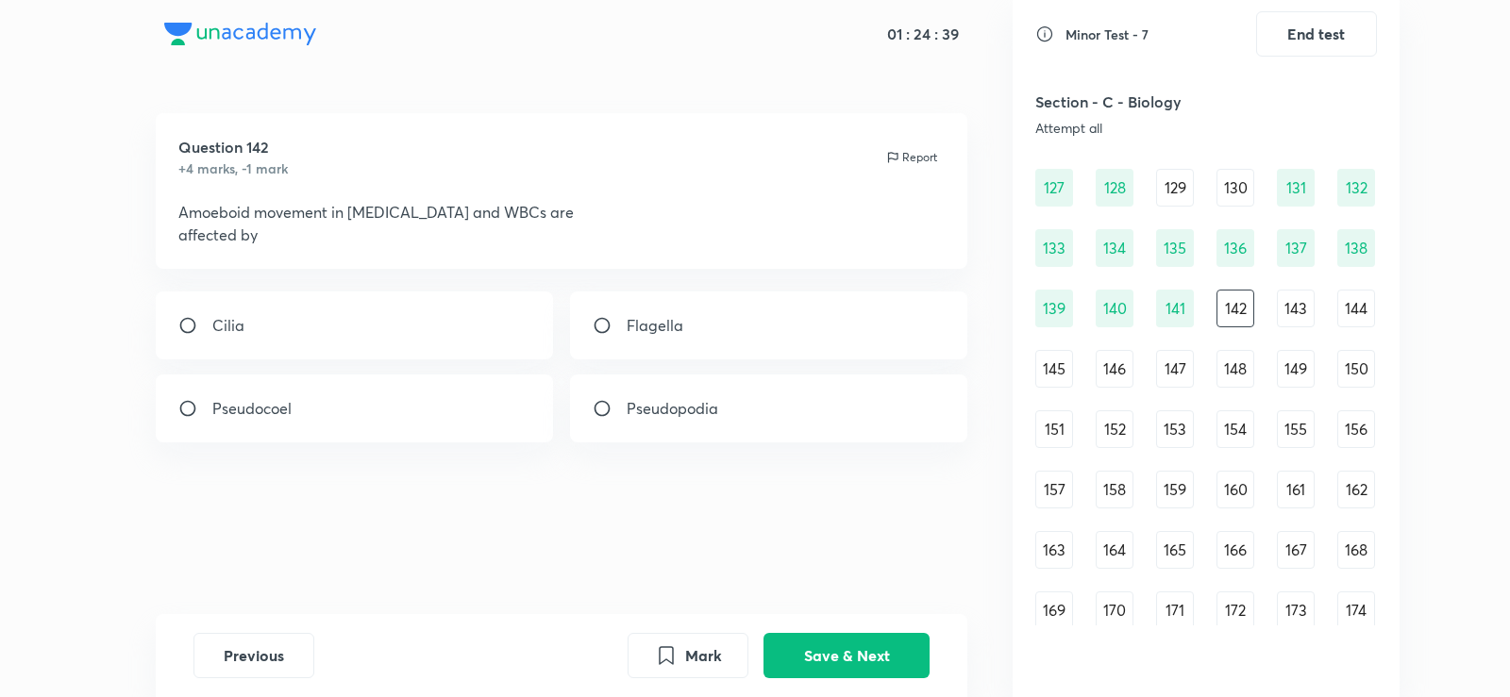
click at [625, 362] on div "Cilia Flagella Pseudocoel Pseudopodia" at bounding box center [562, 367] width 812 height 151
click at [643, 402] on p "Pseudopodia" at bounding box center [673, 408] width 92 height 23
radio input "true"
click at [881, 661] on button "Save & Next" at bounding box center [846, 653] width 166 height 45
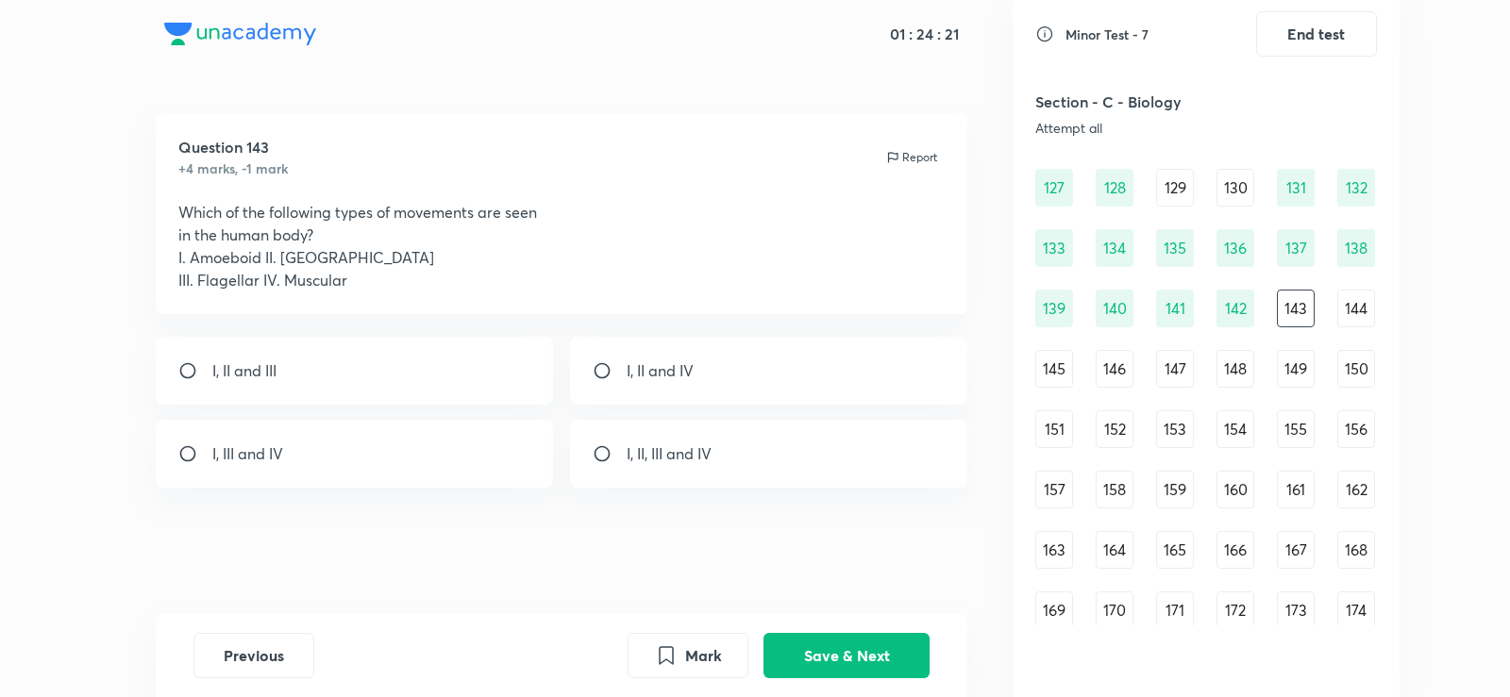
click at [644, 382] on div "I, II and IV" at bounding box center [769, 371] width 398 height 68
radio input "true"
click at [812, 608] on div "Question 143 +4 marks, -1 mark Report Which of the following types of movements…" at bounding box center [561, 363] width 902 height 501
click at [822, 637] on button "Save & Next" at bounding box center [846, 653] width 166 height 45
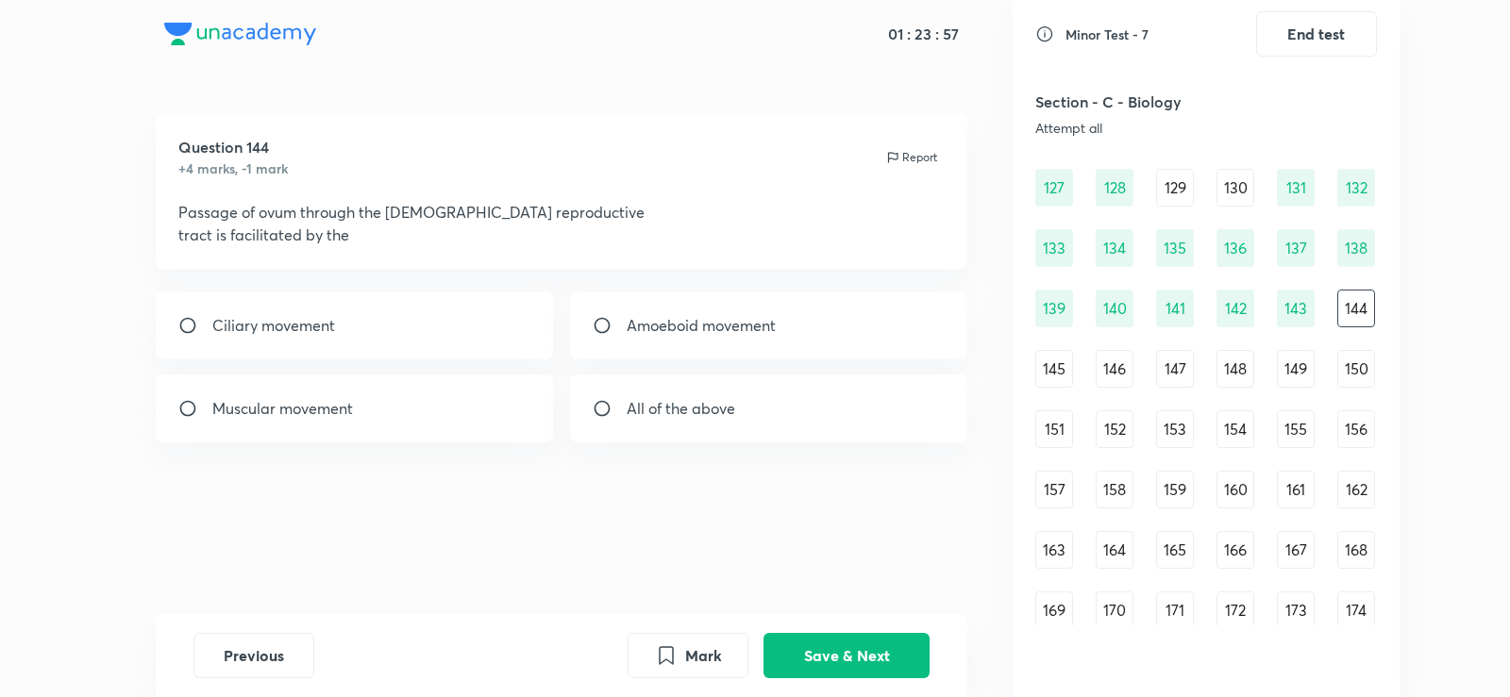
click at [632, 386] on div "All of the above" at bounding box center [769, 409] width 398 height 68
radio input "true"
click at [917, 669] on button "Save & Next" at bounding box center [846, 653] width 166 height 45
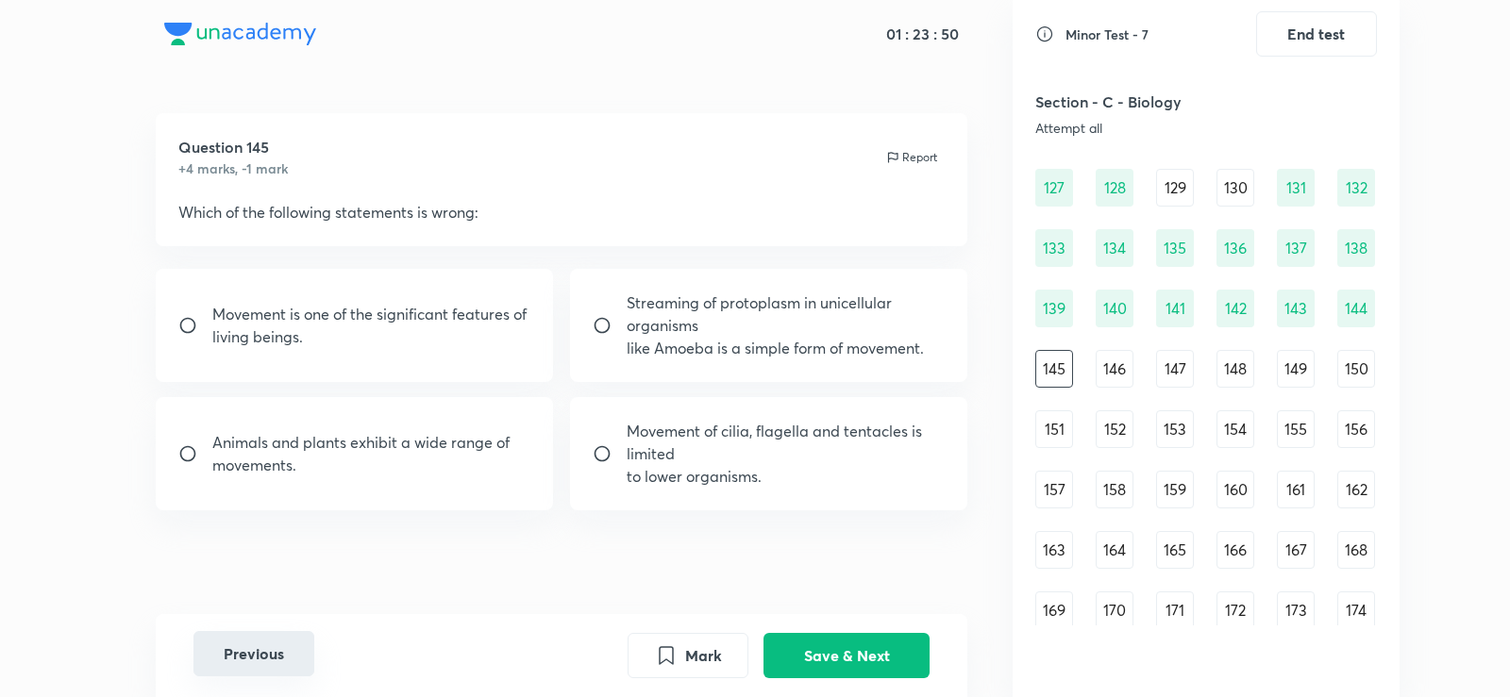
click at [270, 670] on button "Previous" at bounding box center [253, 653] width 121 height 45
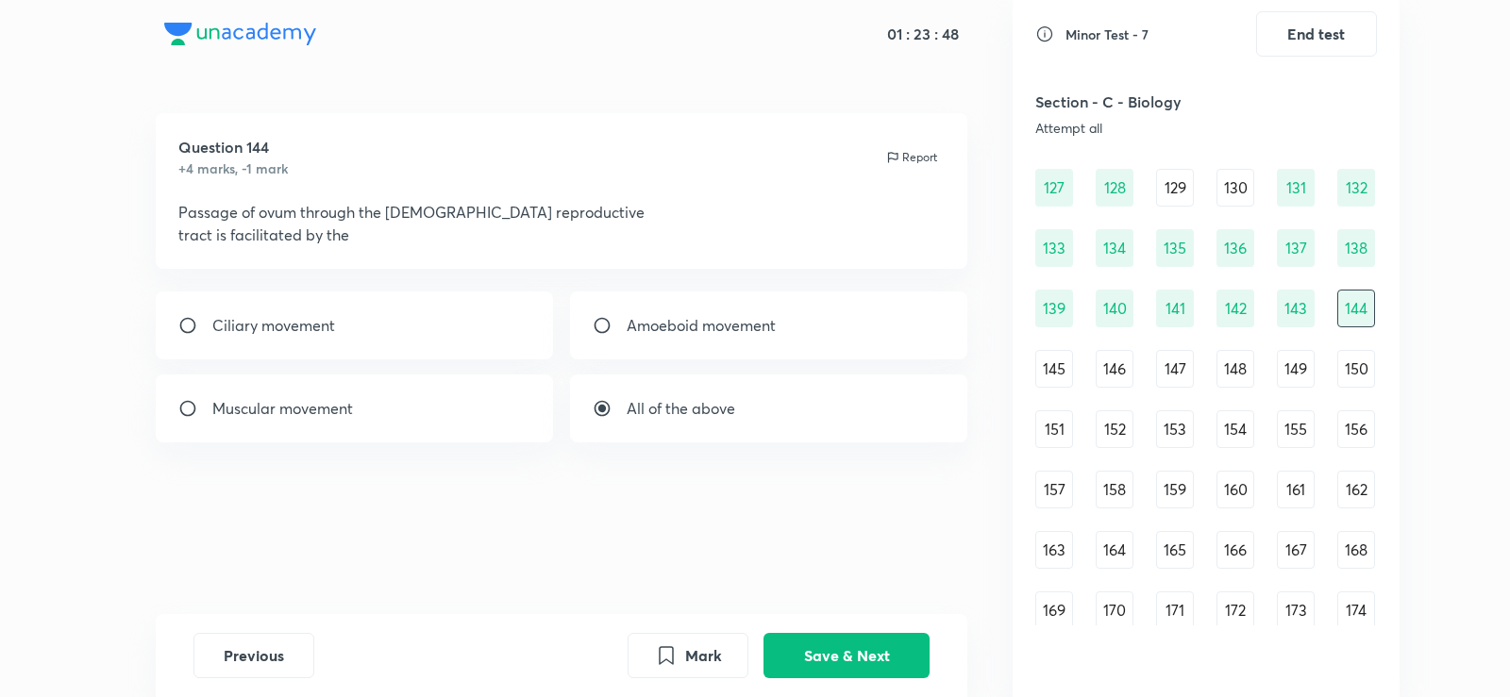
click at [654, 394] on div "All of the above" at bounding box center [769, 409] width 398 height 68
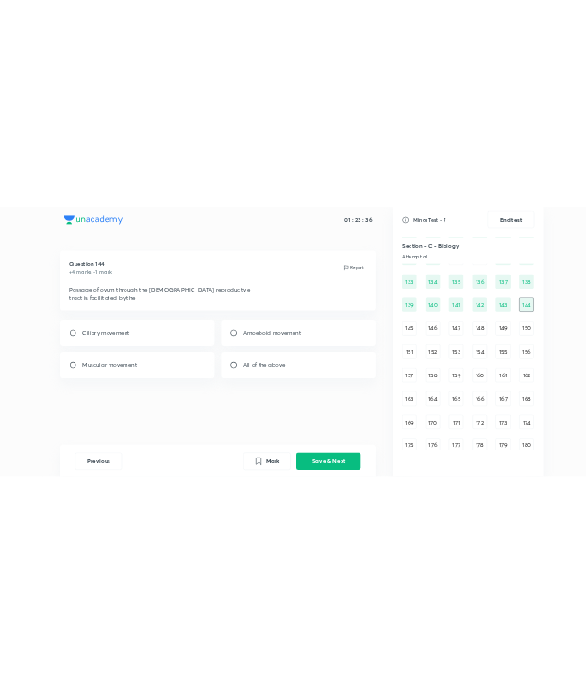
scroll to position [1729, 0]
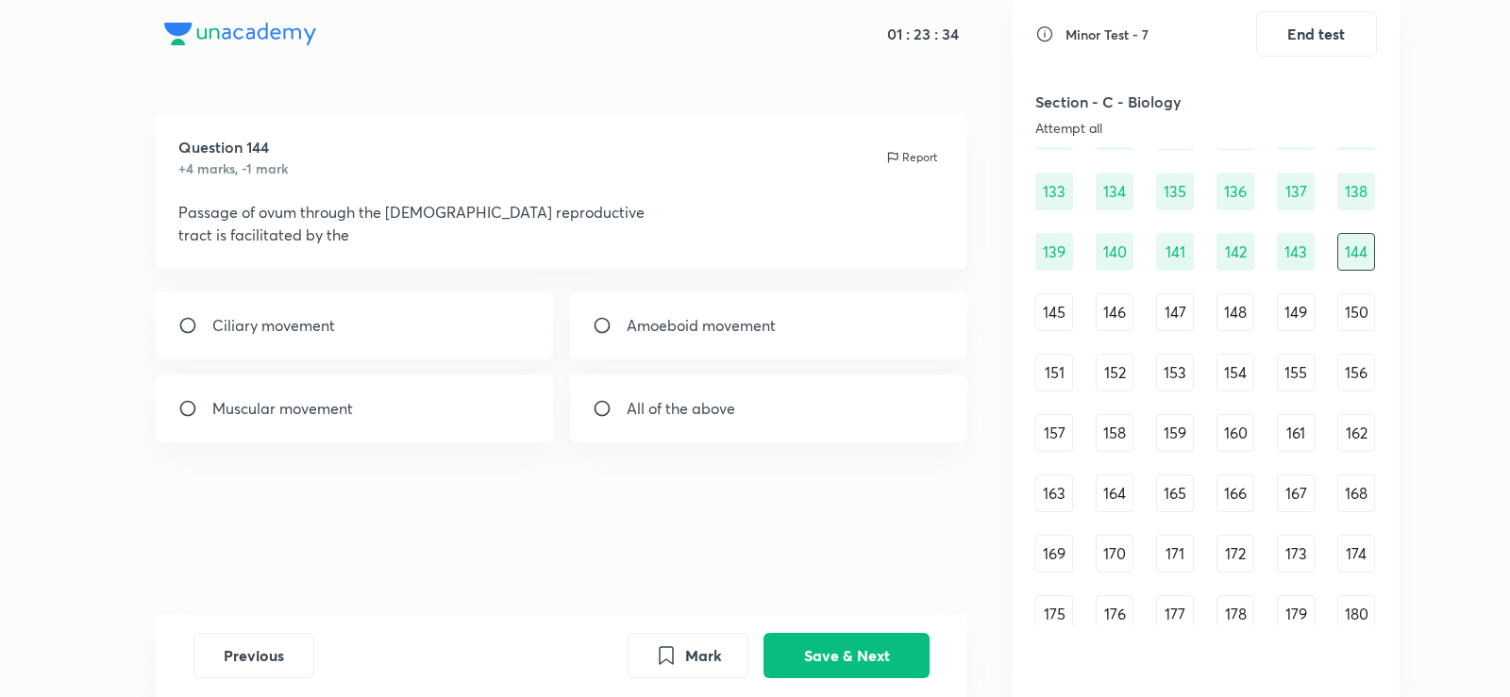
click at [738, 409] on div "All of the above" at bounding box center [769, 409] width 398 height 68
radio input "true"
click at [882, 665] on button "Save & Next" at bounding box center [846, 653] width 166 height 45
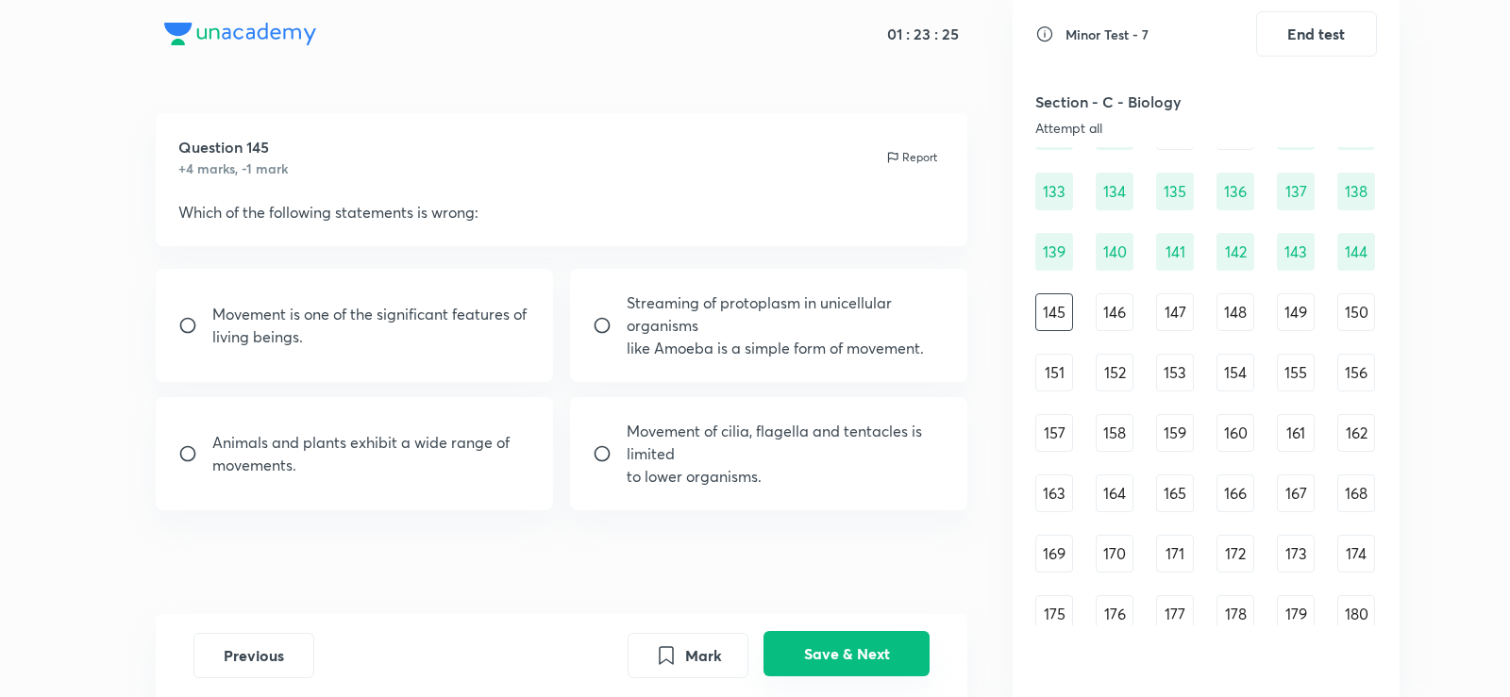
click at [851, 655] on button "Save & Next" at bounding box center [846, 653] width 166 height 45
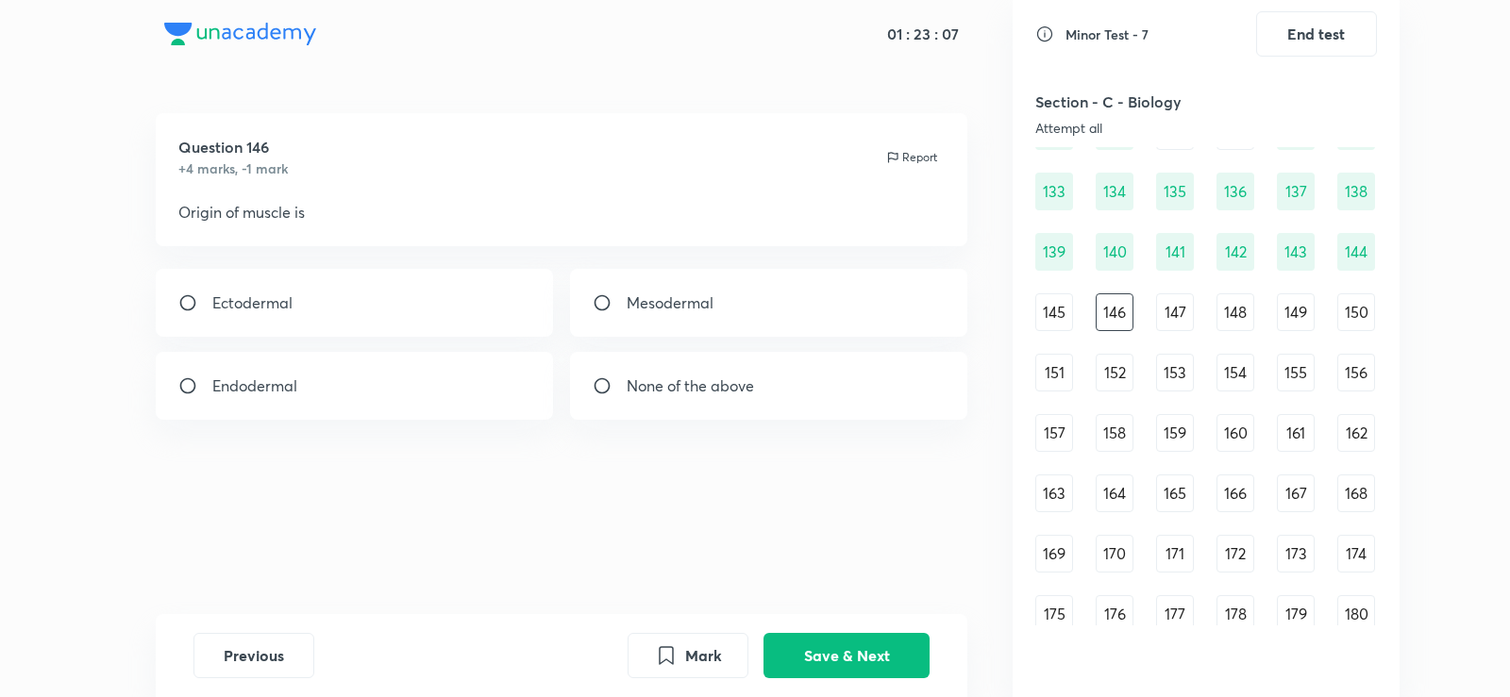
click at [354, 337] on div "Ectodermal Mesodermal Endodermal None of the above" at bounding box center [562, 344] width 812 height 151
click at [810, 310] on div "Mesodermal" at bounding box center [769, 303] width 398 height 68
radio input "true"
click at [884, 673] on button "Save & Next" at bounding box center [846, 653] width 166 height 45
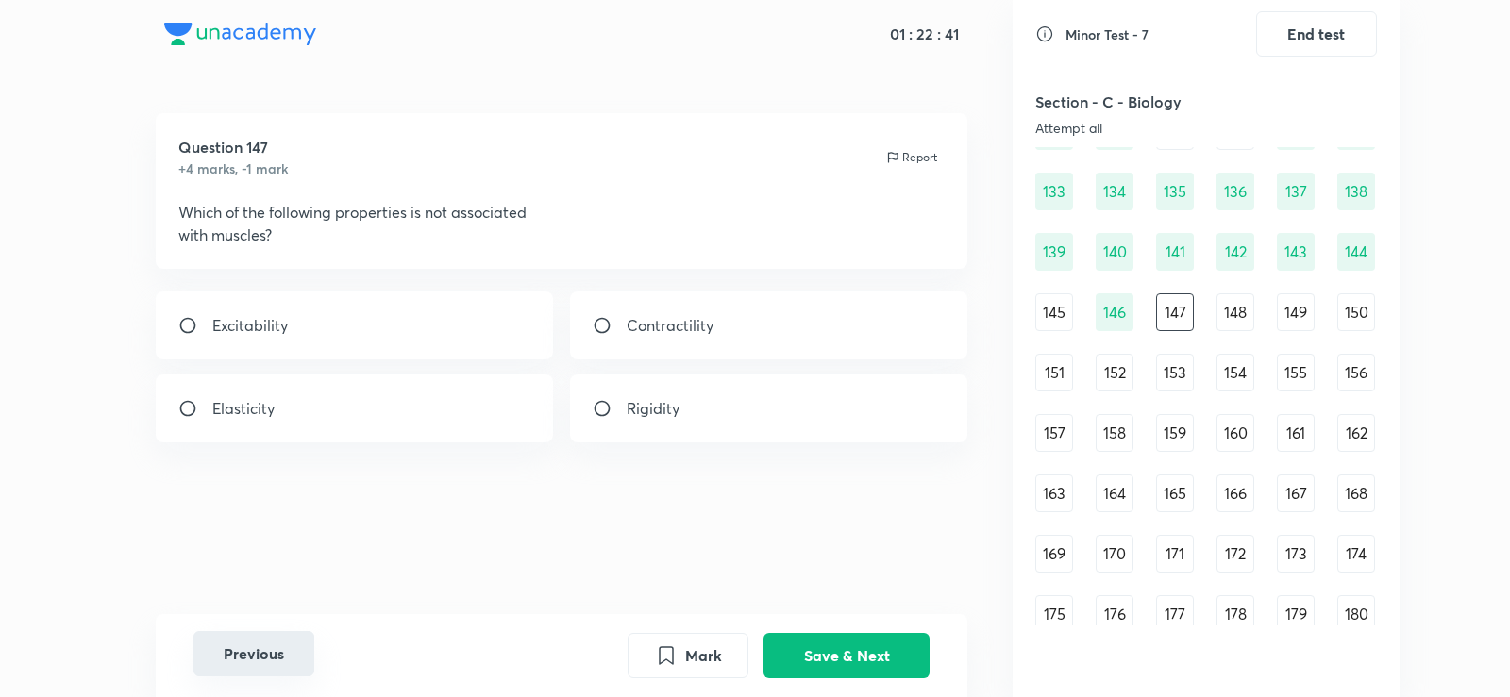
click at [250, 665] on button "Previous" at bounding box center [253, 653] width 121 height 45
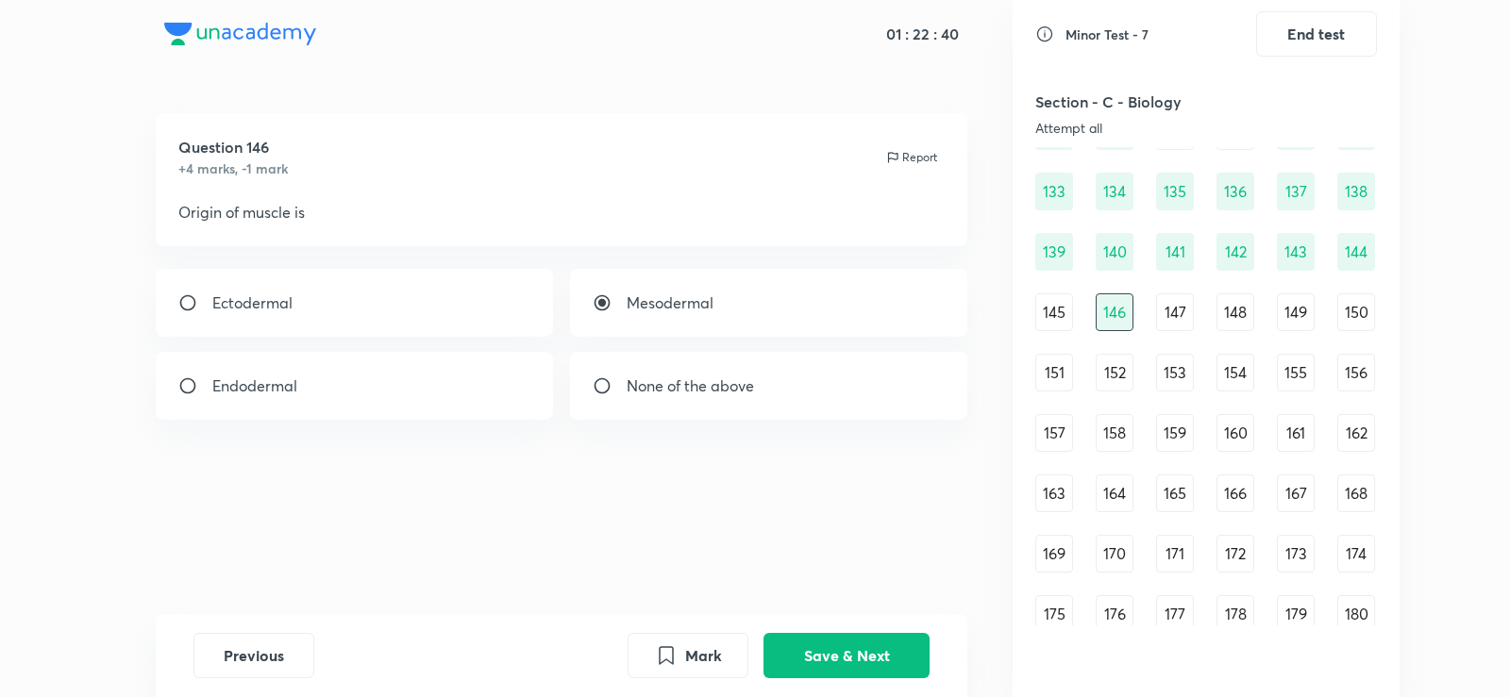
click at [630, 288] on div "Mesodermal" at bounding box center [769, 303] width 398 height 68
click at [651, 302] on p "Mesodermal" at bounding box center [670, 303] width 87 height 23
radio input "true"
click at [879, 648] on button "Save & Next" at bounding box center [846, 653] width 166 height 45
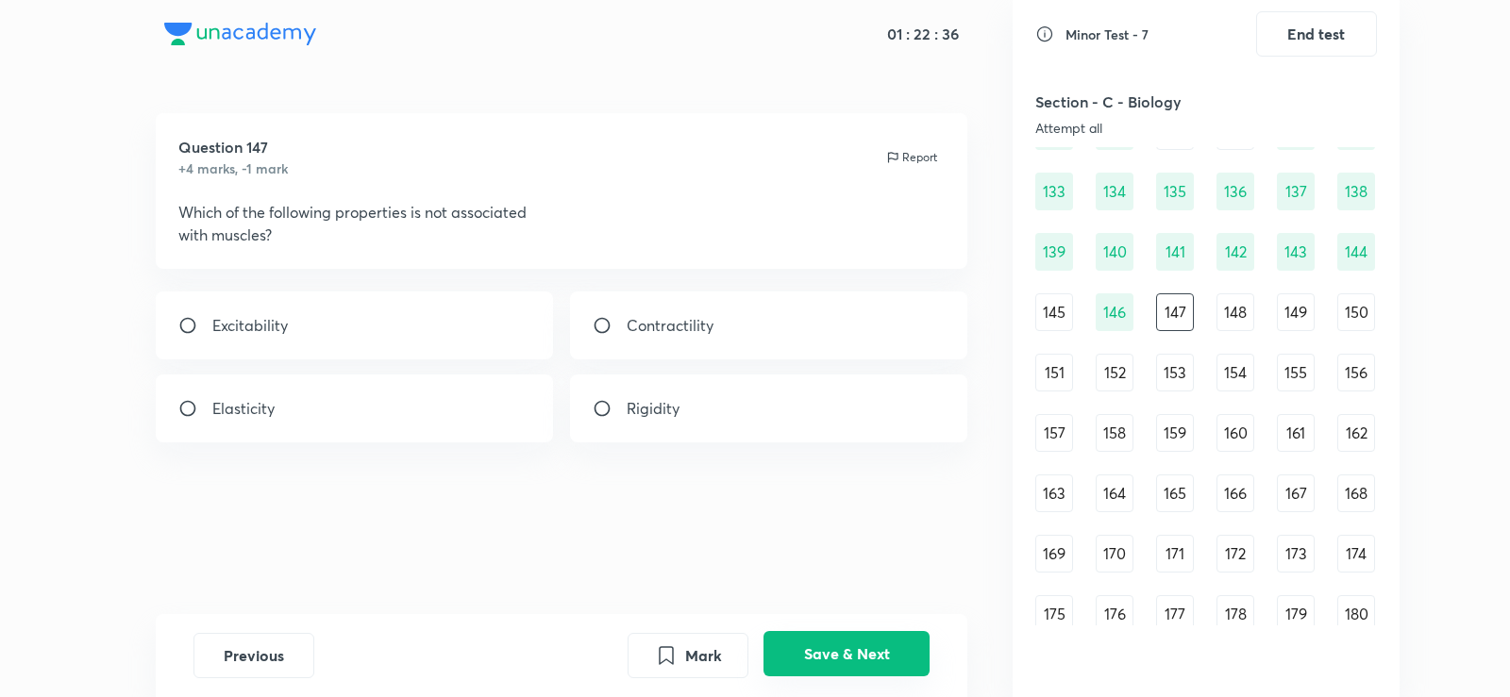
click at [879, 648] on button "Save & Next" at bounding box center [846, 653] width 166 height 45
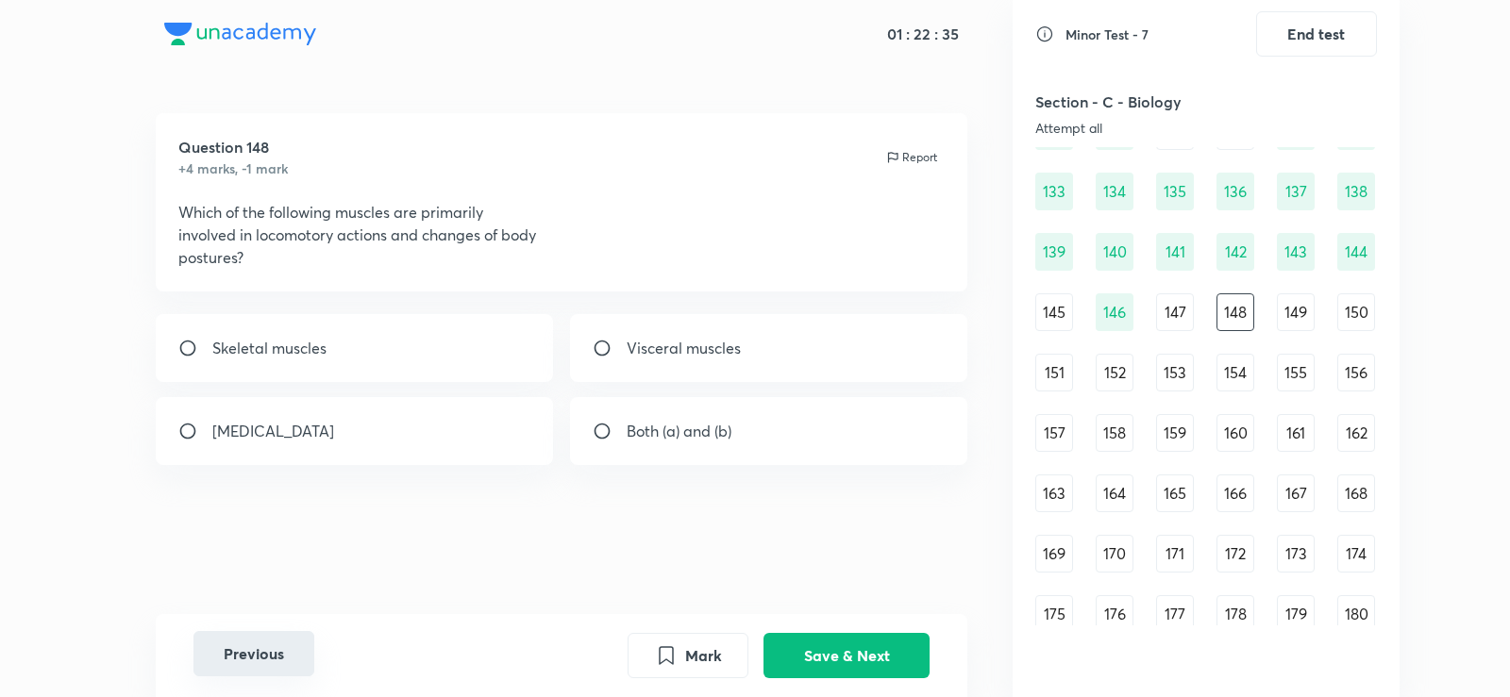
click at [247, 653] on button "Previous" at bounding box center [253, 653] width 121 height 45
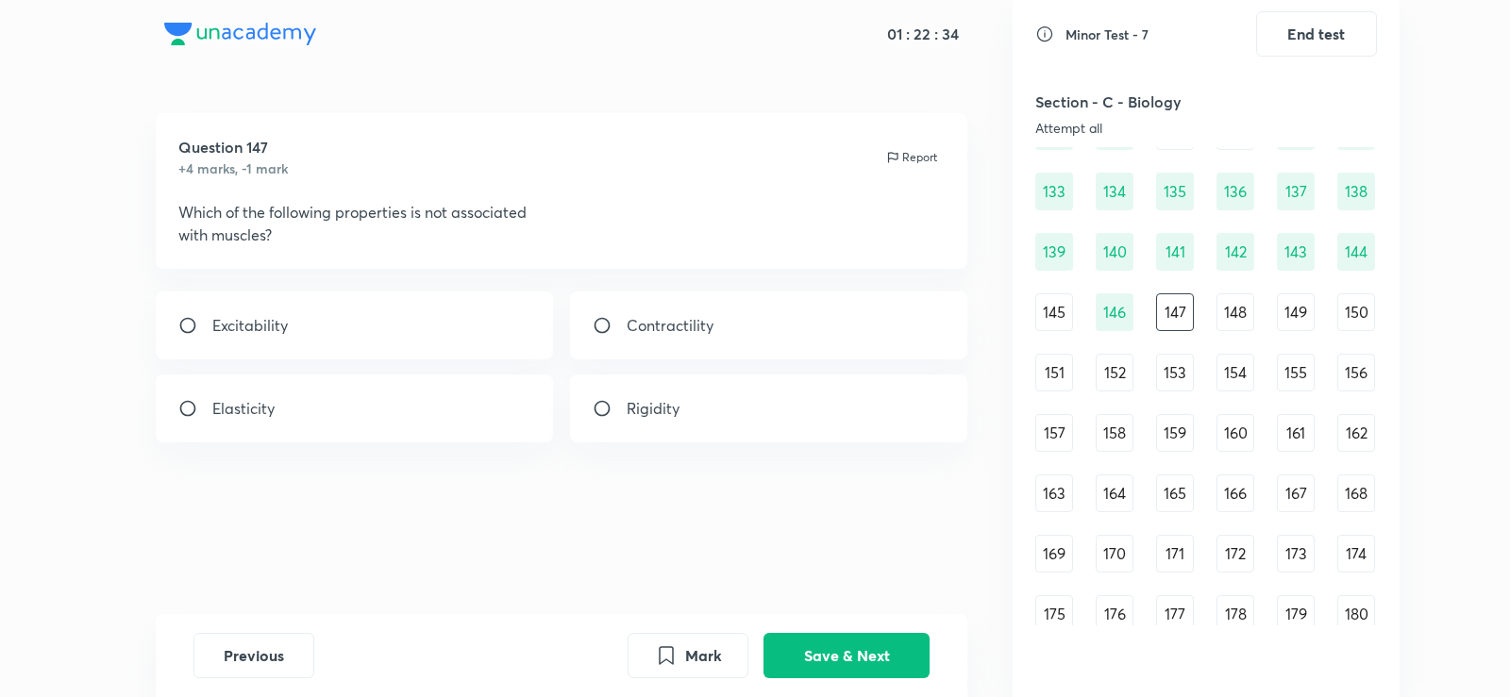
click at [661, 391] on div "Rigidity" at bounding box center [769, 409] width 398 height 68
radio input "true"
click at [858, 655] on button "Save & Next" at bounding box center [846, 653] width 166 height 45
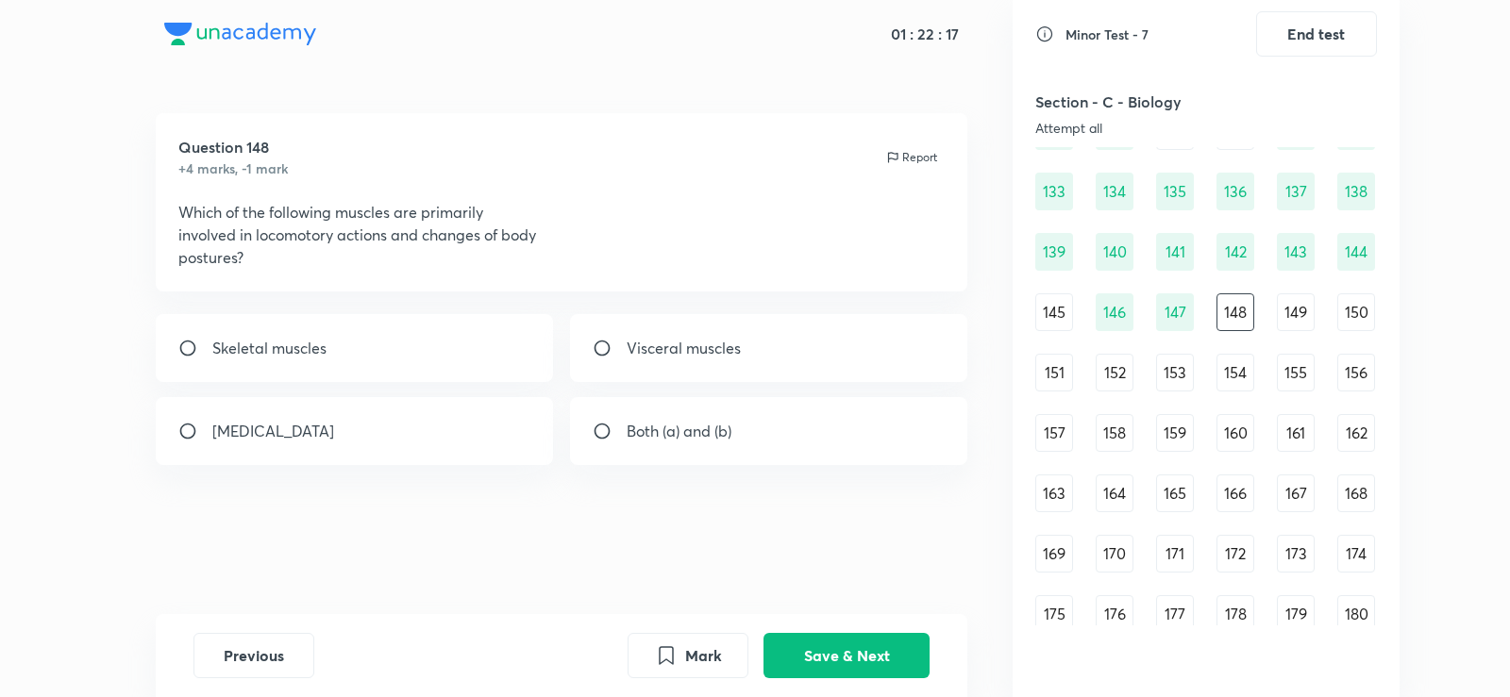
click at [416, 430] on div "[MEDICAL_DATA]" at bounding box center [355, 431] width 398 height 68
radio input "true"
click at [393, 348] on div "Skeletal muscles" at bounding box center [355, 348] width 398 height 68
radio input "true"
radio input "false"
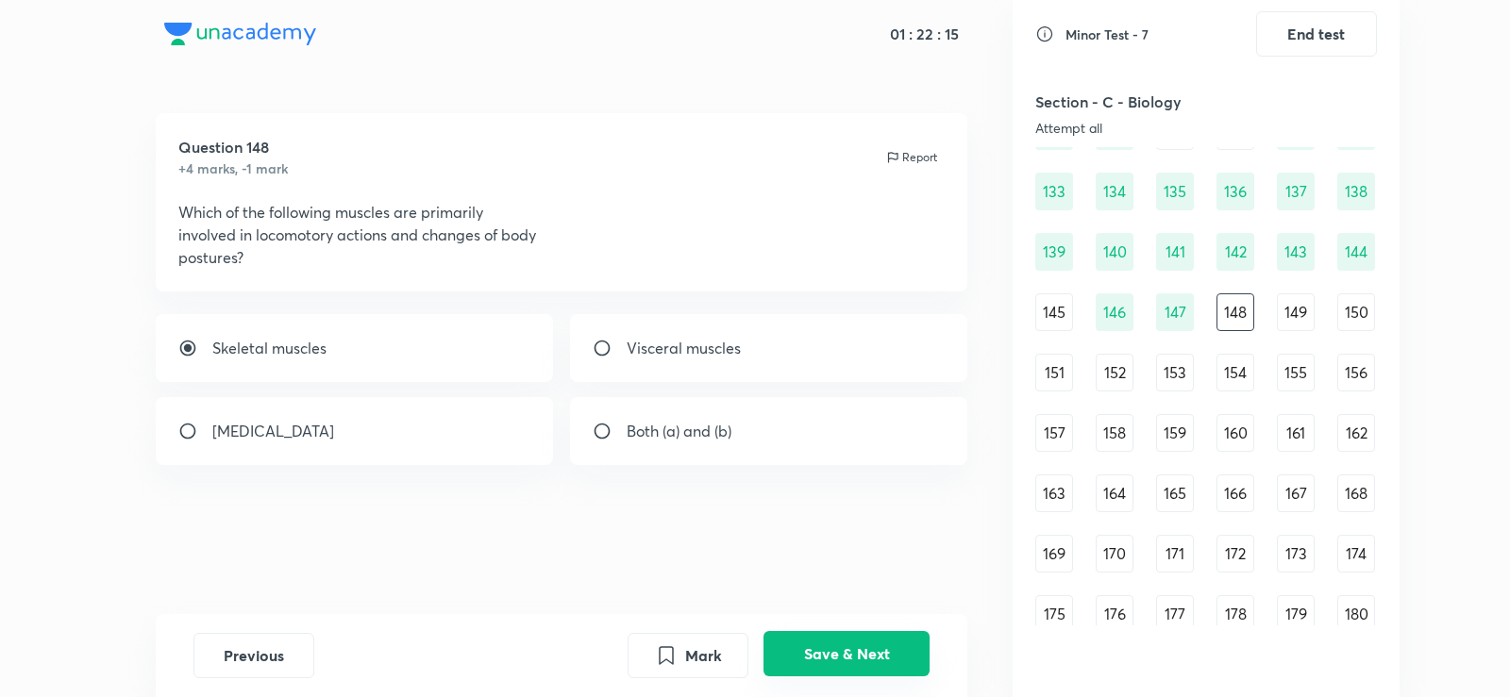
click at [860, 636] on button "Save & Next" at bounding box center [846, 653] width 166 height 45
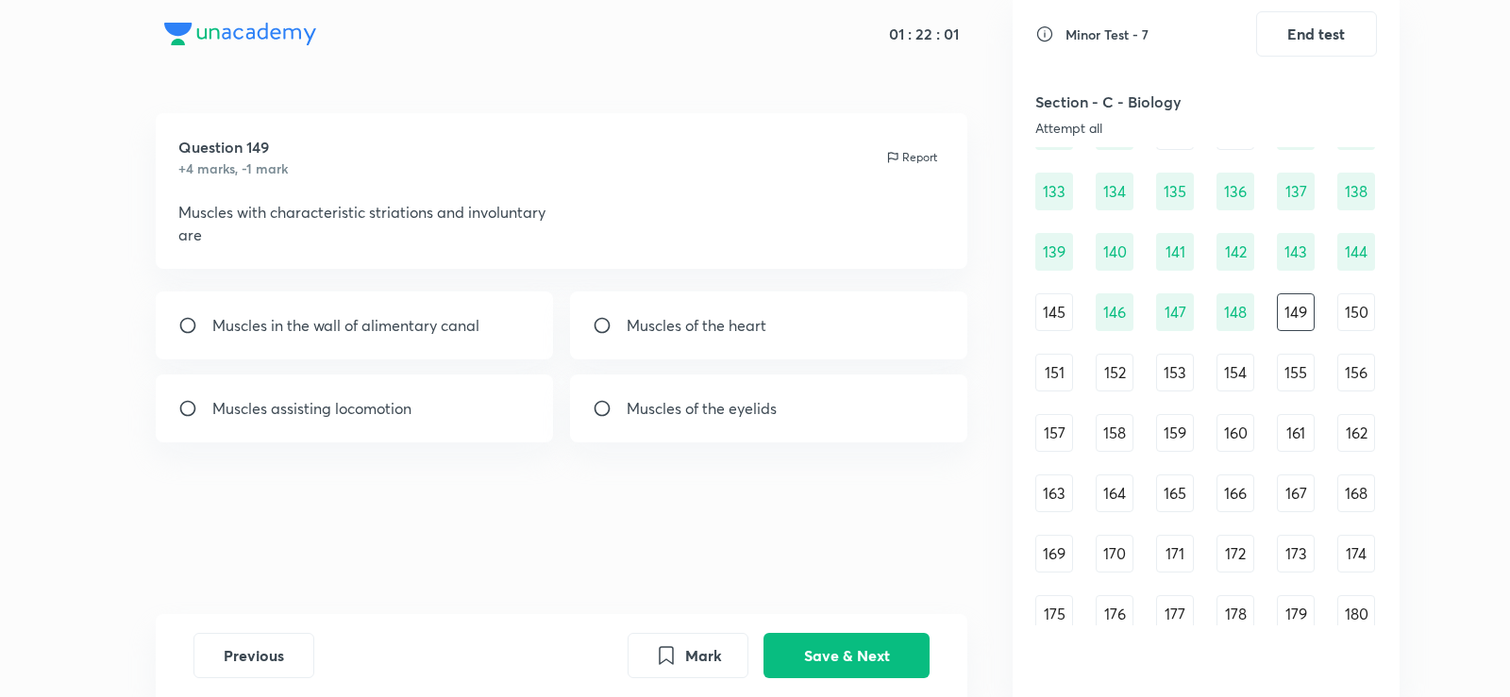
click at [663, 313] on div "Muscles of the heart" at bounding box center [769, 326] width 398 height 68
radio input "true"
click at [866, 636] on button "Save & Next" at bounding box center [846, 653] width 166 height 45
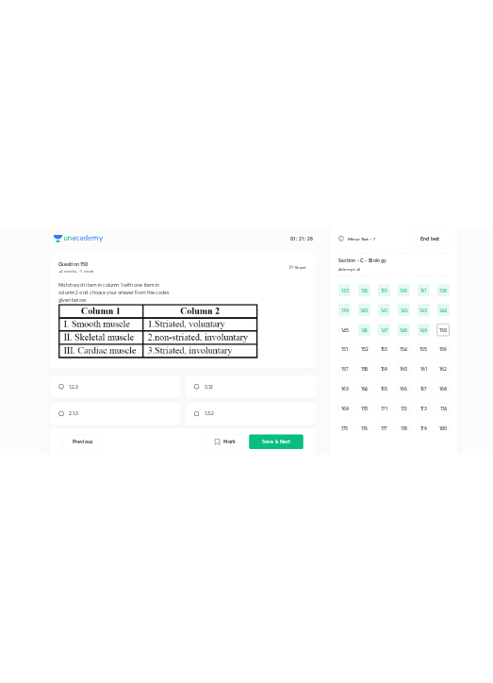
scroll to position [44, 0]
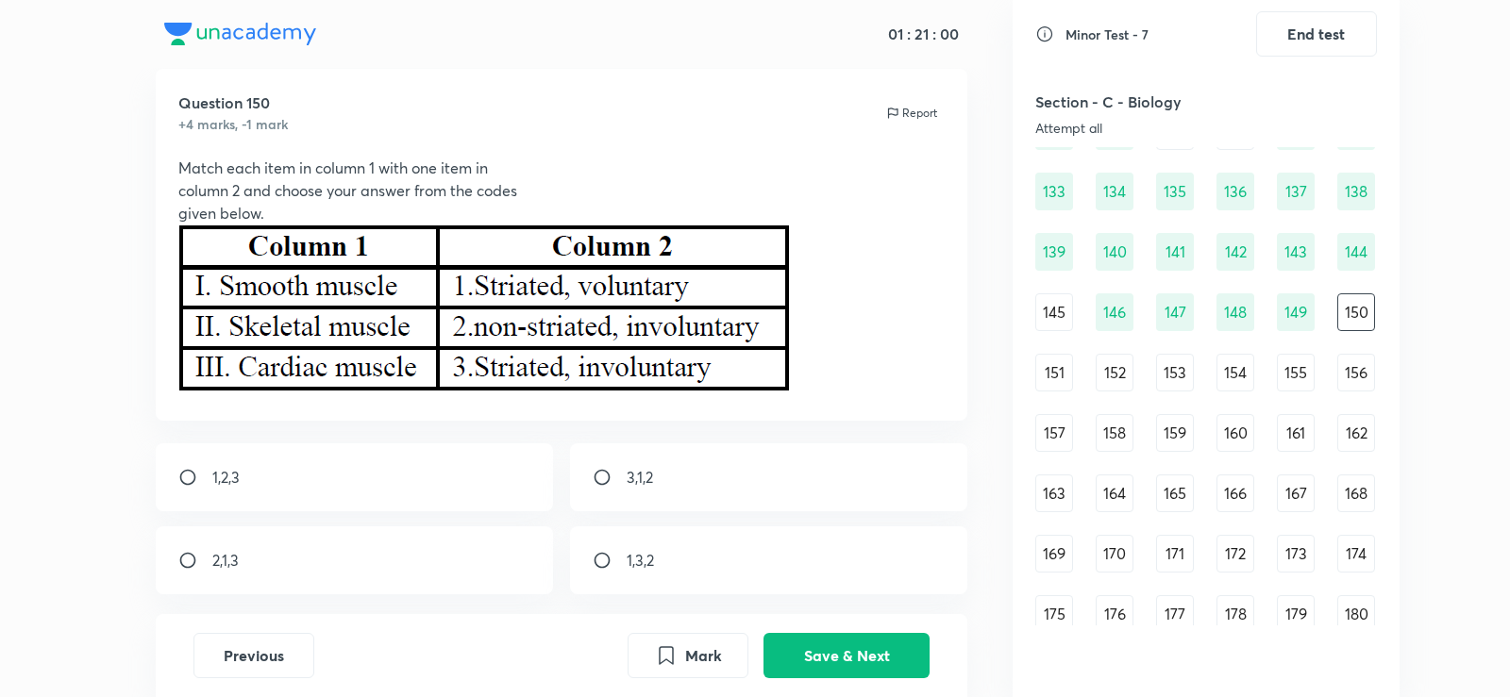
drag, startPoint x: 586, startPoint y: 327, endPoint x: 262, endPoint y: 481, distance: 358.3
click at [262, 481] on div "1,2,3" at bounding box center [355, 477] width 398 height 68
radio input "true"
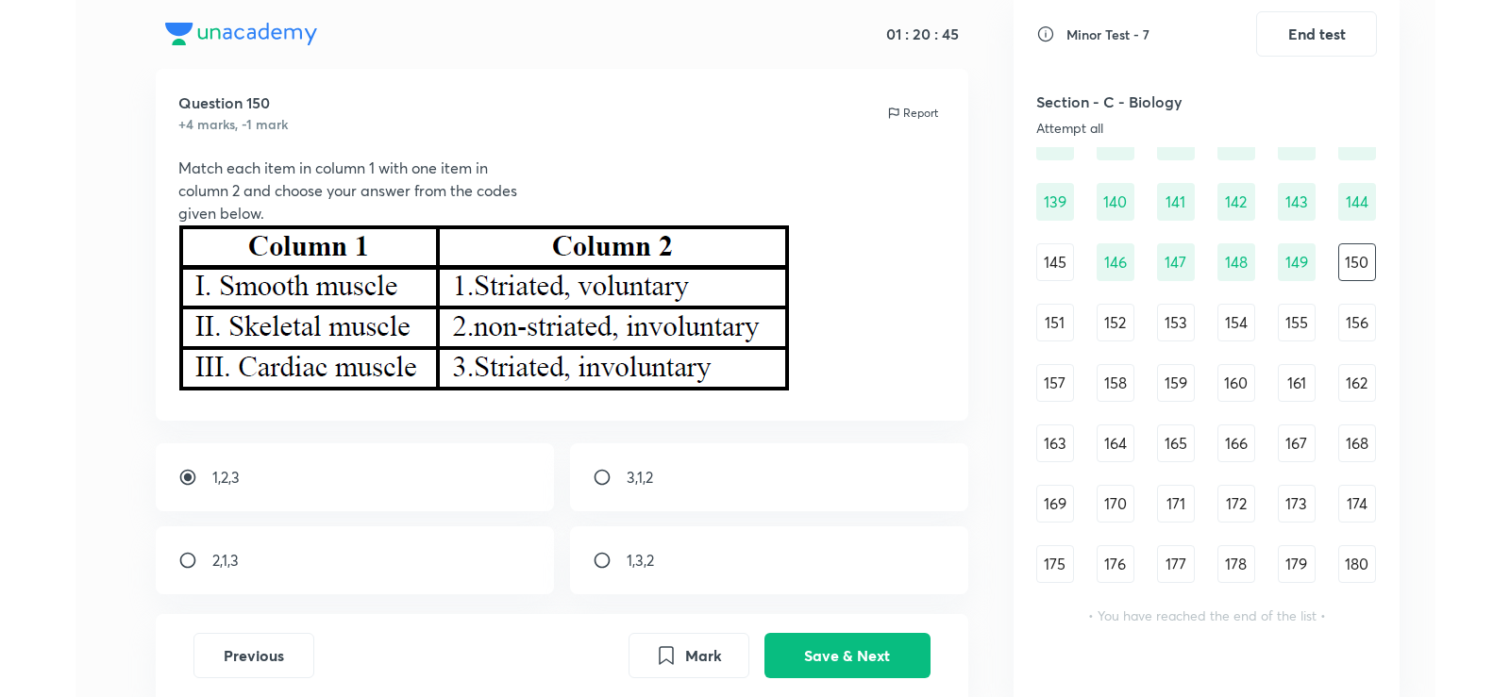
scroll to position [1729, 0]
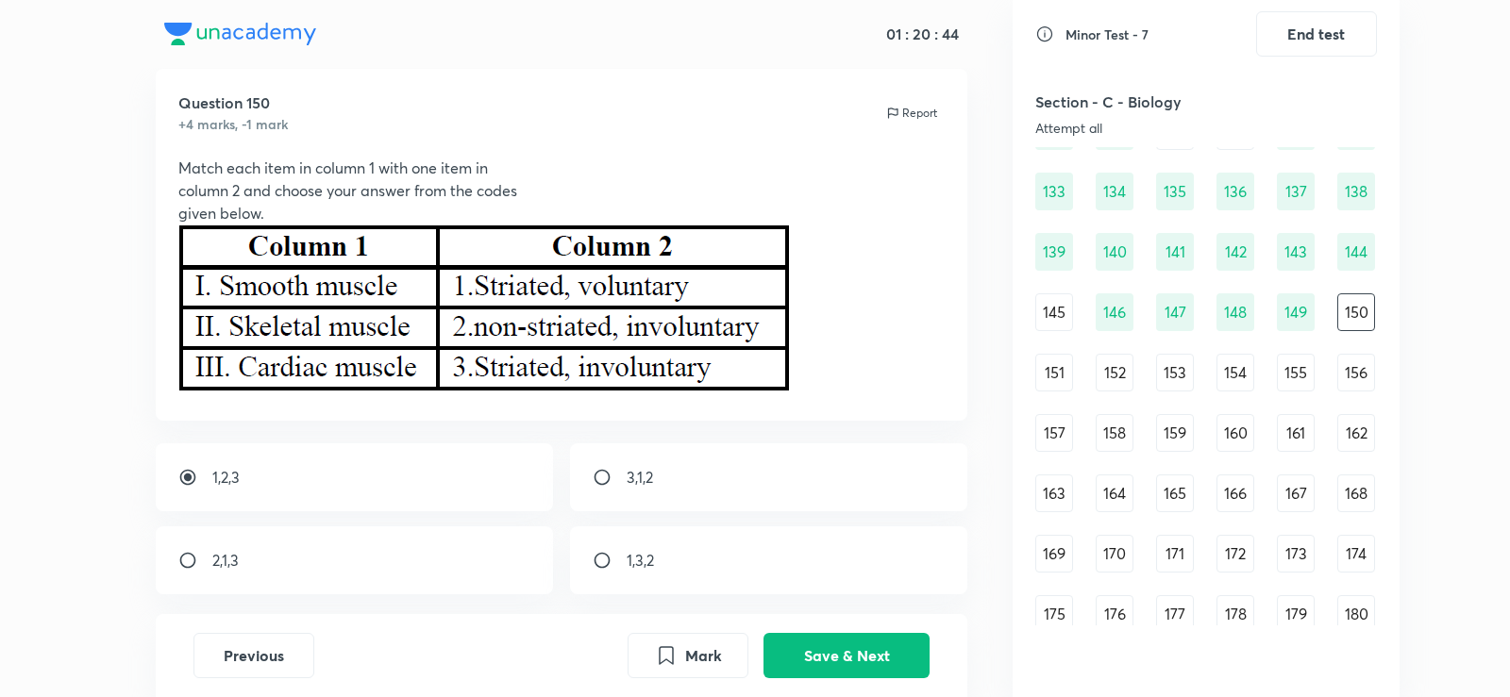
click at [626, 478] on input "radio" at bounding box center [610, 477] width 34 height 19
radio input "true"
radio input "false"
click at [454, 560] on div "2,1,3" at bounding box center [355, 561] width 398 height 68
radio input "false"
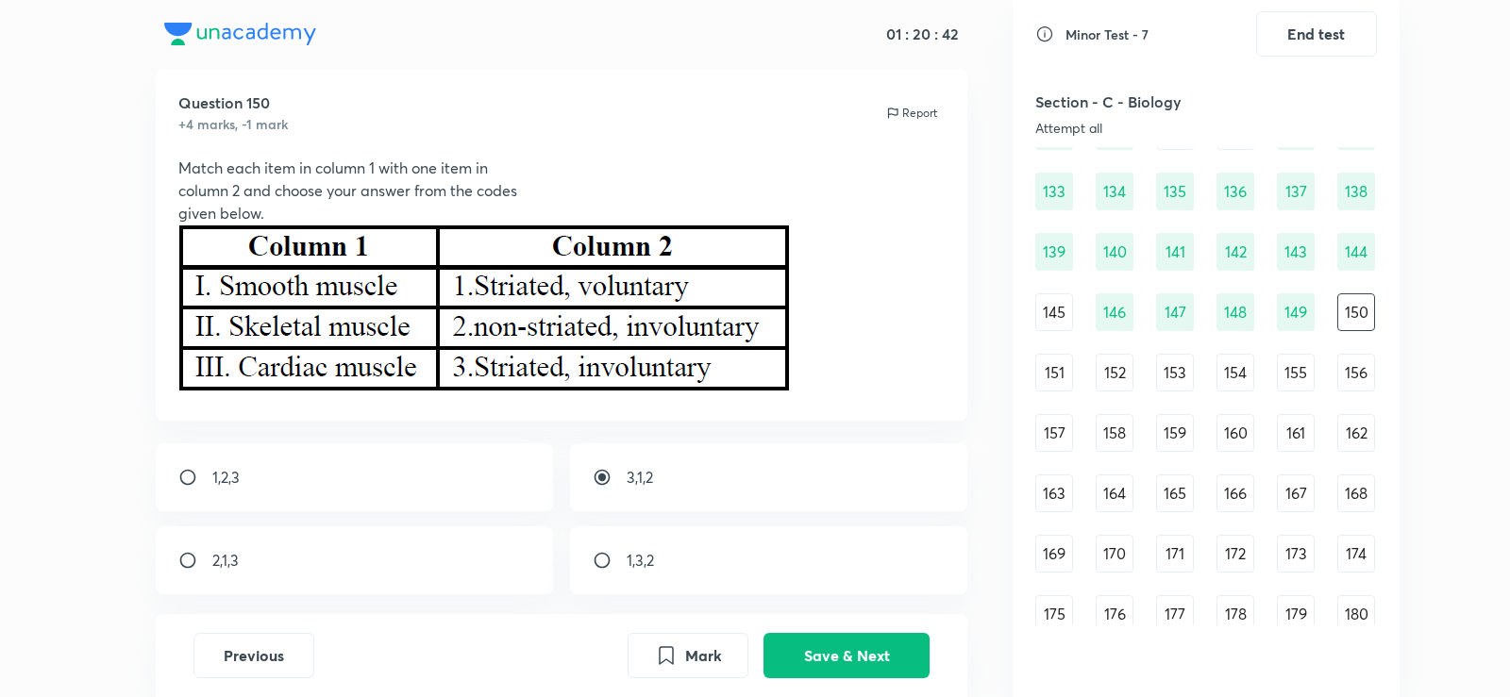
radio input "true"
click at [815, 666] on button "Save & Next" at bounding box center [846, 653] width 166 height 45
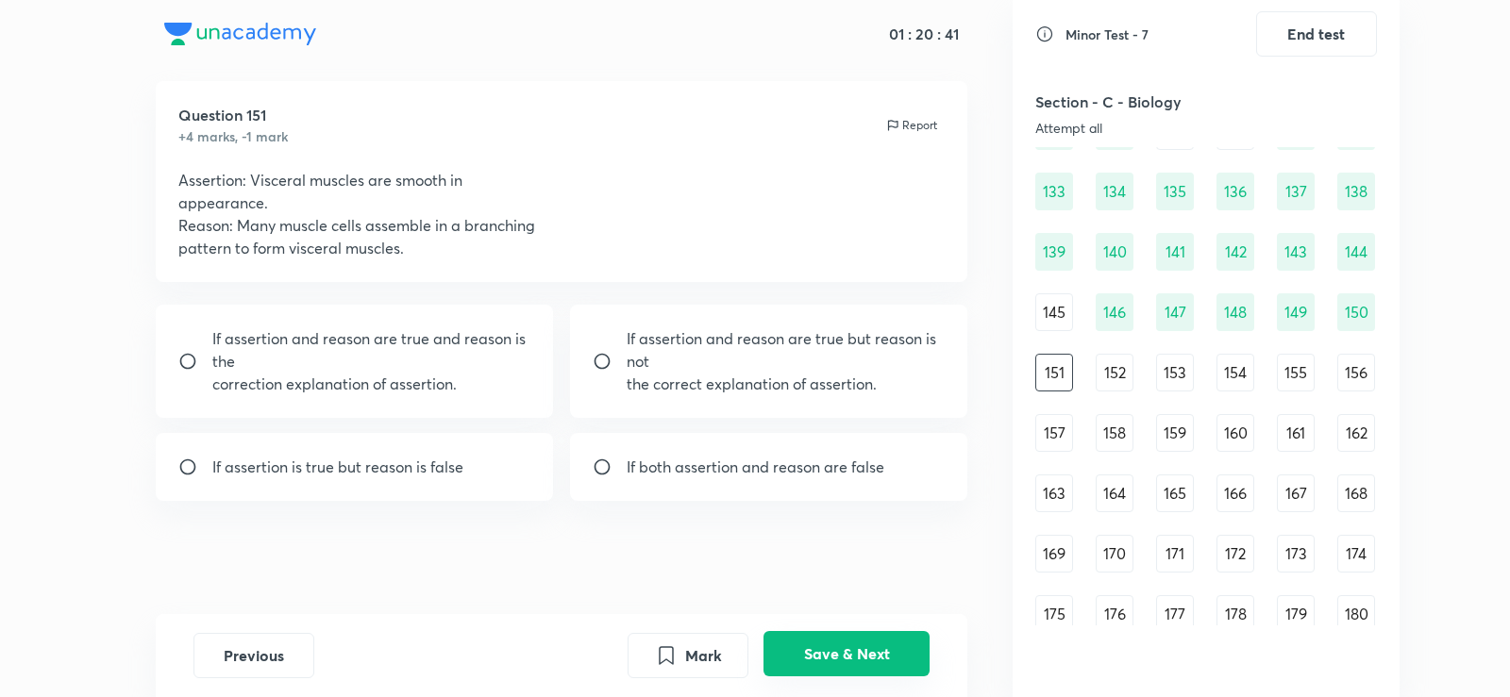
scroll to position [32, 0]
click at [861, 684] on div "Previous Mark Save & Next" at bounding box center [562, 655] width 812 height 83
click at [850, 648] on button "Save & Next" at bounding box center [846, 653] width 166 height 45
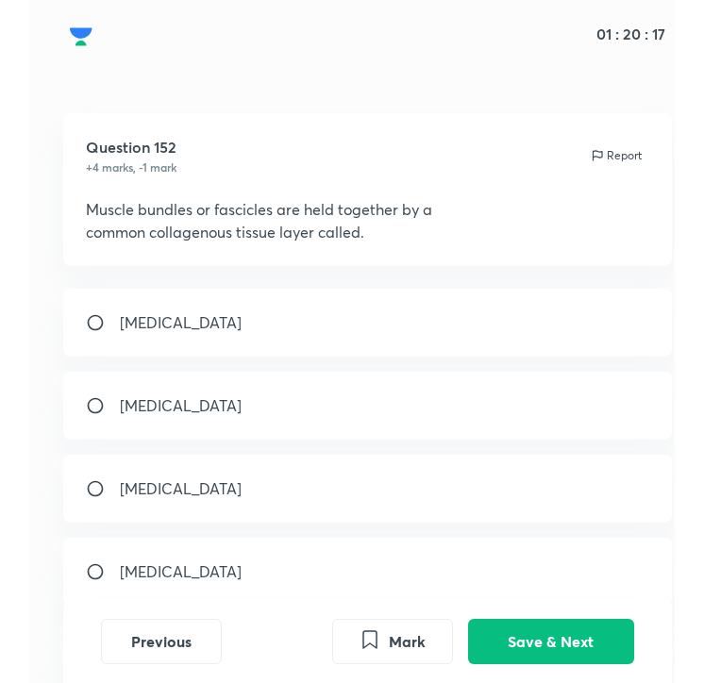
scroll to position [1729, 0]
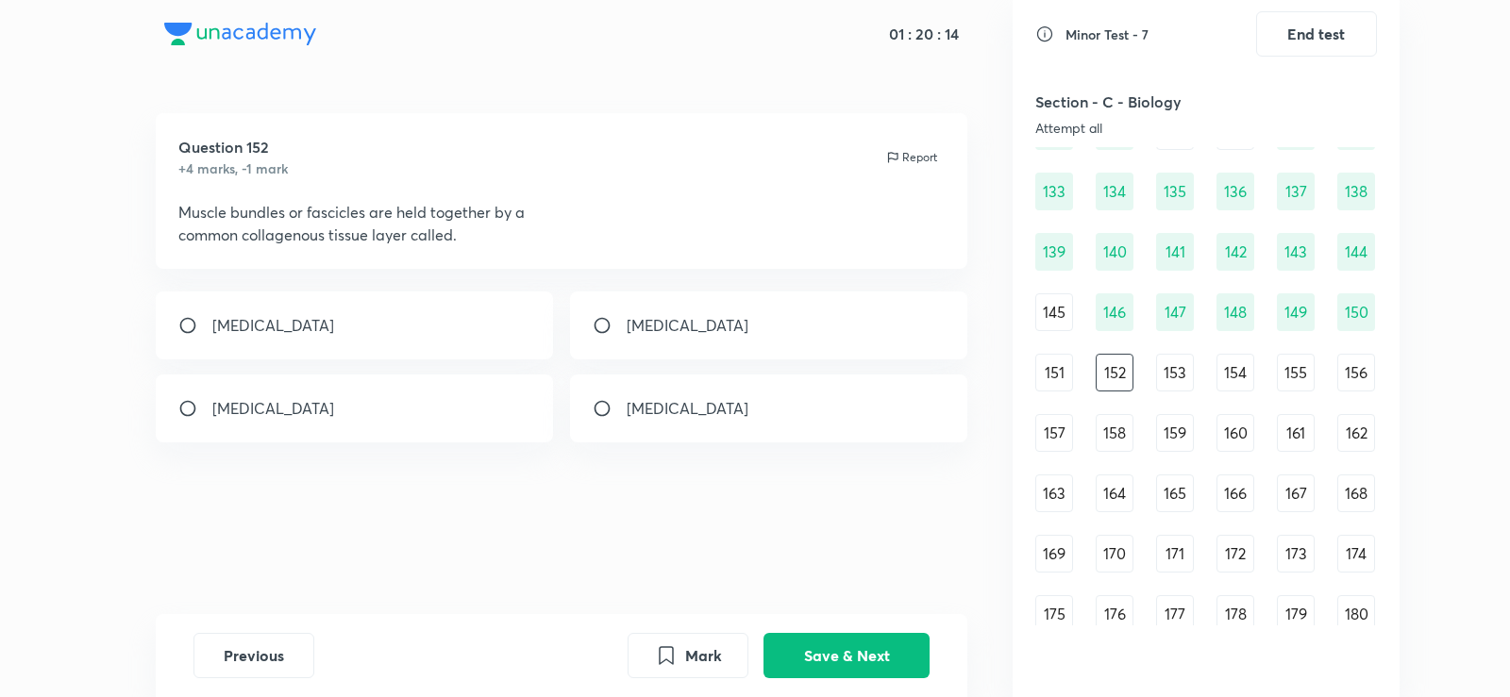
click at [462, 326] on div "[MEDICAL_DATA]" at bounding box center [355, 326] width 398 height 68
radio input "true"
click at [808, 626] on div "Previous Mark Save & Next" at bounding box center [562, 655] width 812 height 83
click at [822, 638] on button "Save & Next" at bounding box center [846, 653] width 166 height 45
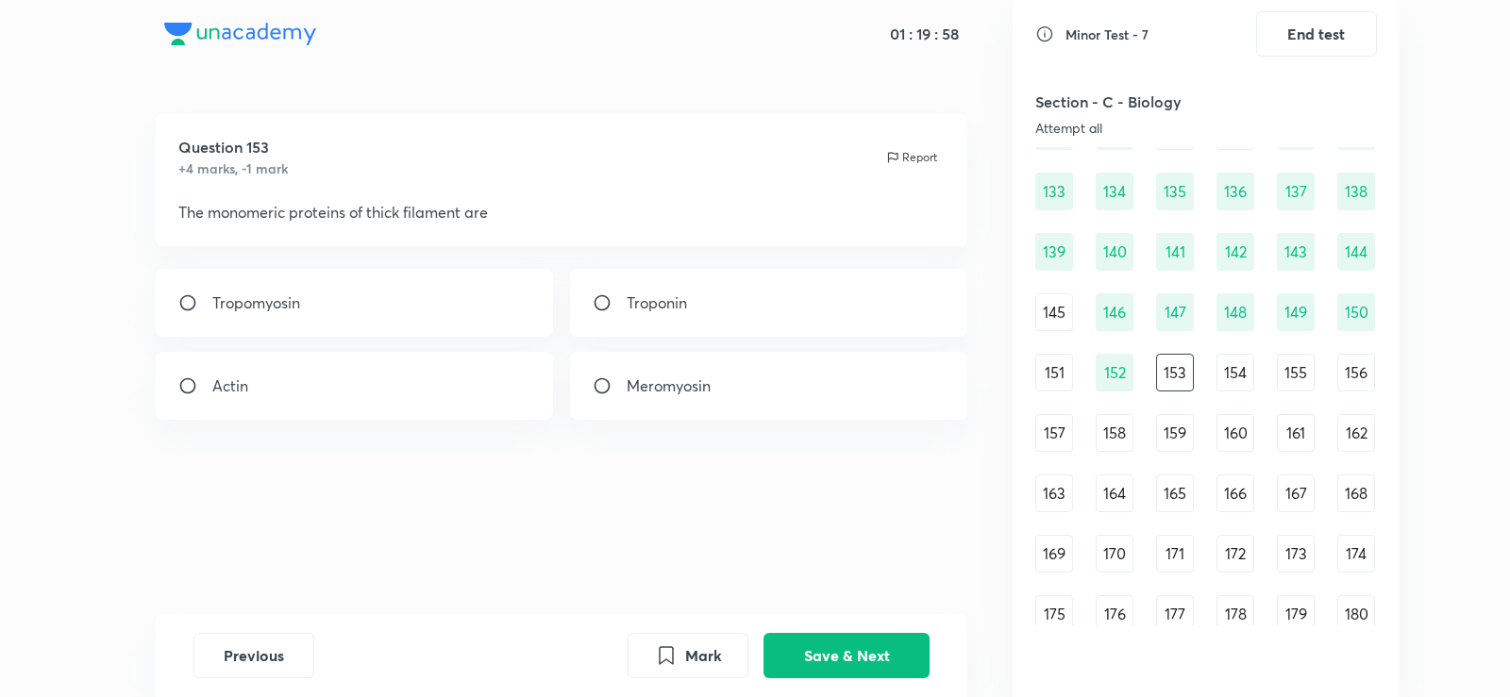
click at [659, 378] on p "Meromyosin" at bounding box center [669, 386] width 84 height 23
radio input "true"
click at [861, 628] on div "Previous Mark Save & Next" at bounding box center [562, 655] width 812 height 83
click at [874, 645] on button "Save & Next" at bounding box center [846, 653] width 166 height 45
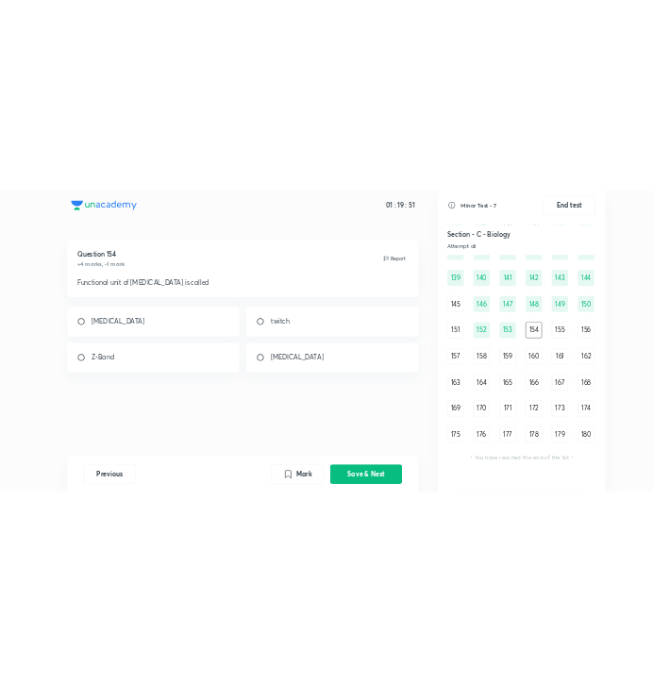
scroll to position [1779, 0]
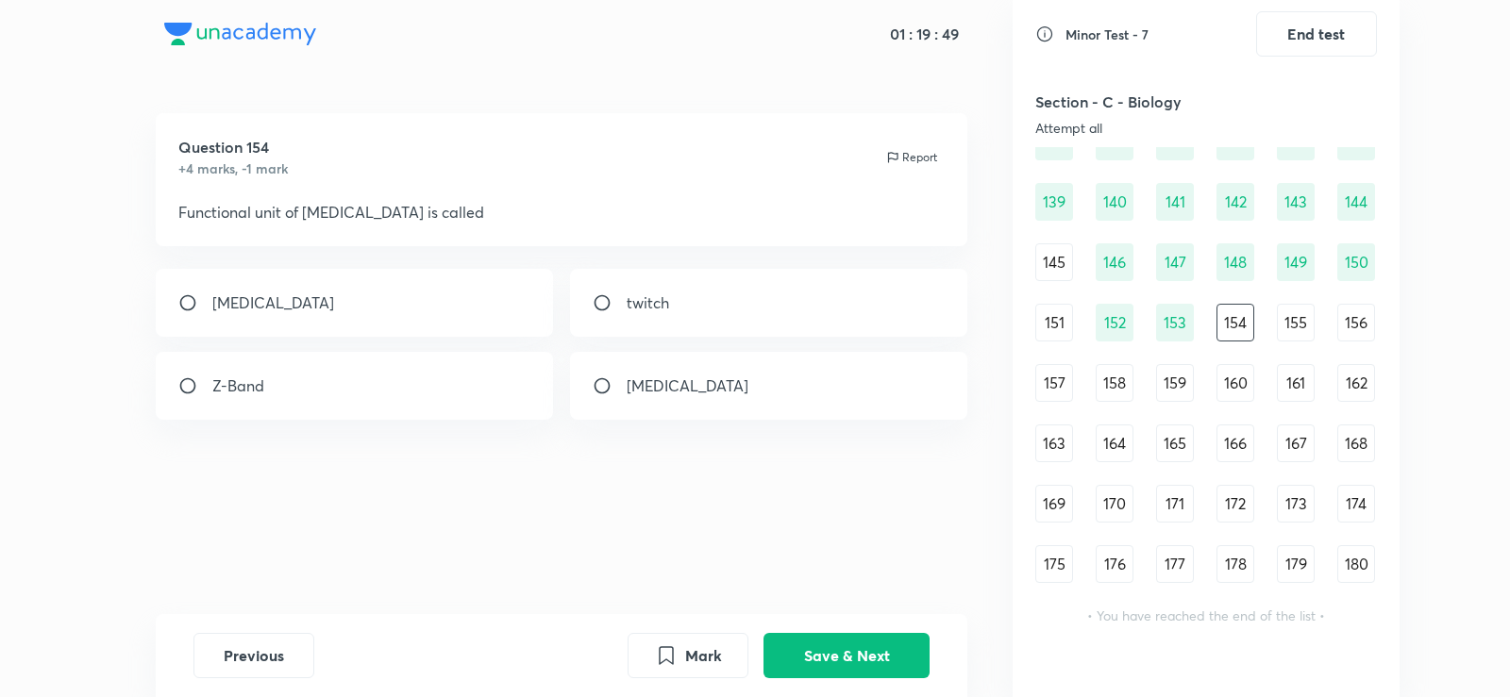
click at [1242, 316] on div "154" at bounding box center [1235, 323] width 38 height 38
click at [570, 374] on div "[MEDICAL_DATA]" at bounding box center [769, 386] width 398 height 68
radio input "true"
click at [934, 658] on div "Previous Mark Save & Next" at bounding box center [562, 655] width 812 height 83
click at [905, 658] on button "Save & Next" at bounding box center [846, 653] width 166 height 45
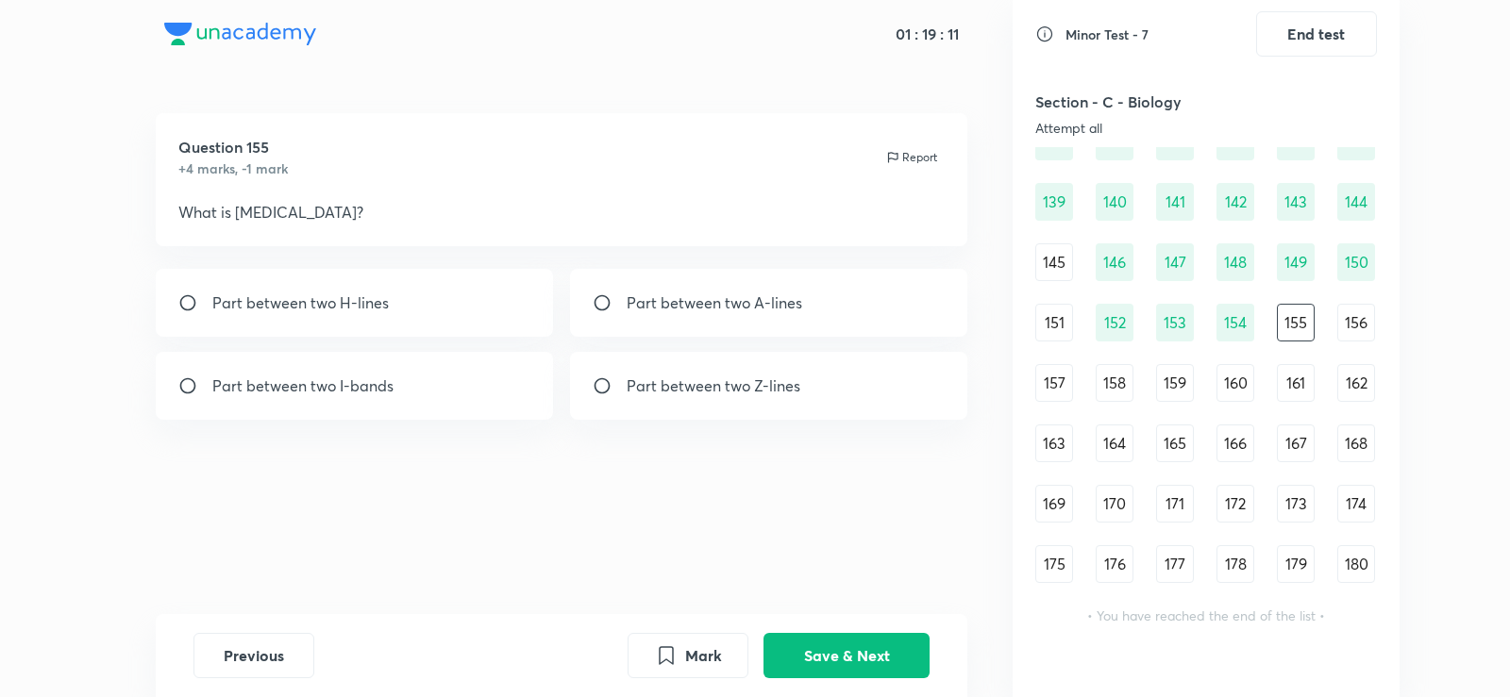
click at [712, 379] on p "Part between two Z-lines" at bounding box center [714, 386] width 174 height 23
radio input "true"
click at [869, 632] on div "Previous Mark Save & Next" at bounding box center [562, 655] width 812 height 83
click at [873, 640] on button "Save & Next" at bounding box center [846, 653] width 166 height 45
click at [455, 320] on div "actin, troponin, tropomyosin" at bounding box center [355, 303] width 398 height 68
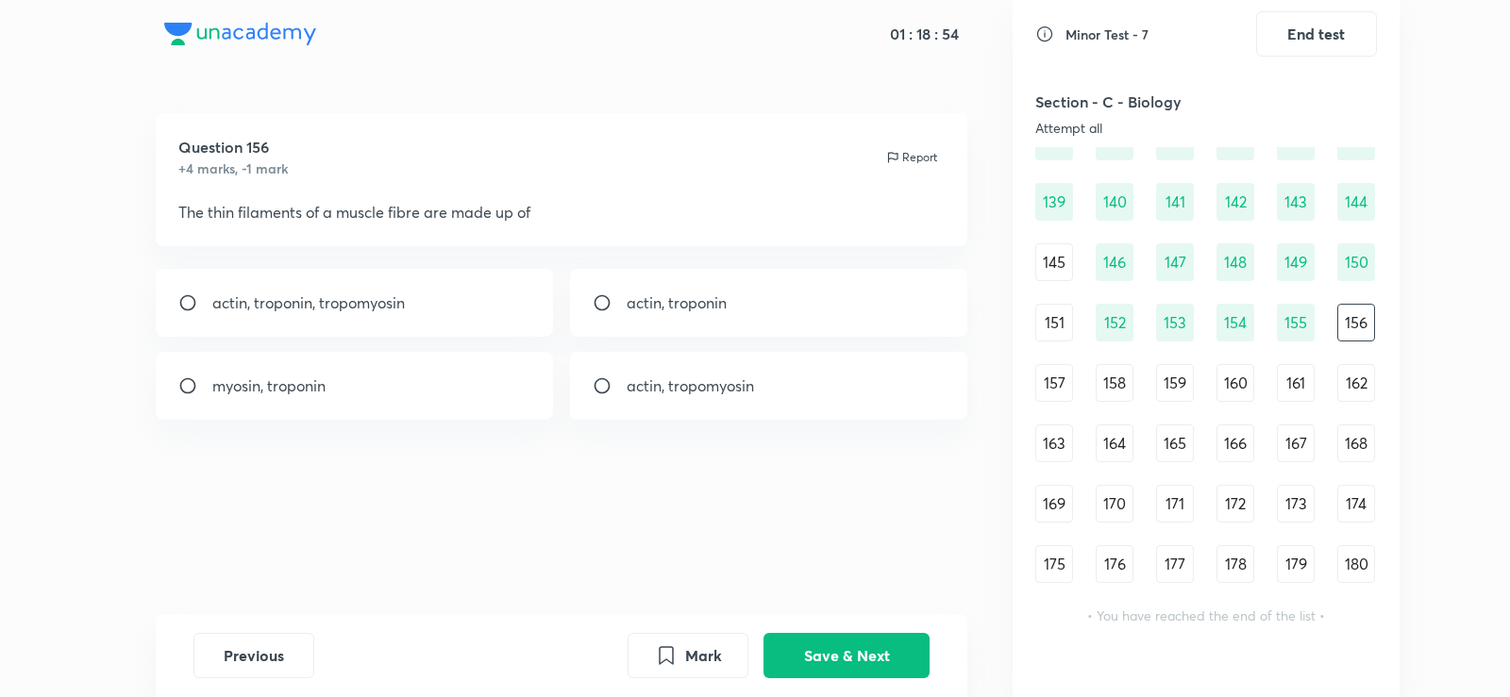
radio input "true"
click at [855, 654] on button "Save & Next" at bounding box center [846, 653] width 166 height 45
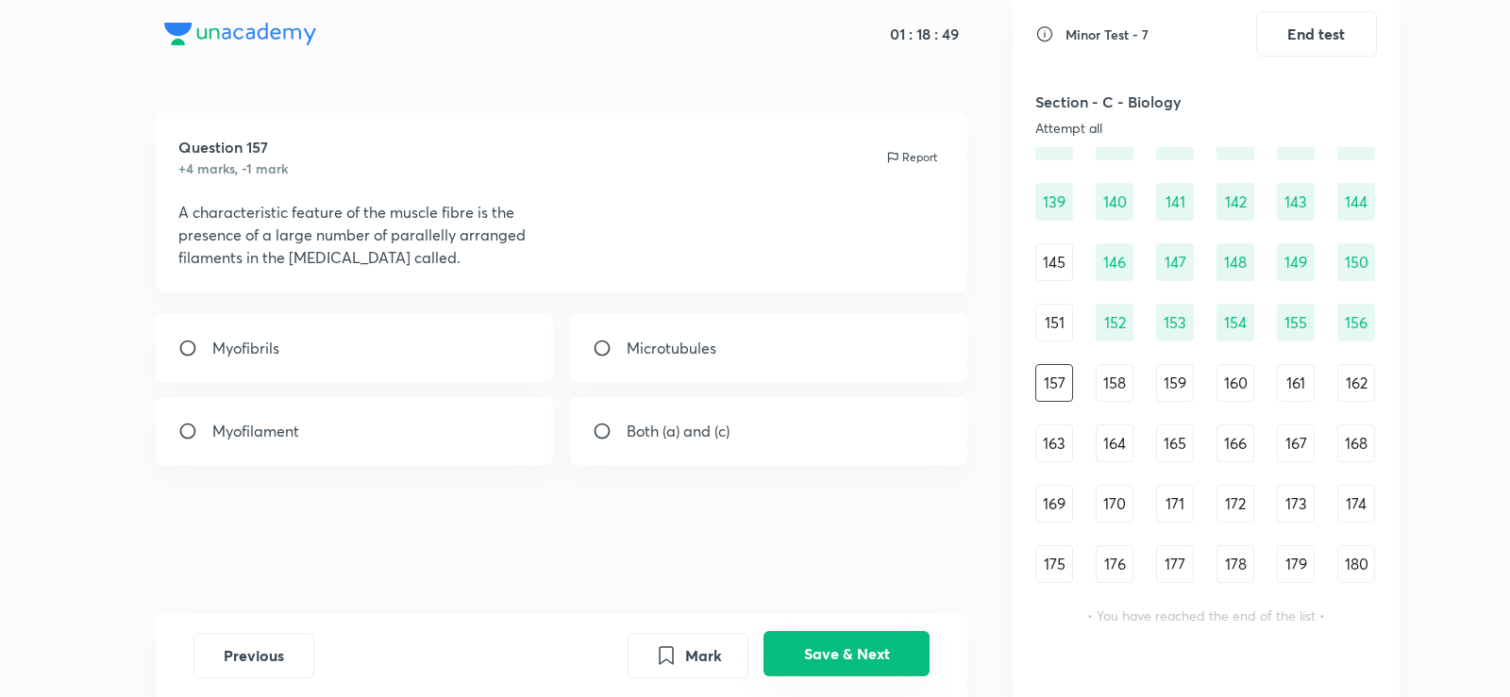
click at [855, 654] on button "Save & Next" at bounding box center [846, 653] width 166 height 45
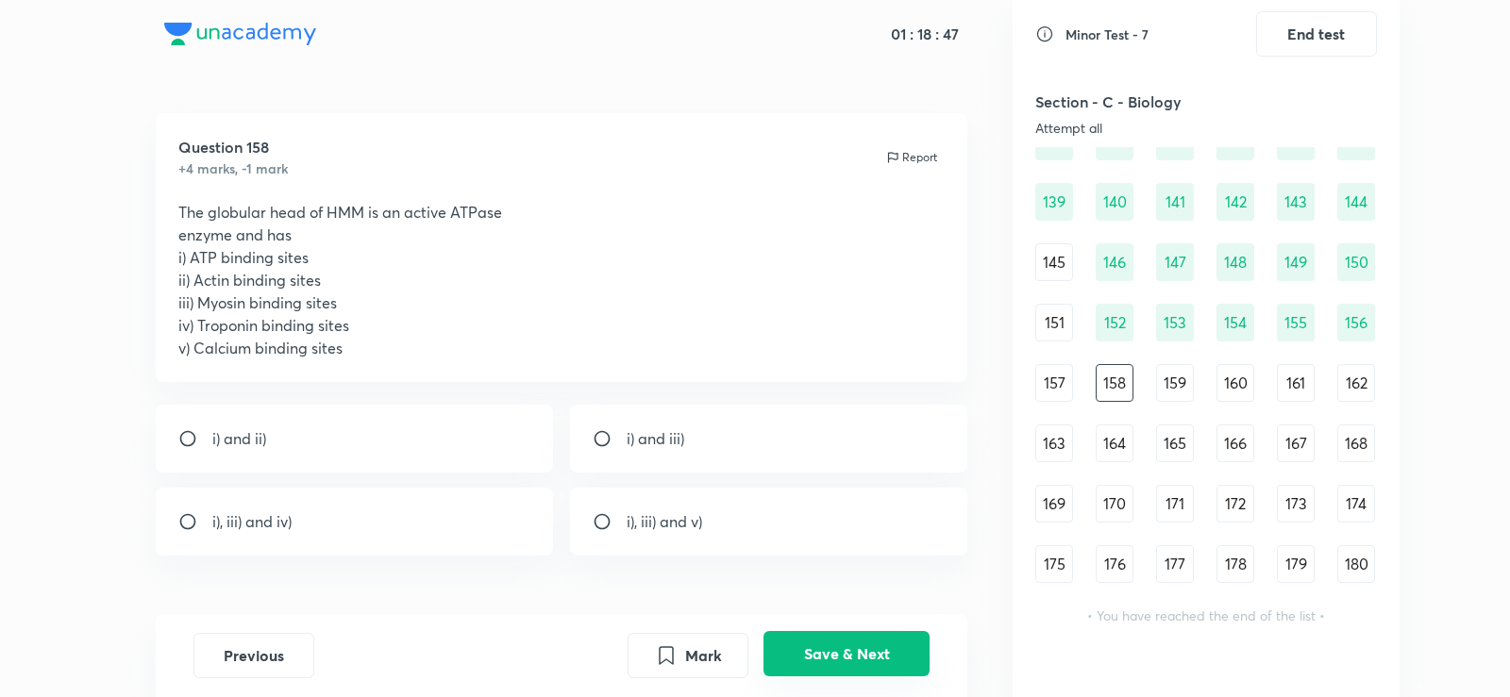
click at [855, 654] on button "Save & Next" at bounding box center [846, 653] width 166 height 45
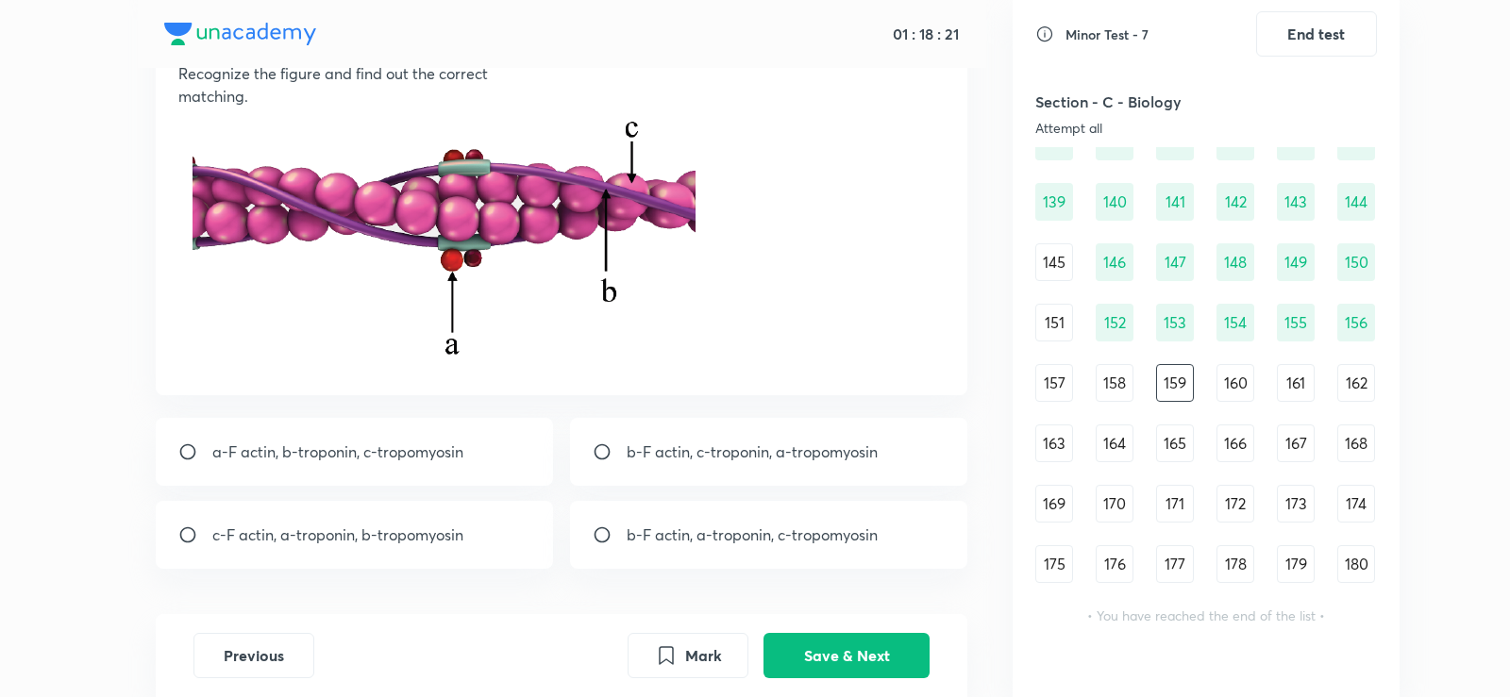
scroll to position [207, 0]
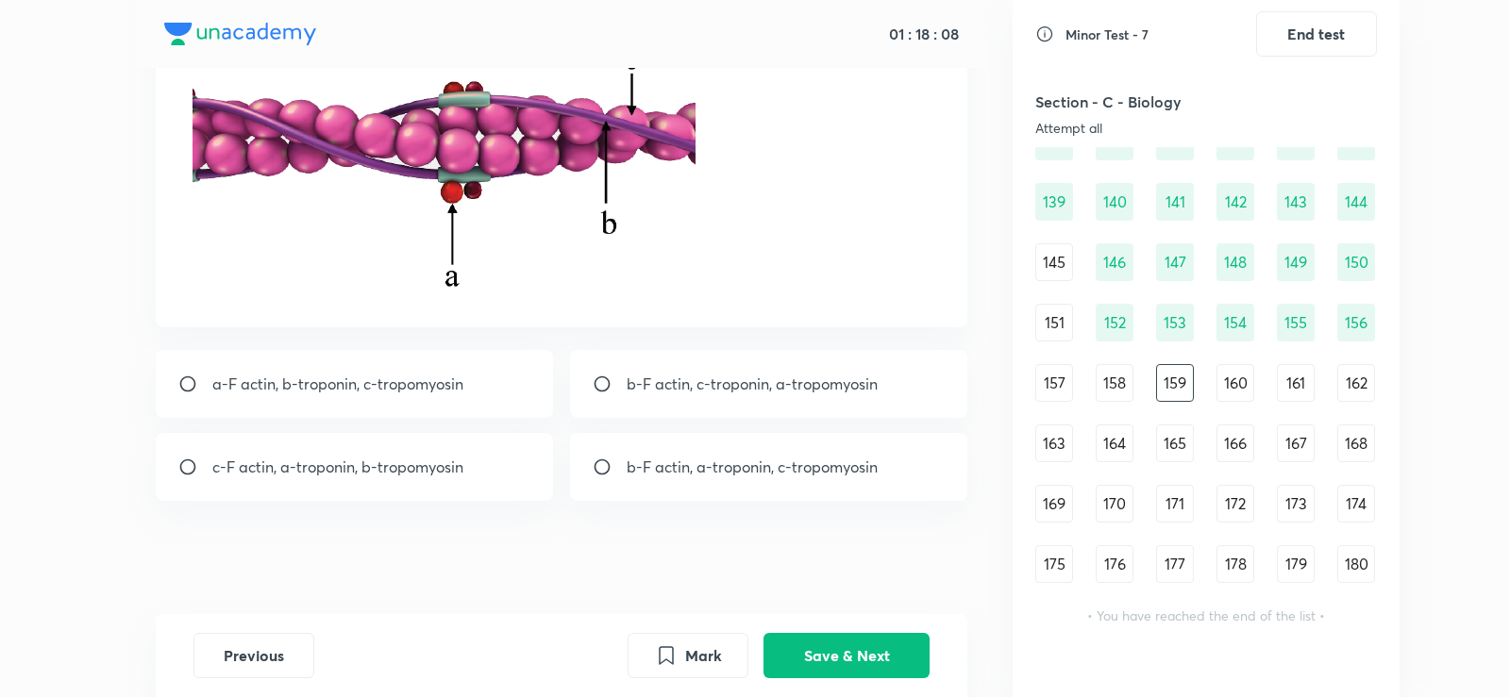
click at [372, 444] on div "c-F actin, a-troponin, b-tropomyosin" at bounding box center [355, 467] width 398 height 68
radio input "true"
click at [877, 652] on button "Save & Next" at bounding box center [846, 653] width 166 height 45
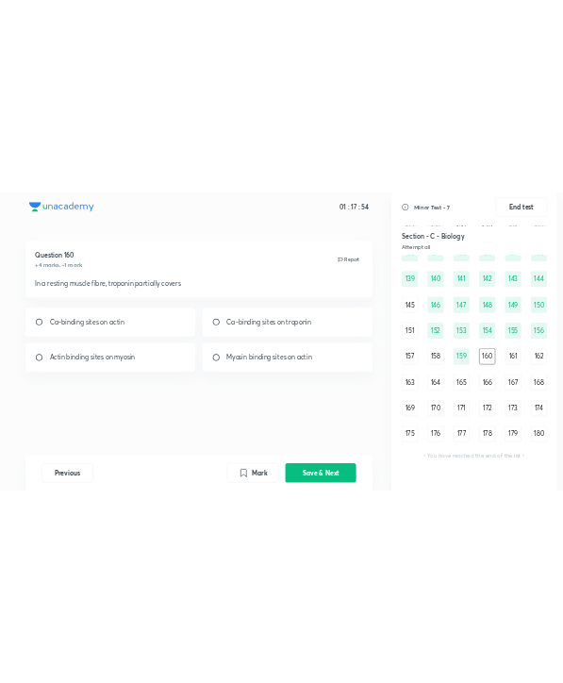
scroll to position [1779, 0]
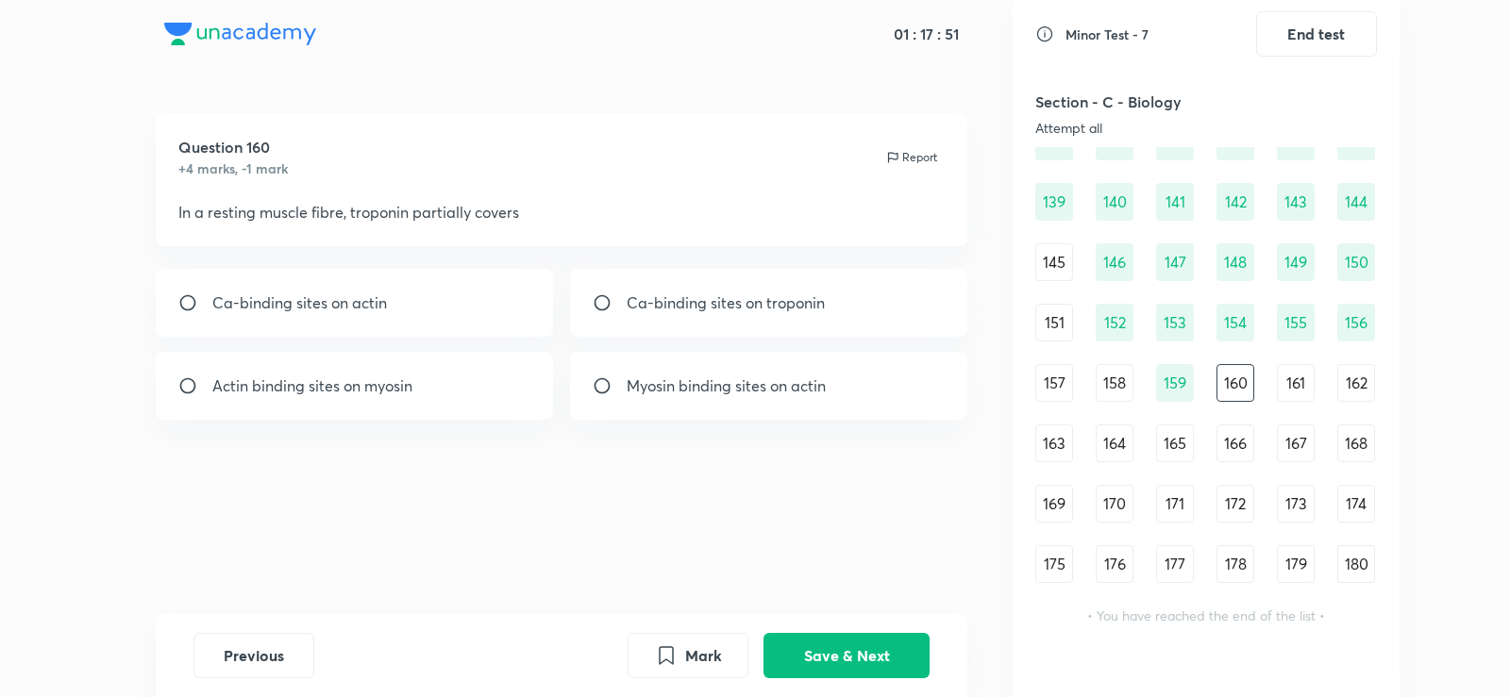
click at [623, 359] on div "Myosin binding sites on actin" at bounding box center [769, 386] width 398 height 68
radio input "true"
click at [881, 643] on button "Save & Next" at bounding box center [846, 653] width 166 height 45
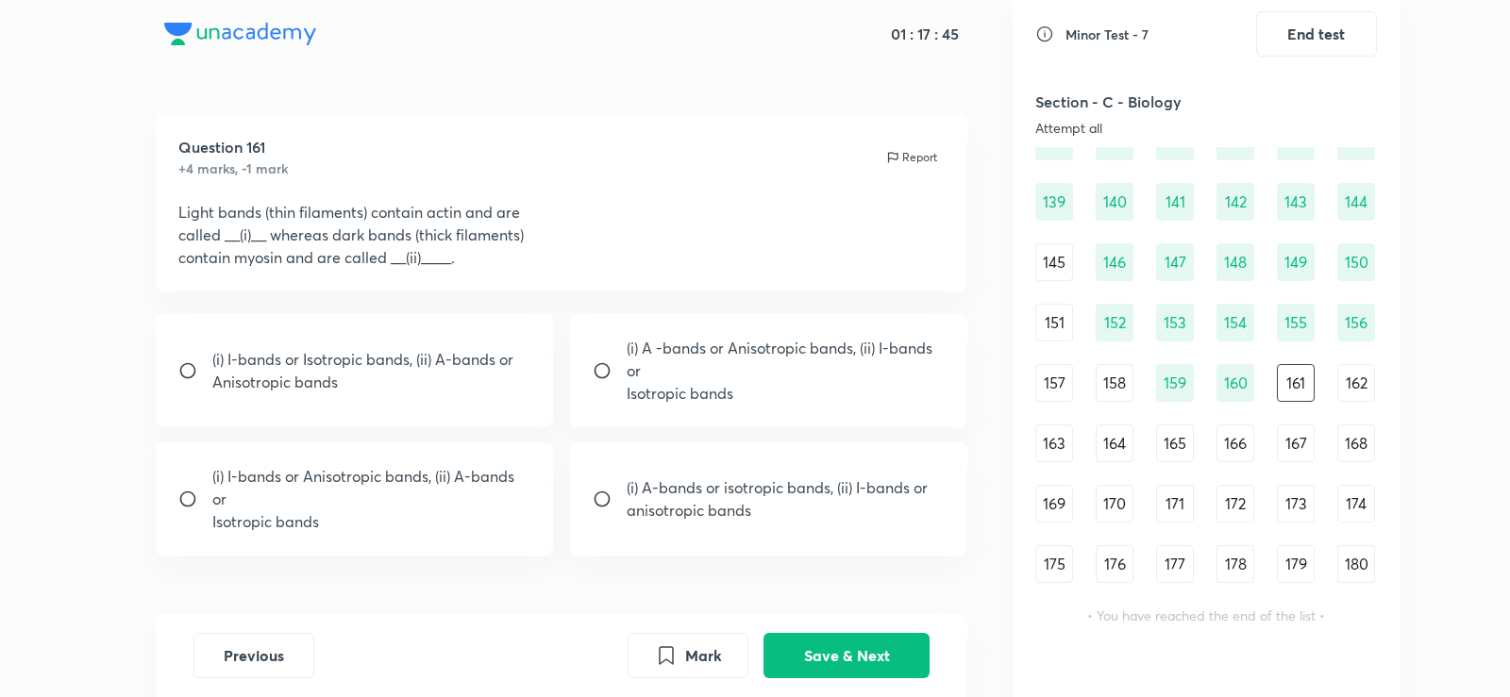
click at [593, 353] on div "(i) A -bands or Anisotropic bands, (ii) I-bands or Isotropic bands" at bounding box center [769, 370] width 398 height 113
radio input "true"
click at [845, 644] on button "Save & Next" at bounding box center [846, 653] width 166 height 45
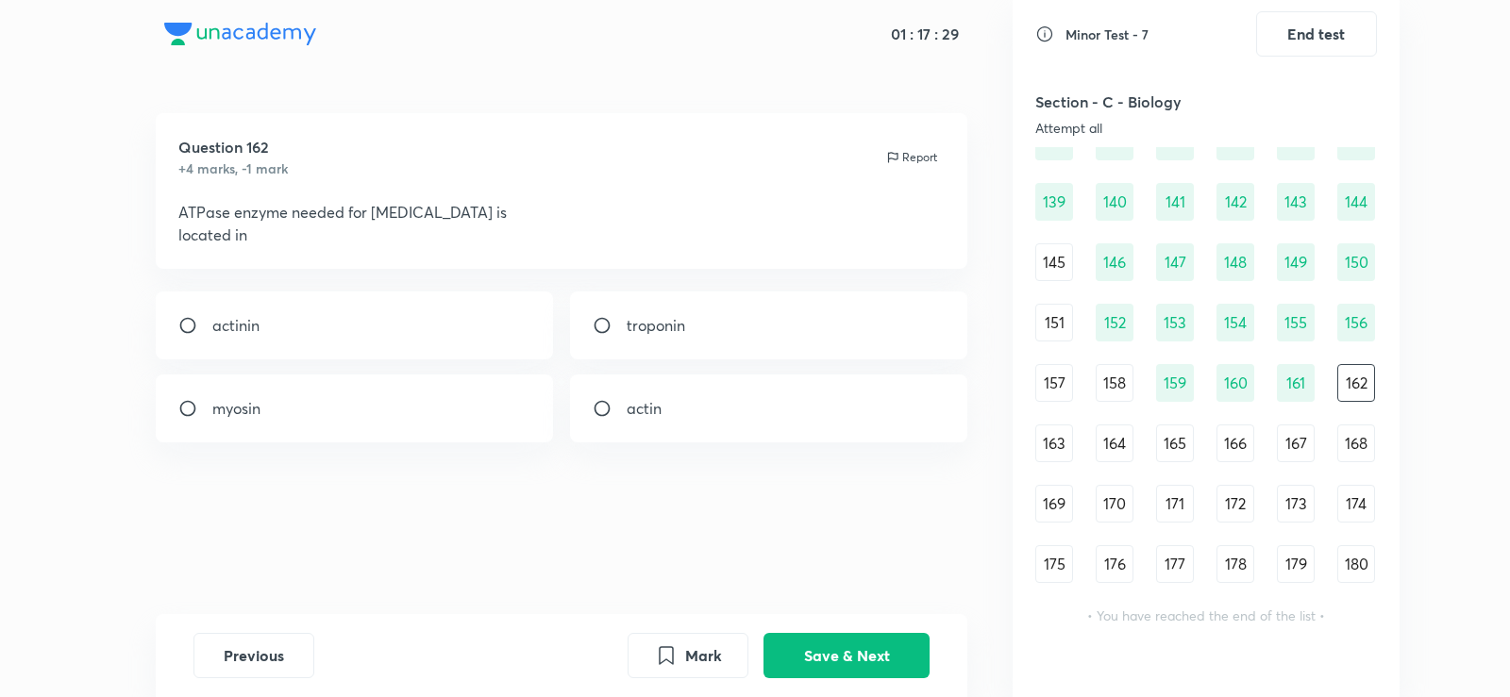
click at [361, 374] on div "actinin troponin myosin actin" at bounding box center [562, 367] width 812 height 151
click at [489, 420] on div "myosin" at bounding box center [355, 409] width 398 height 68
radio input "true"
click at [917, 652] on button "Save & Next" at bounding box center [846, 653] width 166 height 45
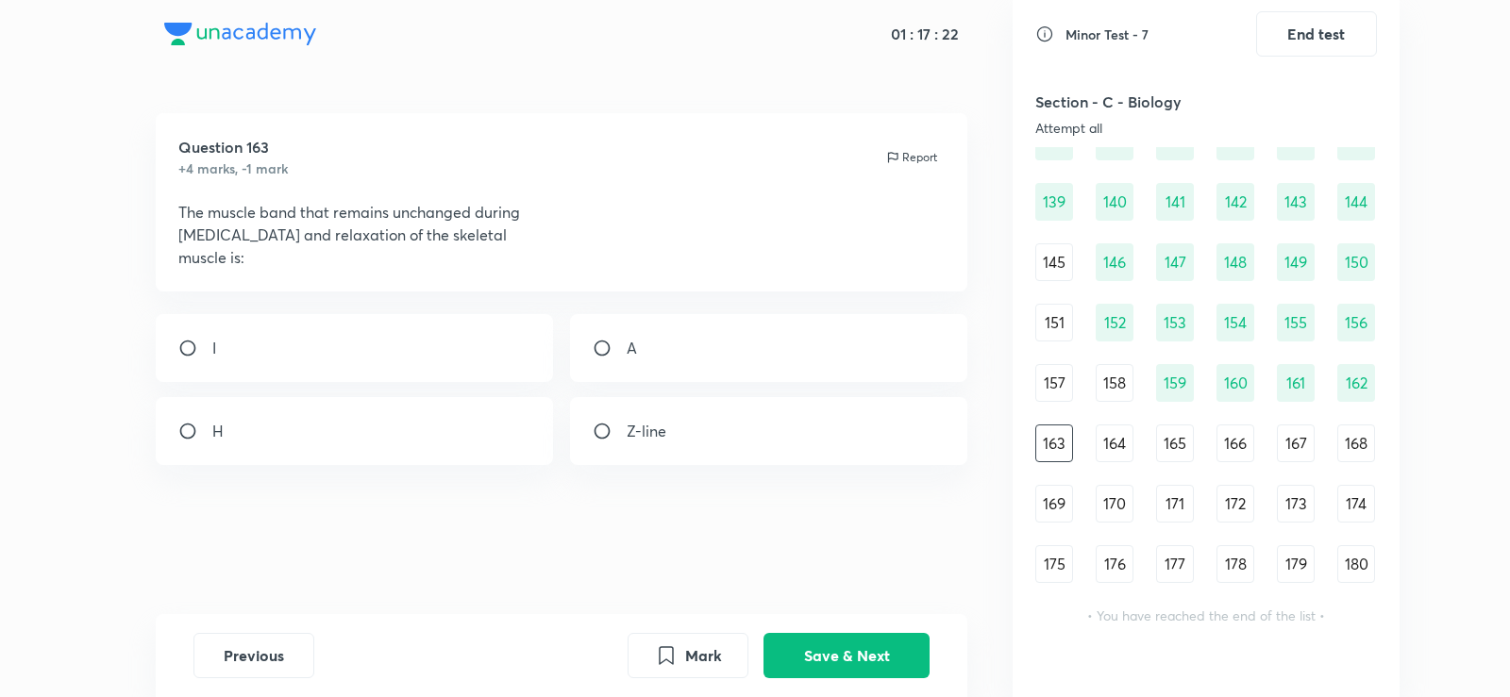
click at [512, 395] on div "I A H Z-line" at bounding box center [562, 389] width 812 height 151
click at [604, 423] on input "radio" at bounding box center [610, 431] width 34 height 19
radio input "true"
click at [837, 627] on div "Previous Mark Save & Next" at bounding box center [562, 655] width 812 height 83
click at [837, 659] on button "Save & Next" at bounding box center [846, 653] width 166 height 45
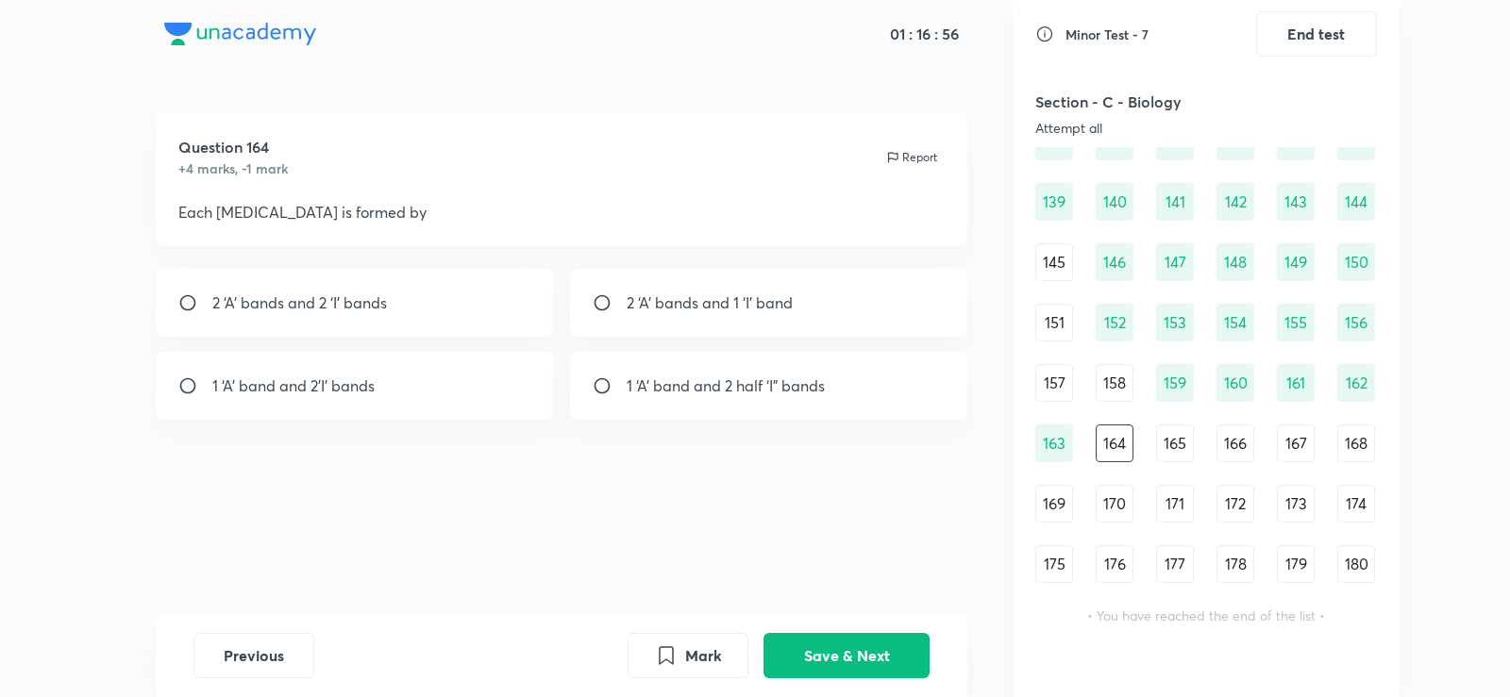
click at [458, 400] on div "1 ‘A’ band and 2’I’ bands" at bounding box center [355, 386] width 398 height 68
click at [639, 382] on p "1 ‘A’ band and 2 half ‘I” bands" at bounding box center [726, 386] width 198 height 23
radio input "false"
radio input "true"
click at [844, 646] on button "Save & Next" at bounding box center [846, 653] width 166 height 45
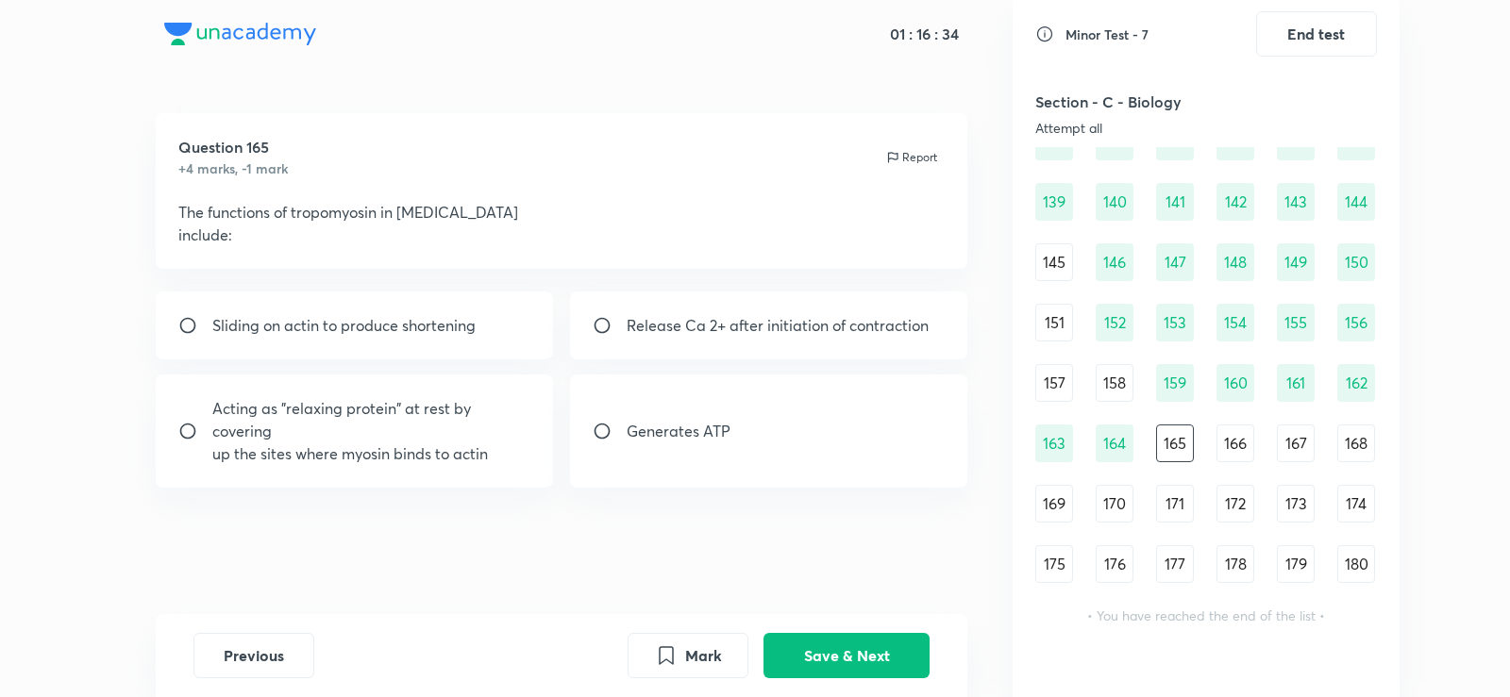
click at [438, 429] on p "Acting as "relaxing protein" at rest by covering" at bounding box center [371, 419] width 319 height 45
radio input "true"
click at [845, 653] on button "Save & Next" at bounding box center [846, 653] width 166 height 45
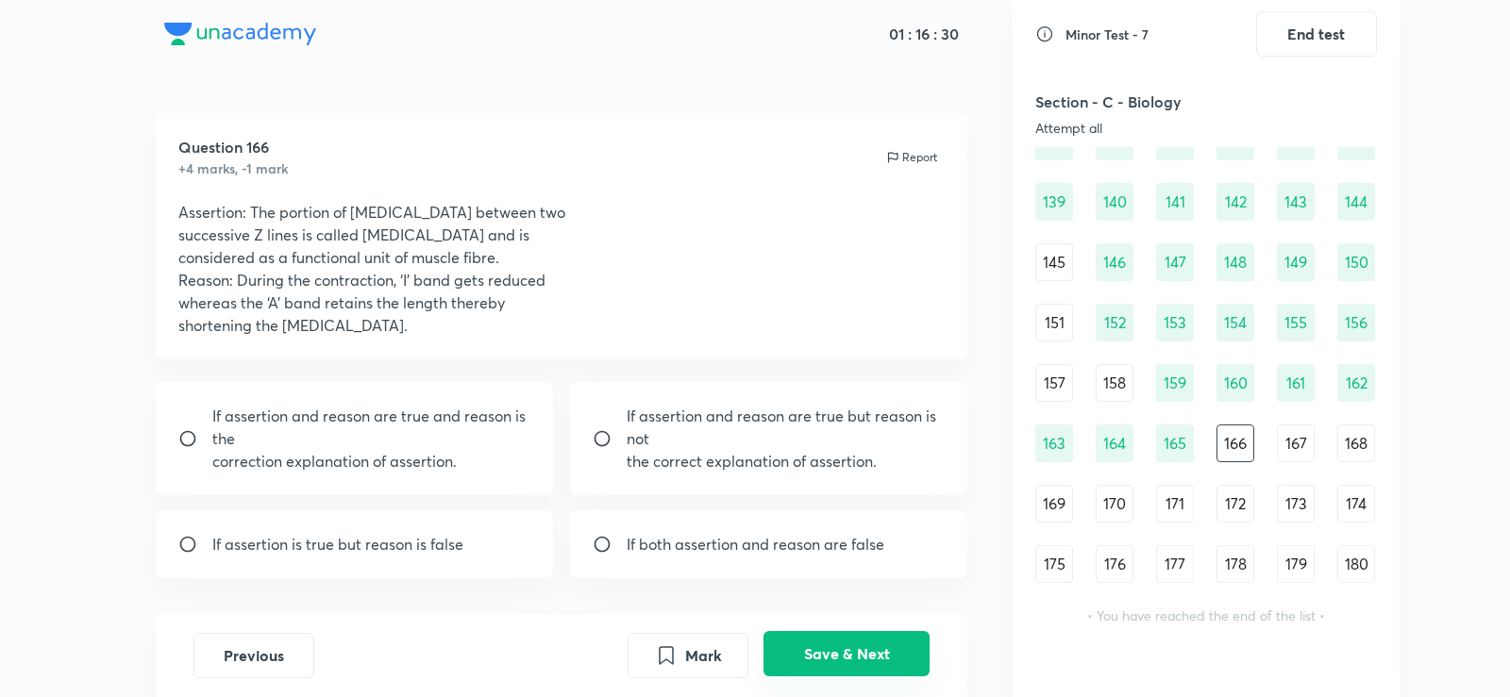
click at [863, 646] on button "Save & Next" at bounding box center [846, 653] width 166 height 45
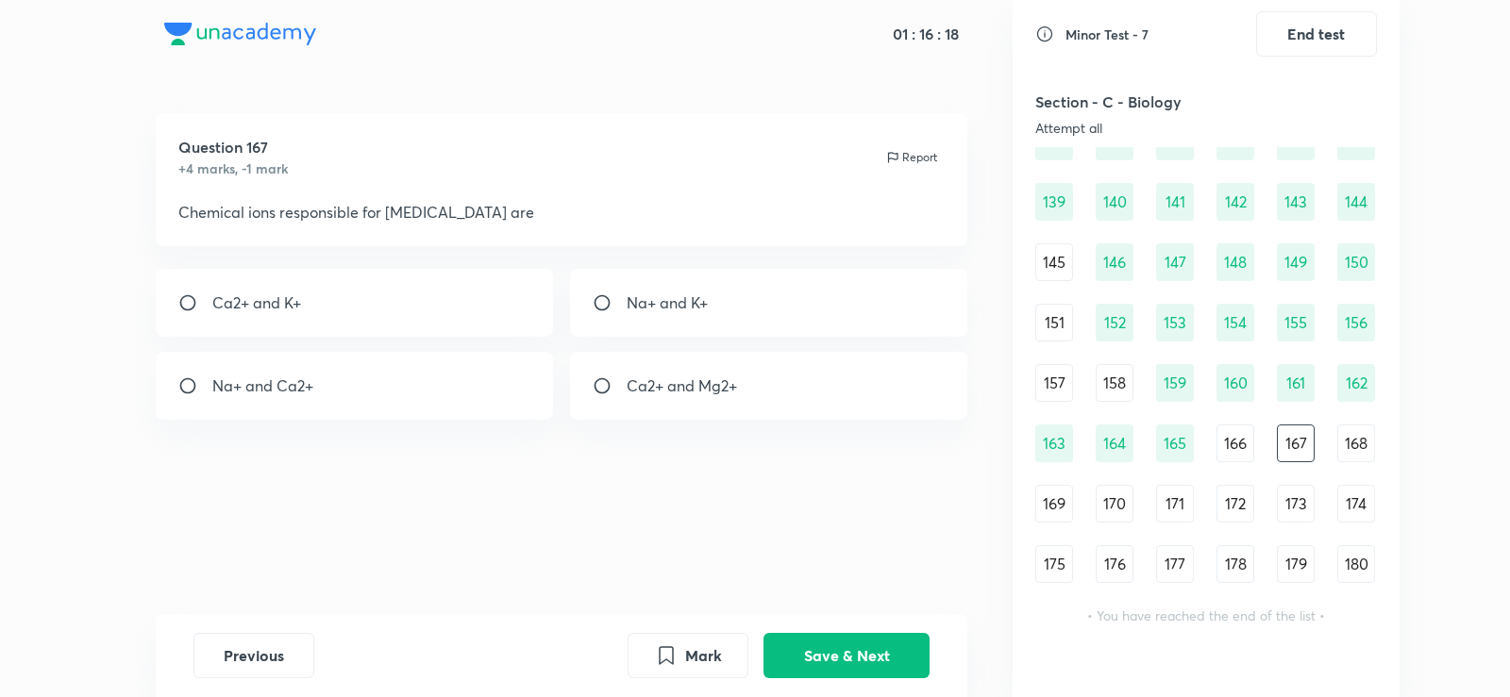
click at [253, 376] on p "Na+ and Ca2+" at bounding box center [262, 386] width 101 height 23
radio input "true"
click at [905, 653] on button "Save & Next" at bounding box center [846, 653] width 166 height 45
click at [438, 280] on div "Troponin" at bounding box center [355, 303] width 398 height 68
radio input "true"
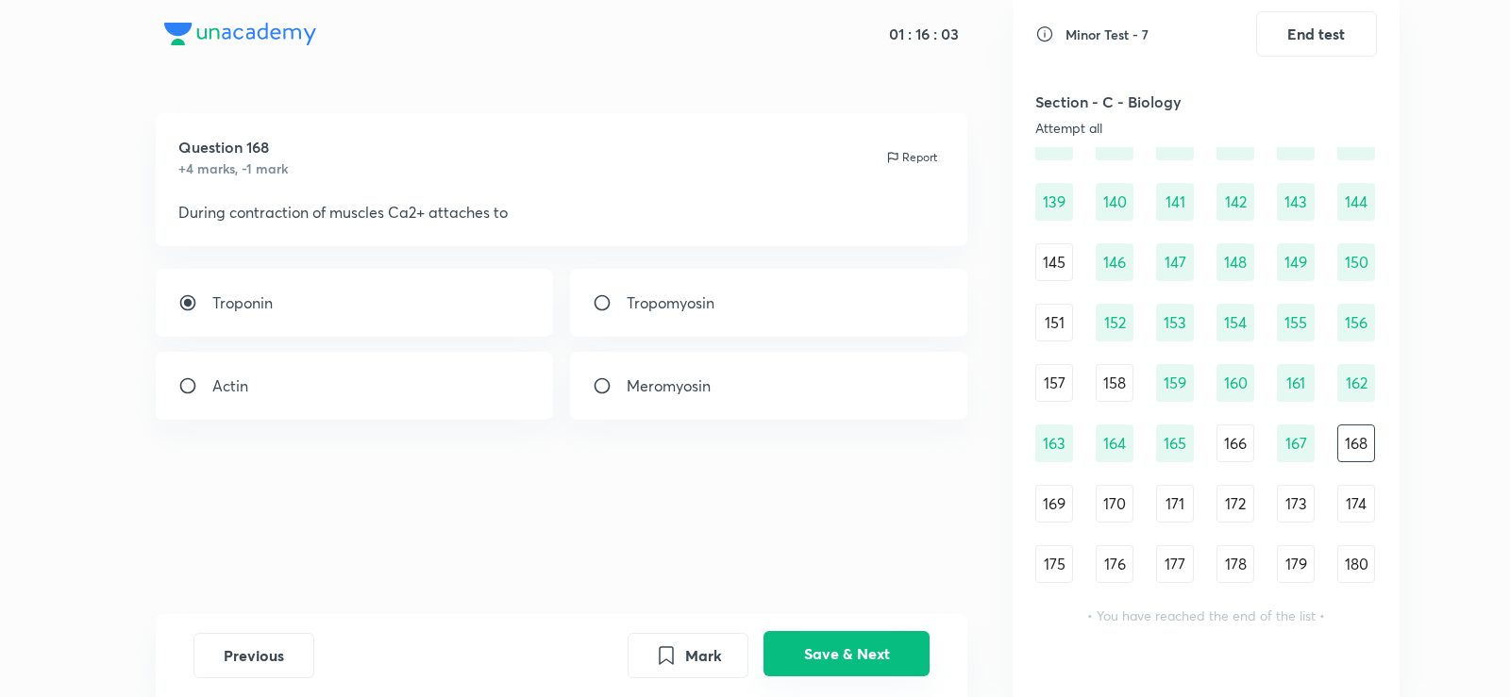
click at [860, 650] on button "Save & Next" at bounding box center [846, 653] width 166 height 45
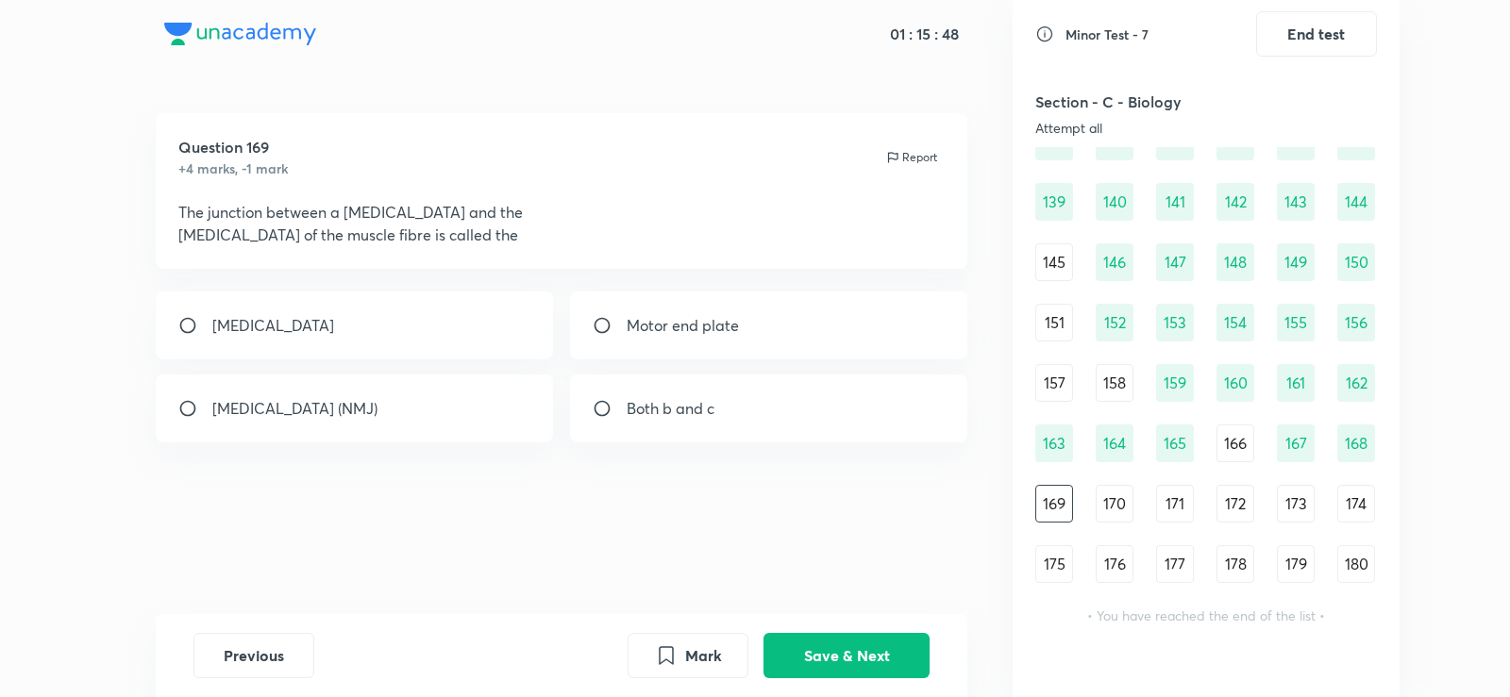
click at [643, 397] on p "Both b and c" at bounding box center [671, 408] width 88 height 23
radio input "true"
click at [868, 656] on button "Save & Next" at bounding box center [846, 653] width 166 height 45
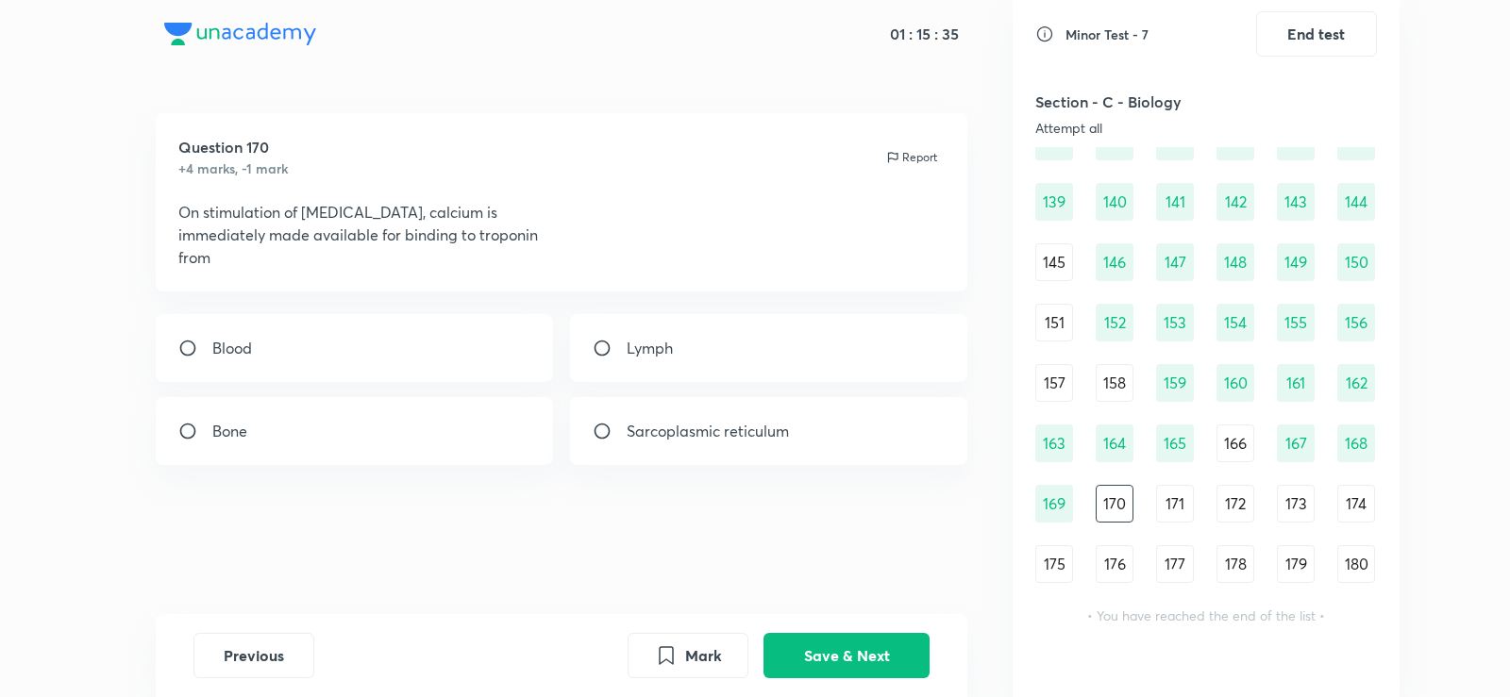
click at [692, 405] on div "Sarcoplasmic reticulum" at bounding box center [769, 431] width 398 height 68
radio input "true"
click at [905, 646] on button "Save & Next" at bounding box center [846, 653] width 166 height 45
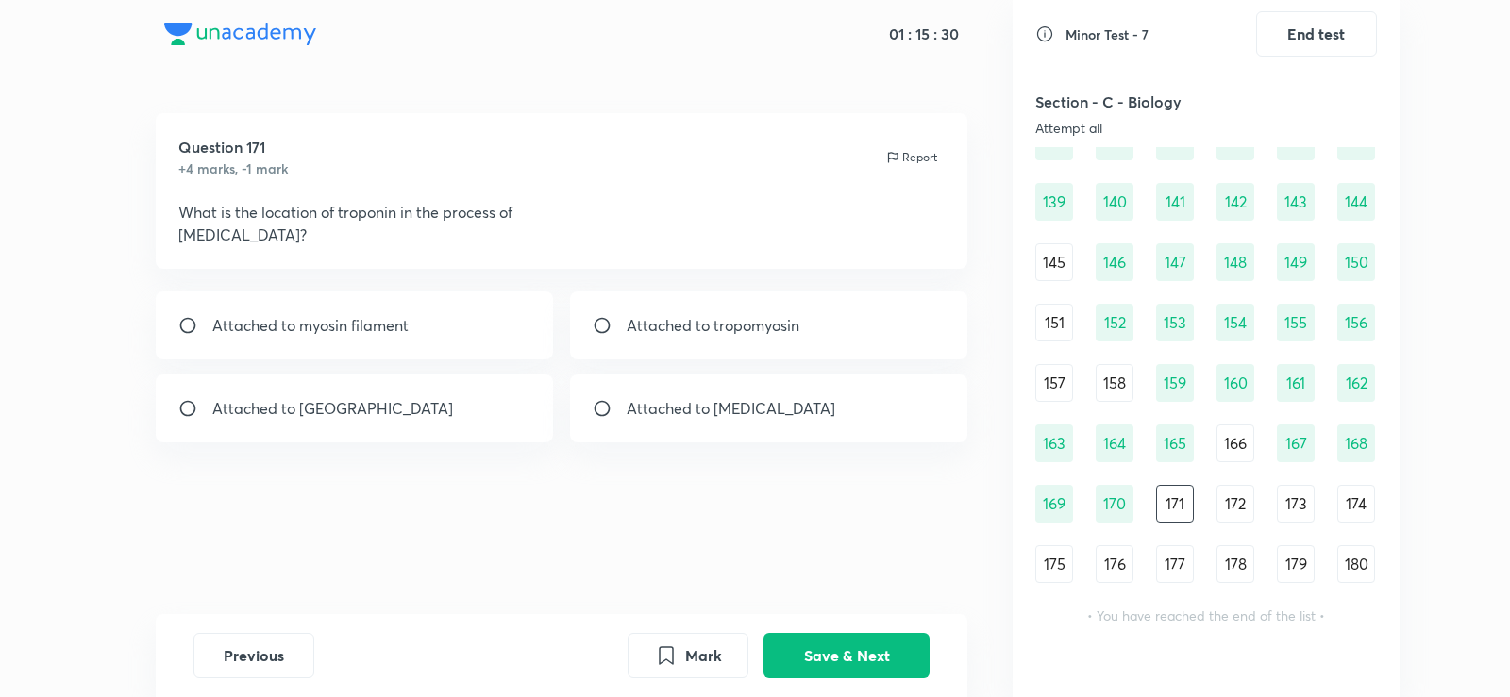
click at [673, 381] on div "Attached to [MEDICAL_DATA]" at bounding box center [769, 409] width 398 height 68
radio input "true"
click at [855, 639] on button "Save & Next" at bounding box center [846, 653] width 166 height 45
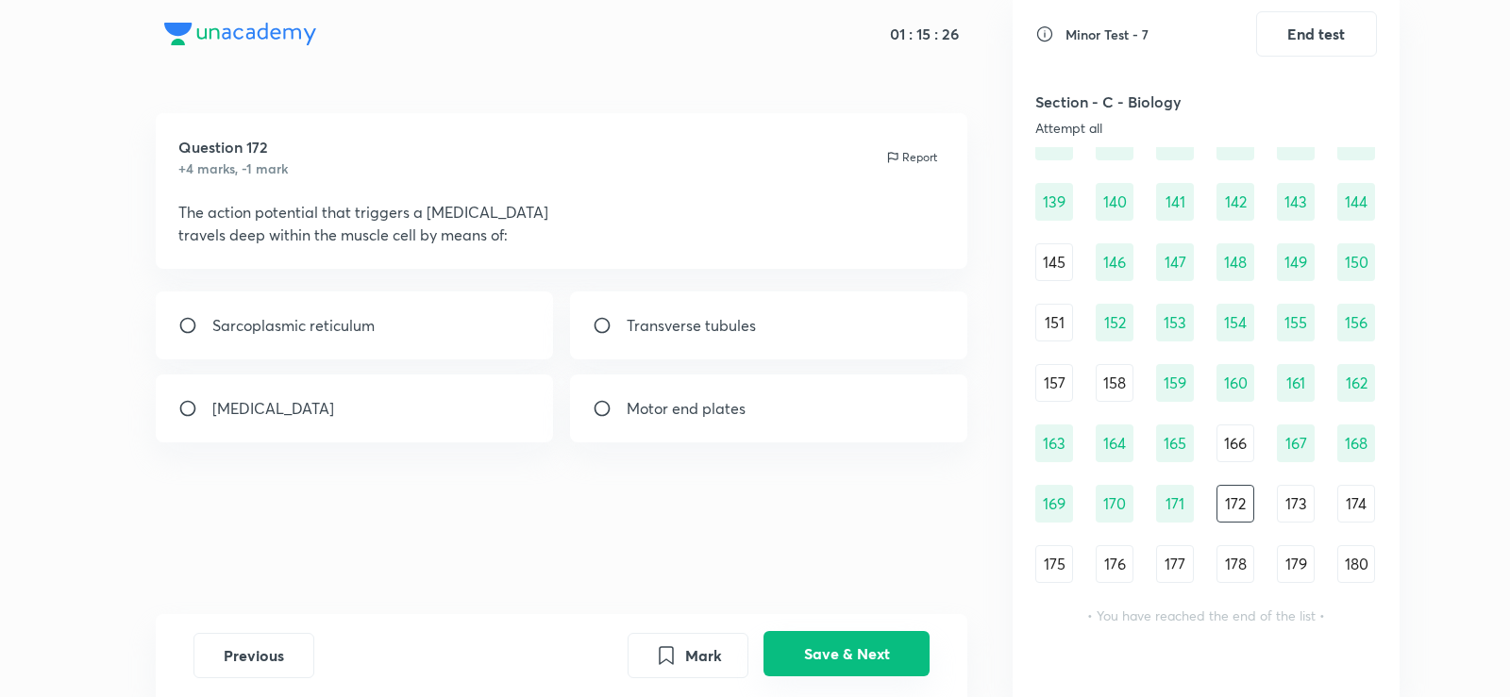
click at [855, 639] on button "Save & Next" at bounding box center [846, 653] width 166 height 45
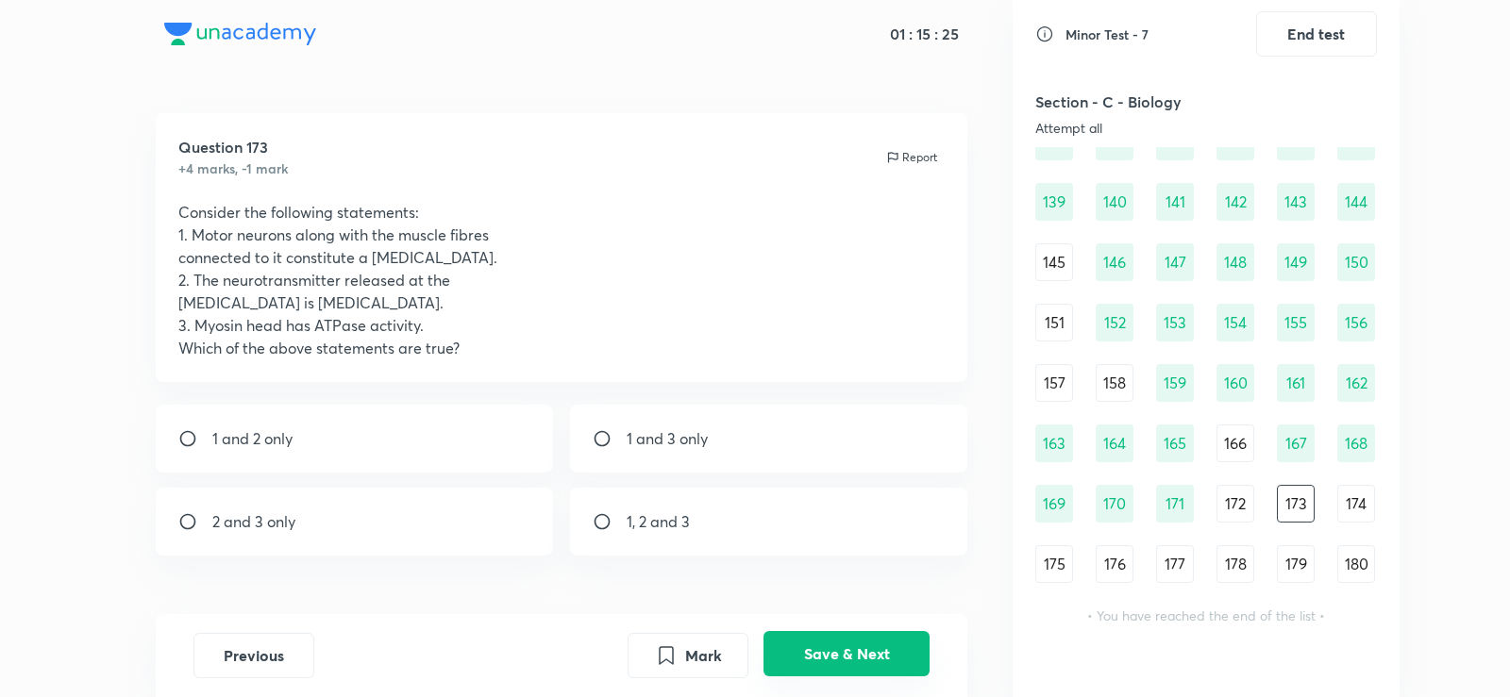
click at [855, 639] on button "Save & Next" at bounding box center [846, 653] width 166 height 45
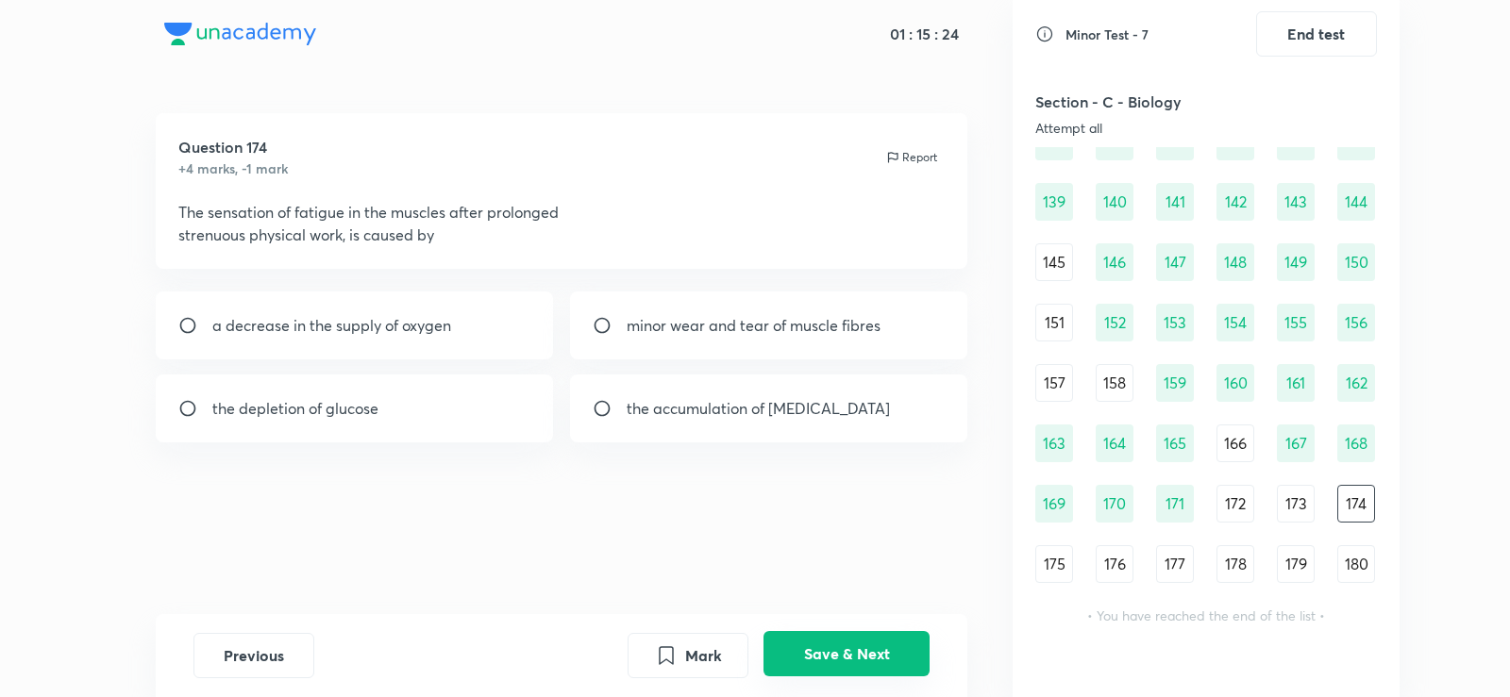
click at [855, 639] on button "Save & Next" at bounding box center [846, 653] width 166 height 45
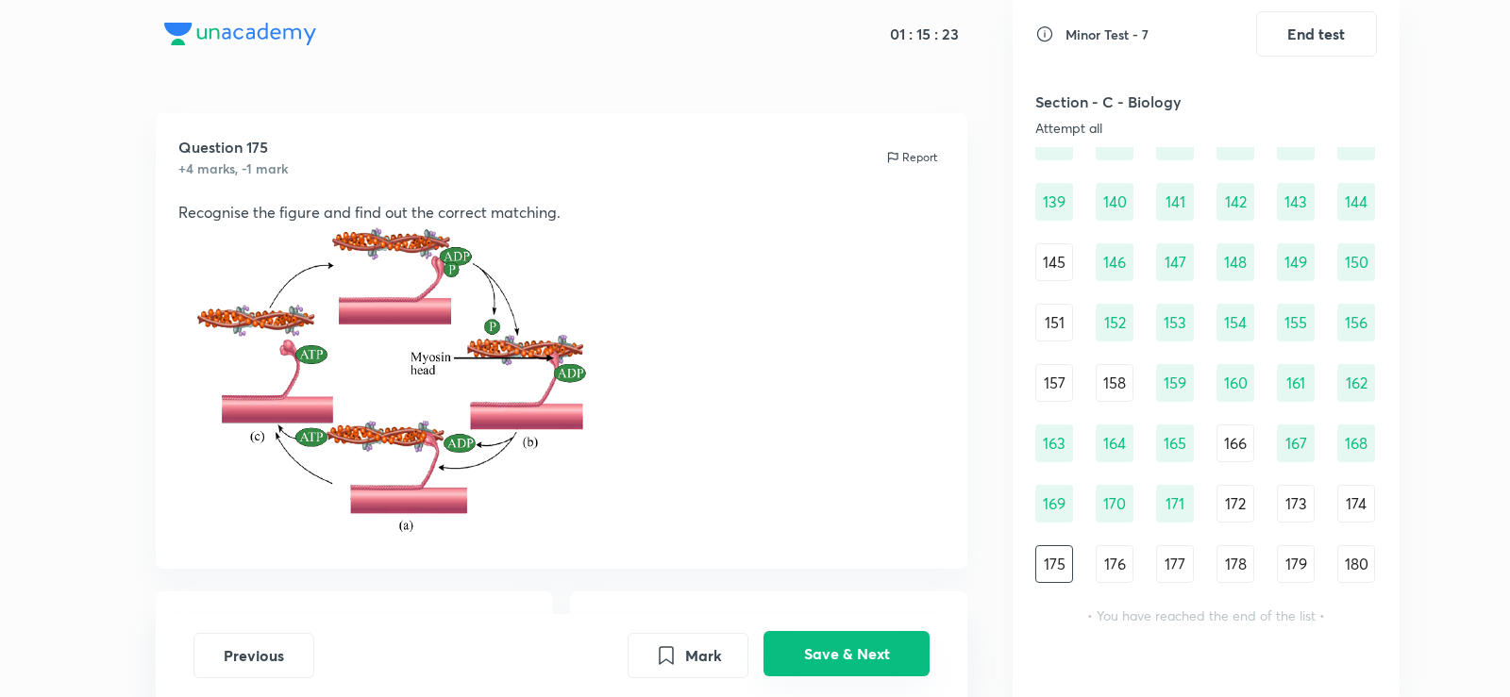
click at [855, 639] on button "Save & Next" at bounding box center [846, 653] width 166 height 45
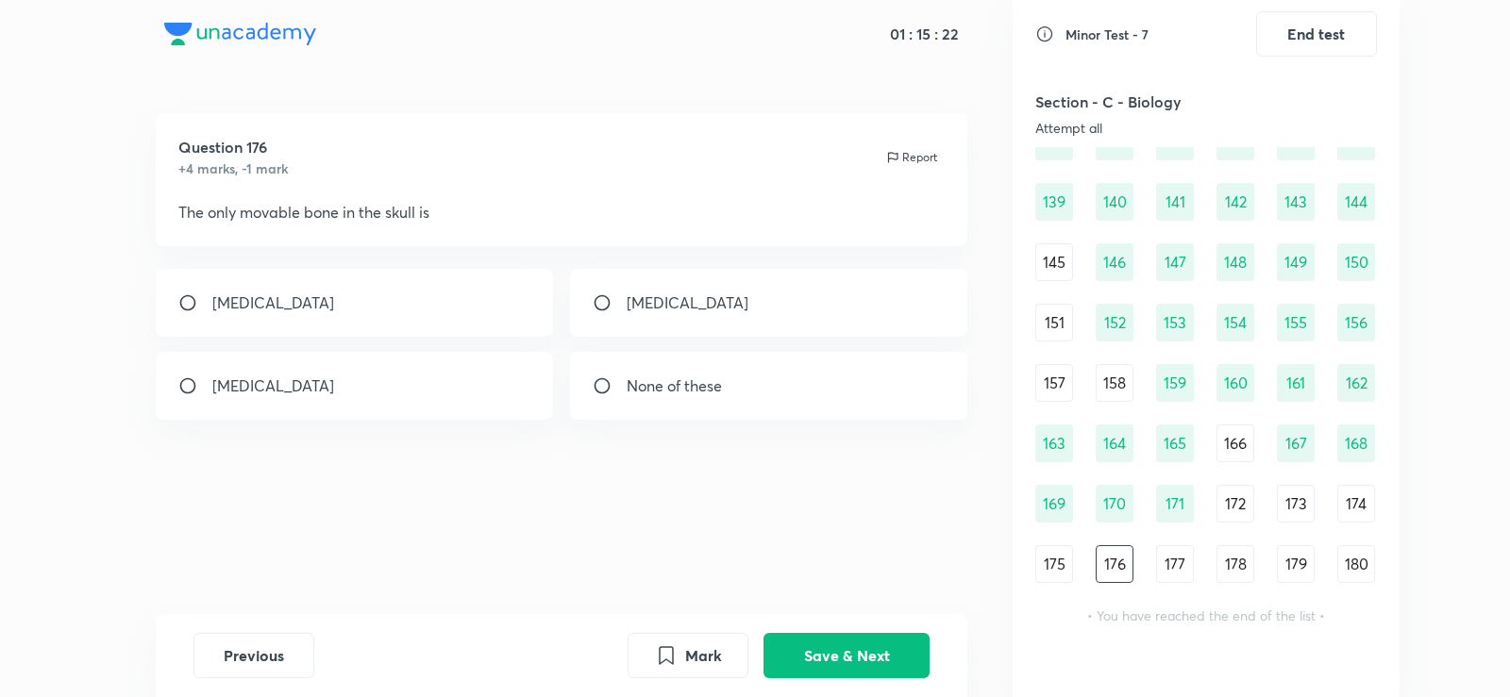
drag, startPoint x: 305, startPoint y: 206, endPoint x: 304, endPoint y: 195, distance: 10.4
click at [378, 308] on div "[MEDICAL_DATA]" at bounding box center [355, 303] width 398 height 68
radio input "true"
click at [885, 640] on button "Save & Next" at bounding box center [846, 653] width 166 height 45
click at [450, 365] on div "vertebral column" at bounding box center [355, 386] width 398 height 68
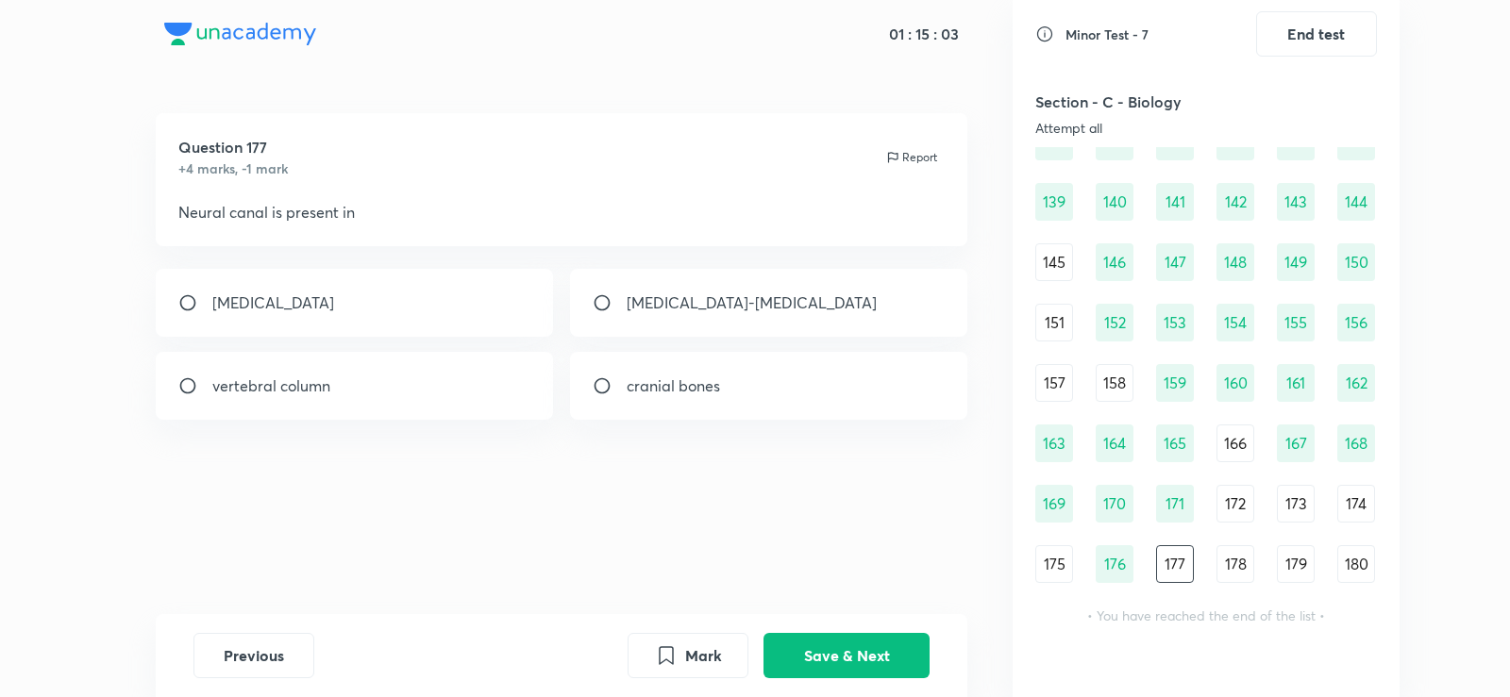
radio input "true"
click at [853, 650] on button "Save & Next" at bounding box center [846, 653] width 166 height 45
click at [671, 176] on div "Question 178 +4 marks, -1 mark Report" at bounding box center [561, 157] width 767 height 42
click at [427, 363] on div "8th, 9th and 10th" at bounding box center [355, 386] width 398 height 68
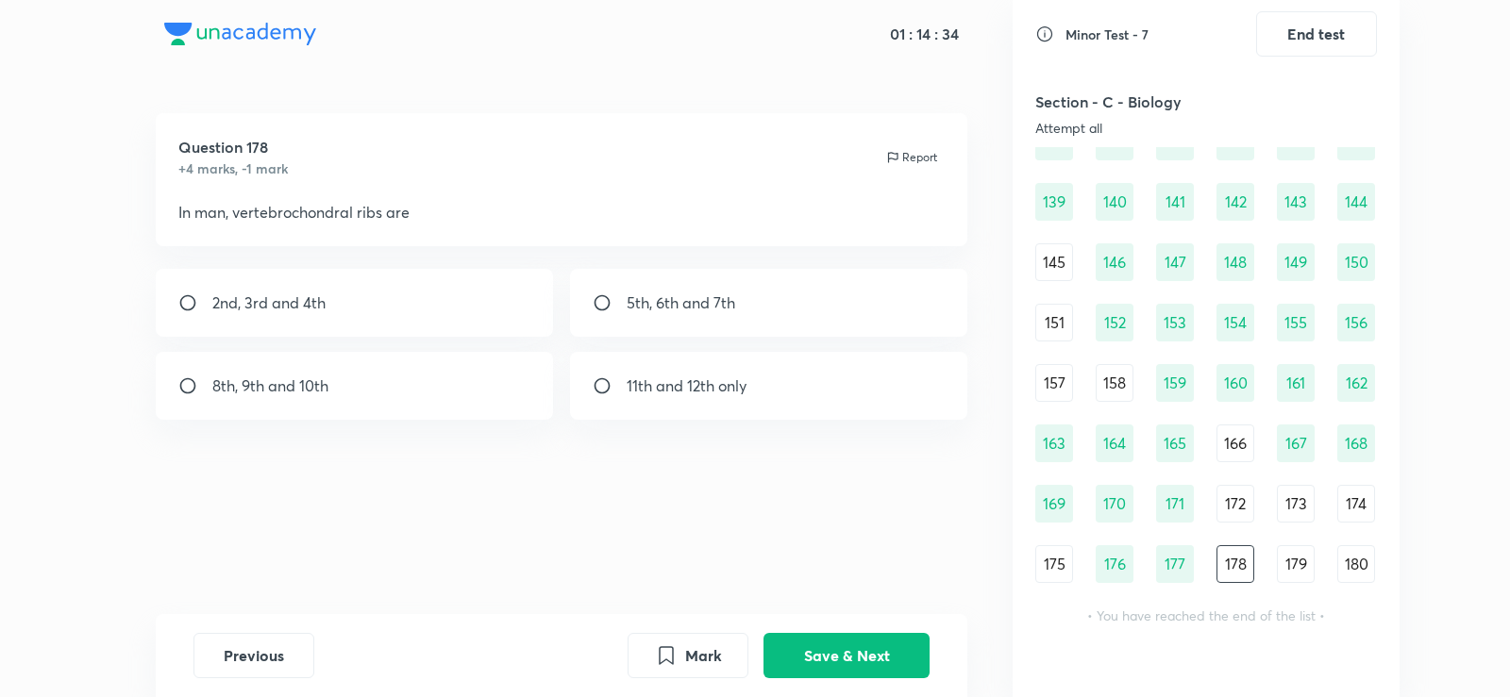
click at [427, 363] on div "8th, 9th and 10th" at bounding box center [355, 386] width 398 height 68
radio input "true"
click at [861, 665] on button "Save & Next" at bounding box center [846, 653] width 166 height 45
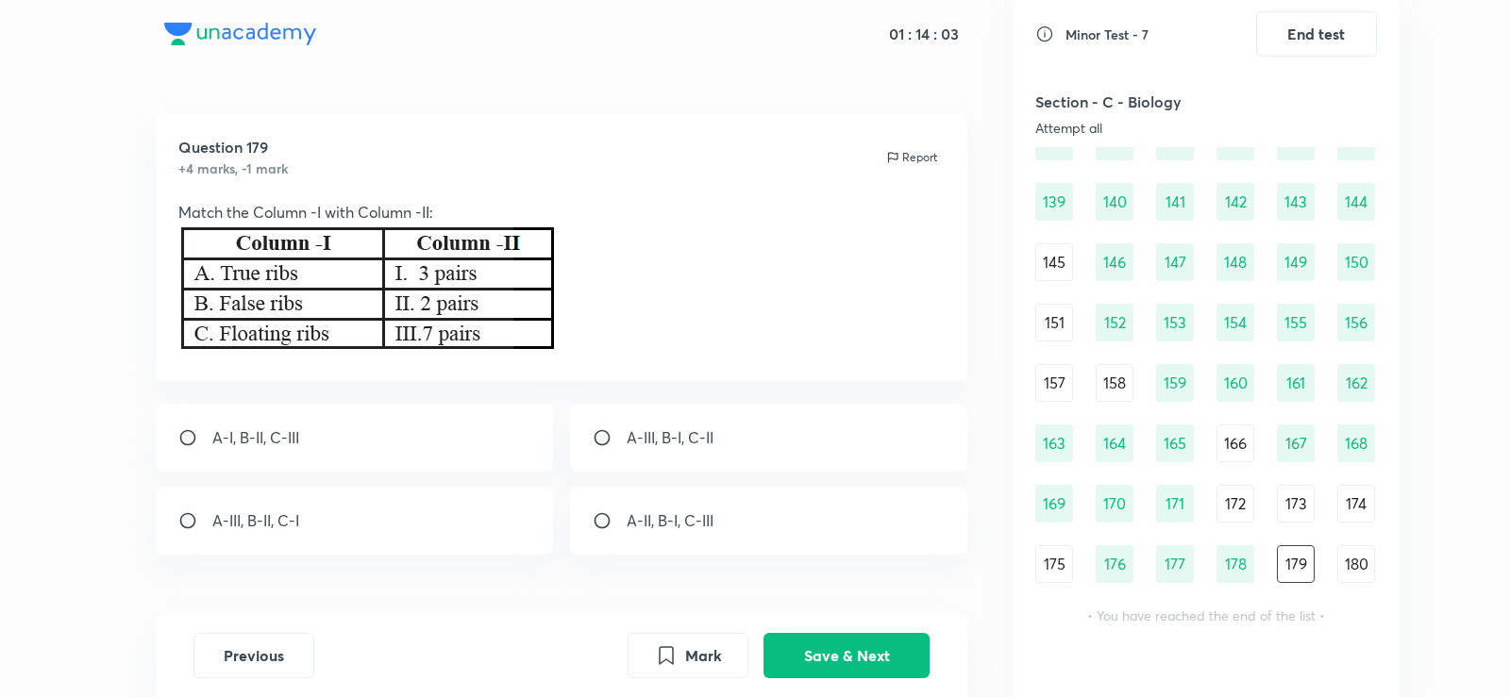
click at [662, 462] on div "A-III, B-I, C-II" at bounding box center [769, 438] width 398 height 68
radio input "true"
click at [814, 642] on button "Save & Next" at bounding box center [846, 653] width 166 height 45
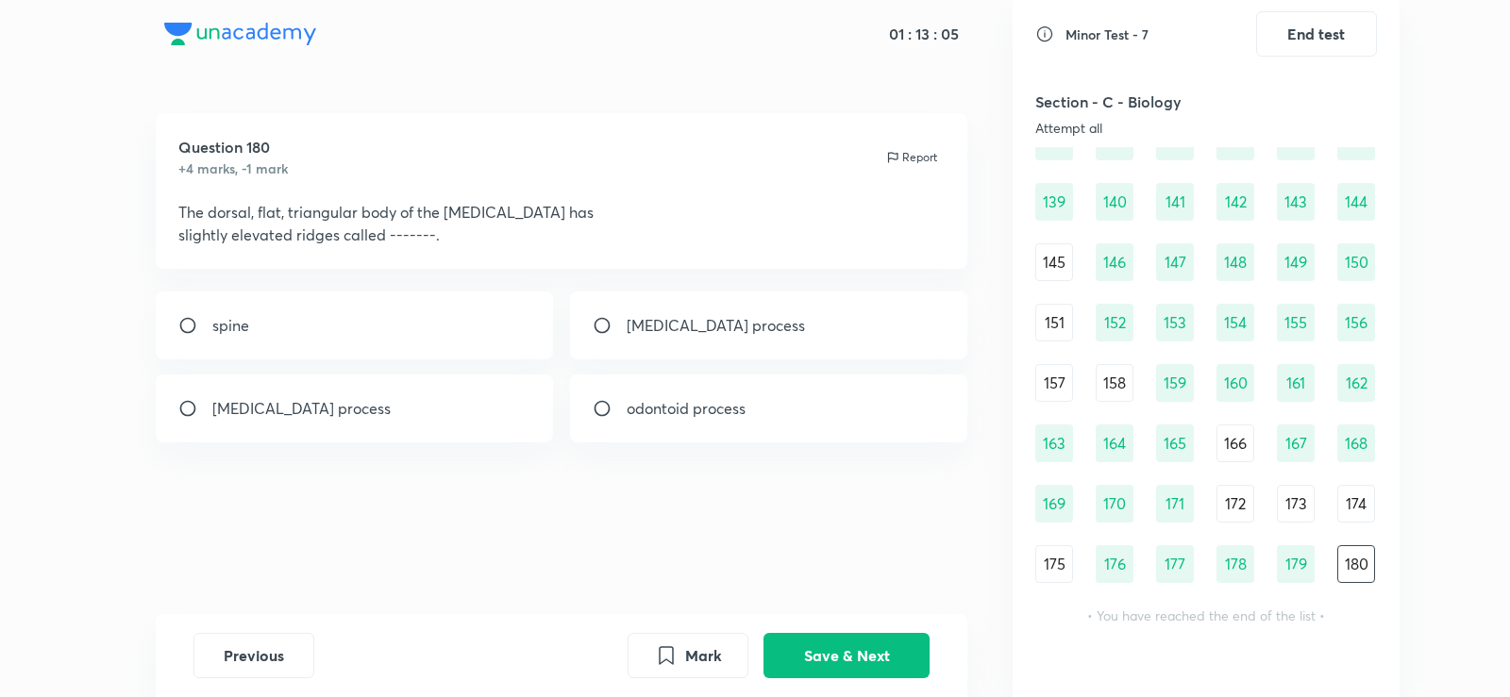
click at [739, 336] on p "[MEDICAL_DATA] process" at bounding box center [716, 325] width 178 height 23
radio input "true"
click at [827, 661] on button "Save & Next" at bounding box center [846, 653] width 166 height 45
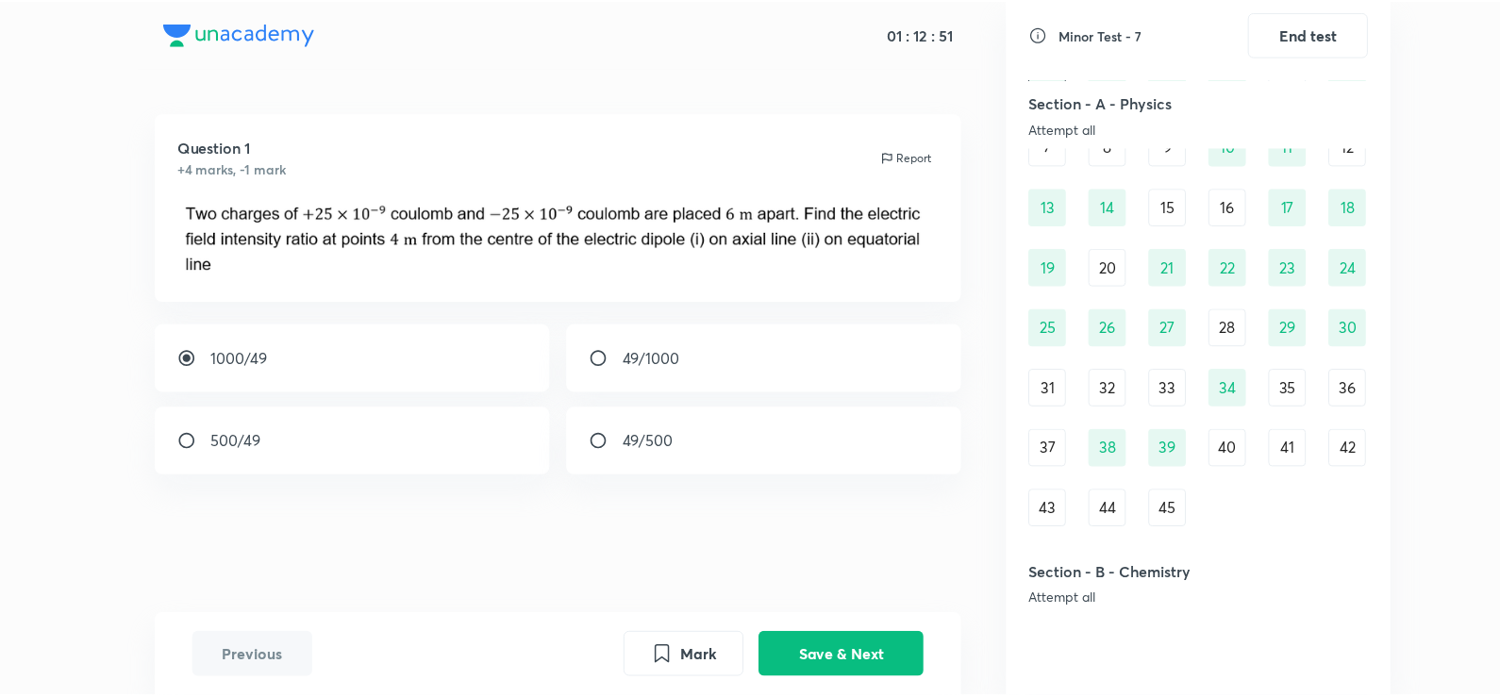
scroll to position [0, 0]
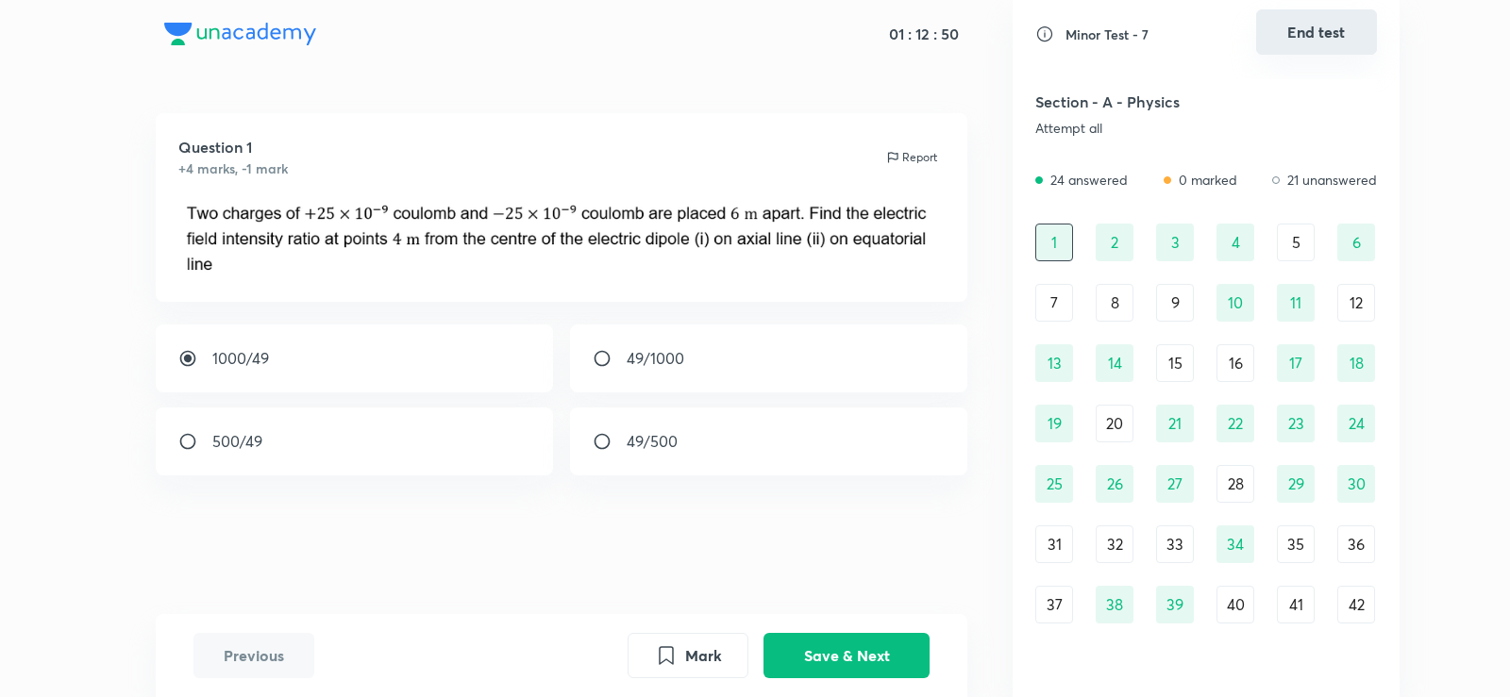
click at [1309, 46] on button "End test" at bounding box center [1316, 31] width 121 height 45
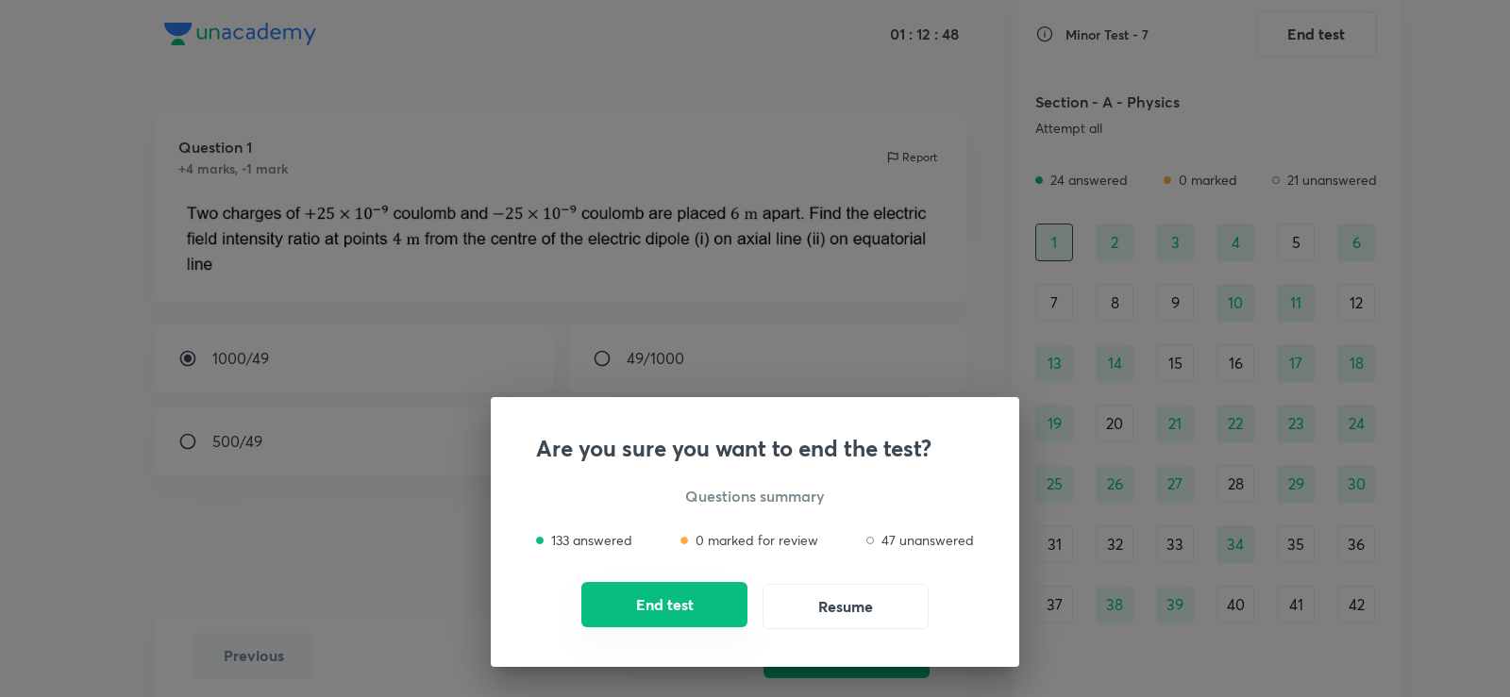
click at [682, 600] on button "End test" at bounding box center [664, 604] width 166 height 45
